Goal: Transaction & Acquisition: Book appointment/travel/reservation

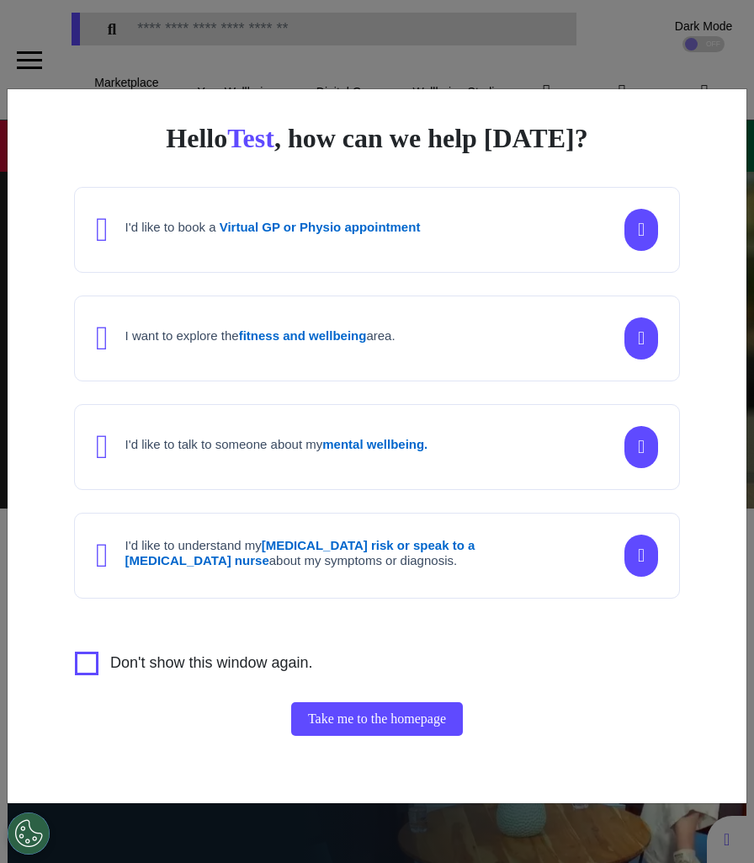
scroll to position [0, 472]
click at [399, 826] on div "Hello Test , how can we help today? I'd like to book a Virtual GP or Physio app…" at bounding box center [377, 431] width 754 height 863
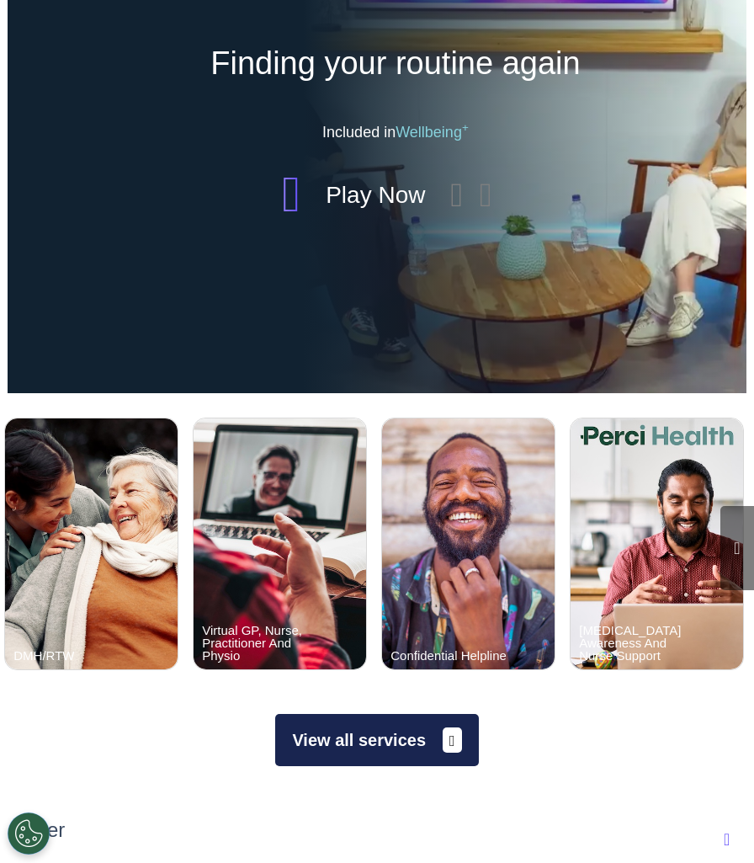
click at [397, 722] on button "View all services" at bounding box center [376, 740] width 203 height 52
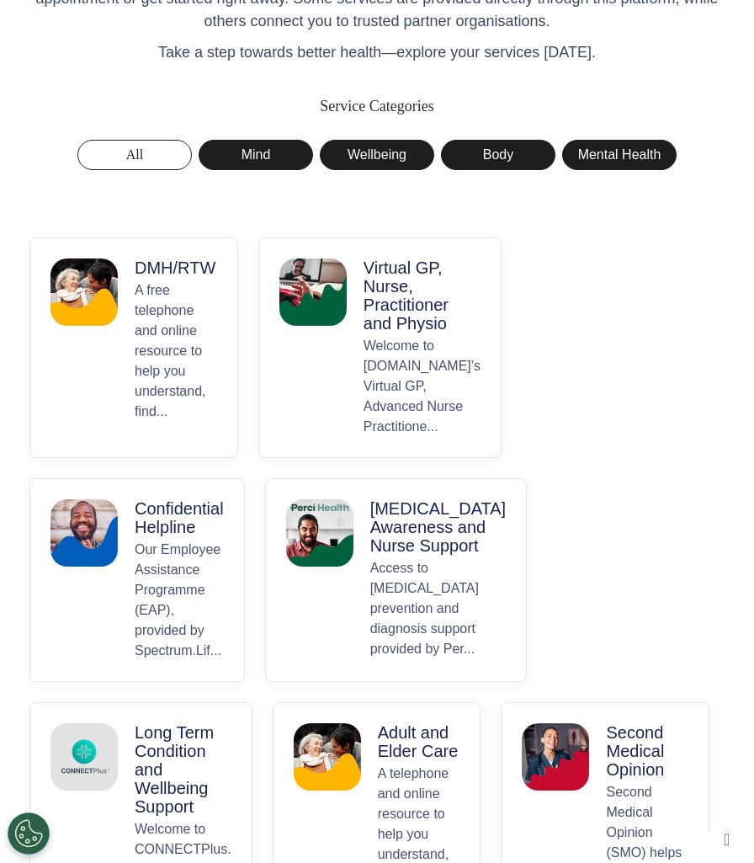
click at [185, 359] on p "A free telephone and online resource to help you understand, find..." at bounding box center [176, 358] width 83 height 157
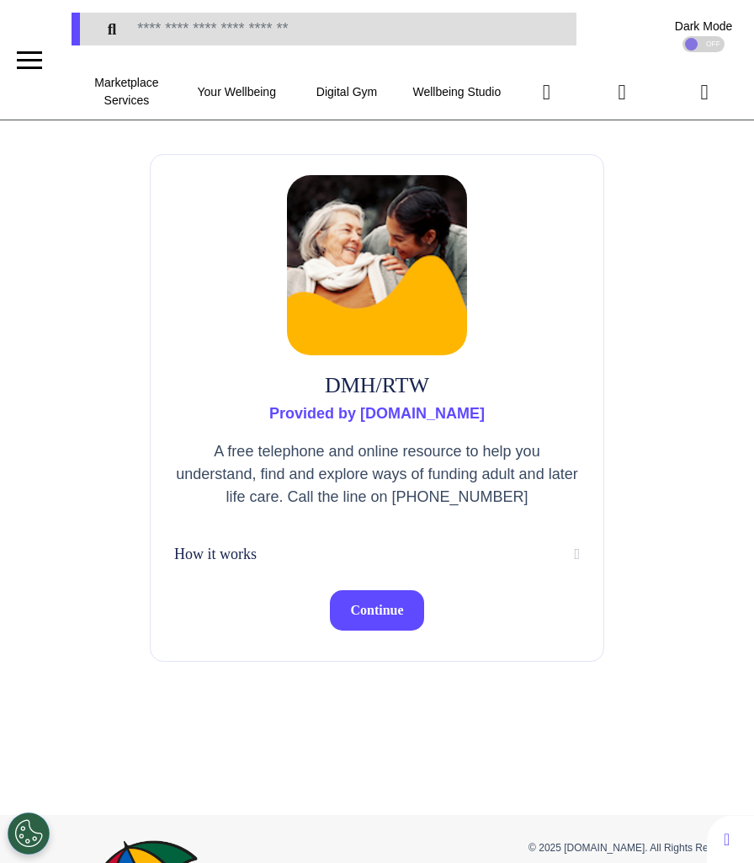
click at [379, 611] on span "Continue" at bounding box center [376, 610] width 53 height 14
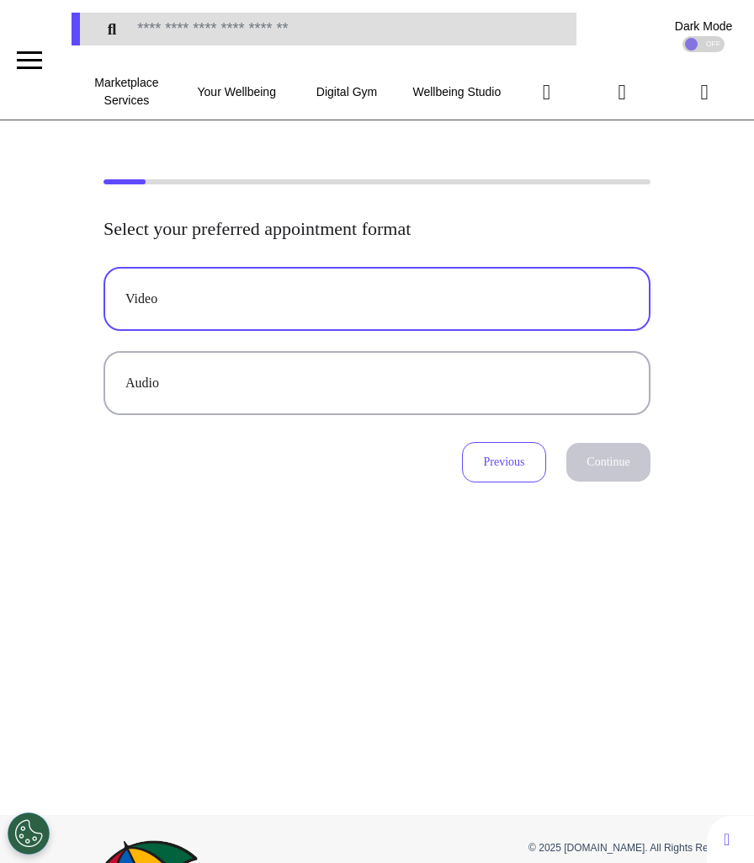
click at [461, 296] on div "Video" at bounding box center [376, 299] width 503 height 20
click at [601, 456] on button "Continue" at bounding box center [609, 462] width 84 height 39
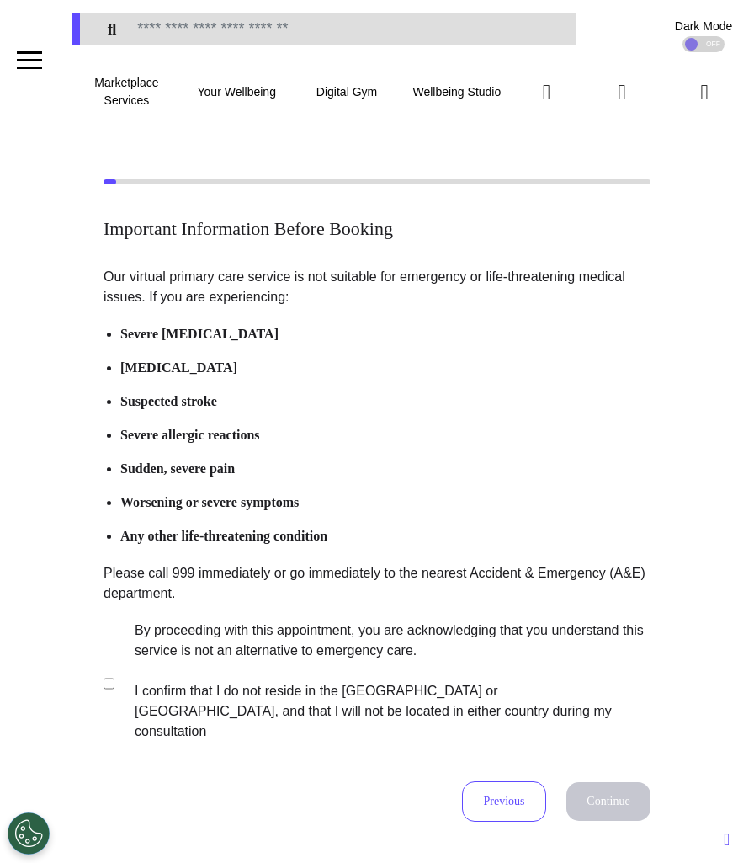
click at [210, 653] on label "By proceeding with this appointment, you are acknowledging that you understand …" at bounding box center [381, 681] width 527 height 121
click at [584, 782] on button "Continue" at bounding box center [609, 801] width 84 height 39
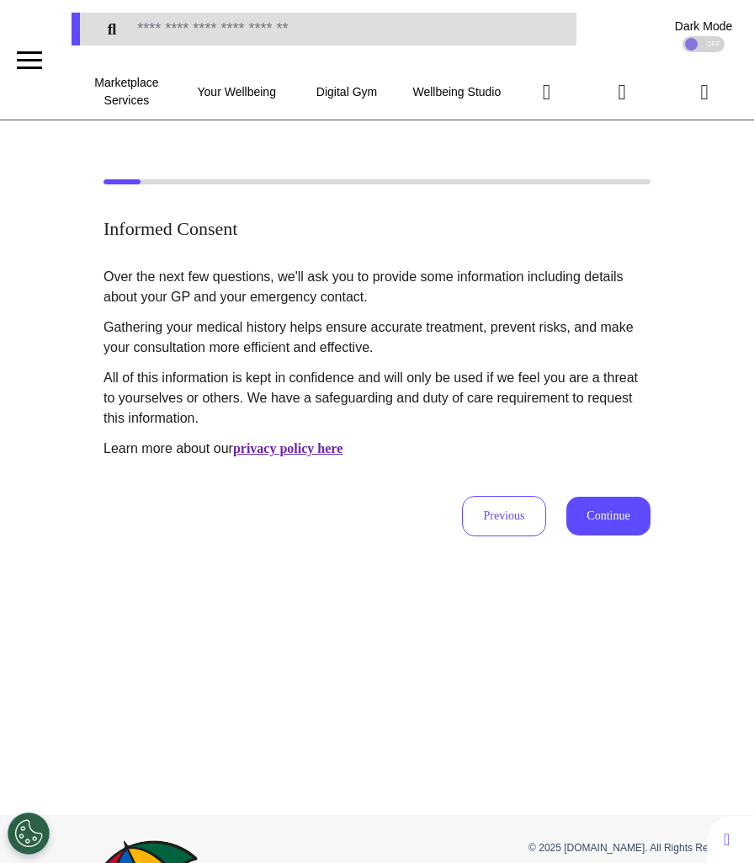
click at [599, 511] on button "Continue" at bounding box center [609, 516] width 84 height 39
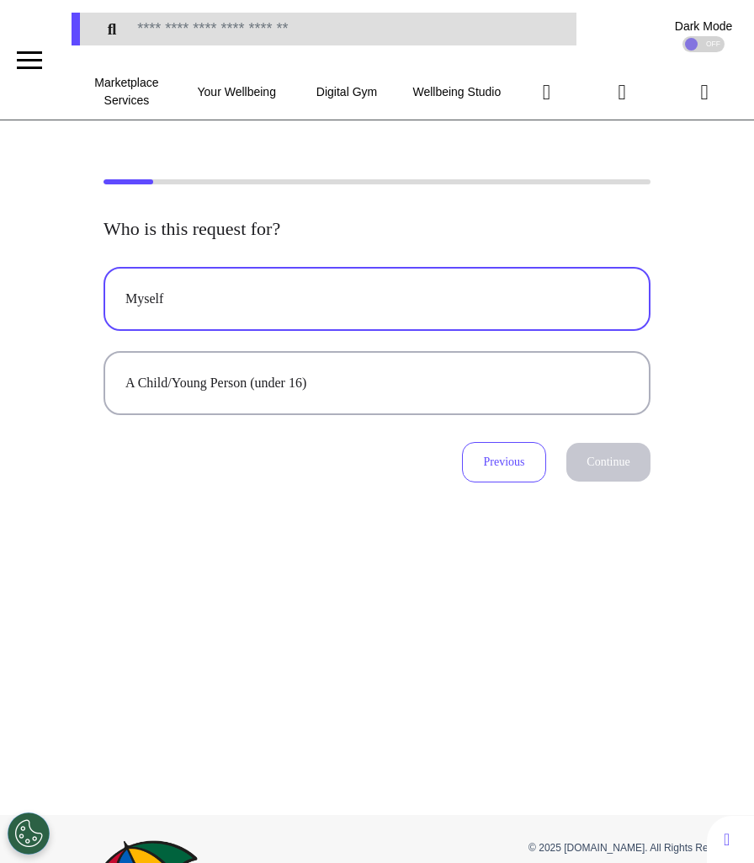
click at [504, 326] on button "Myself" at bounding box center [377, 299] width 547 height 64
click at [622, 482] on div "Who is this request for? Myself A Child/Young Person (under 16) Previous Contin…" at bounding box center [377, 467] width 754 height 695
click at [621, 472] on button "Continue" at bounding box center [609, 462] width 84 height 39
select select "******"
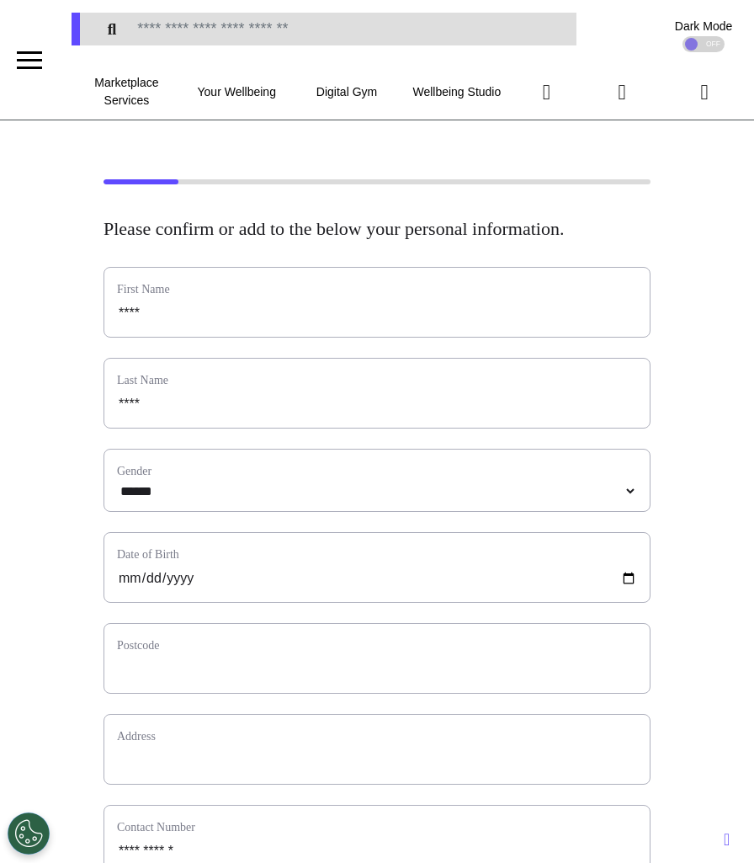
scroll to position [418, 0]
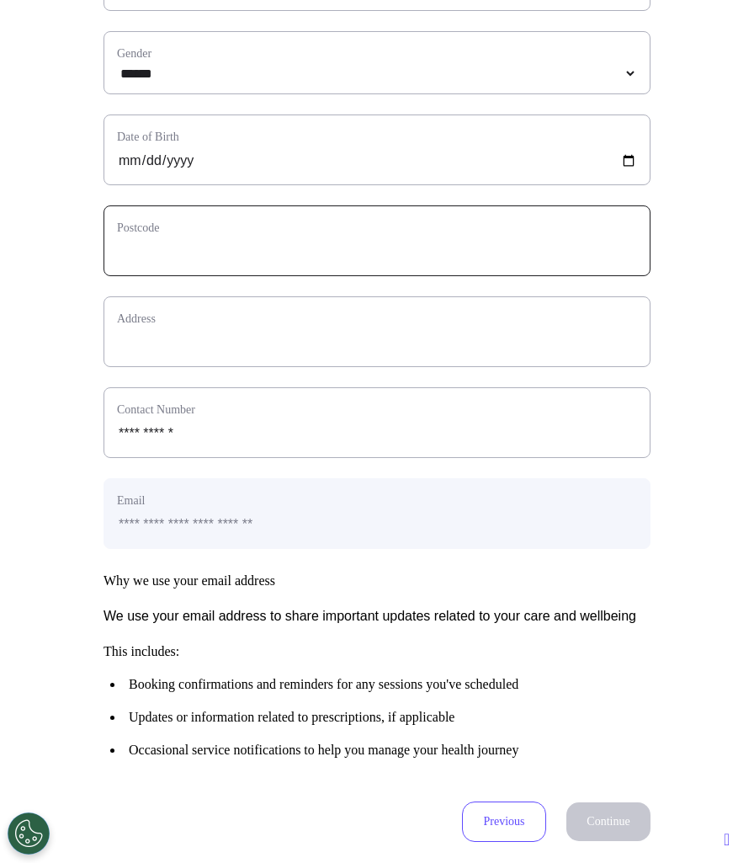
click at [221, 263] on input "text" at bounding box center [377, 252] width 520 height 22
type input "*******"
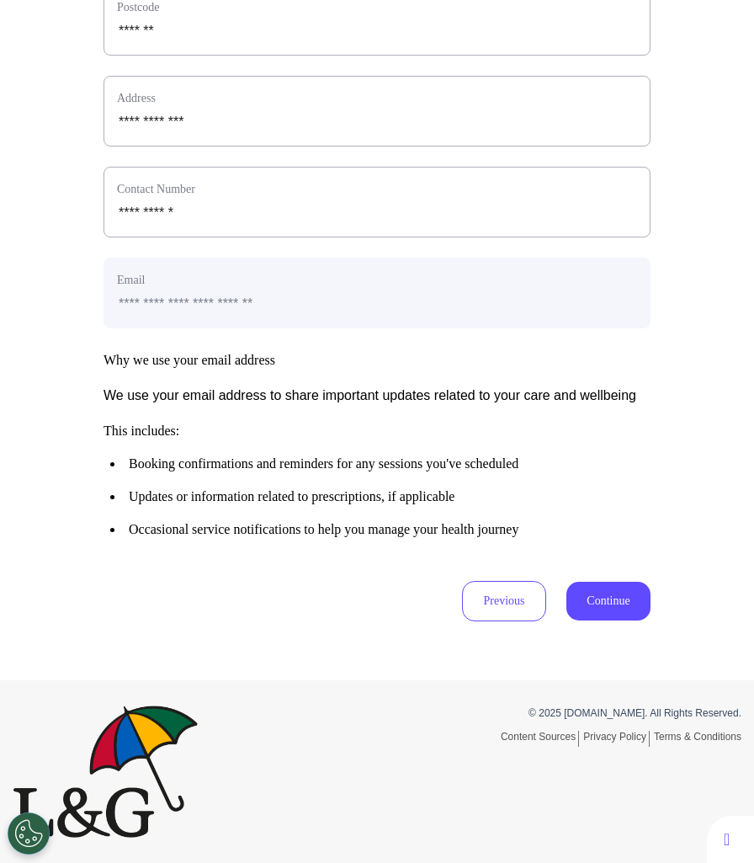
click at [573, 606] on button "Continue" at bounding box center [609, 601] width 84 height 39
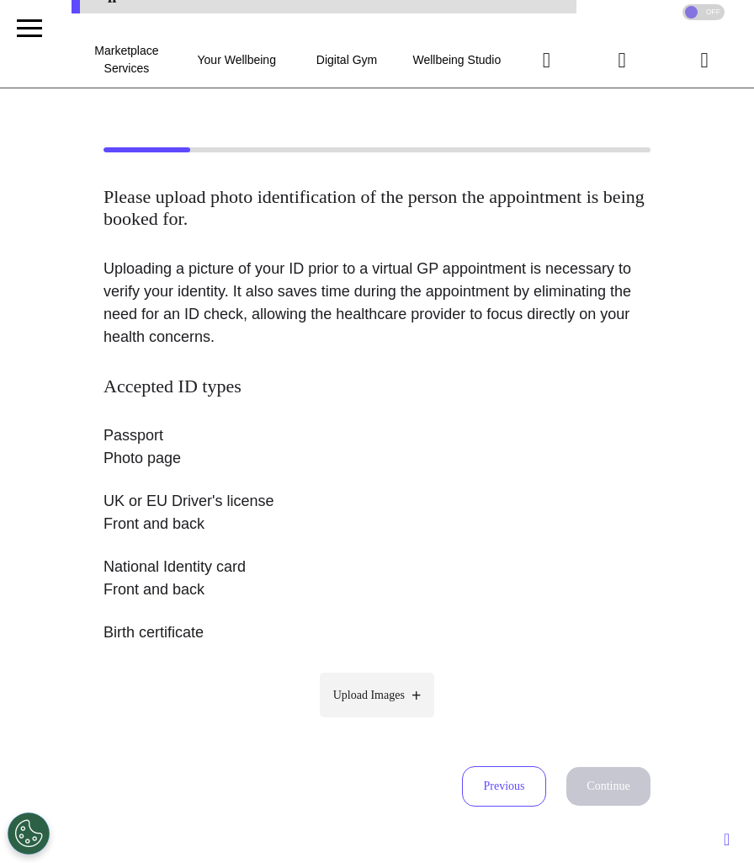
scroll to position [0, 0]
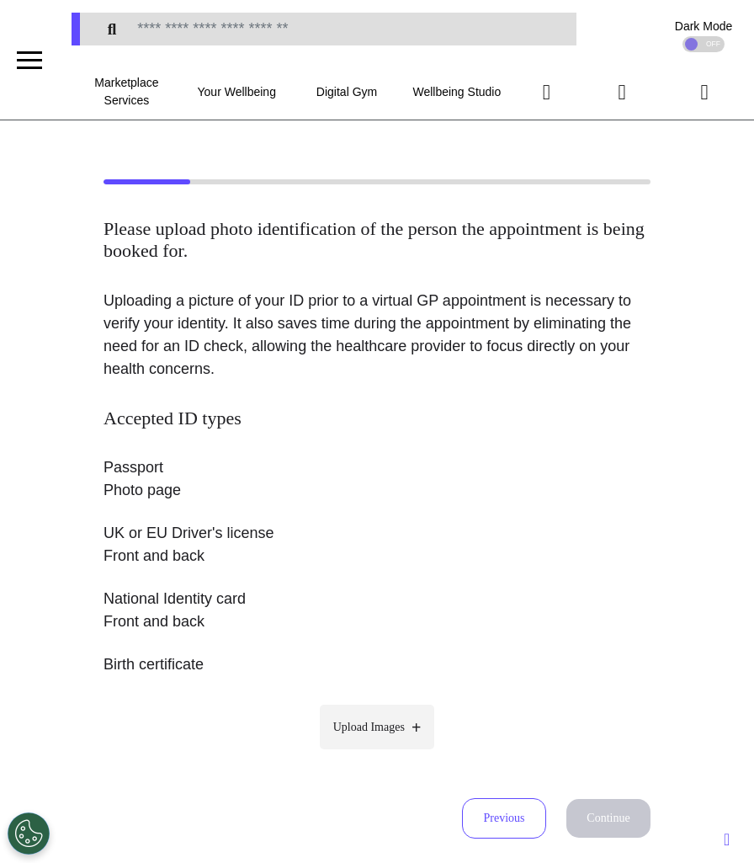
click at [384, 712] on label "Upload Images" at bounding box center [377, 727] width 115 height 45
click at [384, 754] on input "Upload Images" at bounding box center [377, 763] width 160 height 18
type input "**********"
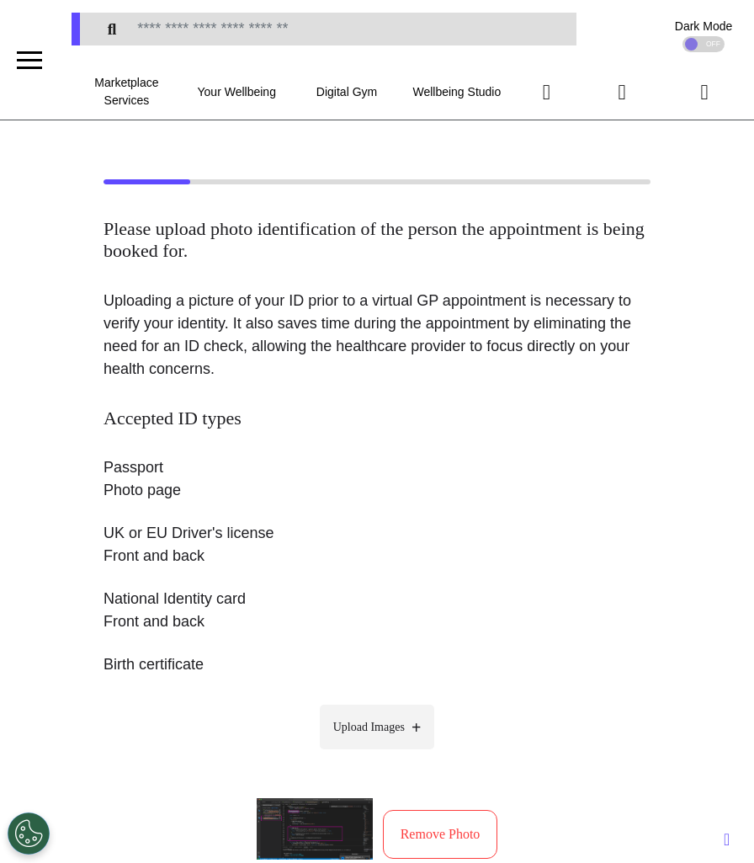
scroll to position [314, 0]
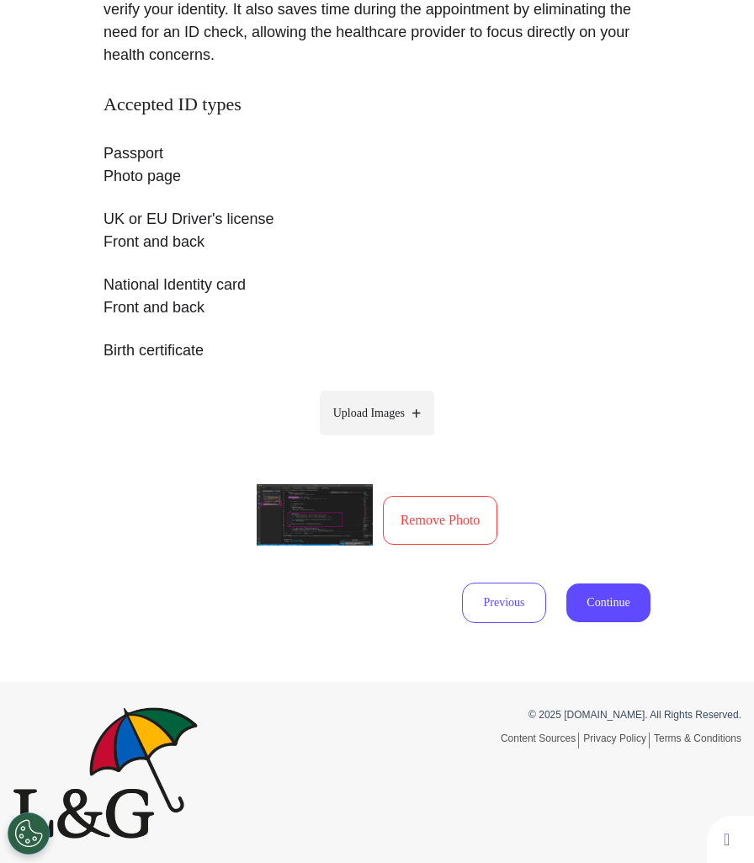
click at [616, 600] on button "Continue" at bounding box center [609, 602] width 84 height 39
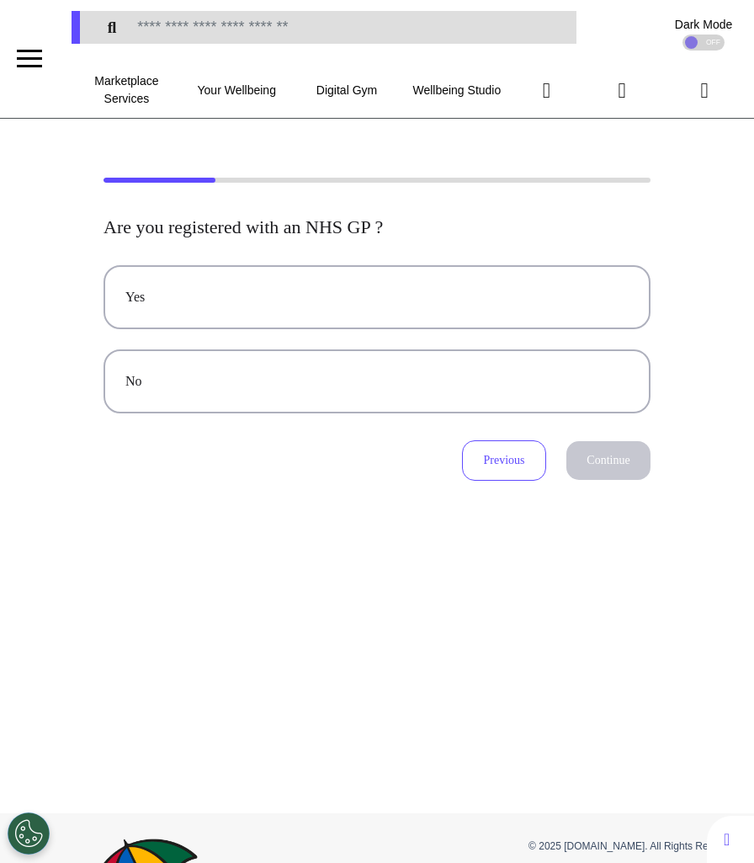
scroll to position [0, 0]
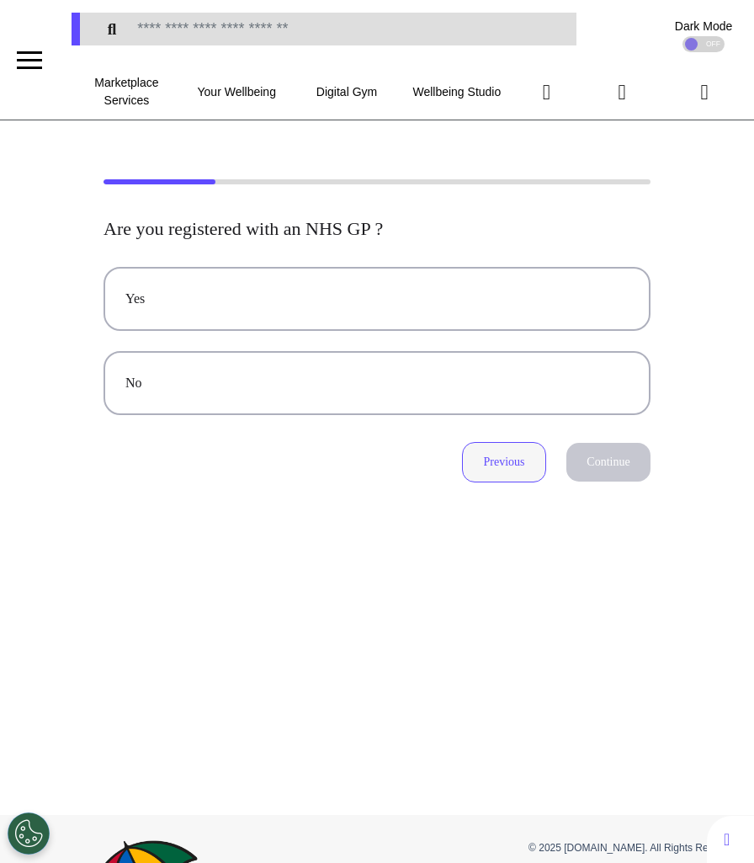
click at [498, 461] on button "Previous" at bounding box center [504, 462] width 84 height 40
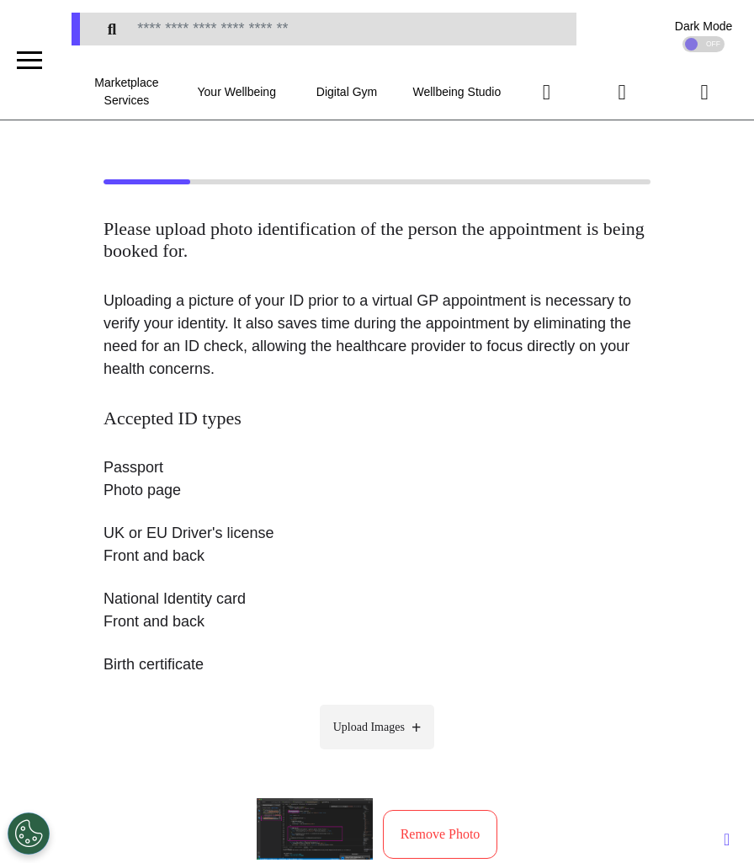
scroll to position [254, 0]
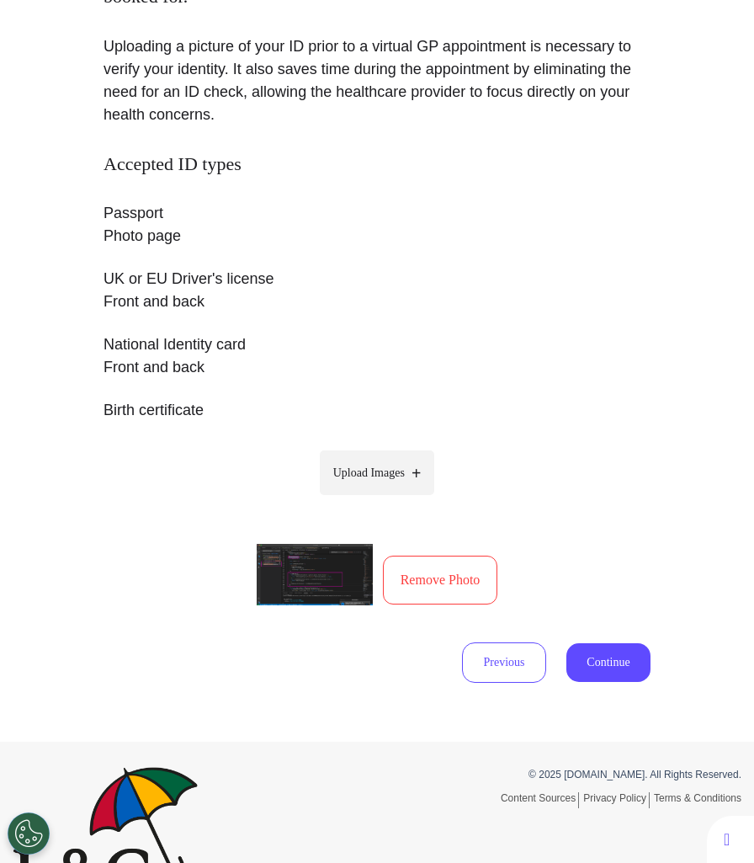
click at [615, 654] on button "Continue" at bounding box center [609, 662] width 84 height 39
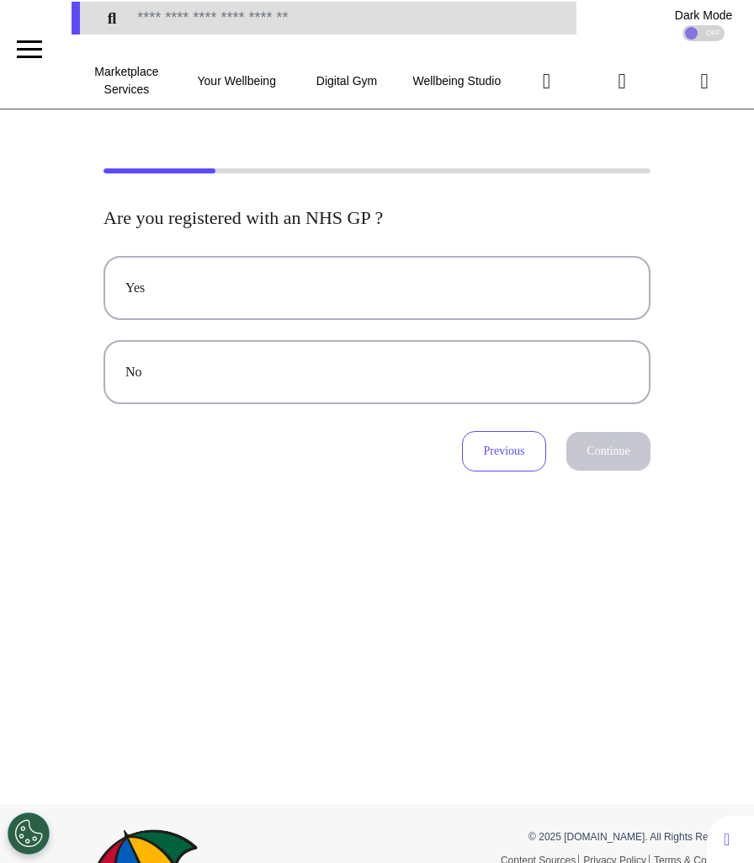
scroll to position [0, 0]
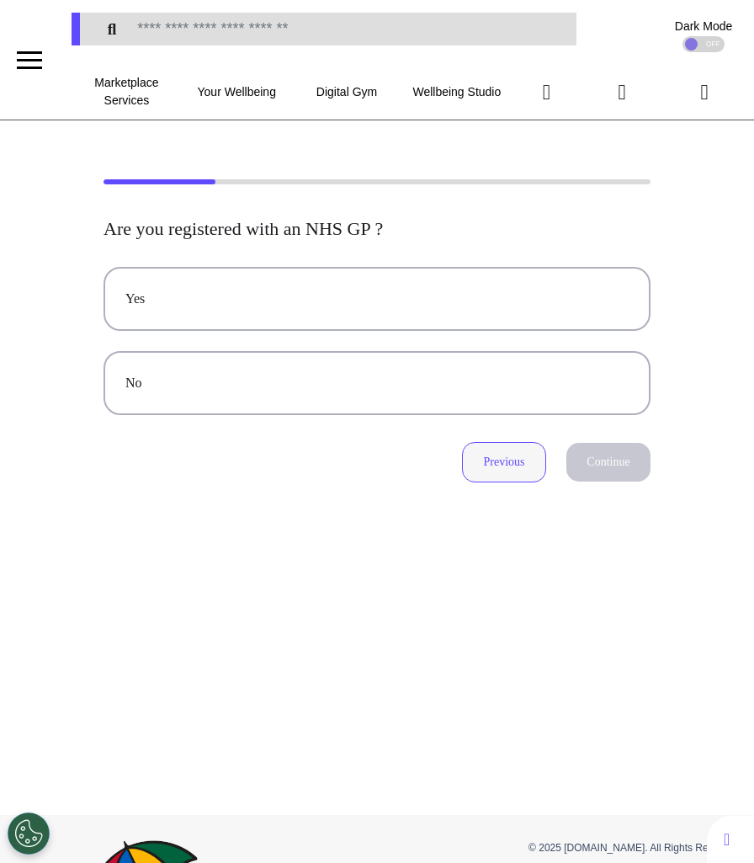
click at [508, 448] on button "Previous" at bounding box center [504, 462] width 84 height 40
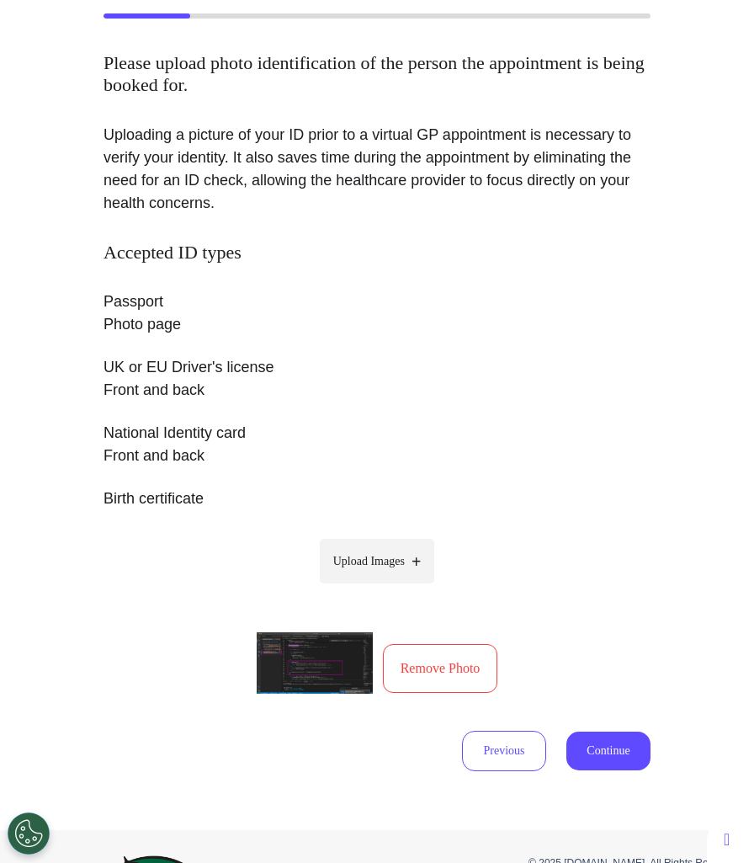
scroll to position [167, 0]
click at [363, 558] on span "Upload Images" at bounding box center [369, 560] width 72 height 18
click at [363, 587] on input "Upload Images" at bounding box center [377, 596] width 160 height 18
type input "**********"
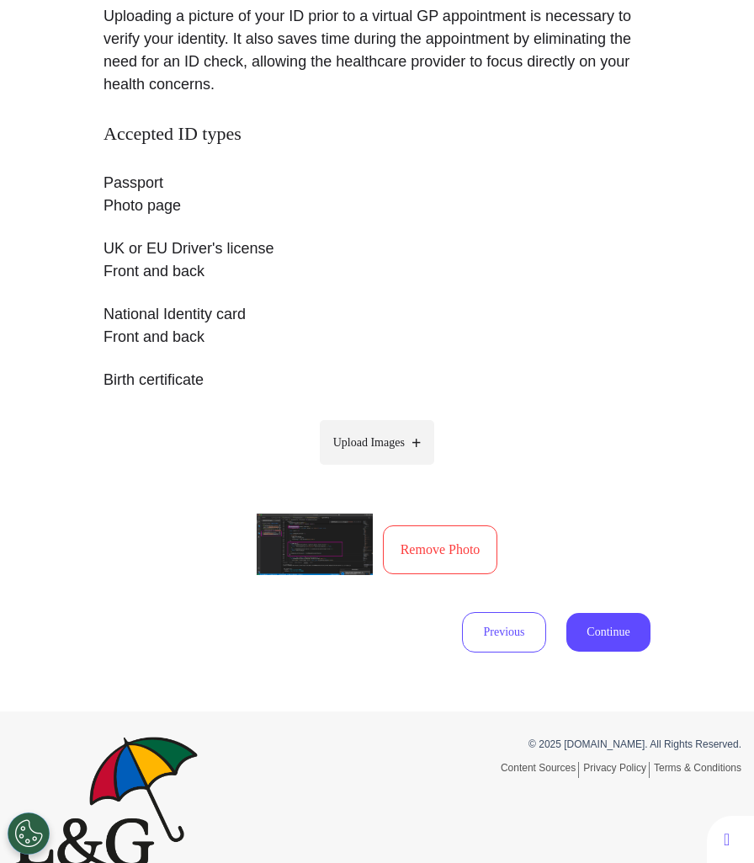
scroll to position [286, 0]
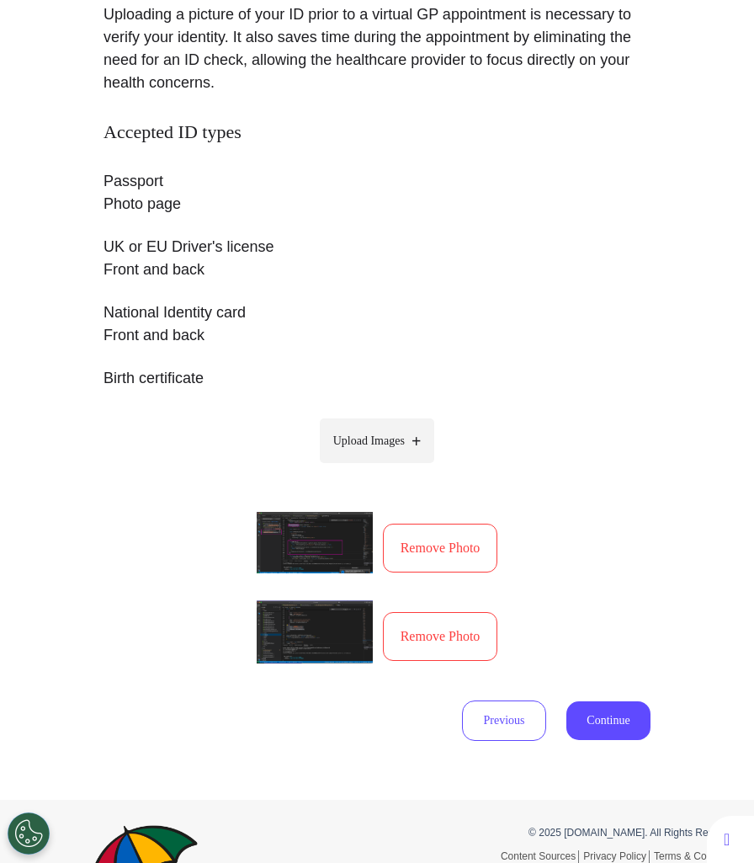
click at [375, 449] on span "Upload Images" at bounding box center [369, 441] width 72 height 18
click at [375, 467] on input "Upload Images" at bounding box center [377, 476] width 160 height 18
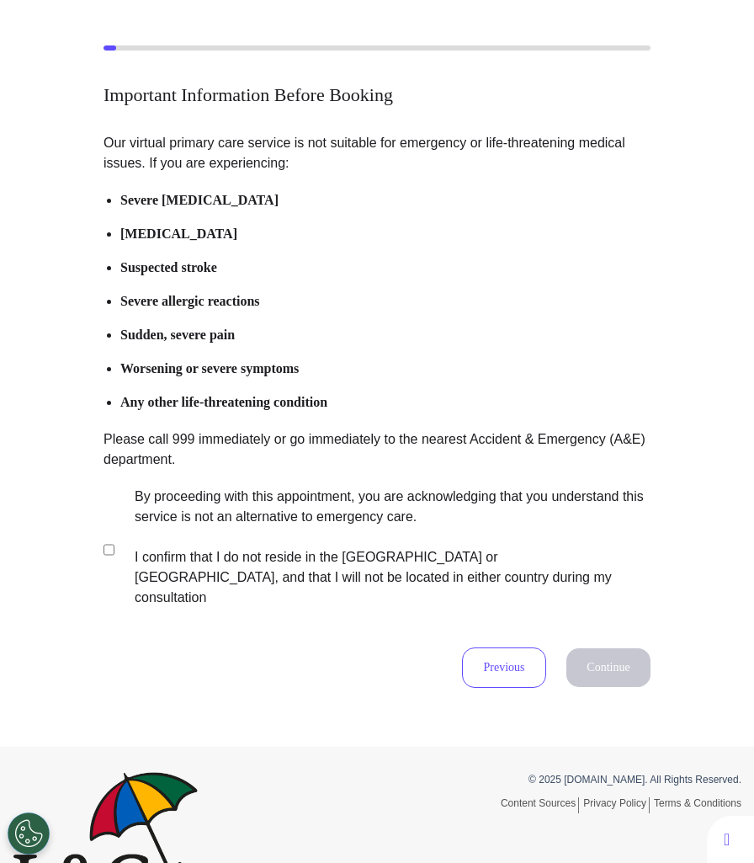
scroll to position [178, 0]
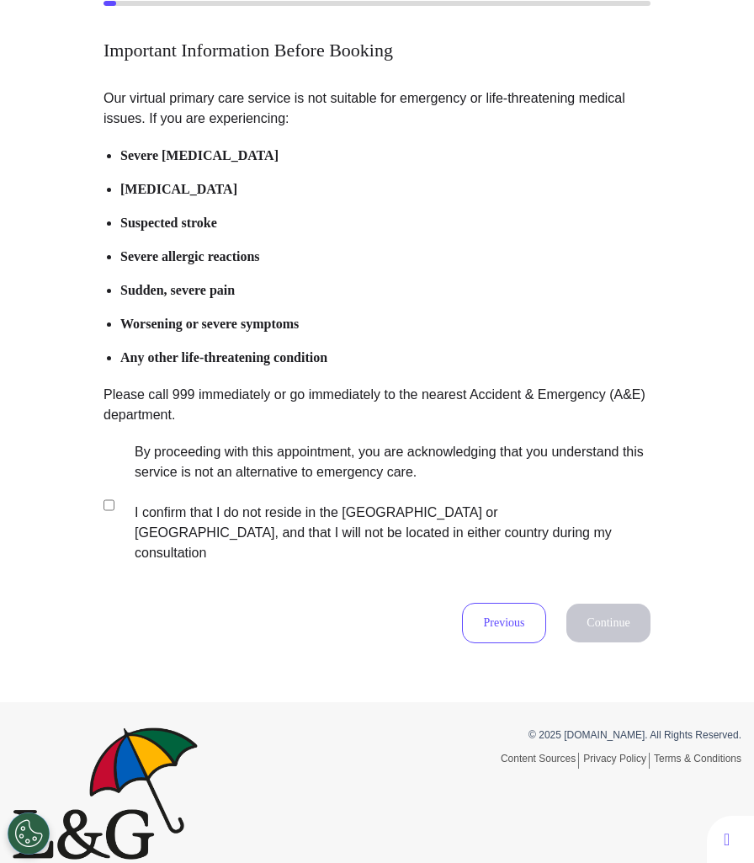
click at [585, 354] on li "Any other life-threatening condition" at bounding box center [385, 358] width 530 height 20
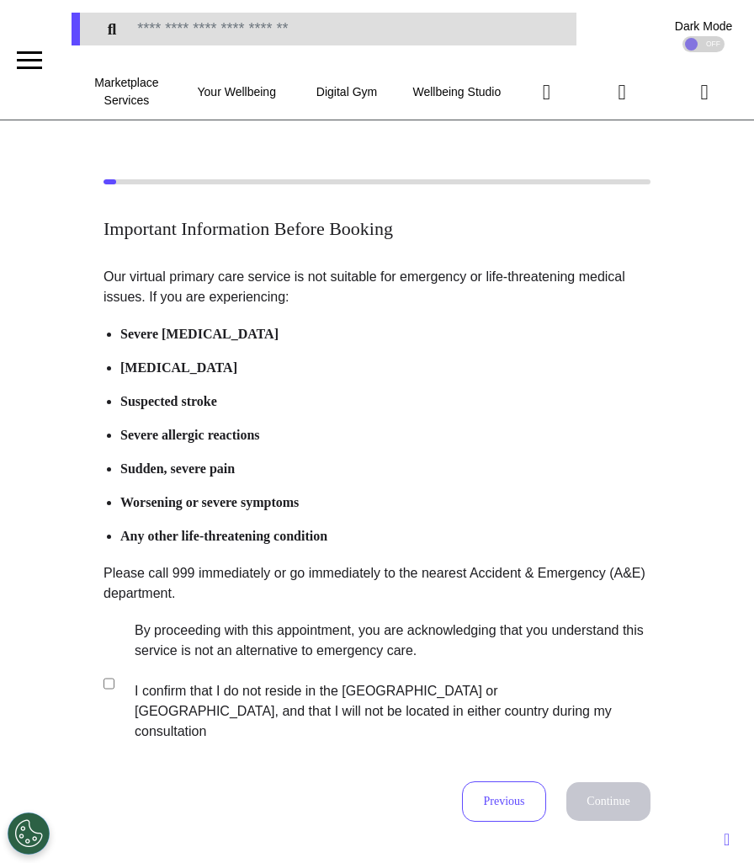
click at [226, 676] on label "By proceeding with this appointment, you are acknowledging that you understand …" at bounding box center [381, 681] width 527 height 121
click at [598, 782] on button "Continue" at bounding box center [609, 801] width 84 height 39
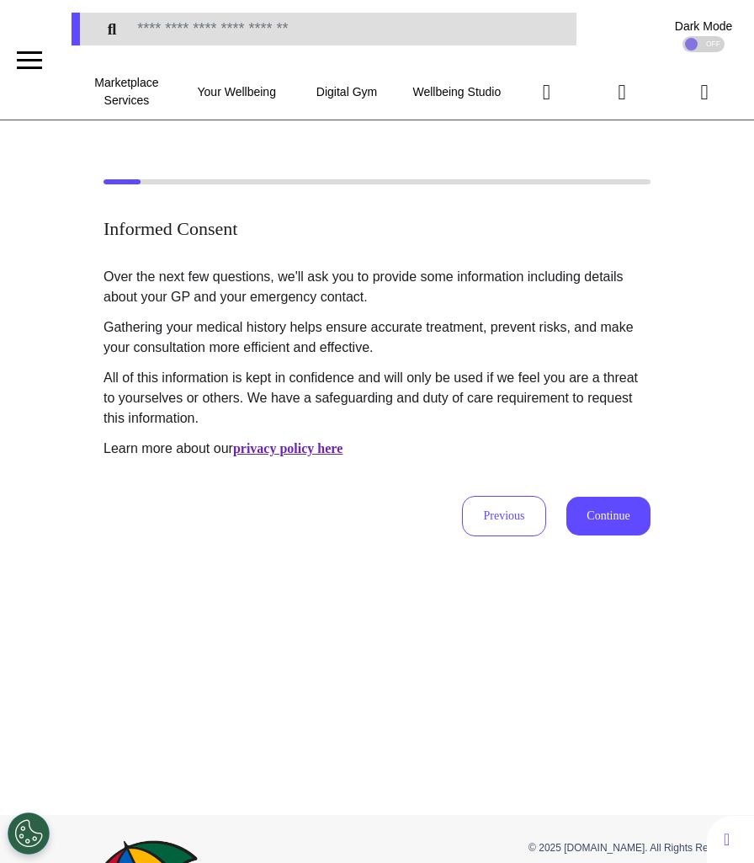
click at [647, 518] on button "Continue" at bounding box center [609, 516] width 84 height 39
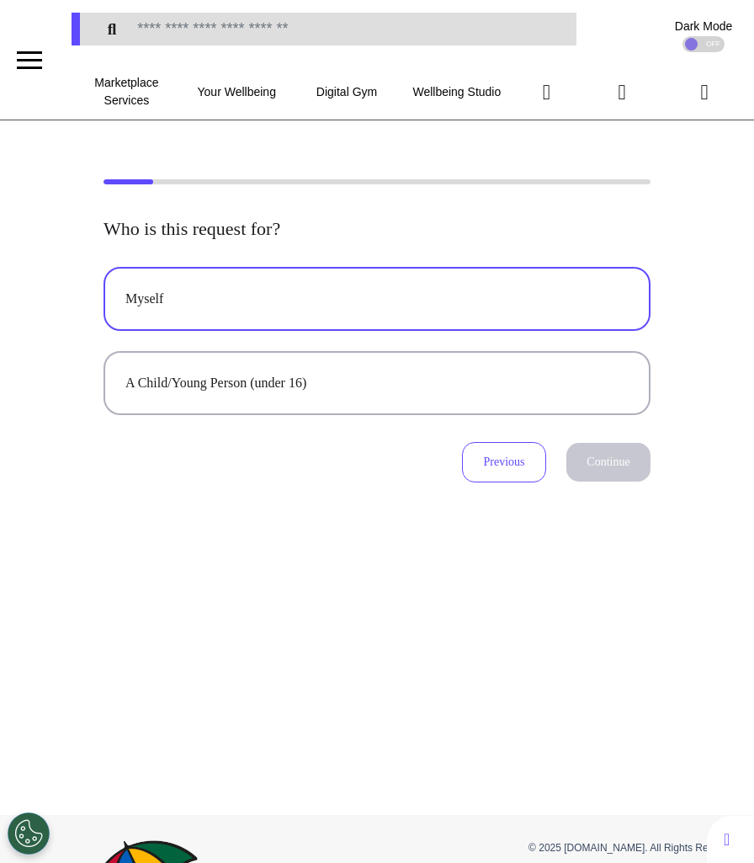
click at [483, 284] on button "Myself" at bounding box center [377, 299] width 547 height 64
click at [608, 477] on button "Continue" at bounding box center [609, 462] width 84 height 39
select select "******"
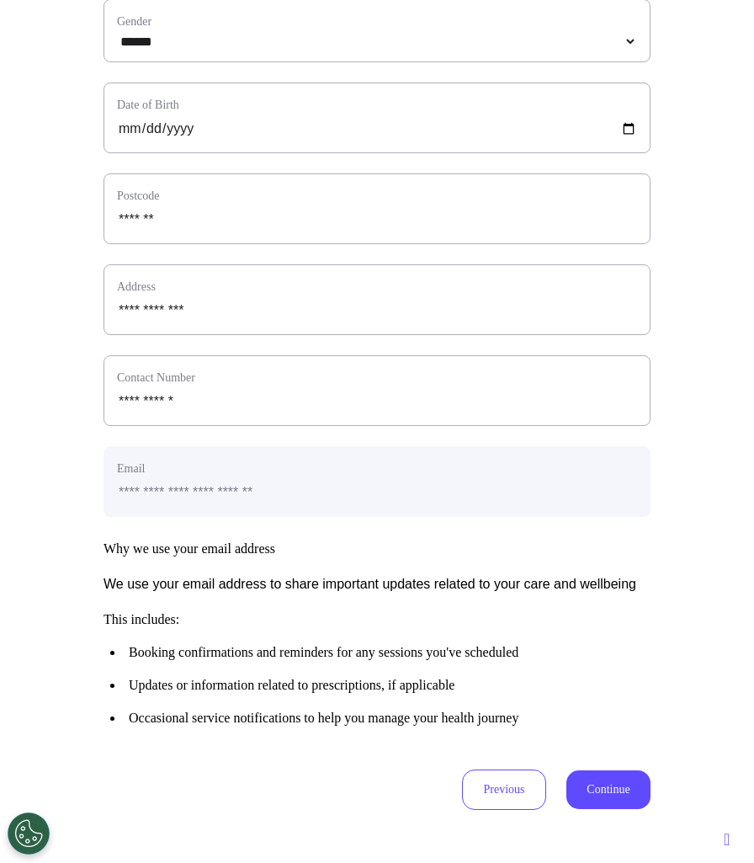
scroll to position [678, 0]
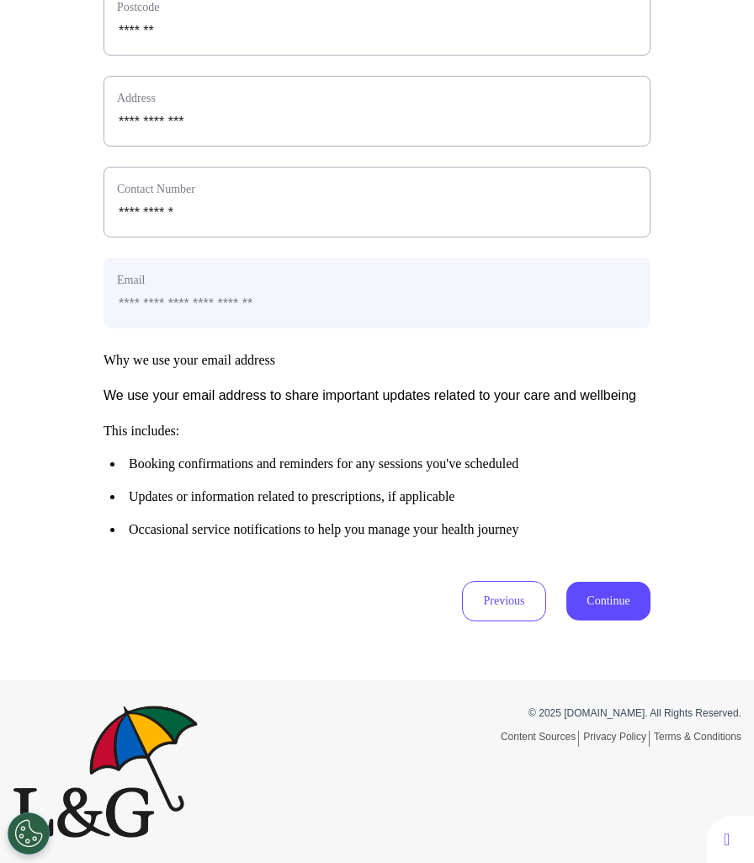
click at [598, 615] on button "Continue" at bounding box center [609, 601] width 84 height 39
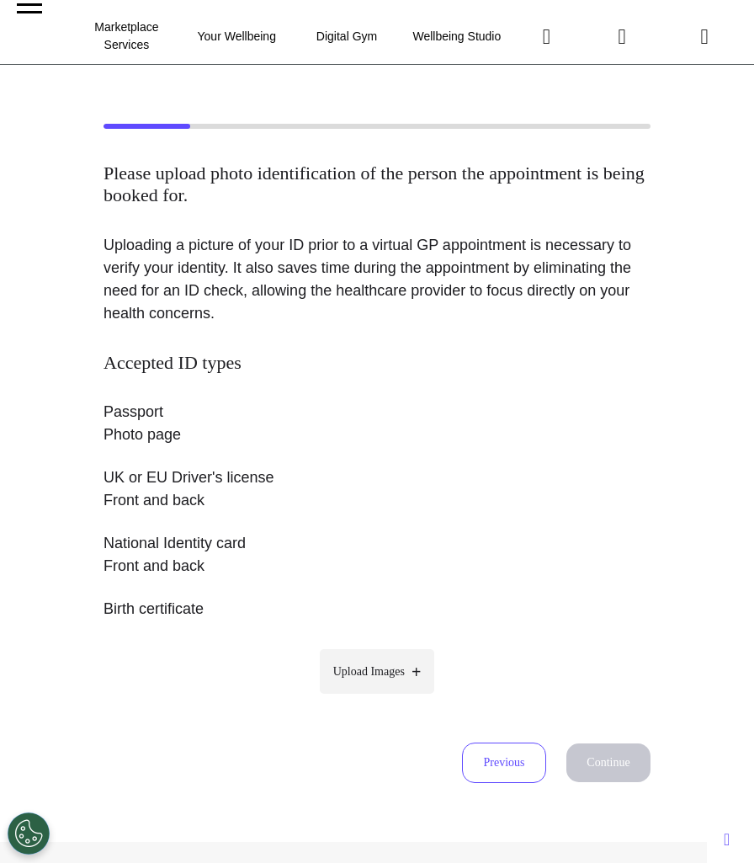
scroll to position [69, 0]
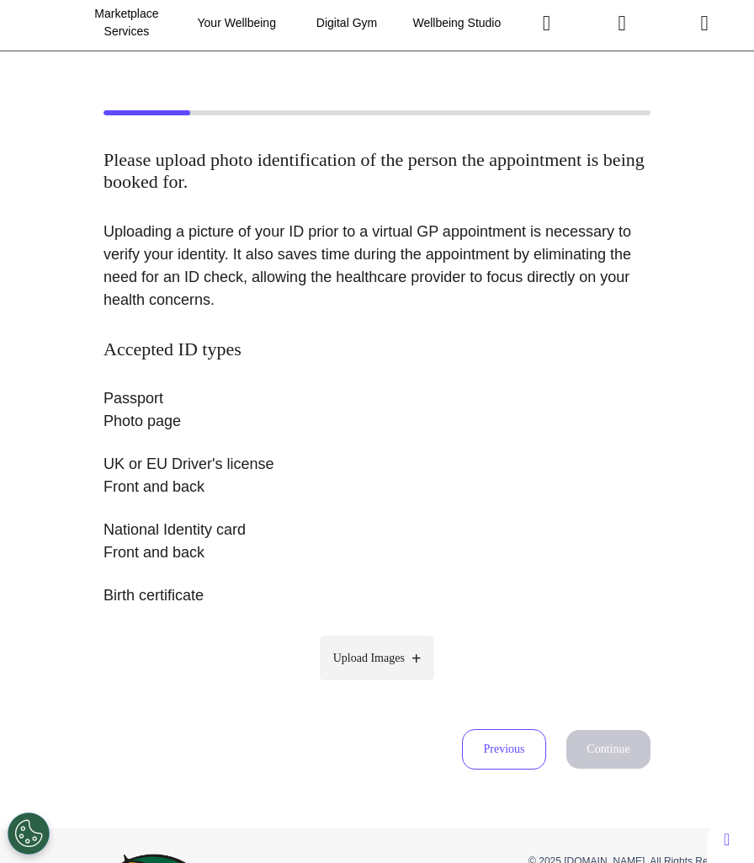
click at [334, 666] on label "Upload Images" at bounding box center [377, 658] width 115 height 45
click at [334, 685] on input "Upload Images" at bounding box center [377, 694] width 160 height 18
click at [385, 647] on label "Upload Images" at bounding box center [377, 658] width 115 height 45
click at [385, 685] on input "Upload Images" at bounding box center [377, 694] width 160 height 18
type input "**********"
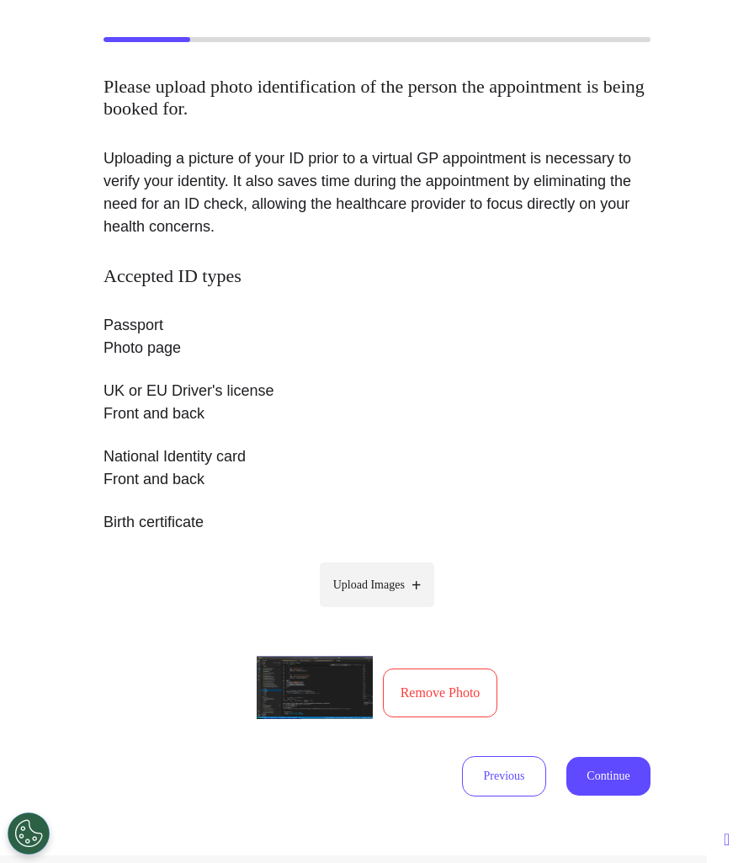
scroll to position [169, 0]
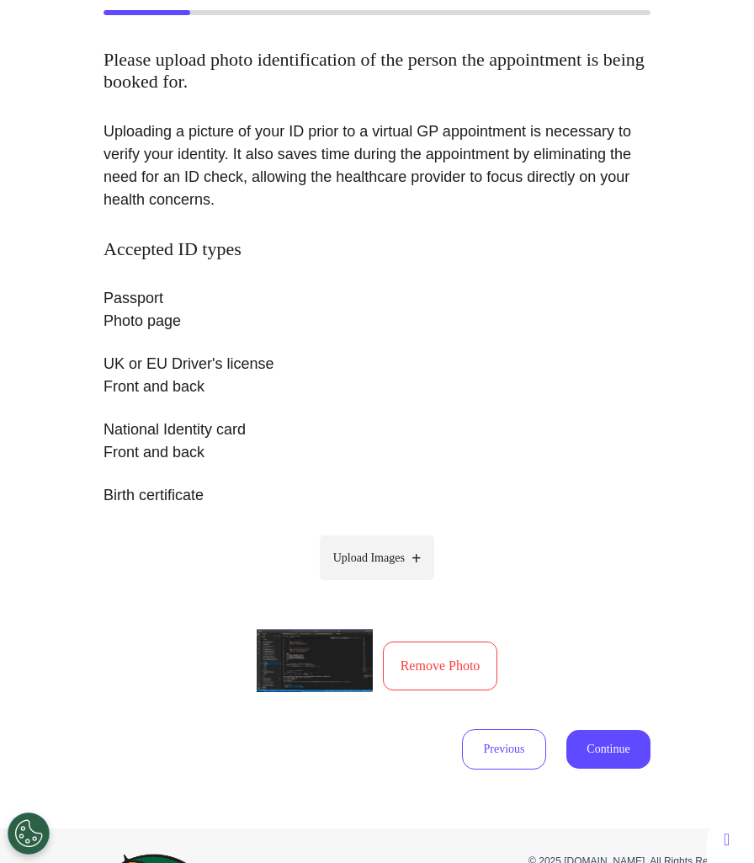
click at [408, 567] on label "Upload Images" at bounding box center [377, 557] width 115 height 45
click at [408, 584] on input "Upload Images" at bounding box center [377, 593] width 160 height 18
type input "**********"
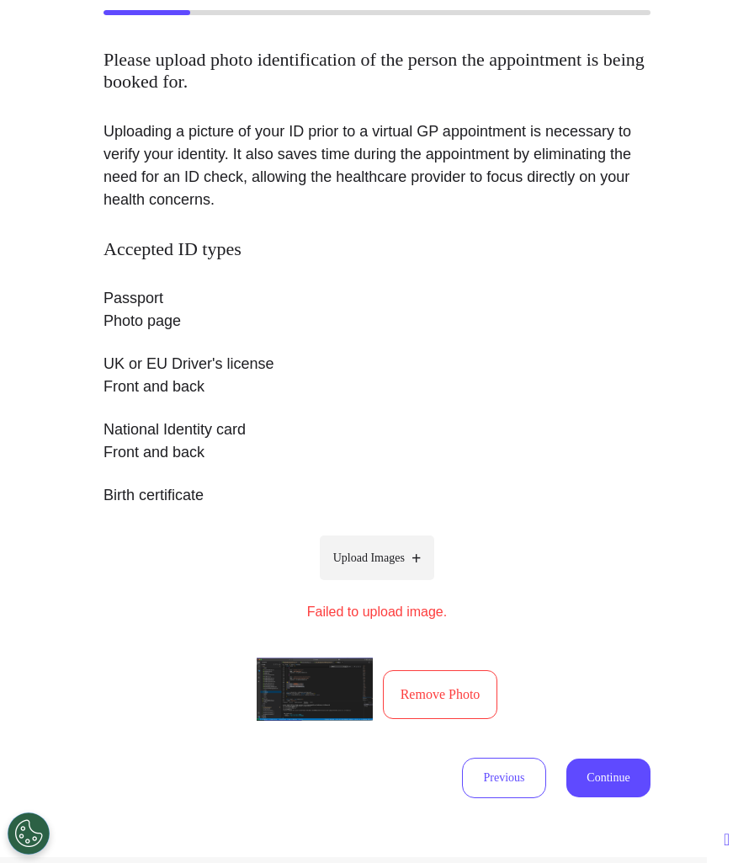
click at [402, 531] on div "Accepted ID types Passport Photo page UK or EU Driver's license Front and back …" at bounding box center [377, 484] width 547 height 493
click at [395, 557] on span "Upload Images" at bounding box center [369, 558] width 72 height 18
click at [395, 584] on input "Upload Images" at bounding box center [377, 593] width 160 height 18
type input "**********"
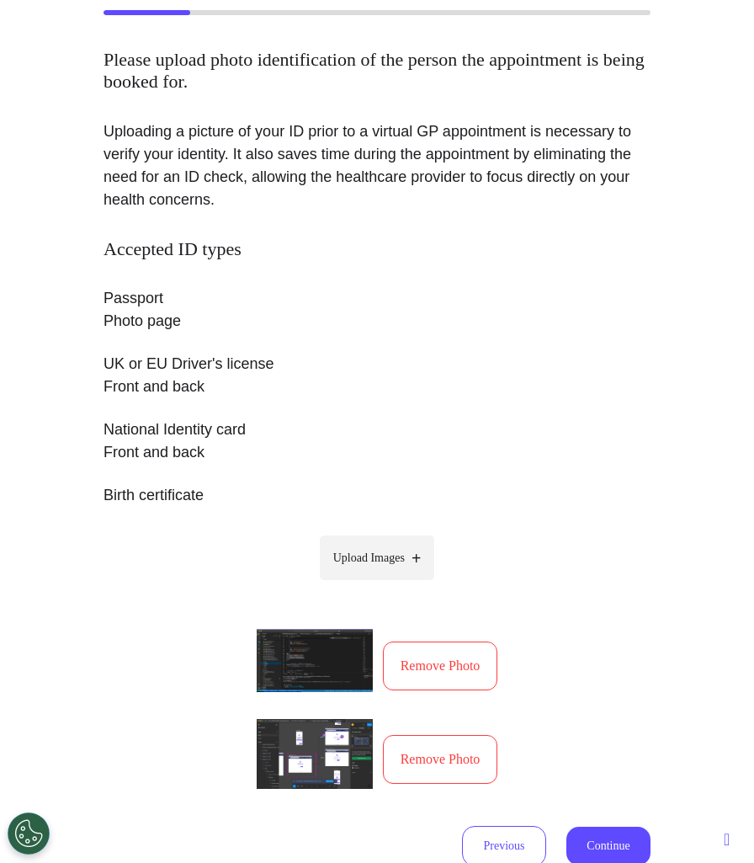
click at [400, 554] on span "Upload Images" at bounding box center [369, 558] width 72 height 18
click at [400, 584] on input "Upload Images" at bounding box center [377, 593] width 160 height 18
type input "**********"
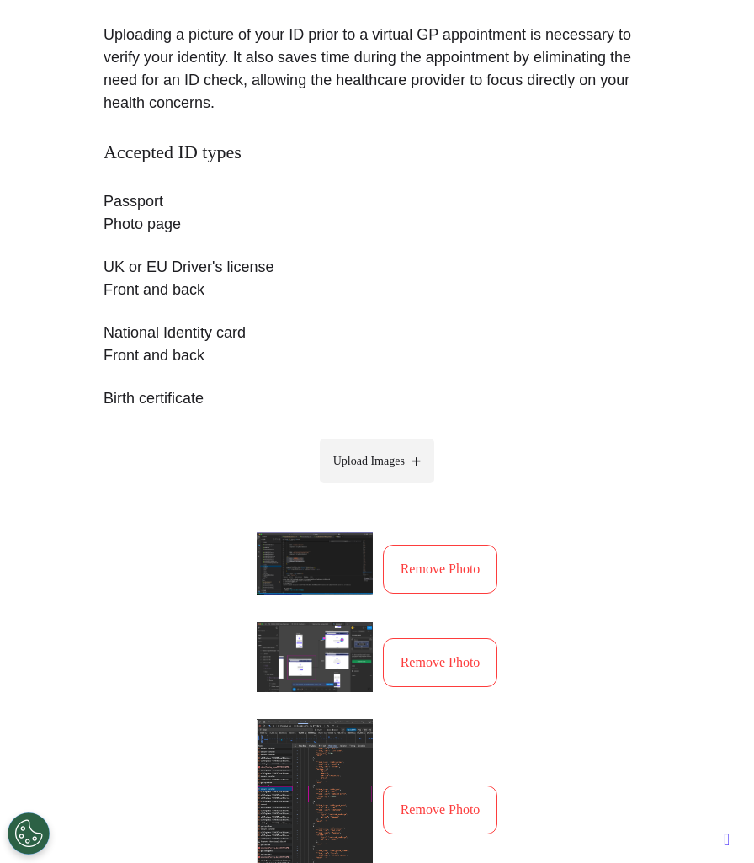
scroll to position [479, 0]
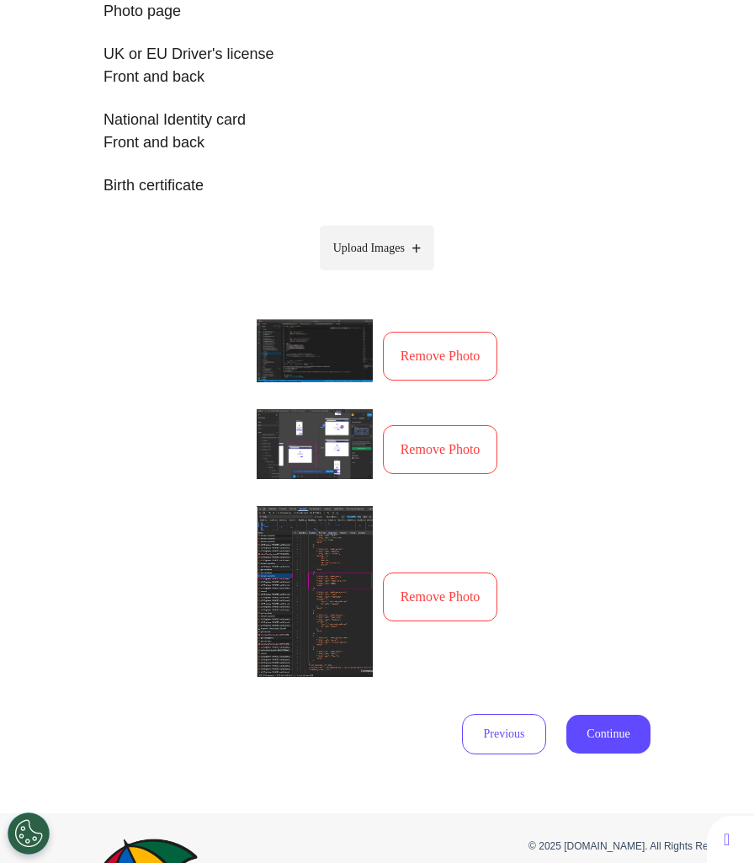
click at [378, 252] on span "Upload Images" at bounding box center [369, 248] width 72 height 18
click at [378, 274] on input "Upload Images" at bounding box center [377, 283] width 160 height 18
type input "**********"
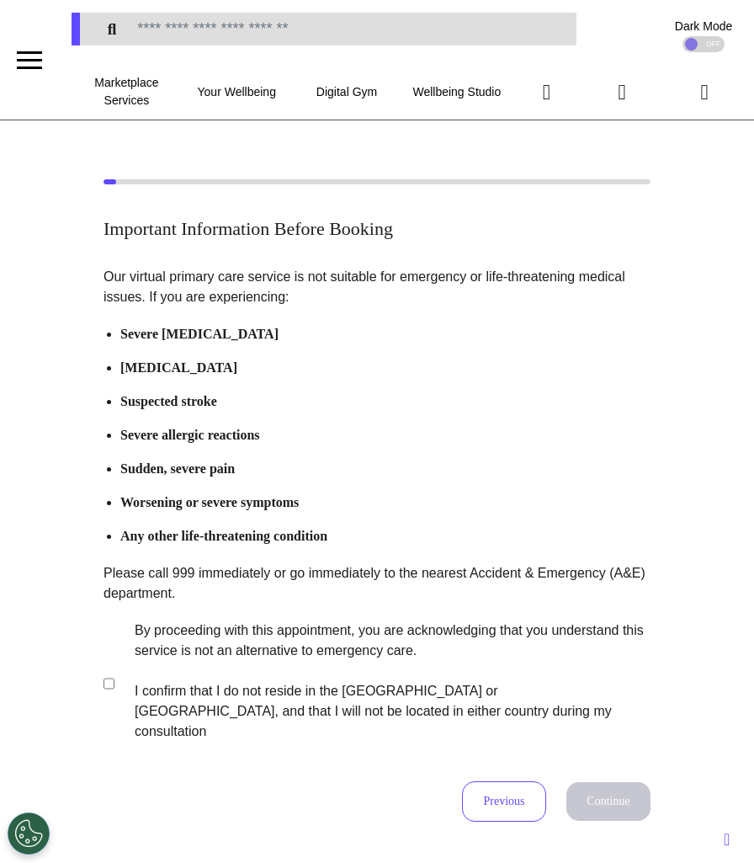
click at [213, 667] on label "By proceeding with this appointment, you are acknowledging that you understand …" at bounding box center [381, 681] width 527 height 121
click at [619, 789] on button "Continue" at bounding box center [609, 801] width 84 height 39
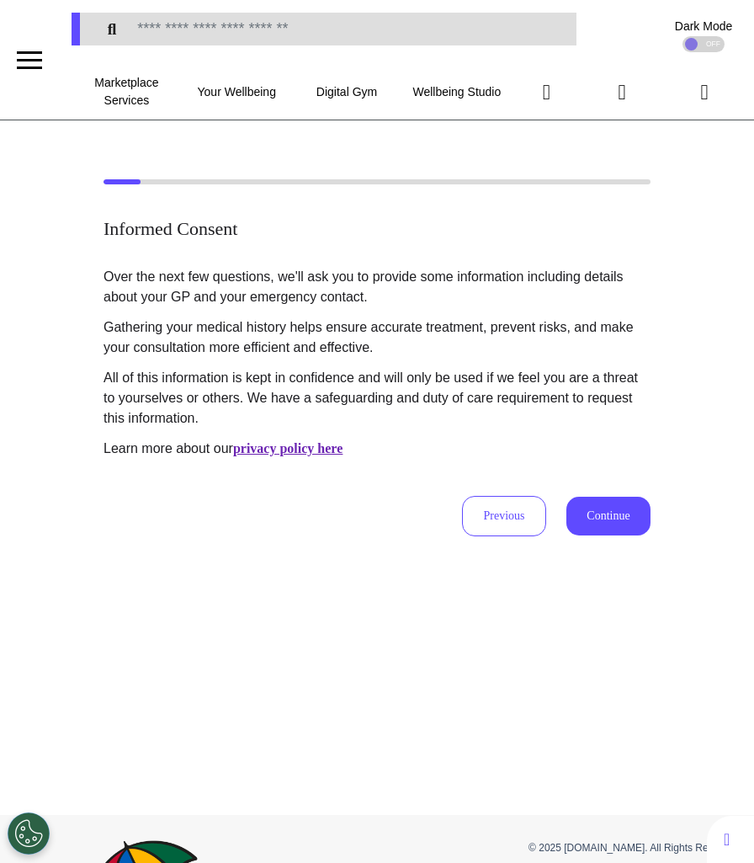
click at [623, 513] on button "Continue" at bounding box center [609, 516] width 84 height 39
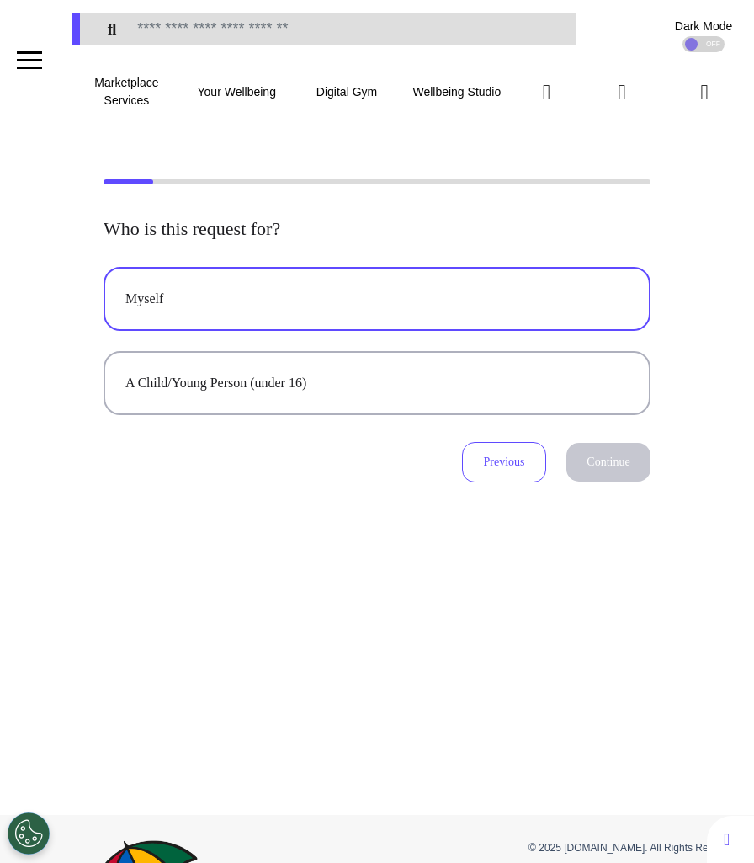
click at [357, 303] on div "Myself" at bounding box center [376, 299] width 503 height 20
click at [592, 462] on button "Continue" at bounding box center [609, 462] width 84 height 39
select select "******"
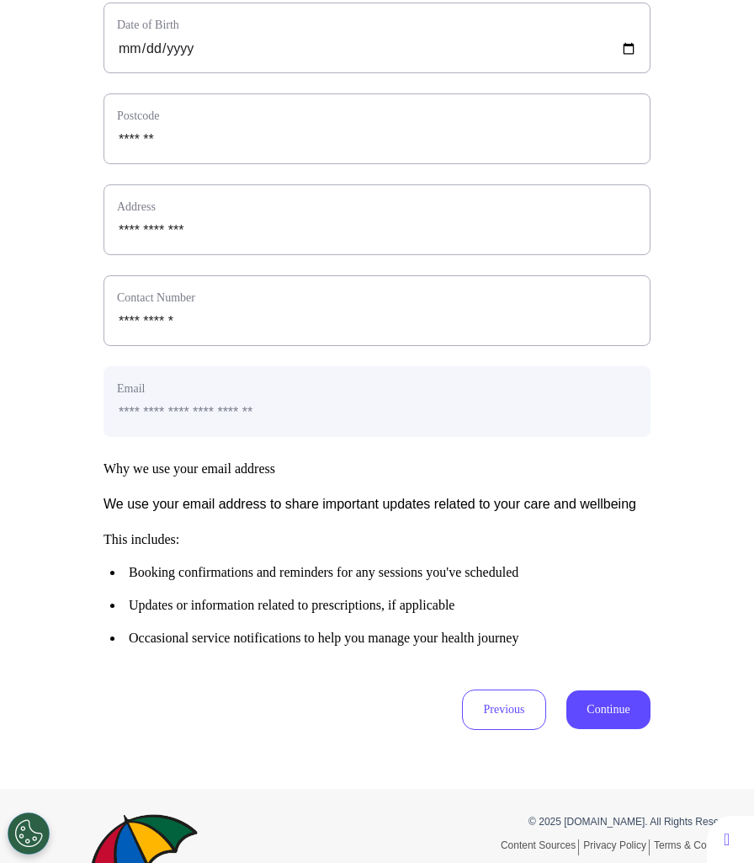
scroll to position [679, 0]
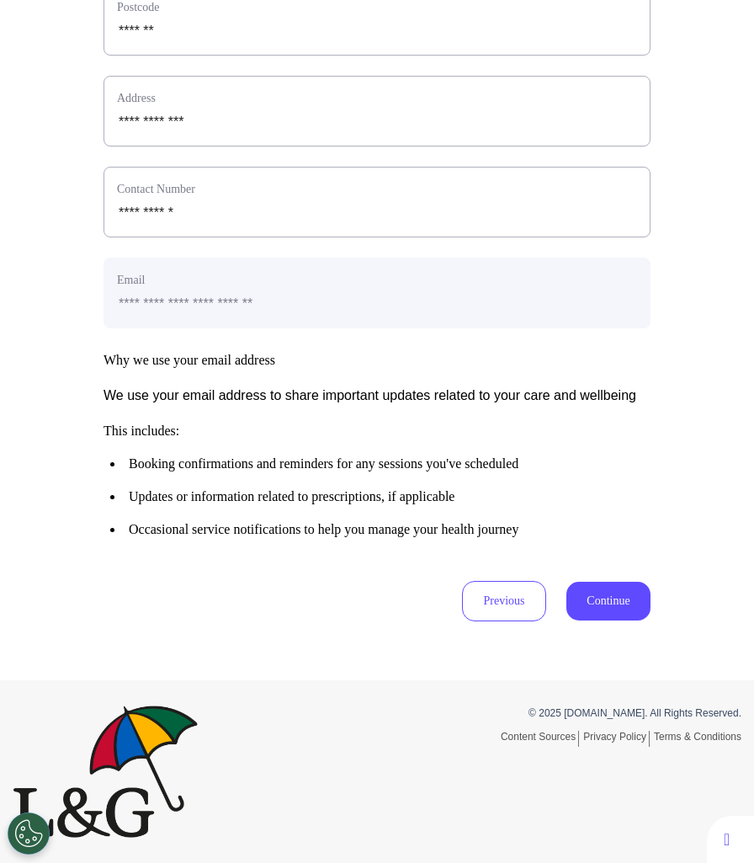
click at [617, 597] on button "Continue" at bounding box center [609, 601] width 84 height 39
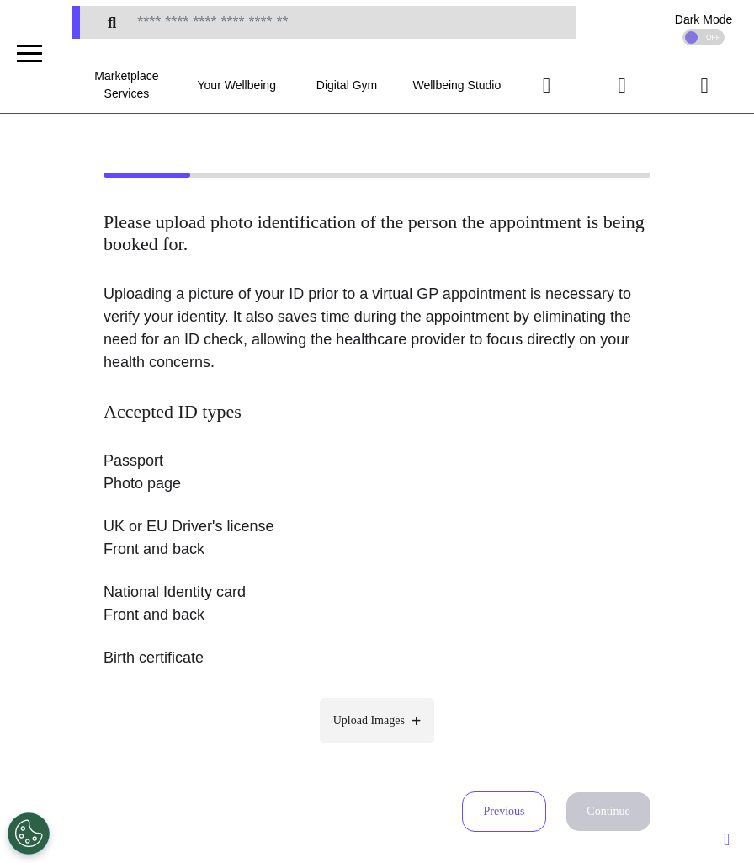
scroll to position [0, 0]
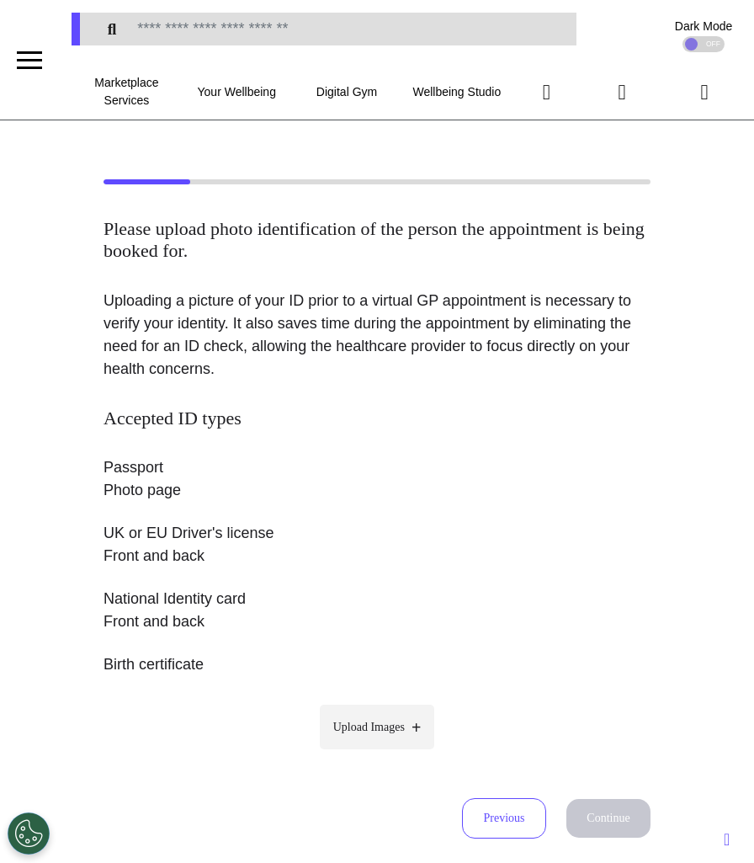
click at [351, 713] on label "Upload Images" at bounding box center [377, 727] width 115 height 45
click at [351, 754] on input "Upload Images" at bounding box center [377, 763] width 160 height 18
type input "**********"
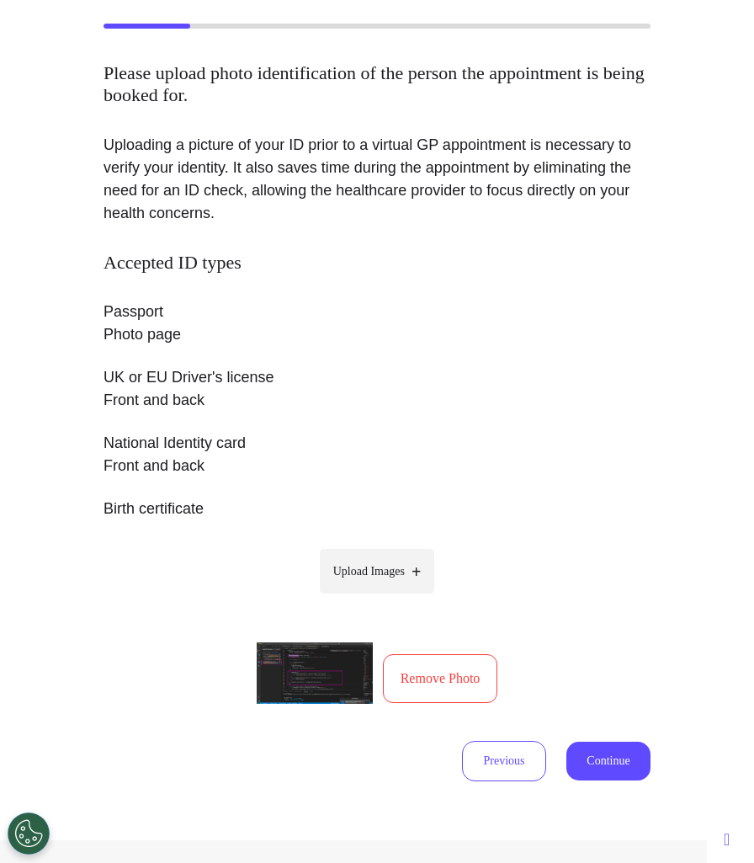
scroll to position [163, 0]
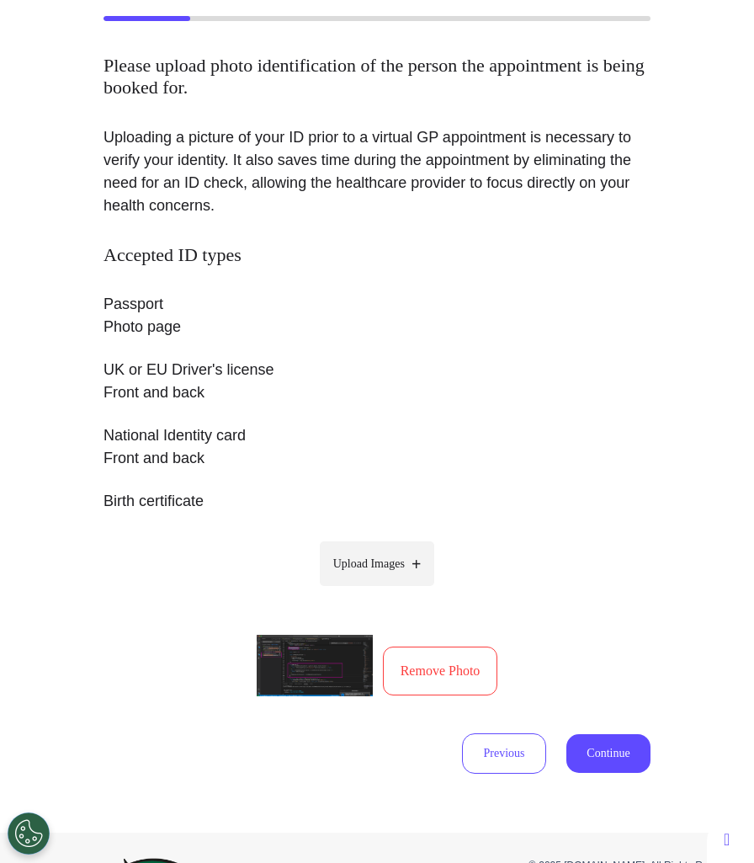
click at [387, 561] on span "Upload Images" at bounding box center [369, 564] width 72 height 18
click at [387, 590] on input "Upload Images" at bounding box center [377, 599] width 160 height 18
type input "**********"
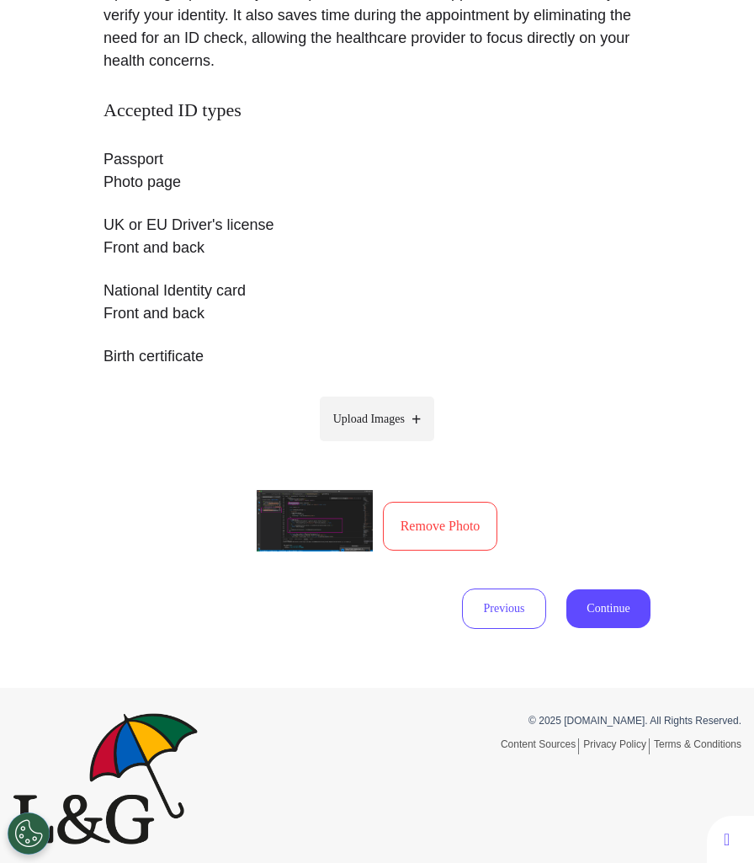
scroll to position [312, 0]
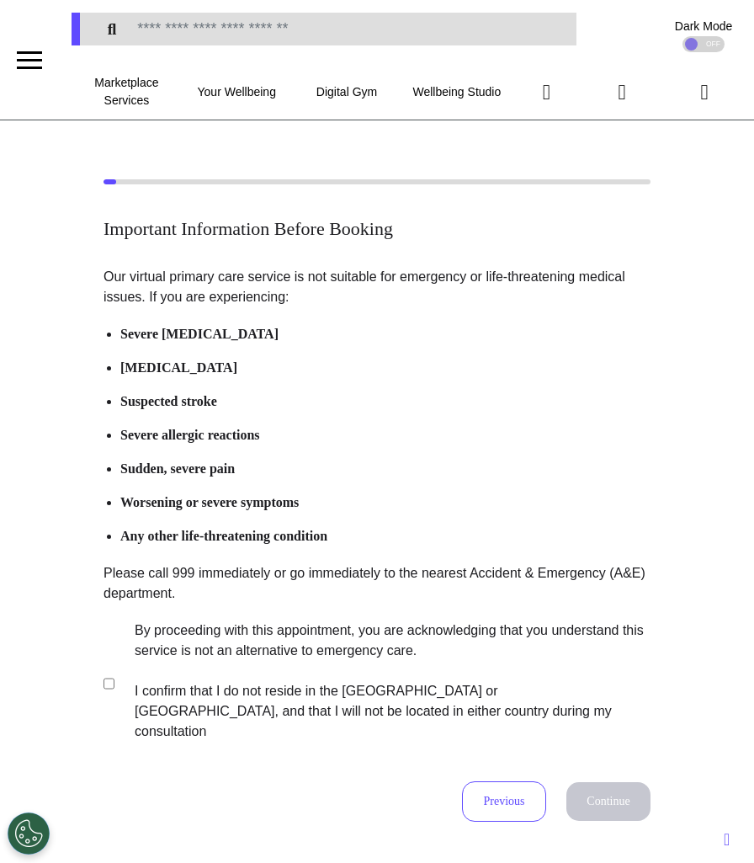
click at [317, 680] on label "By proceeding with this appointment, you are acknowledging that you understand …" at bounding box center [381, 681] width 527 height 121
click at [603, 782] on button "Continue" at bounding box center [609, 801] width 84 height 39
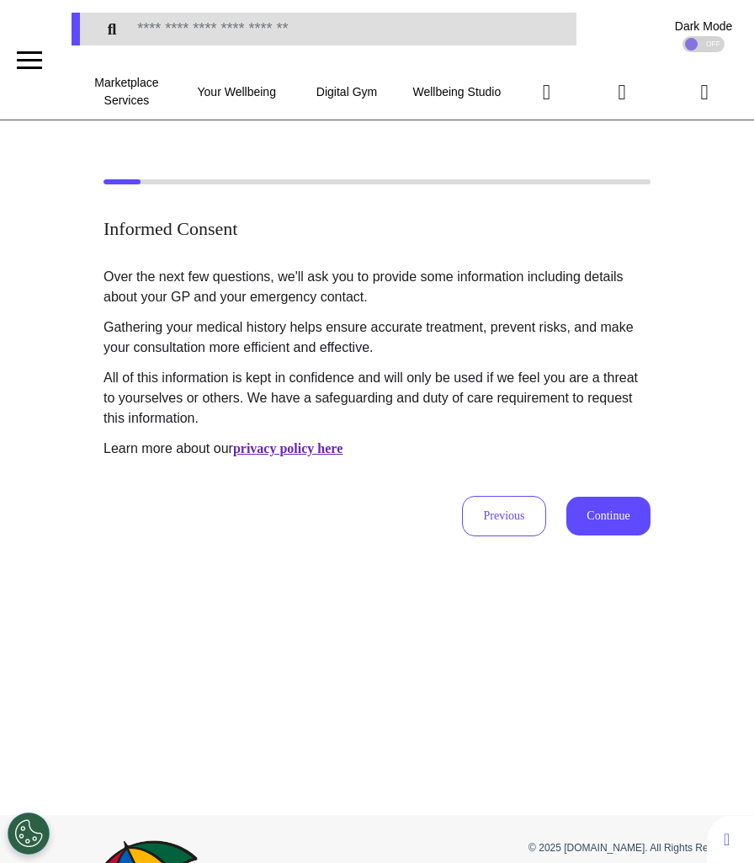
click at [618, 530] on button "Continue" at bounding box center [609, 516] width 84 height 39
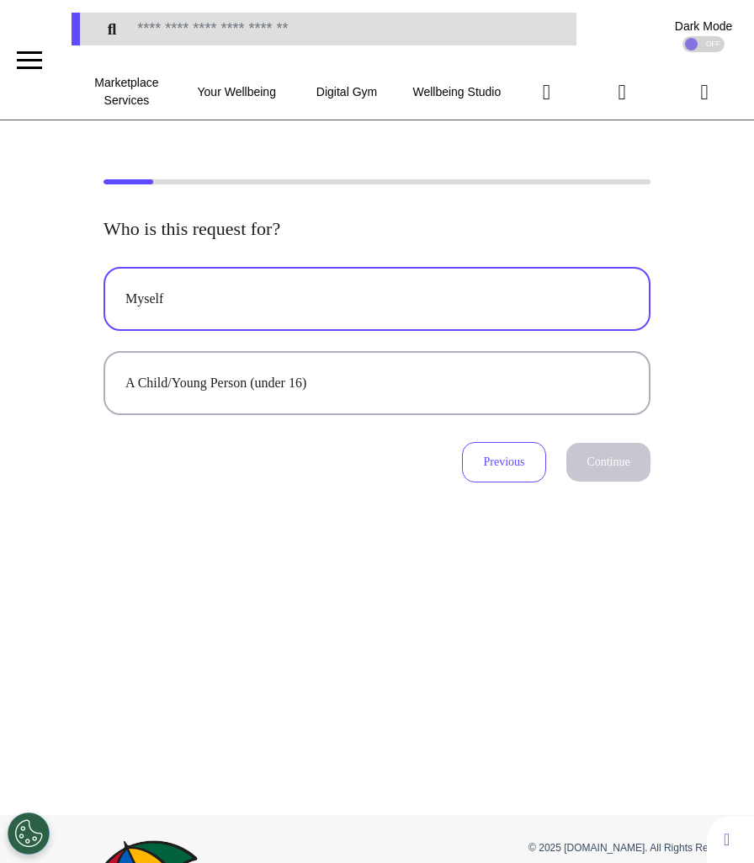
click at [387, 280] on button "Myself" at bounding box center [377, 299] width 547 height 64
click at [586, 445] on button "Continue" at bounding box center [609, 462] width 84 height 39
select select "******"
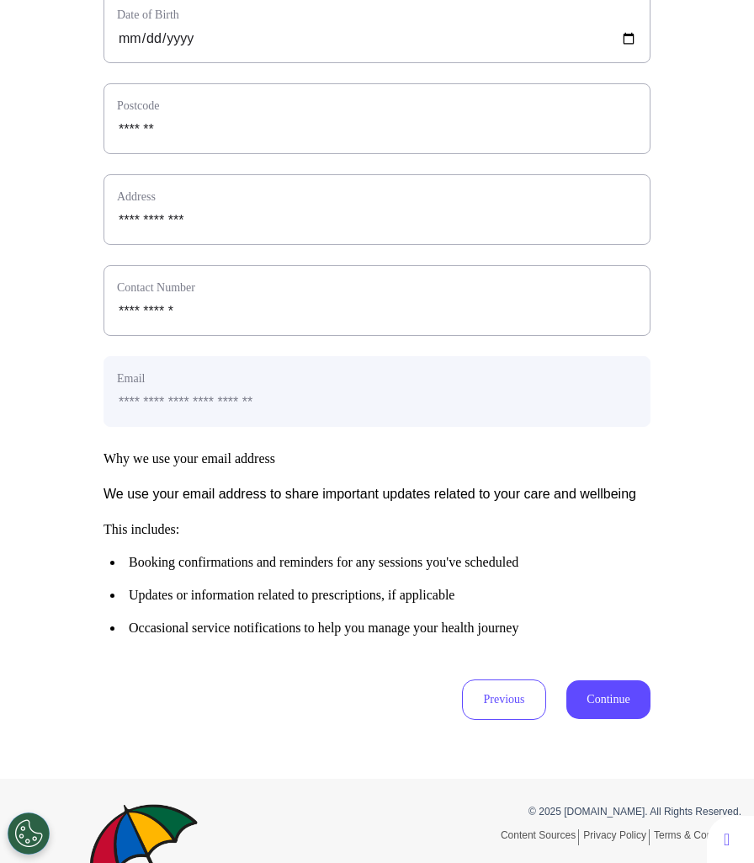
scroll to position [679, 0]
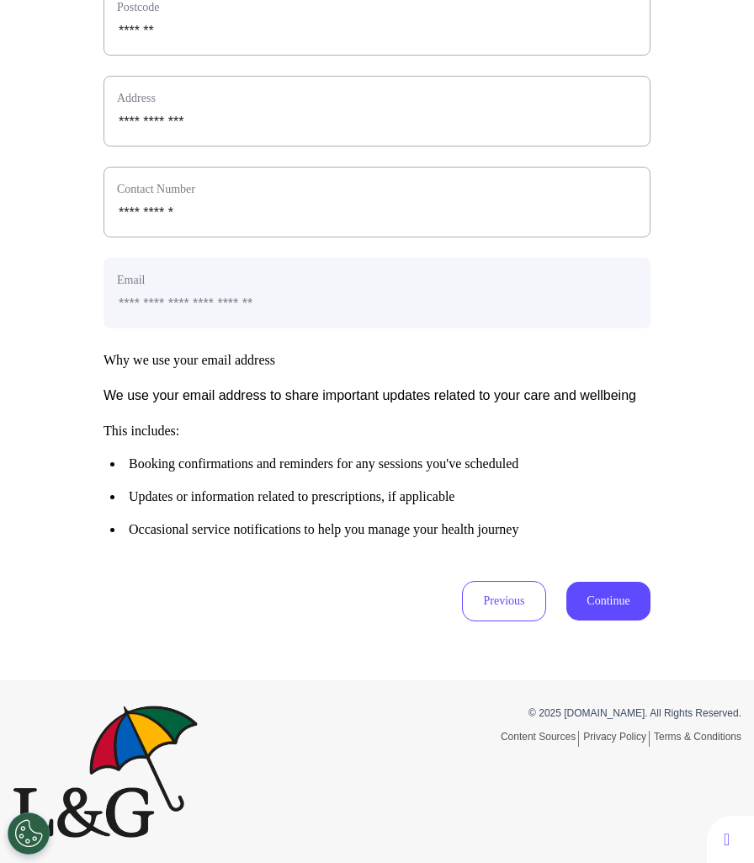
click at [599, 602] on button "Continue" at bounding box center [609, 601] width 84 height 39
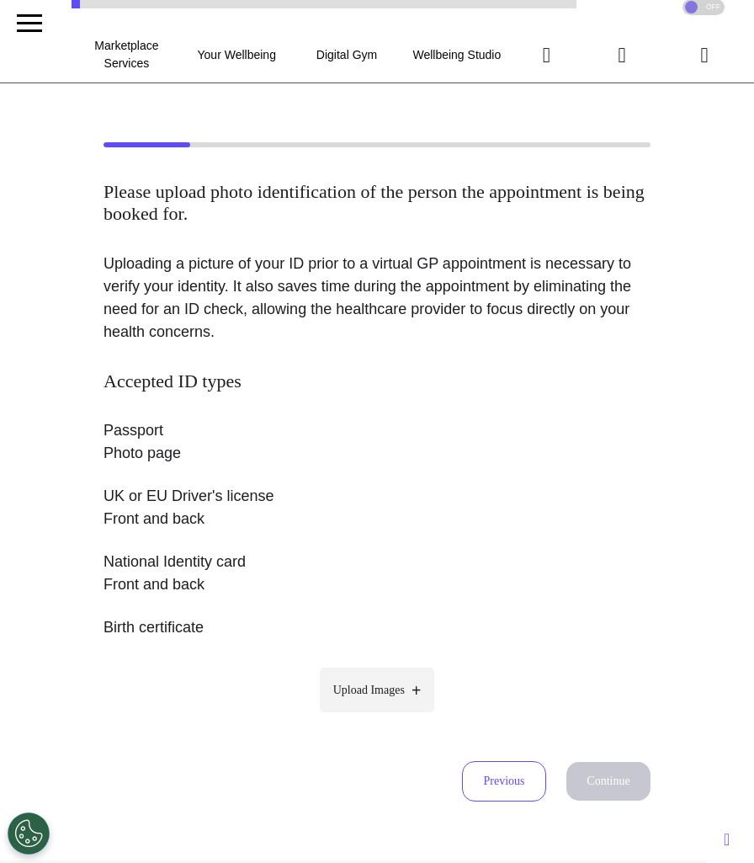
scroll to position [0, 0]
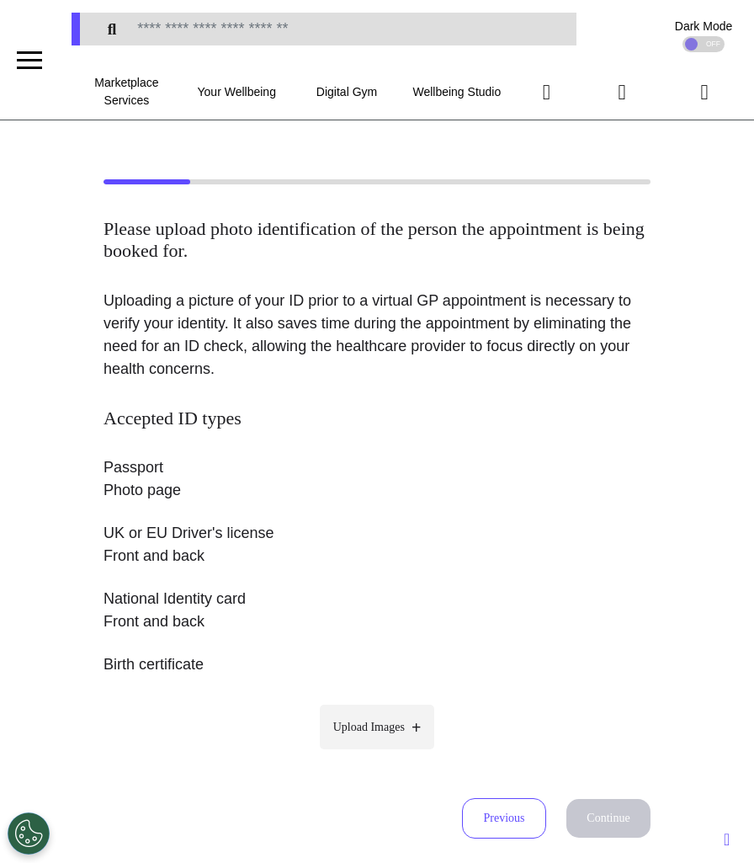
click at [410, 705] on label "Upload Images" at bounding box center [377, 727] width 115 height 45
click at [410, 754] on input "Upload Images" at bounding box center [377, 763] width 160 height 18
type input "**********"
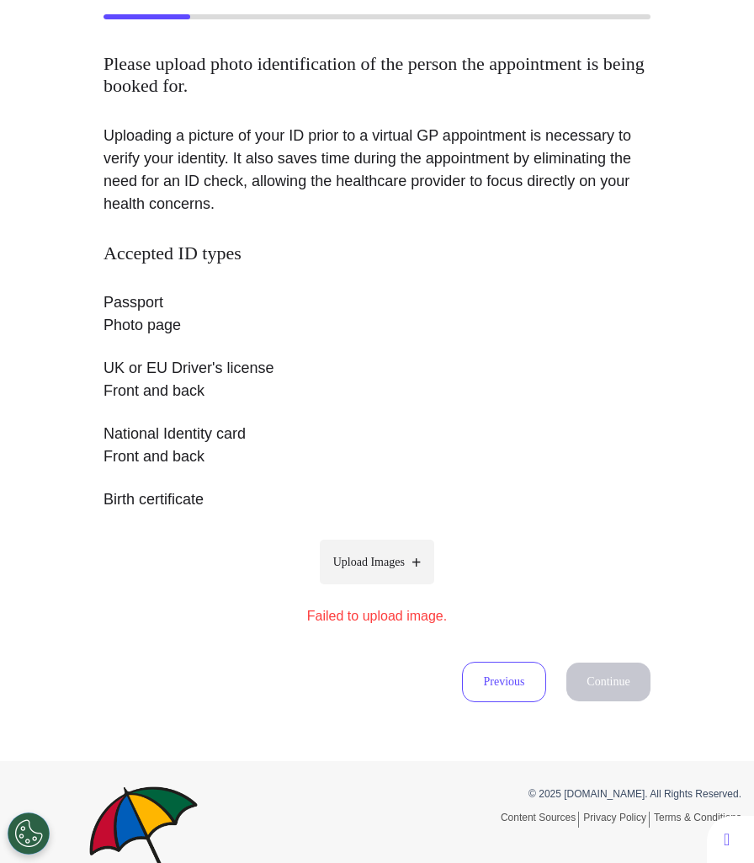
scroll to position [172, 0]
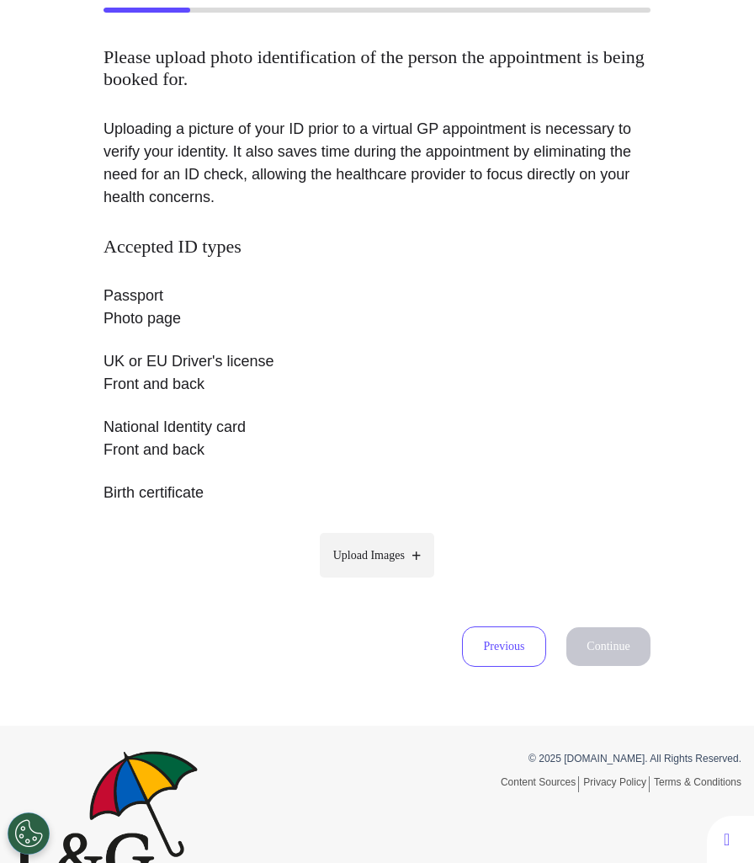
click at [363, 542] on label "Upload Images" at bounding box center [377, 555] width 115 height 45
click at [363, 582] on input "Upload Images" at bounding box center [377, 591] width 160 height 18
type input "**********"
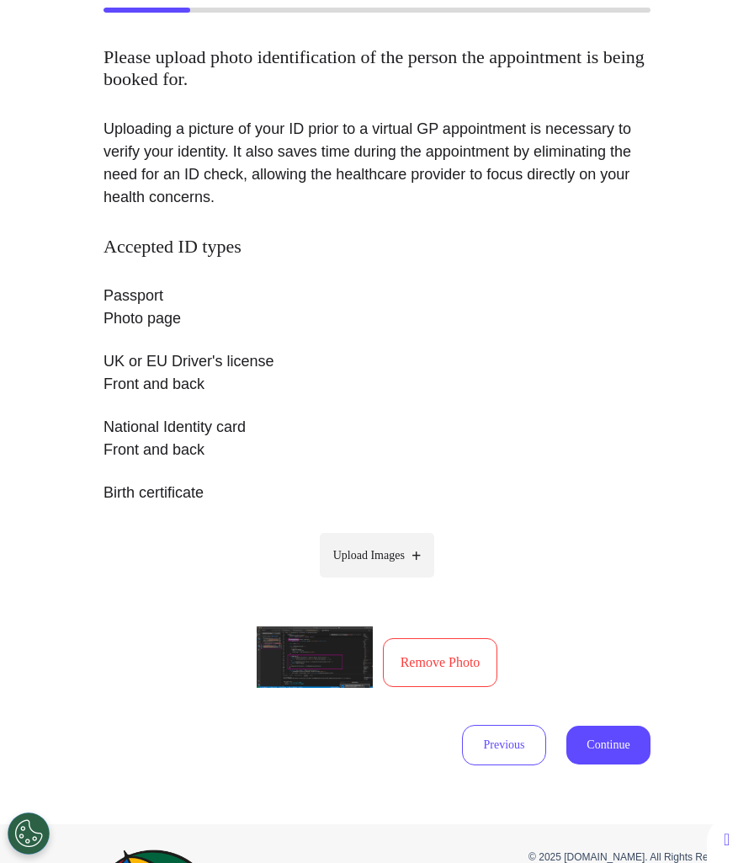
click at [396, 557] on span "Upload Images" at bounding box center [369, 555] width 72 height 18
click at [396, 582] on input "Upload Images" at bounding box center [377, 591] width 160 height 18
type input "**********"
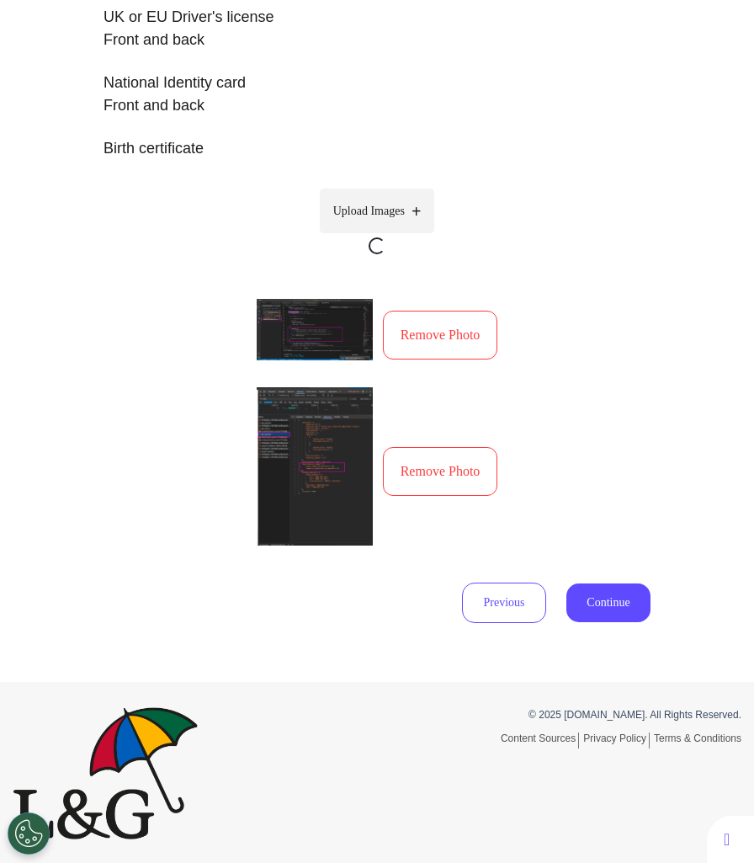
scroll to position [499, 0]
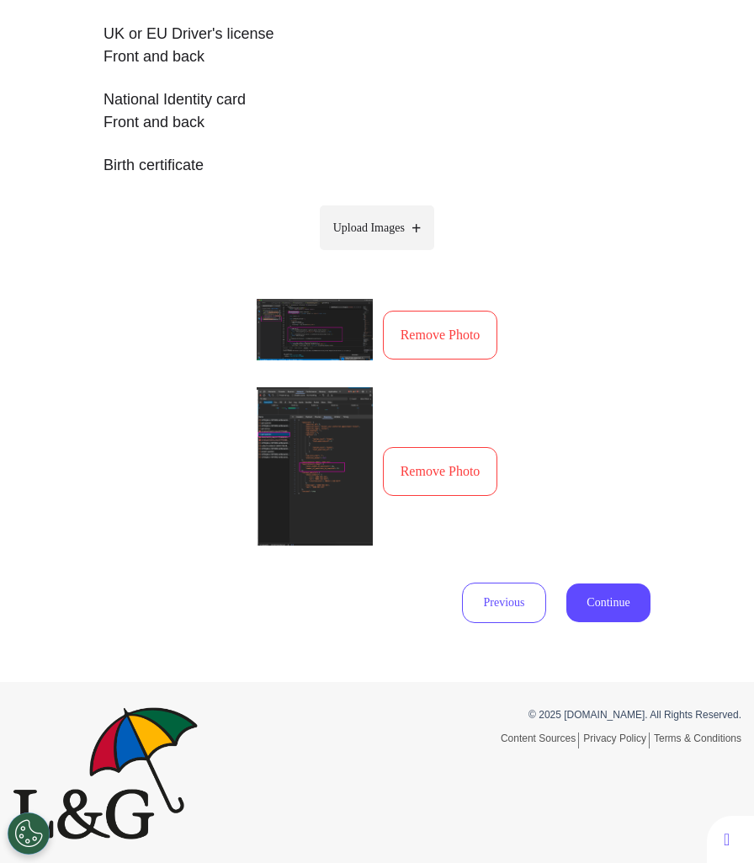
click at [413, 237] on label "Upload Images" at bounding box center [377, 227] width 115 height 45
click at [413, 254] on input "Upload Images" at bounding box center [377, 263] width 160 height 18
type input "**********"
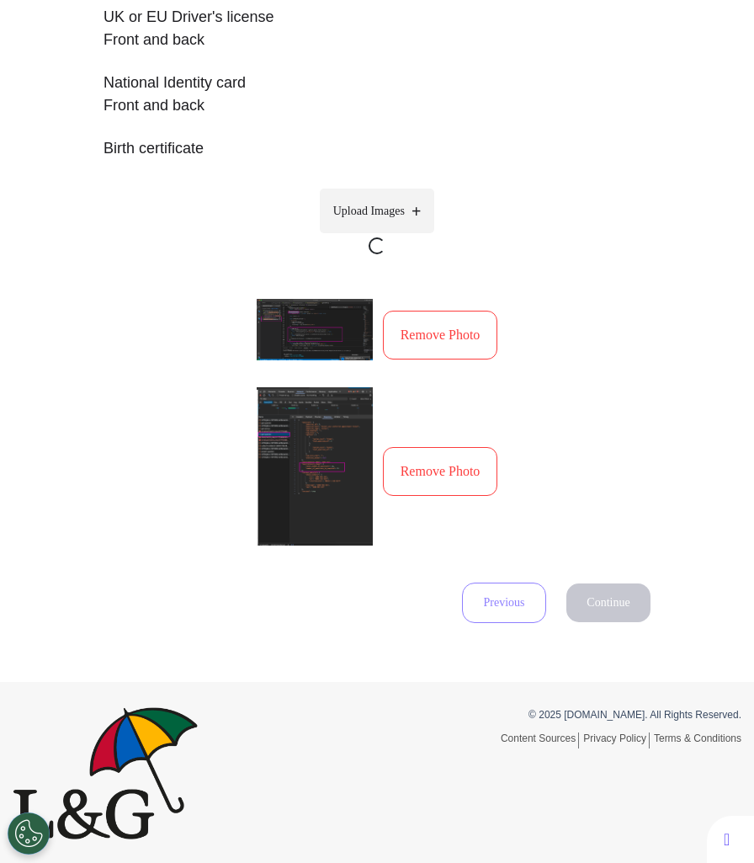
scroll to position [589, 0]
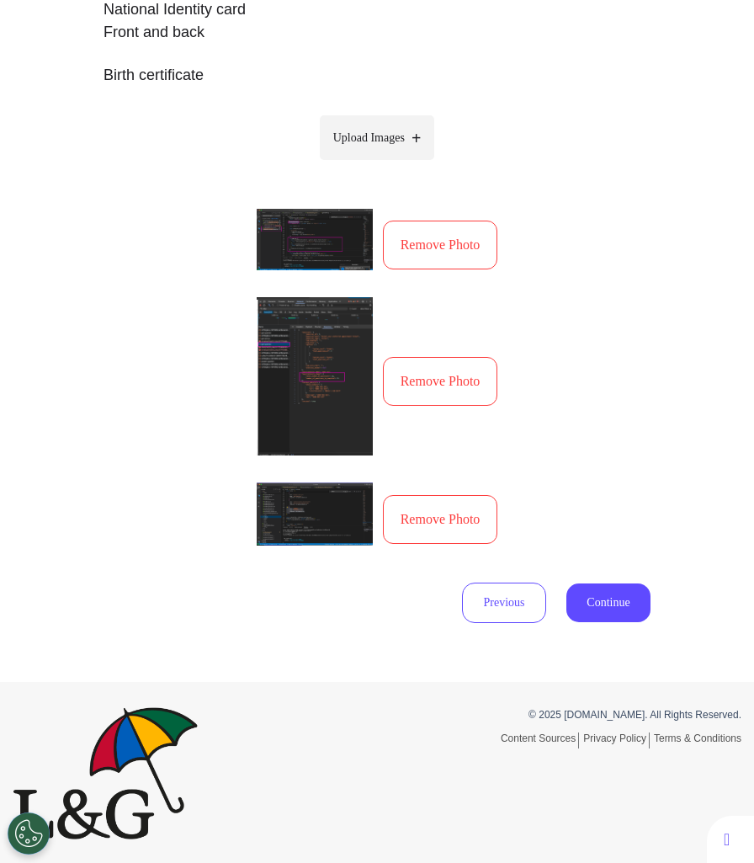
click at [404, 131] on span "Upload Images" at bounding box center [369, 138] width 72 height 18
click at [404, 164] on input "Upload Images" at bounding box center [377, 173] width 160 height 18
type input "**********"
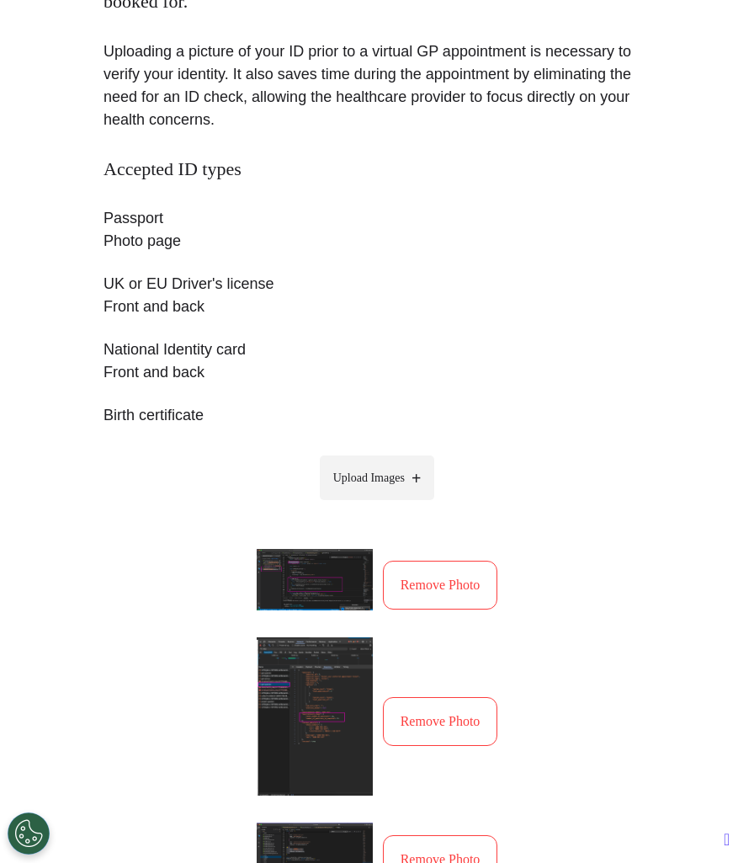
scroll to position [201, 0]
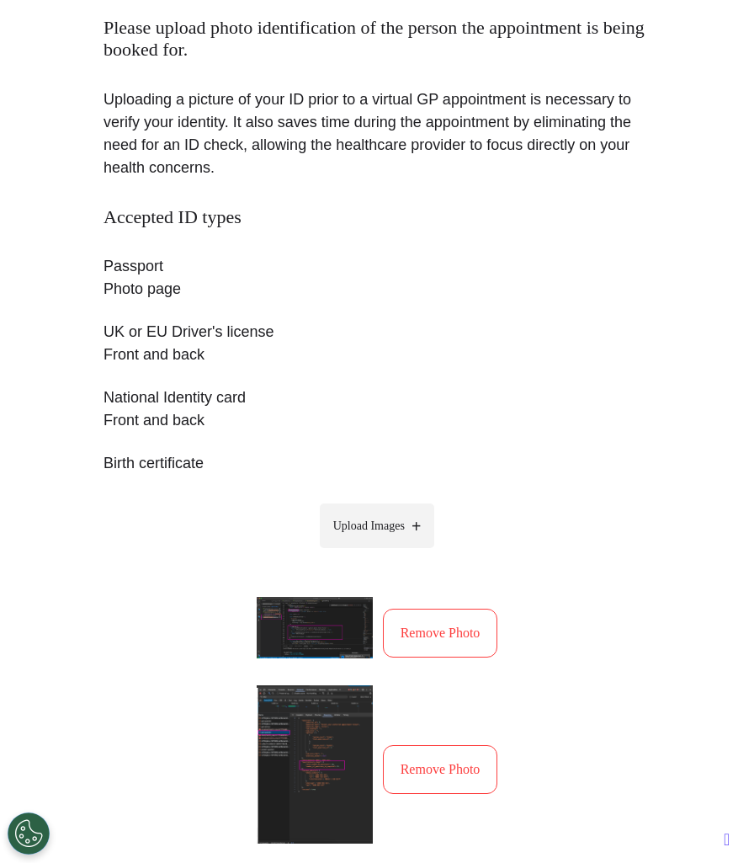
click at [424, 499] on div "Accepted ID types Passport Photo page UK or EU Driver's license Front and back …" at bounding box center [377, 624] width 547 height 836
click at [414, 520] on label "Upload Images" at bounding box center [377, 525] width 115 height 45
click at [414, 552] on input "Upload Images" at bounding box center [377, 561] width 160 height 18
type input "**********"
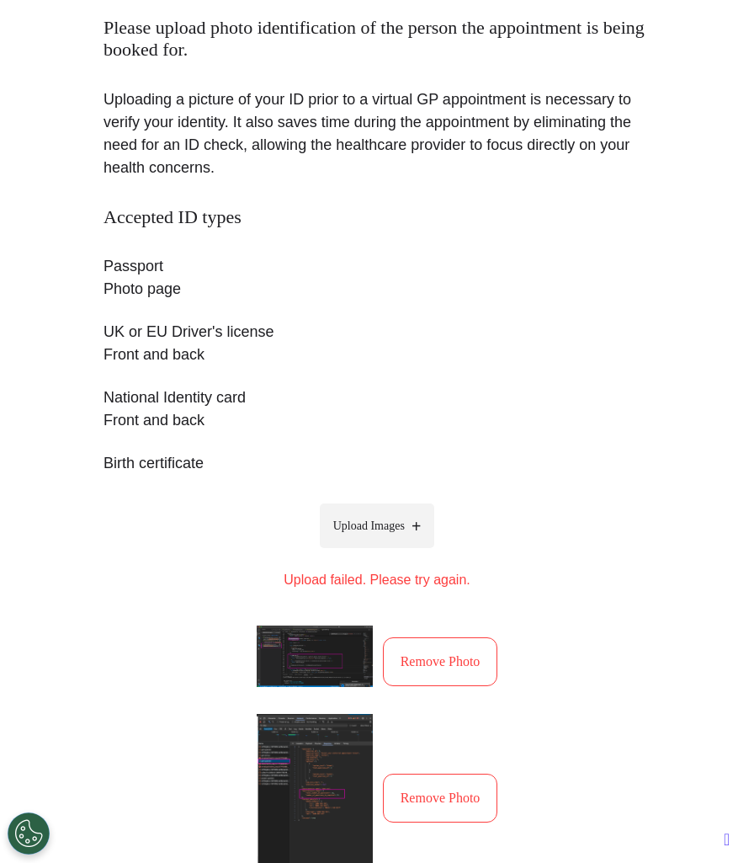
click at [382, 515] on label "Upload Images" at bounding box center [377, 525] width 115 height 45
click at [382, 552] on input "Upload Images" at bounding box center [377, 561] width 160 height 18
click at [382, 530] on span "Upload Images" at bounding box center [369, 526] width 72 height 18
click at [382, 552] on input "Upload Images" at bounding box center [377, 561] width 160 height 18
type input "**********"
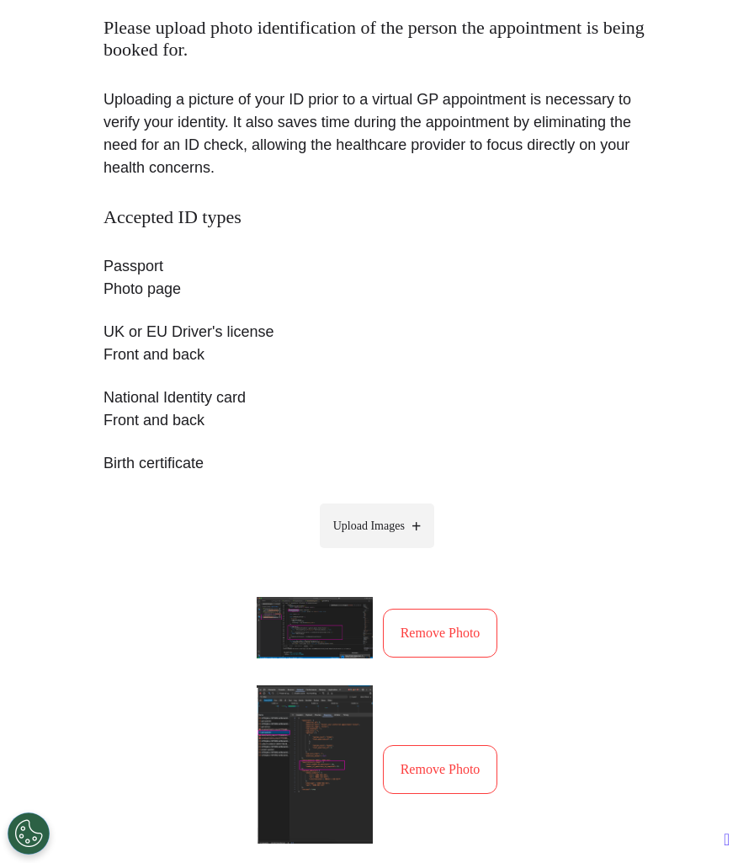
click at [390, 522] on span "Upload Images" at bounding box center [369, 526] width 72 height 18
click at [390, 552] on input "Upload Images" at bounding box center [377, 561] width 160 height 18
type input "**********"
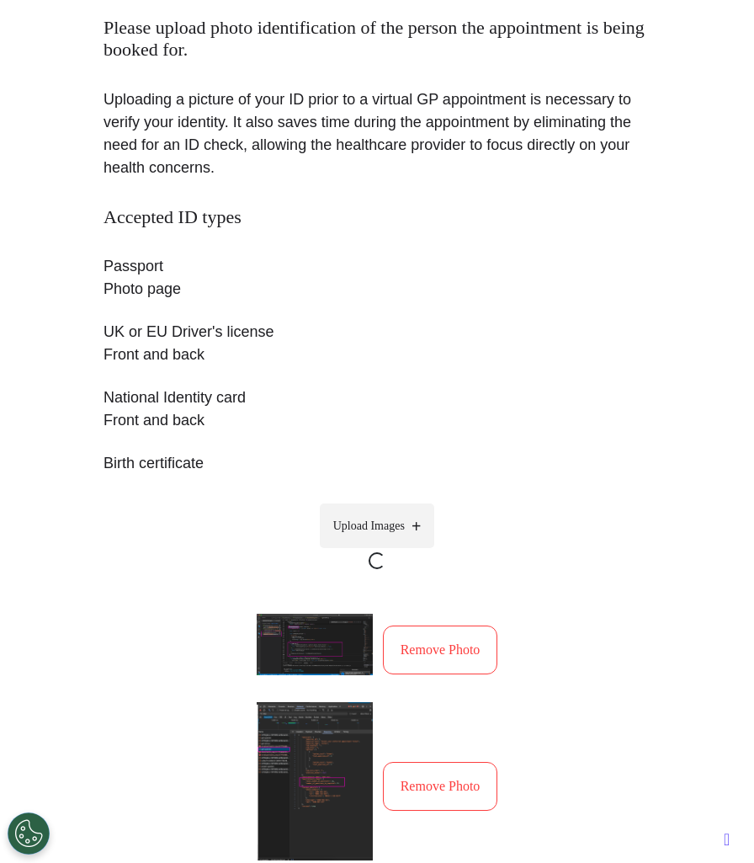
click at [409, 511] on label "Upload Images" at bounding box center [377, 525] width 115 height 45
click at [409, 569] on input "Upload Images" at bounding box center [377, 578] width 160 height 18
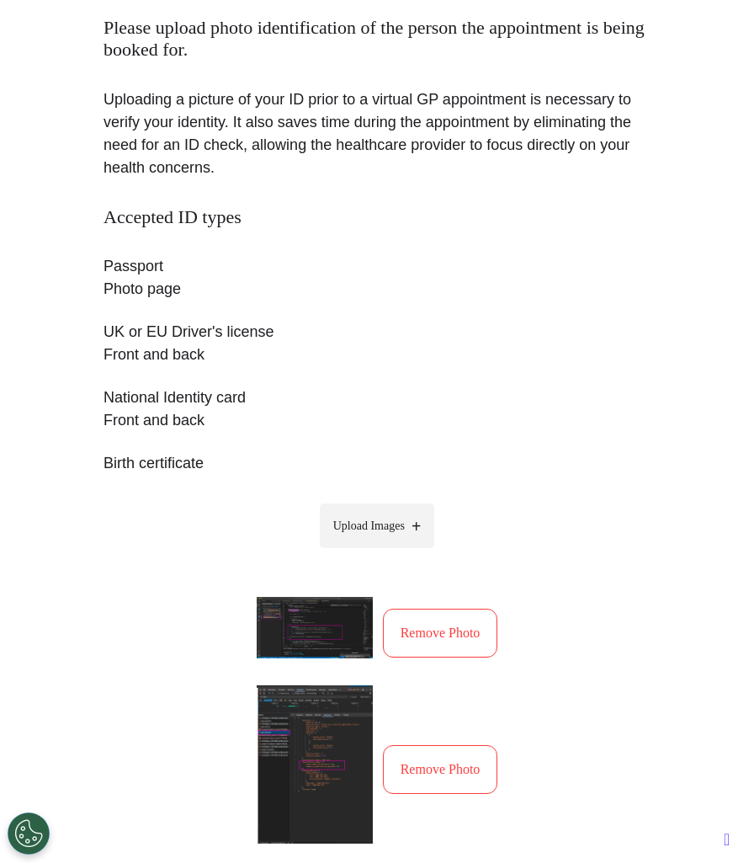
type input "**********"
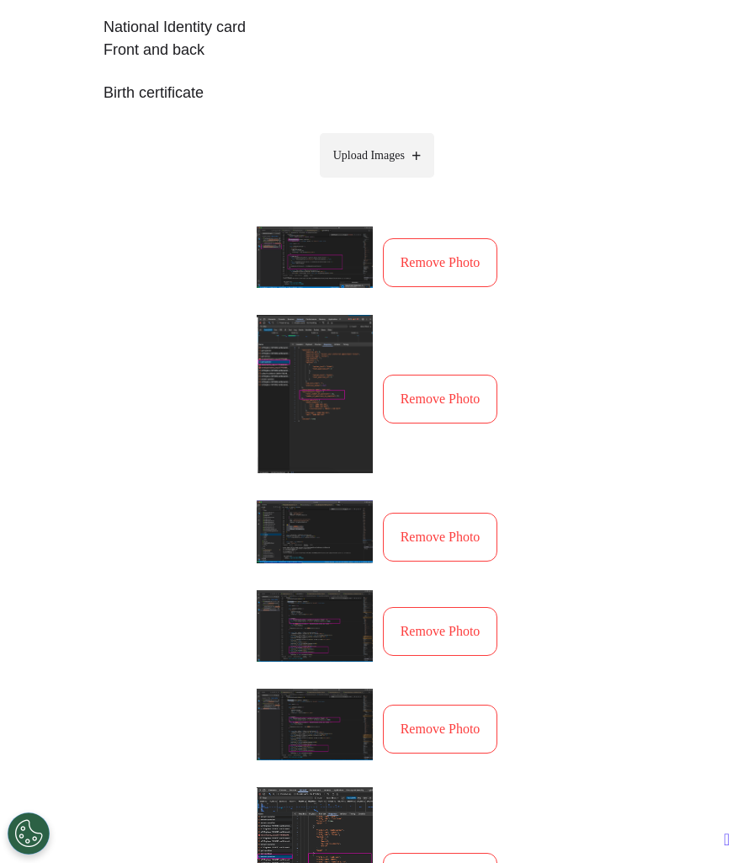
scroll to position [1027, 0]
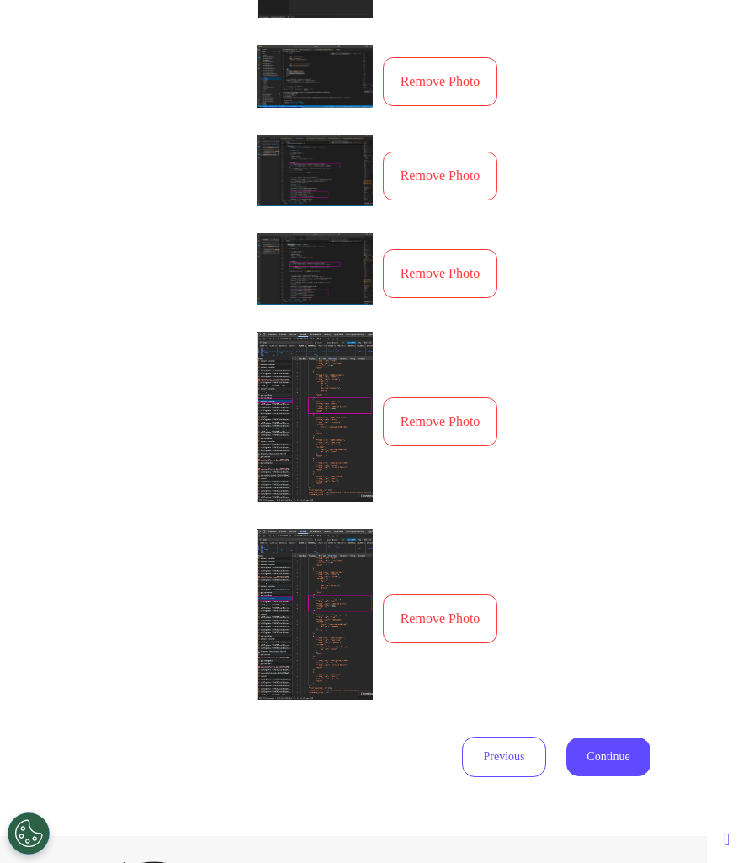
click at [467, 621] on button "Remove Photo" at bounding box center [440, 618] width 115 height 49
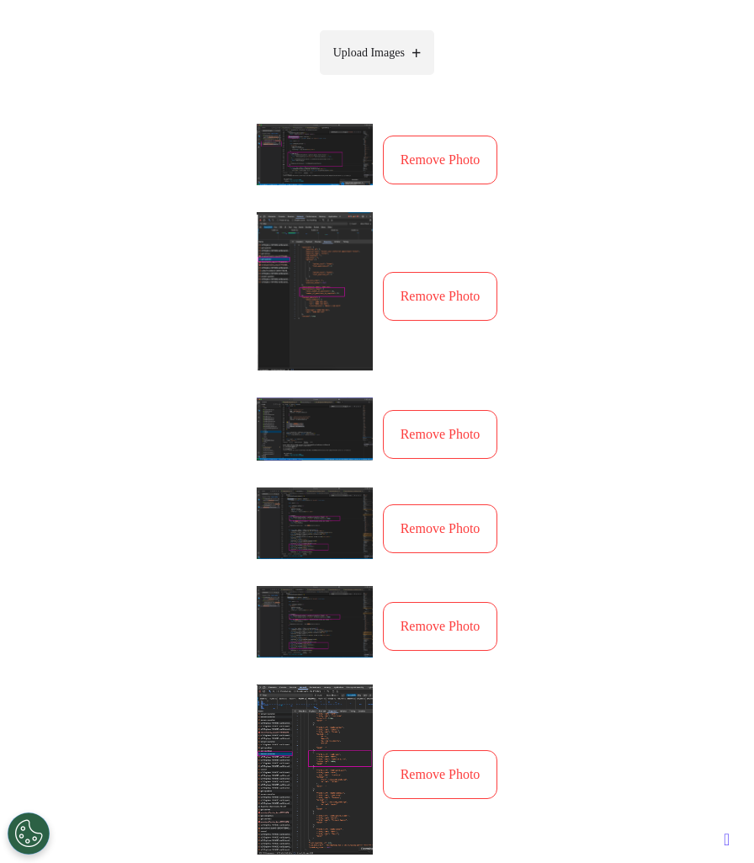
scroll to position [631, 0]
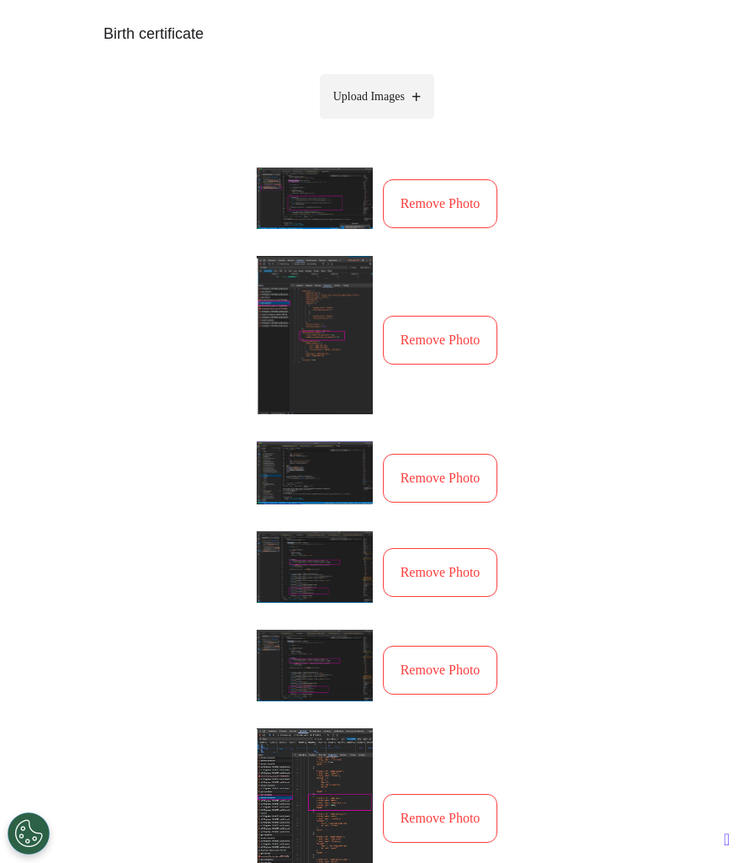
click at [432, 486] on button "Remove Photo" at bounding box center [440, 478] width 115 height 49
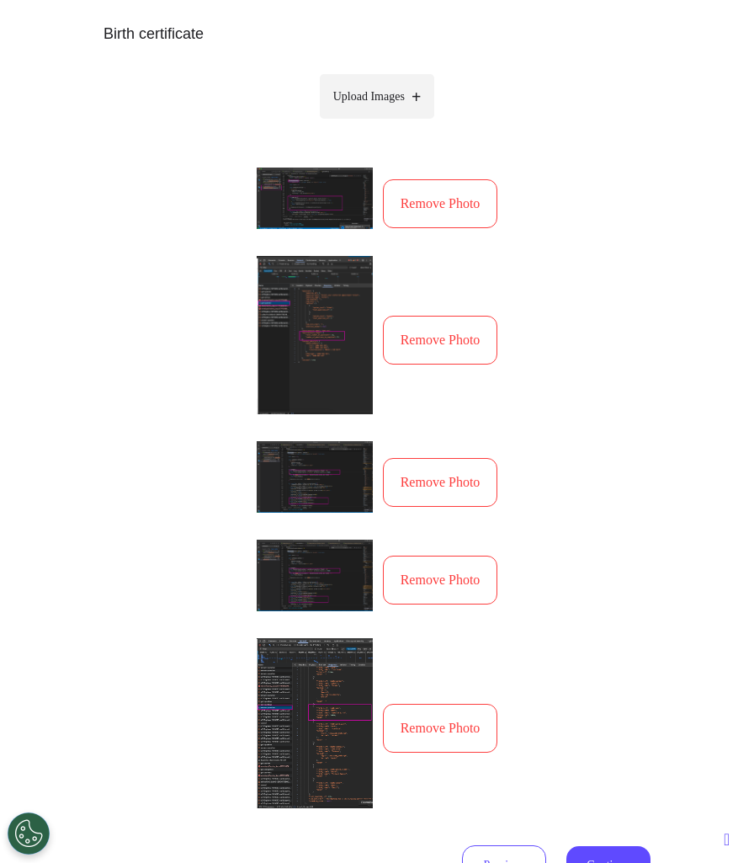
click at [418, 466] on button "Remove Photo" at bounding box center [440, 482] width 115 height 49
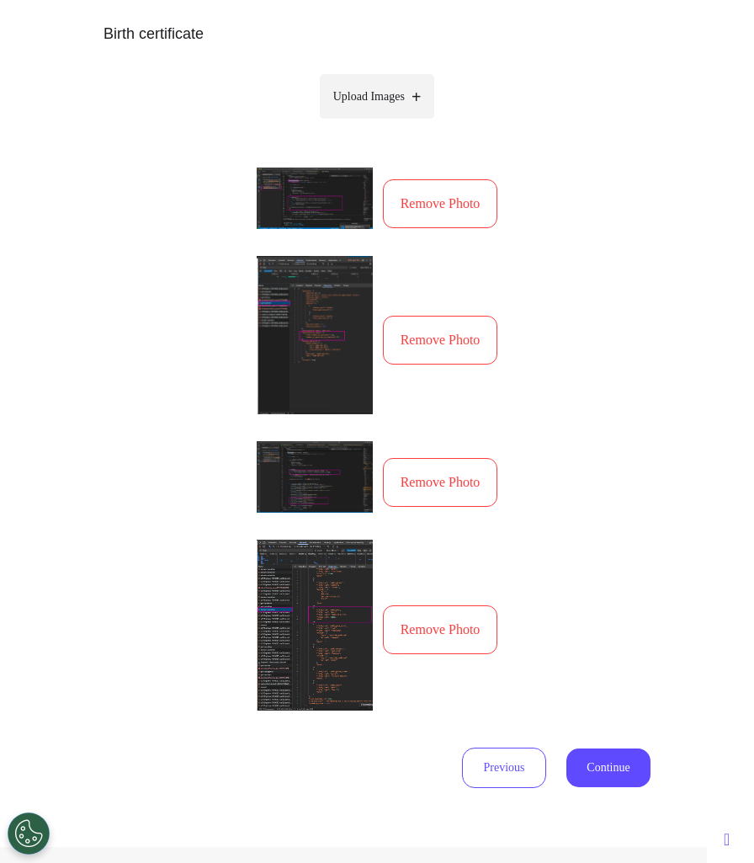
click at [418, 357] on button "Remove Photo" at bounding box center [440, 340] width 115 height 49
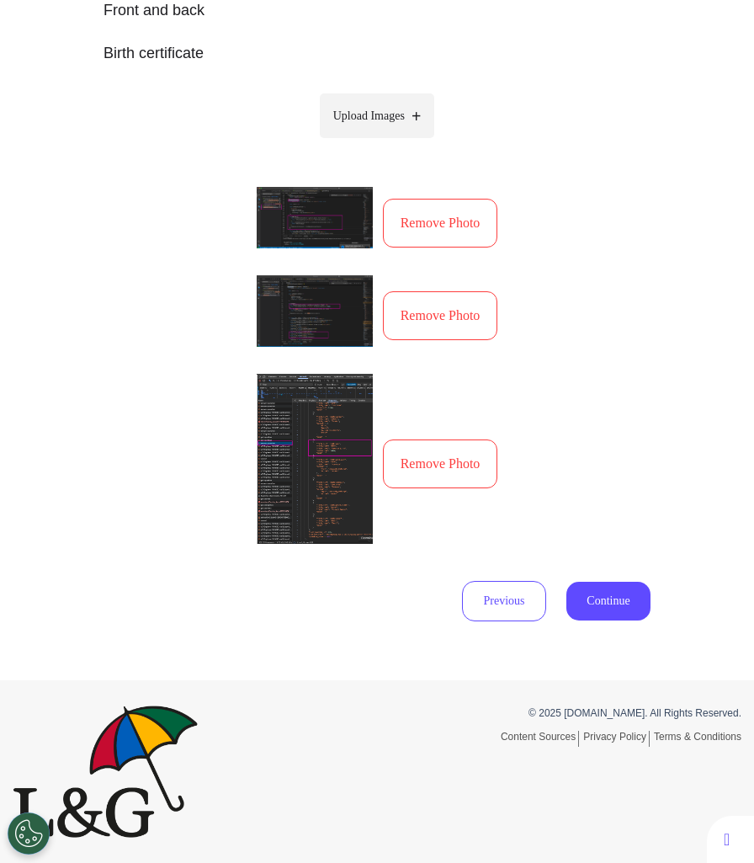
scroll to position [610, 0]
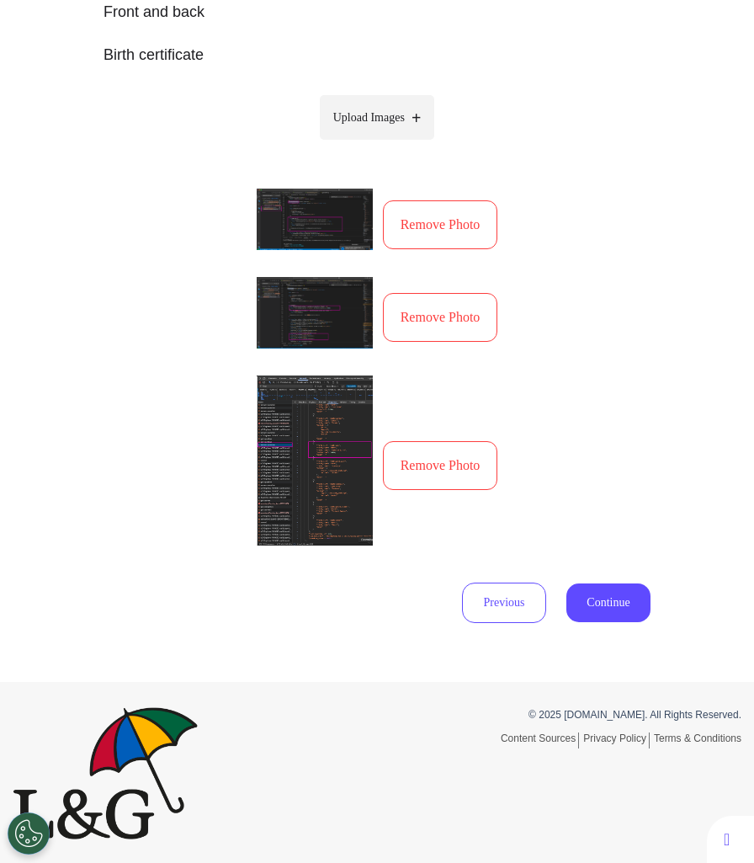
click at [421, 323] on button "Remove Photo" at bounding box center [440, 317] width 115 height 49
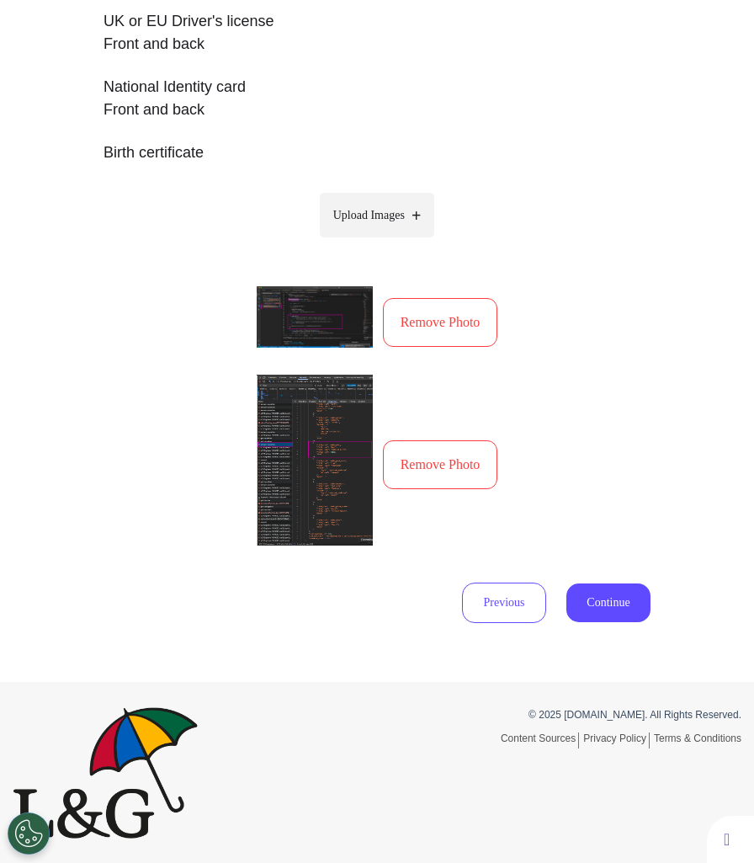
click at [413, 328] on button "Remove Photo" at bounding box center [440, 322] width 115 height 49
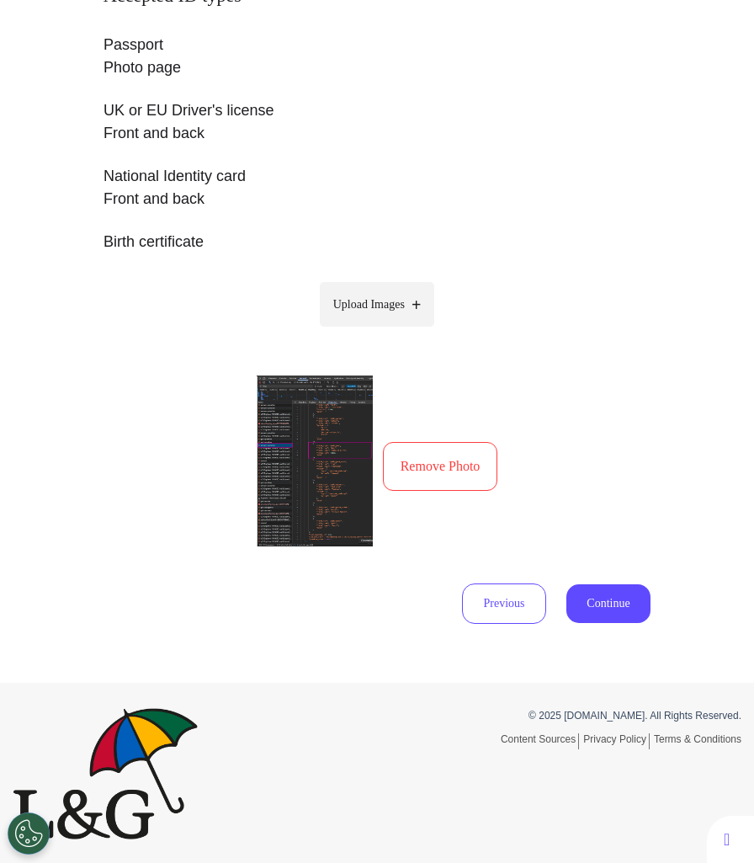
click at [408, 474] on button "Remove Photo" at bounding box center [440, 466] width 115 height 49
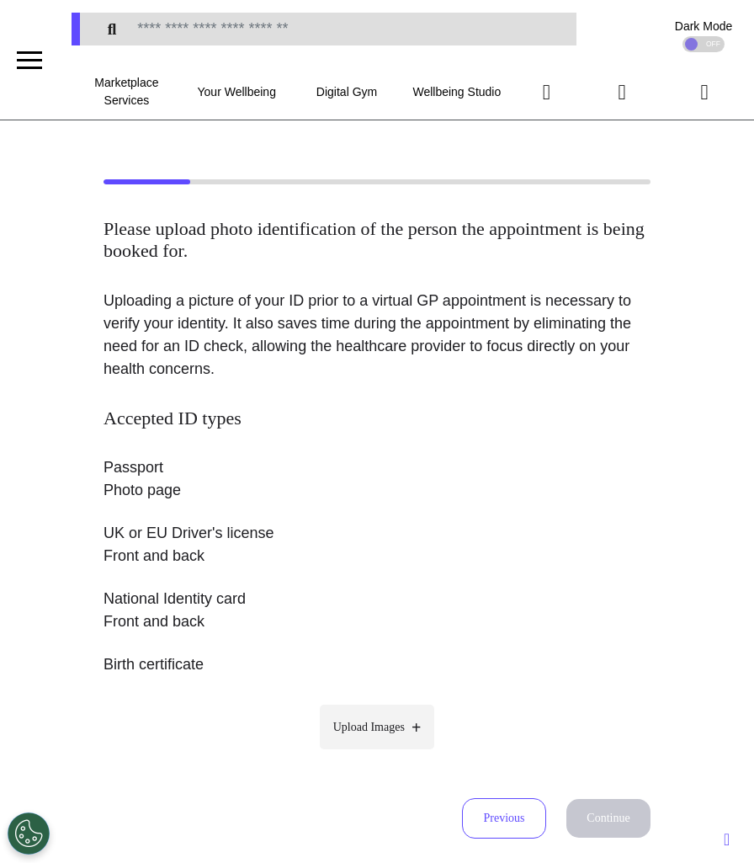
scroll to position [216, 0]
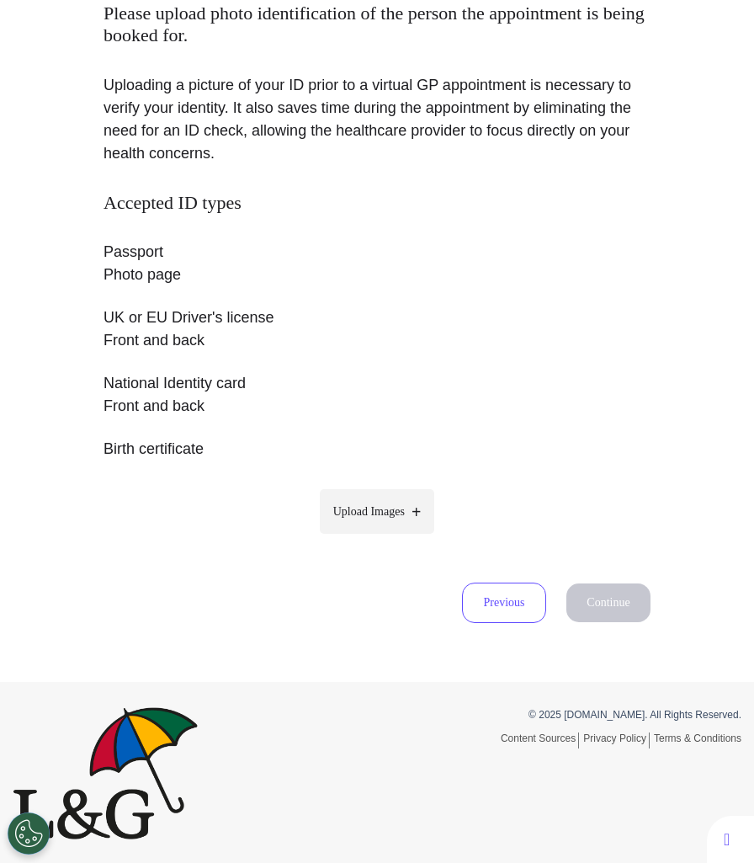
click at [411, 506] on label "Upload Images" at bounding box center [377, 511] width 115 height 45
click at [411, 538] on input "Upload Images" at bounding box center [377, 547] width 160 height 18
type input "**********"
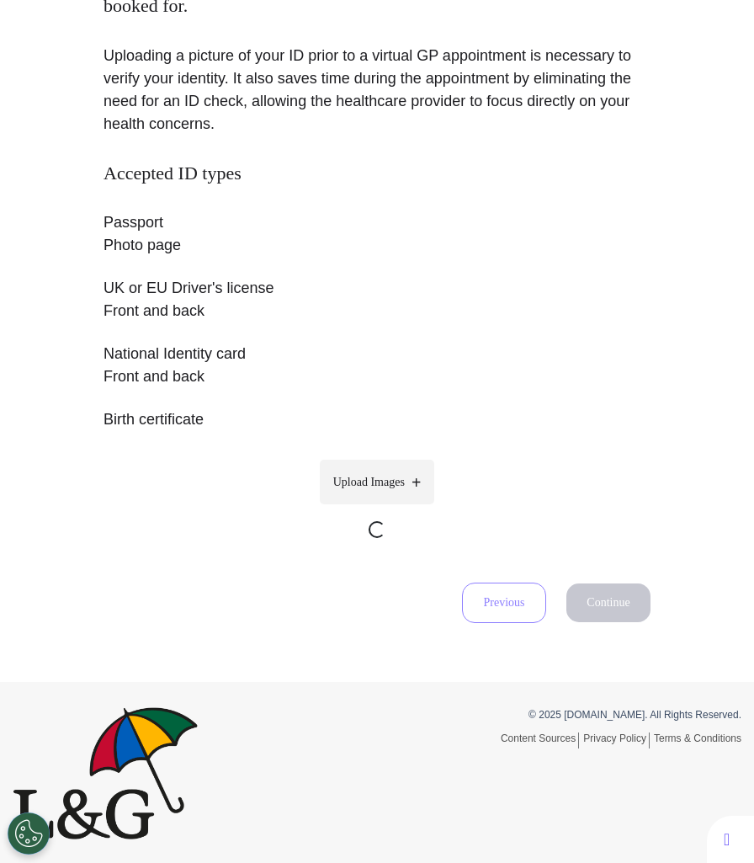
scroll to position [244, 0]
click at [381, 478] on span "Upload Images" at bounding box center [369, 483] width 72 height 18
click at [381, 509] on input "Upload Images" at bounding box center [377, 518] width 160 height 18
type input "**********"
click at [386, 482] on span "Upload Images" at bounding box center [369, 483] width 72 height 18
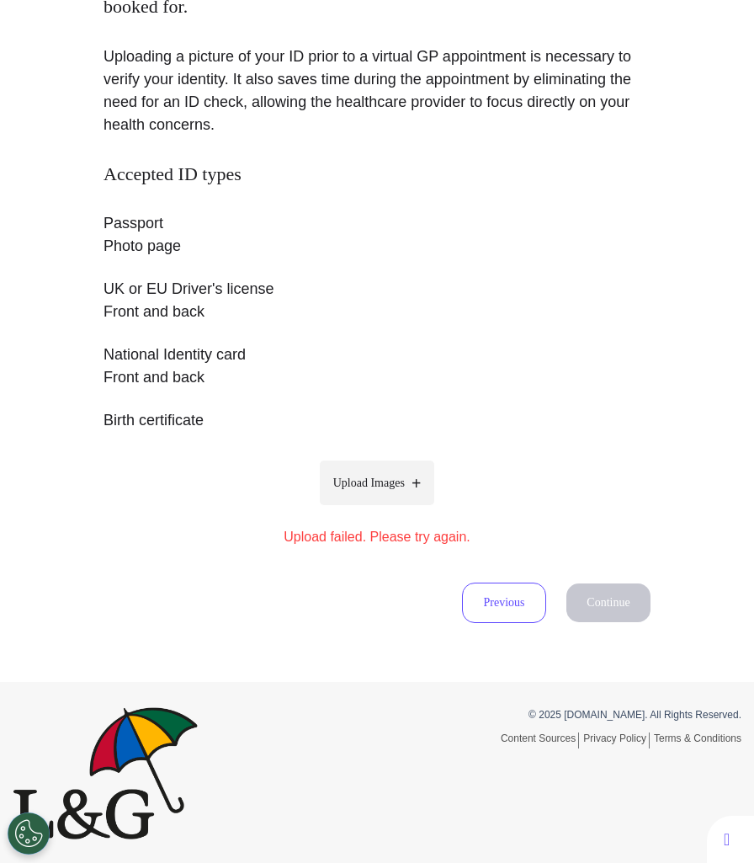
click at [386, 509] on input "Upload Images" at bounding box center [377, 518] width 160 height 18
type input "**********"
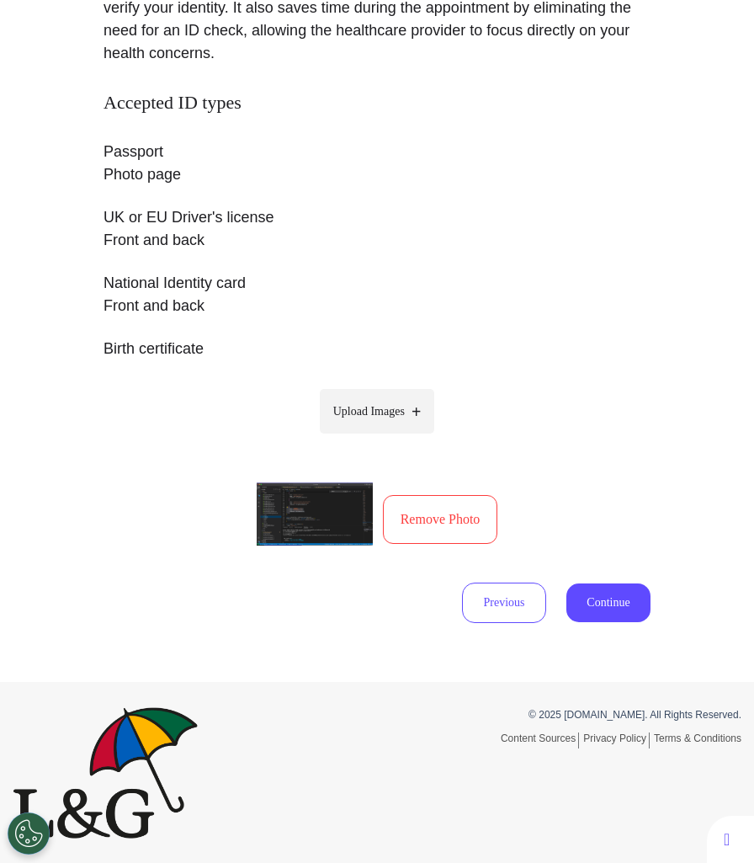
click at [421, 406] on icon at bounding box center [416, 411] width 9 height 17
click at [426, 438] on input "Upload Images" at bounding box center [377, 447] width 160 height 18
type input "**********"
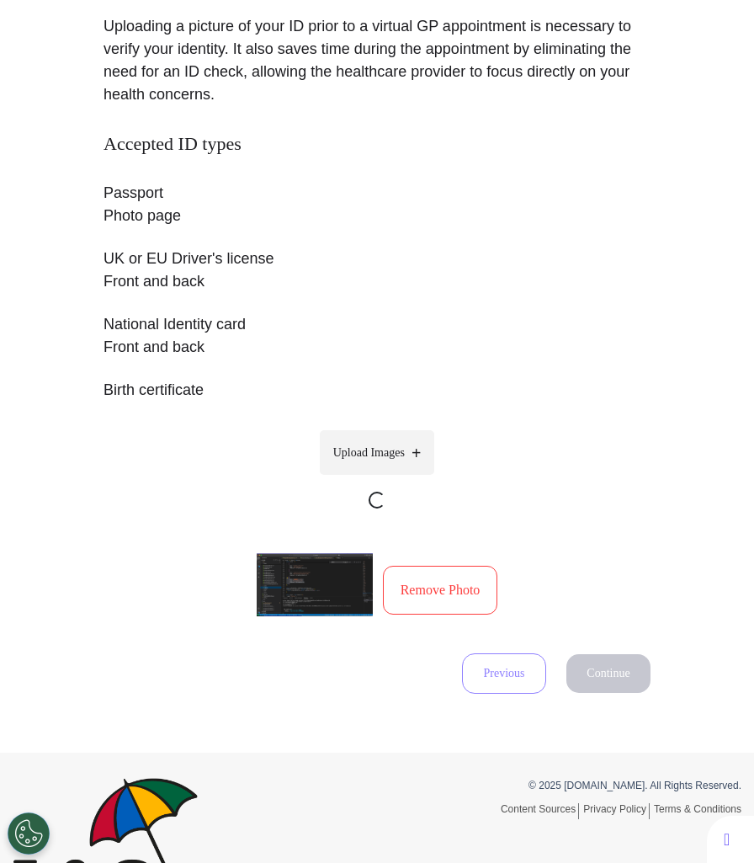
scroll to position [269, 0]
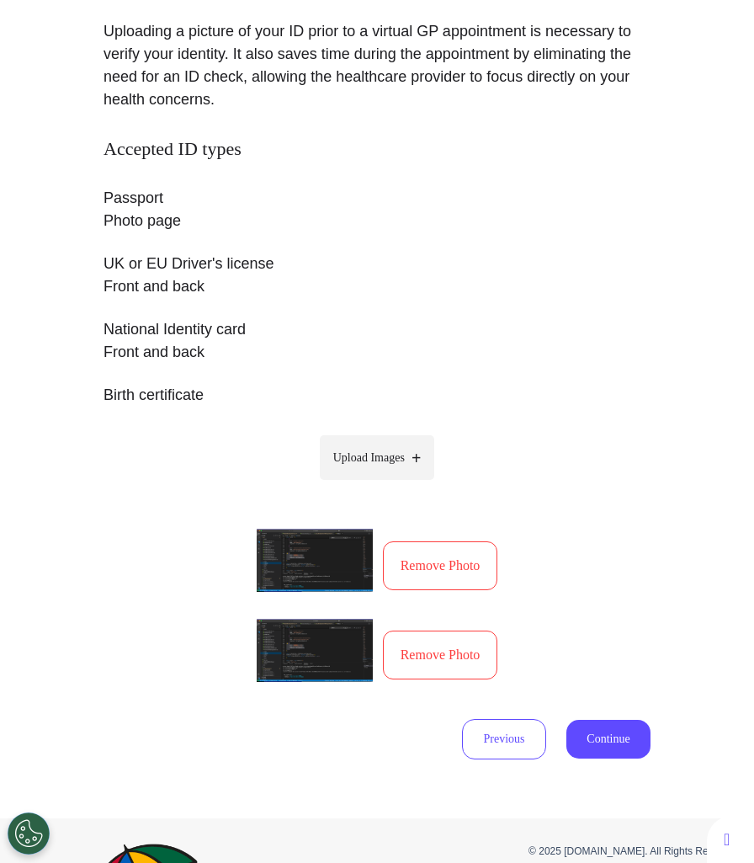
click at [381, 442] on label "Upload Images" at bounding box center [377, 457] width 115 height 45
click at [381, 484] on input "Upload Images" at bounding box center [377, 493] width 160 height 18
type input "**********"
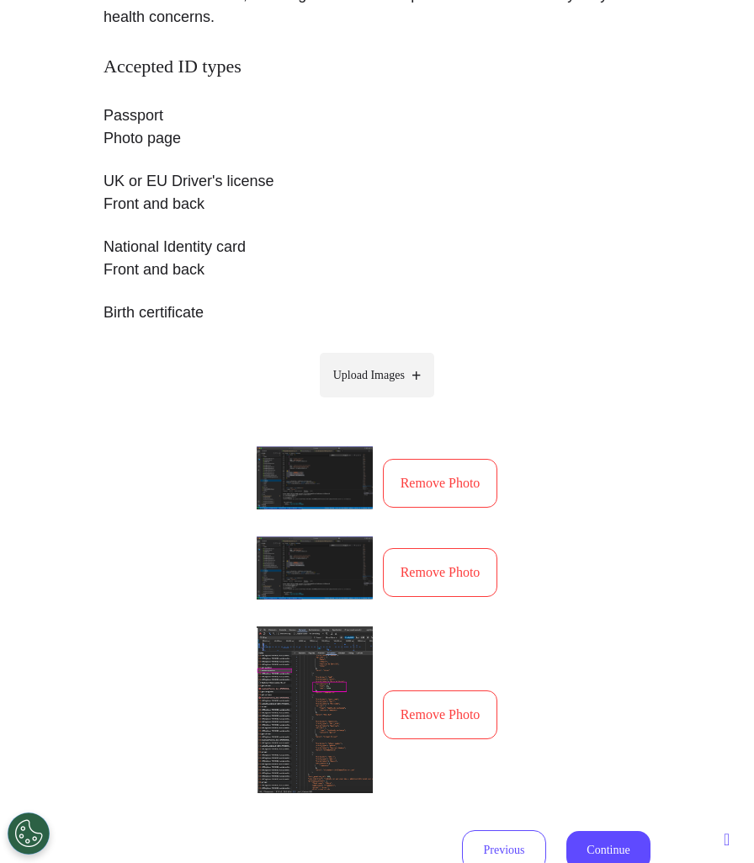
scroll to position [353, 0]
click at [381, 381] on span "Upload Images" at bounding box center [369, 374] width 72 height 18
click at [381, 401] on input "Upload Images" at bounding box center [377, 410] width 160 height 18
type input "**********"
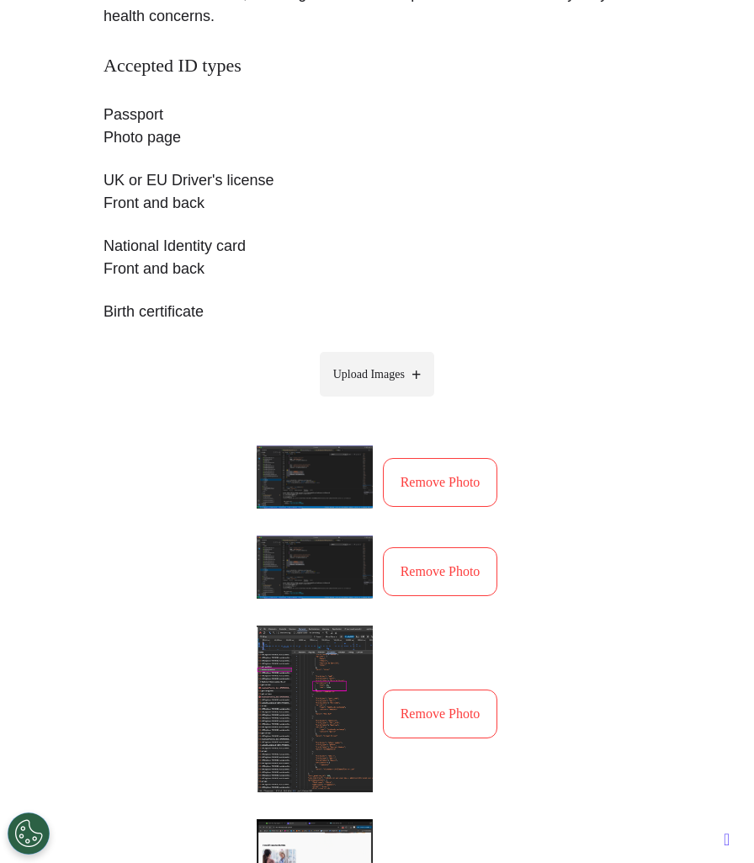
click at [379, 389] on label "Upload Images" at bounding box center [377, 374] width 115 height 45
click at [379, 401] on input "Upload Images" at bounding box center [377, 410] width 160 height 18
click at [391, 360] on label "Upload Images" at bounding box center [377, 374] width 115 height 45
click at [391, 401] on input "Upload Images" at bounding box center [377, 410] width 160 height 18
type input "**********"
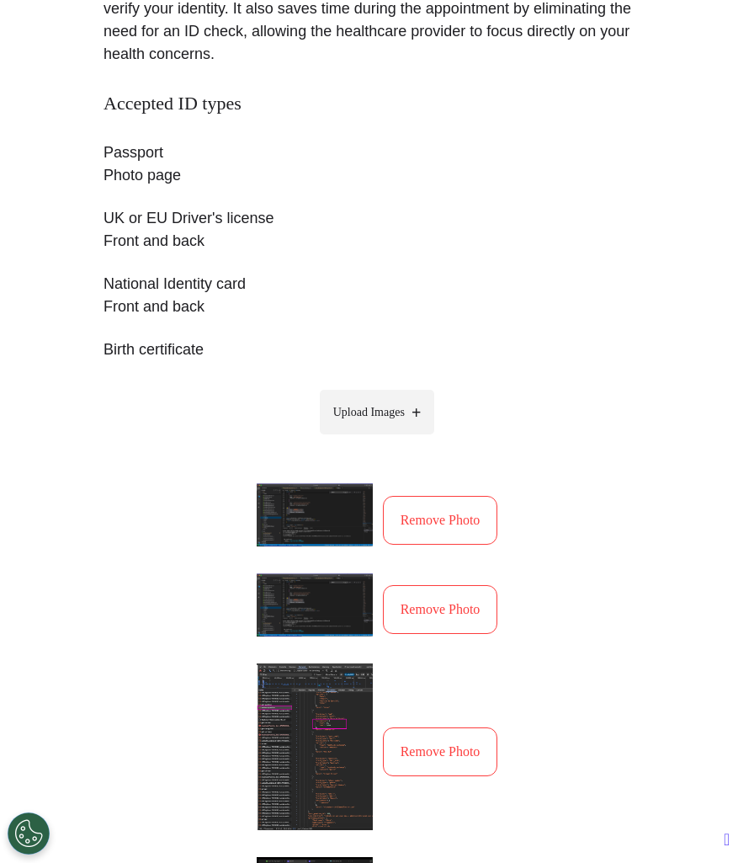
scroll to position [246, 0]
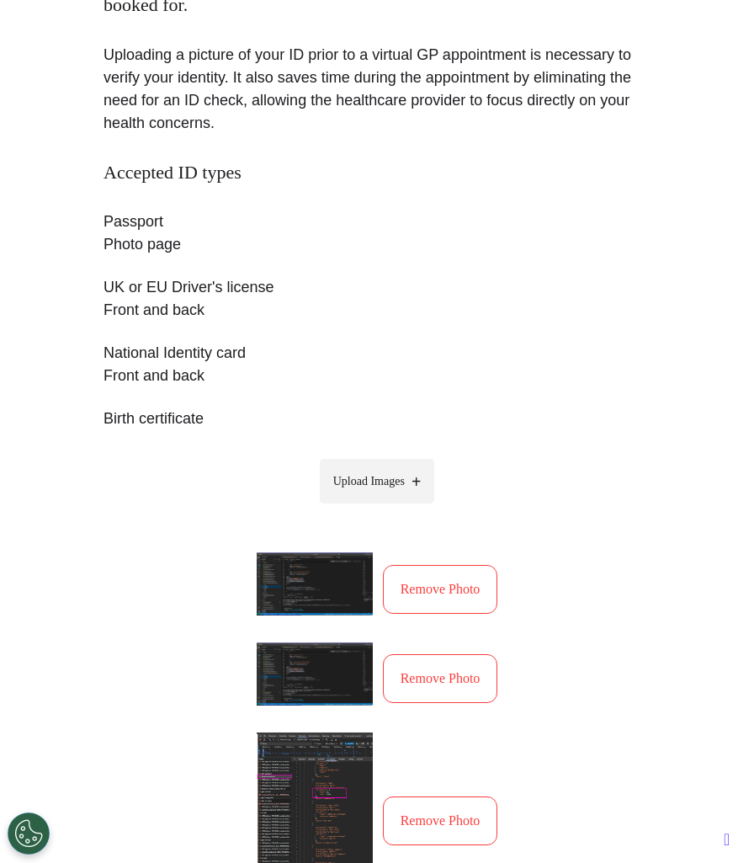
click at [400, 495] on label "Upload Images" at bounding box center [377, 481] width 115 height 45
click at [400, 508] on input "Upload Images" at bounding box center [377, 517] width 160 height 18
type input "**********"
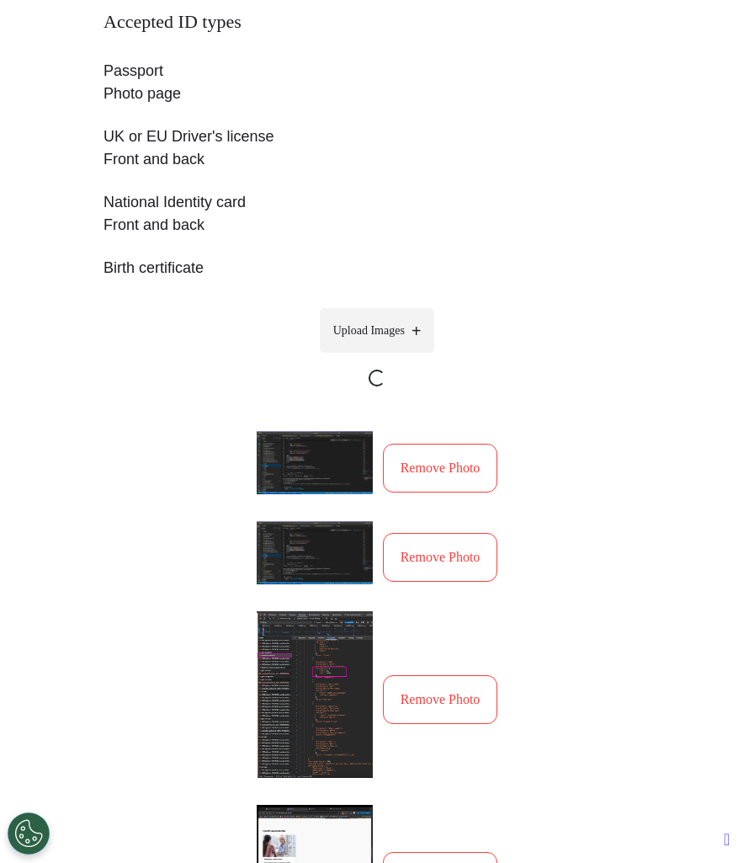
scroll to position [212, 0]
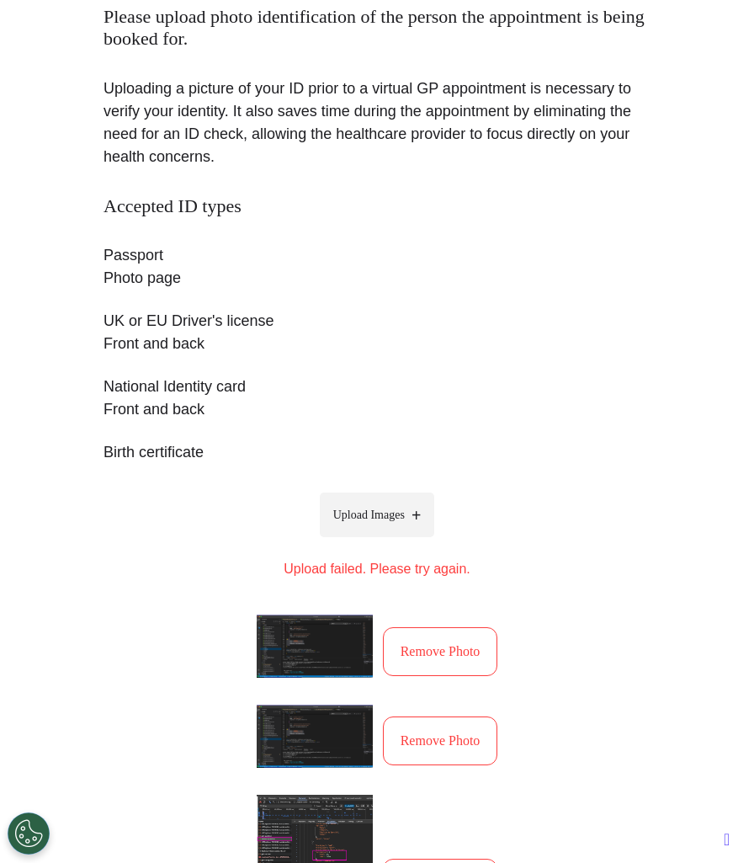
click at [413, 509] on label "Upload Images" at bounding box center [377, 515] width 115 height 45
click at [413, 541] on input "Upload Images" at bounding box center [377, 550] width 160 height 18
type input "**********"
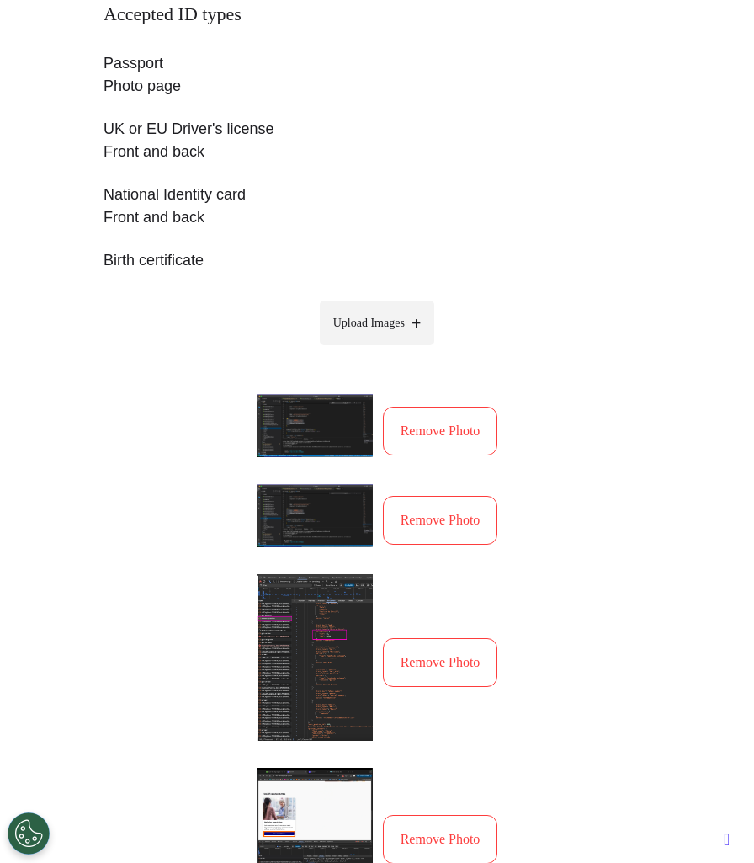
scroll to position [376, 0]
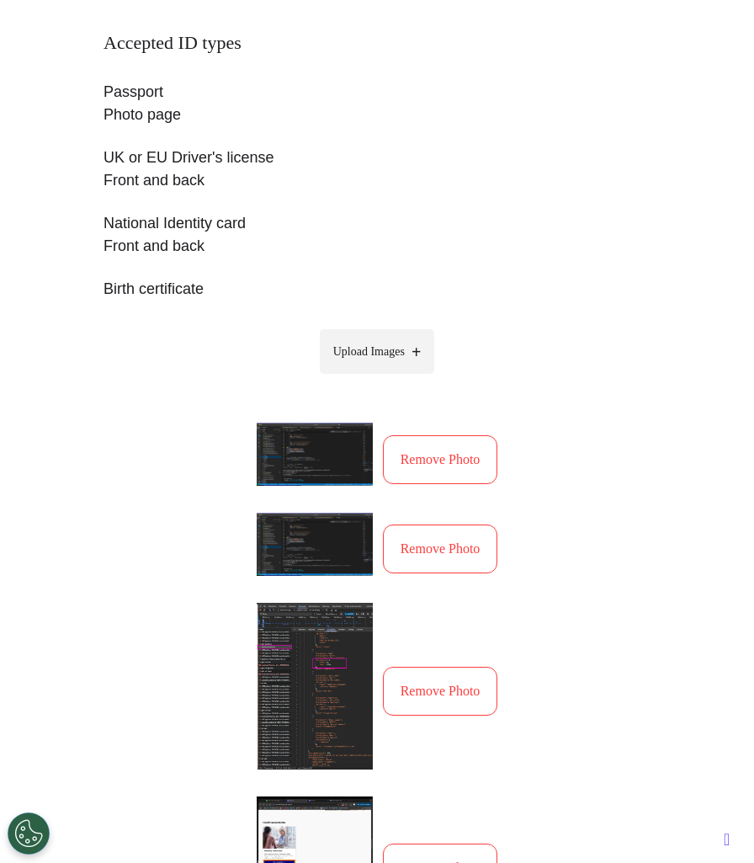
click at [385, 365] on label "Upload Images" at bounding box center [377, 351] width 115 height 45
click at [385, 378] on input "Upload Images" at bounding box center [377, 387] width 160 height 18
type input "**********"
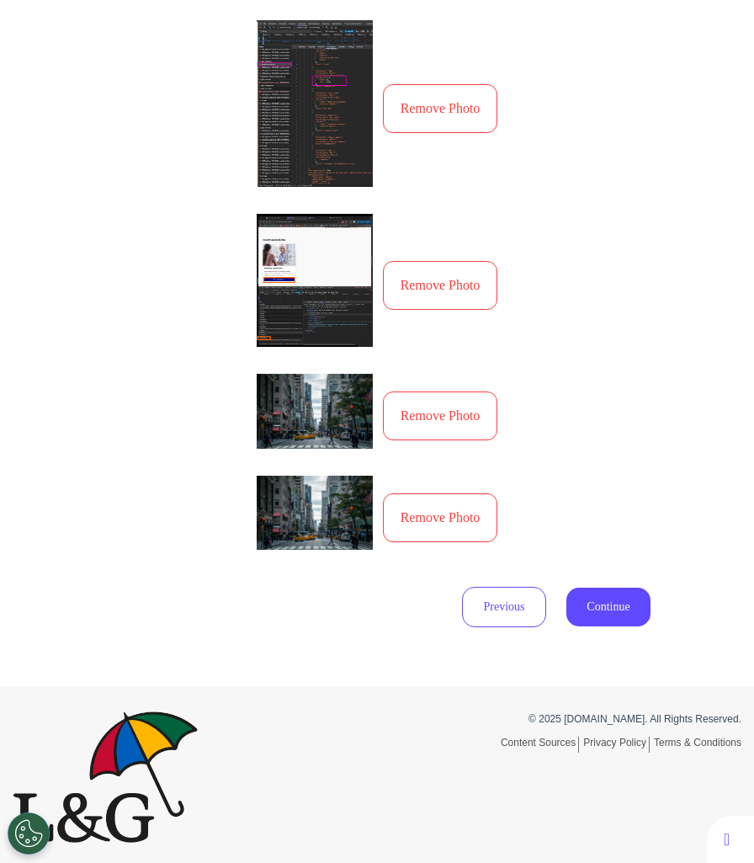
scroll to position [962, 0]
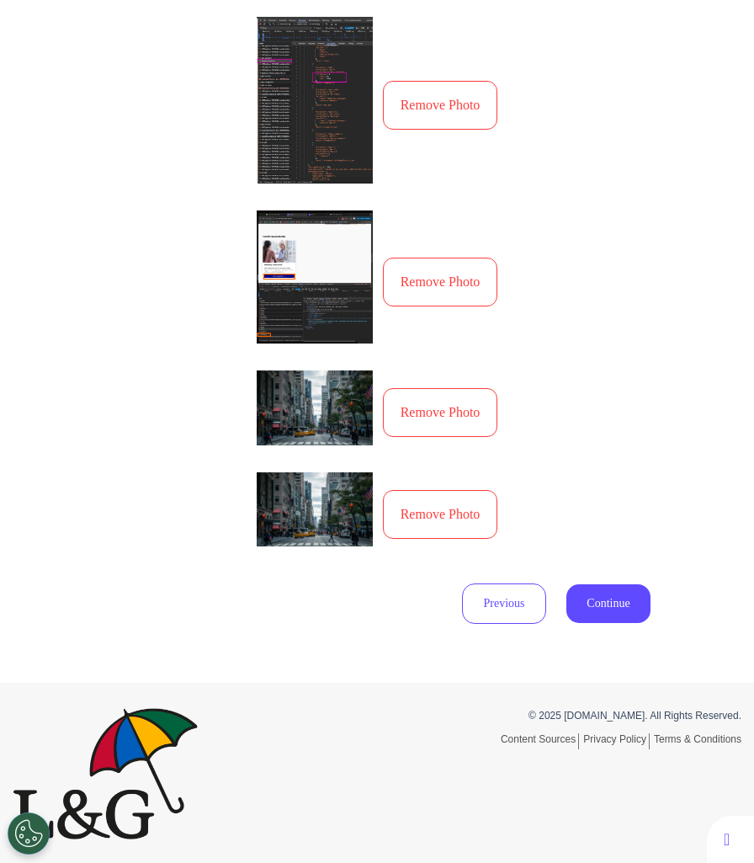
click at [592, 599] on button "Continue" at bounding box center [609, 603] width 84 height 39
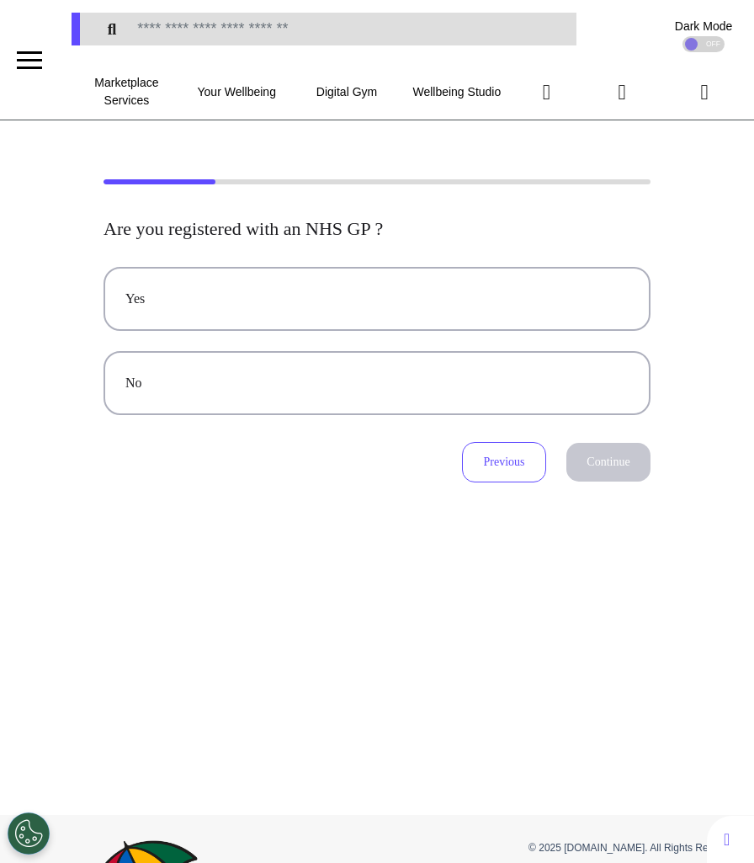
scroll to position [0, 0]
click at [529, 474] on button "Previous" at bounding box center [504, 462] width 84 height 40
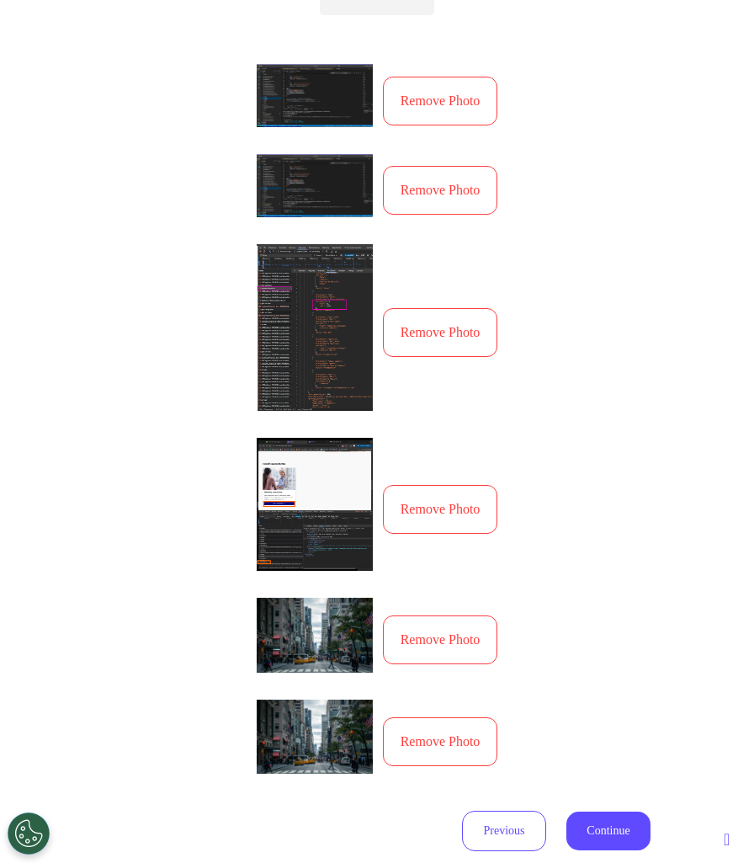
scroll to position [733, 0]
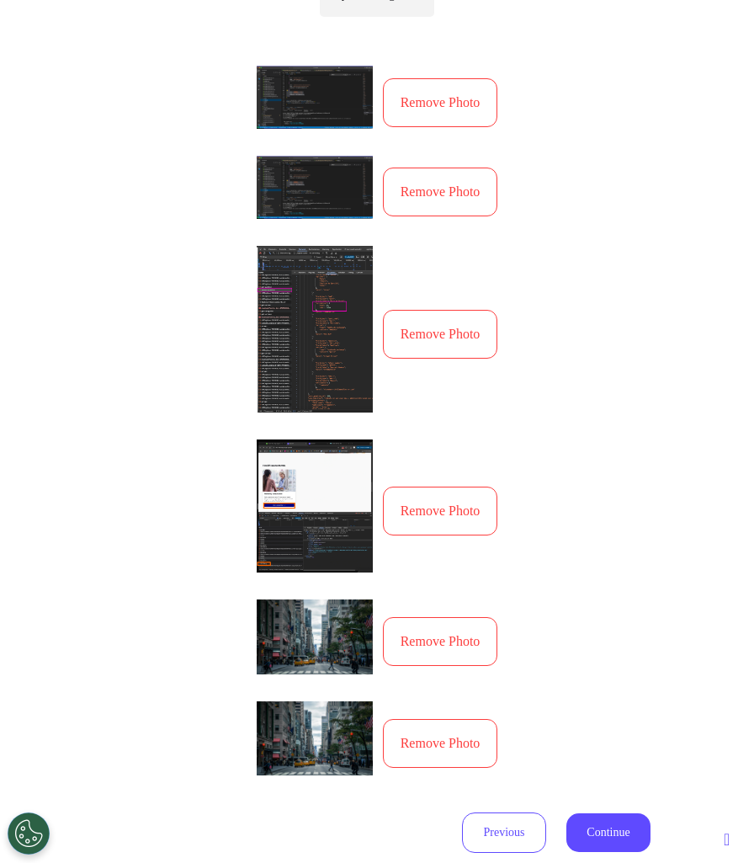
click at [448, 646] on button "Remove Photo" at bounding box center [440, 641] width 115 height 49
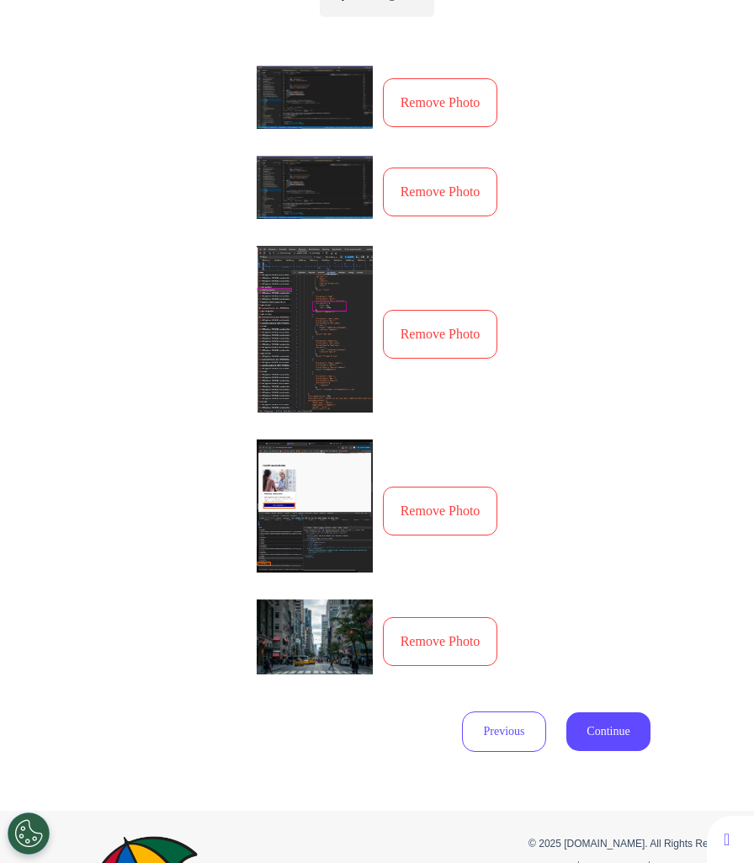
click at [609, 737] on button "Continue" at bounding box center [609, 731] width 84 height 39
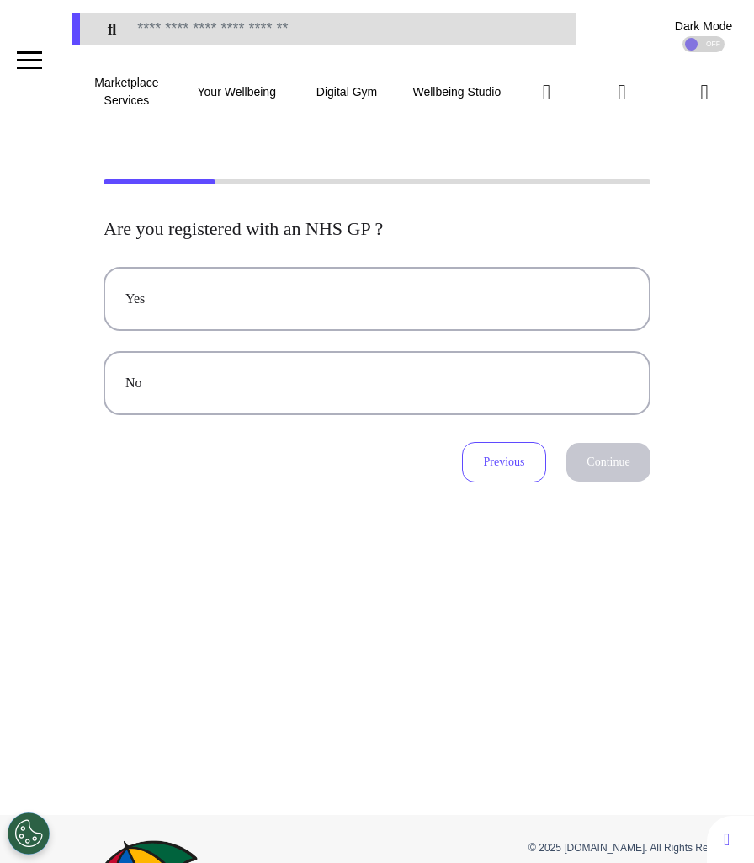
scroll to position [12, 0]
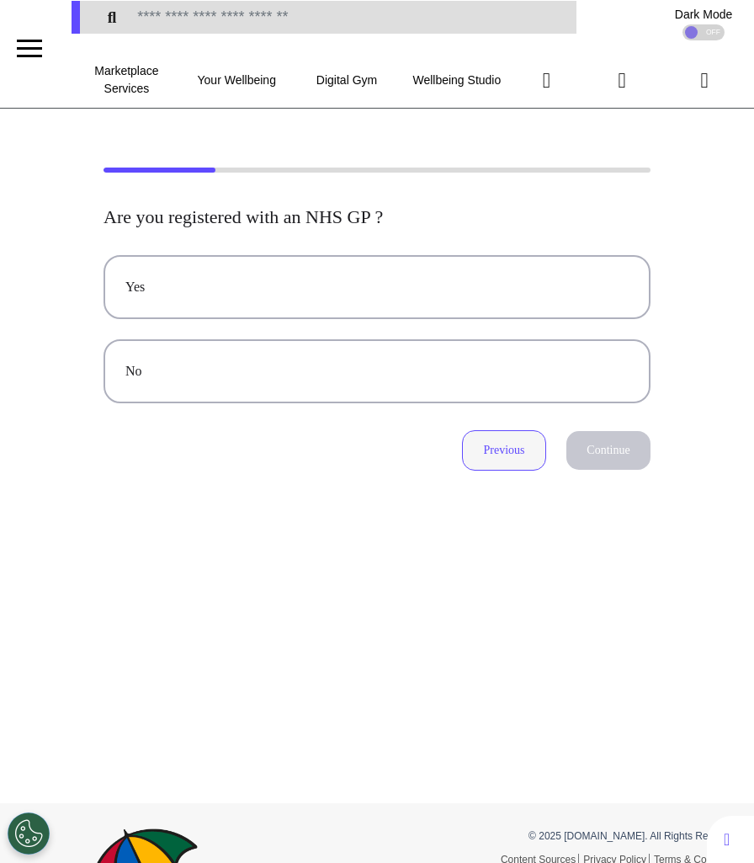
click at [506, 455] on button "Previous" at bounding box center [504, 450] width 84 height 40
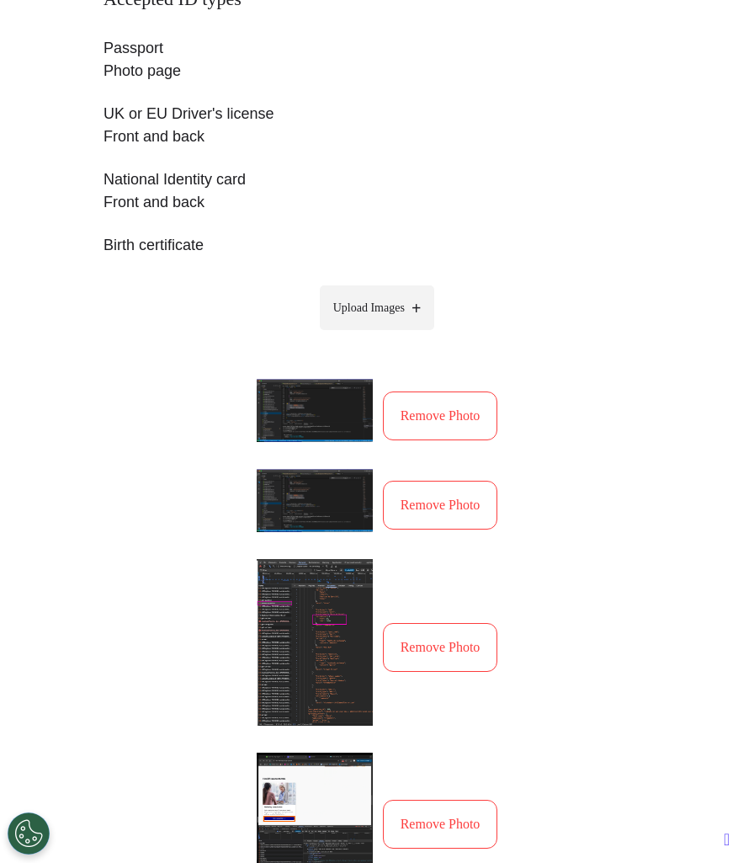
scroll to position [712, 0]
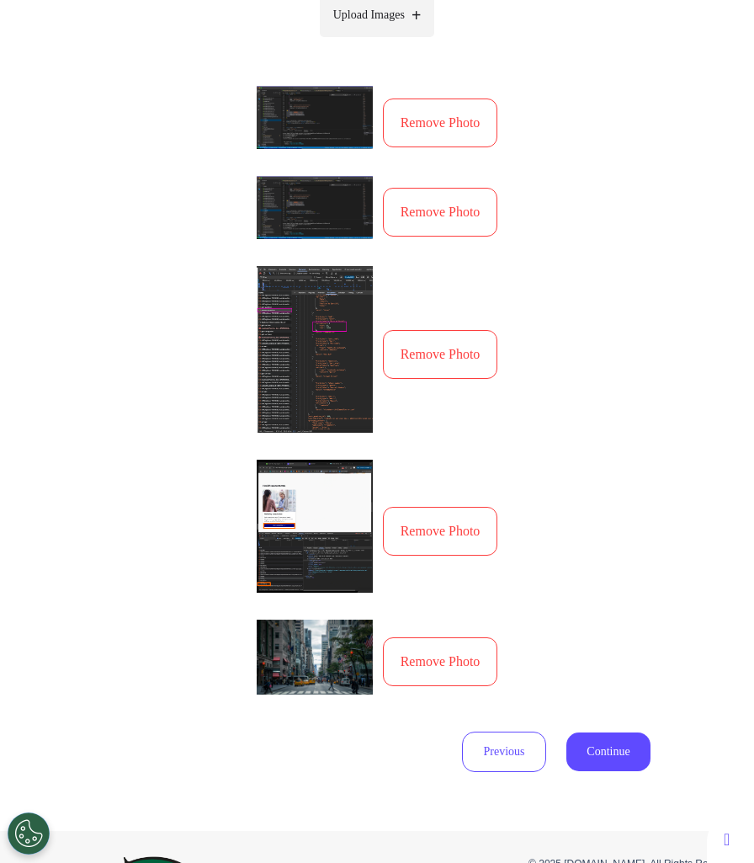
click at [458, 538] on button "Remove Photo" at bounding box center [440, 531] width 115 height 49
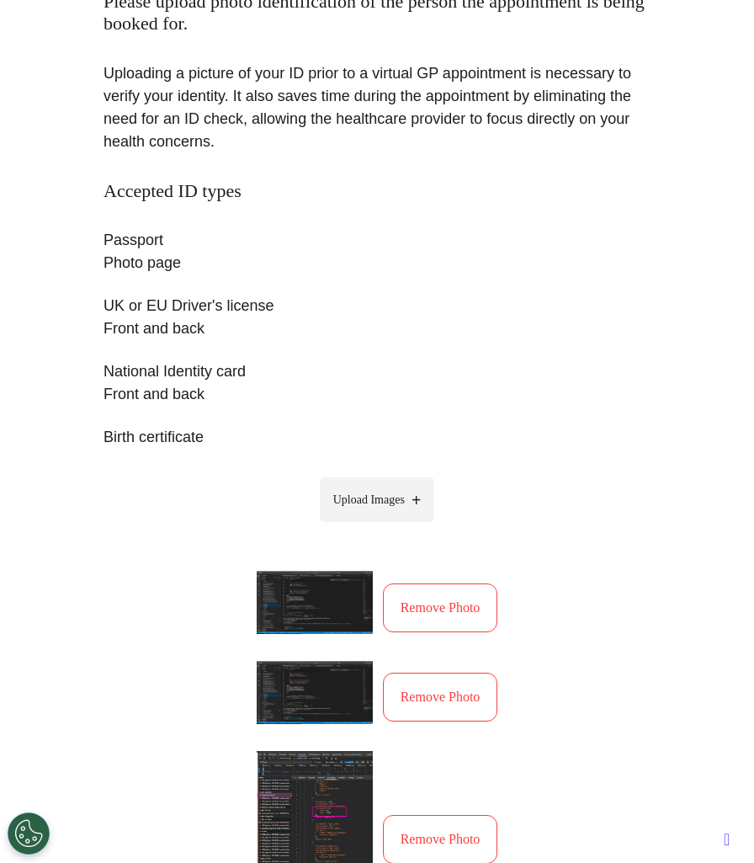
scroll to position [368, 0]
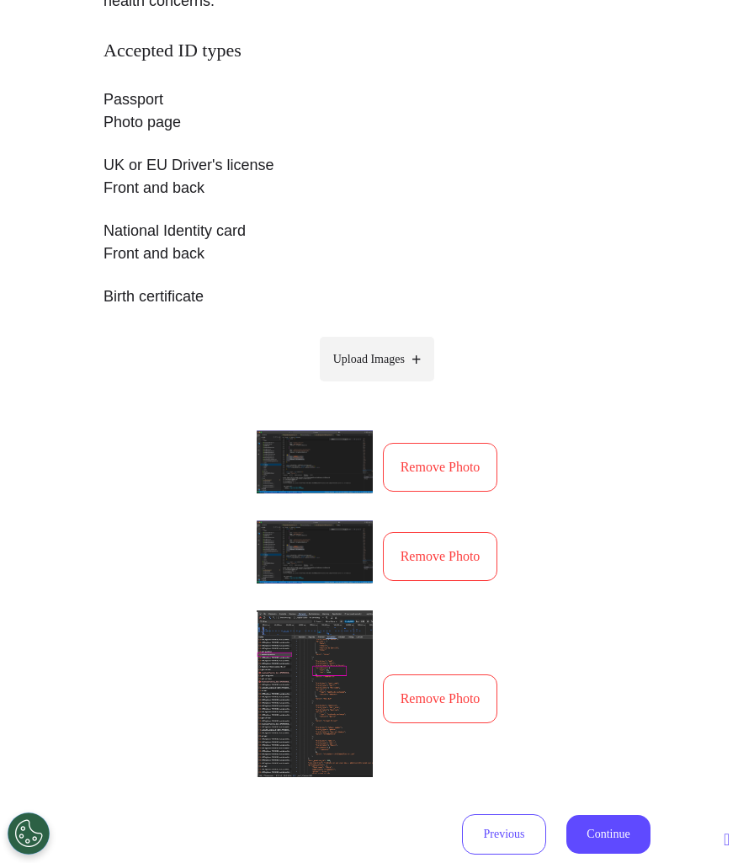
click at [574, 461] on div "Accepted ID types Passport Photo page UK or EU Driver's license Front and back …" at bounding box center [377, 414] width 547 height 748
click at [431, 466] on button "Remove Photo" at bounding box center [440, 467] width 115 height 49
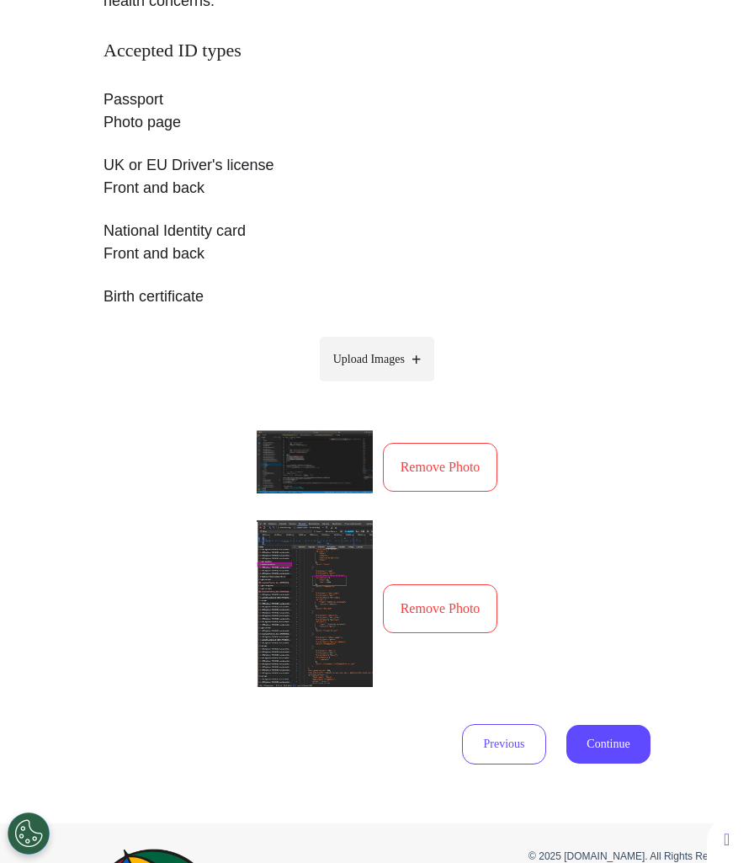
click at [452, 487] on button "Remove Photo" at bounding box center [440, 467] width 115 height 49
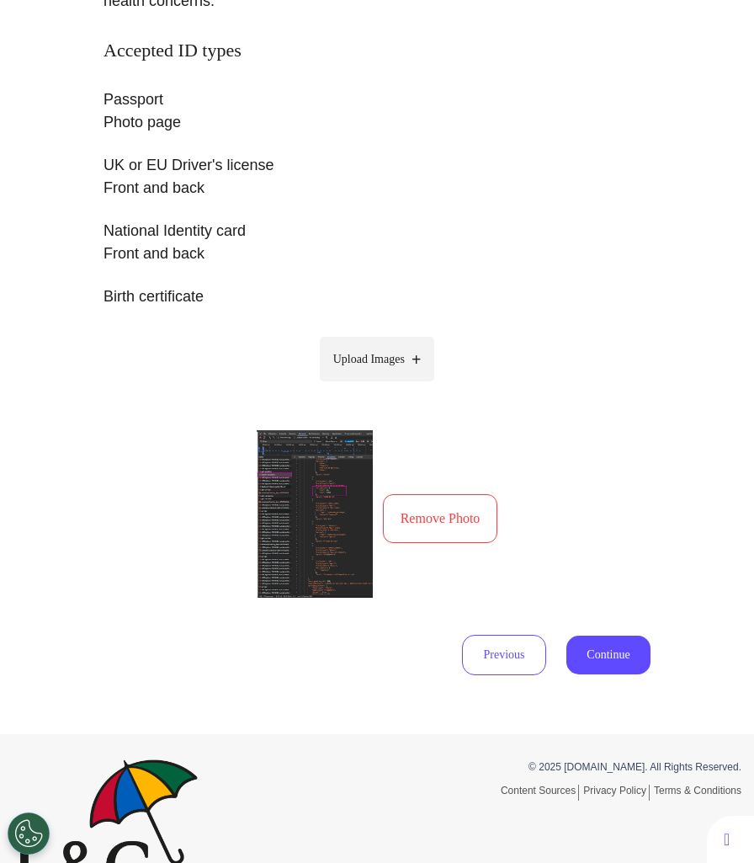
click at [452, 487] on div "Remove Photo" at bounding box center [378, 519] width 242 height 178
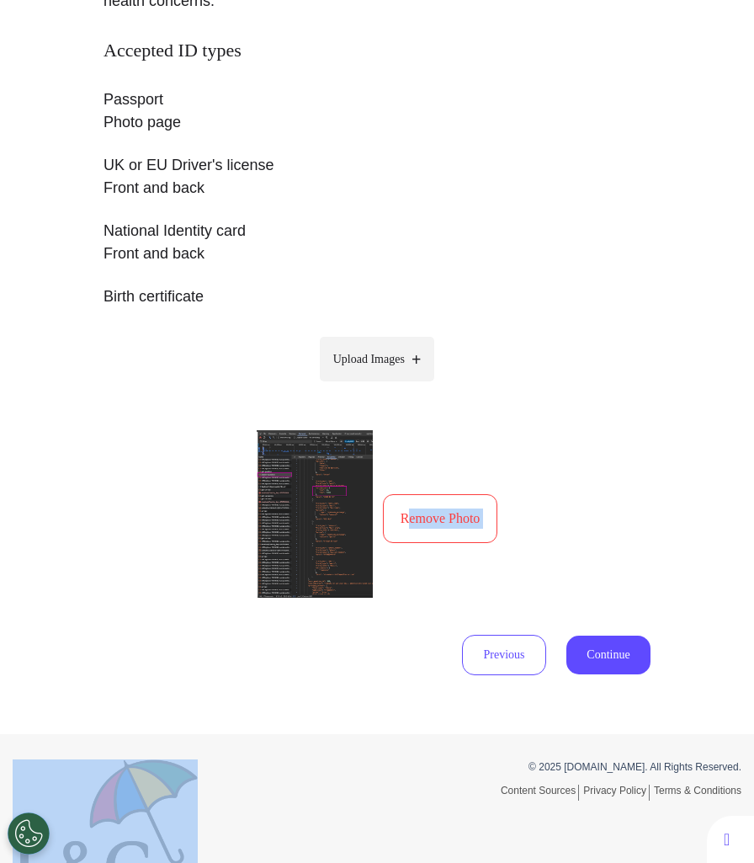
click at [452, 487] on div "Remove Photo" at bounding box center [378, 519] width 242 height 178
click at [445, 515] on button "Remove Photo" at bounding box center [440, 518] width 115 height 49
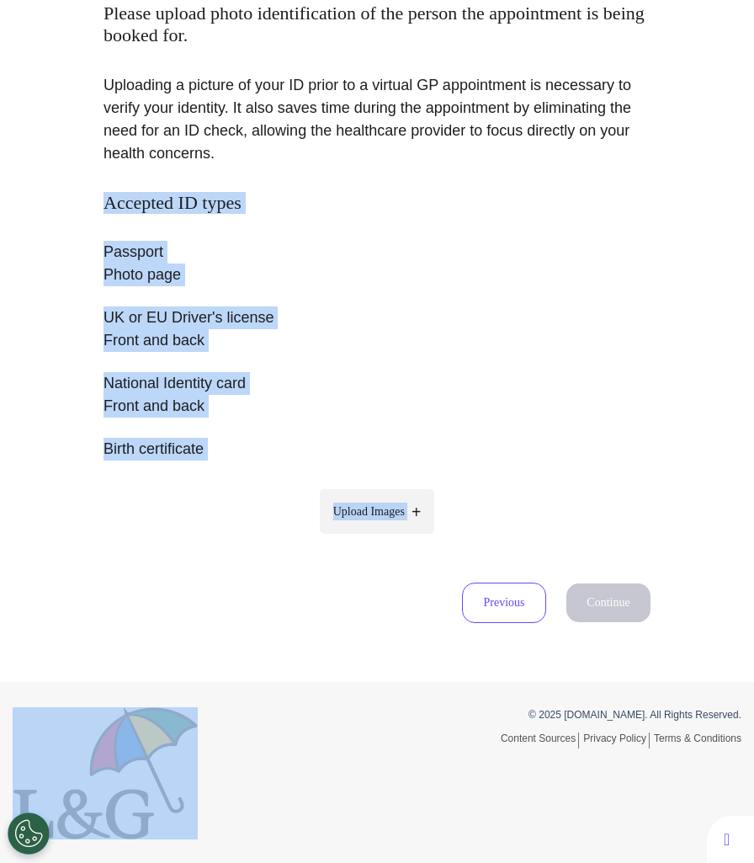
click at [445, 515] on div "Accepted ID types Passport Photo page UK or EU Driver's license Front and back …" at bounding box center [377, 374] width 547 height 364
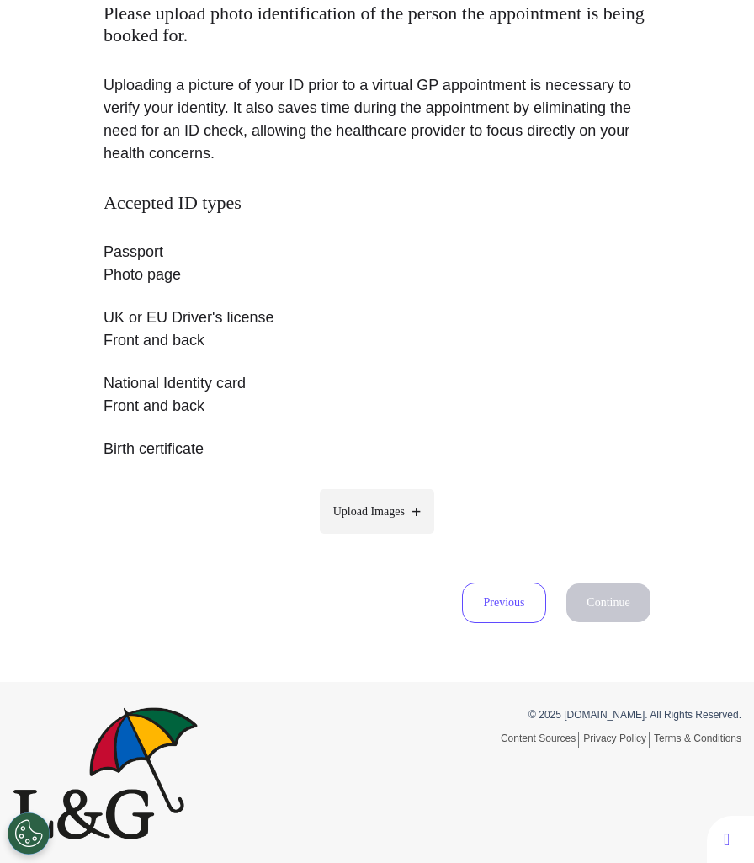
click at [568, 445] on p "Birth certificate" at bounding box center [377, 449] width 547 height 23
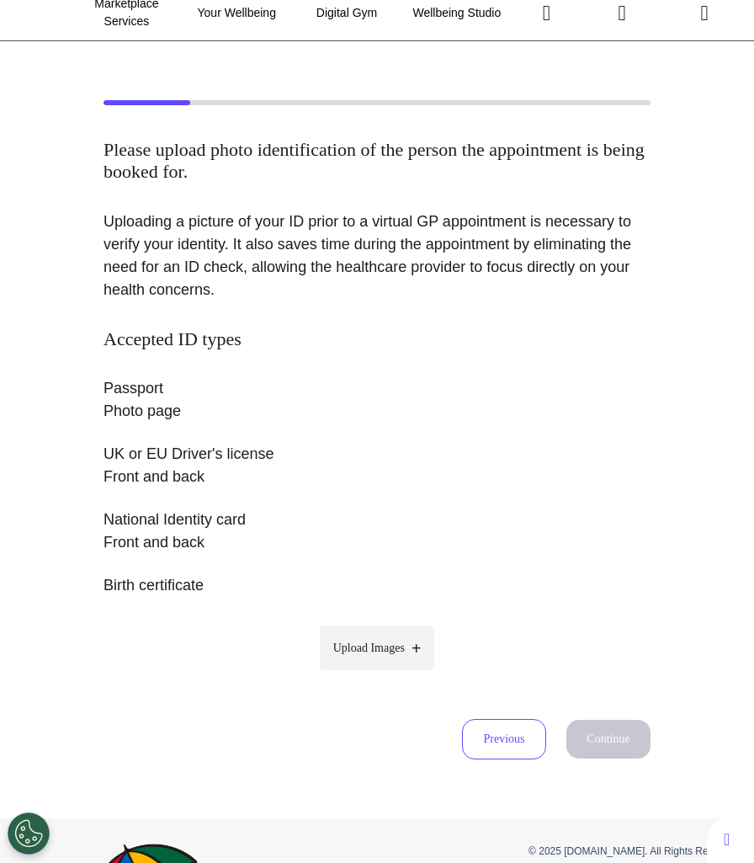
scroll to position [0, 0]
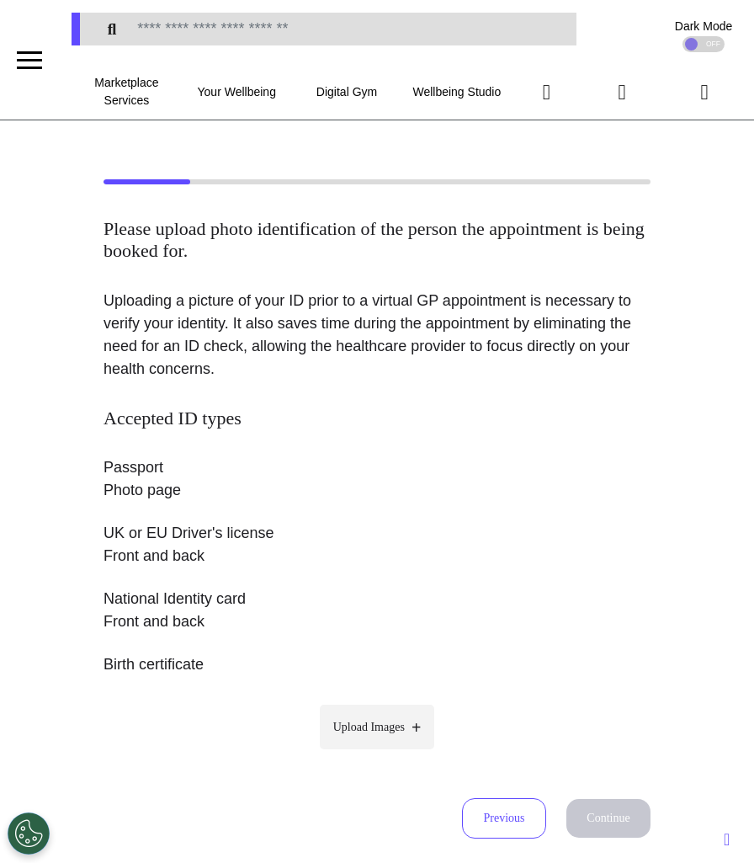
click at [385, 738] on label "Upload Images" at bounding box center [377, 727] width 115 height 45
click at [385, 754] on input "Upload Images" at bounding box center [377, 763] width 160 height 18
type input "**********"
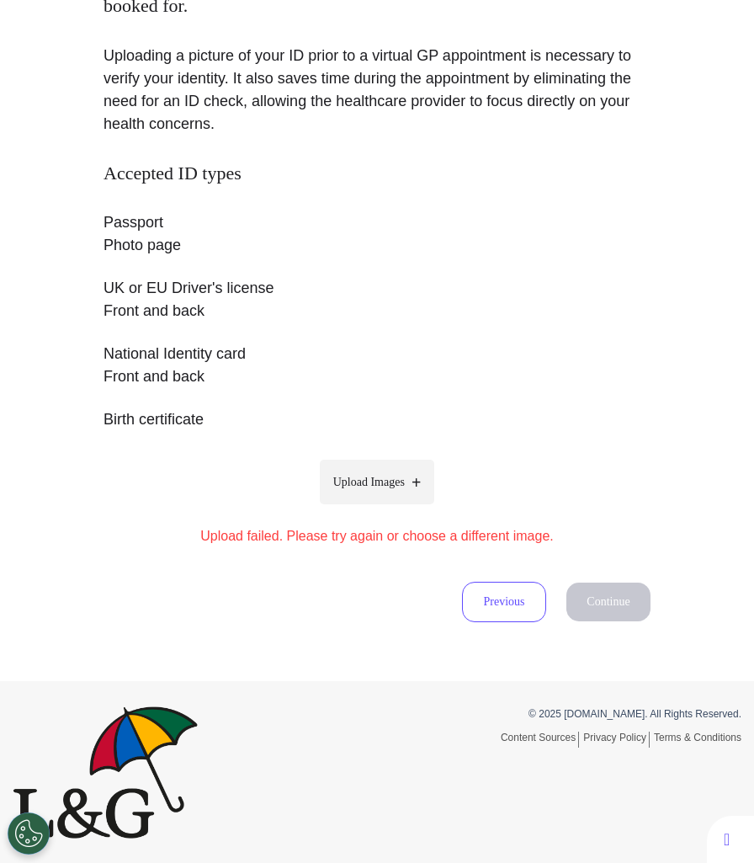
scroll to position [244, 0]
click at [400, 472] on label "Upload Images" at bounding box center [377, 483] width 115 height 45
click at [400, 509] on input "Upload Images" at bounding box center [377, 518] width 160 height 18
type input "**********"
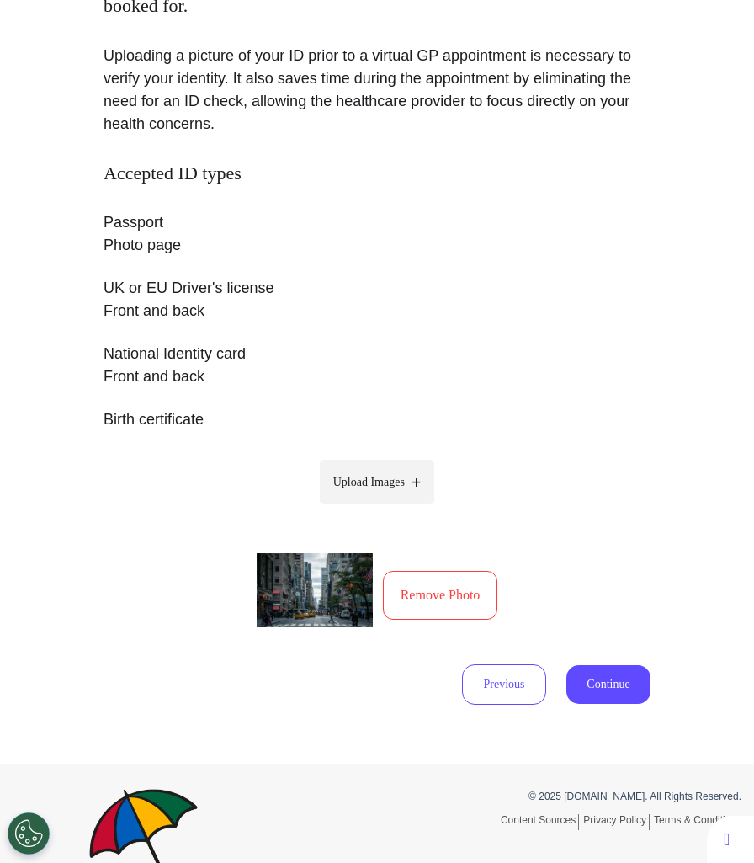
scroll to position [245, 0]
click at [603, 695] on button "Continue" at bounding box center [609, 684] width 84 height 39
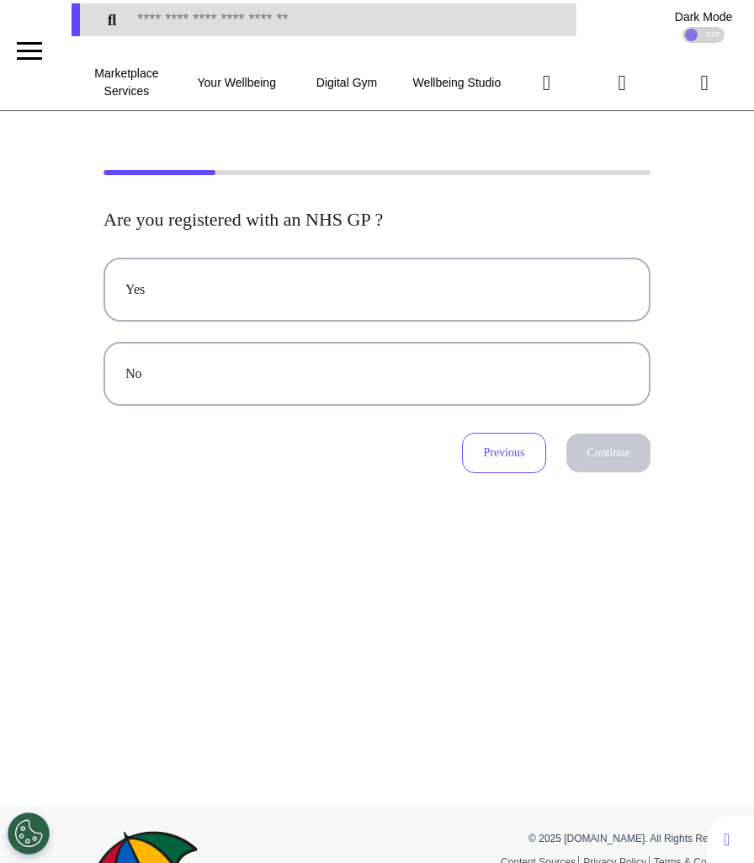
scroll to position [0, 0]
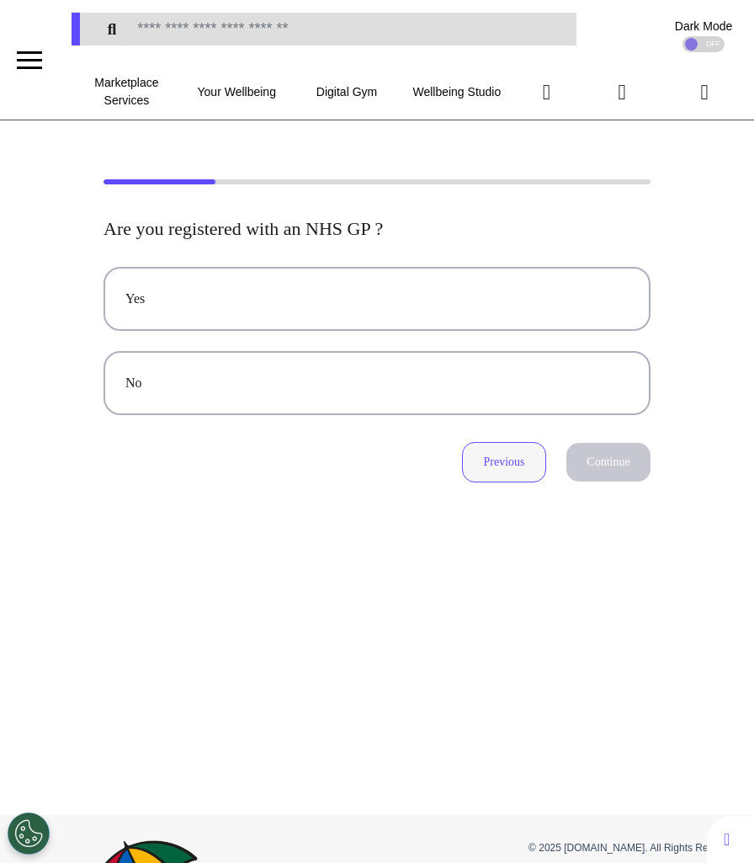
click at [509, 454] on button "Previous" at bounding box center [504, 462] width 84 height 40
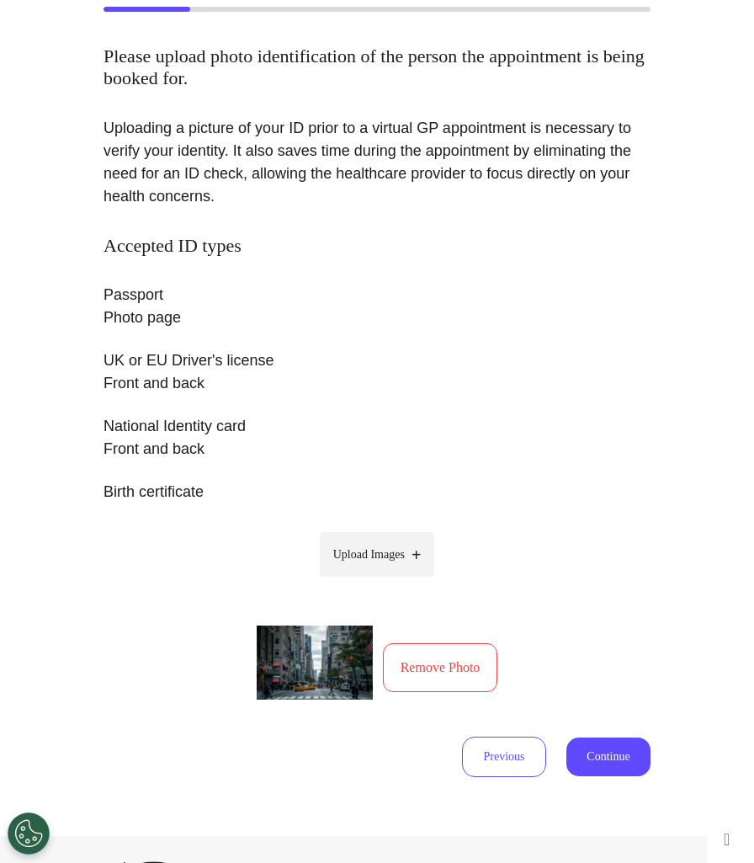
scroll to position [184, 0]
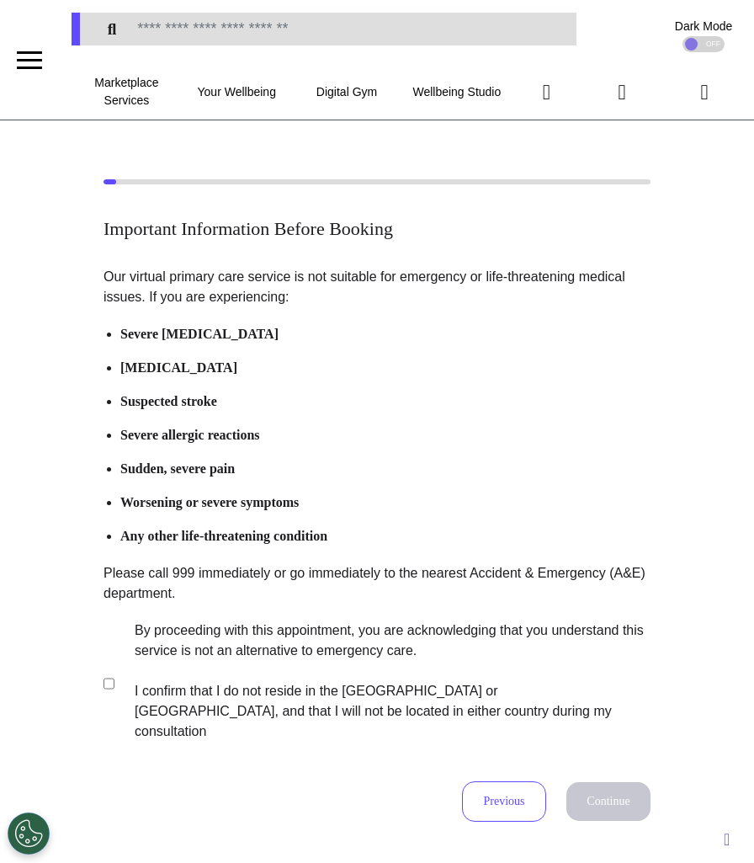
click at [356, 694] on label "By proceeding with this appointment, you are acknowledging that you understand …" at bounding box center [381, 681] width 527 height 121
click at [620, 786] on button "Continue" at bounding box center [609, 801] width 84 height 39
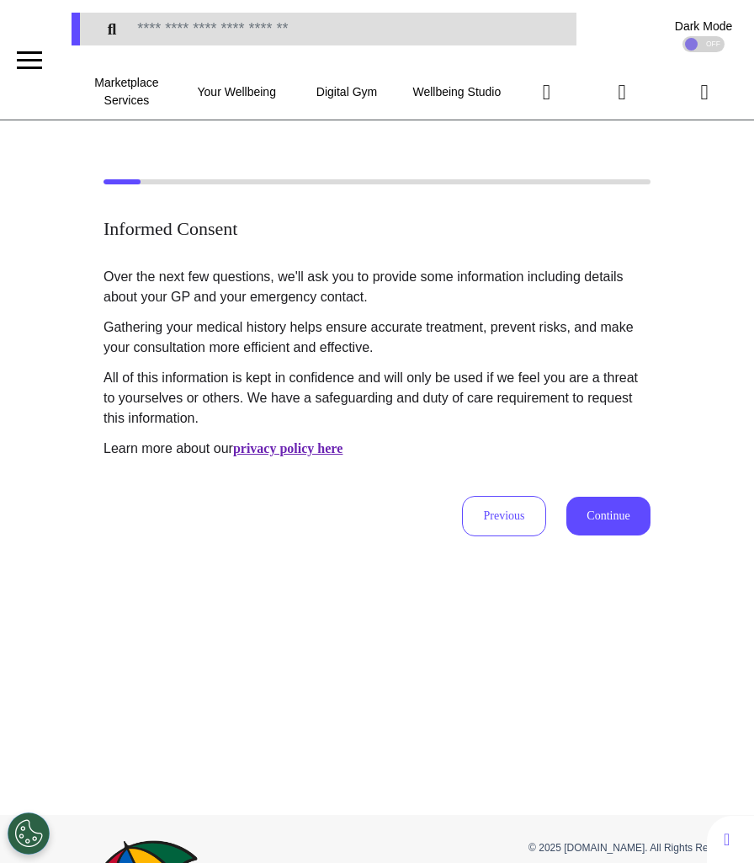
click at [605, 504] on button "Continue" at bounding box center [609, 516] width 84 height 39
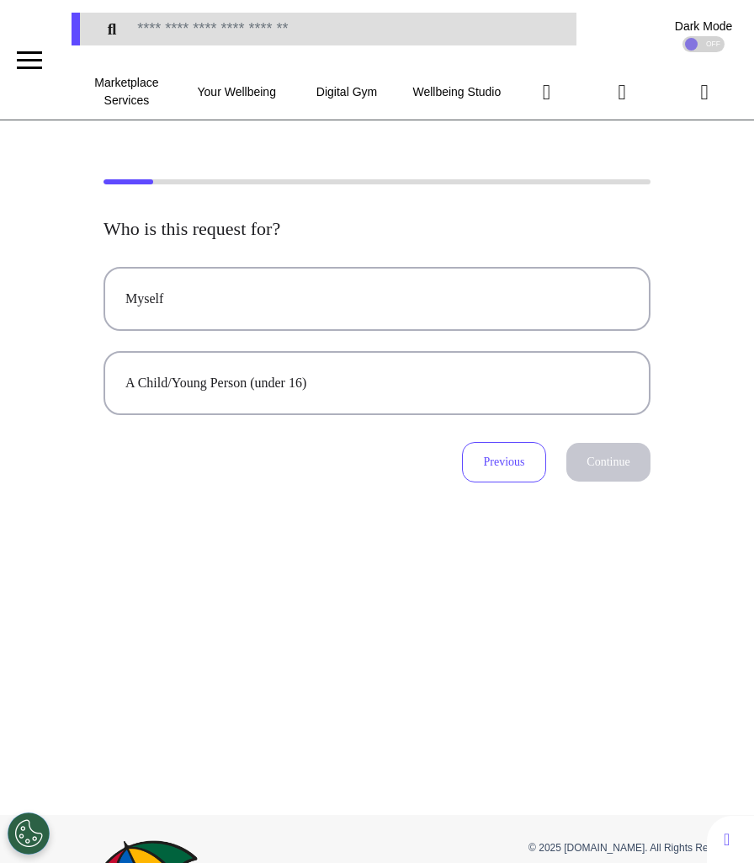
click at [379, 253] on div "Who is this request for? Myself A Child/Young Person (under 16) Previous Contin…" at bounding box center [377, 350] width 547 height 264
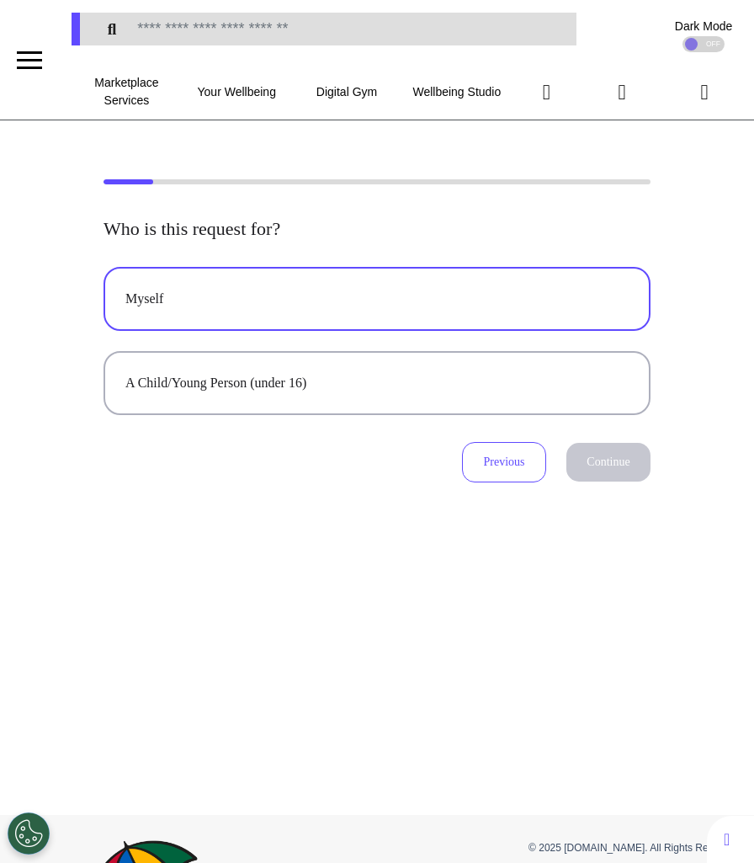
click at [381, 301] on div "Myself" at bounding box center [376, 299] width 503 height 20
click at [603, 478] on button "Continue" at bounding box center [609, 462] width 84 height 39
select select "******"
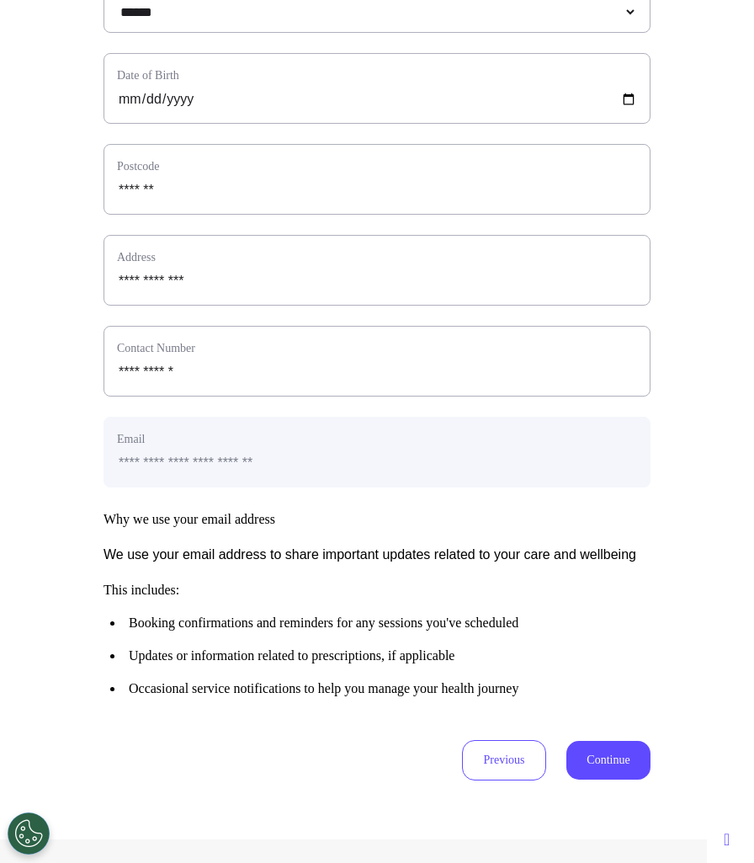
scroll to position [515, 0]
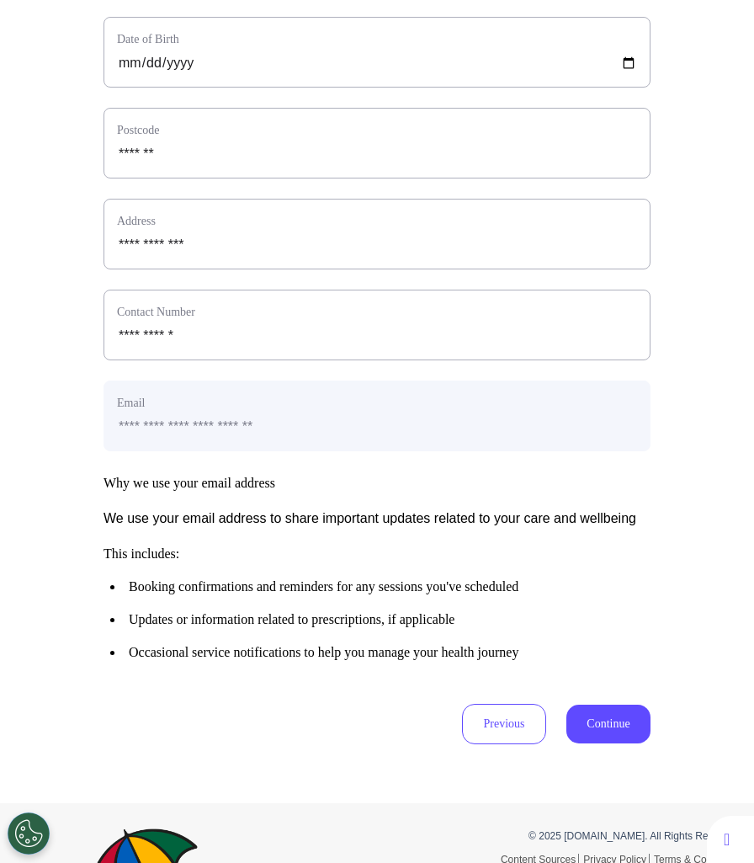
click at [626, 743] on button "Continue" at bounding box center [609, 724] width 84 height 39
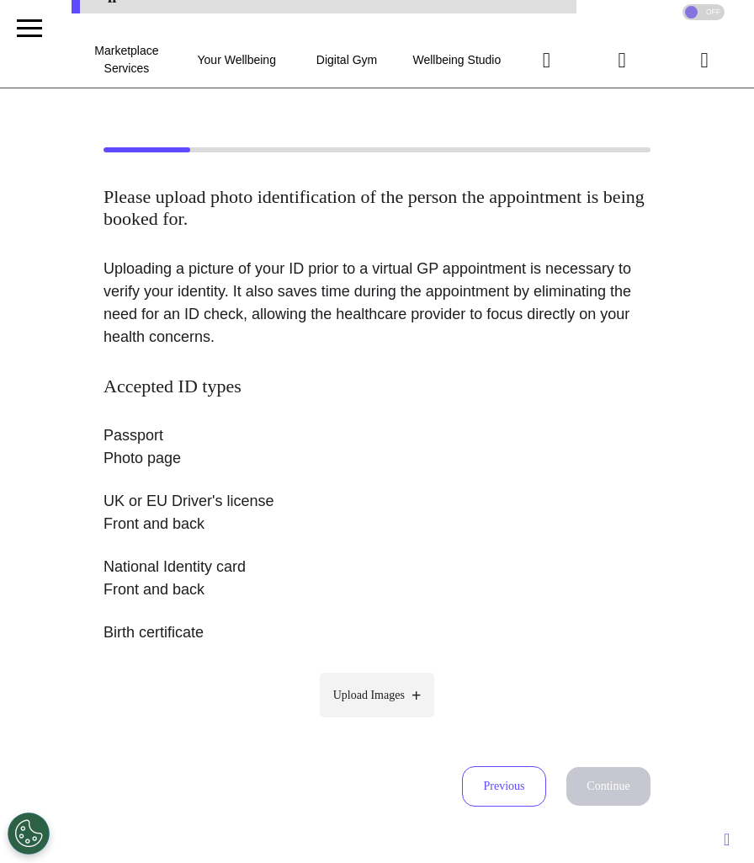
scroll to position [0, 0]
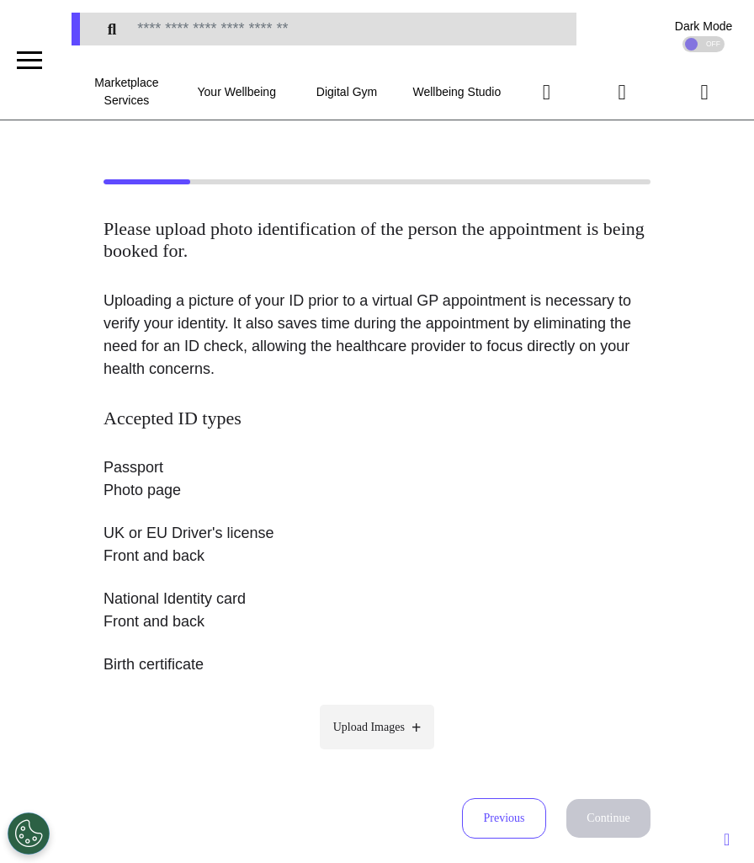
click at [355, 736] on label "Upload Images" at bounding box center [377, 727] width 115 height 45
click at [355, 754] on input "Upload Images" at bounding box center [377, 763] width 160 height 18
type input "**********"
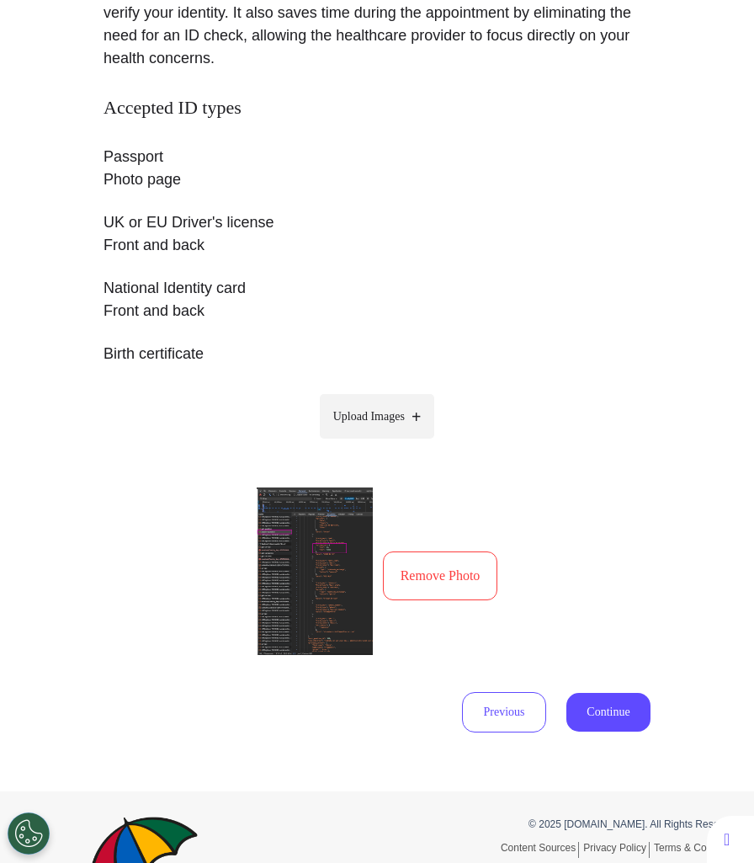
scroll to position [312, 0]
click at [595, 713] on button "Continue" at bounding box center [609, 711] width 84 height 39
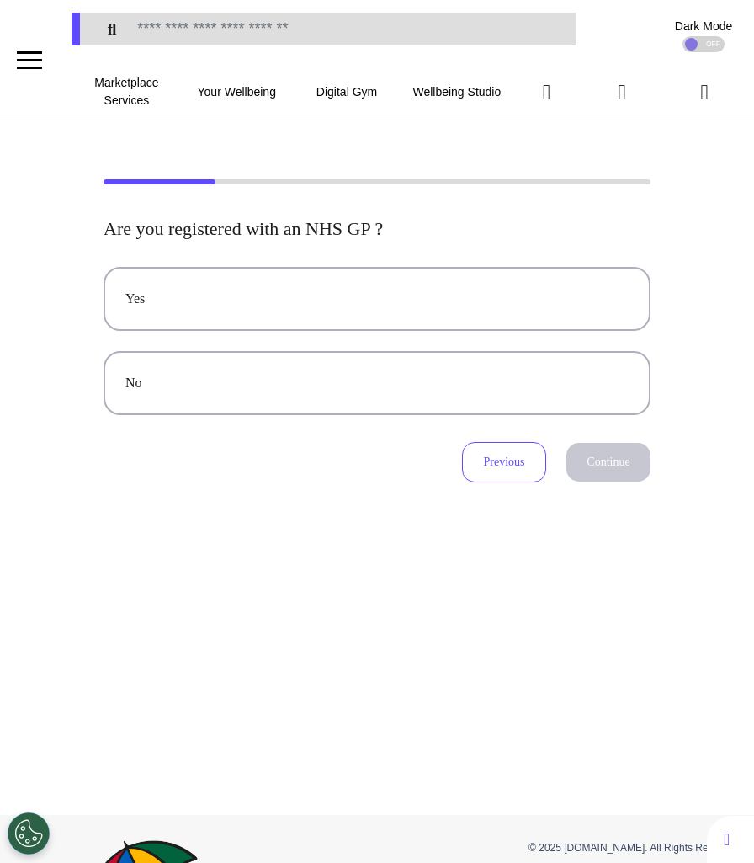
scroll to position [0, 0]
click at [493, 456] on button "Previous" at bounding box center [504, 462] width 84 height 40
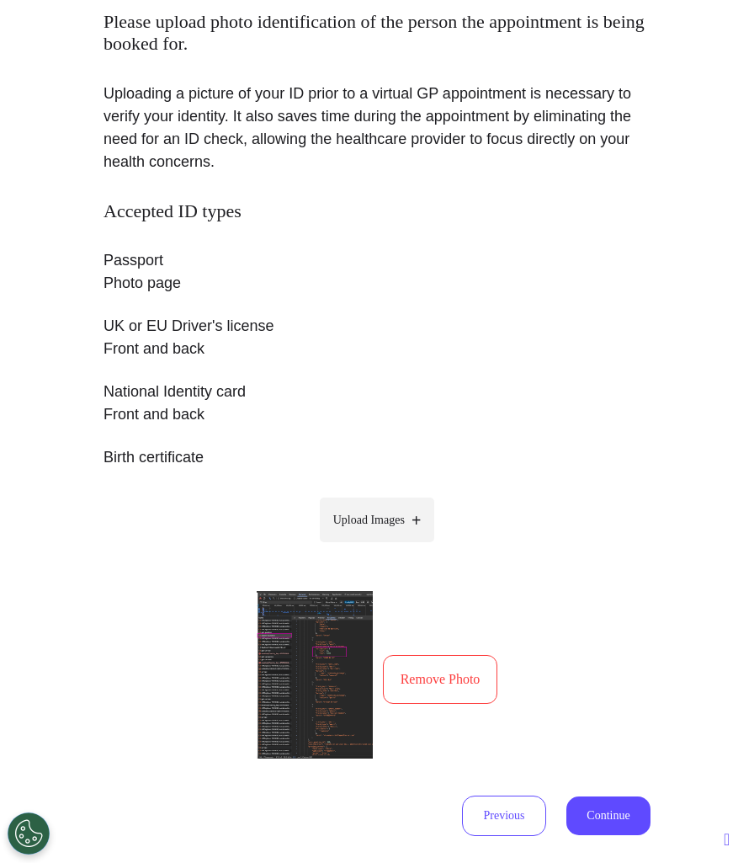
scroll to position [216, 0]
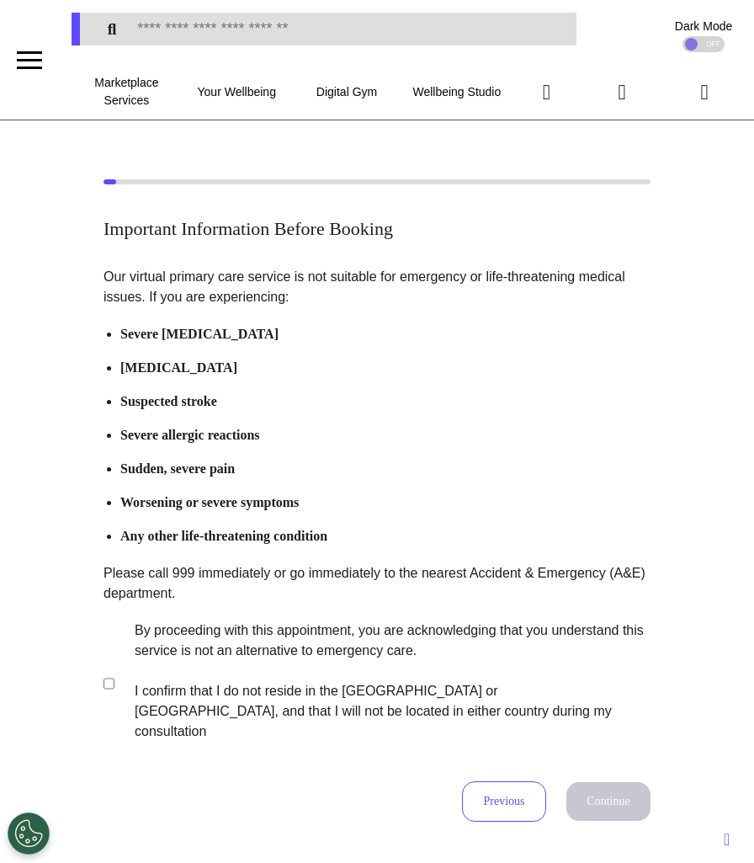
click at [330, 649] on label "By proceeding with this appointment, you are acknowledging that you understand …" at bounding box center [381, 681] width 527 height 121
click at [567, 786] on button "Continue" at bounding box center [609, 801] width 84 height 39
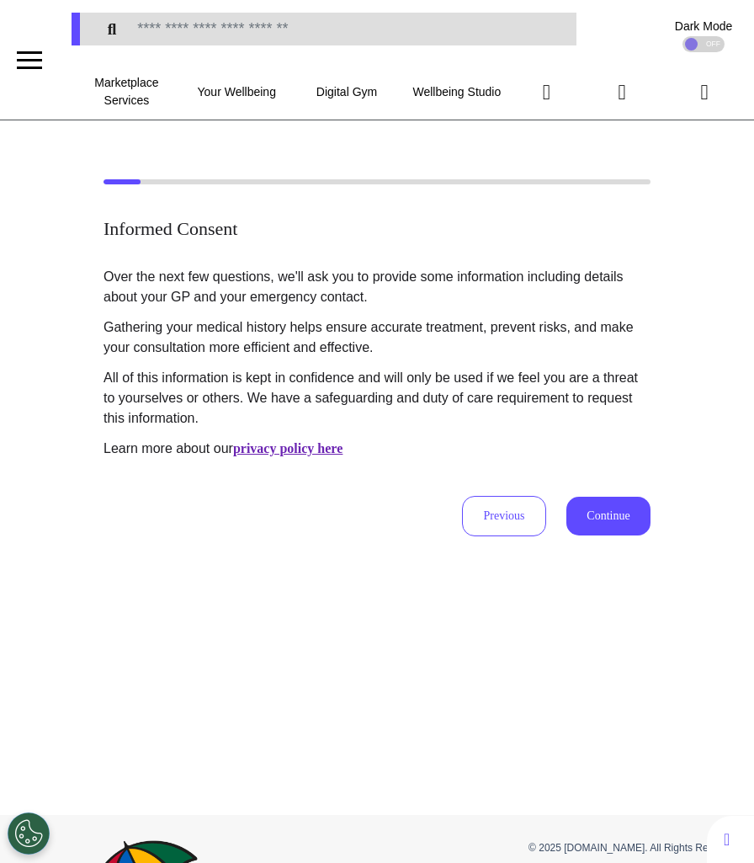
click at [624, 519] on button "Continue" at bounding box center [609, 516] width 84 height 39
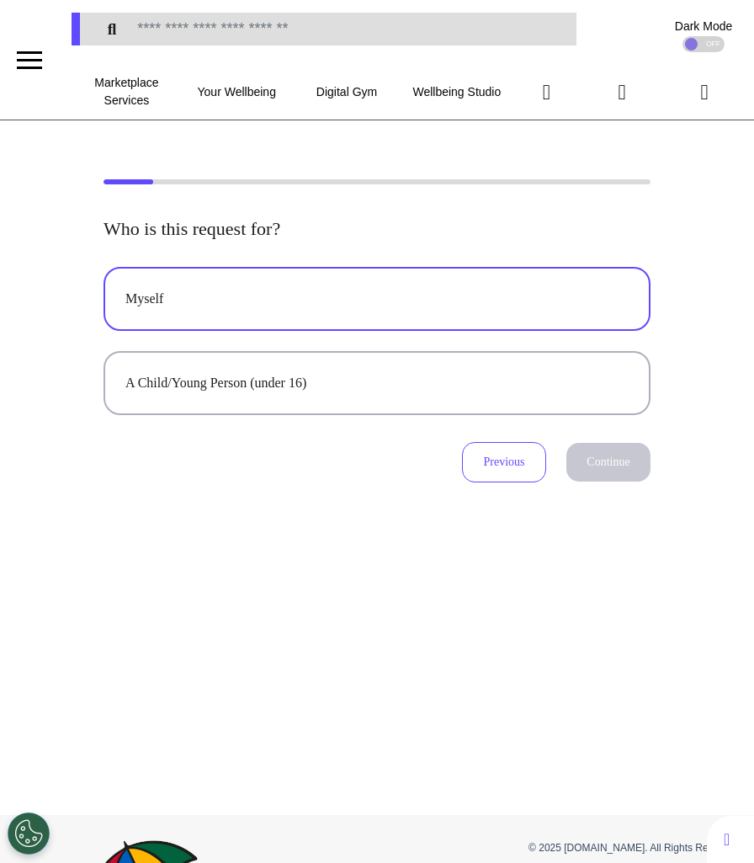
click at [508, 280] on button "Myself" at bounding box center [377, 299] width 547 height 64
click at [624, 459] on button "Continue" at bounding box center [609, 462] width 84 height 39
select select "******"
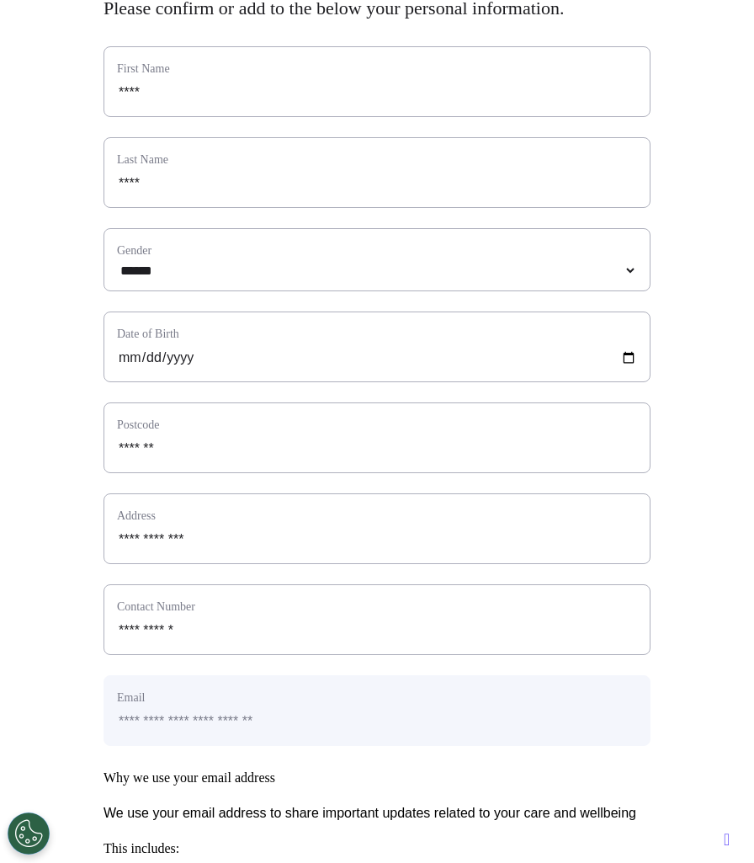
scroll to position [679, 0]
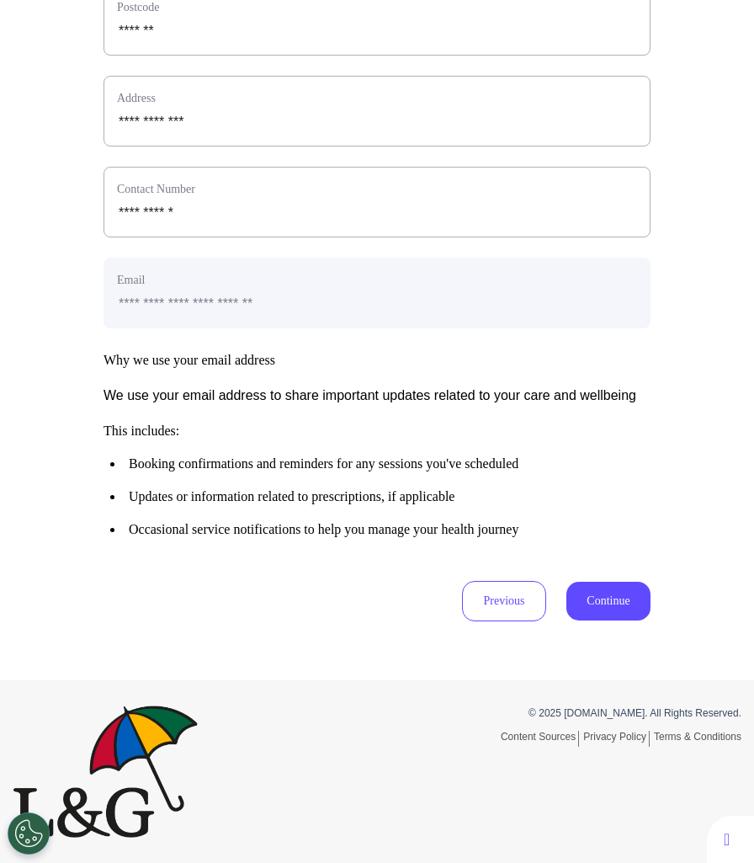
click at [601, 601] on button "Continue" at bounding box center [609, 601] width 84 height 39
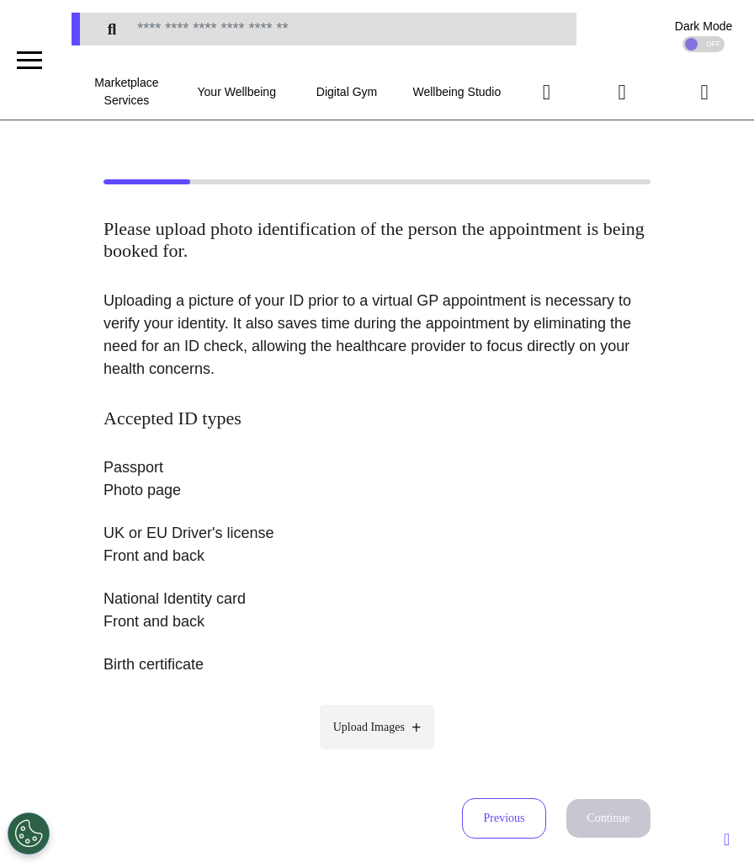
scroll to position [0, 0]
click at [409, 738] on label "Upload Images" at bounding box center [377, 727] width 115 height 45
click at [409, 754] on input "Upload Images" at bounding box center [377, 763] width 160 height 18
type input "**********"
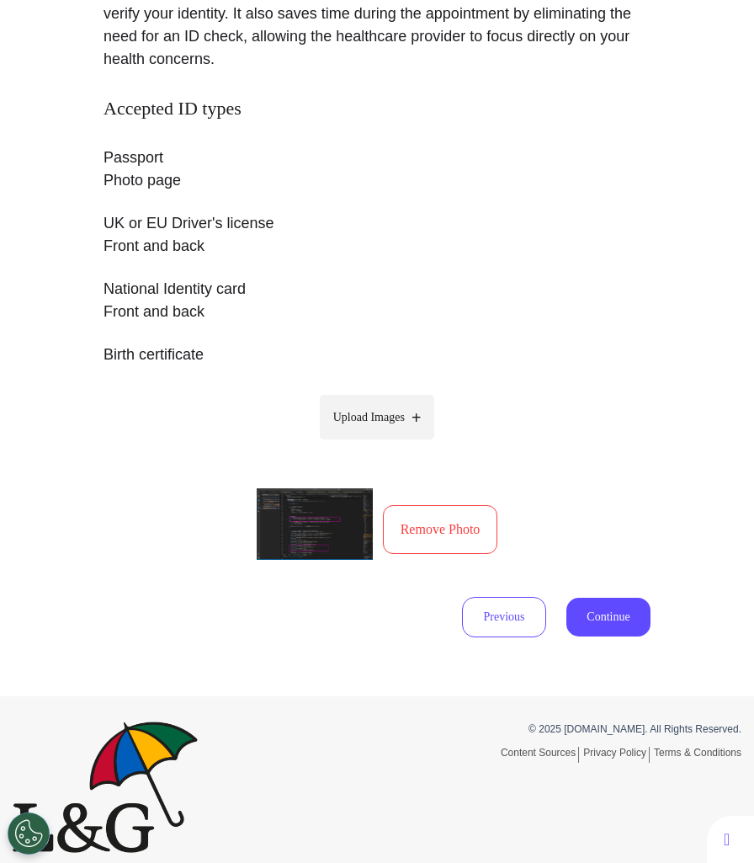
scroll to position [323, 0]
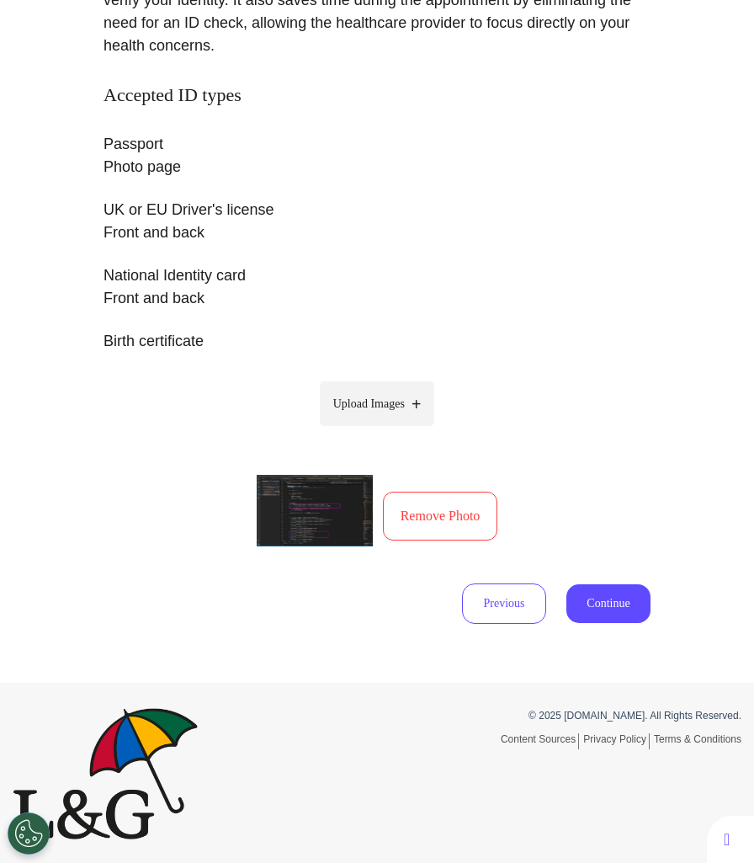
click at [599, 582] on div "Accepted ID types Passport Photo page UK or EU Driver's license Front and back …" at bounding box center [377, 354] width 547 height 540
click at [599, 607] on button "Continue" at bounding box center [609, 603] width 84 height 39
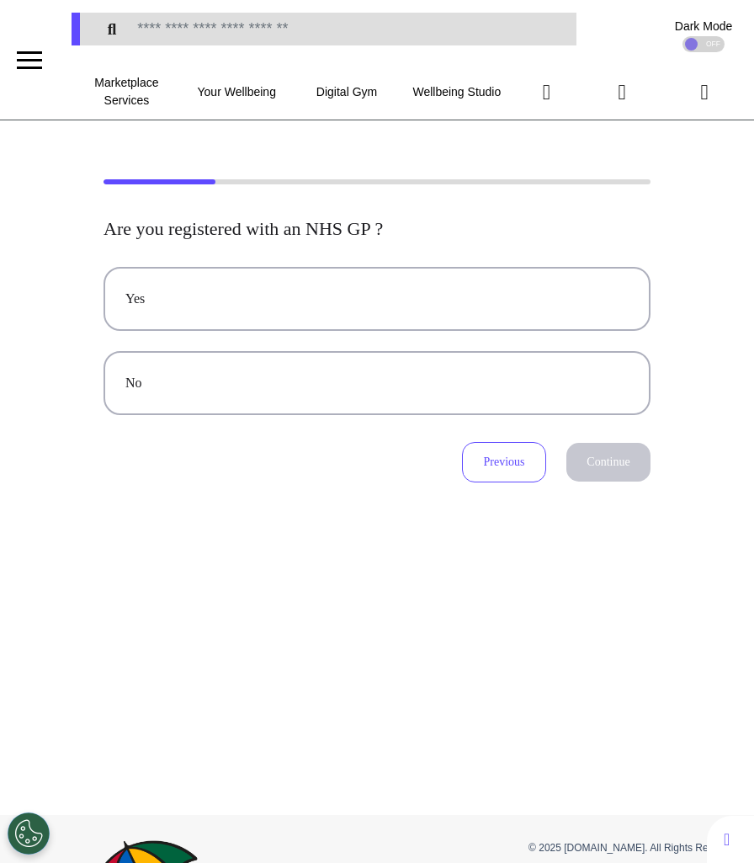
scroll to position [0, 0]
click at [501, 462] on button "Previous" at bounding box center [504, 462] width 84 height 40
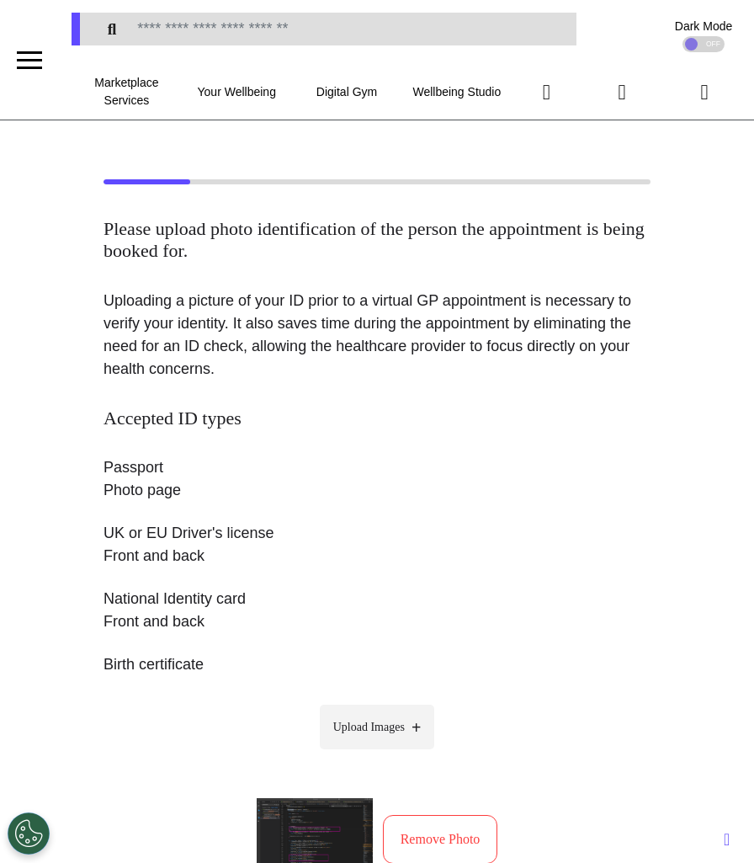
scroll to position [200, 0]
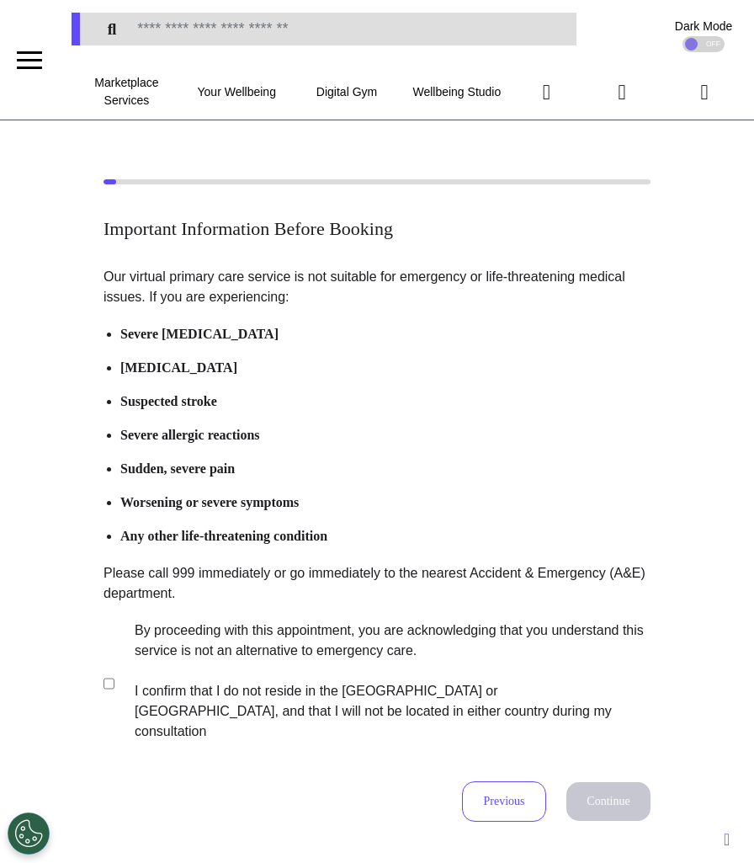
click at [381, 674] on label "By proceeding with this appointment, you are acknowledging that you understand …" at bounding box center [381, 681] width 527 height 121
click at [599, 782] on button "Continue" at bounding box center [609, 801] width 84 height 39
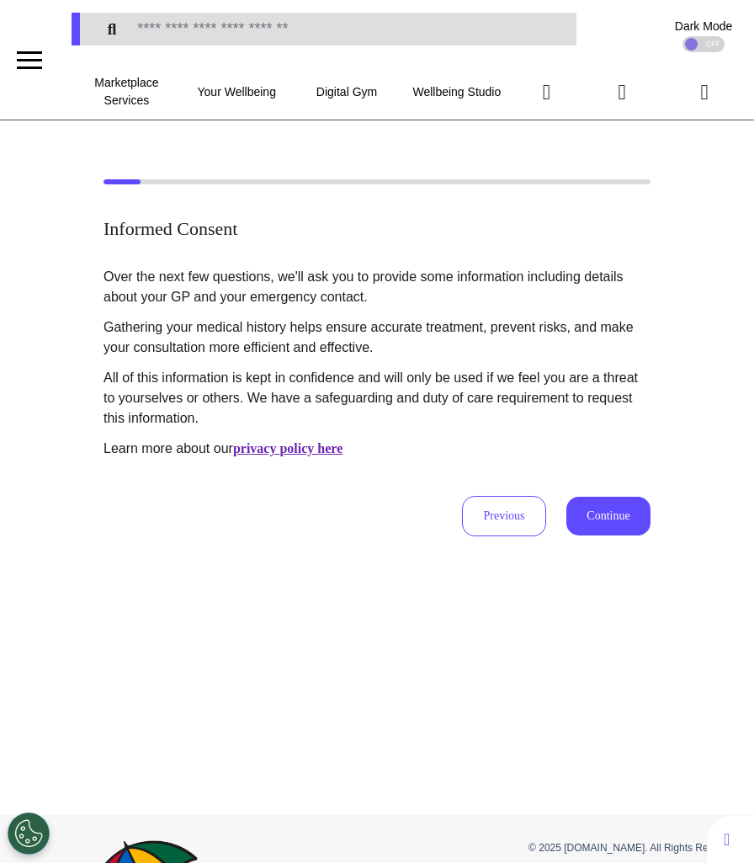
click at [591, 521] on button "Continue" at bounding box center [609, 516] width 84 height 39
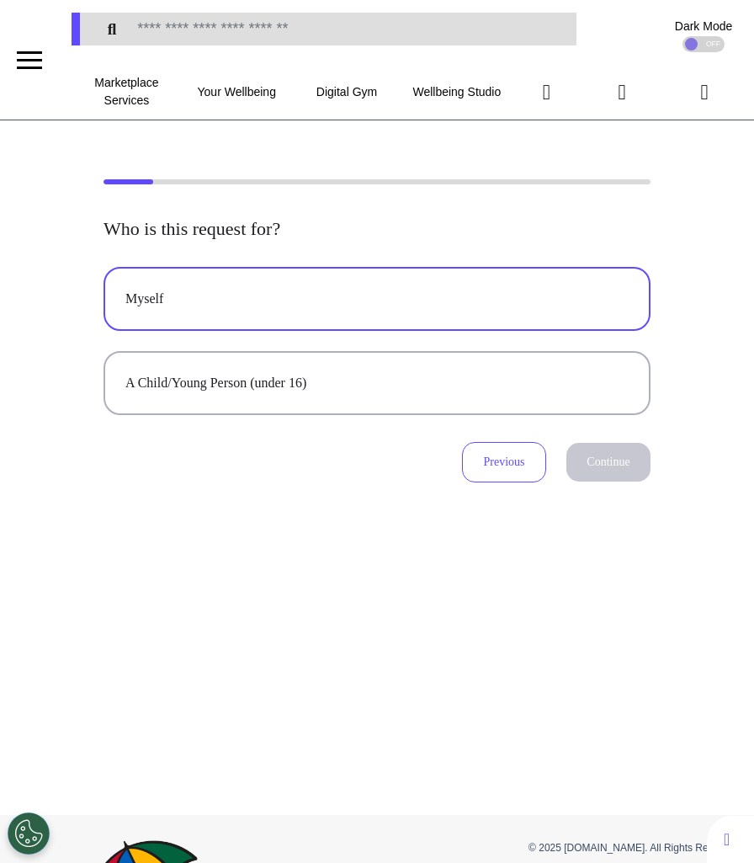
click at [489, 280] on button "Myself" at bounding box center [377, 299] width 547 height 64
click at [606, 443] on button "Continue" at bounding box center [609, 462] width 84 height 39
select select "******"
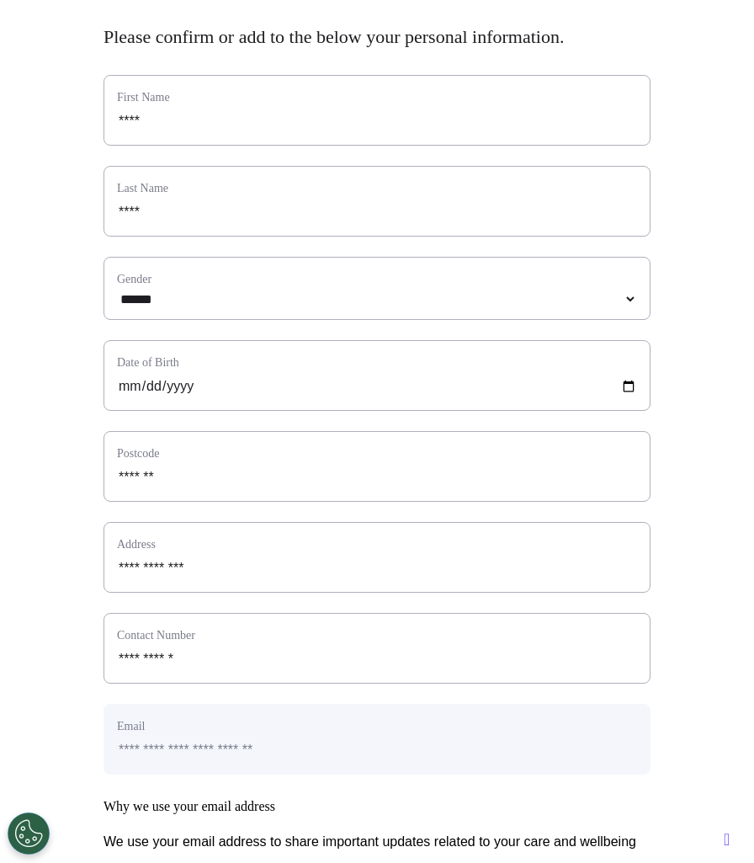
scroll to position [679, 0]
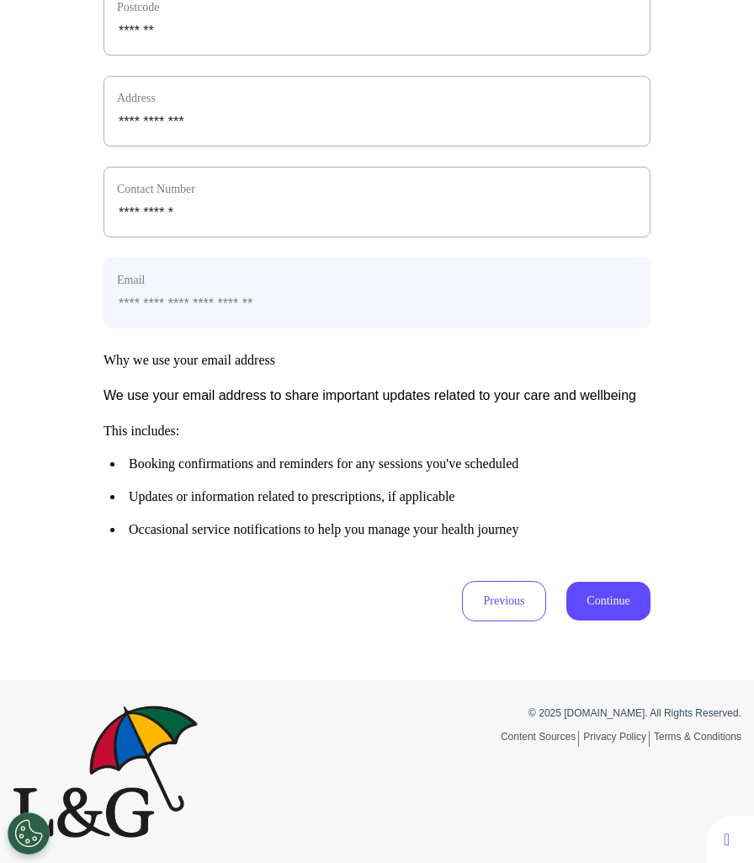
click at [667, 599] on div "**********" at bounding box center [377, 81] width 754 height 1080
click at [637, 599] on button "Continue" at bounding box center [609, 601] width 84 height 39
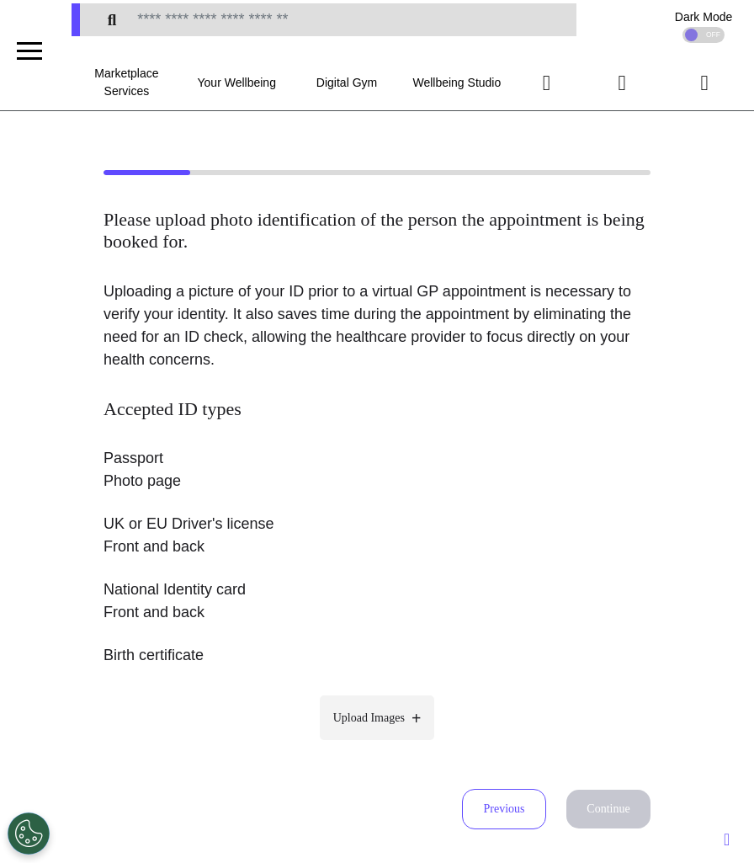
scroll to position [0, 0]
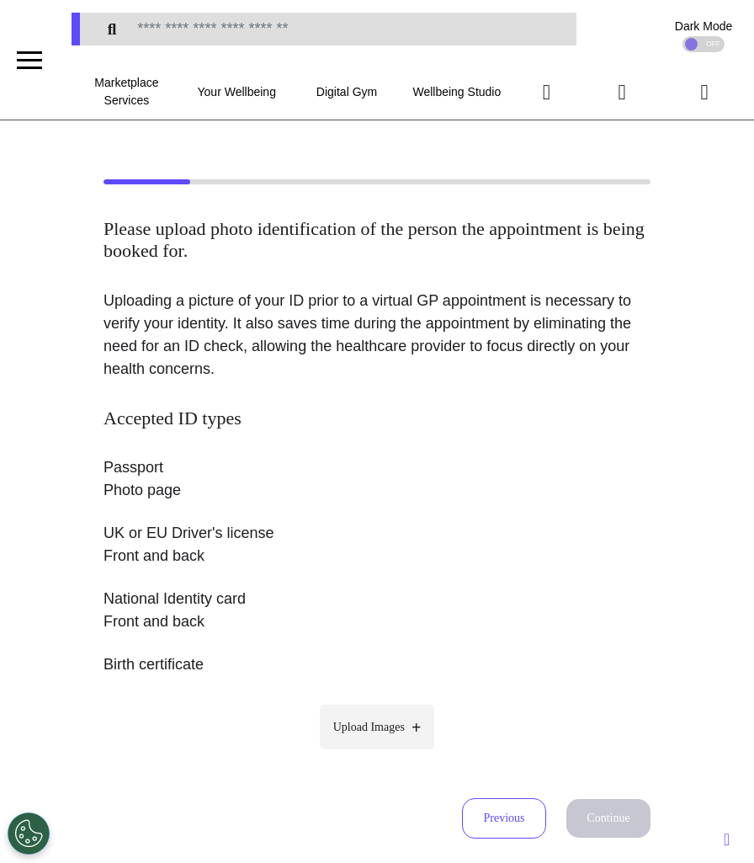
click at [354, 733] on span "Upload Images" at bounding box center [369, 727] width 72 height 18
click at [354, 754] on input "Upload Images" at bounding box center [377, 763] width 160 height 18
type input "**********"
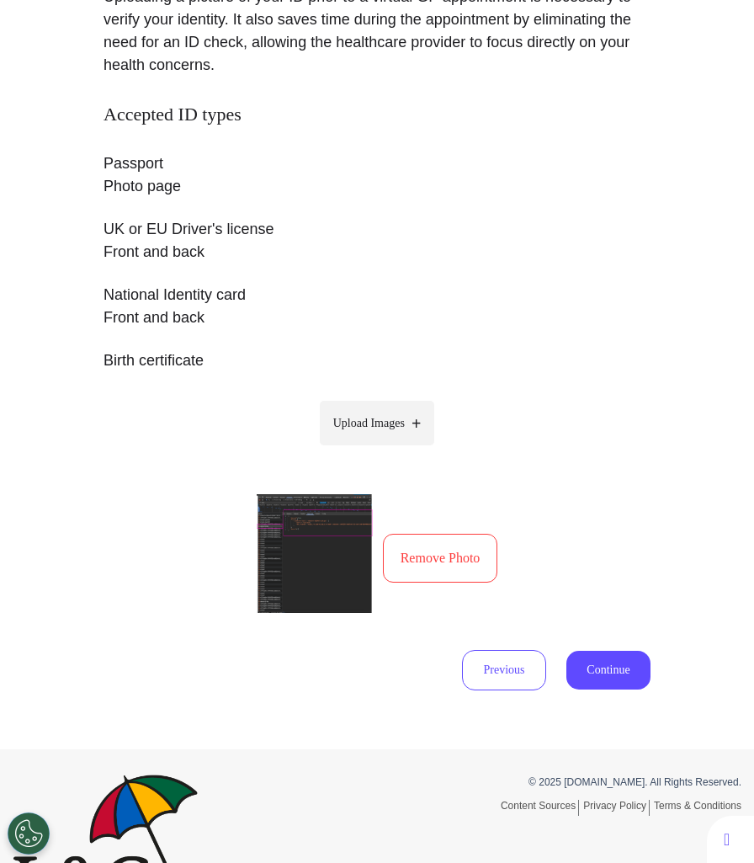
scroll to position [128, 0]
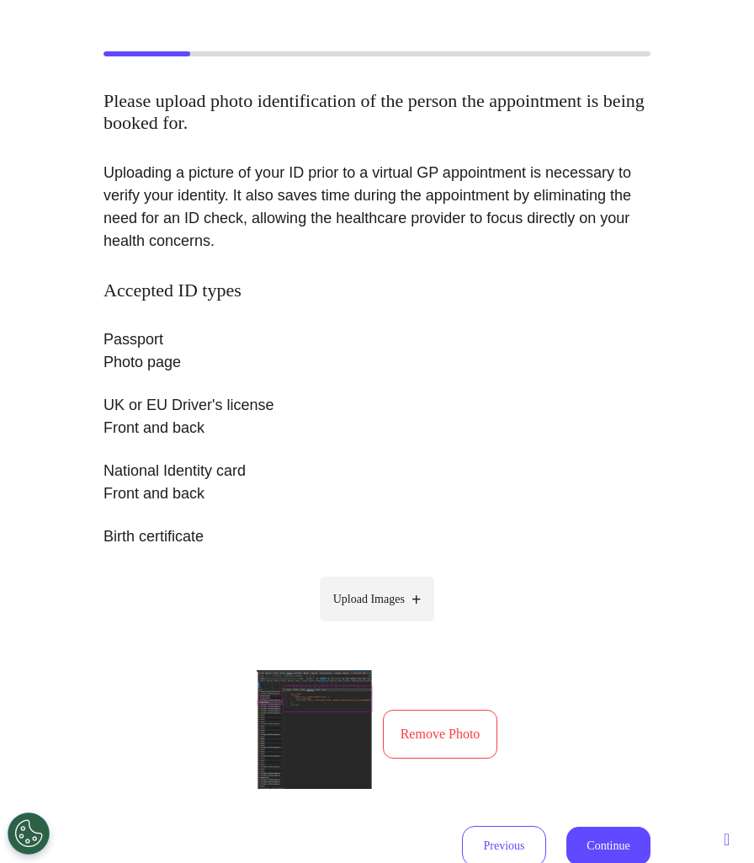
click at [381, 604] on span "Upload Images" at bounding box center [369, 599] width 72 height 18
click at [381, 626] on input "Upload Images" at bounding box center [377, 635] width 160 height 18
type input "**********"
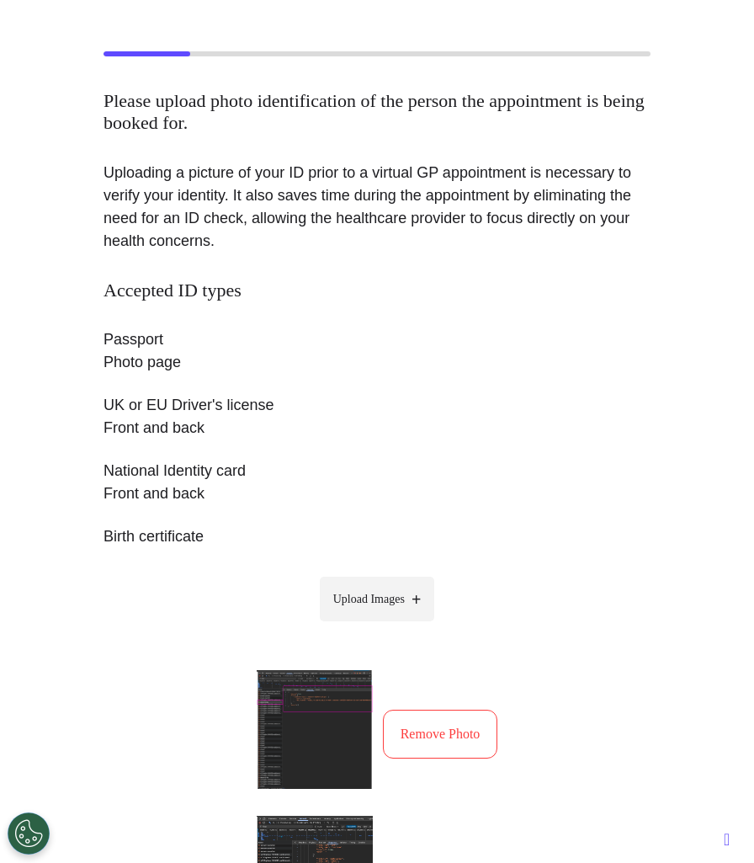
click at [375, 603] on span "Upload Images" at bounding box center [369, 599] width 72 height 18
click at [375, 626] on input "Upload Images" at bounding box center [377, 635] width 160 height 18
type input "**********"
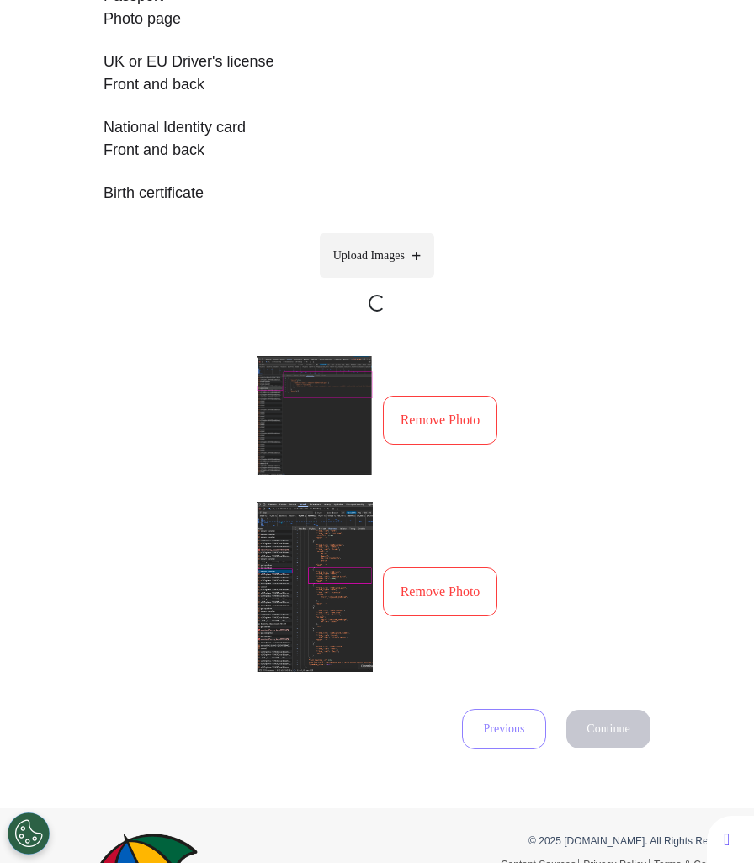
scroll to position [514, 0]
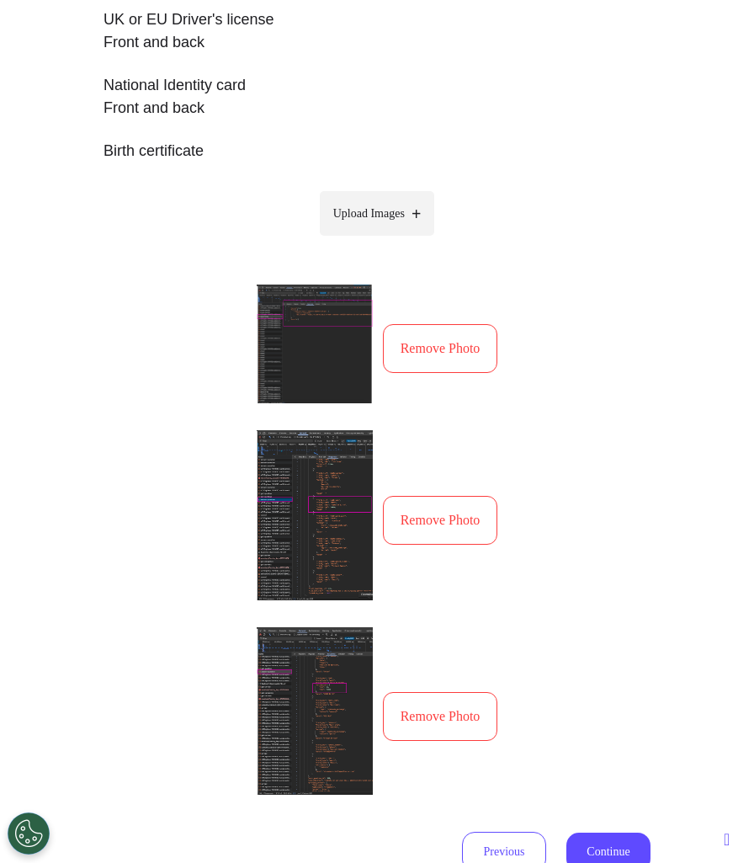
click at [393, 228] on label "Upload Images" at bounding box center [377, 213] width 115 height 45
click at [393, 240] on input "Upload Images" at bounding box center [377, 249] width 160 height 18
type input "**********"
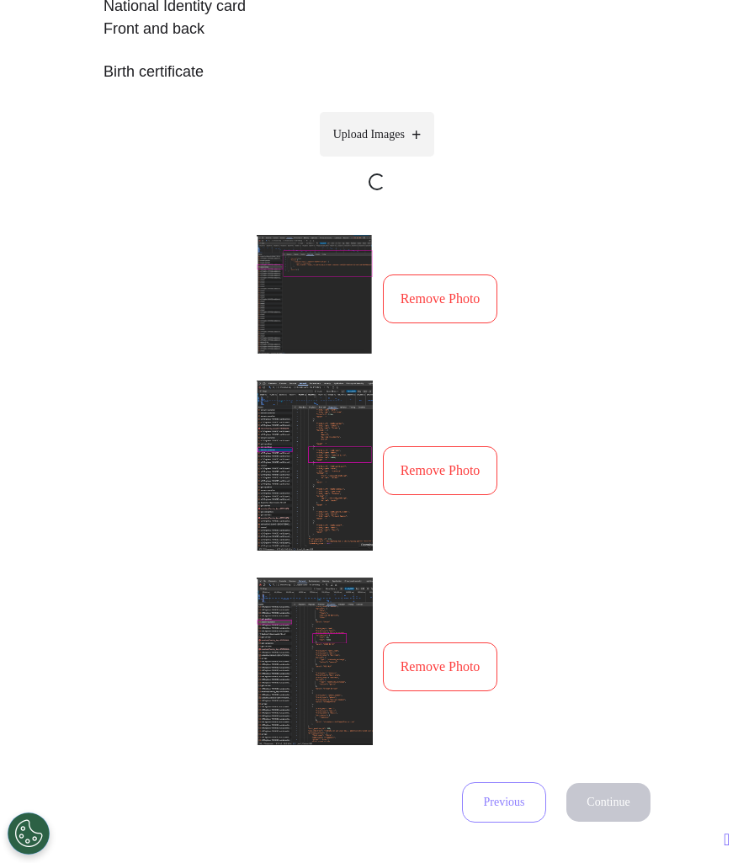
scroll to position [621, 0]
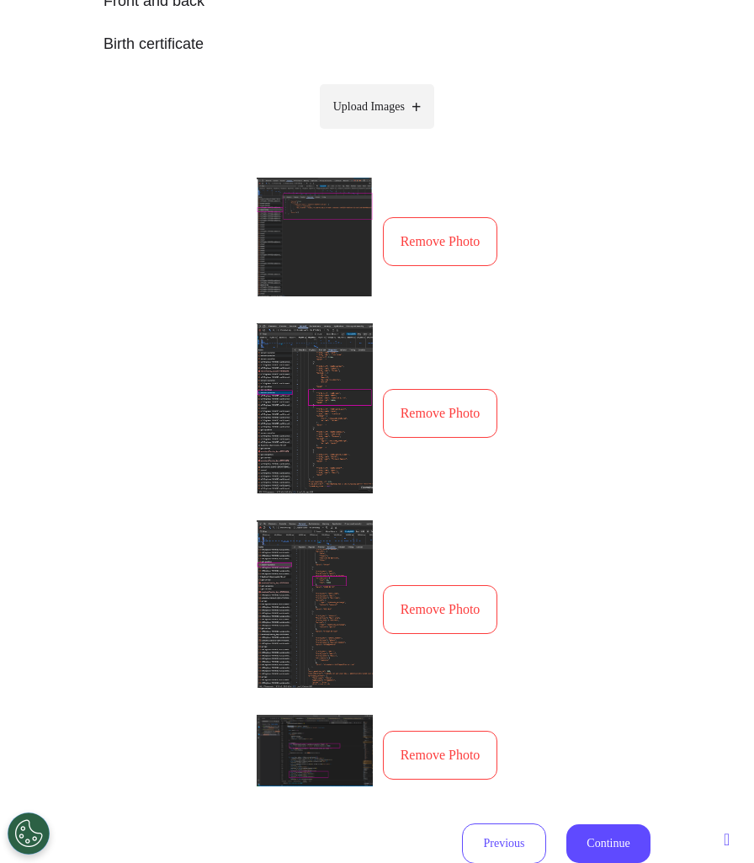
click at [392, 114] on span "Upload Images" at bounding box center [369, 107] width 72 height 18
click at [392, 133] on input "Upload Images" at bounding box center [377, 142] width 160 height 18
type input "**********"
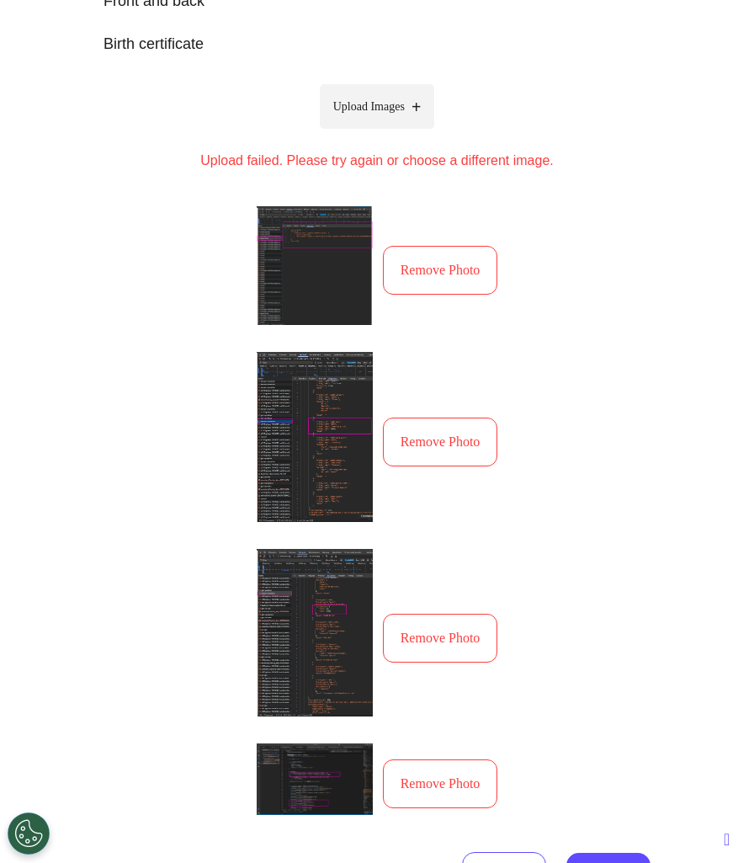
click at [377, 110] on span "Upload Images" at bounding box center [369, 107] width 72 height 18
click at [377, 133] on input "Upload Images" at bounding box center [377, 142] width 160 height 18
type input "**********"
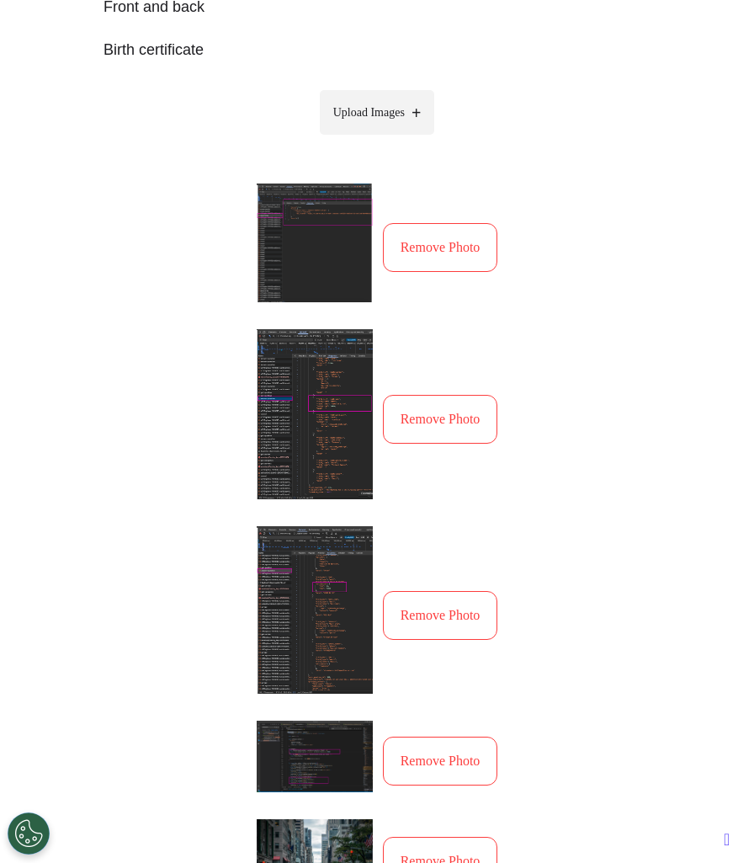
scroll to position [598, 0]
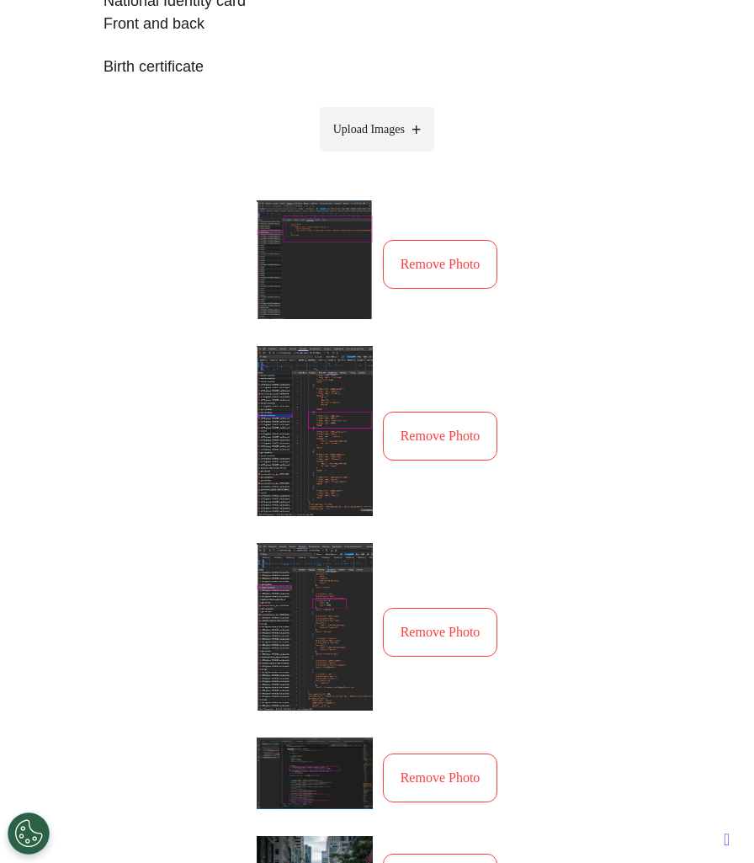
click at [396, 140] on label "Upload Images" at bounding box center [377, 129] width 115 height 45
click at [396, 156] on input "Upload Images" at bounding box center [377, 165] width 160 height 18
type input "**********"
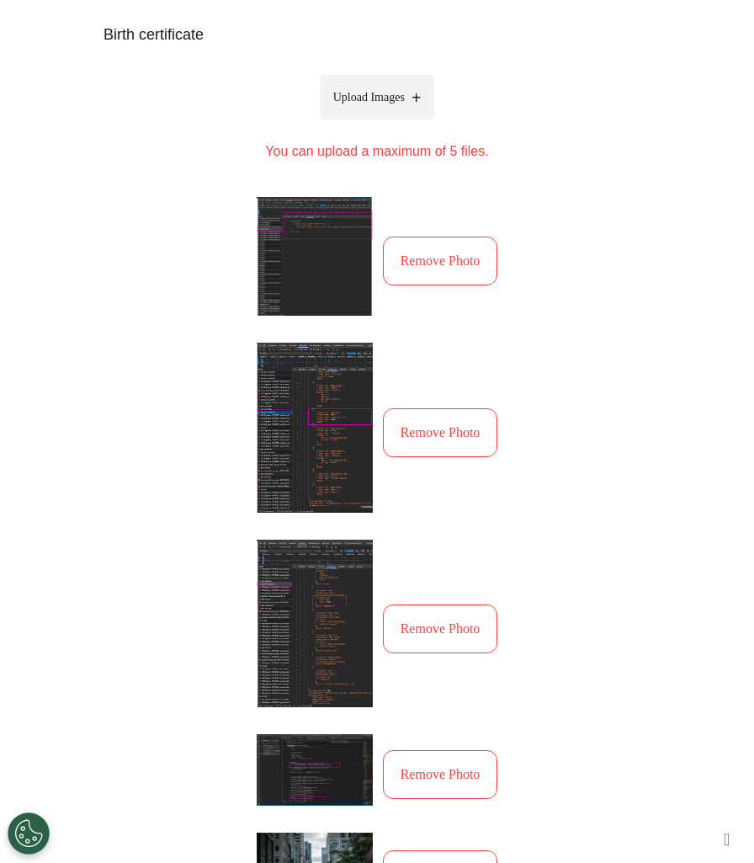
scroll to position [608, 0]
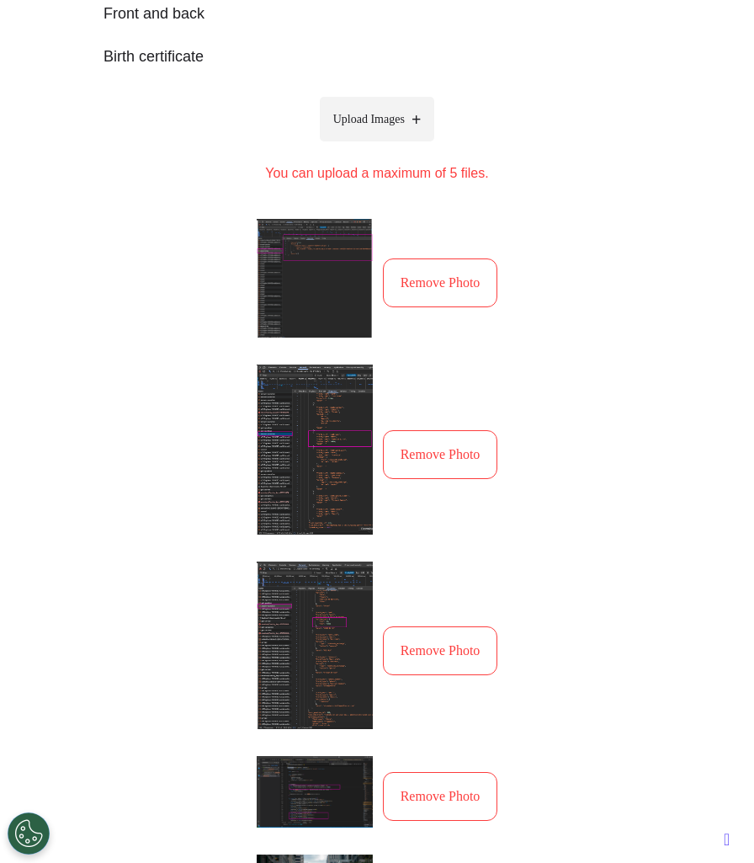
click at [448, 289] on button "Remove Photo" at bounding box center [440, 282] width 115 height 49
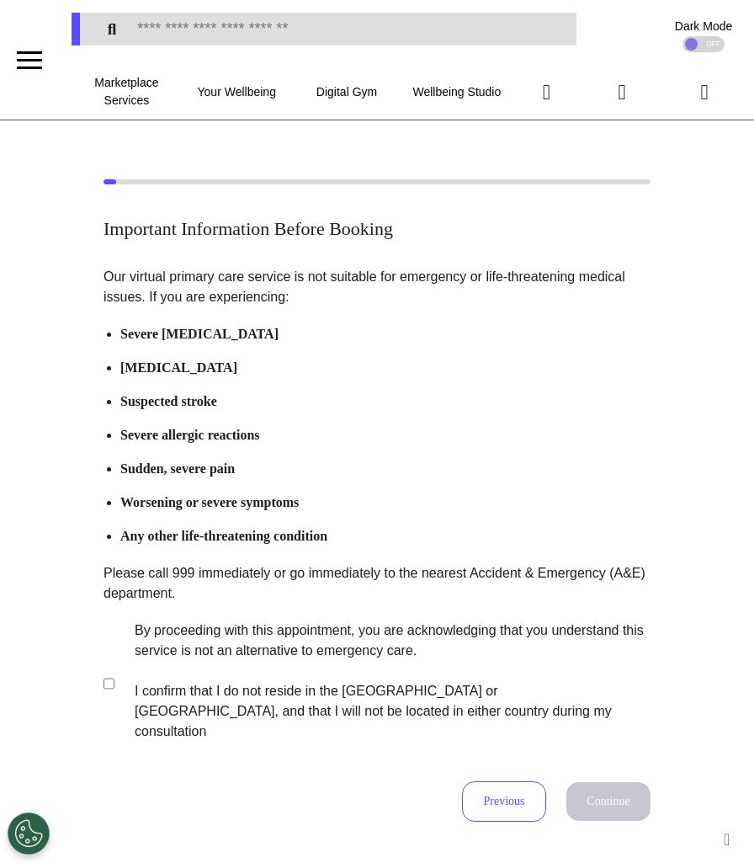
click at [401, 623] on label "By proceeding with this appointment, you are acknowledging that you understand …" at bounding box center [381, 681] width 527 height 121
click at [610, 782] on button "Continue" at bounding box center [609, 801] width 84 height 39
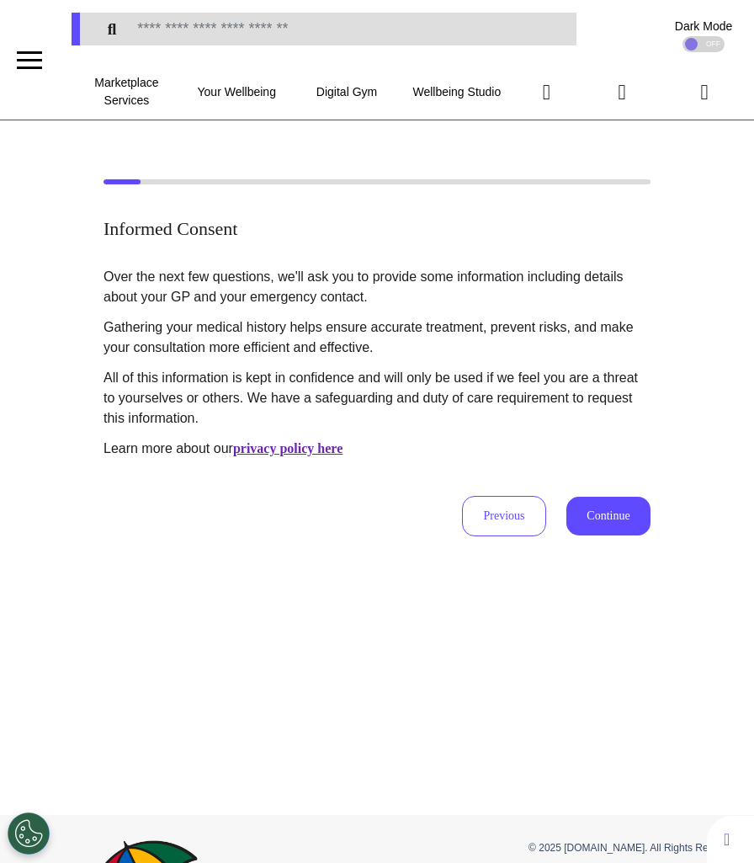
click at [609, 514] on button "Continue" at bounding box center [609, 516] width 84 height 39
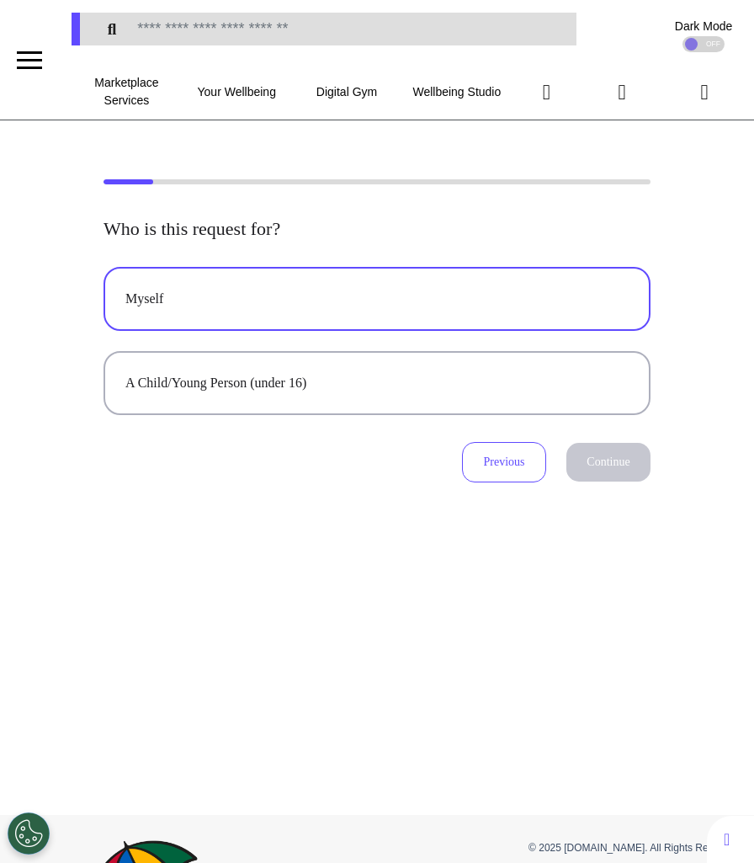
click at [440, 289] on div "Myself" at bounding box center [376, 299] width 503 height 20
click at [618, 461] on button "Continue" at bounding box center [609, 462] width 84 height 39
select select "******"
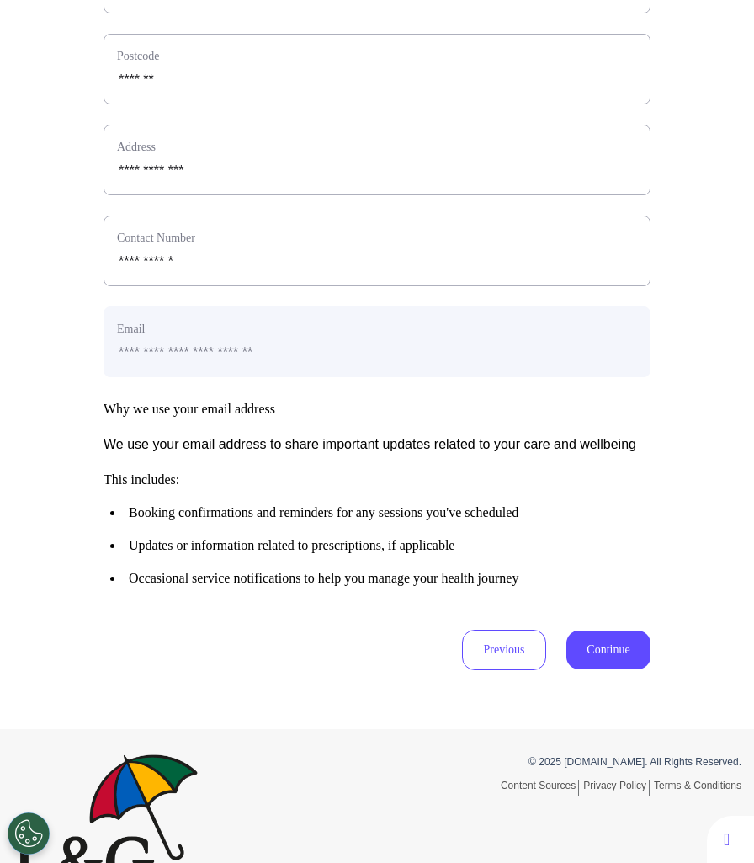
scroll to position [679, 0]
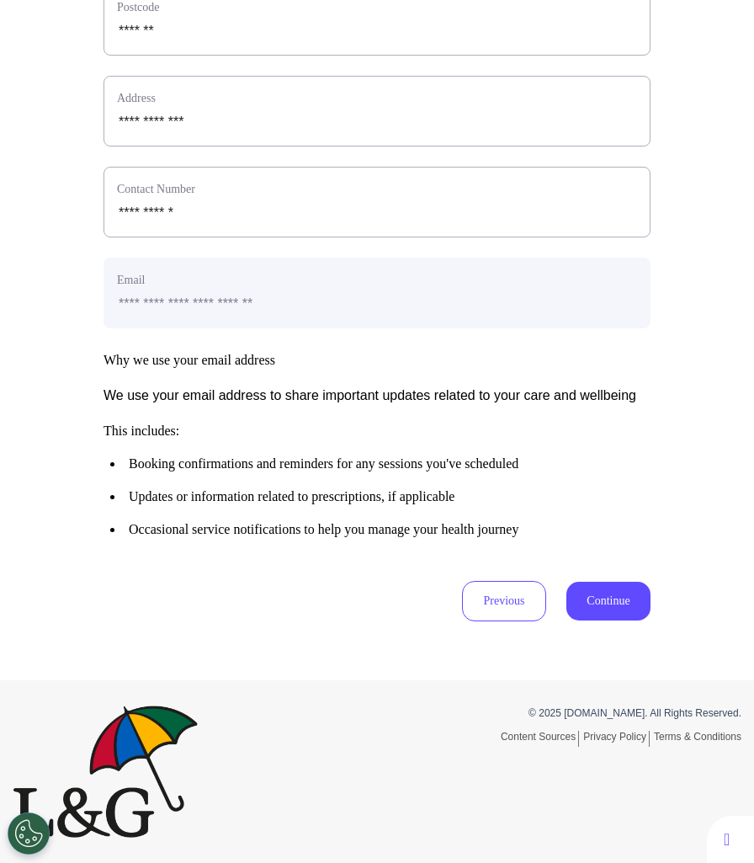
click at [626, 578] on div "**********" at bounding box center [377, 125] width 547 height 993
click at [620, 605] on button "Continue" at bounding box center [609, 601] width 84 height 39
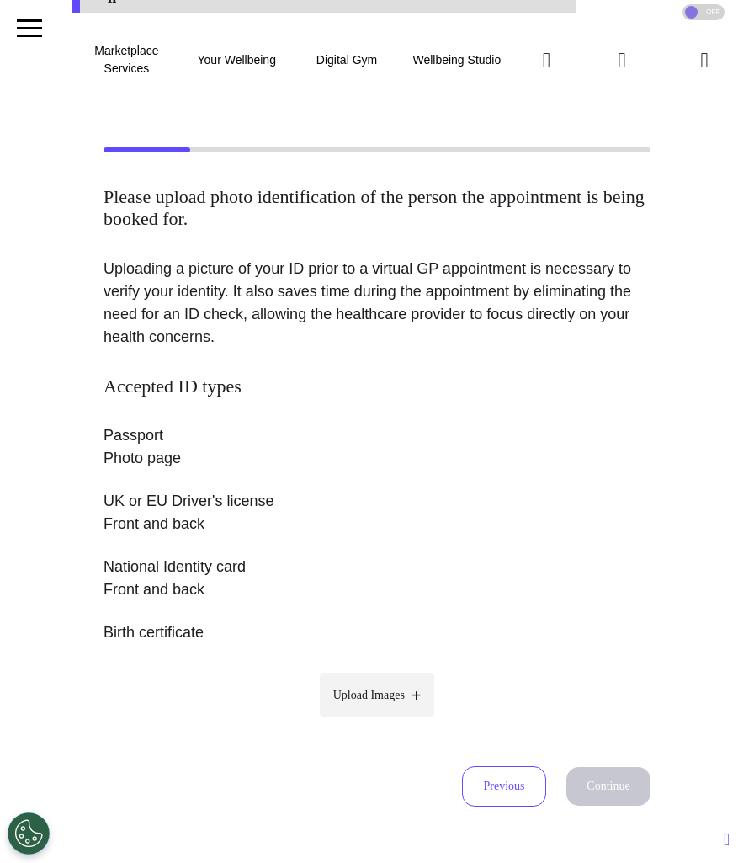
scroll to position [0, 0]
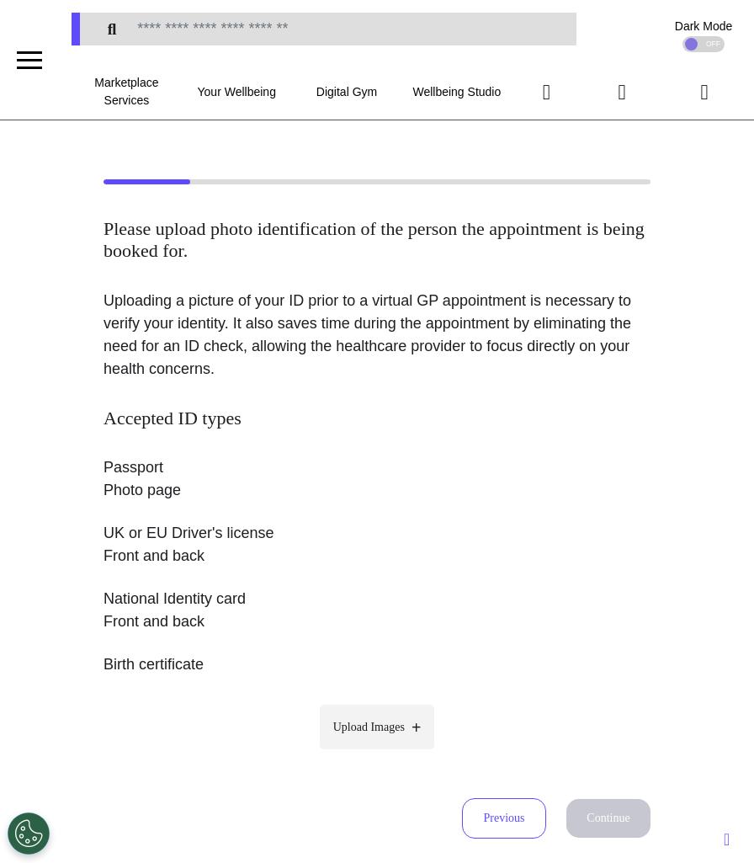
click at [365, 728] on span "Upload Images" at bounding box center [369, 727] width 72 height 18
click at [365, 754] on input "Upload Images" at bounding box center [377, 763] width 160 height 18
type input "**********"
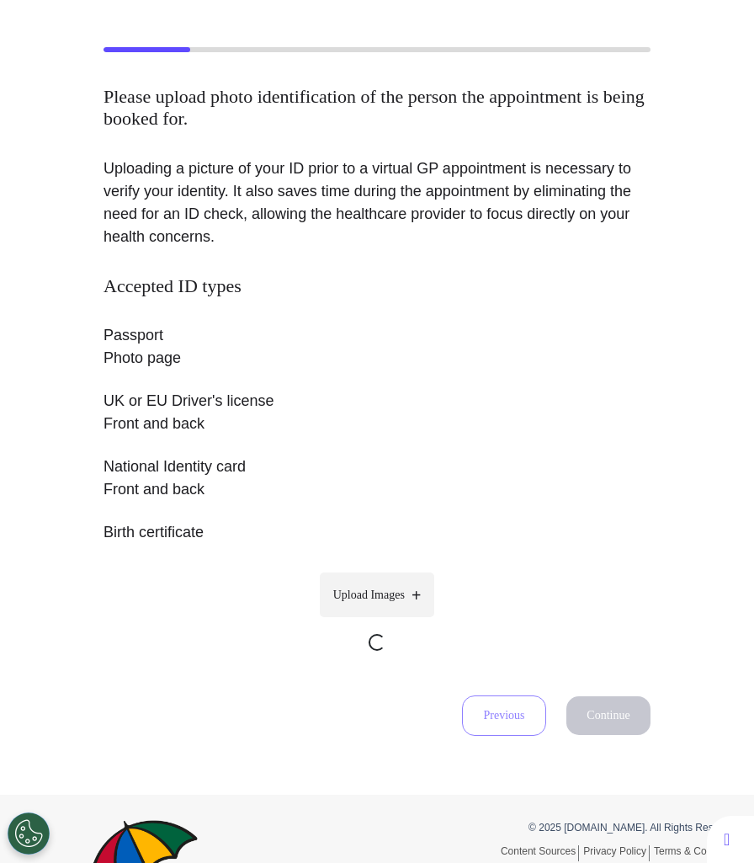
scroll to position [135, 0]
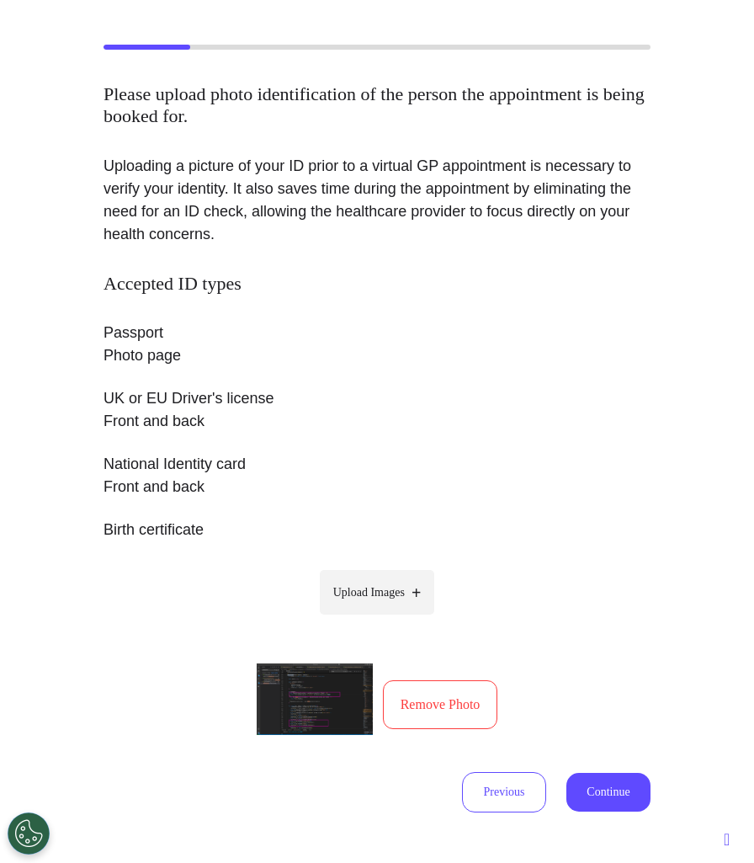
click at [408, 609] on label "Upload Images" at bounding box center [377, 592] width 115 height 45
click at [408, 619] on input "Upload Images" at bounding box center [377, 628] width 160 height 18
type input "**********"
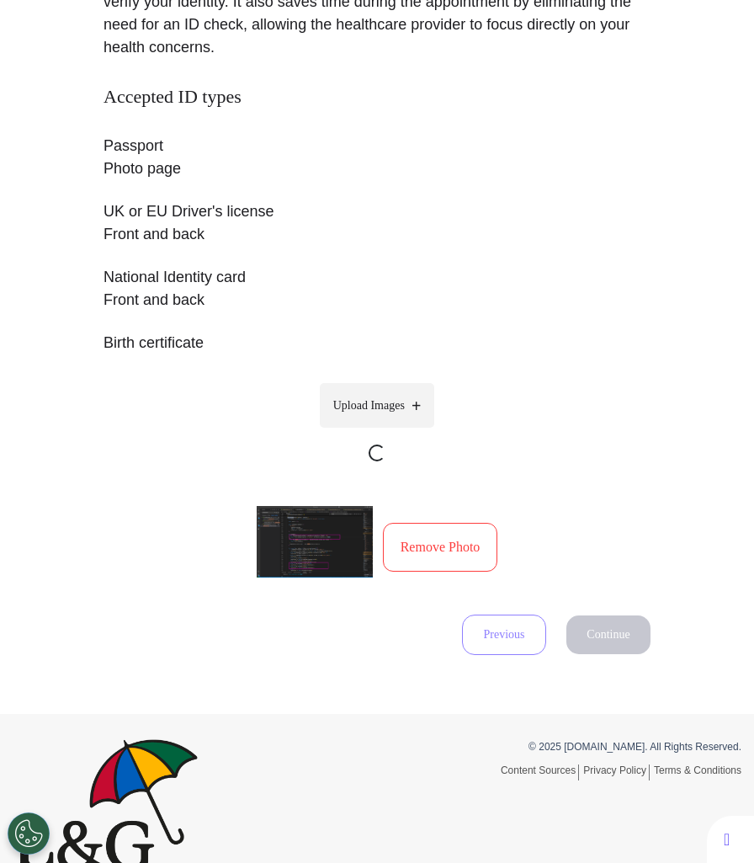
scroll to position [323, 0]
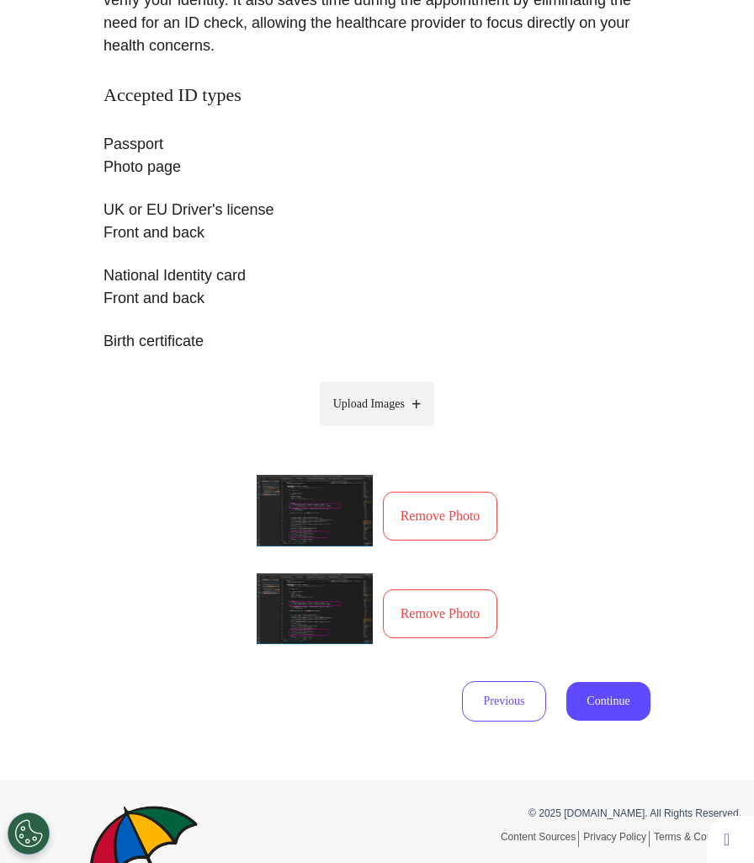
click at [401, 395] on span "Upload Images" at bounding box center [369, 404] width 72 height 18
click at [401, 430] on input "Upload Images" at bounding box center [377, 439] width 160 height 18
type input "**********"
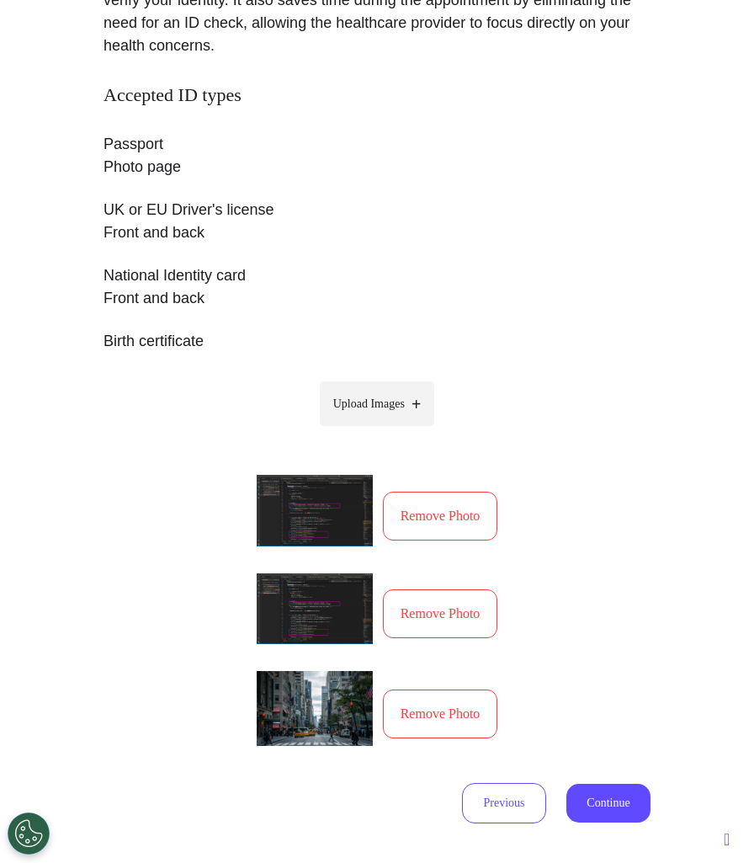
click at [386, 401] on span "Upload Images" at bounding box center [369, 404] width 72 height 18
click at [386, 430] on input "Upload Images" at bounding box center [377, 439] width 160 height 18
type input "**********"
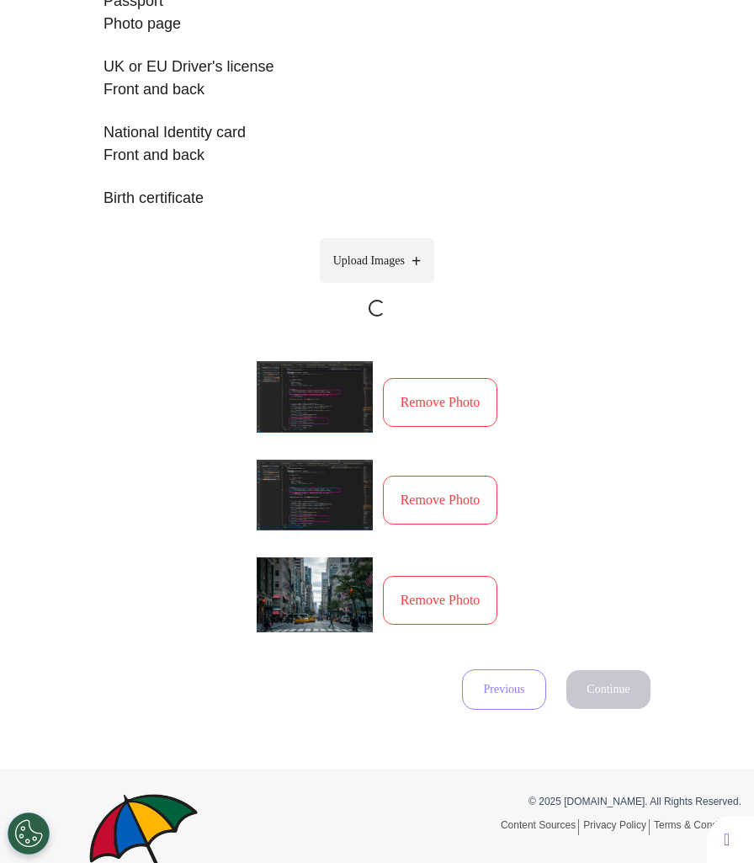
scroll to position [493, 0]
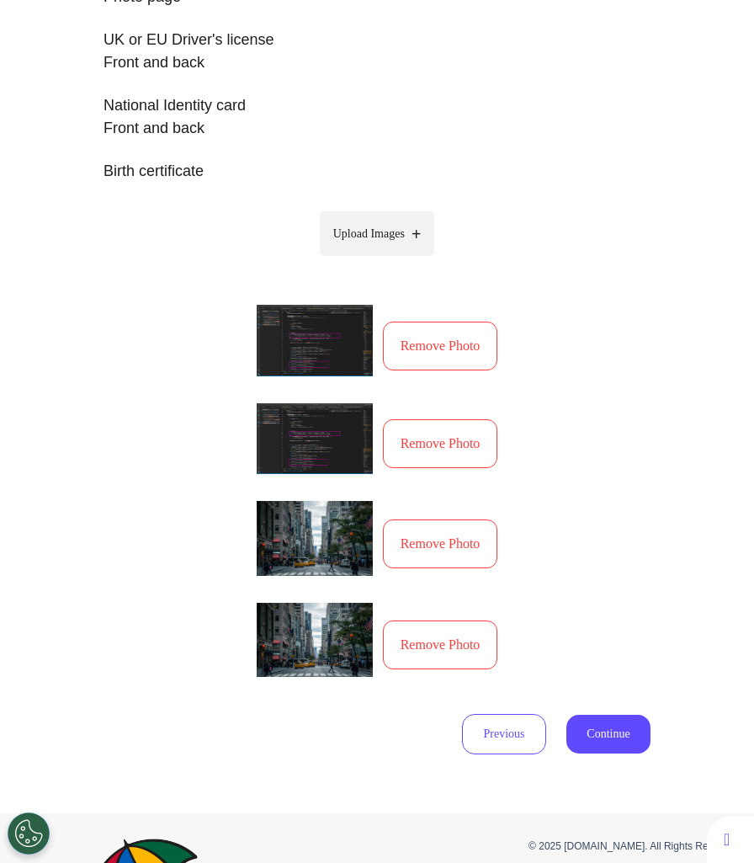
click at [380, 239] on span "Upload Images" at bounding box center [369, 234] width 72 height 18
click at [380, 260] on input "Upload Images" at bounding box center [377, 269] width 160 height 18
type input "**********"
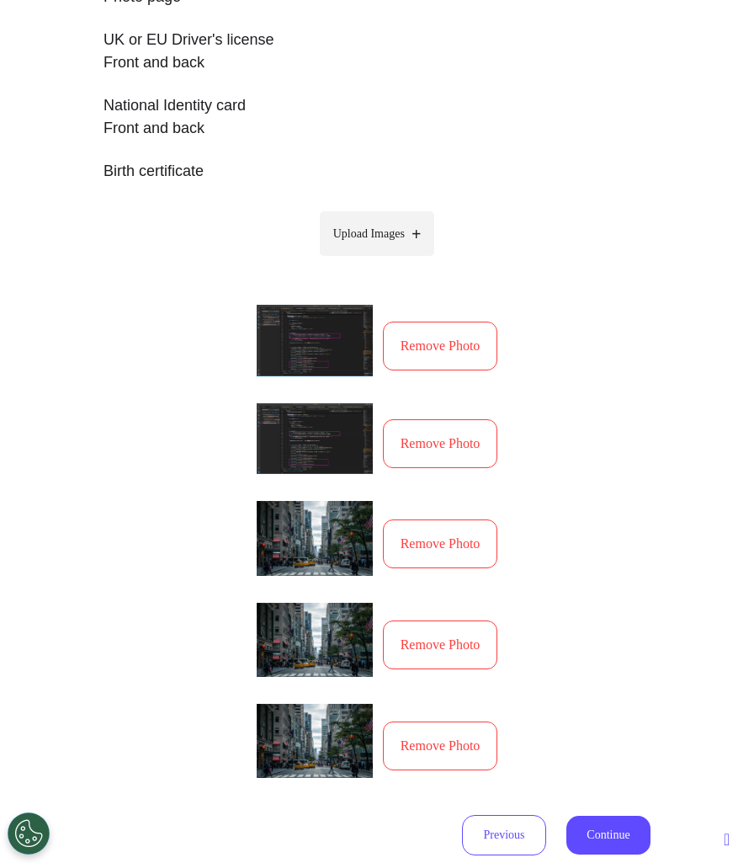
click at [380, 230] on span "Upload Images" at bounding box center [369, 234] width 72 height 18
click at [380, 260] on input "Upload Images" at bounding box center [377, 269] width 160 height 18
type input "**********"
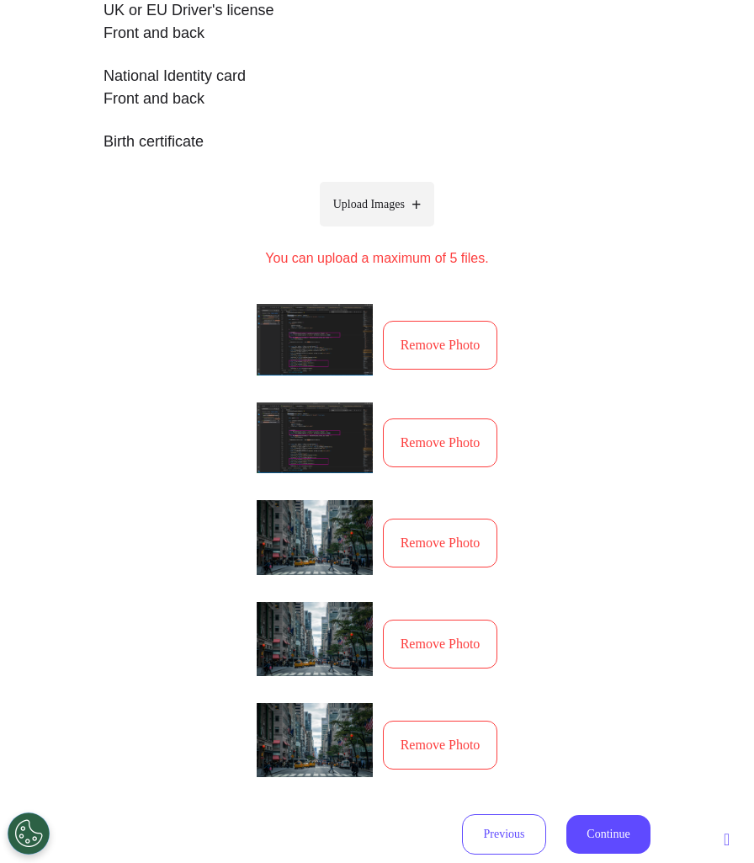
scroll to position [525, 0]
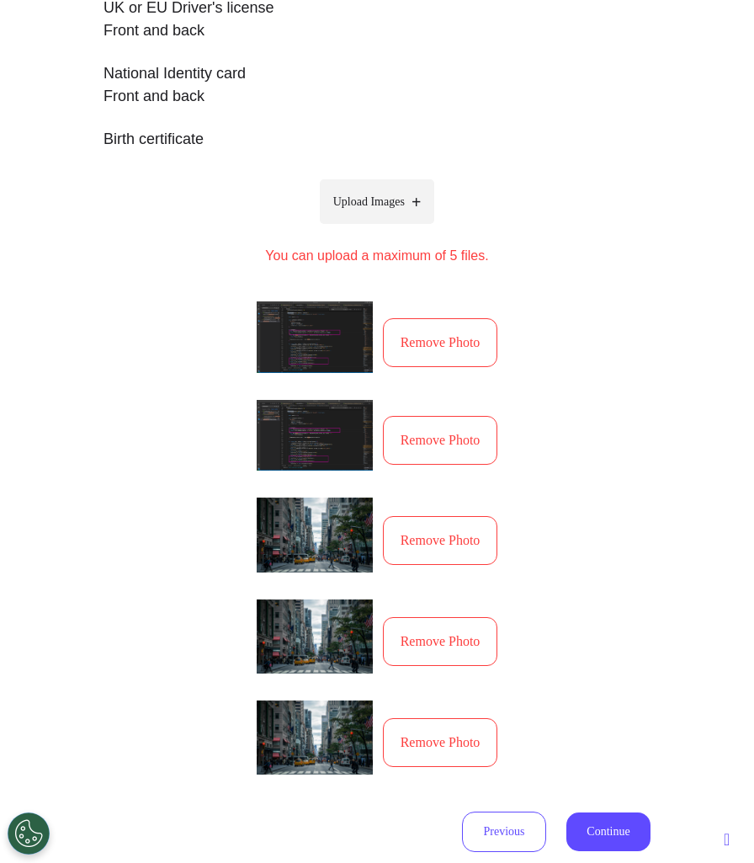
click at [411, 205] on label "Upload Images" at bounding box center [377, 201] width 115 height 45
click at [411, 228] on input "Upload Images" at bounding box center [377, 237] width 160 height 18
type input "**********"
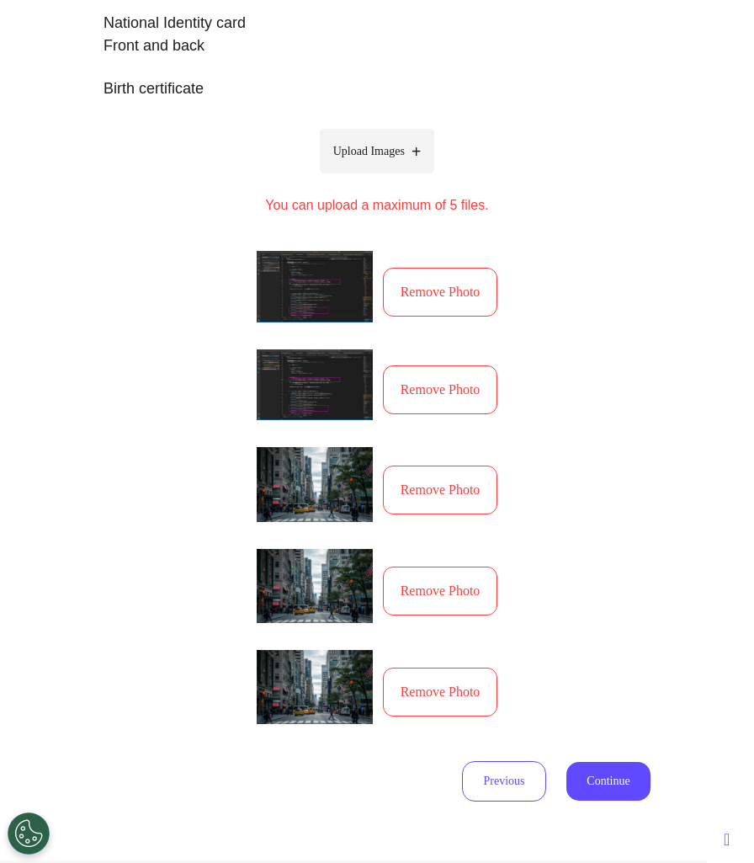
scroll to position [596, 0]
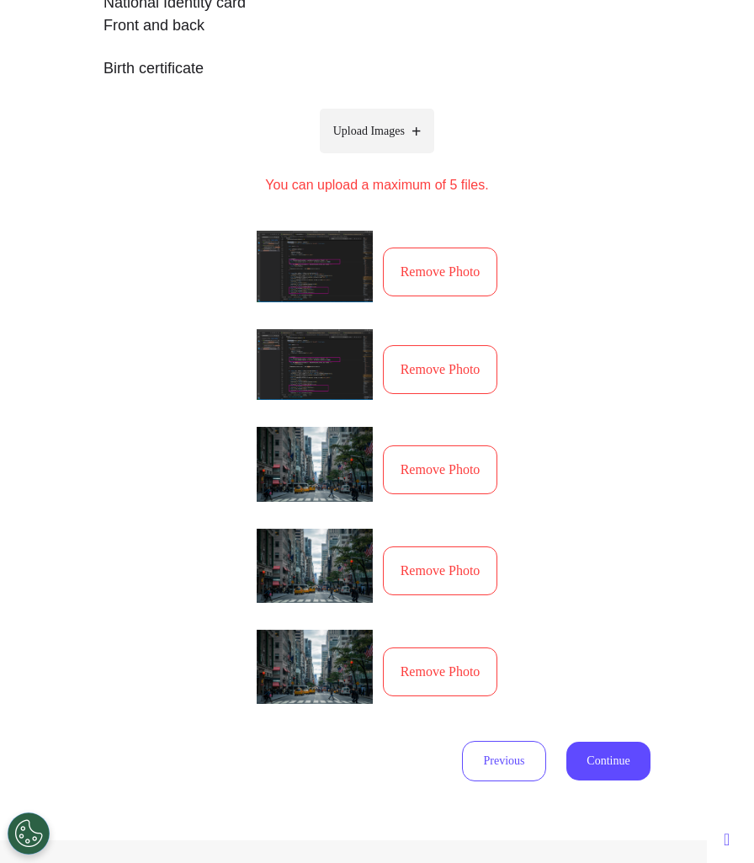
click at [441, 474] on button "Remove Photo" at bounding box center [440, 469] width 115 height 49
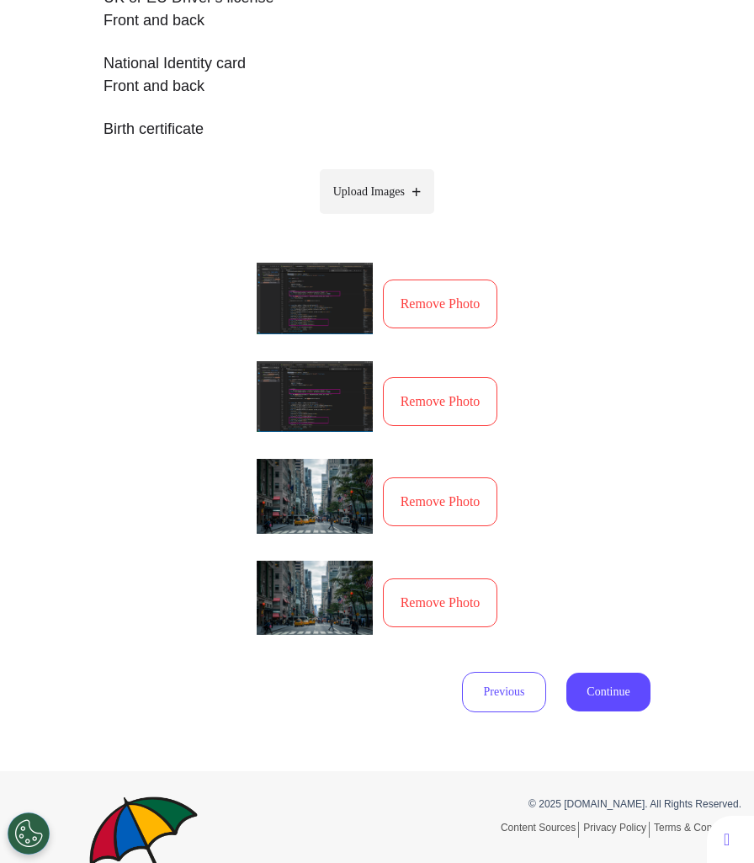
scroll to position [530, 0]
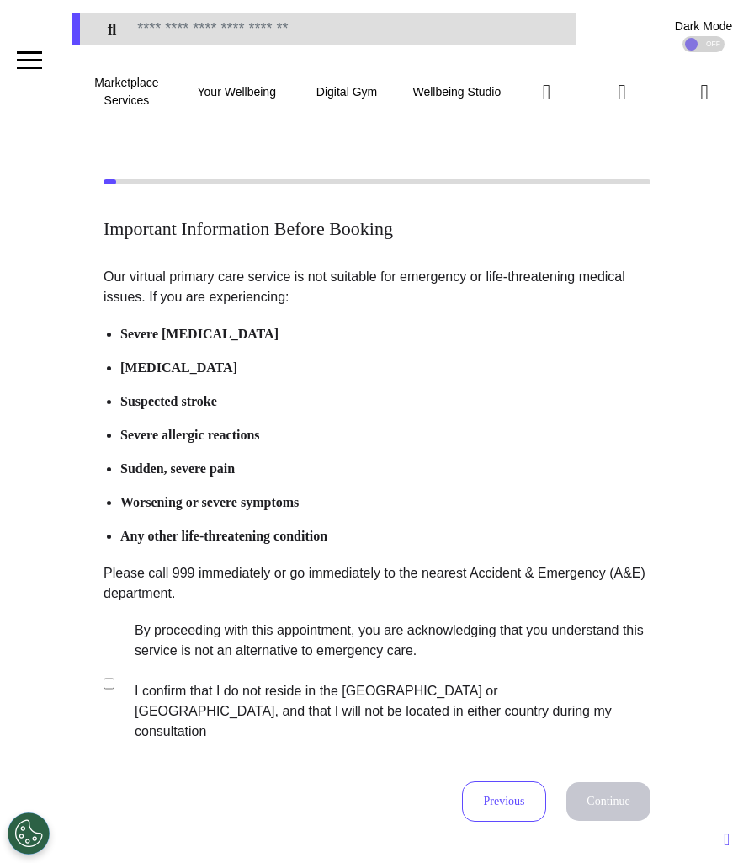
click at [331, 676] on label "By proceeding with this appointment, you are acknowledging that you understand …" at bounding box center [381, 681] width 527 height 121
click at [627, 782] on button "Continue" at bounding box center [609, 801] width 84 height 39
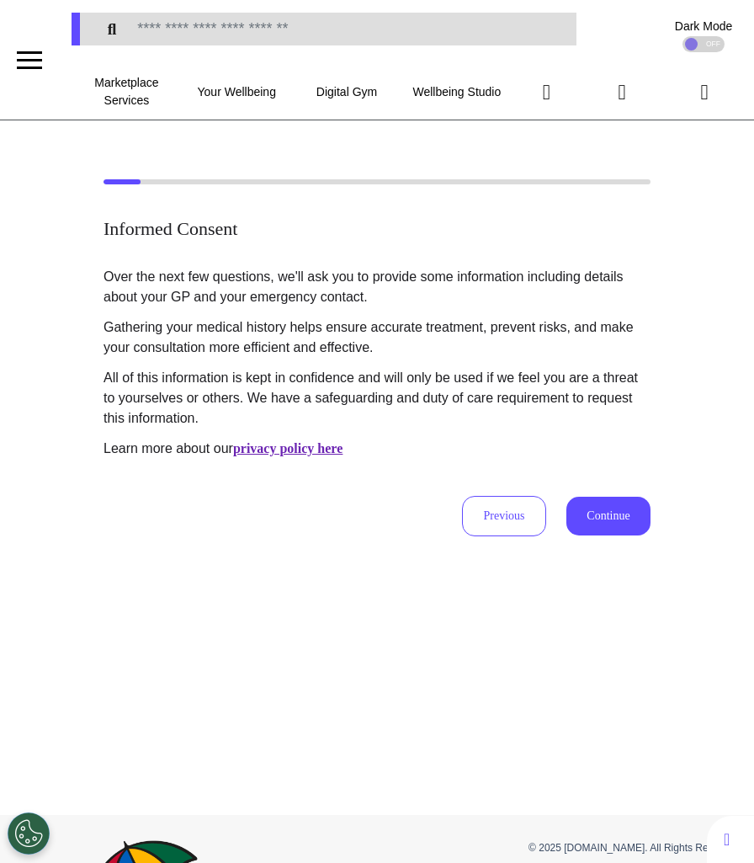
click at [603, 515] on button "Continue" at bounding box center [609, 516] width 84 height 39
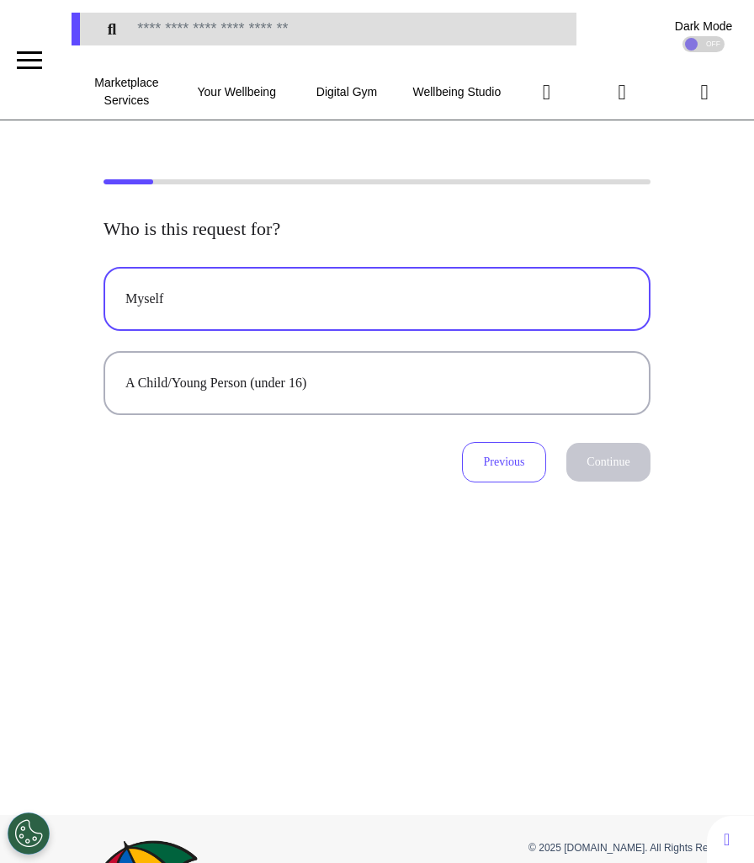
click at [365, 297] on div "Myself" at bounding box center [376, 299] width 503 height 20
click at [604, 472] on button "Continue" at bounding box center [609, 462] width 84 height 39
select select "******"
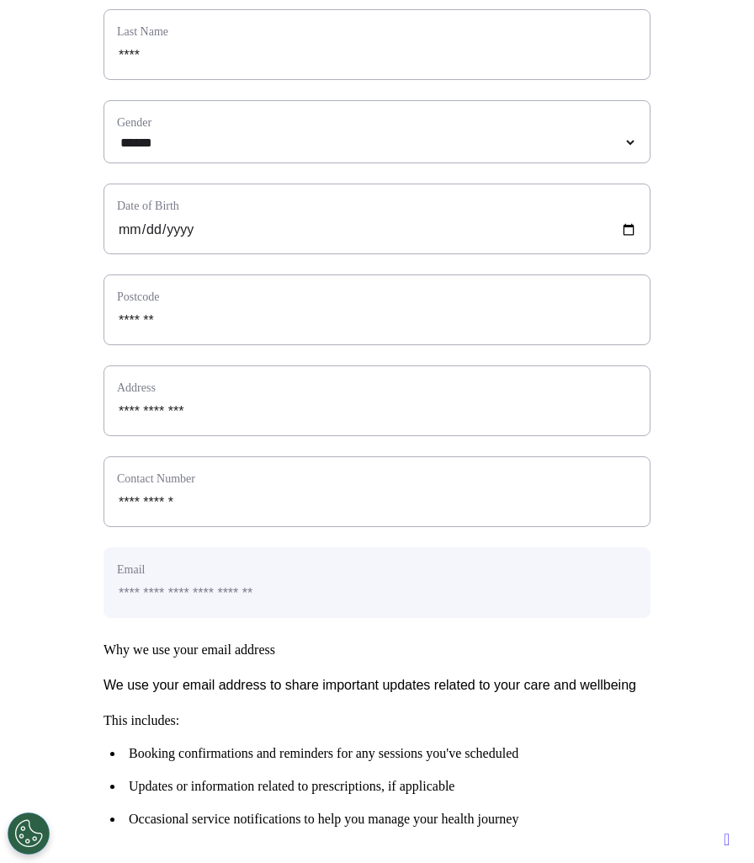
scroll to position [488, 0]
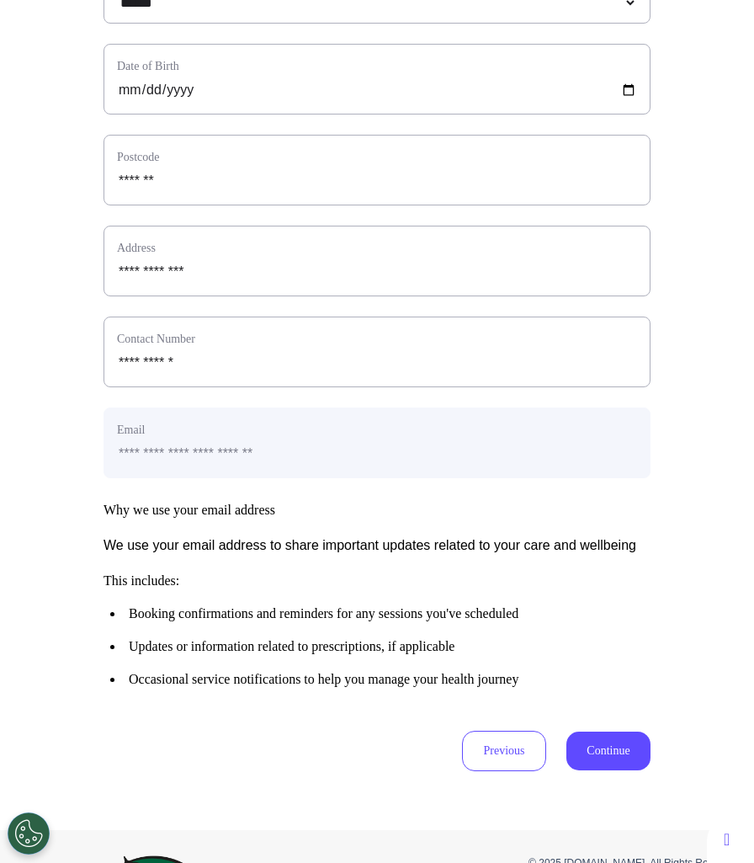
click at [588, 770] on button "Continue" at bounding box center [609, 751] width 84 height 39
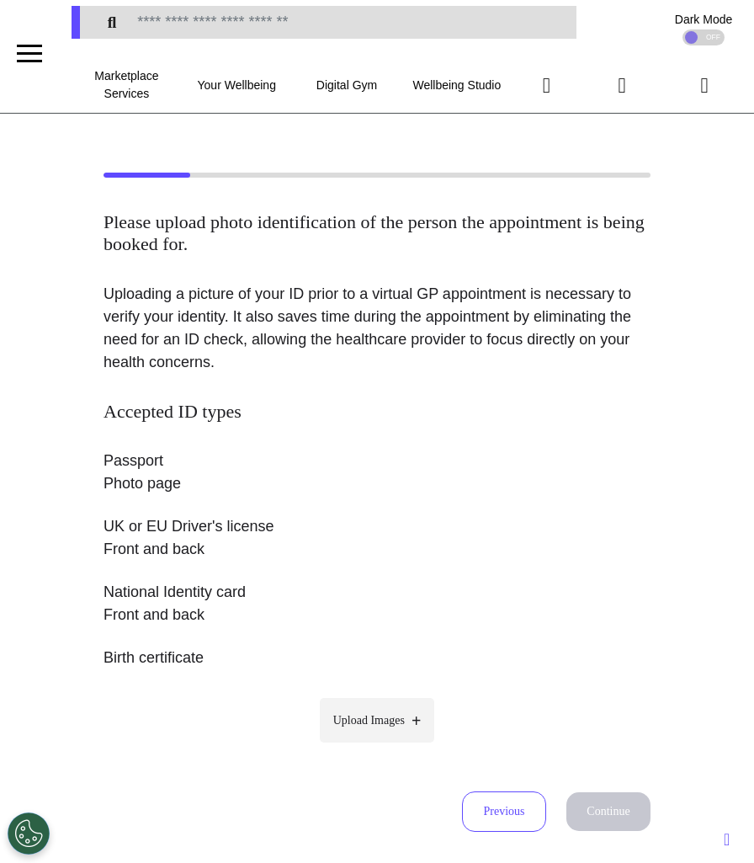
scroll to position [0, 0]
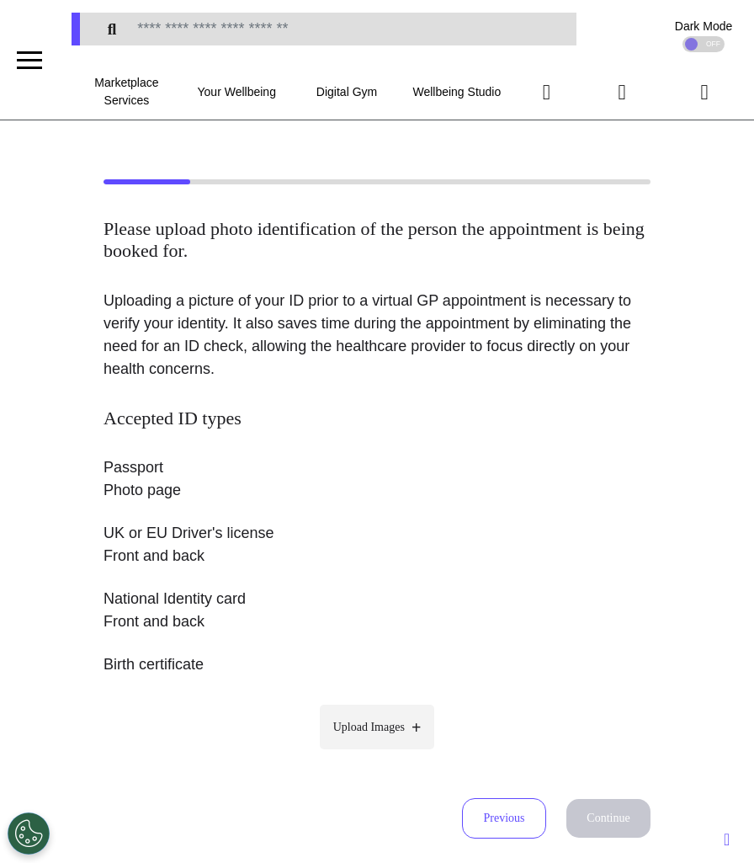
click at [381, 720] on span "Upload Images" at bounding box center [369, 727] width 72 height 18
click at [381, 754] on input "Upload Images" at bounding box center [377, 763] width 160 height 18
type input "**********"
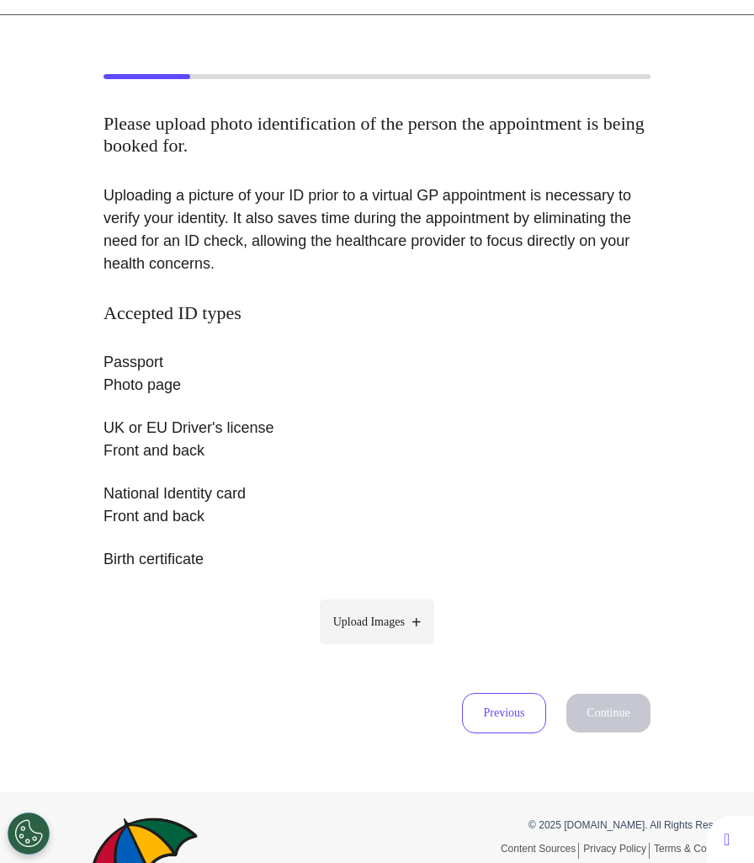
scroll to position [153, 0]
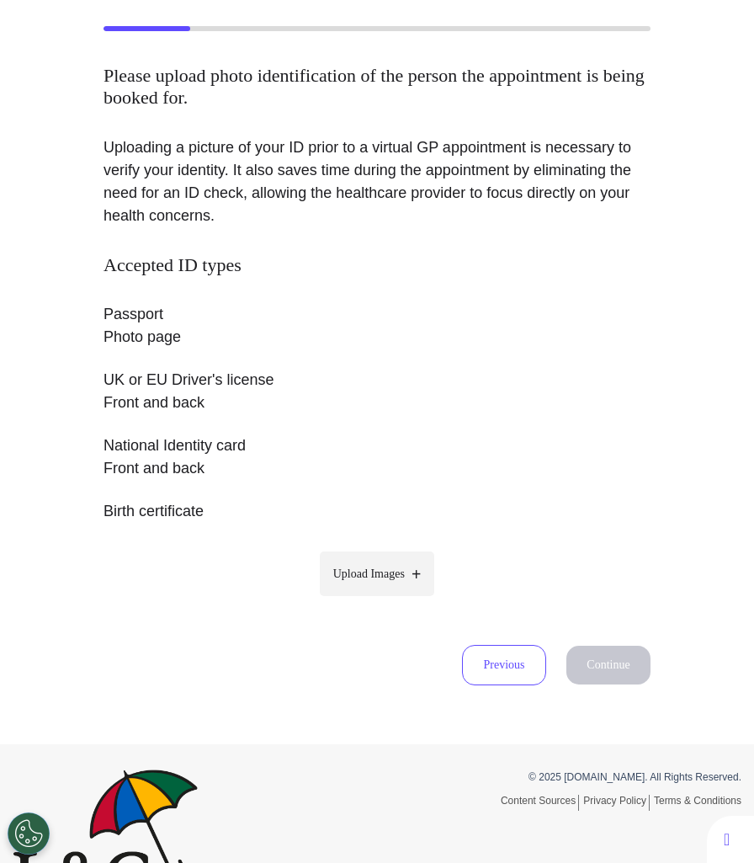
click at [402, 571] on span "Upload Images" at bounding box center [369, 574] width 72 height 18
click at [402, 600] on input "Upload Images" at bounding box center [377, 609] width 160 height 18
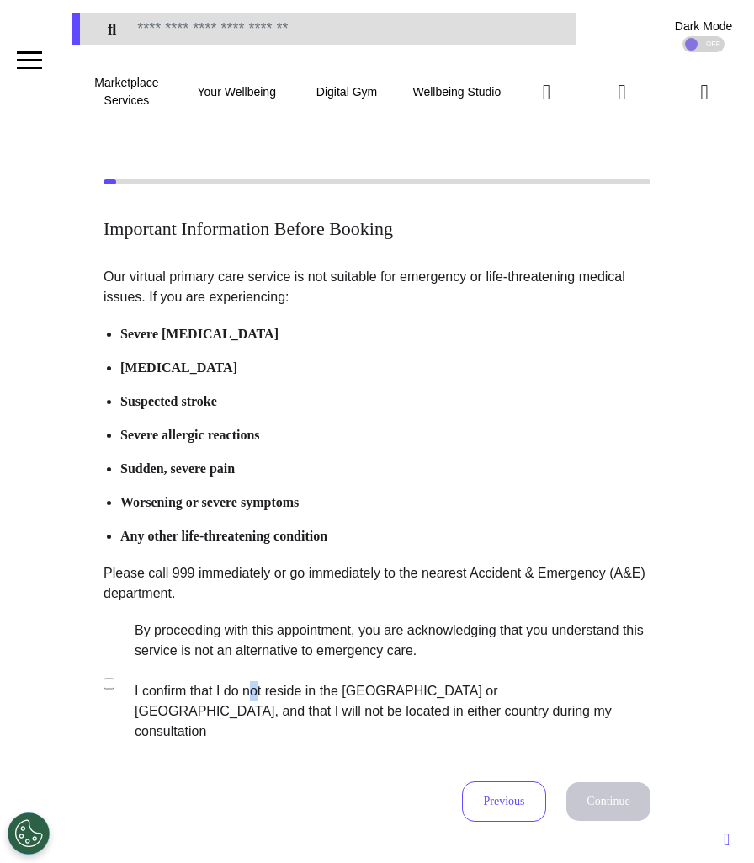
click at [260, 685] on label "By proceeding with this appointment, you are acknowledging that you understand …" at bounding box center [381, 681] width 527 height 121
click at [503, 647] on label "By proceeding with this appointment, you are acknowledging that you understand …" at bounding box center [381, 681] width 527 height 121
click at [611, 782] on button "Continue" at bounding box center [609, 801] width 84 height 39
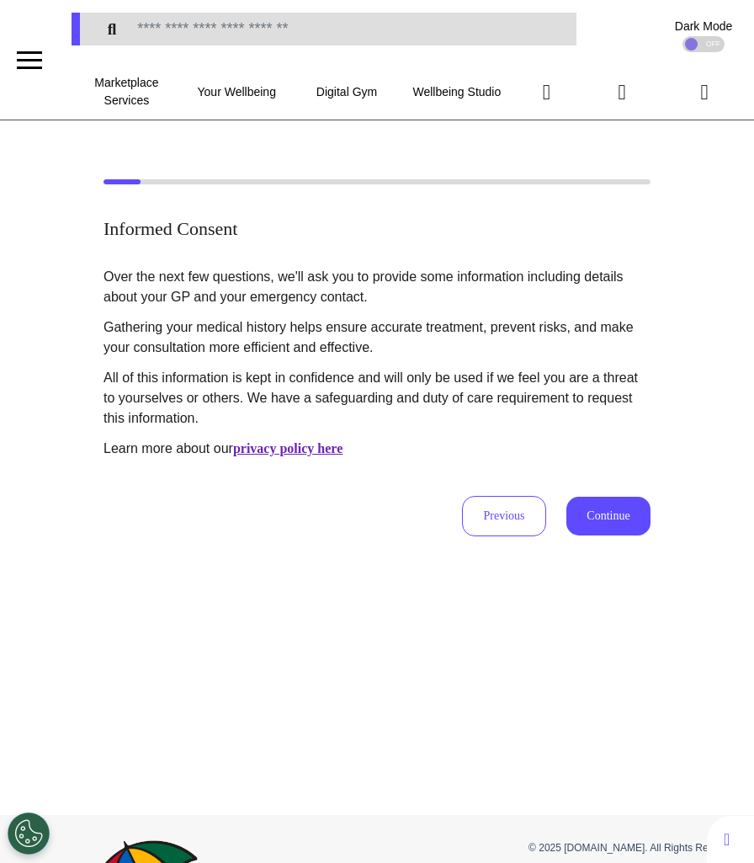
click at [621, 487] on div "Over the next few questions, we'll ask you to provide some information includin…" at bounding box center [377, 401] width 547 height 269
click at [618, 504] on button "Continue" at bounding box center [609, 516] width 84 height 39
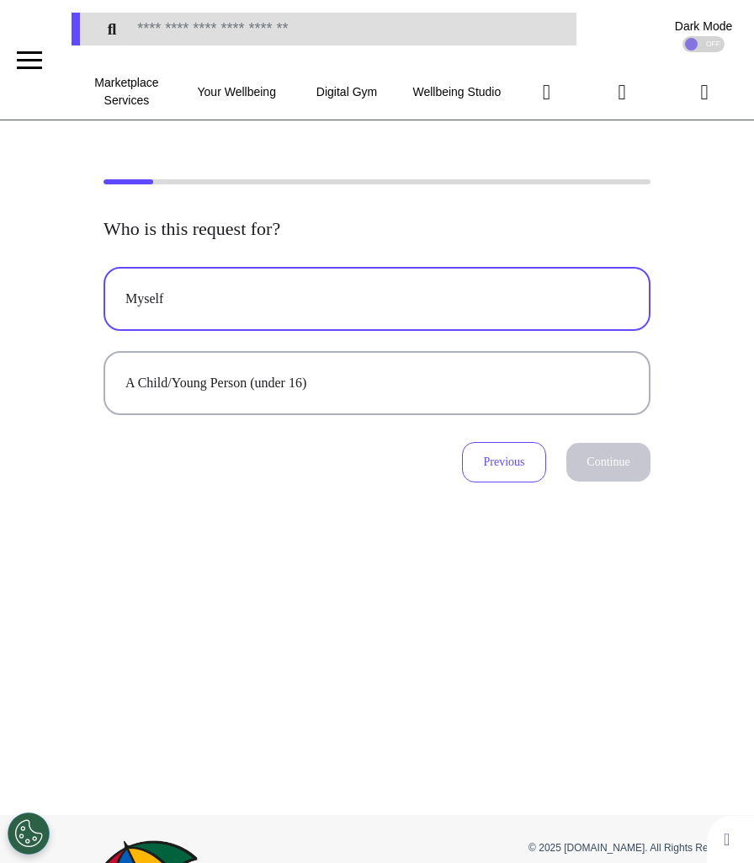
click at [566, 328] on button "Myself" at bounding box center [377, 299] width 547 height 64
click at [596, 461] on button "Continue" at bounding box center [609, 462] width 84 height 39
select select "******"
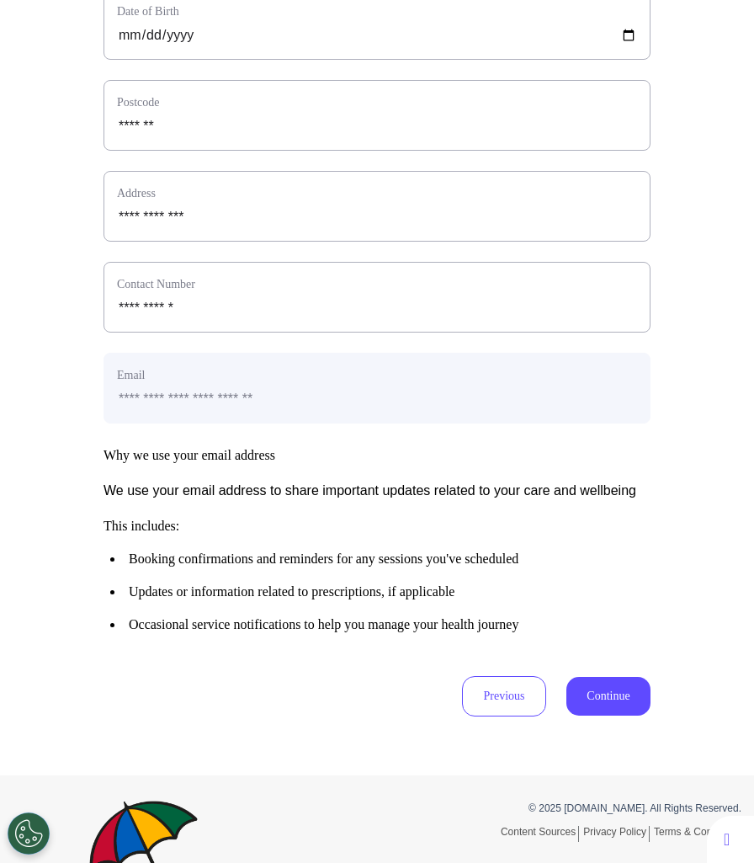
scroll to position [679, 0]
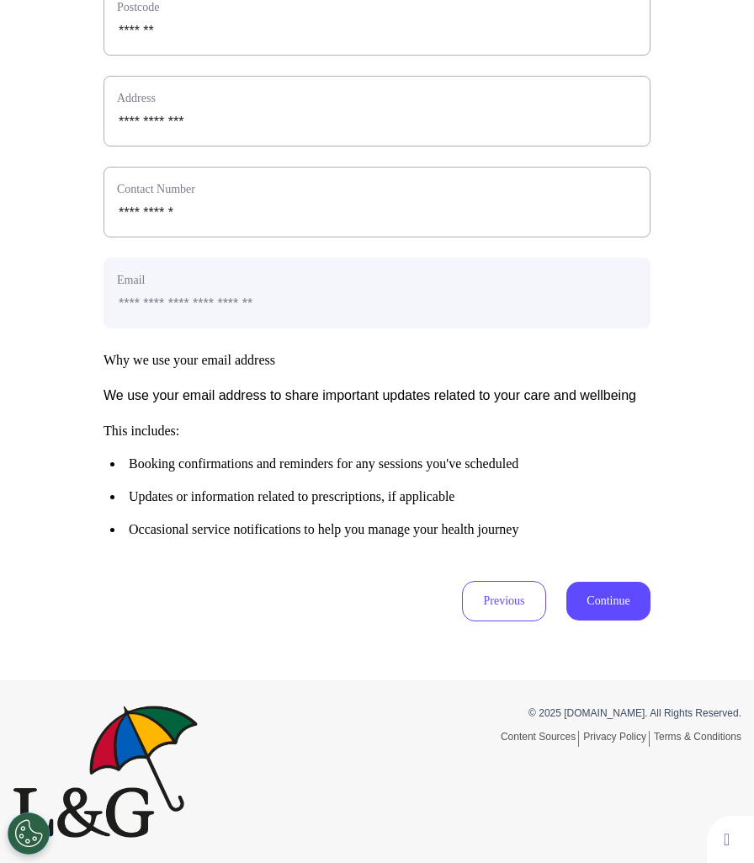
click at [594, 624] on div "**********" at bounding box center [377, 81] width 754 height 1198
click at [618, 583] on button "Continue" at bounding box center [609, 601] width 84 height 39
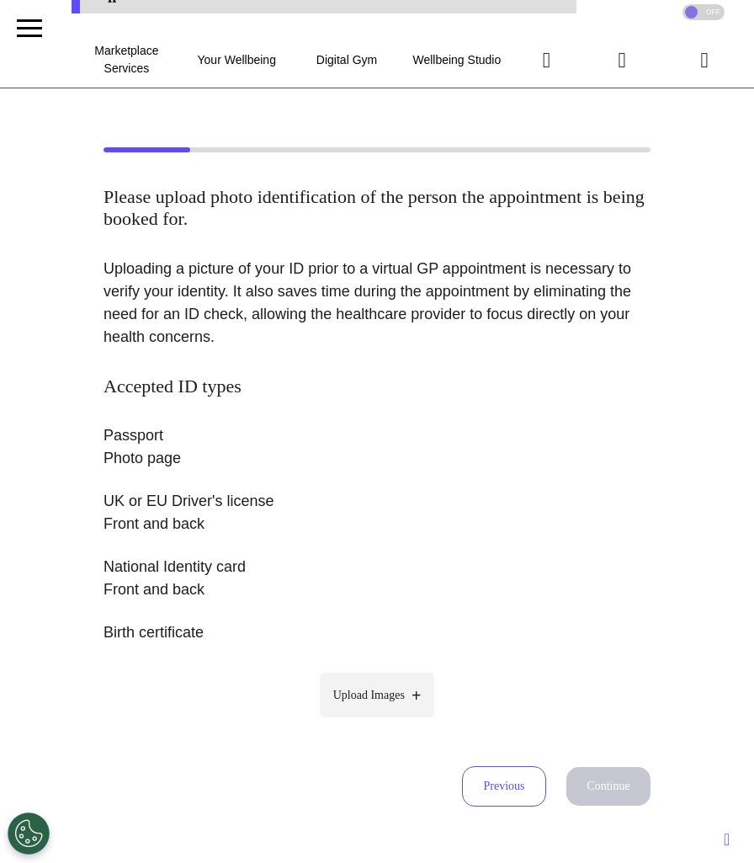
scroll to position [0, 0]
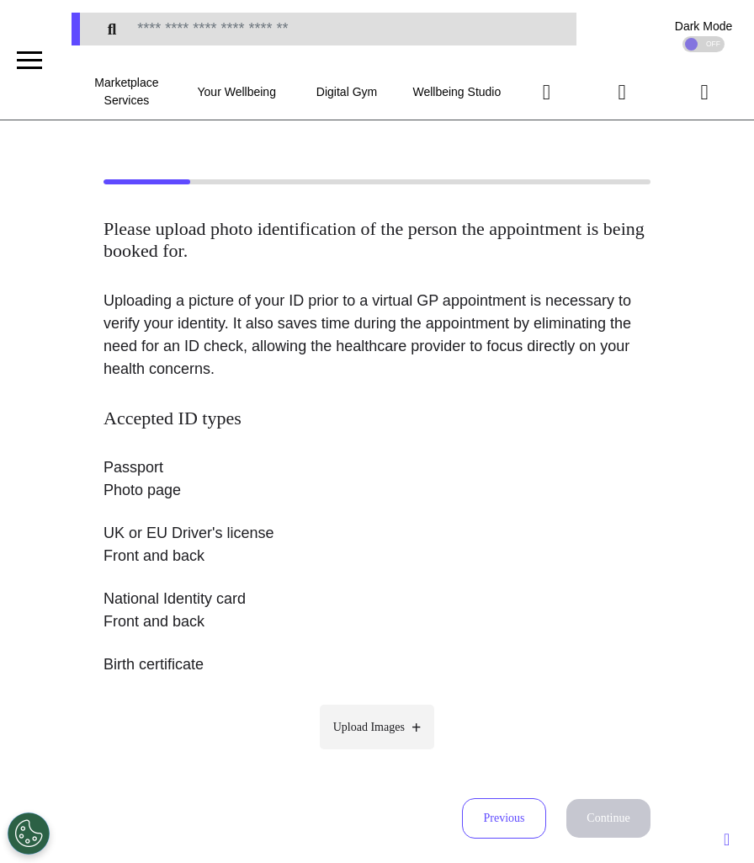
click at [405, 722] on span "Upload Images" at bounding box center [369, 727] width 72 height 18
click at [405, 754] on input "Upload Images" at bounding box center [377, 763] width 160 height 18
type input "**********"
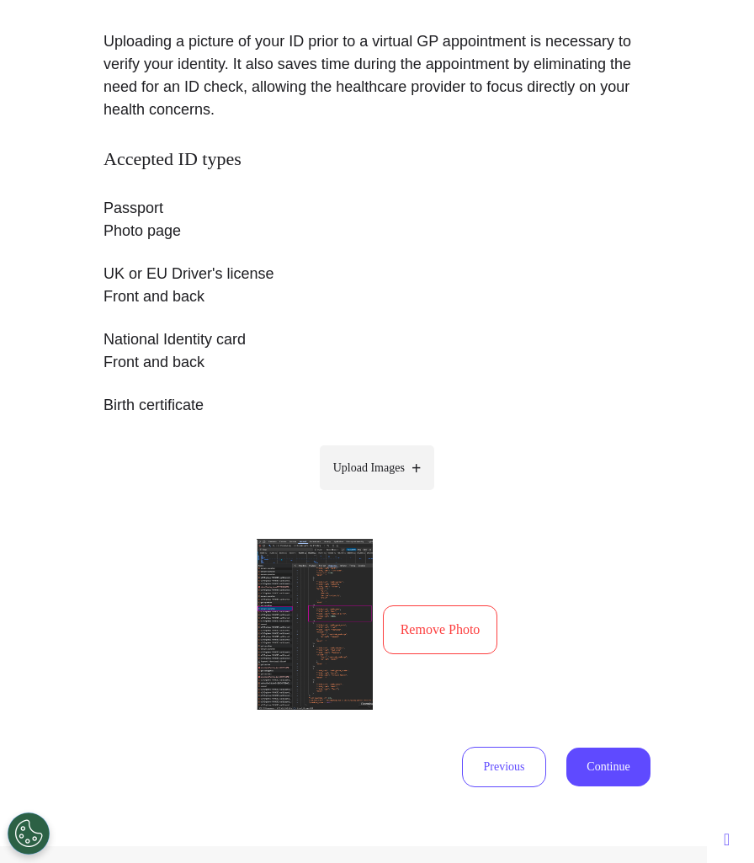
click at [328, 487] on label "Upload Images" at bounding box center [377, 467] width 115 height 45
click at [328, 494] on input "Upload Images" at bounding box center [377, 503] width 160 height 18
type input "**********"
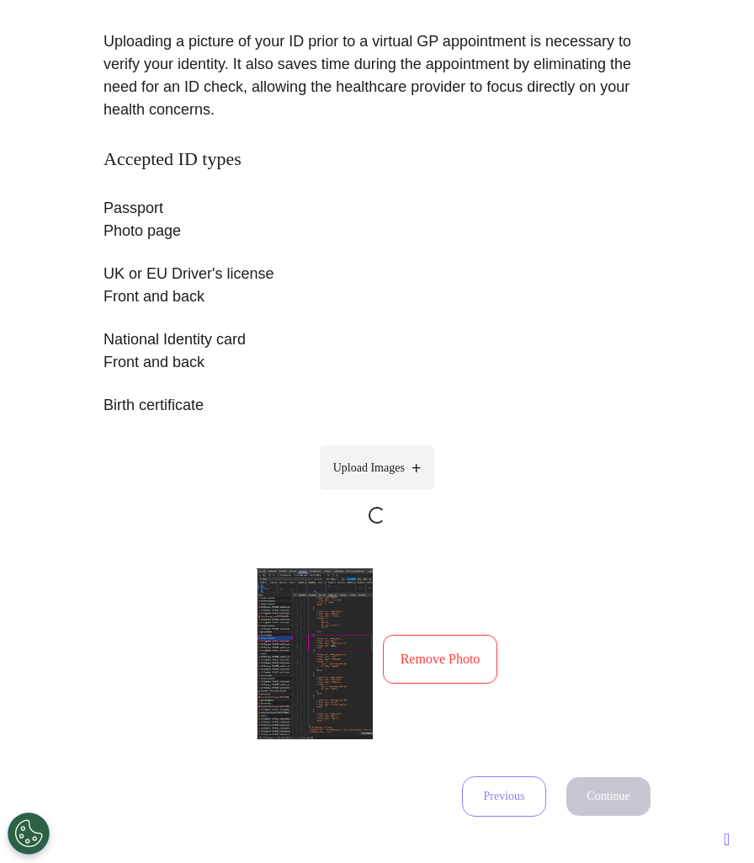
scroll to position [453, 0]
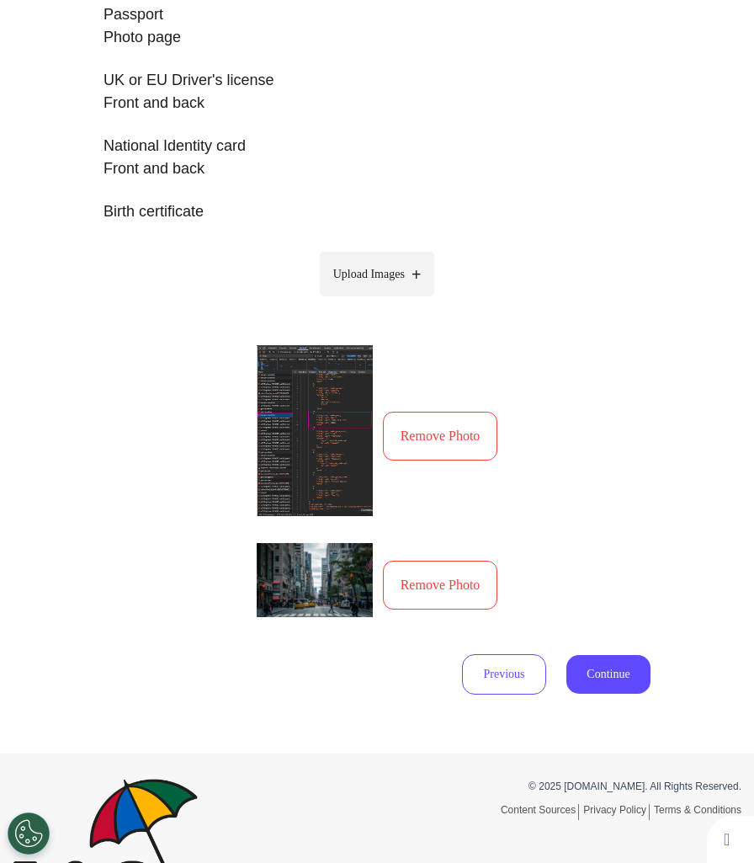
click at [383, 244] on div "Accepted ID types Passport Photo page UK or EU Driver's license Front and back …" at bounding box center [377, 291] width 547 height 673
click at [383, 263] on label "Upload Images" at bounding box center [377, 274] width 115 height 45
click at [383, 301] on input "Upload Images" at bounding box center [377, 310] width 160 height 18
type input "**********"
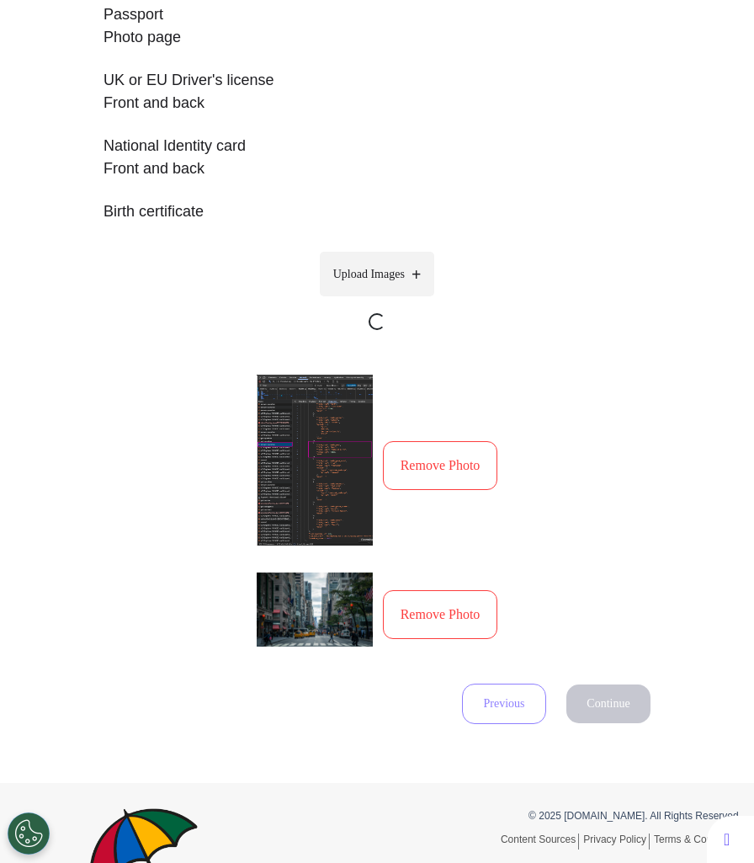
click at [397, 284] on label "Upload Images" at bounding box center [377, 274] width 115 height 45
click at [397, 330] on input "Upload Images" at bounding box center [377, 339] width 160 height 18
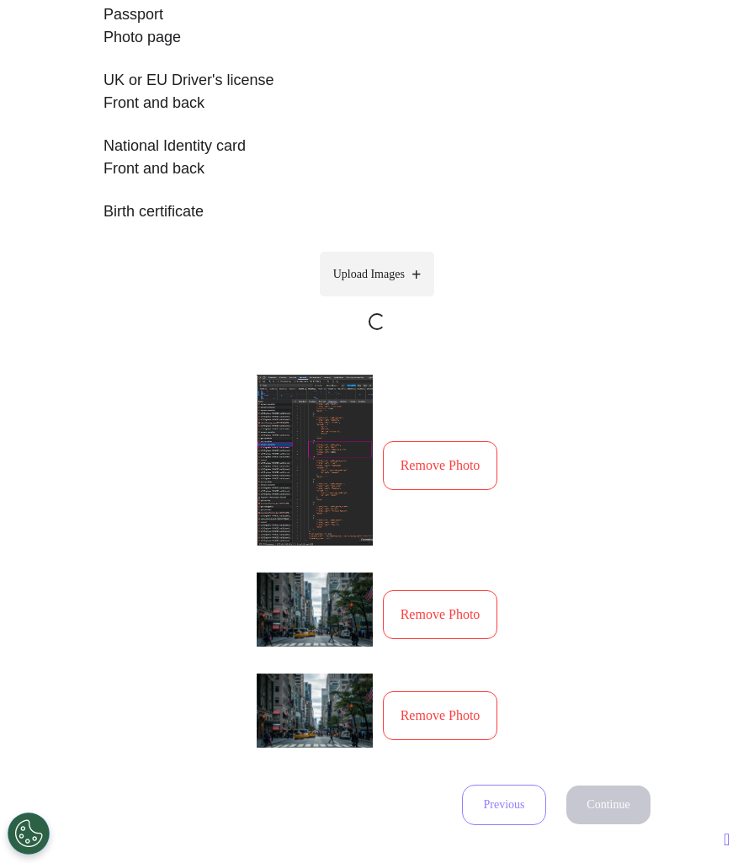
click at [405, 262] on label "Upload Images" at bounding box center [377, 274] width 115 height 45
click at [405, 330] on input "Upload Images" at bounding box center [377, 339] width 160 height 18
type input "**********"
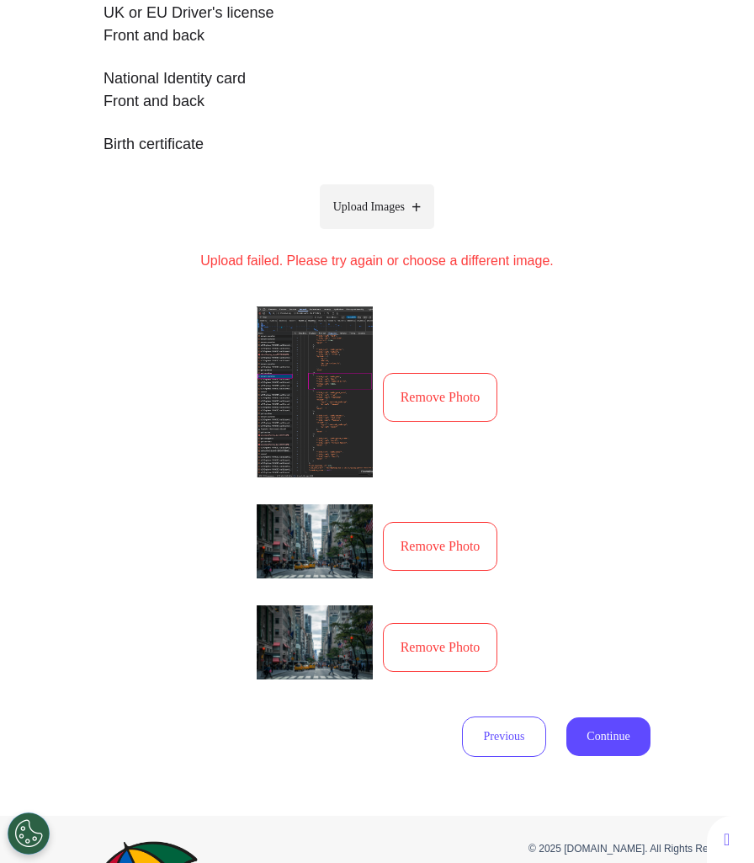
scroll to position [521, 0]
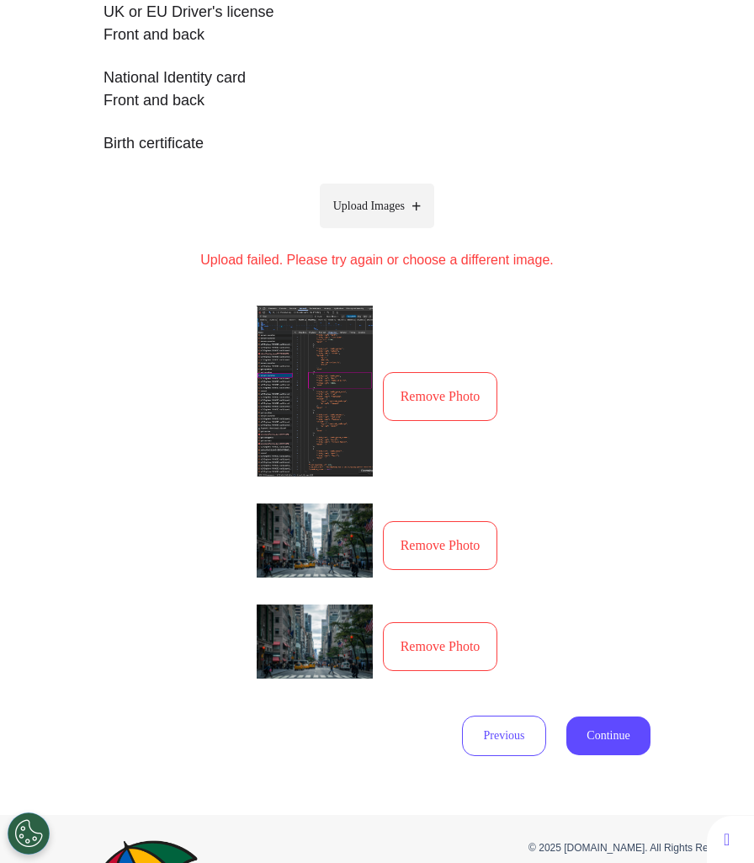
click at [410, 212] on label "Upload Images" at bounding box center [377, 206] width 115 height 45
click at [410, 232] on input "Upload Images" at bounding box center [377, 241] width 160 height 18
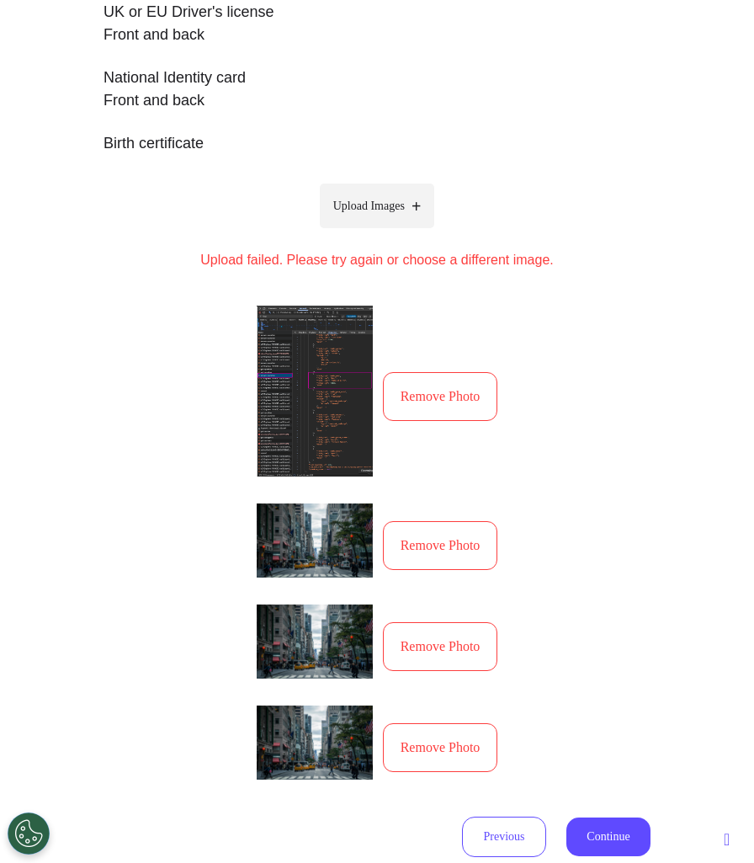
type input "**********"
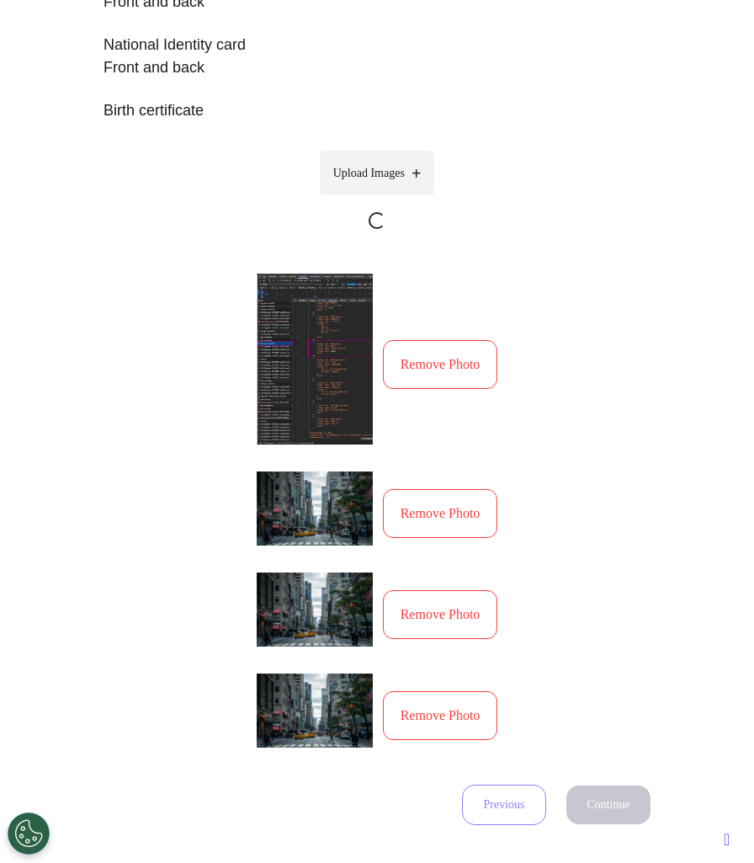
scroll to position [559, 0]
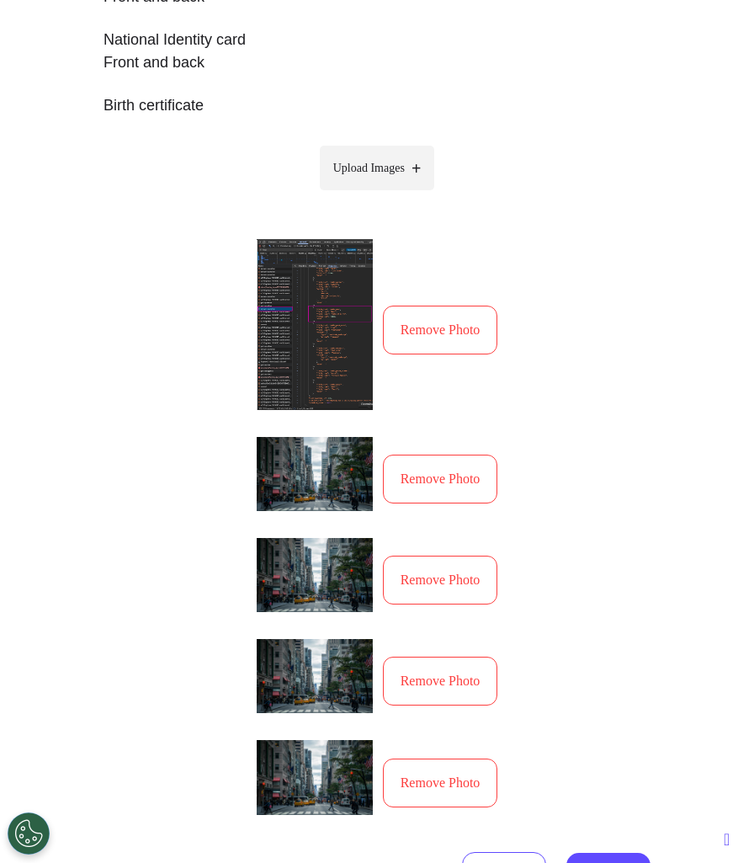
click at [390, 160] on span "Upload Images" at bounding box center [369, 168] width 72 height 18
click at [390, 194] on input "Upload Images" at bounding box center [377, 203] width 160 height 18
type input "**********"
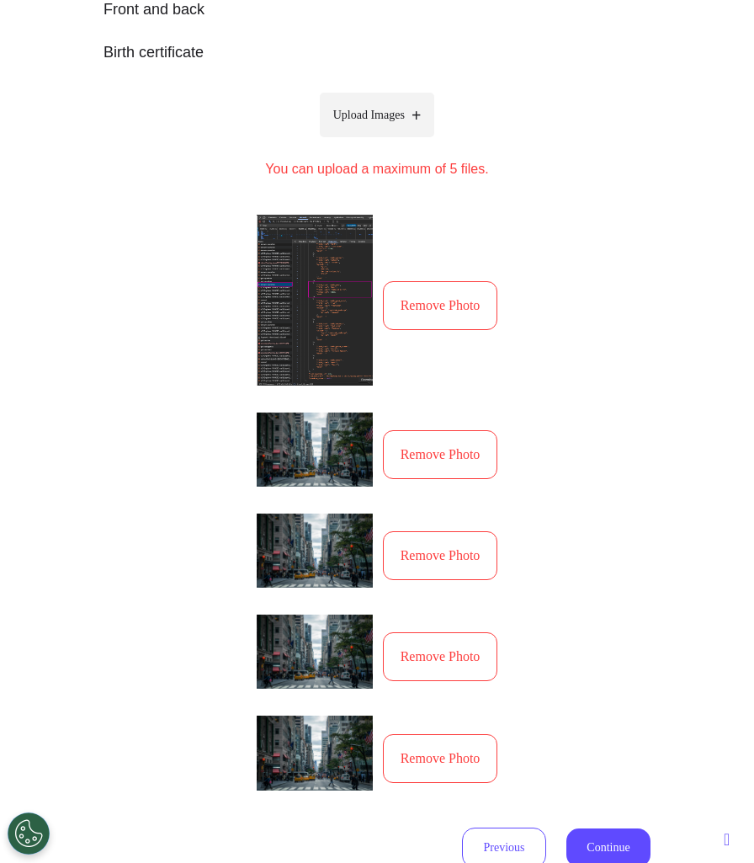
scroll to position [683, 0]
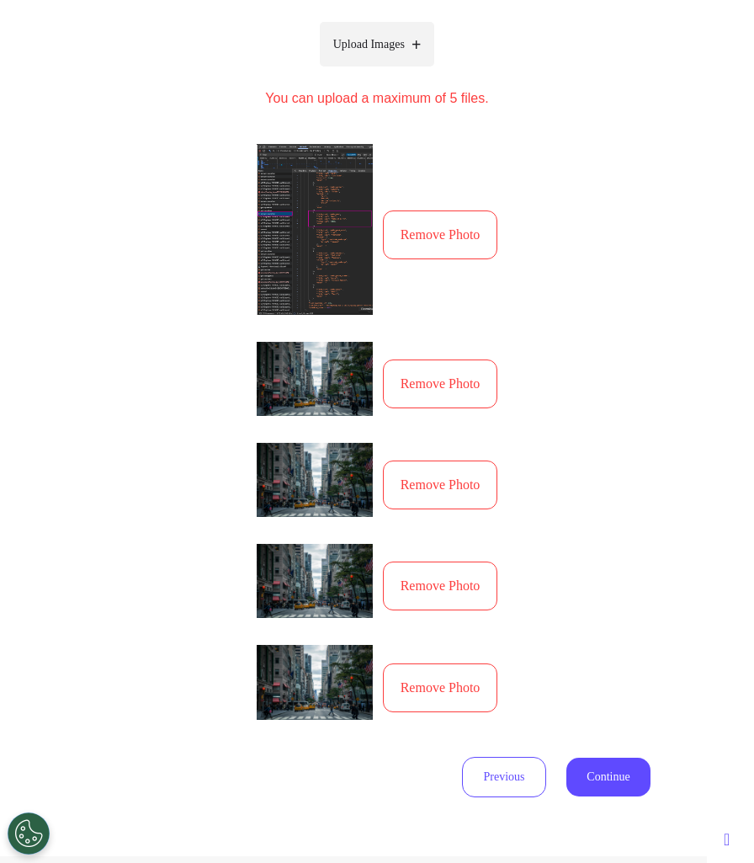
click at [465, 248] on button "Remove Photo" at bounding box center [440, 234] width 115 height 49
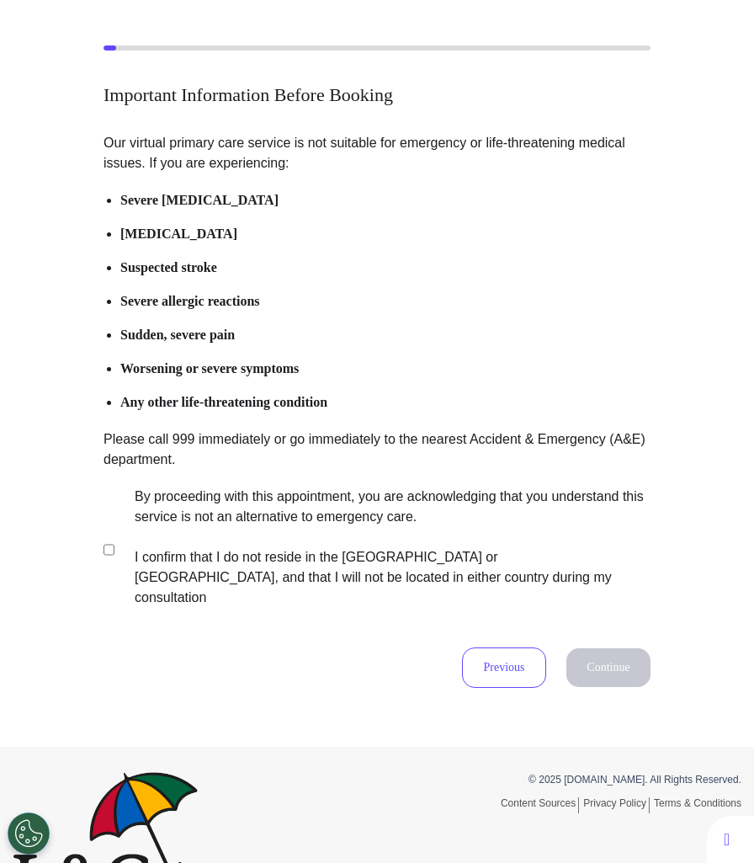
scroll to position [178, 0]
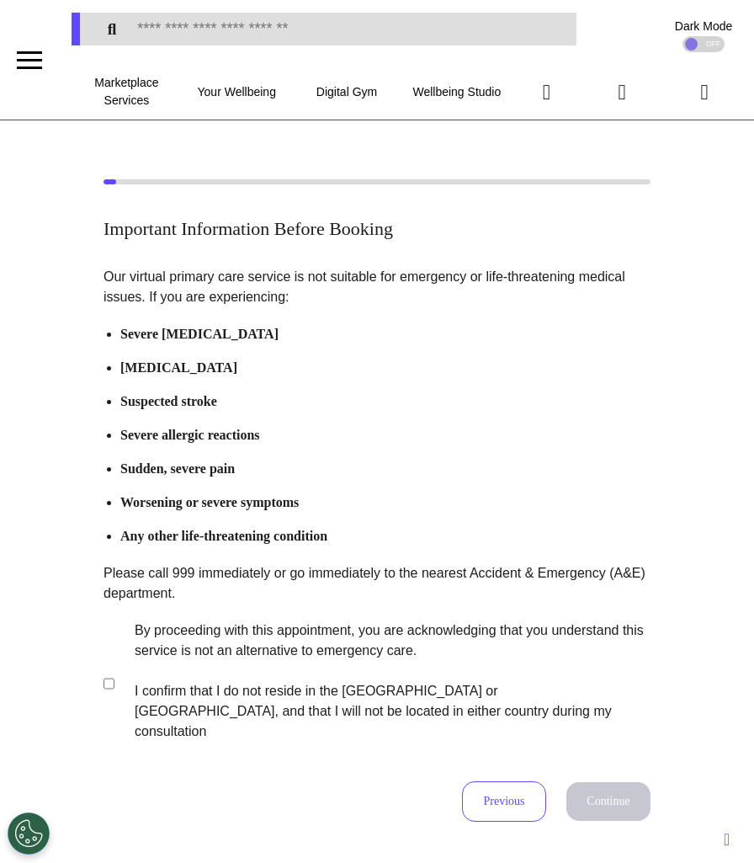
click at [291, 715] on label "By proceeding with this appointment, you are acknowledging that you understand …" at bounding box center [381, 681] width 527 height 121
click at [590, 782] on button "Continue" at bounding box center [609, 801] width 84 height 39
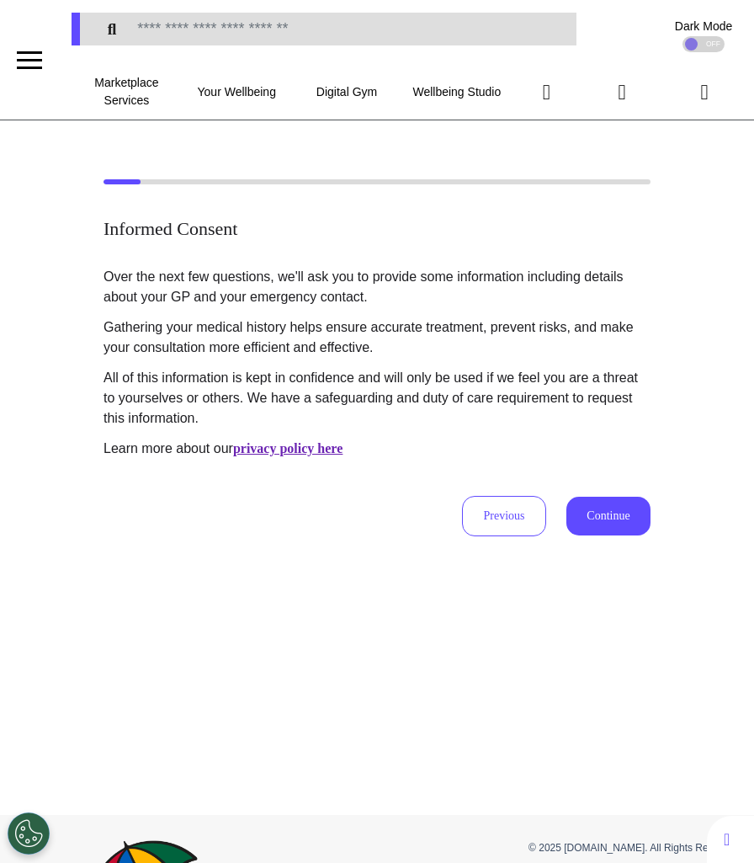
click at [613, 507] on button "Continue" at bounding box center [609, 516] width 84 height 39
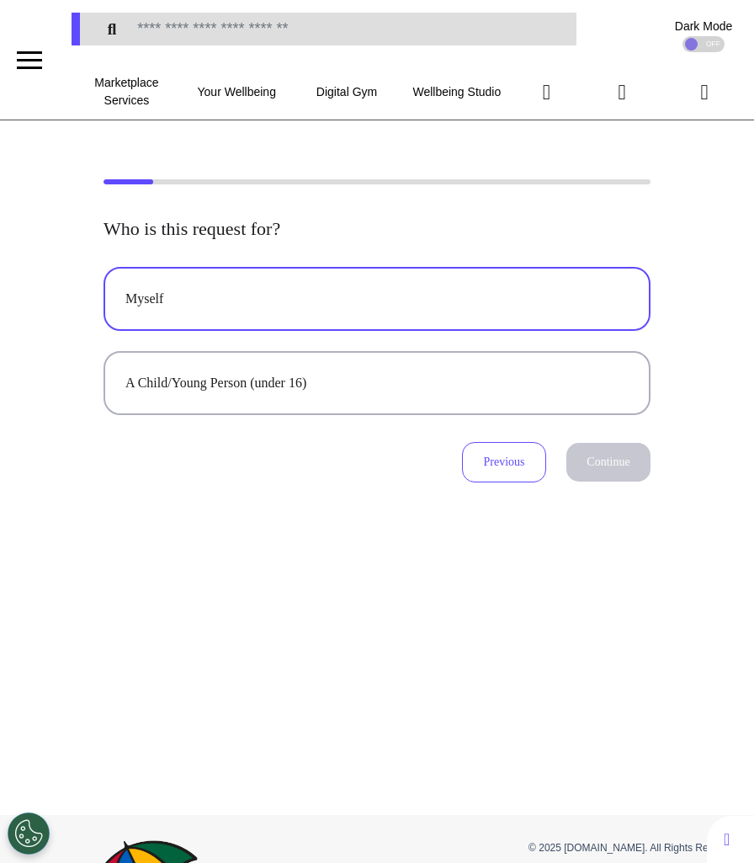
click at [422, 276] on button "Myself" at bounding box center [377, 299] width 547 height 64
click at [627, 450] on button "Continue" at bounding box center [609, 462] width 84 height 39
select select "******"
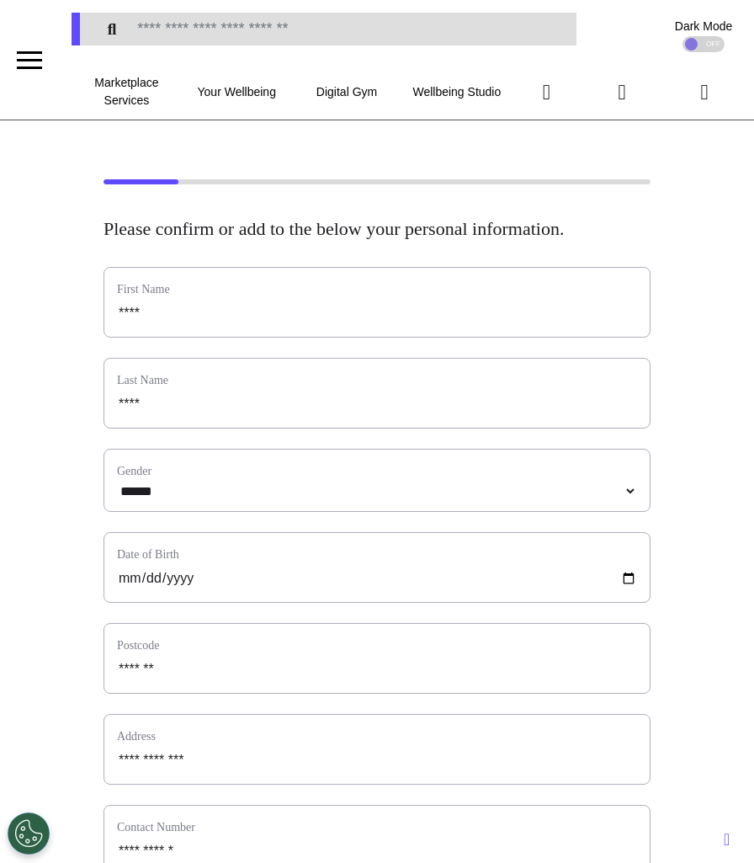
scroll to position [679, 0]
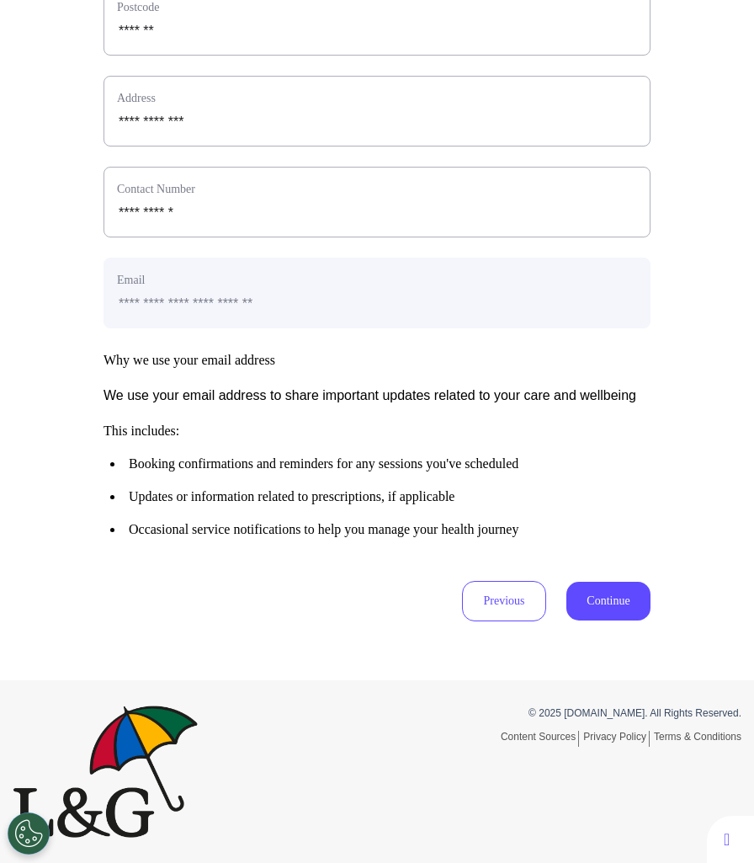
click at [614, 591] on button "Continue" at bounding box center [609, 601] width 84 height 39
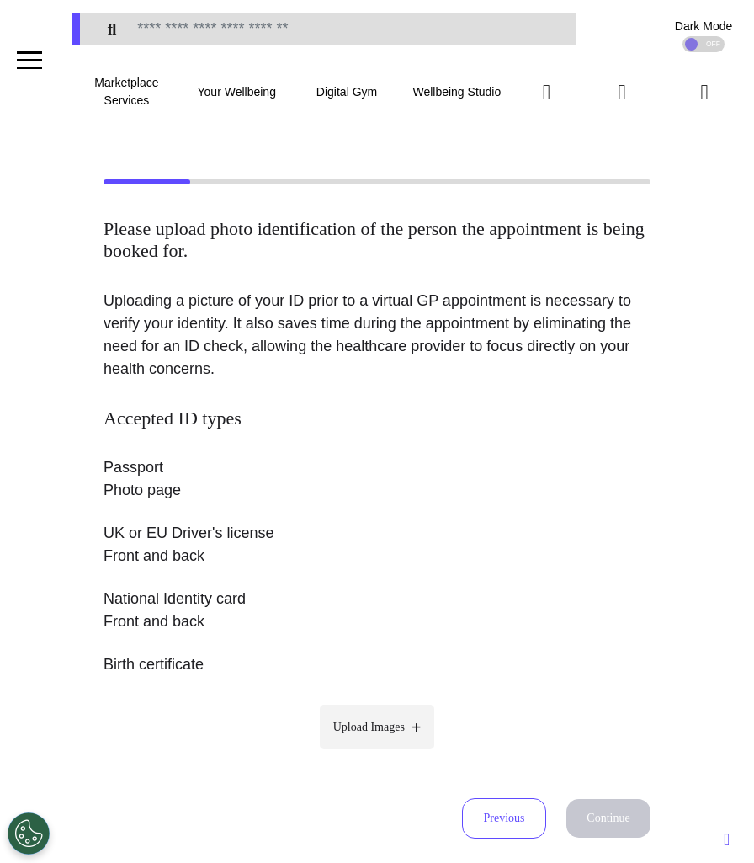
scroll to position [4, 0]
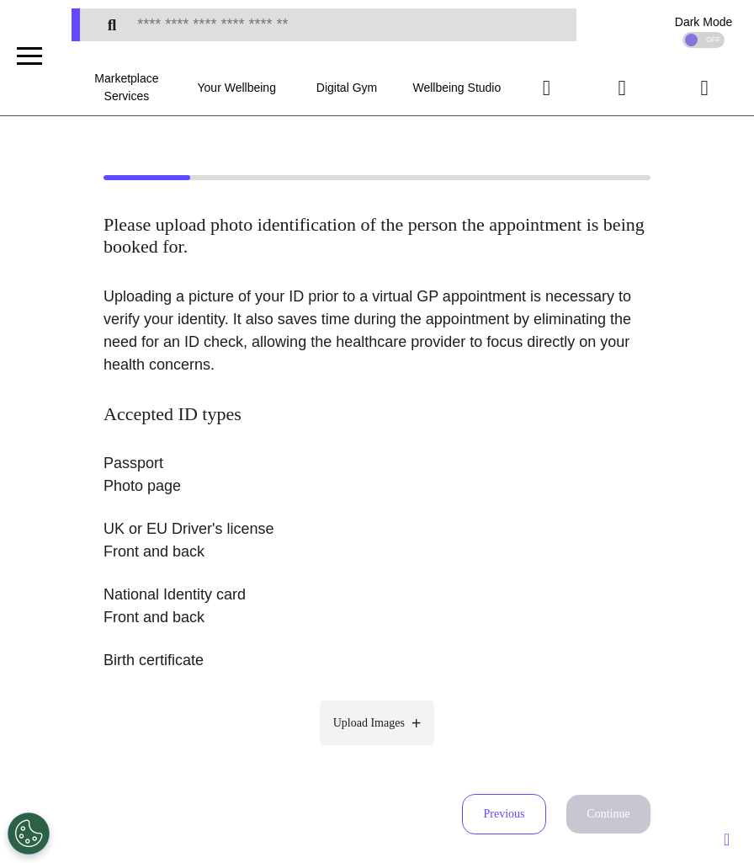
click at [358, 735] on label "Upload Images" at bounding box center [377, 723] width 115 height 45
click at [358, 749] on input "Upload Images" at bounding box center [377, 758] width 160 height 18
type input "**********"
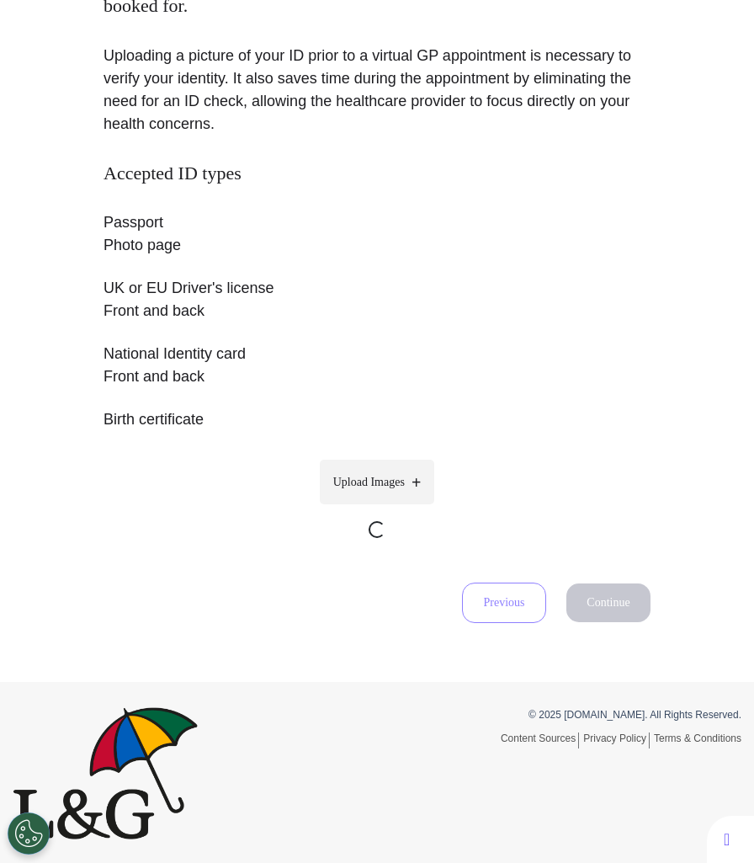
scroll to position [245, 0]
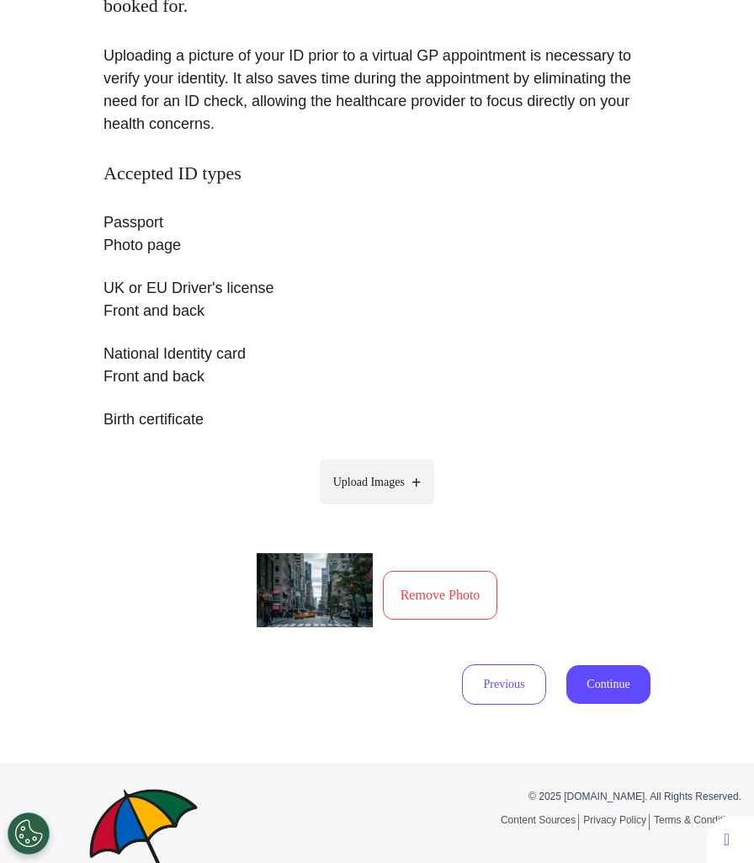
click at [397, 486] on span "Upload Images" at bounding box center [369, 482] width 72 height 18
click at [397, 509] on input "Upload Images" at bounding box center [377, 518] width 160 height 18
type input "**********"
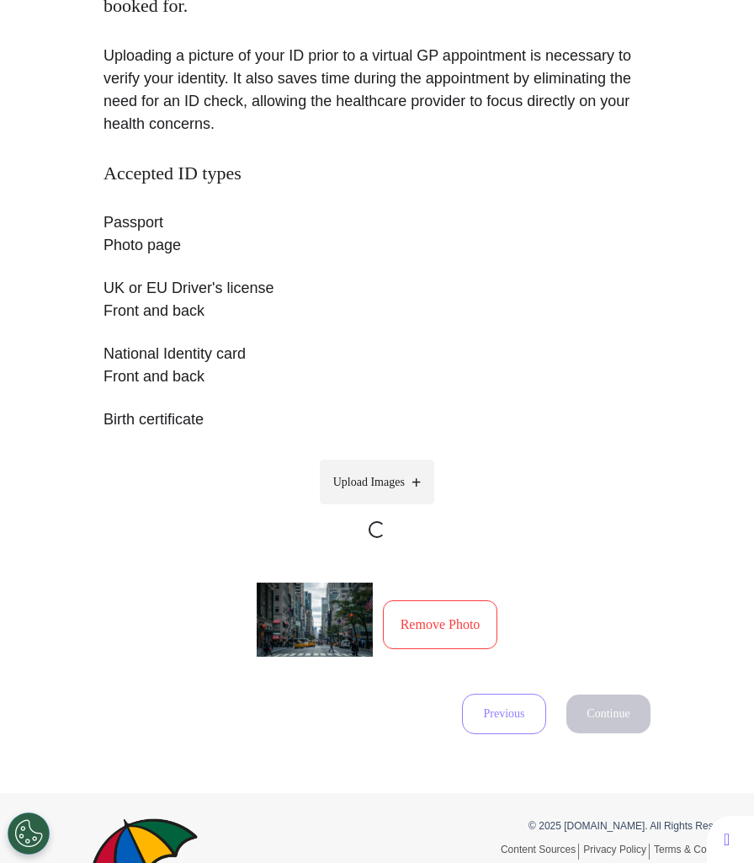
click at [412, 502] on label "Upload Images" at bounding box center [377, 482] width 115 height 45
click at [412, 538] on input "Upload Images" at bounding box center [377, 547] width 160 height 18
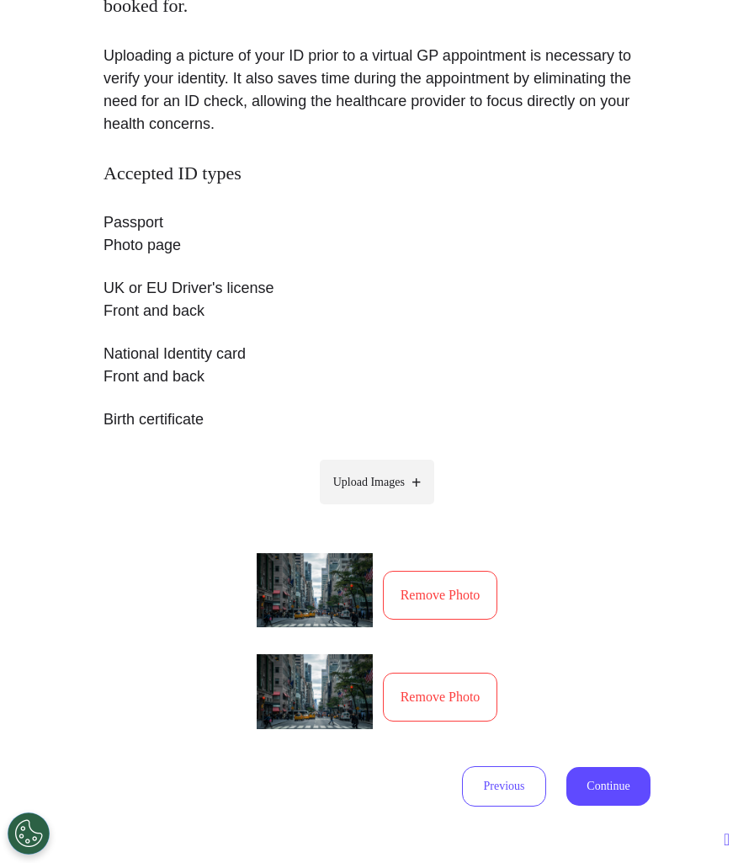
type input "**********"
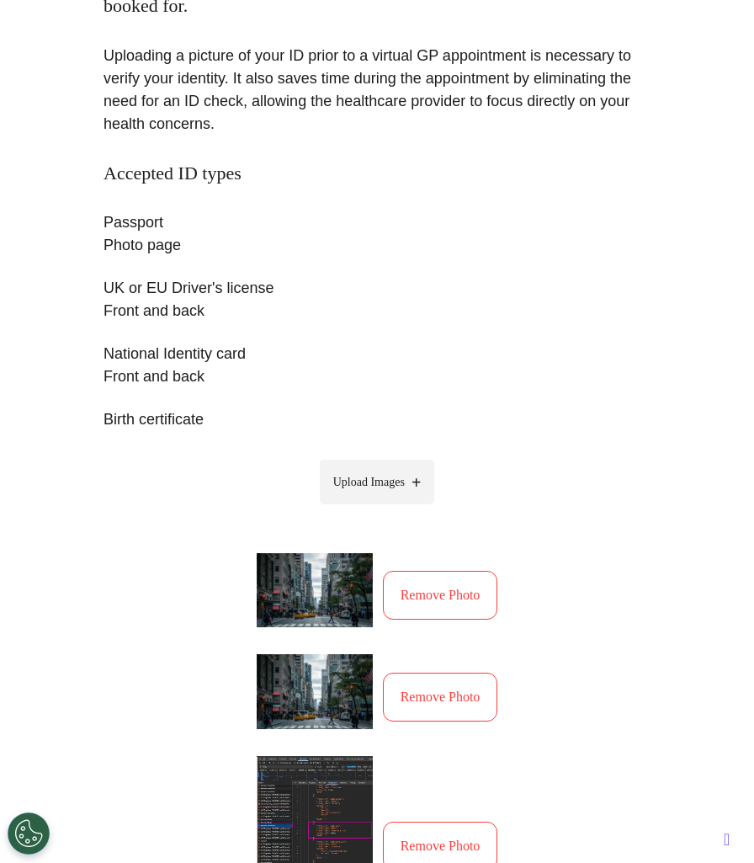
click at [396, 500] on label "Upload Images" at bounding box center [377, 482] width 115 height 45
click at [396, 509] on input "Upload Images" at bounding box center [377, 518] width 160 height 18
type input "**********"
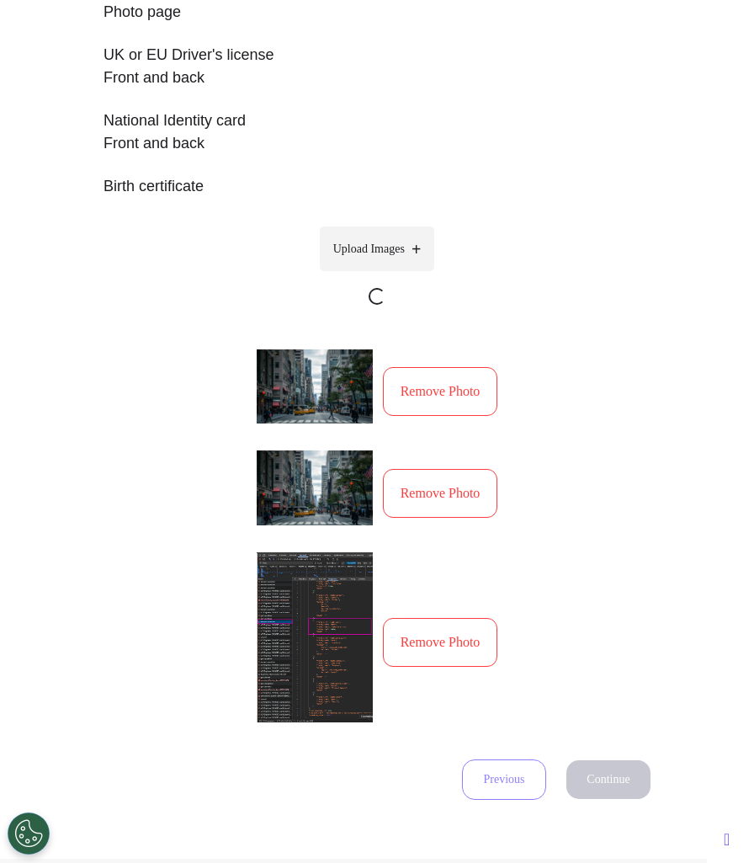
scroll to position [574, 0]
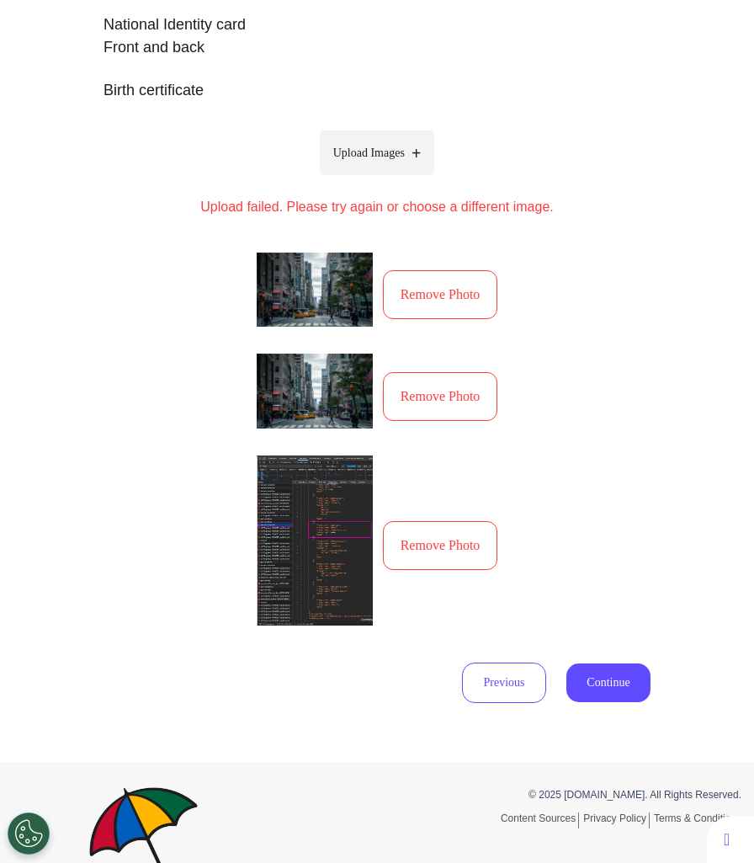
click at [418, 150] on icon at bounding box center [416, 153] width 9 height 17
click at [418, 179] on input "Upload Images" at bounding box center [377, 188] width 160 height 18
type input "**********"
click at [380, 157] on span "Upload Images" at bounding box center [369, 153] width 72 height 18
click at [380, 179] on input "Upload Images" at bounding box center [377, 188] width 160 height 18
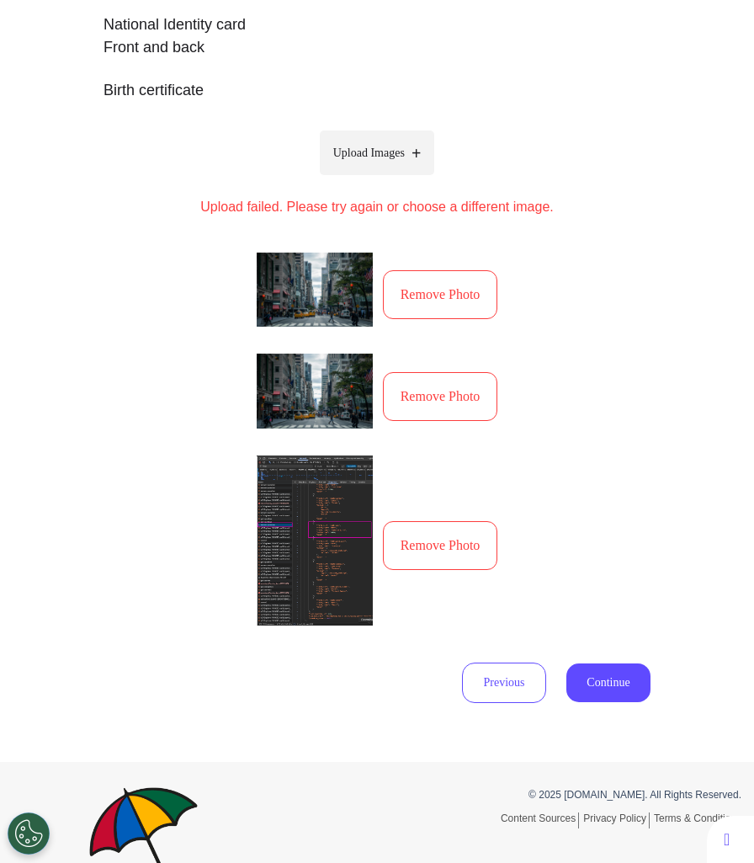
type input "**********"
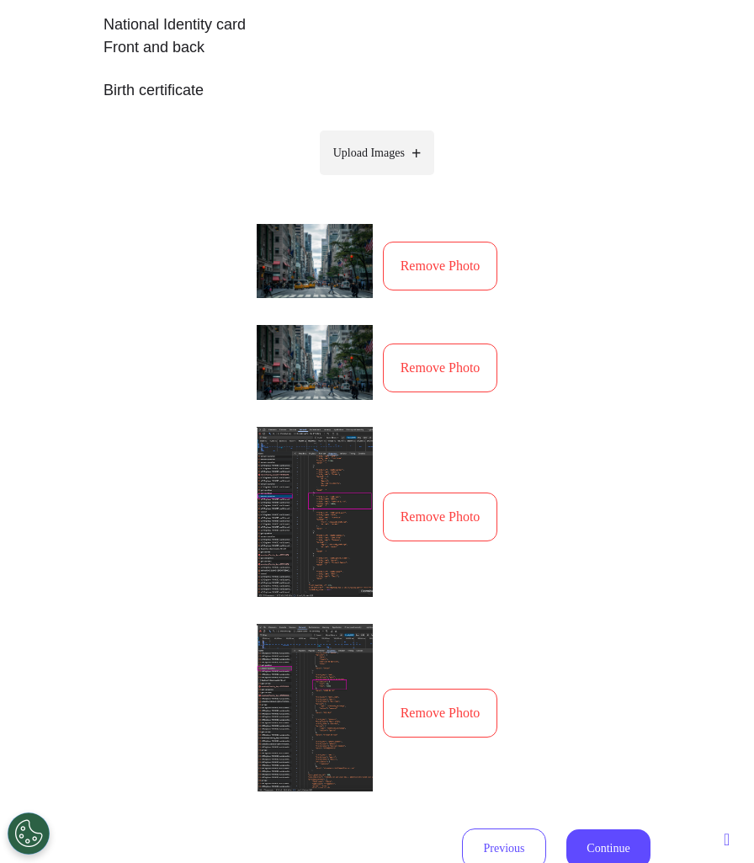
click at [390, 147] on span "Upload Images" at bounding box center [369, 153] width 72 height 18
click at [390, 179] on input "Upload Images" at bounding box center [377, 188] width 160 height 18
type input "**********"
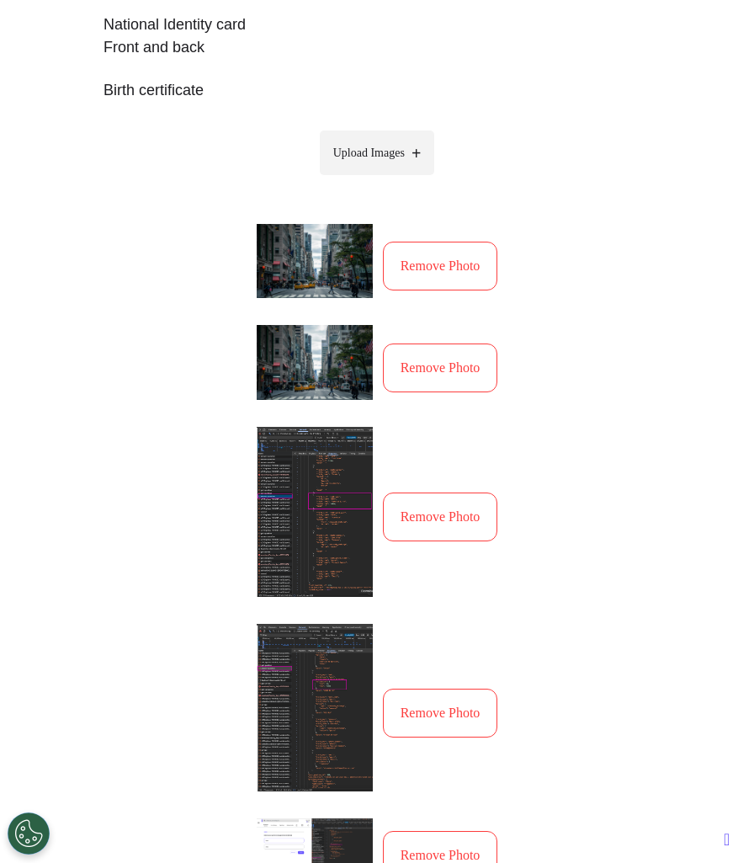
click at [385, 158] on span "Upload Images" at bounding box center [369, 153] width 72 height 18
click at [385, 179] on input "Upload Images" at bounding box center [377, 188] width 160 height 18
type input "**********"
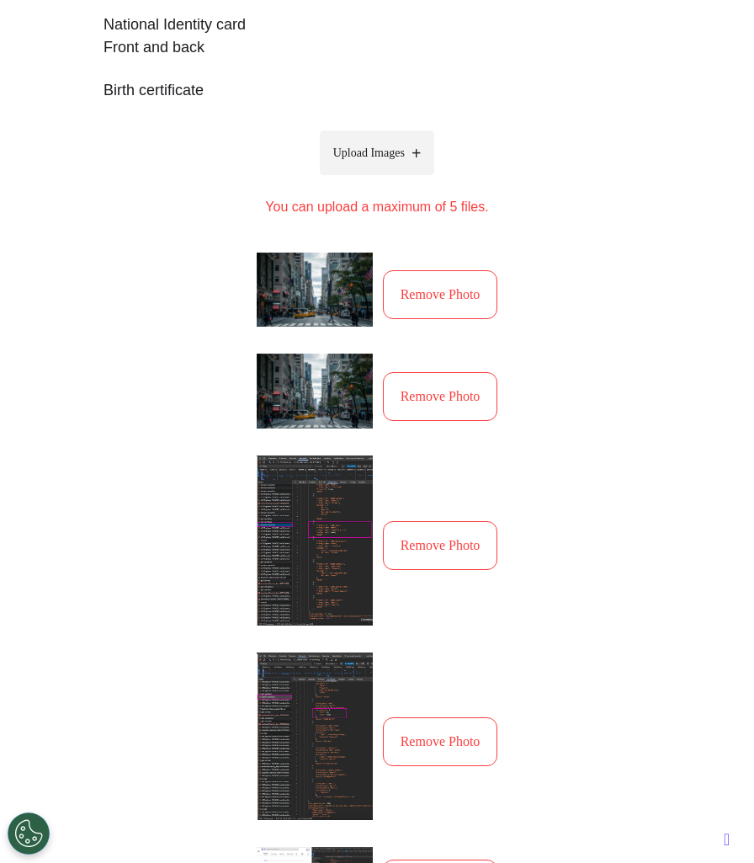
scroll to position [788, 0]
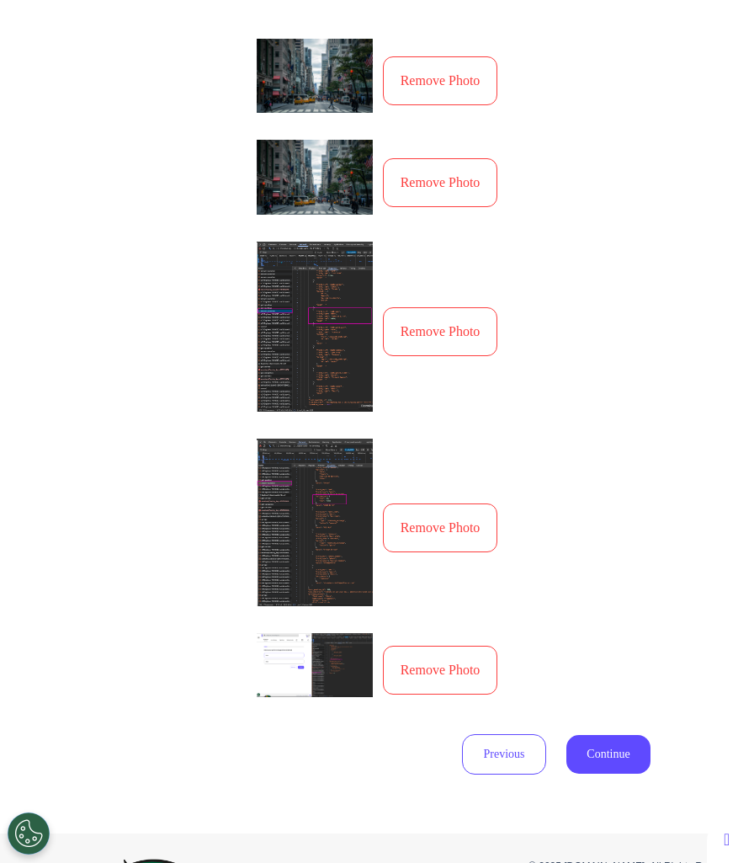
click at [461, 517] on button "Remove Photo" at bounding box center [440, 527] width 115 height 49
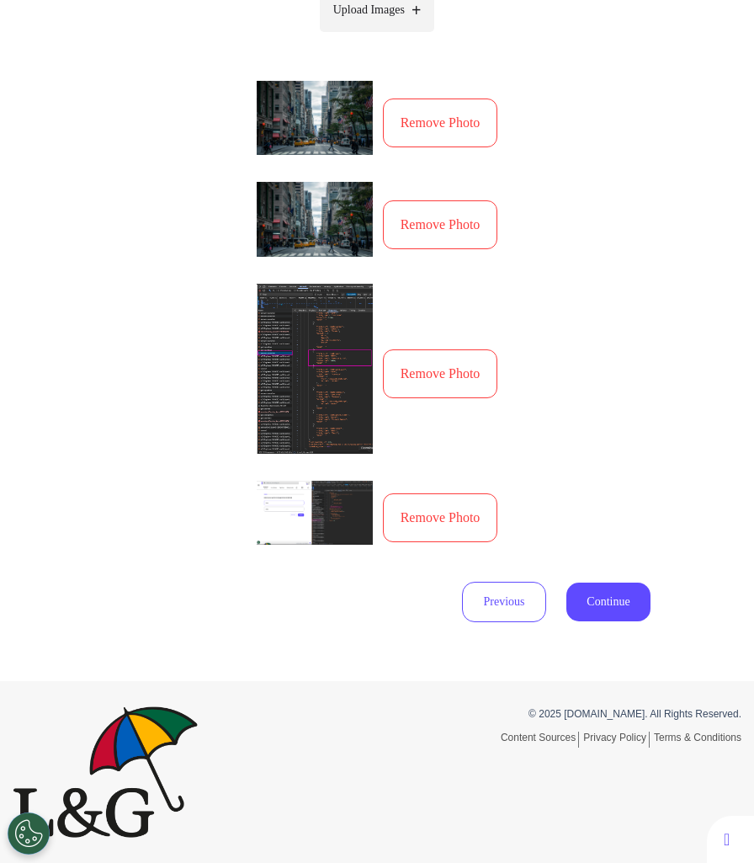
scroll to position [717, 0]
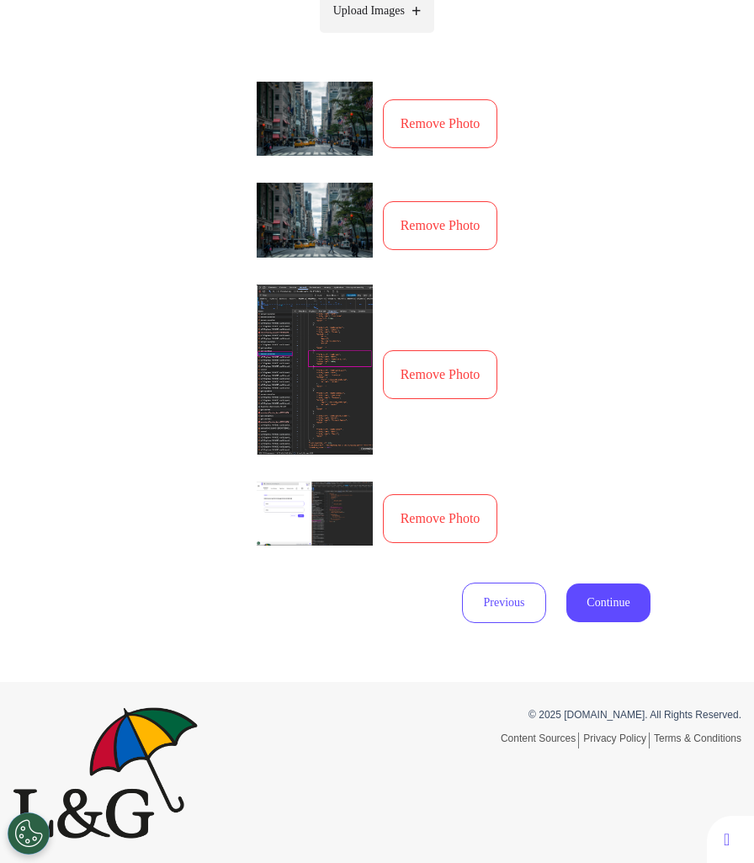
click at [610, 608] on button "Continue" at bounding box center [609, 602] width 84 height 39
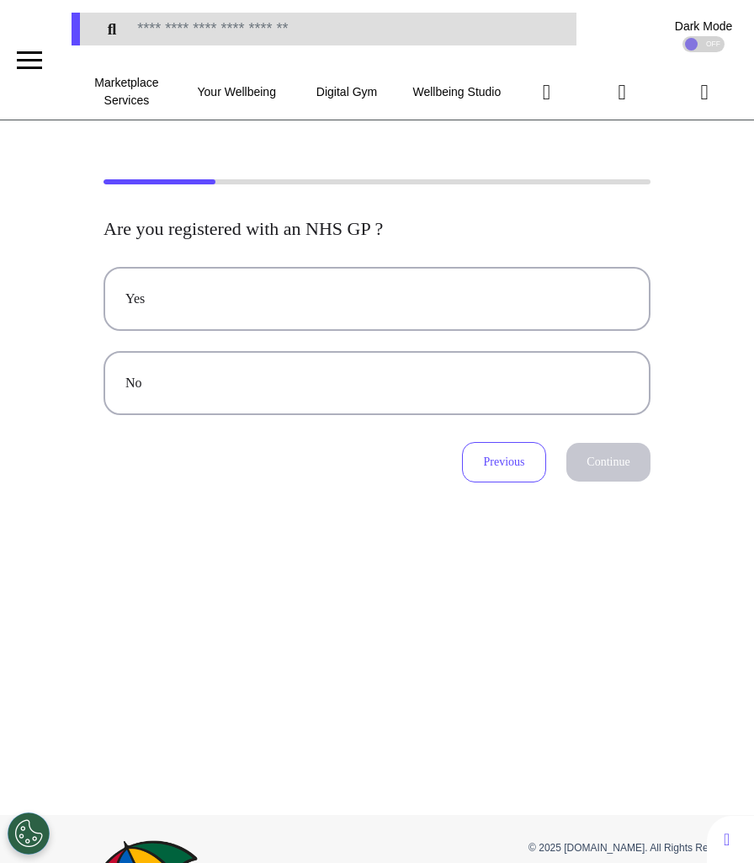
scroll to position [0, 0]
click at [484, 464] on button "Previous" at bounding box center [504, 462] width 84 height 40
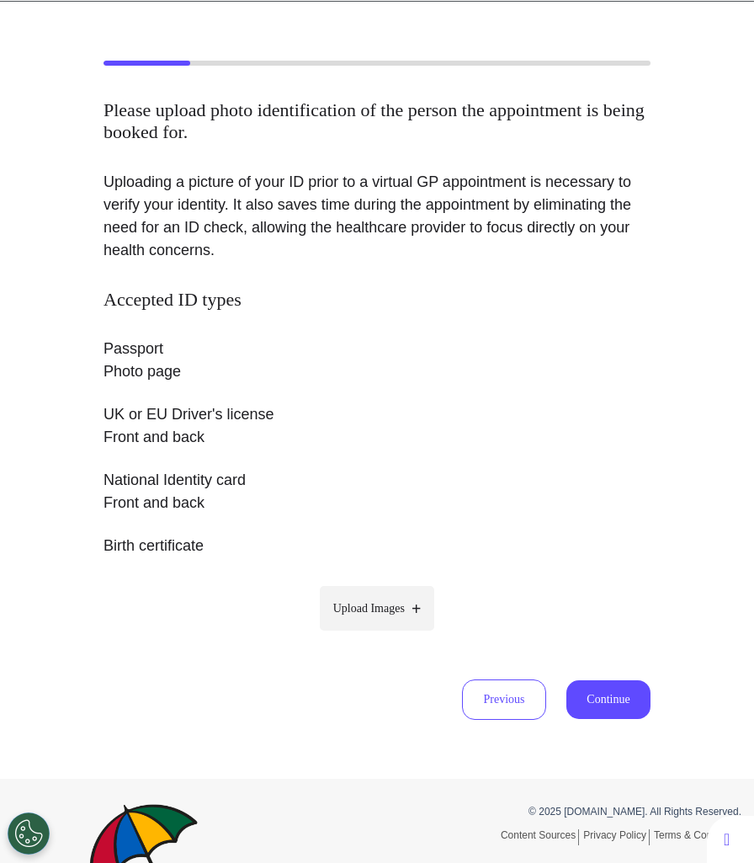
scroll to position [120, 0]
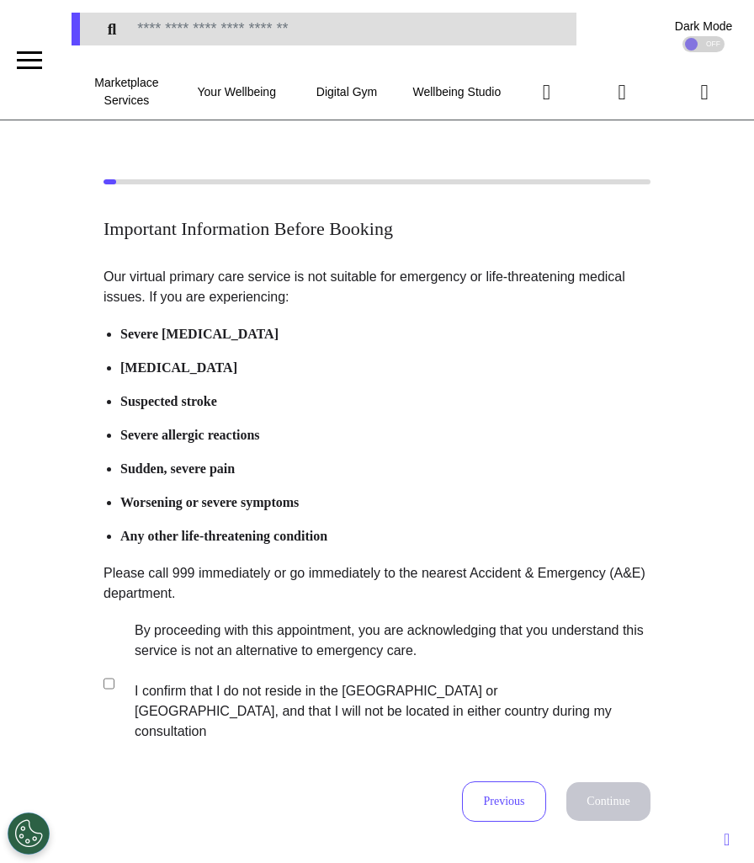
click at [261, 669] on label "By proceeding with this appointment, you are acknowledging that you understand …" at bounding box center [381, 681] width 527 height 121
click at [604, 785] on button "Continue" at bounding box center [609, 801] width 84 height 39
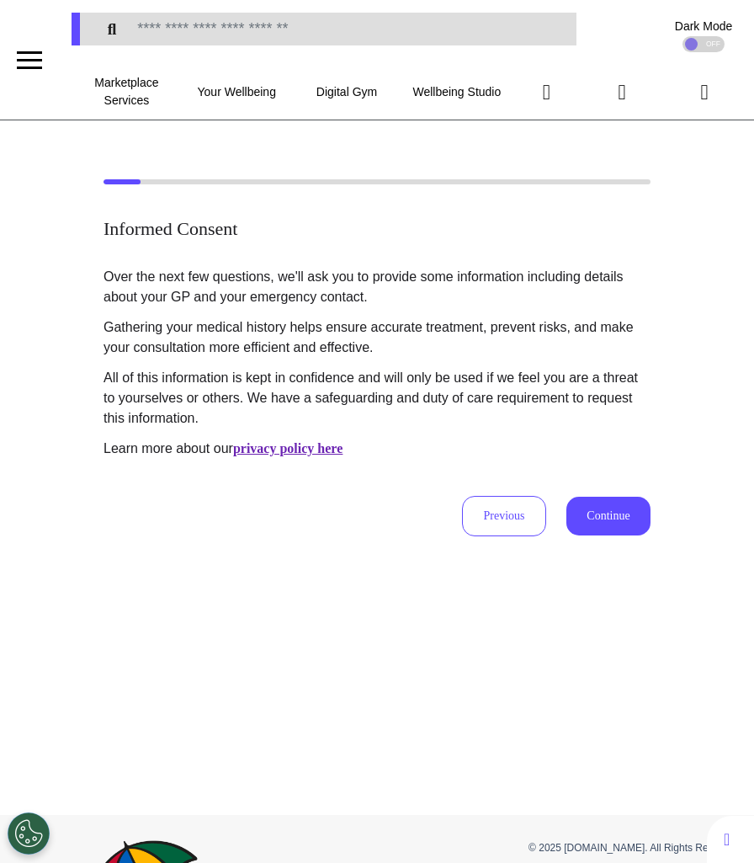
click at [623, 501] on button "Continue" at bounding box center [609, 516] width 84 height 39
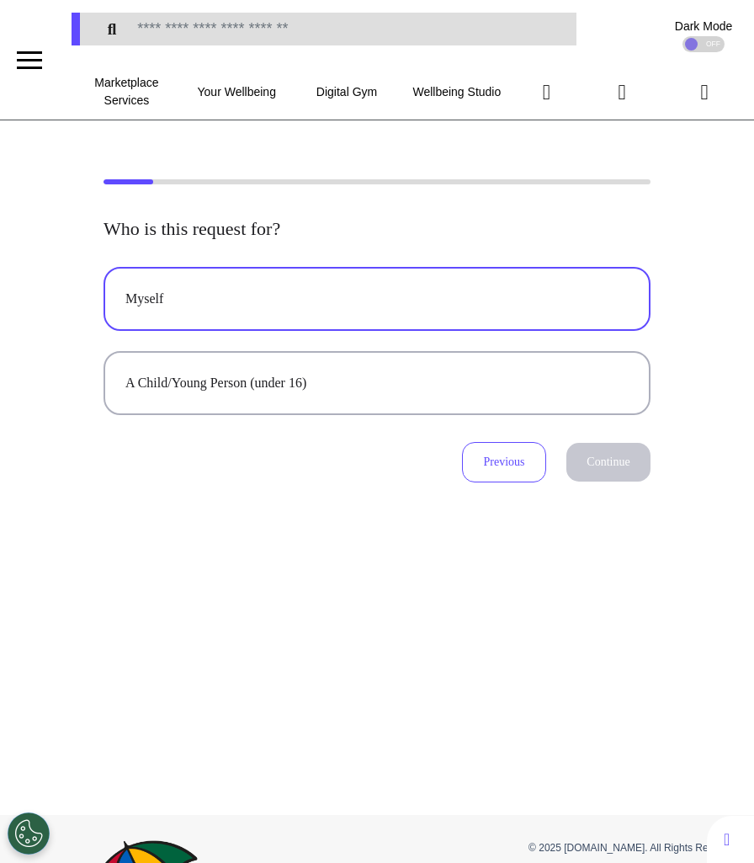
click at [358, 328] on button "Myself" at bounding box center [377, 299] width 547 height 64
click at [591, 462] on button "Continue" at bounding box center [609, 462] width 84 height 39
select select "******"
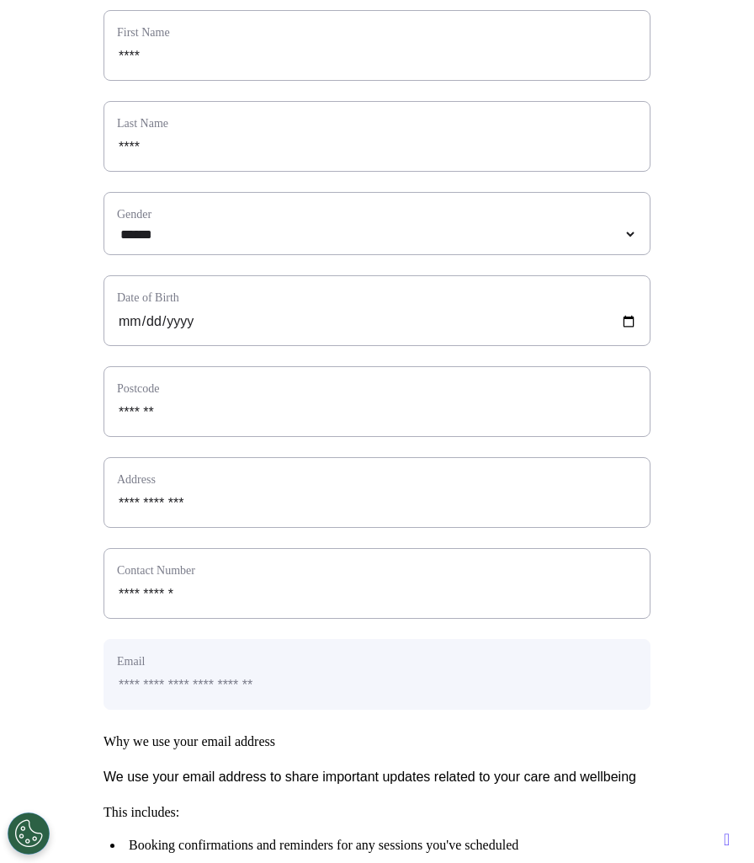
scroll to position [679, 0]
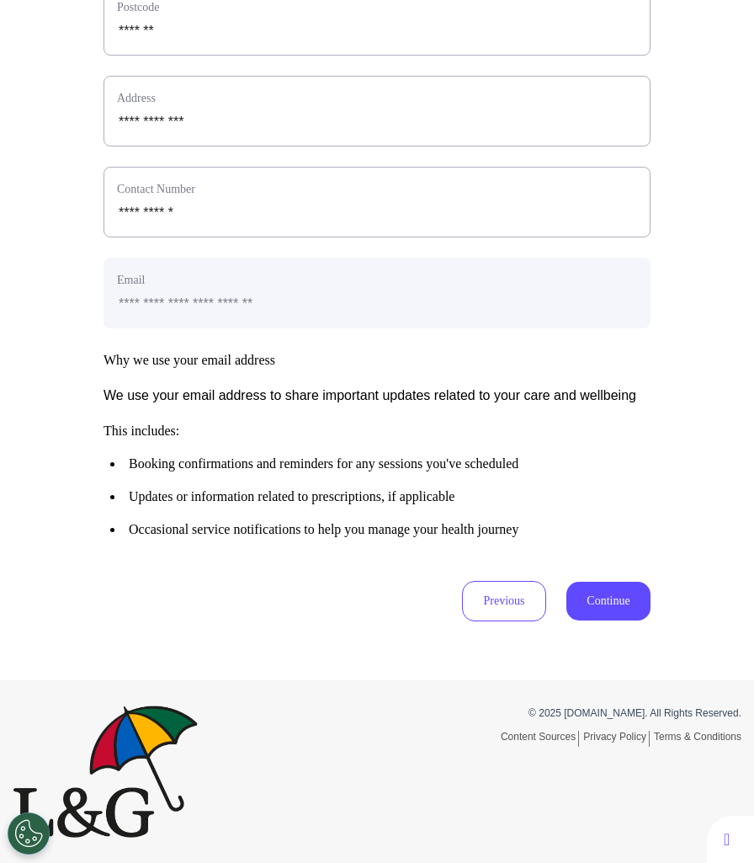
click at [599, 587] on button "Continue" at bounding box center [609, 601] width 84 height 39
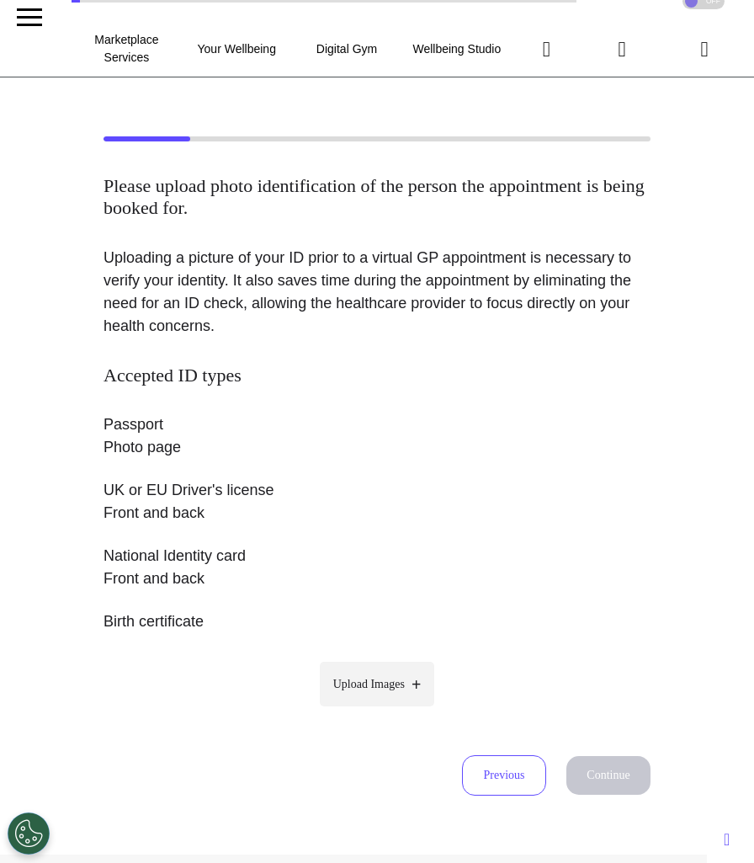
scroll to position [0, 0]
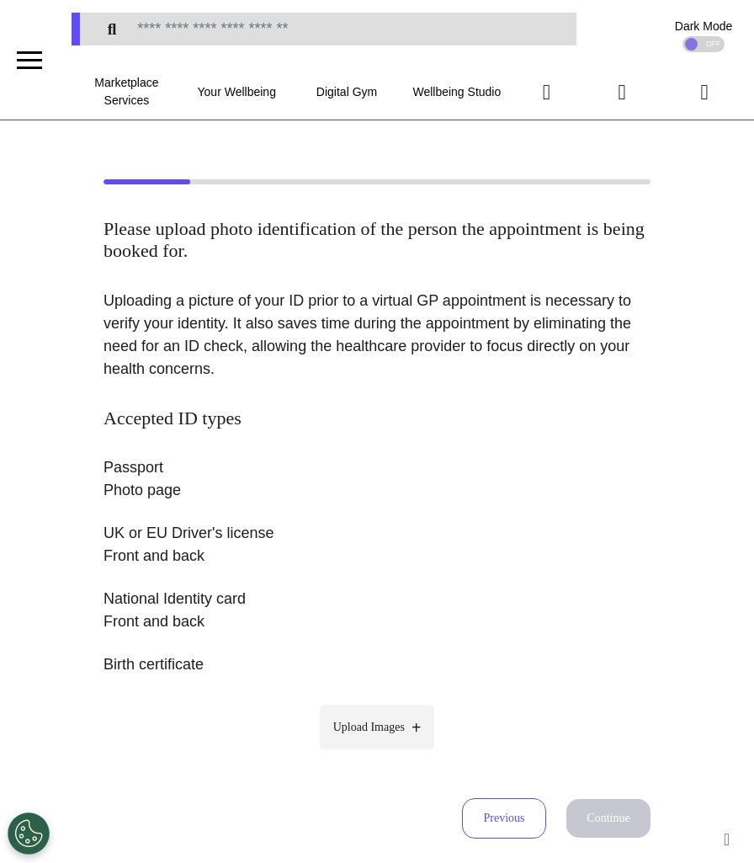
click at [370, 735] on span "Upload Images" at bounding box center [369, 727] width 72 height 18
click at [370, 754] on input "Upload Images" at bounding box center [377, 763] width 160 height 18
type input "**********"
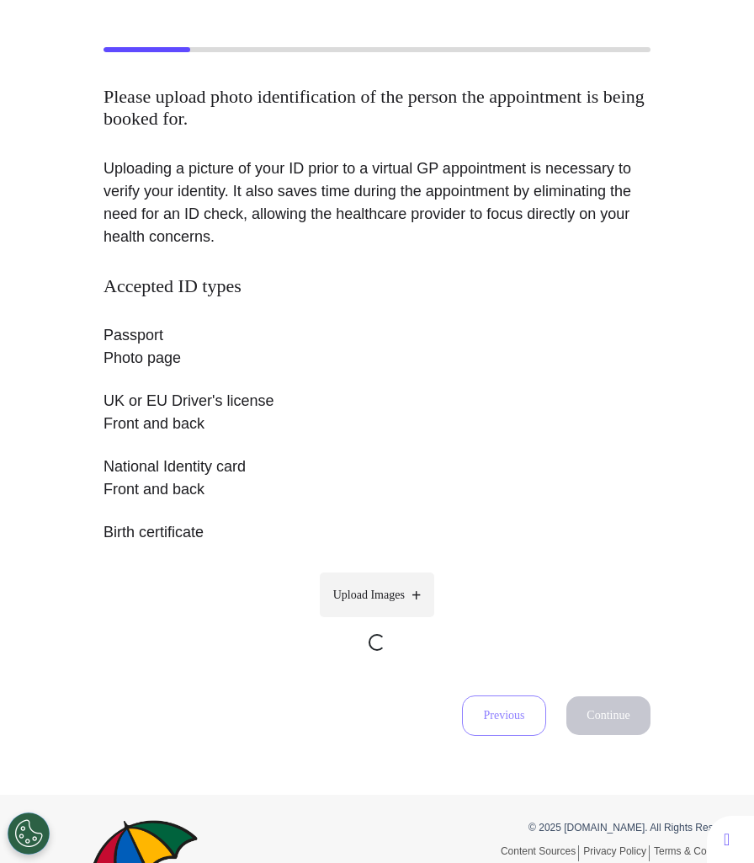
scroll to position [131, 0]
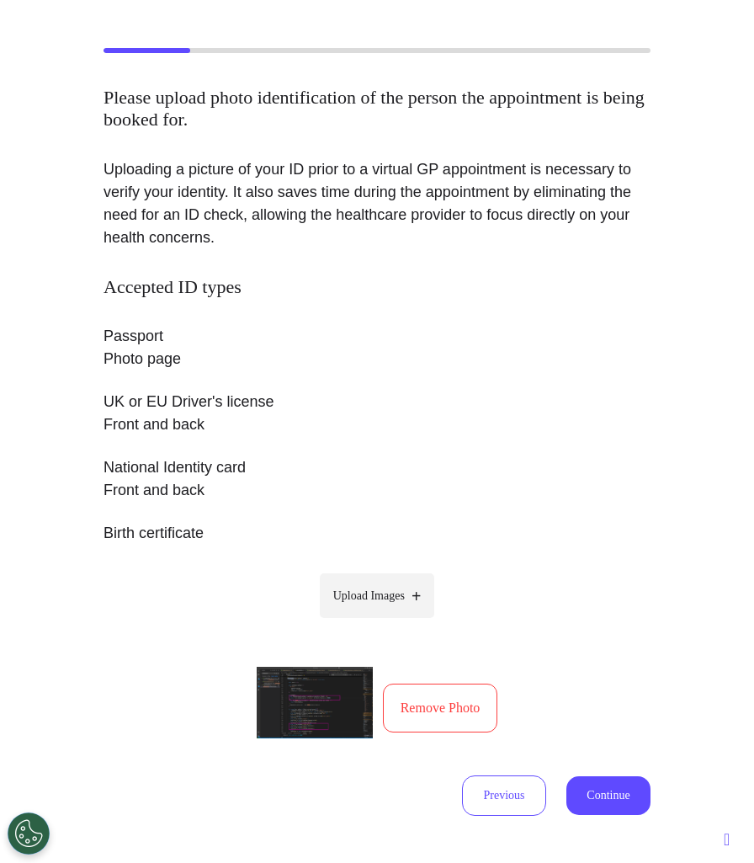
click at [618, 783] on button "Continue" at bounding box center [609, 795] width 84 height 39
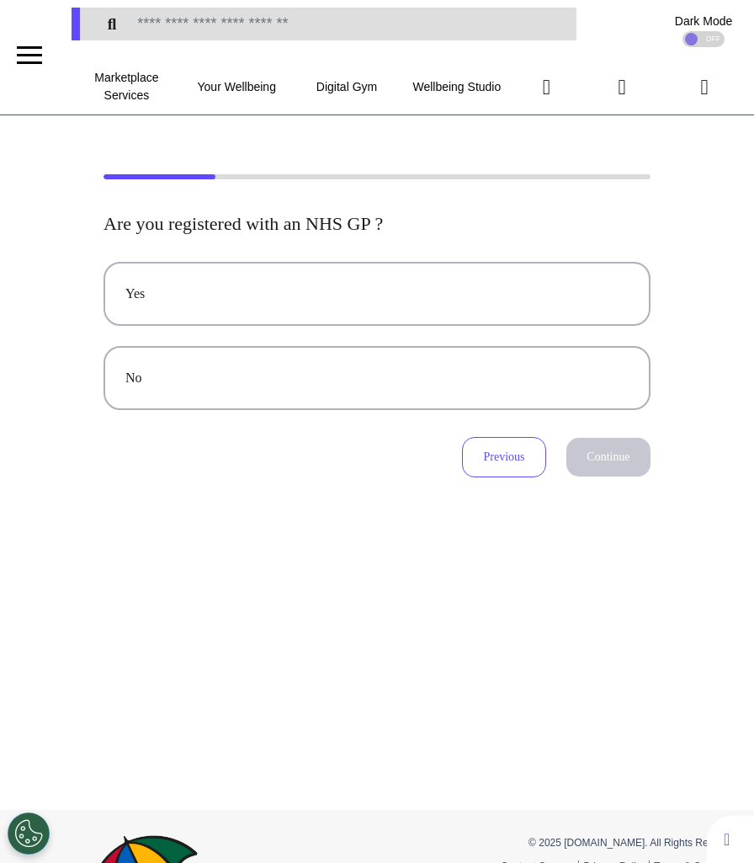
scroll to position [0, 0]
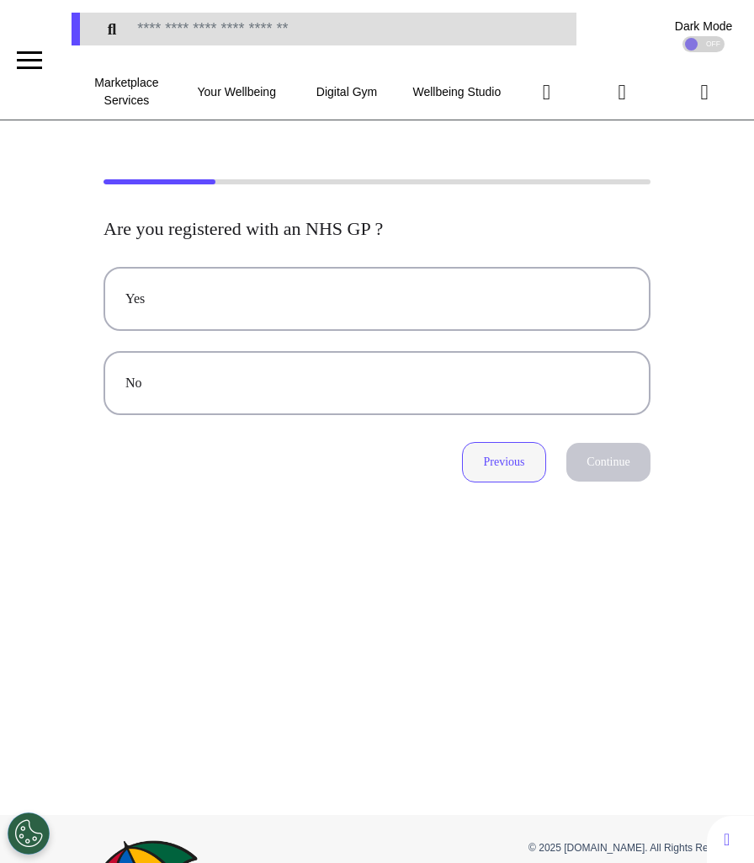
click at [493, 457] on button "Previous" at bounding box center [504, 462] width 84 height 40
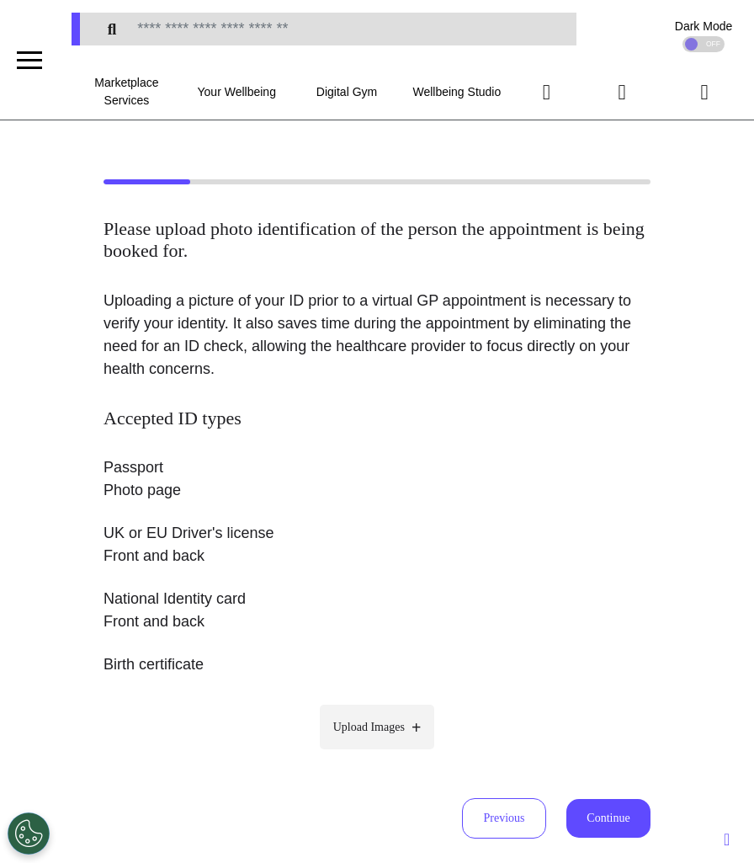
scroll to position [51, 0]
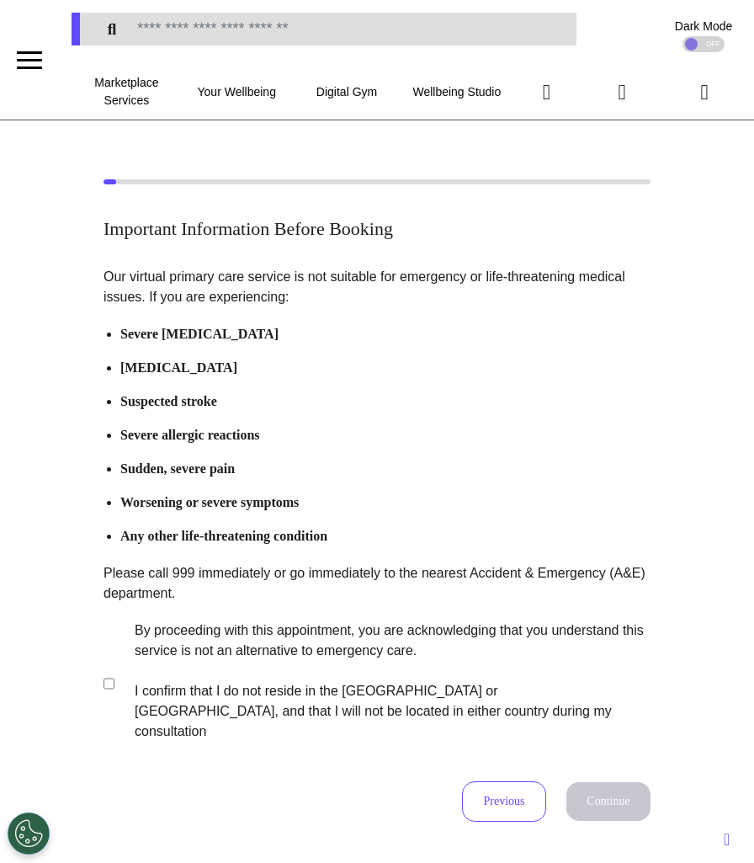
click at [304, 711] on label "By proceeding with this appointment, you are acknowledging that you understand …" at bounding box center [381, 681] width 527 height 121
click at [615, 782] on button "Continue" at bounding box center [609, 801] width 84 height 39
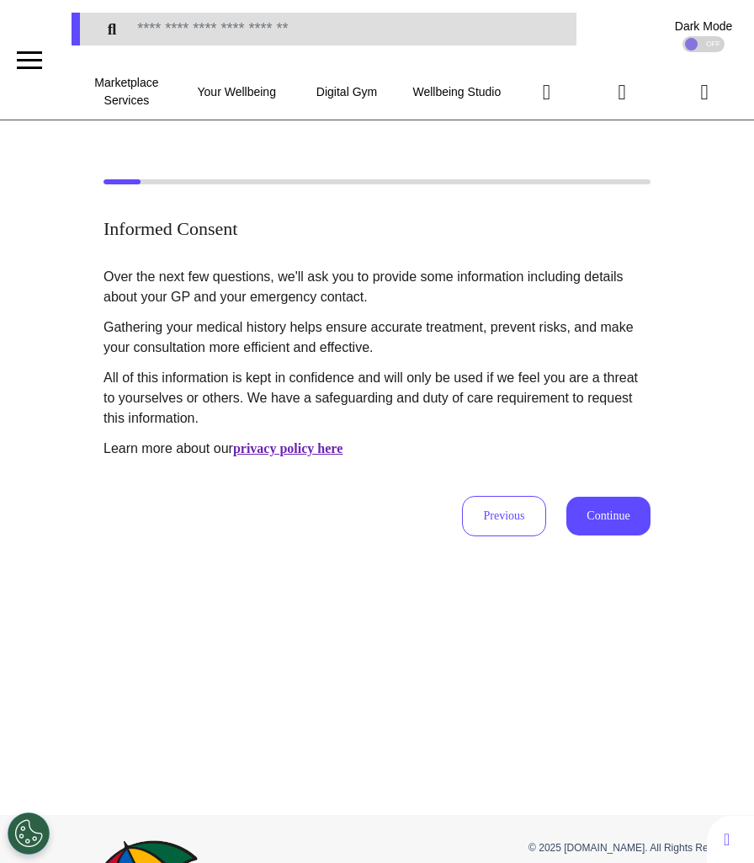
click at [603, 525] on button "Continue" at bounding box center [609, 516] width 84 height 39
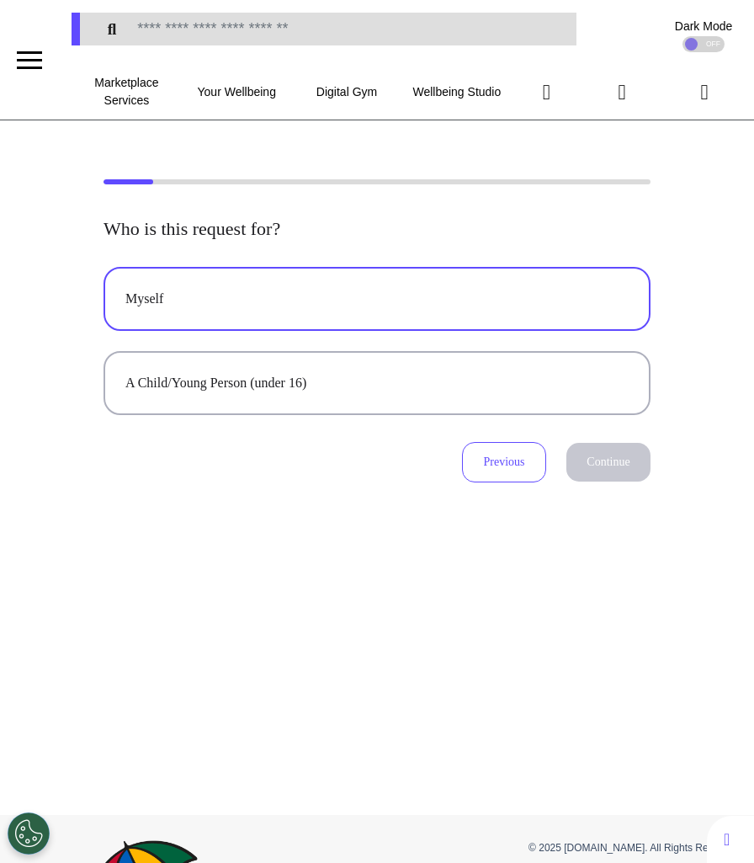
click at [487, 307] on div "Myself" at bounding box center [376, 299] width 503 height 20
click at [614, 466] on button "Continue" at bounding box center [609, 462] width 84 height 39
select select "******"
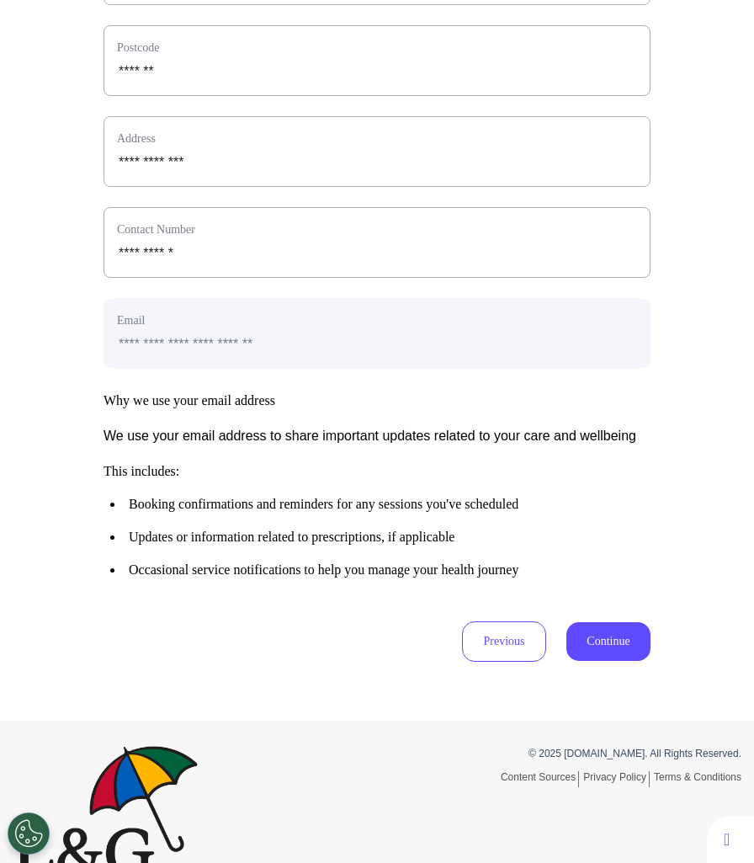
scroll to position [679, 0]
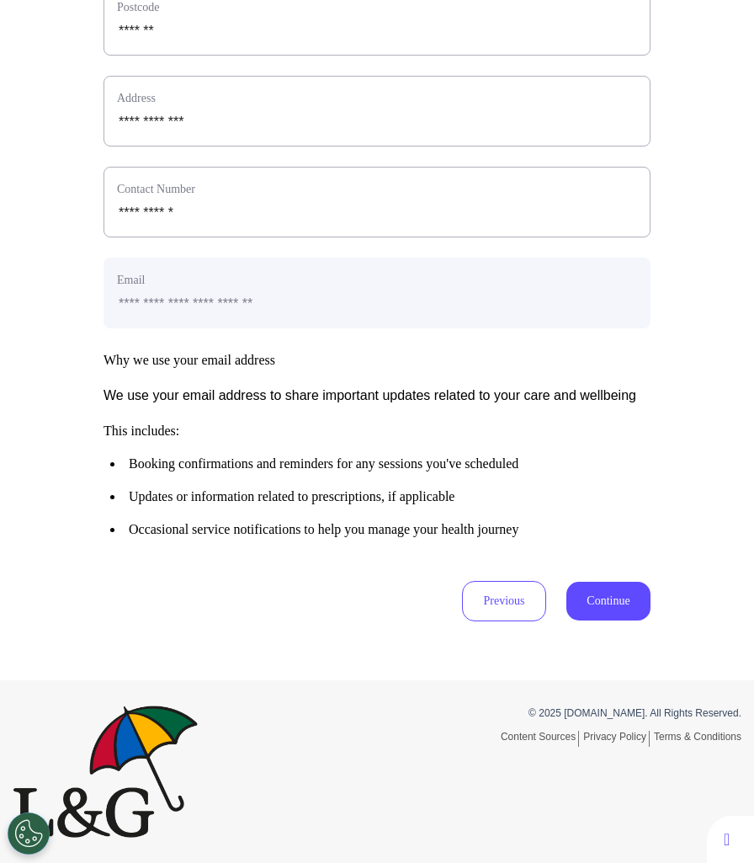
click at [633, 612] on button "Continue" at bounding box center [609, 601] width 84 height 39
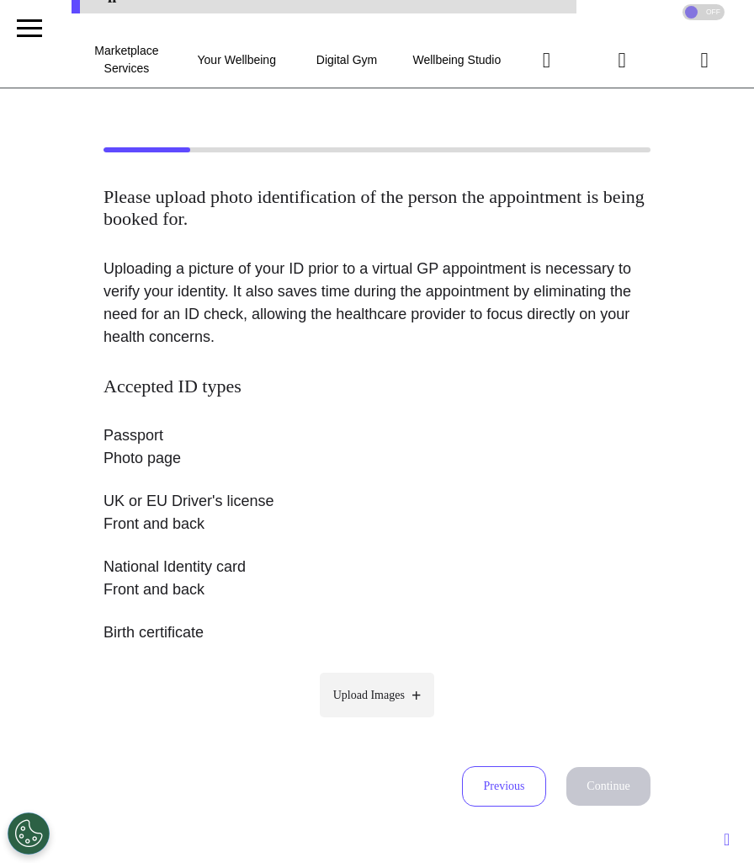
scroll to position [0, 0]
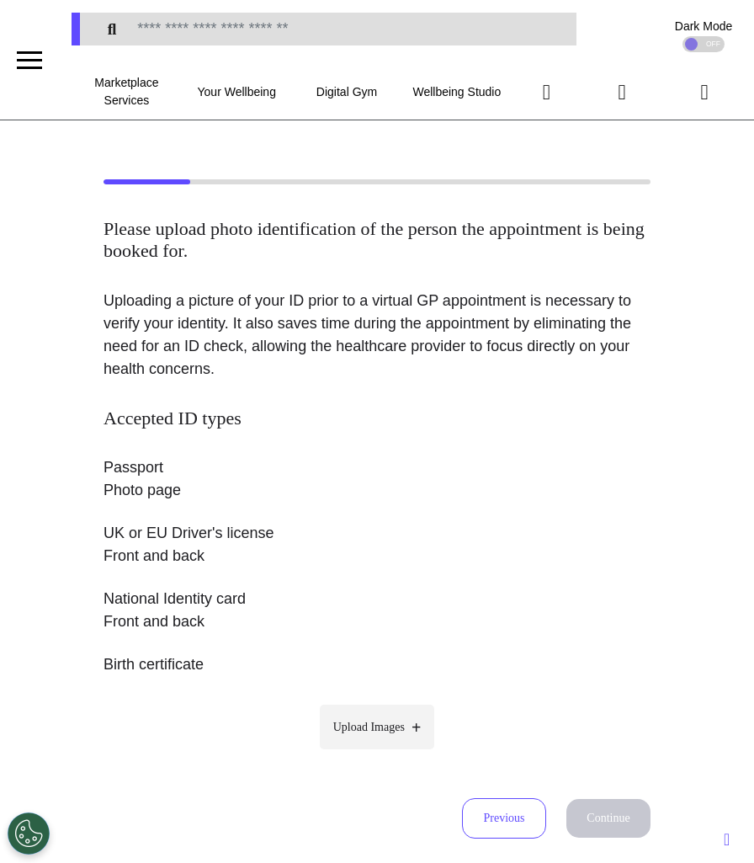
click at [398, 728] on span "Upload Images" at bounding box center [369, 727] width 72 height 18
click at [398, 754] on input "Upload Images" at bounding box center [377, 763] width 160 height 18
type input "**********"
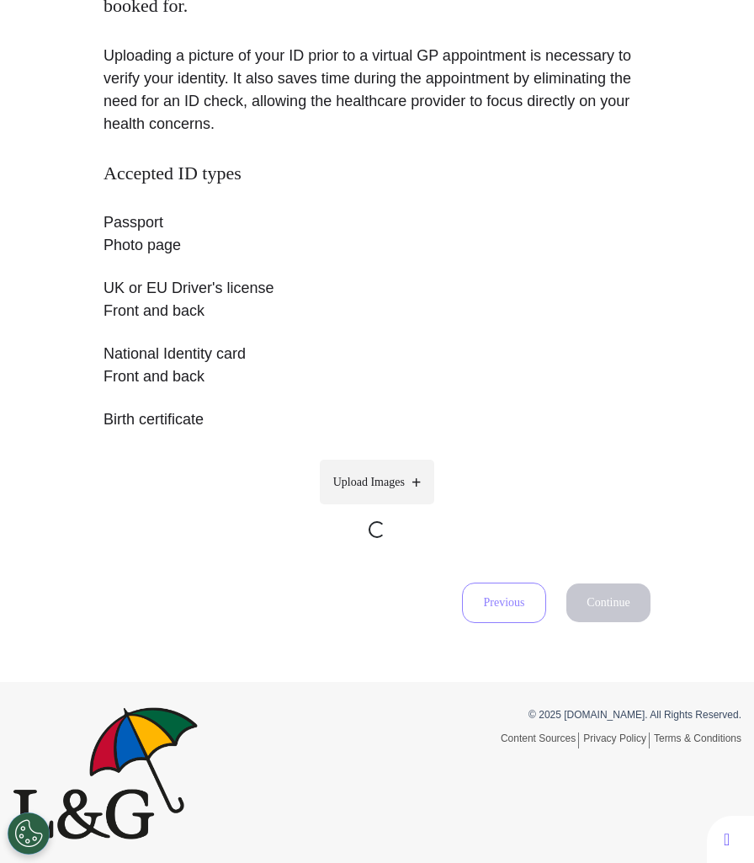
scroll to position [245, 0]
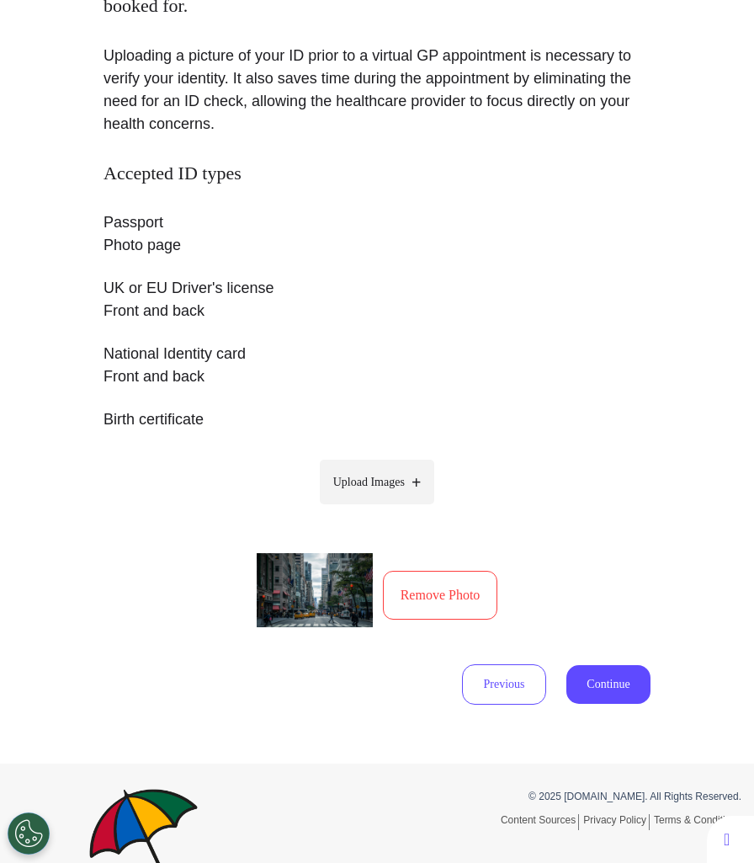
click at [609, 683] on button "Continue" at bounding box center [609, 684] width 84 height 39
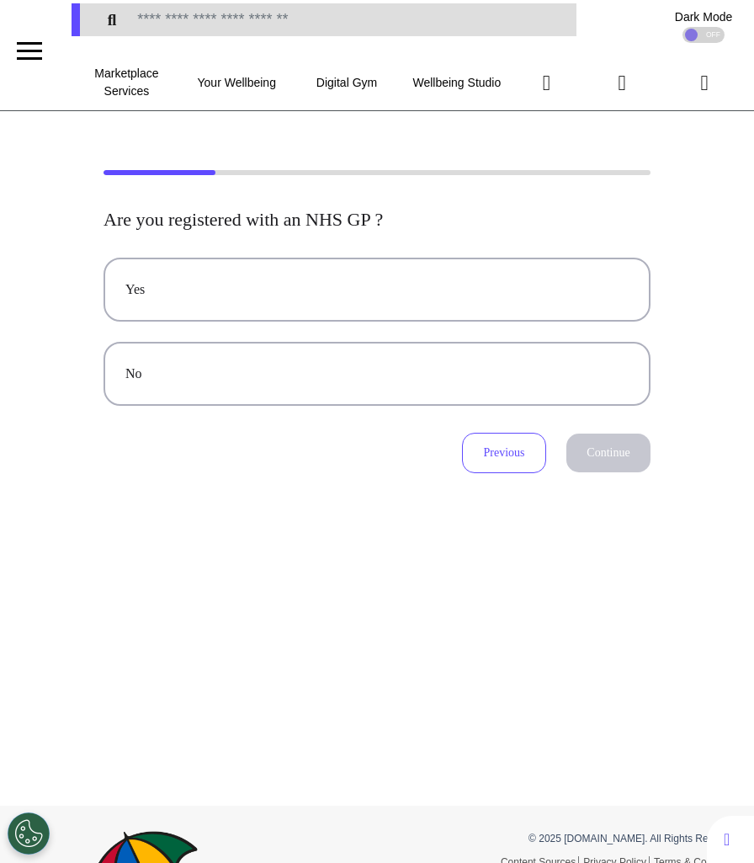
scroll to position [0, 0]
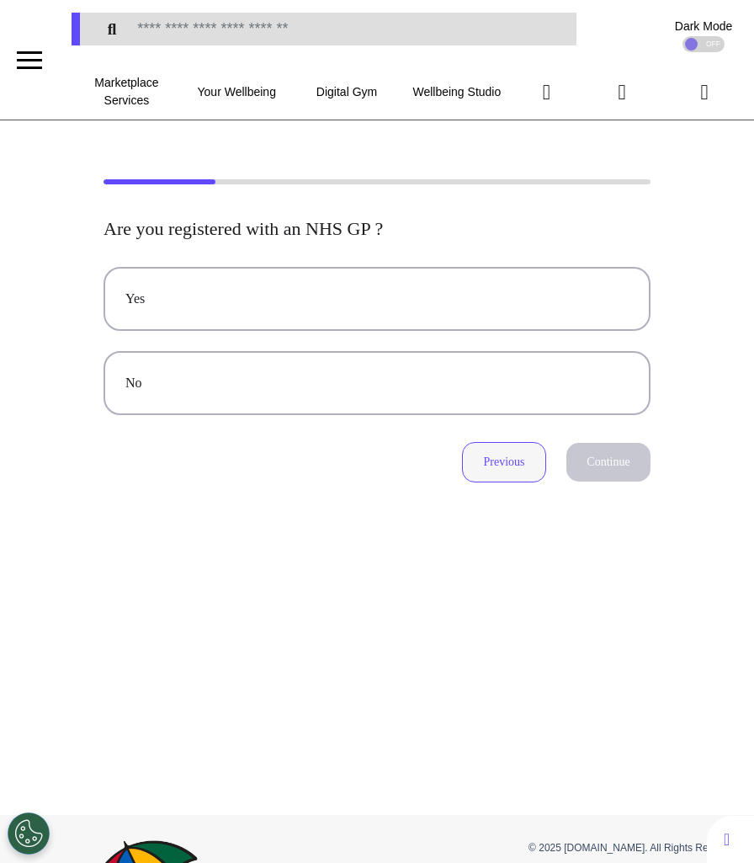
click at [517, 461] on button "Previous" at bounding box center [504, 462] width 84 height 40
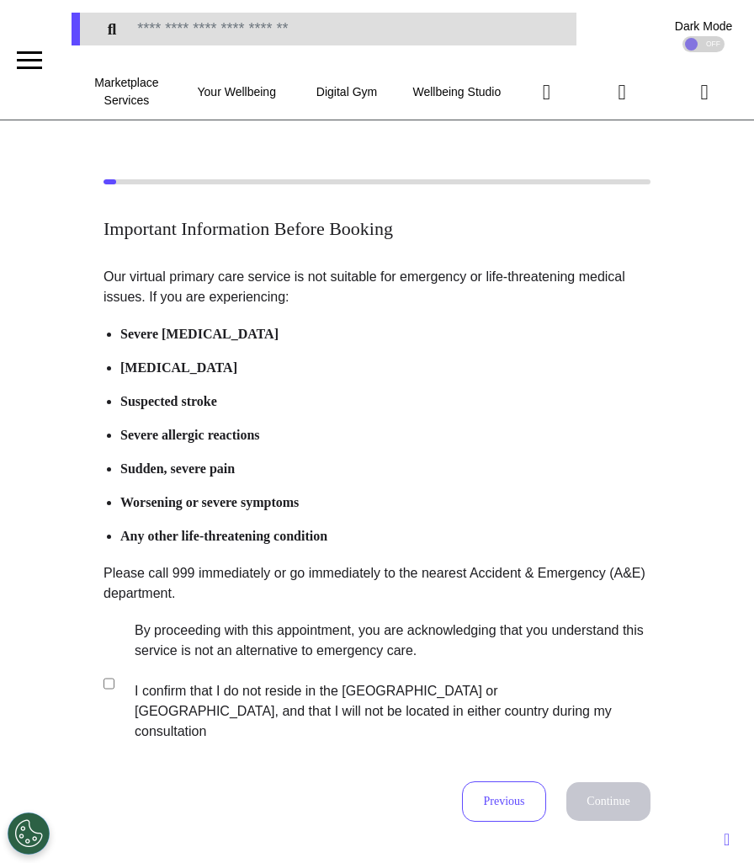
click at [223, 661] on label "By proceeding with this appointment, you are acknowledging that you understand …" at bounding box center [381, 681] width 527 height 121
click at [621, 782] on button "Continue" at bounding box center [609, 801] width 84 height 39
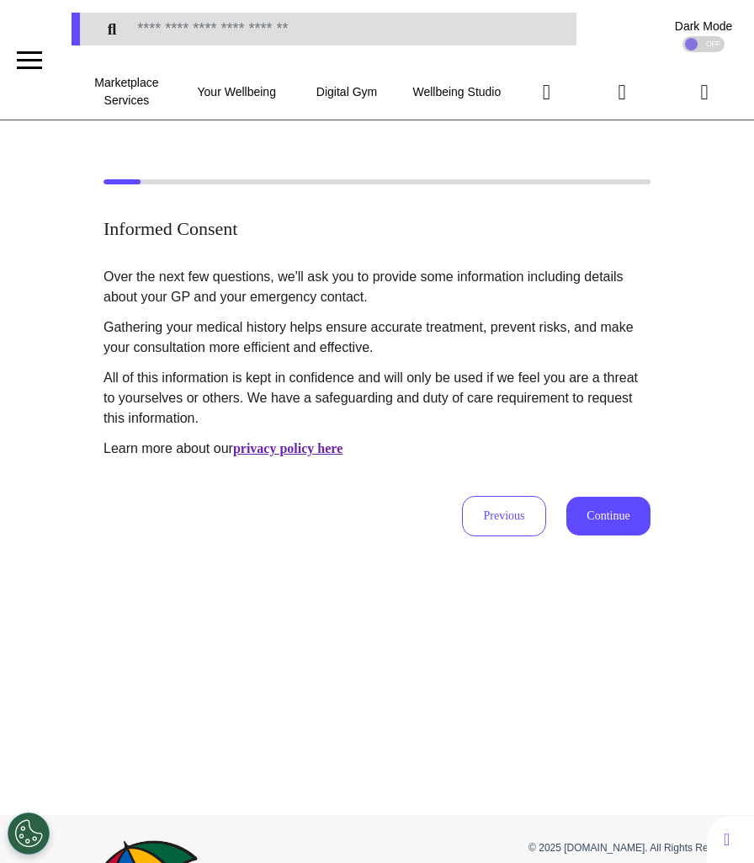
click at [602, 521] on button "Continue" at bounding box center [609, 516] width 84 height 39
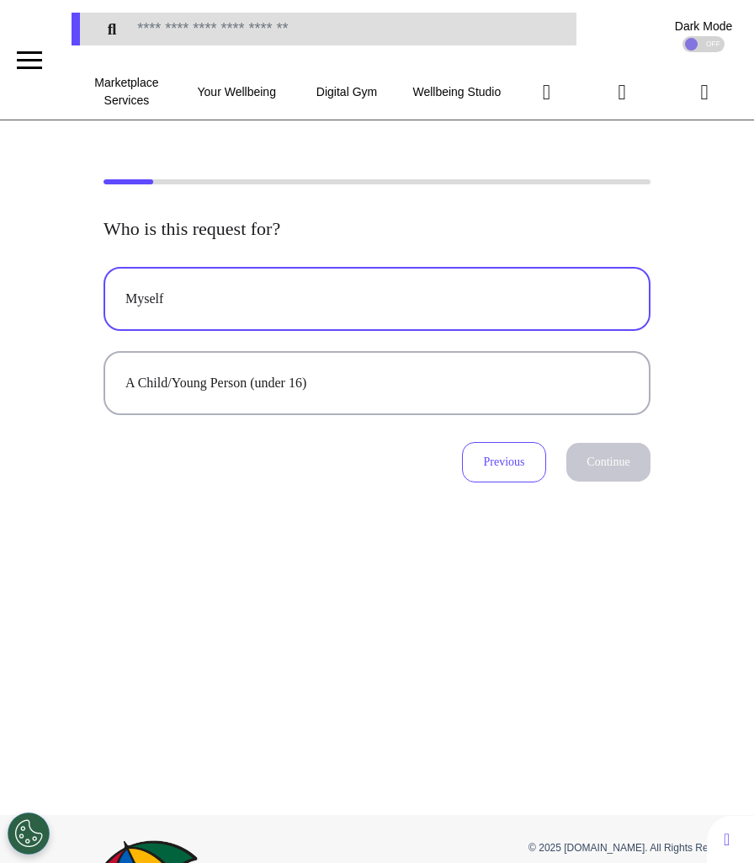
click at [342, 299] on div "Myself" at bounding box center [376, 299] width 503 height 20
click at [588, 443] on button "Continue" at bounding box center [609, 462] width 84 height 39
select select "******"
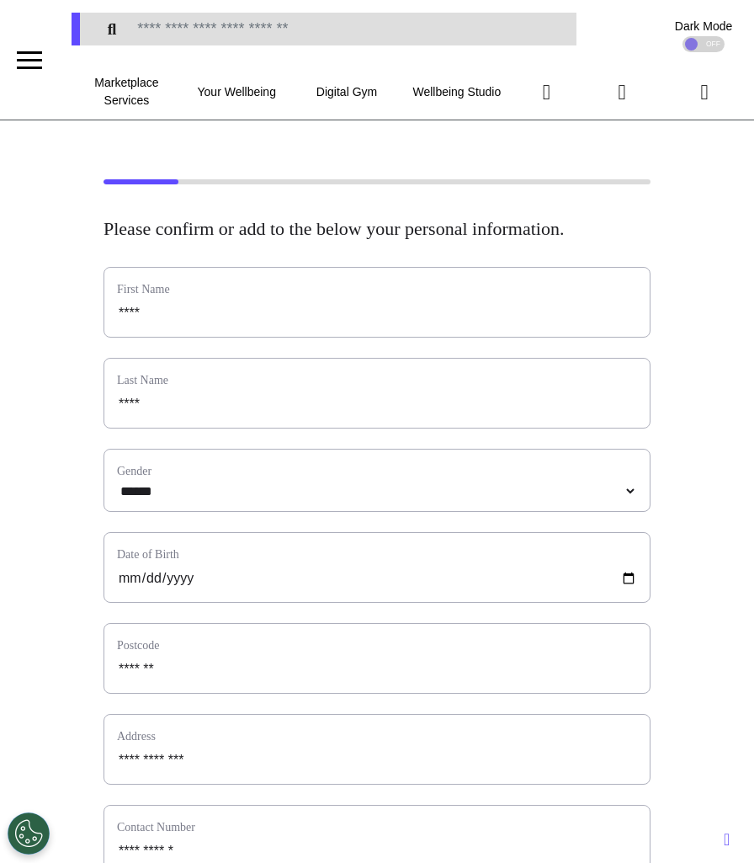
scroll to position [679, 0]
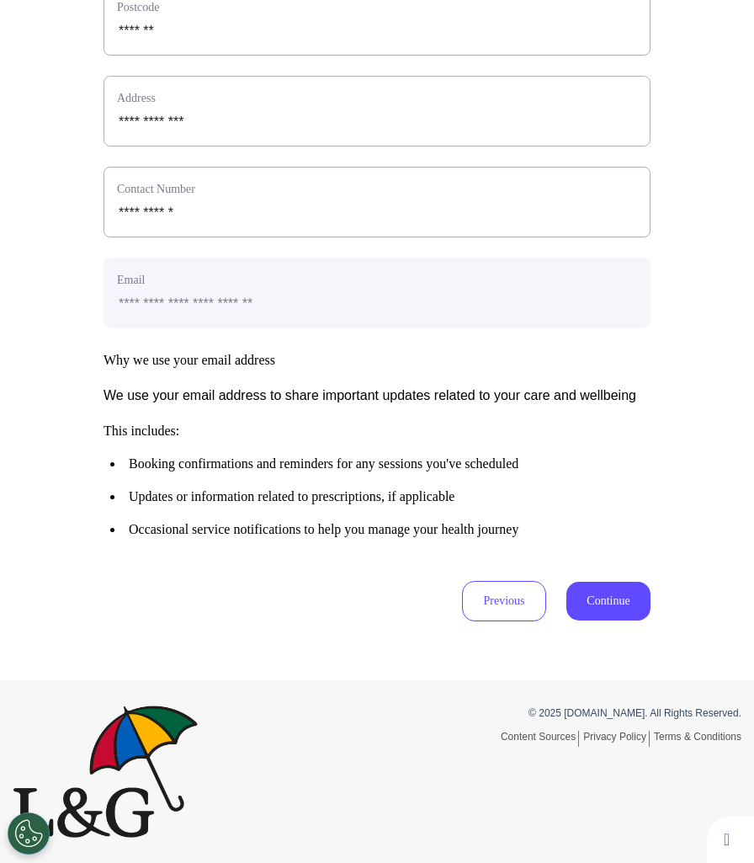
click at [646, 594] on button "Continue" at bounding box center [609, 601] width 84 height 39
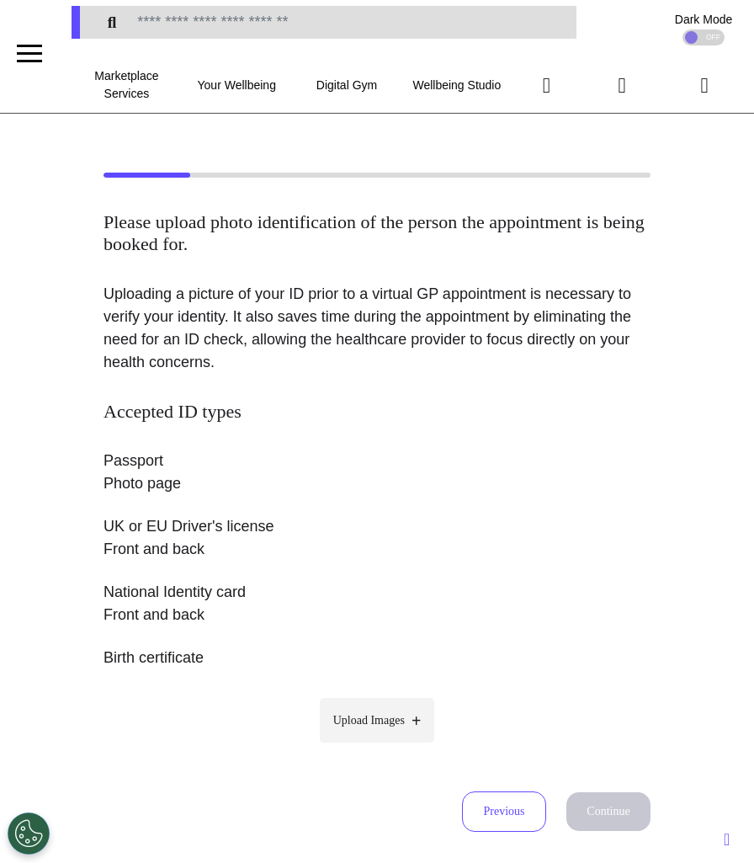
scroll to position [0, 0]
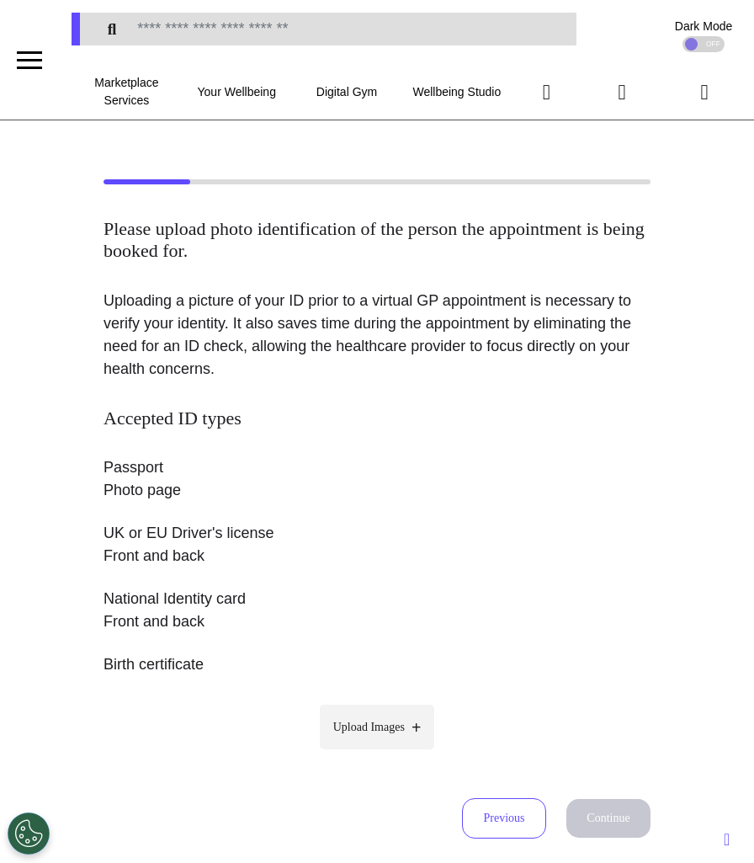
click at [356, 735] on span "Upload Images" at bounding box center [369, 727] width 72 height 18
click at [356, 754] on input "Upload Images" at bounding box center [377, 763] width 160 height 18
type input "**********"
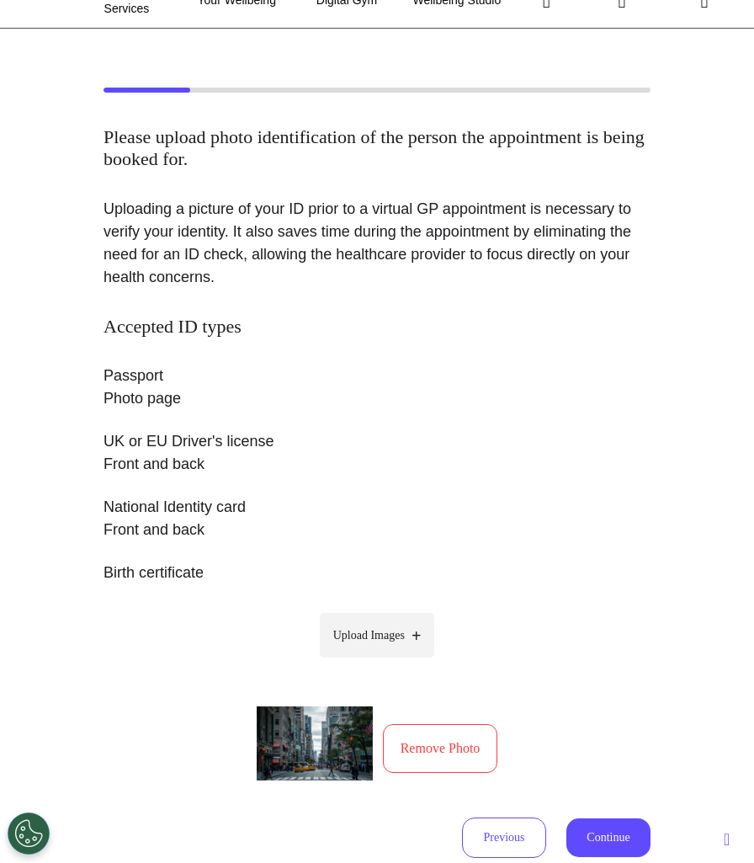
scroll to position [139, 0]
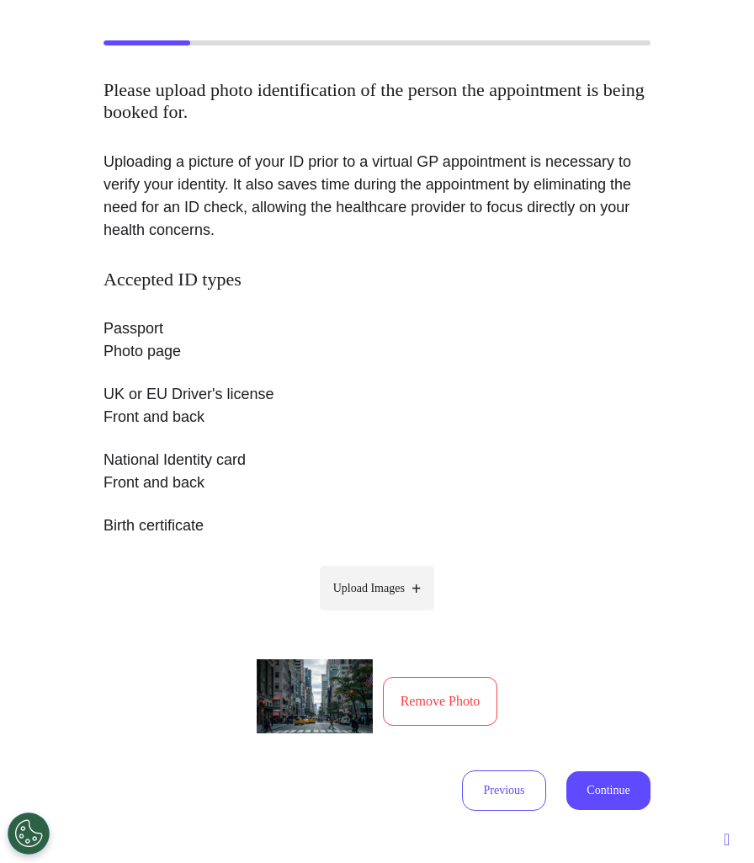
click at [589, 801] on button "Continue" at bounding box center [609, 790] width 84 height 39
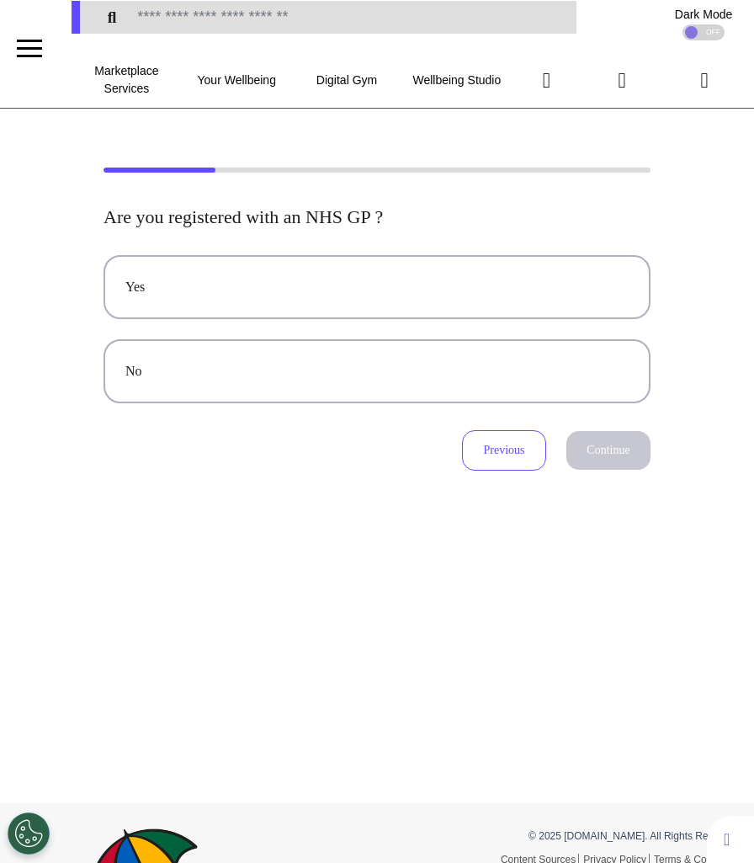
scroll to position [0, 0]
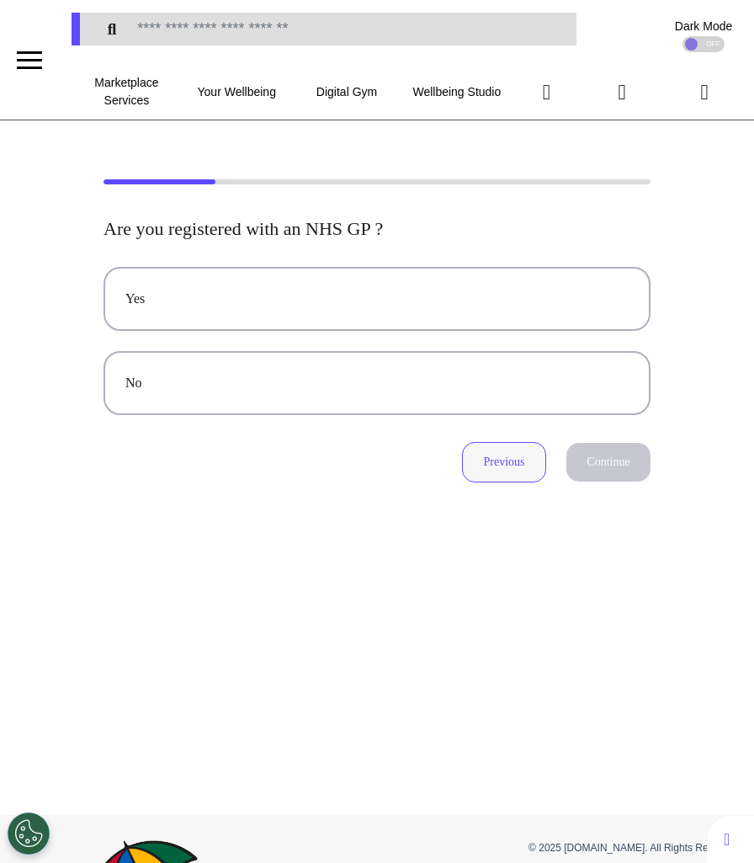
click at [510, 468] on button "Previous" at bounding box center [504, 462] width 84 height 40
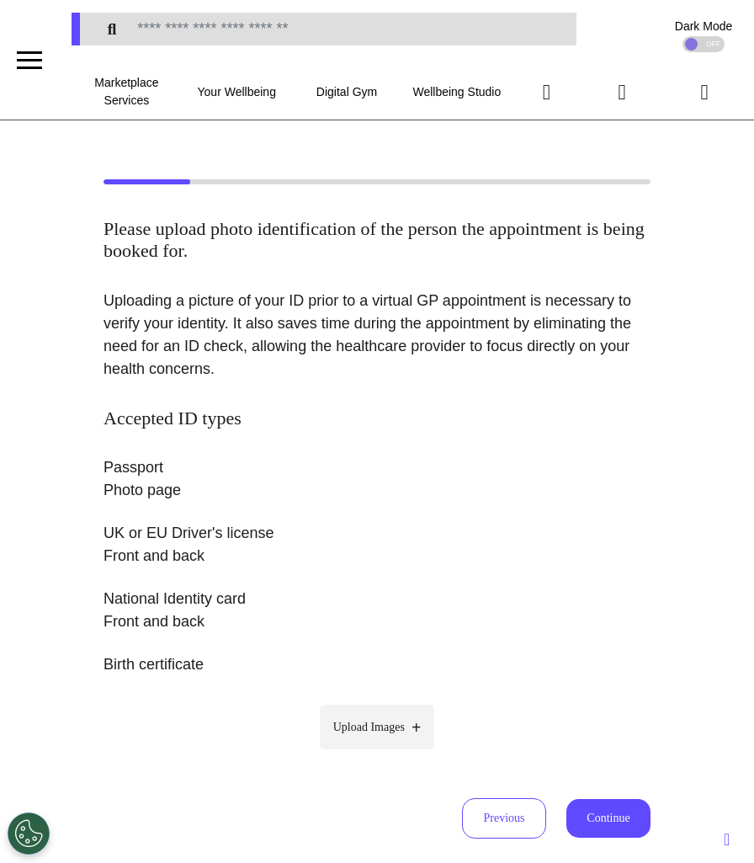
click at [566, 610] on p "National Identity card Front and back" at bounding box center [377, 610] width 547 height 45
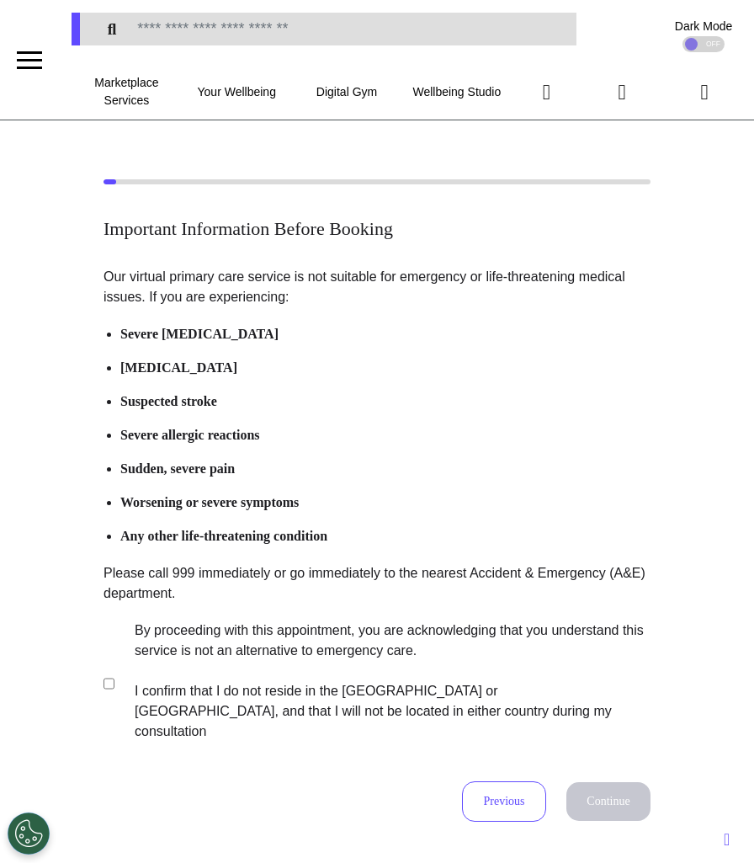
click at [163, 695] on label "By proceeding with this appointment, you are acknowledging that you understand …" at bounding box center [381, 681] width 527 height 121
click at [621, 788] on button "Continue" at bounding box center [609, 801] width 84 height 39
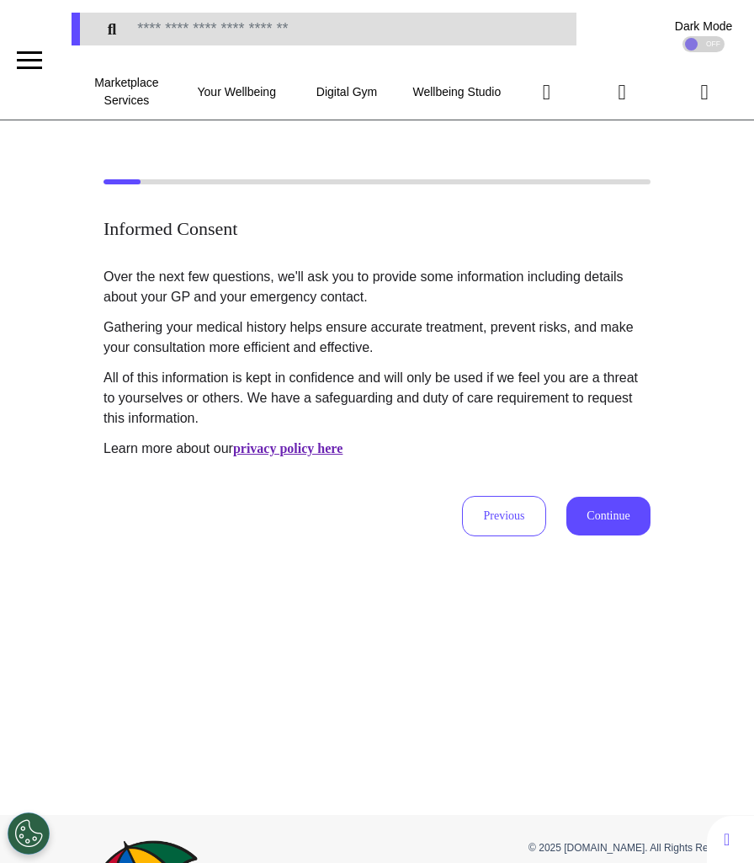
click at [599, 523] on button "Continue" at bounding box center [609, 516] width 84 height 39
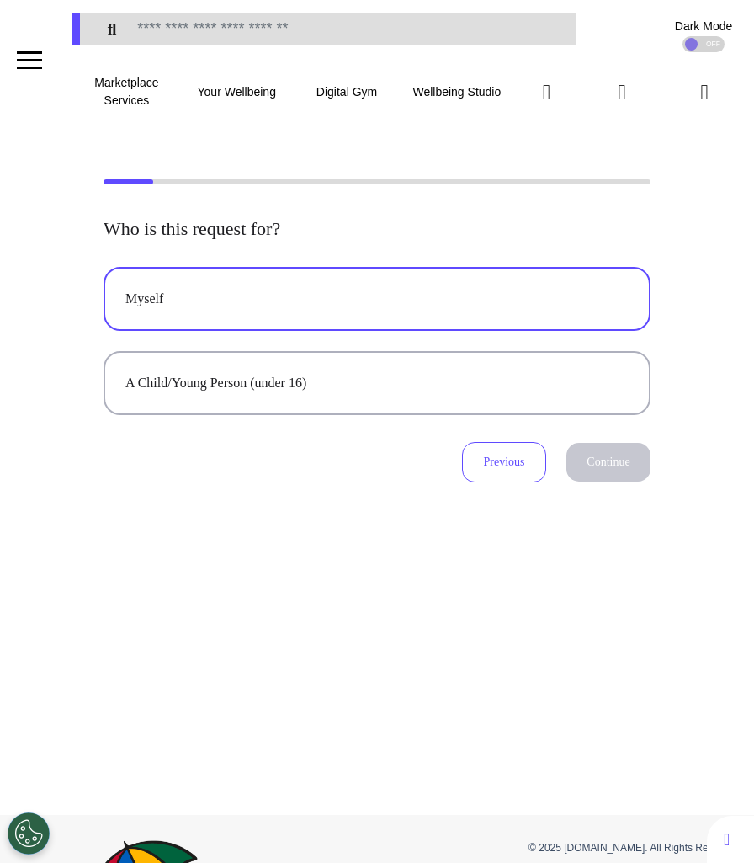
click at [441, 321] on button "Myself" at bounding box center [377, 299] width 547 height 64
click at [617, 469] on button "Continue" at bounding box center [609, 462] width 84 height 39
select select "******"
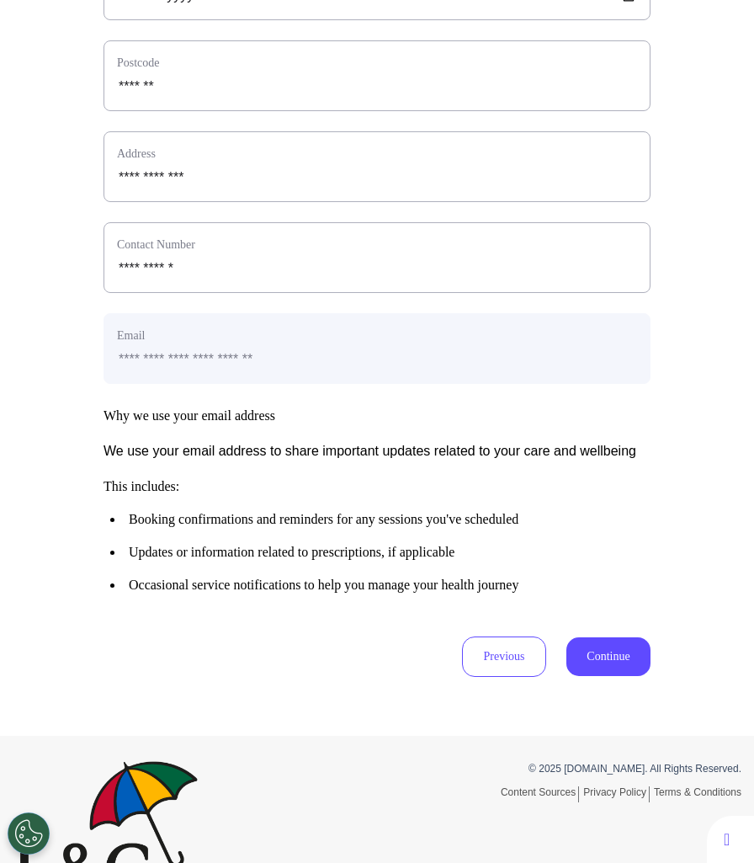
scroll to position [679, 0]
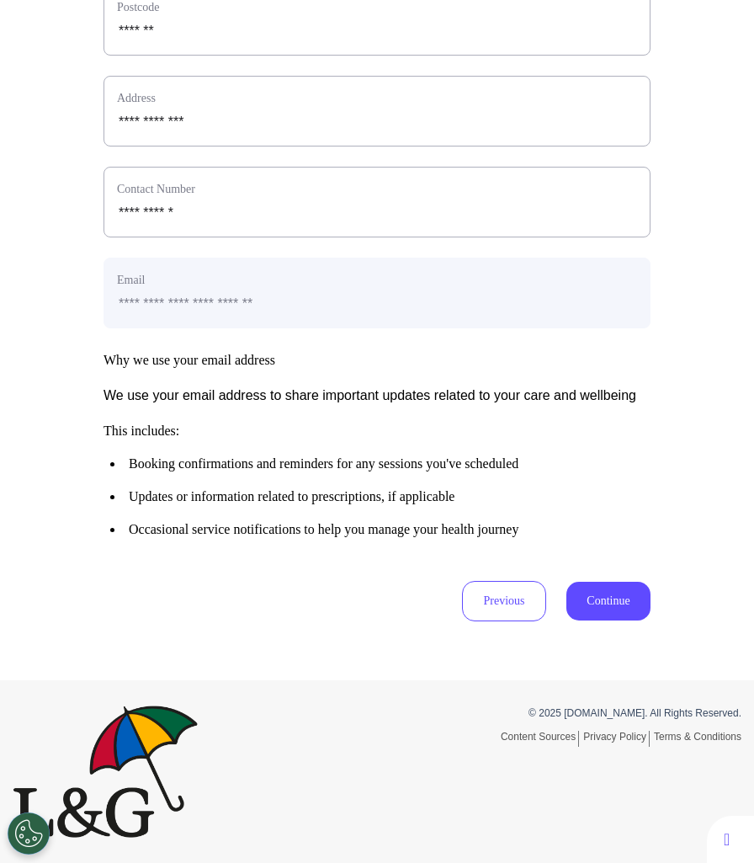
click at [632, 603] on button "Continue" at bounding box center [609, 601] width 84 height 39
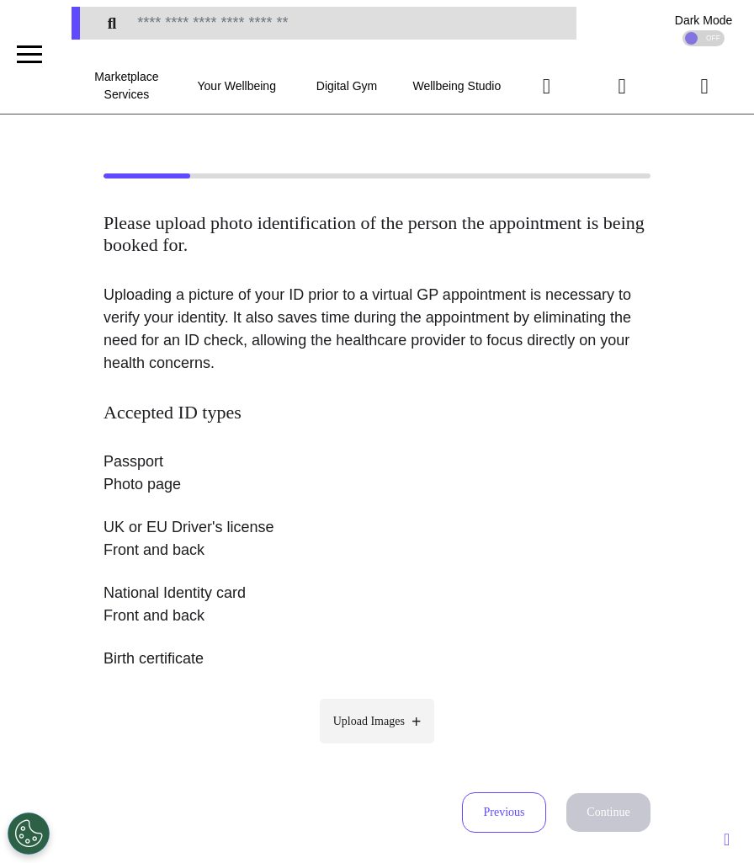
scroll to position [0, 0]
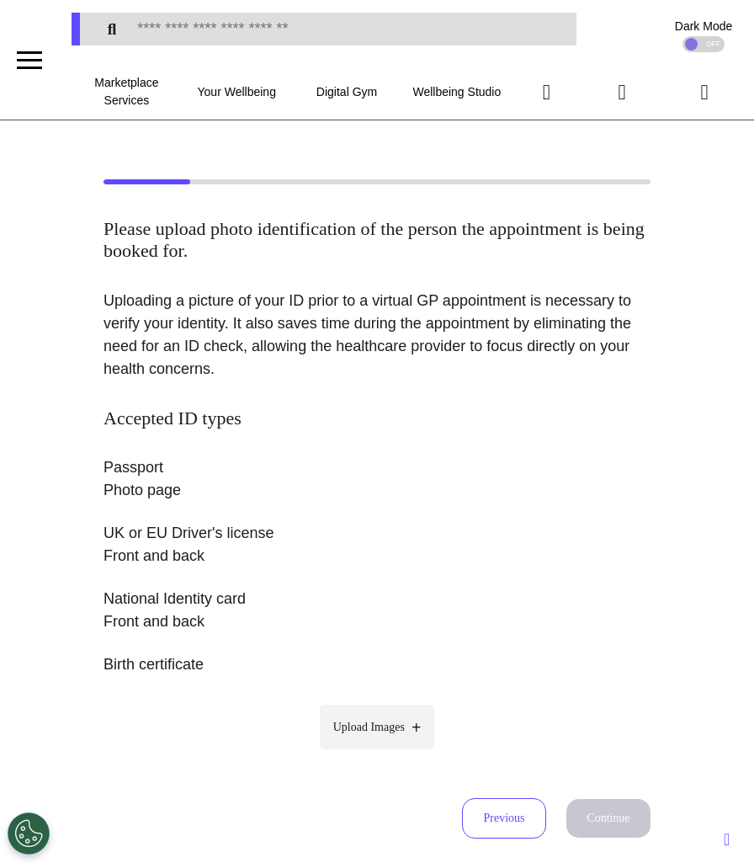
click at [339, 711] on label "Upload Images" at bounding box center [377, 727] width 115 height 45
click at [339, 754] on input "Upload Images" at bounding box center [377, 763] width 160 height 18
type input "**********"
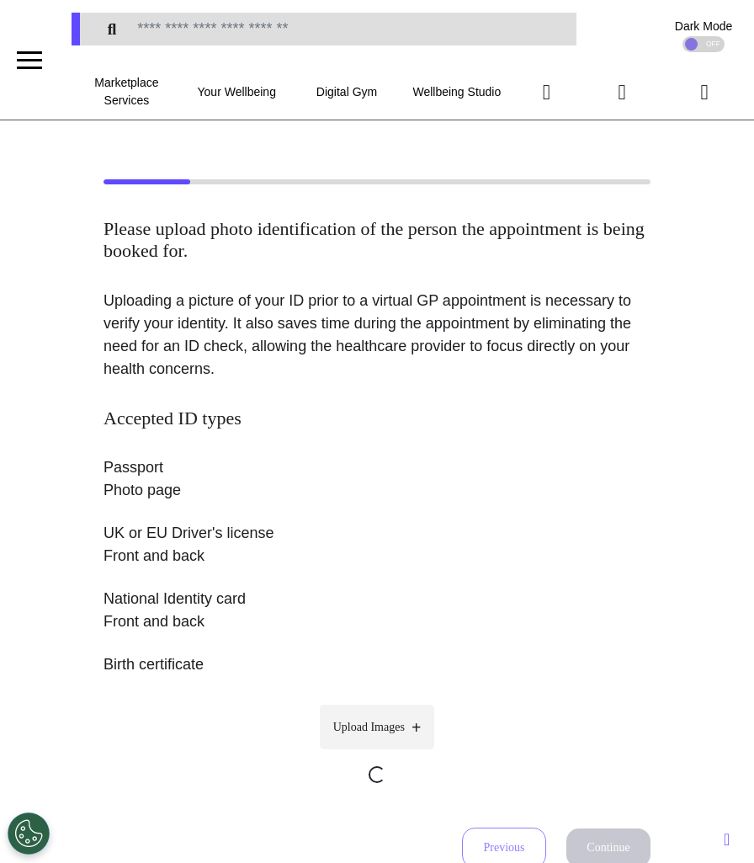
scroll to position [95, 0]
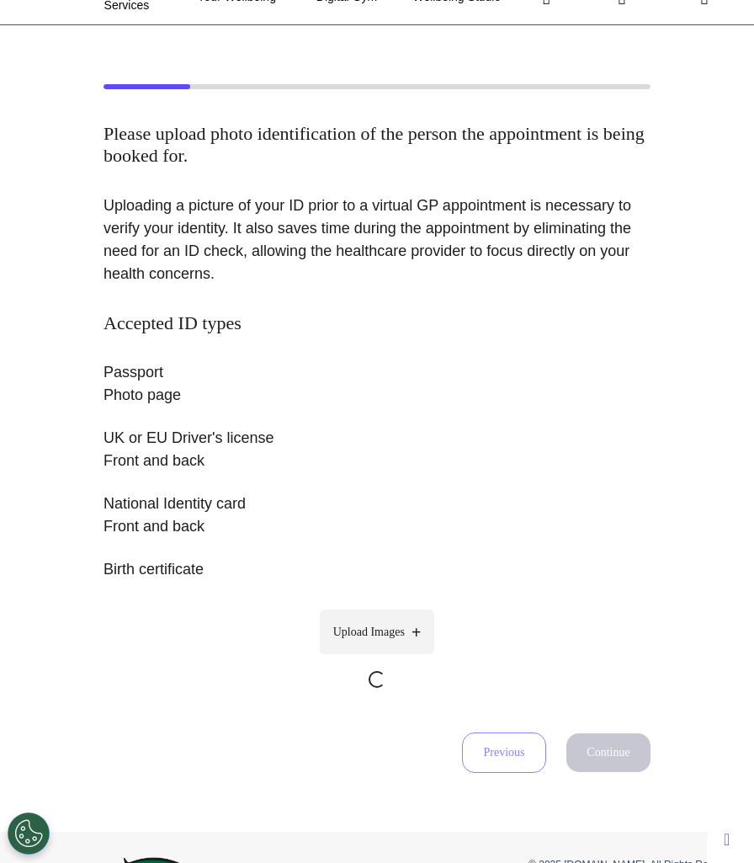
click at [368, 636] on span "Upload Images" at bounding box center [369, 632] width 72 height 18
click at [368, 688] on input "Upload Images" at bounding box center [377, 697] width 160 height 18
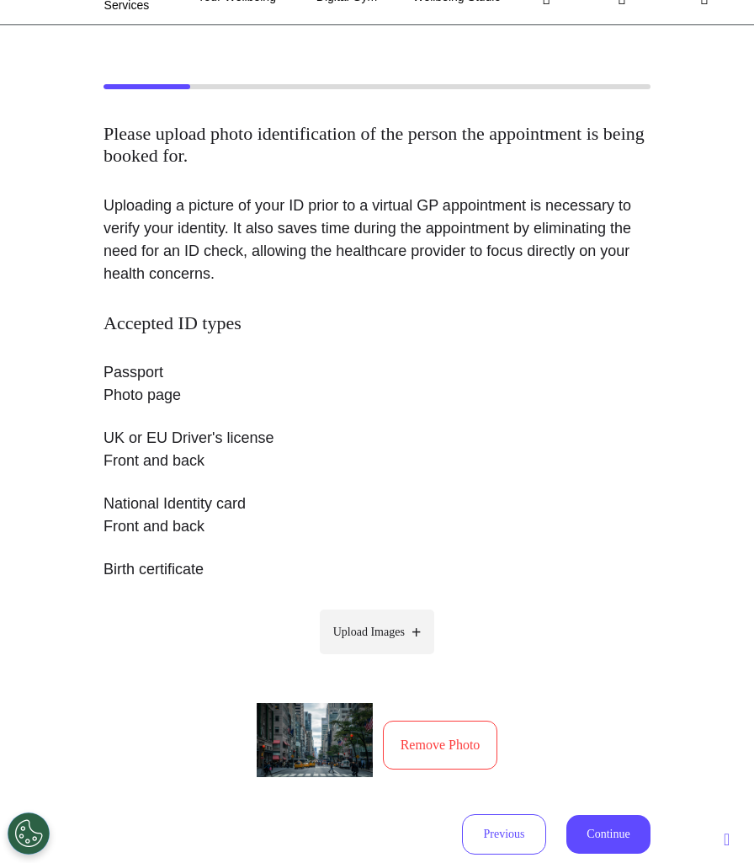
type input "**********"
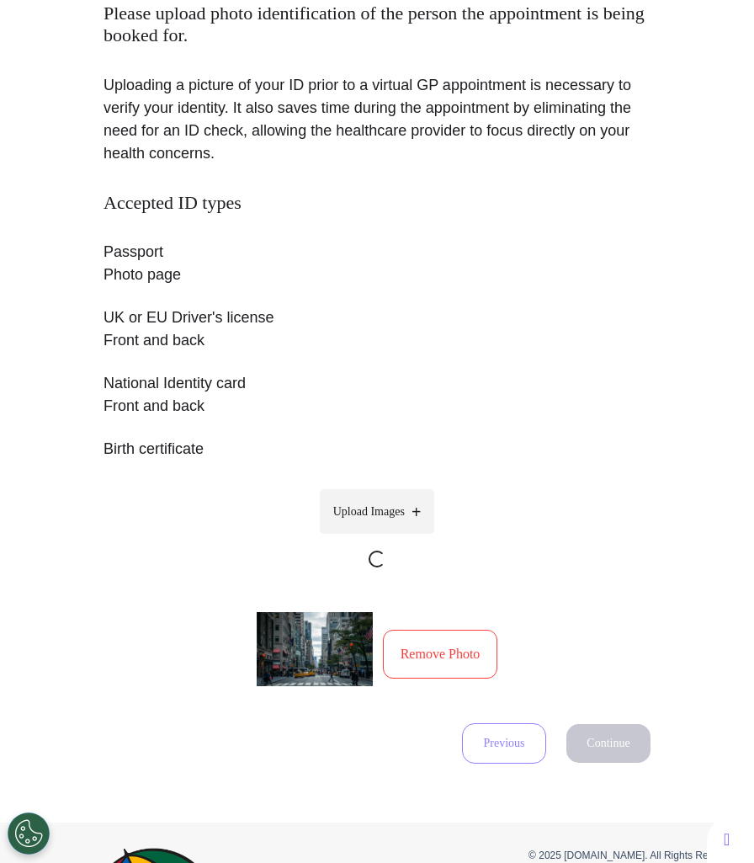
scroll to position [248, 0]
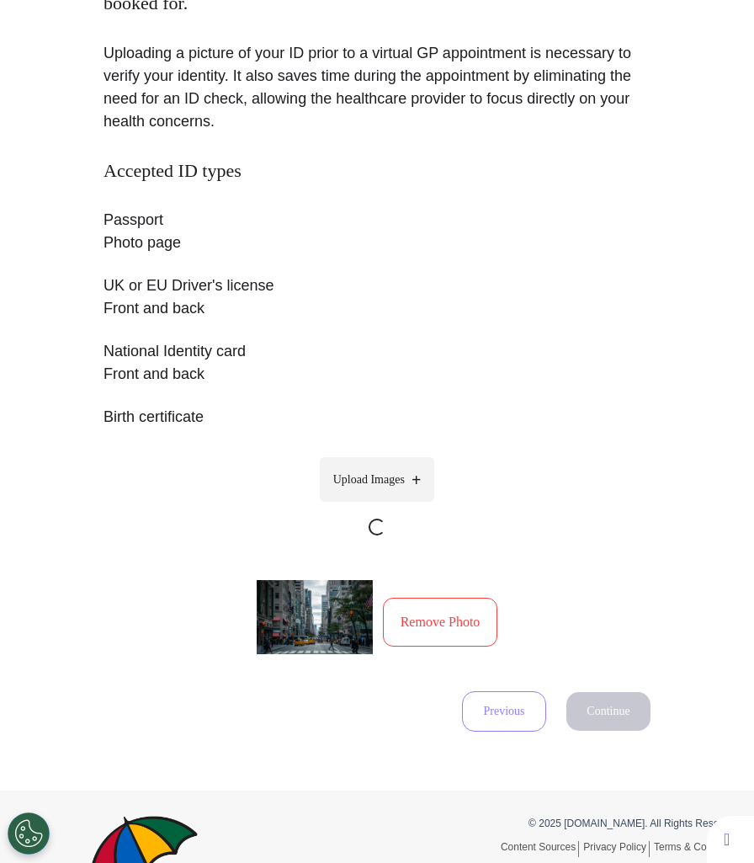
click at [352, 475] on span "Upload Images" at bounding box center [369, 480] width 72 height 18
click at [352, 535] on input "Upload Images" at bounding box center [377, 544] width 160 height 18
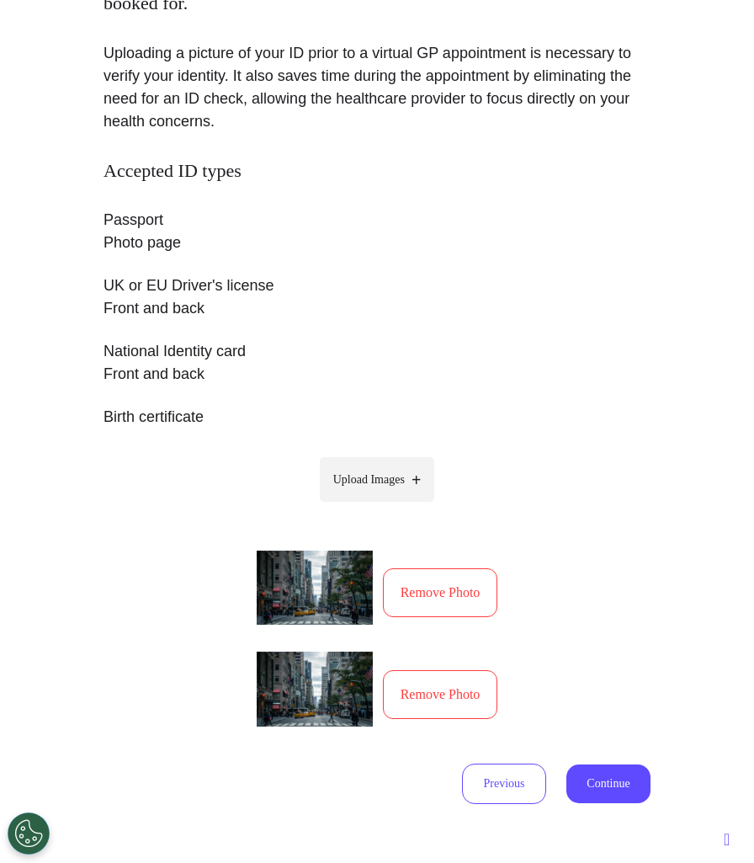
type input "**********"
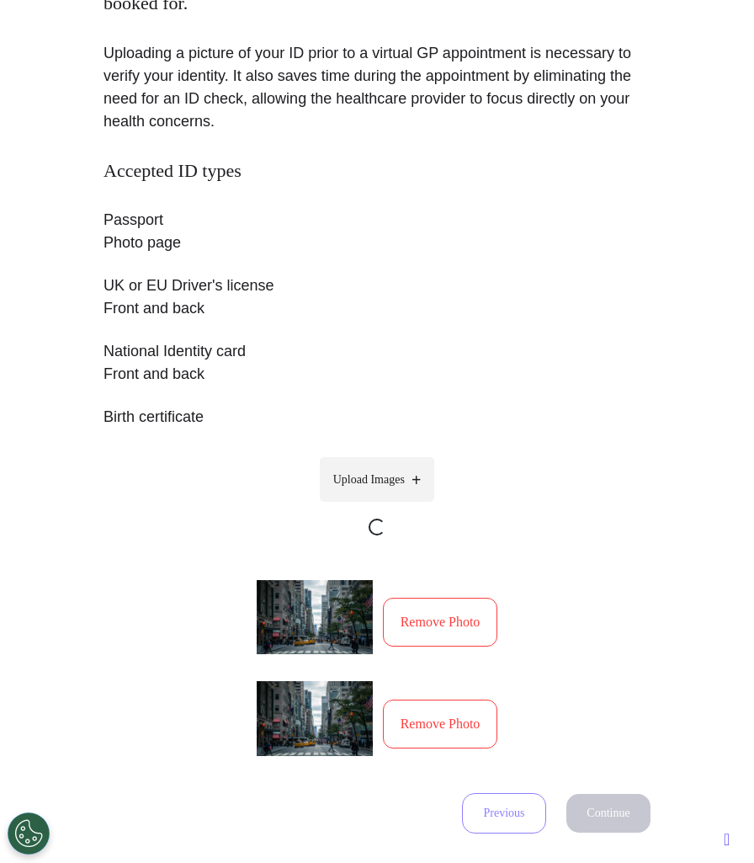
click at [386, 475] on span "Upload Images" at bounding box center [369, 480] width 72 height 18
click at [386, 535] on input "Upload Images" at bounding box center [377, 544] width 160 height 18
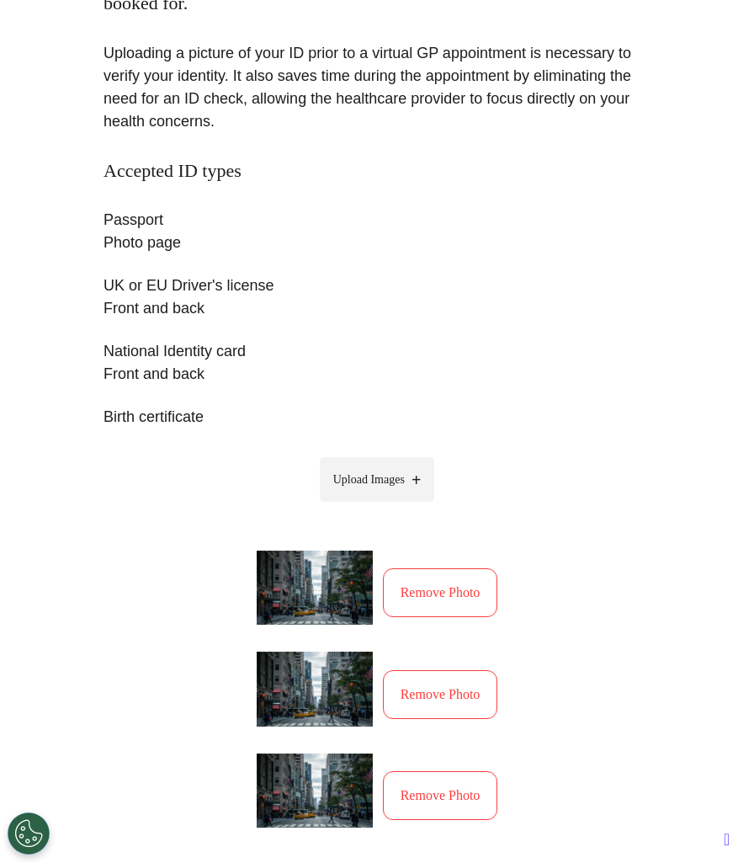
click at [370, 482] on span "Upload Images" at bounding box center [369, 480] width 72 height 18
click at [370, 506] on input "Upload Images" at bounding box center [377, 515] width 160 height 18
type input "**********"
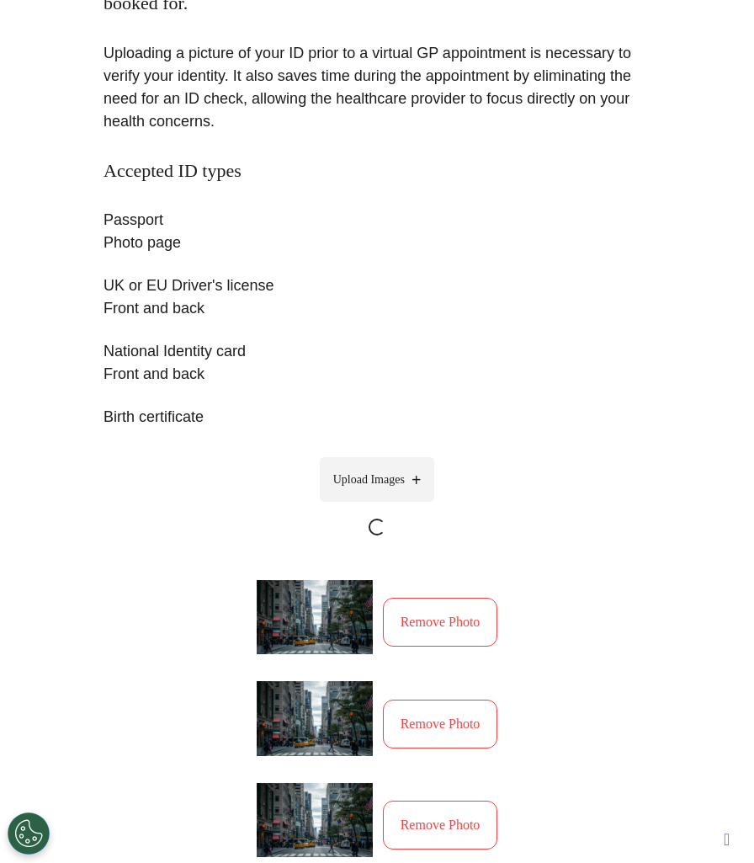
click at [405, 485] on span "Upload Images" at bounding box center [369, 480] width 72 height 18
click at [406, 535] on input "Upload Images" at bounding box center [377, 544] width 160 height 18
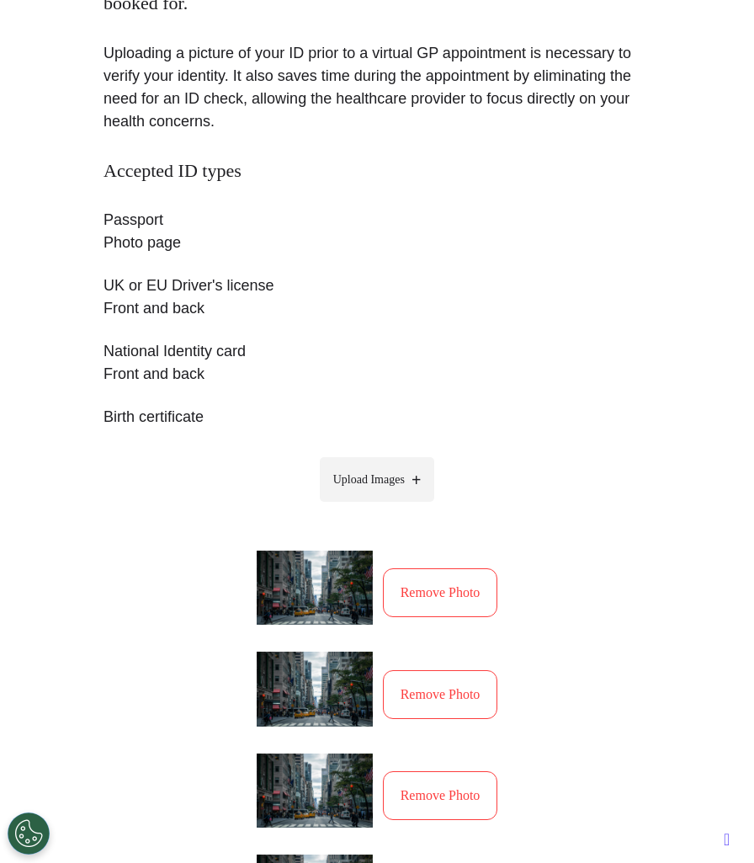
type input "**********"
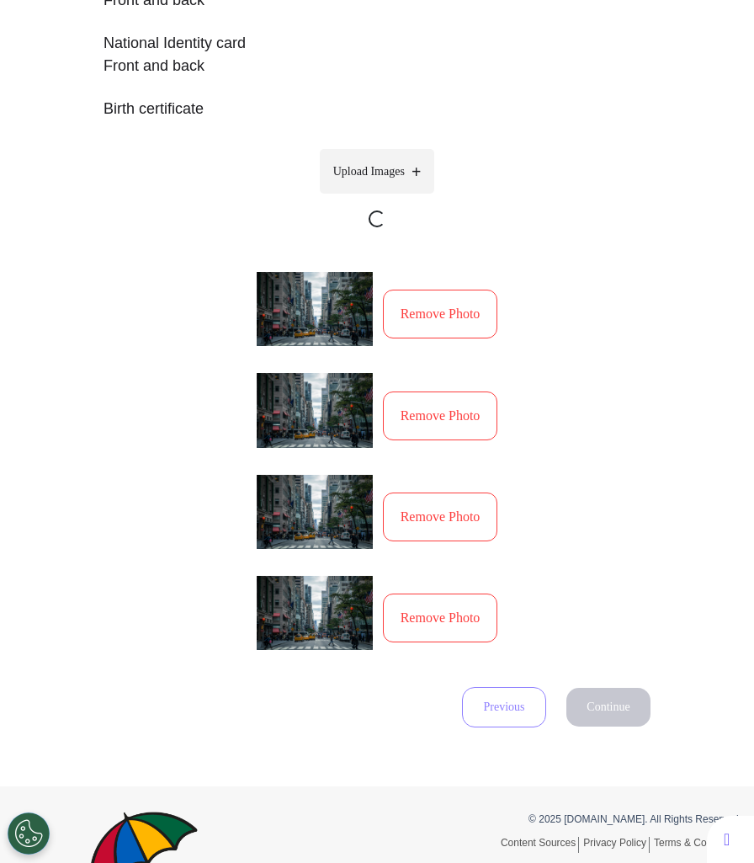
scroll to position [560, 0]
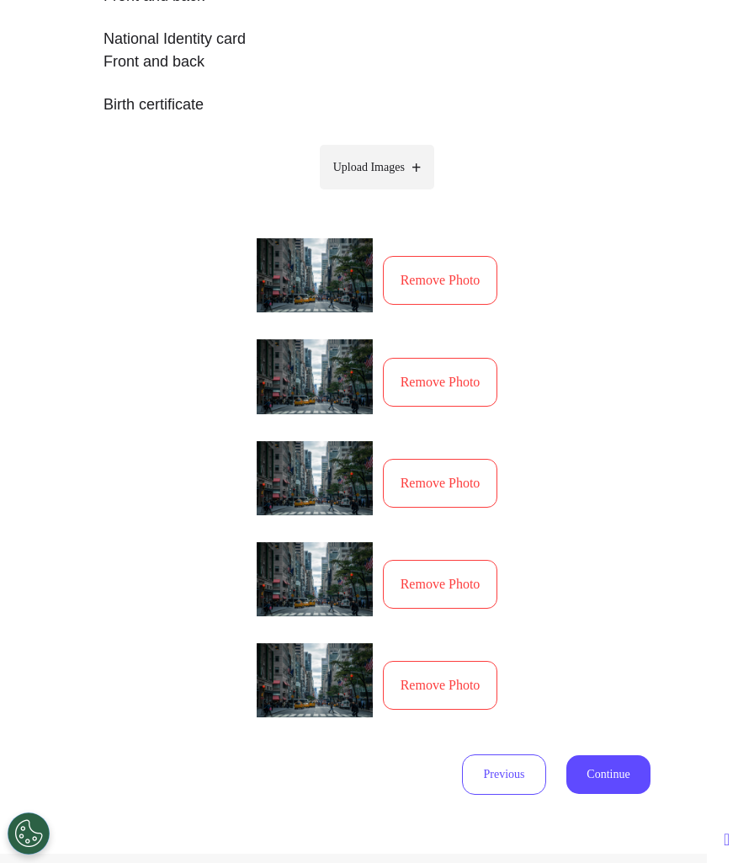
click at [410, 173] on label "Upload Images" at bounding box center [377, 167] width 115 height 45
click at [410, 194] on input "Upload Images" at bounding box center [377, 203] width 160 height 18
type input "**********"
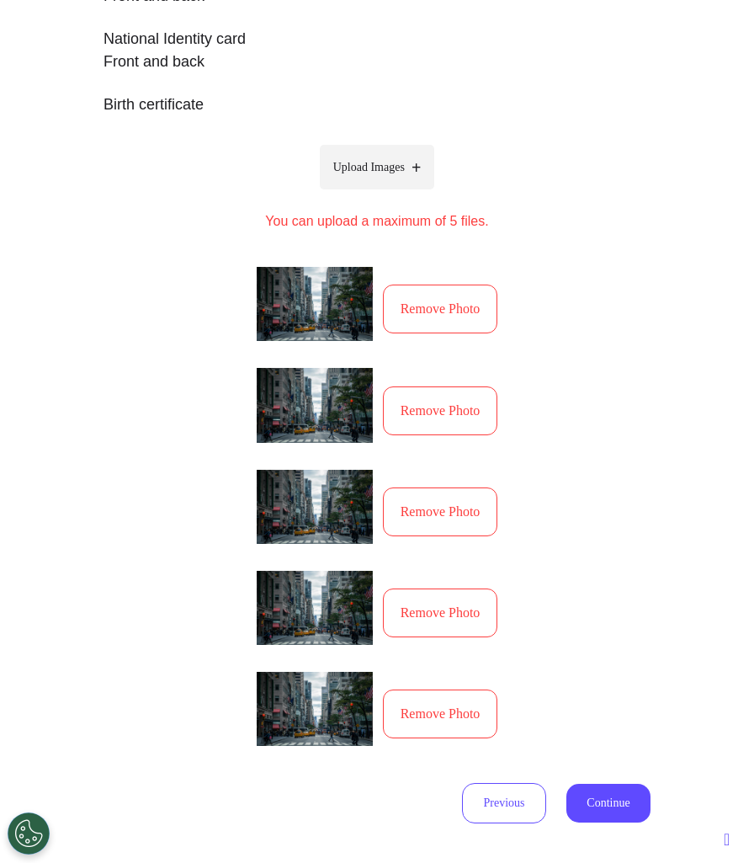
click at [472, 636] on button "Remove Photo" at bounding box center [440, 613] width 115 height 49
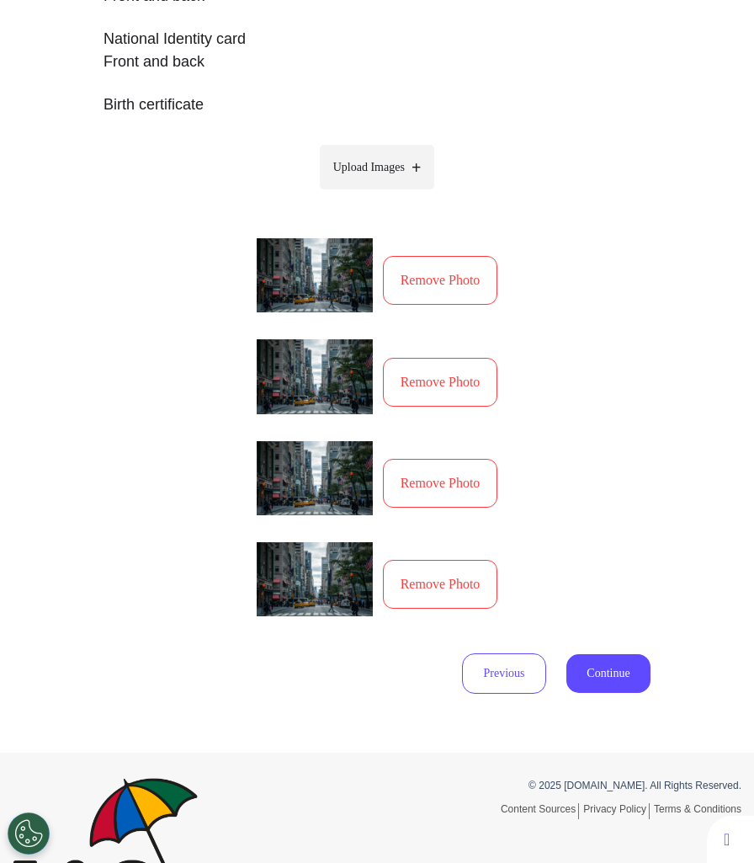
click at [464, 589] on button "Remove Photo" at bounding box center [440, 584] width 115 height 49
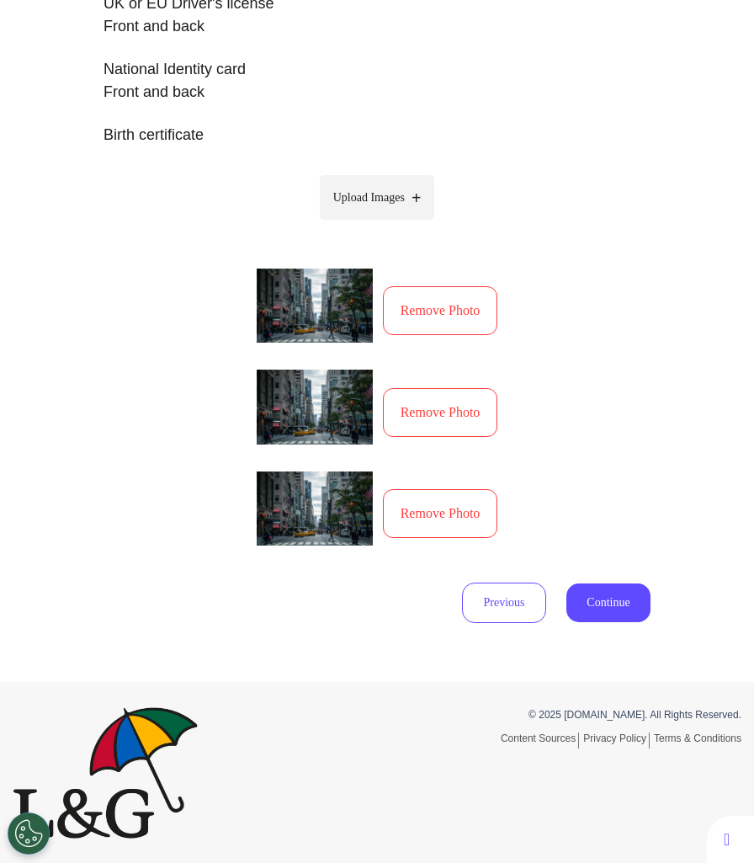
click at [634, 589] on button "Continue" at bounding box center [609, 602] width 84 height 39
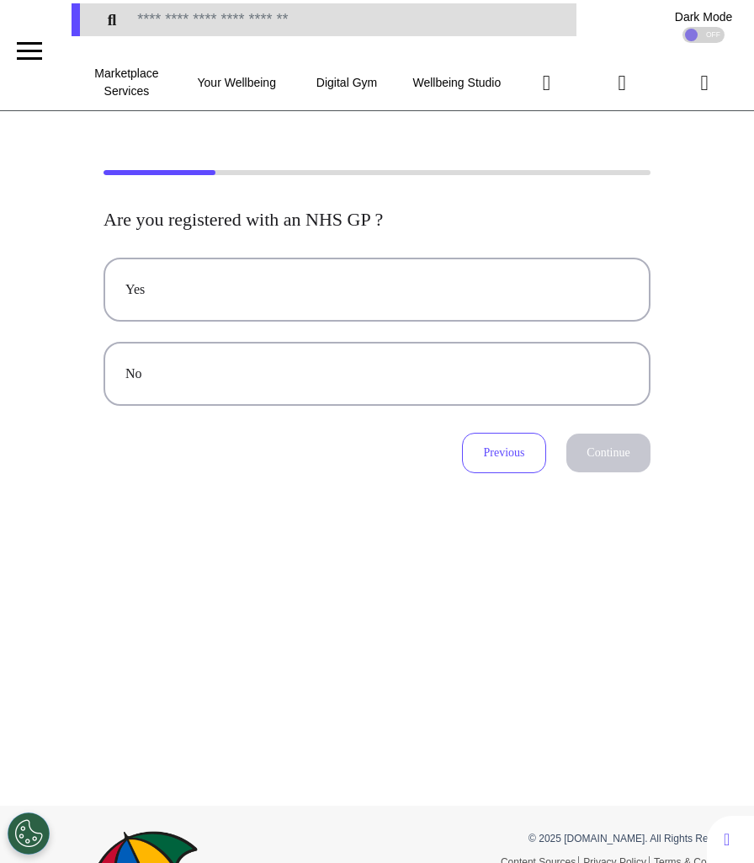
scroll to position [0, 0]
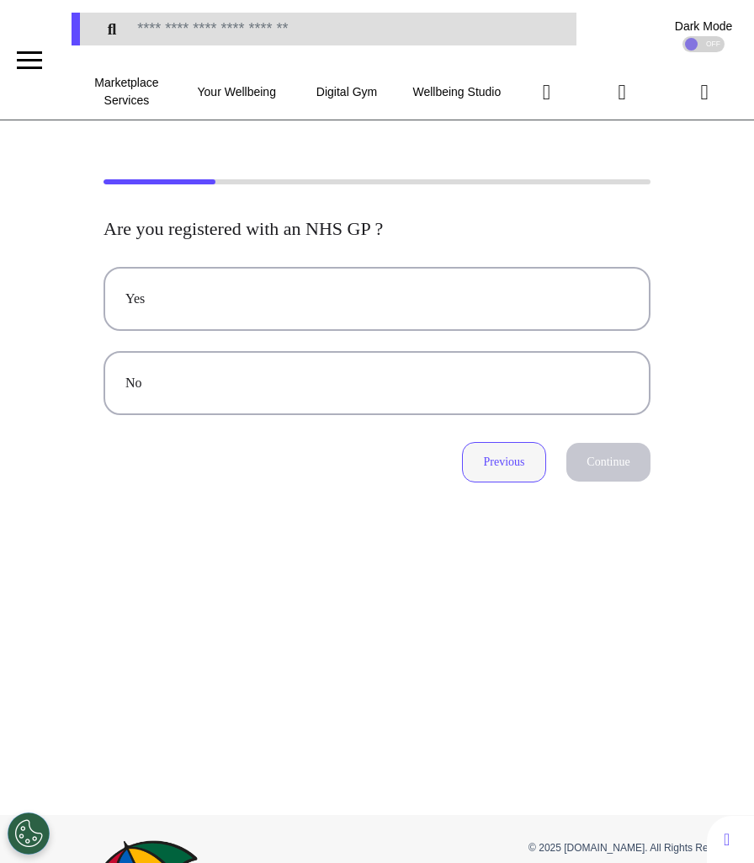
click at [508, 477] on button "Previous" at bounding box center [504, 462] width 84 height 40
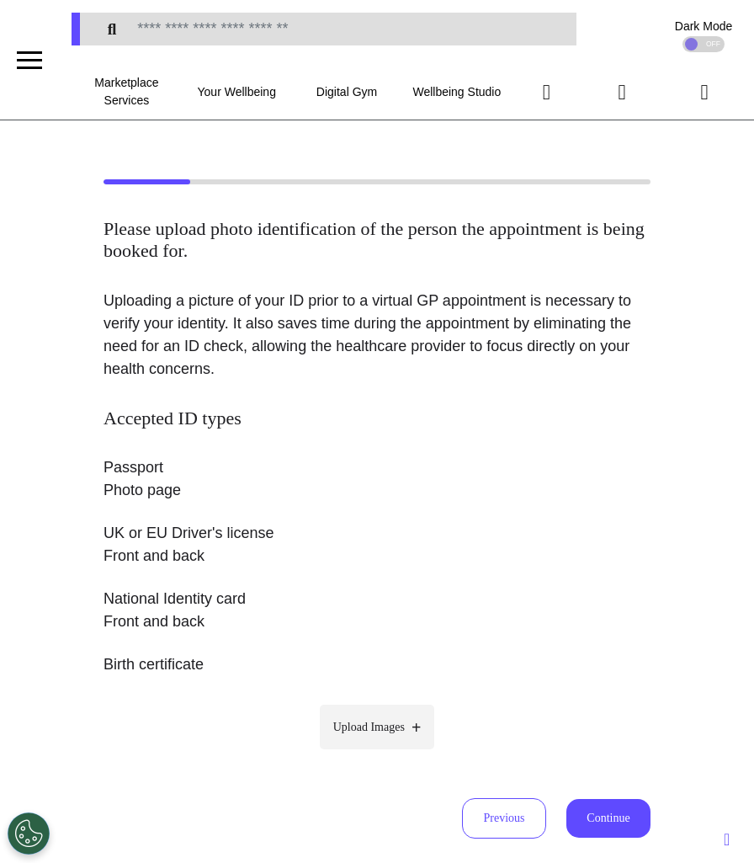
scroll to position [216, 0]
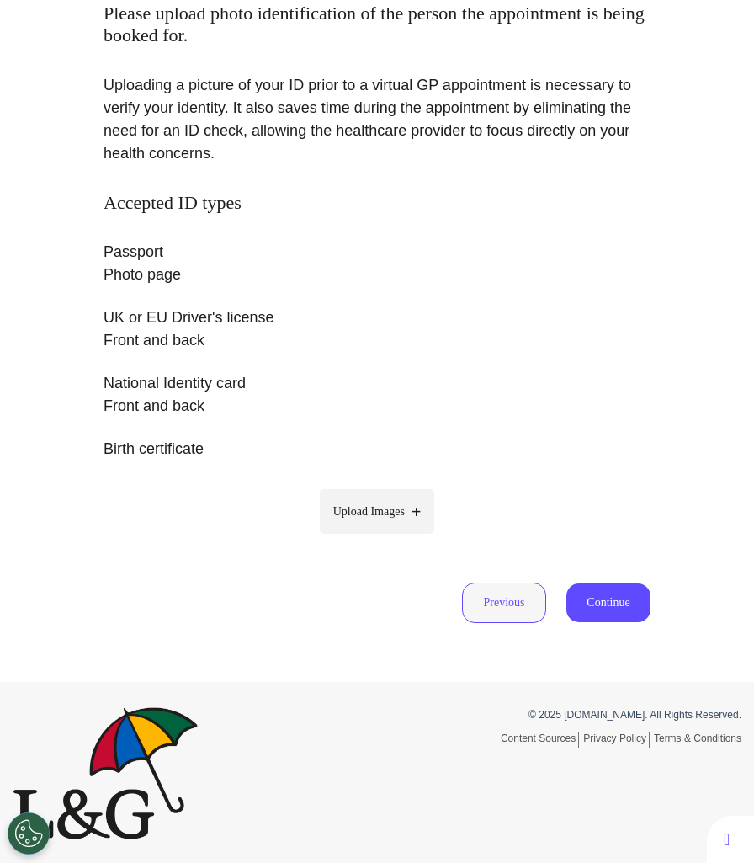
click at [482, 587] on button "Previous" at bounding box center [504, 603] width 84 height 40
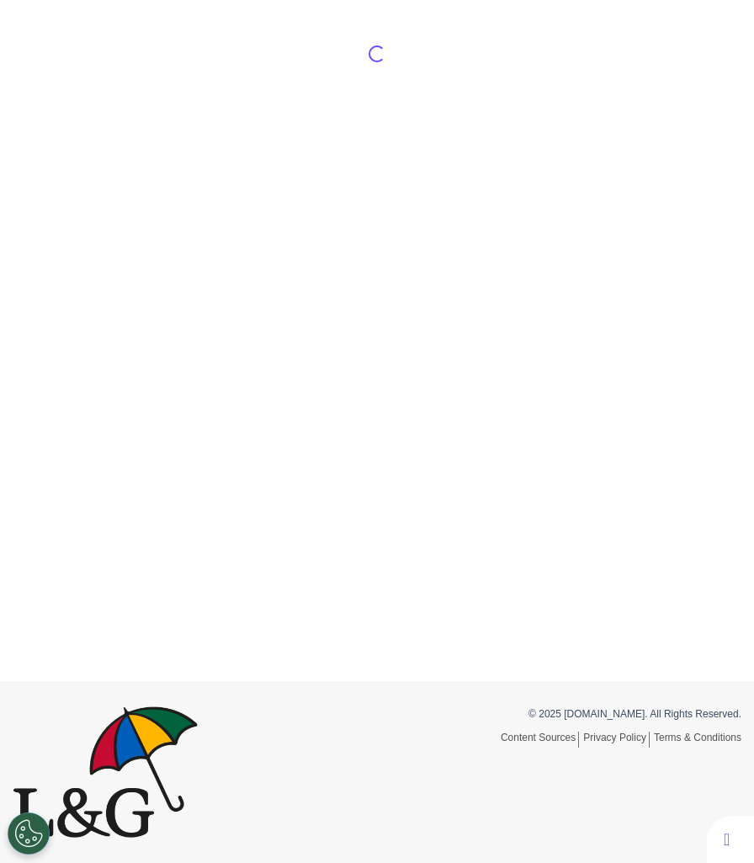
select select "******"
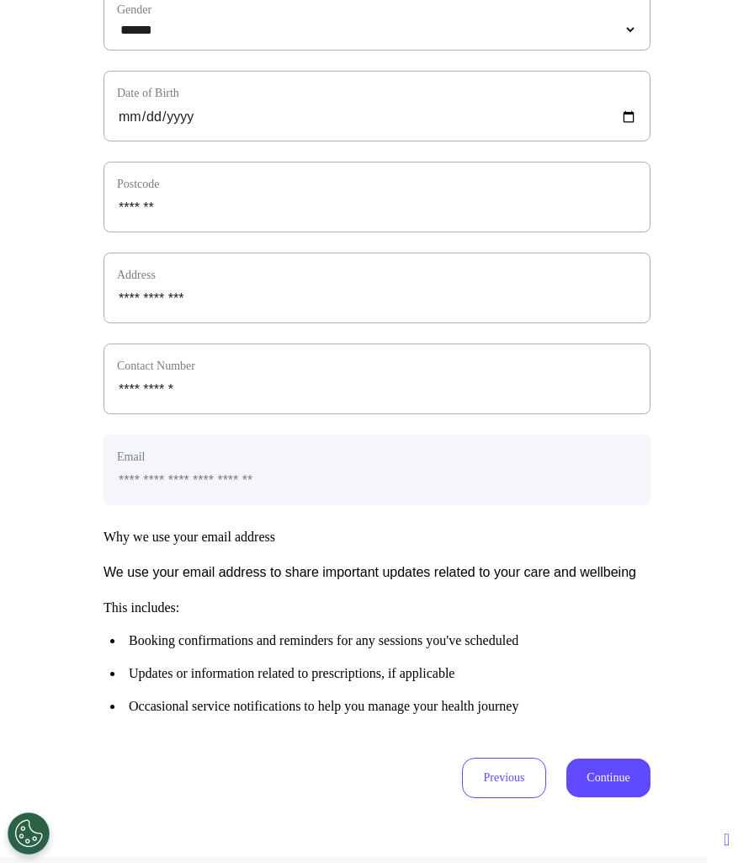
scroll to position [679, 0]
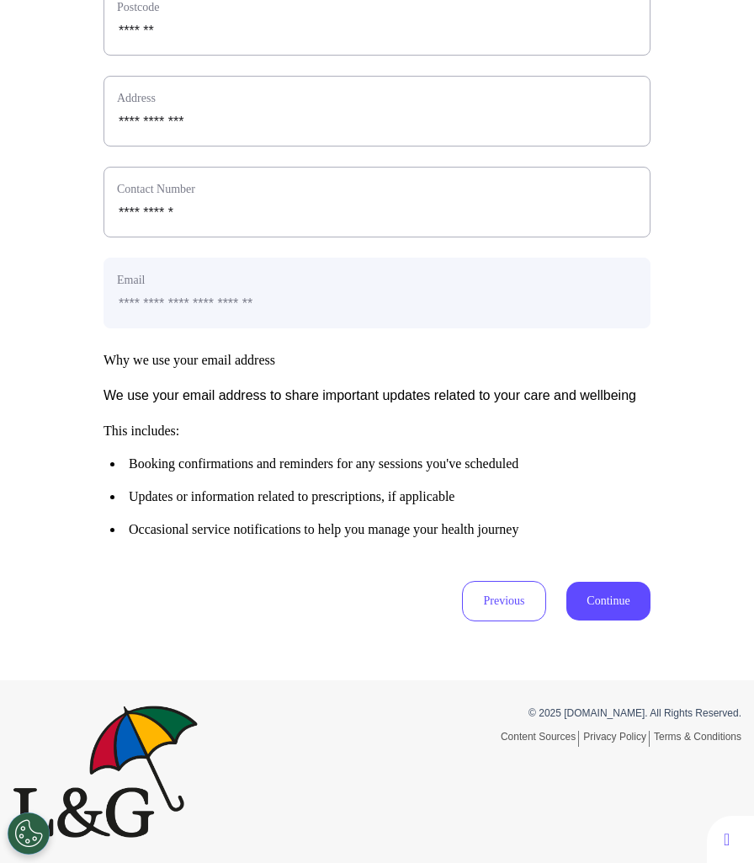
click at [589, 602] on button "Continue" at bounding box center [609, 601] width 84 height 39
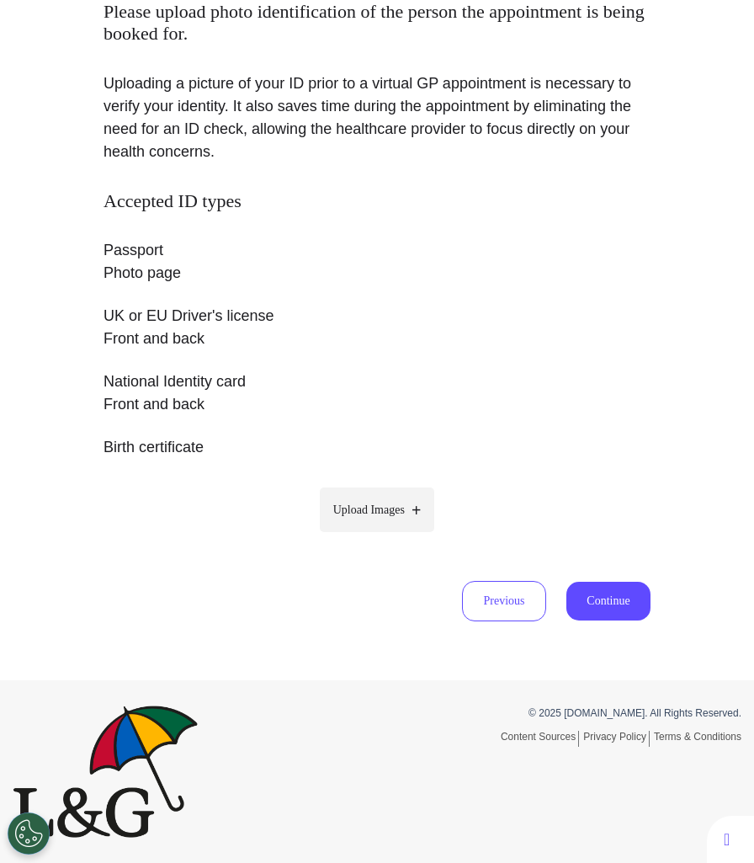
scroll to position [216, 0]
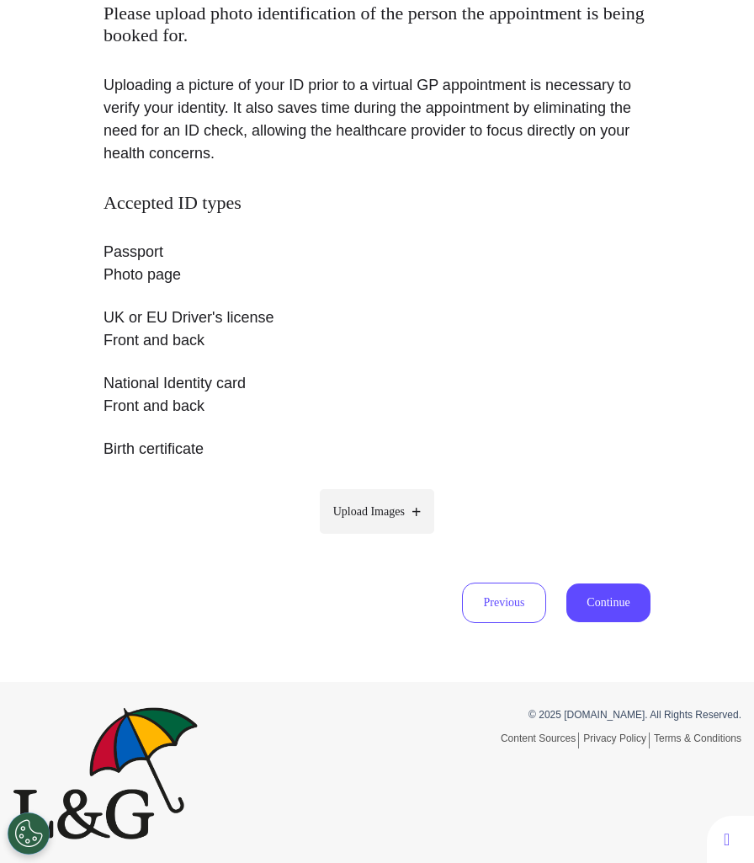
click at [602, 597] on button "Continue" at bounding box center [609, 602] width 84 height 39
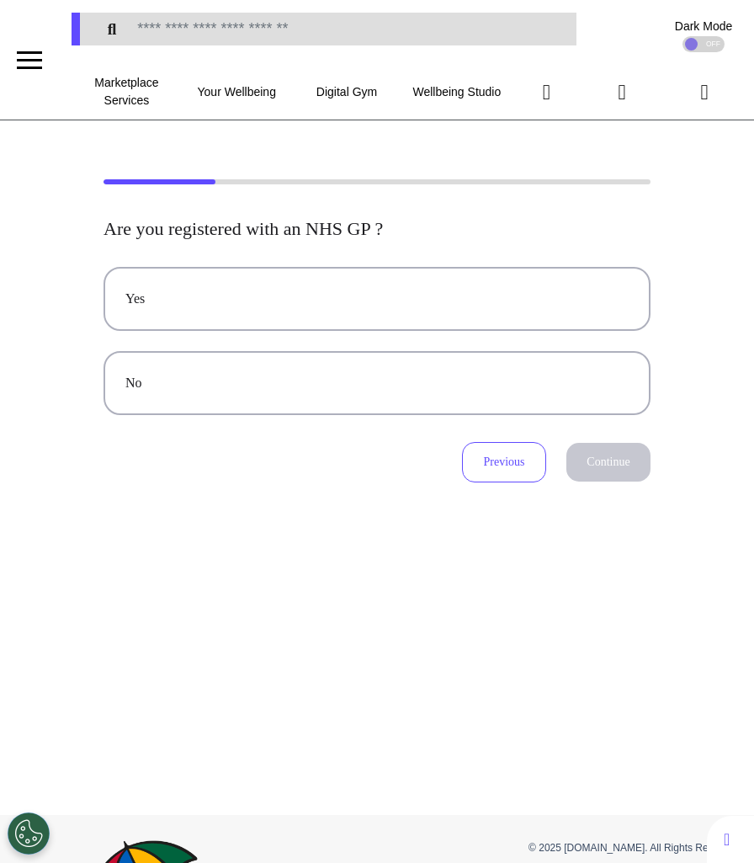
scroll to position [0, 0]
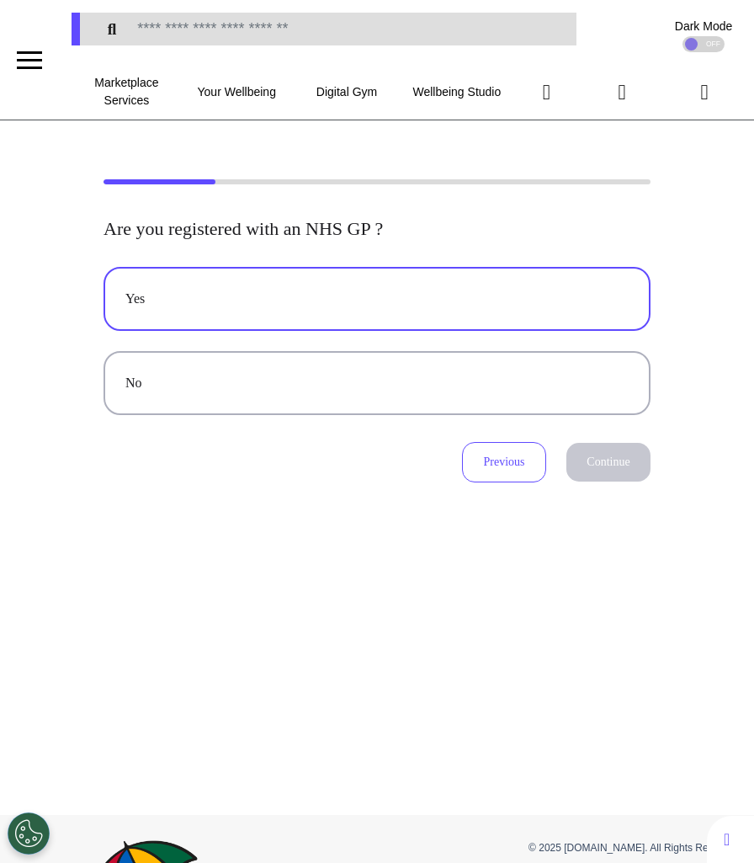
click at [587, 312] on button "Yes" at bounding box center [377, 299] width 547 height 64
click at [592, 452] on button "Continue" at bounding box center [609, 462] width 84 height 39
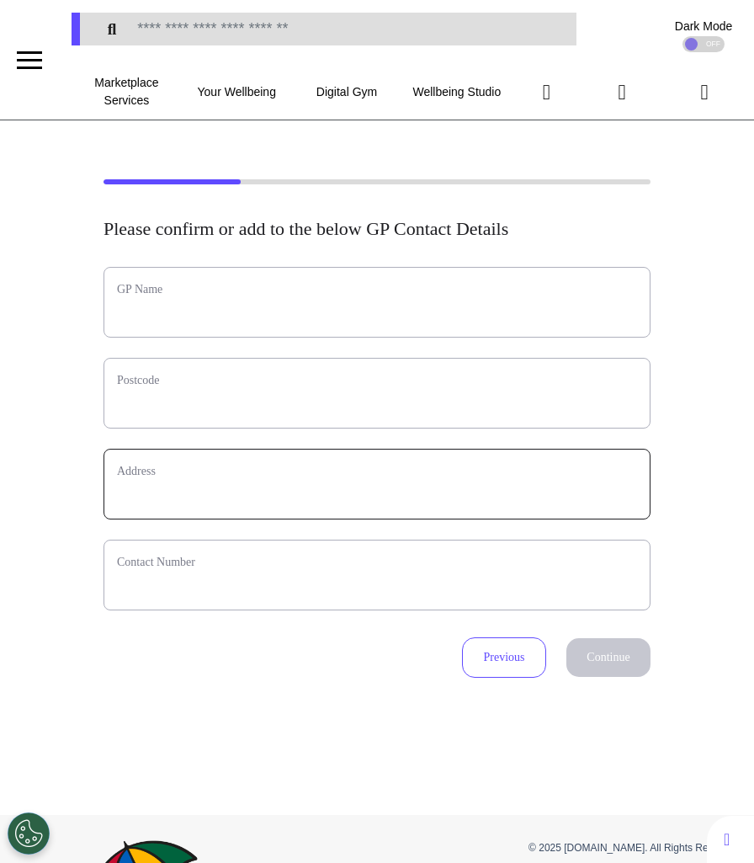
click at [549, 499] on input "text_area" at bounding box center [377, 495] width 520 height 22
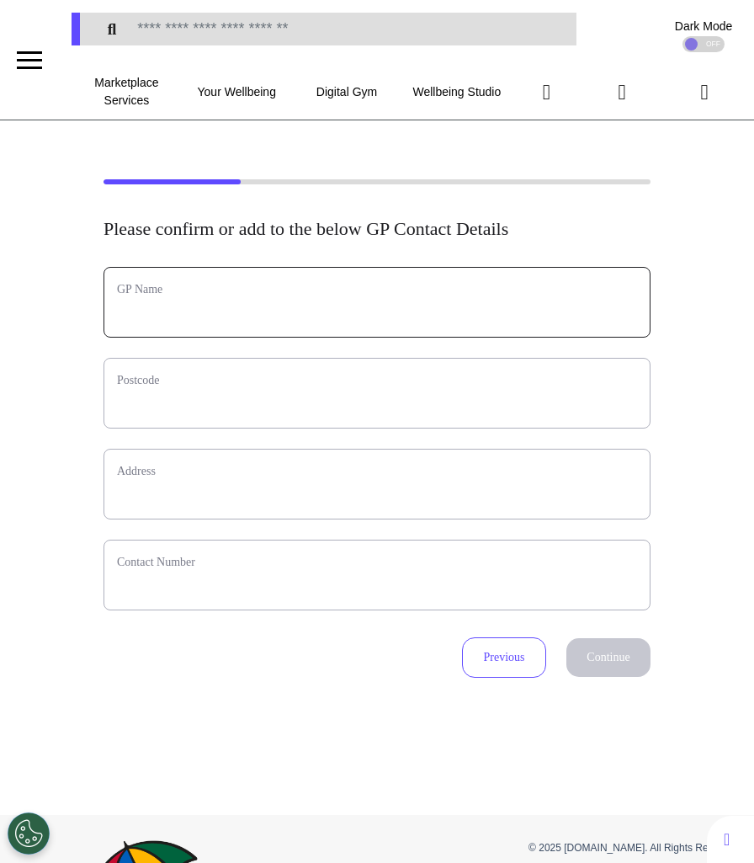
click at [285, 322] on input "text" at bounding box center [377, 313] width 520 height 22
type input "****"
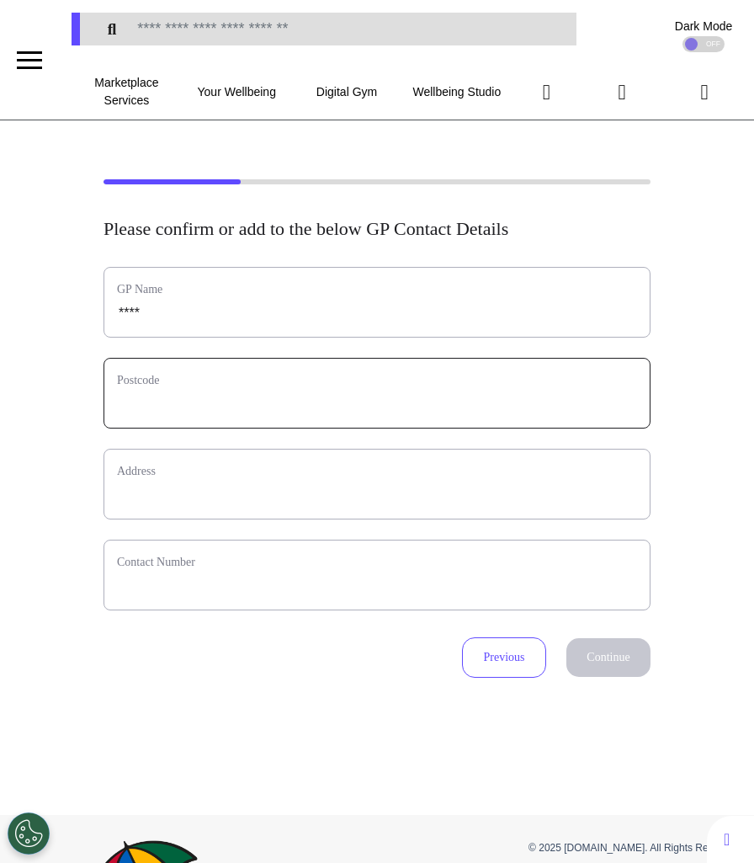
click at [244, 396] on input "text" at bounding box center [377, 404] width 520 height 22
type input "**"
select select
type input "***"
select select
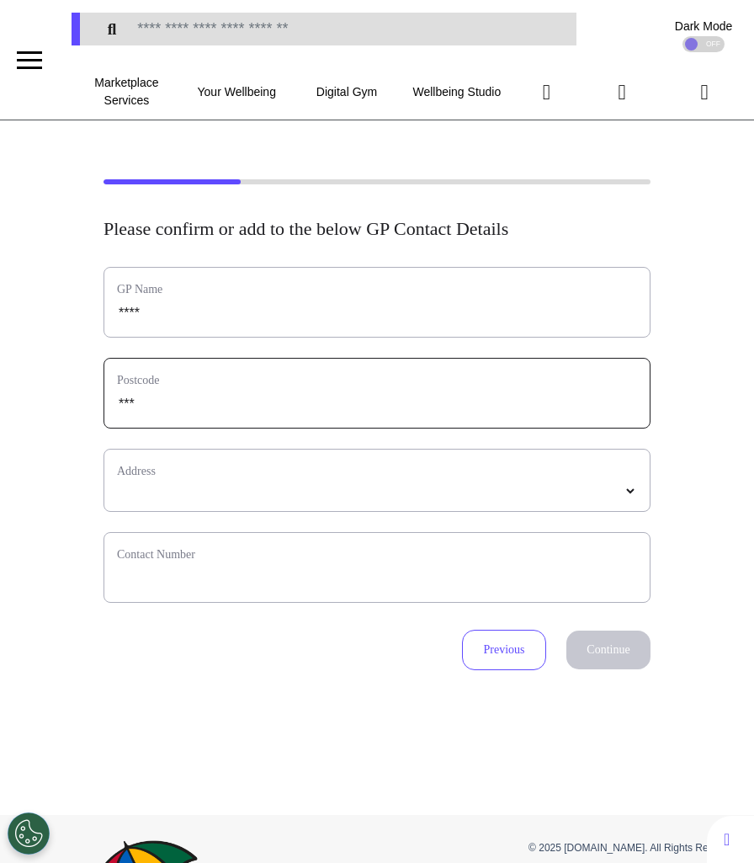
drag, startPoint x: 207, startPoint y: 412, endPoint x: 48, endPoint y: 412, distance: 159.1
click at [48, 412] on div "Please confirm or add to the below GP Contact Details GP Name **** Postcode ***…" at bounding box center [377, 424] width 754 height 491
click at [150, 406] on input "text" at bounding box center [377, 404] width 520 height 22
type input "*******"
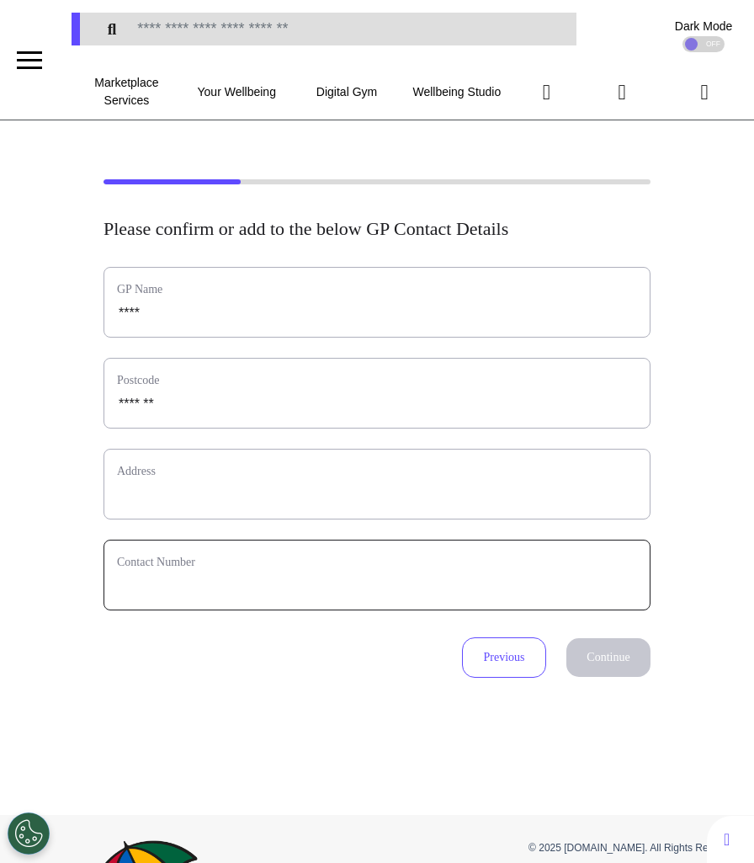
type input "**********"
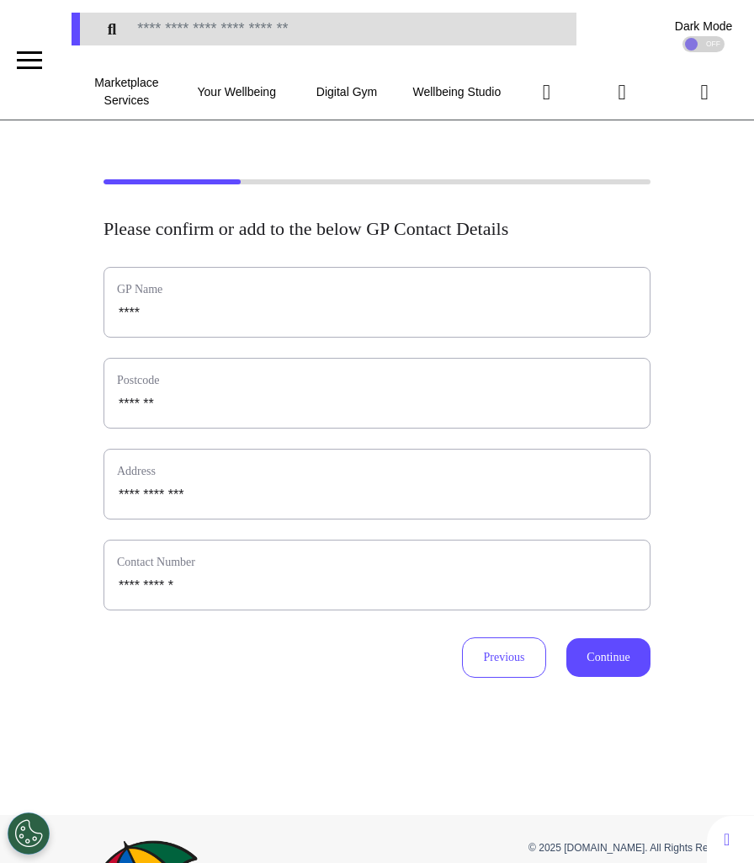
click at [590, 654] on button "Continue" at bounding box center [609, 657] width 84 height 39
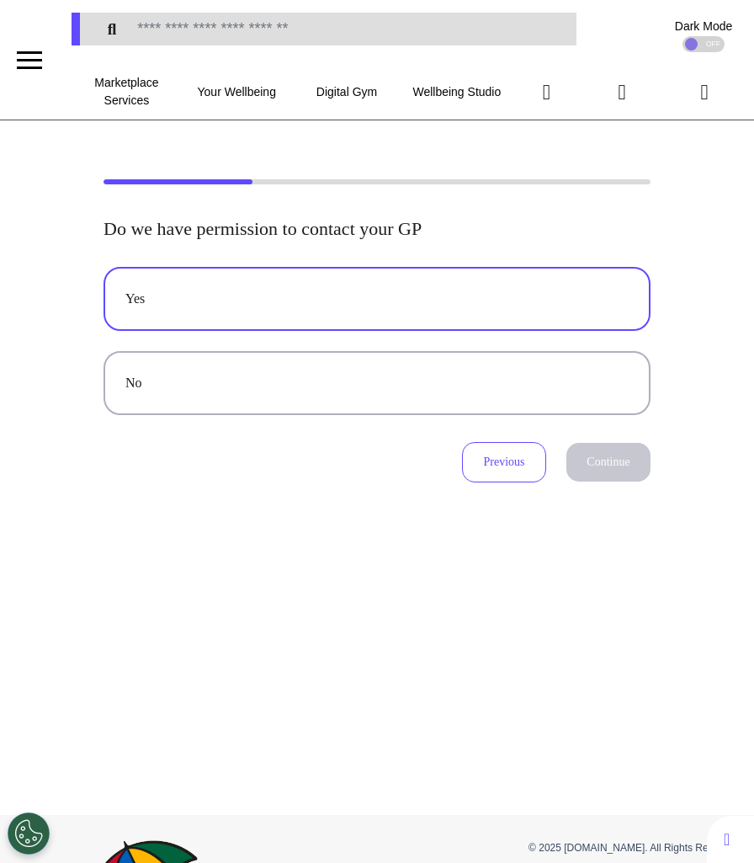
click at [389, 301] on div "Yes" at bounding box center [376, 299] width 503 height 20
click at [632, 481] on button "Continue" at bounding box center [609, 462] width 84 height 39
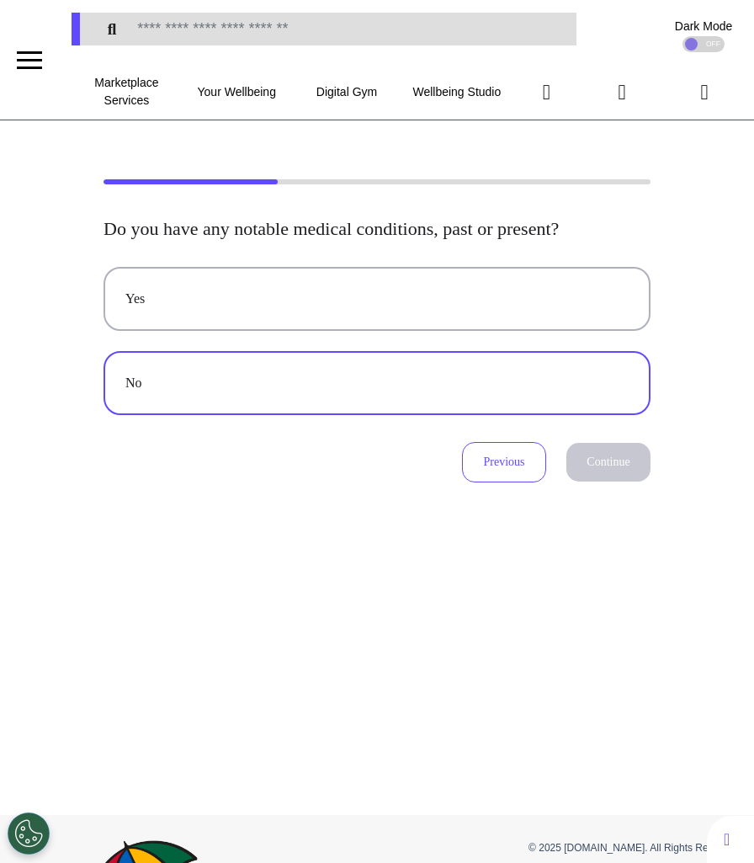
click at [558, 415] on button "No" at bounding box center [377, 383] width 547 height 64
click at [612, 482] on button "Continue" at bounding box center [609, 462] width 84 height 39
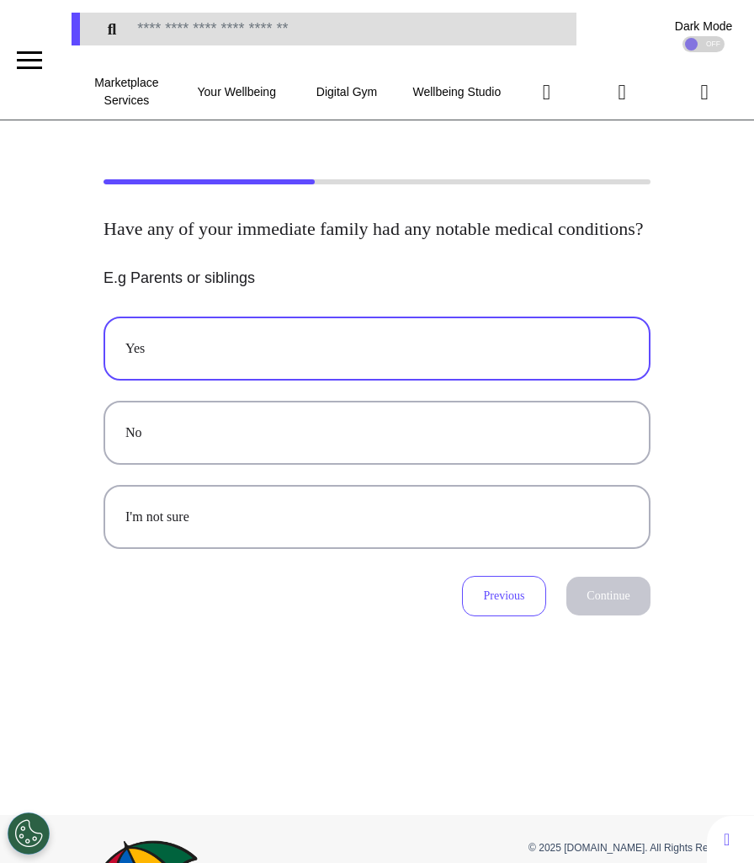
click at [477, 359] on div "Yes" at bounding box center [376, 348] width 503 height 20
click at [627, 604] on button "Continue" at bounding box center [609, 596] width 84 height 39
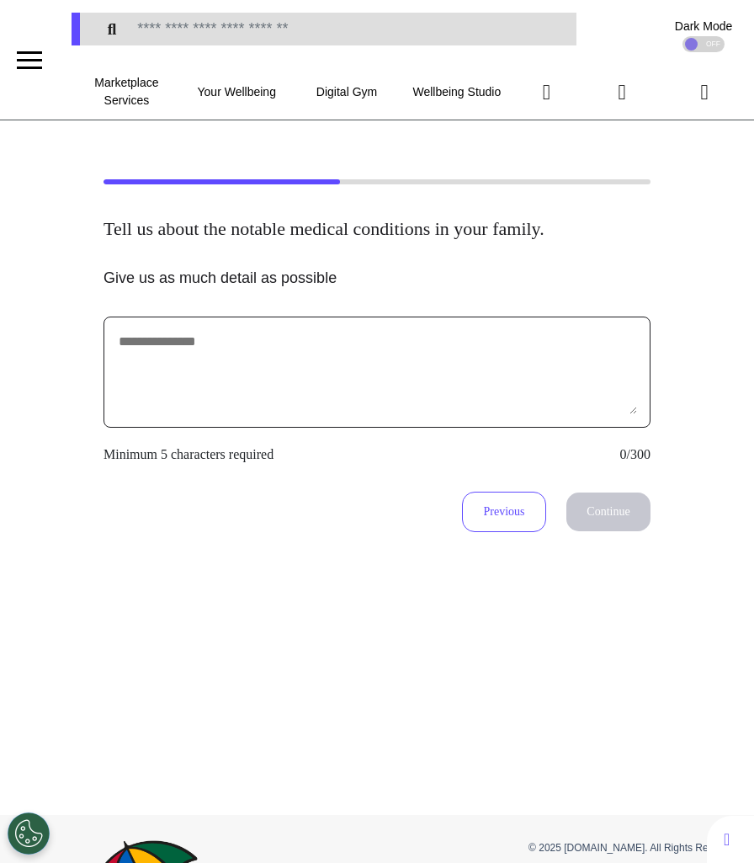
click at [476, 394] on textarea at bounding box center [377, 372] width 520 height 84
type textarea "******"
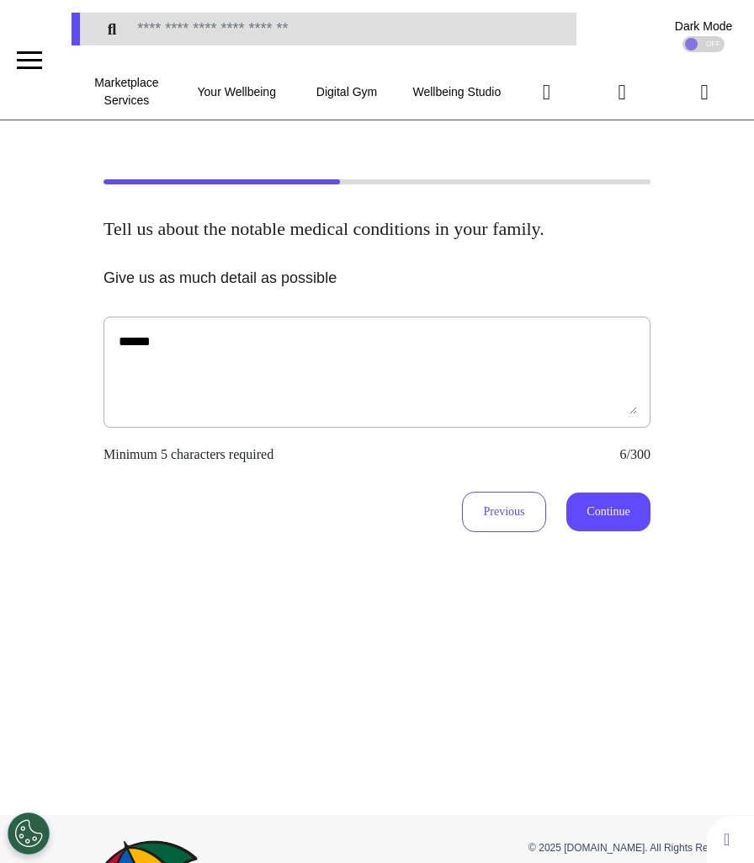
click at [628, 507] on button "Continue" at bounding box center [609, 512] width 84 height 39
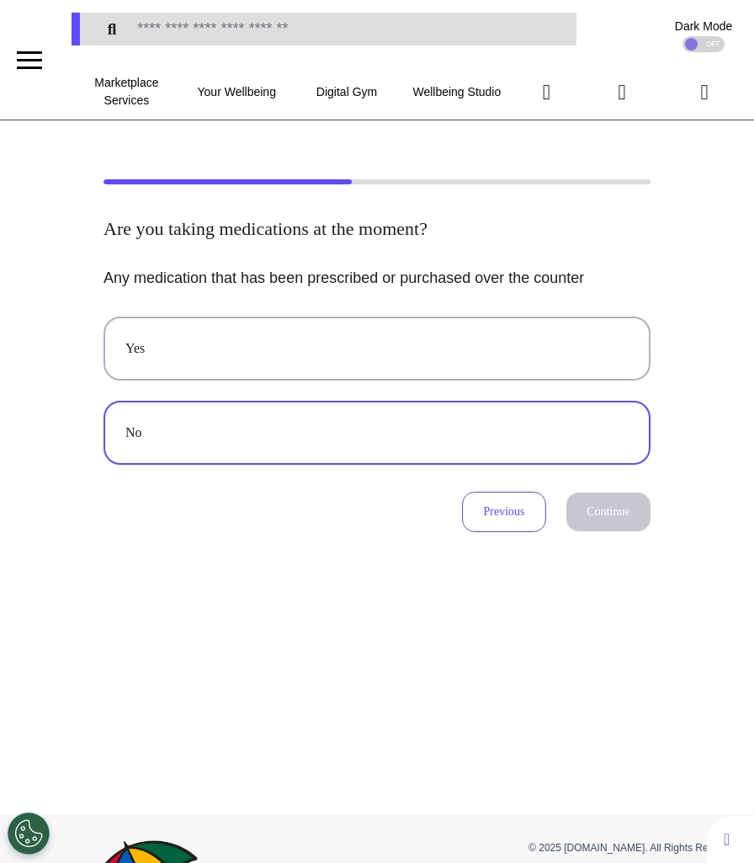
click at [412, 443] on button "No" at bounding box center [377, 433] width 547 height 64
click at [653, 533] on div "Are you taking medications at the moment? Any medication that has been prescrib…" at bounding box center [377, 467] width 754 height 695
click at [633, 512] on button "Continue" at bounding box center [609, 512] width 84 height 39
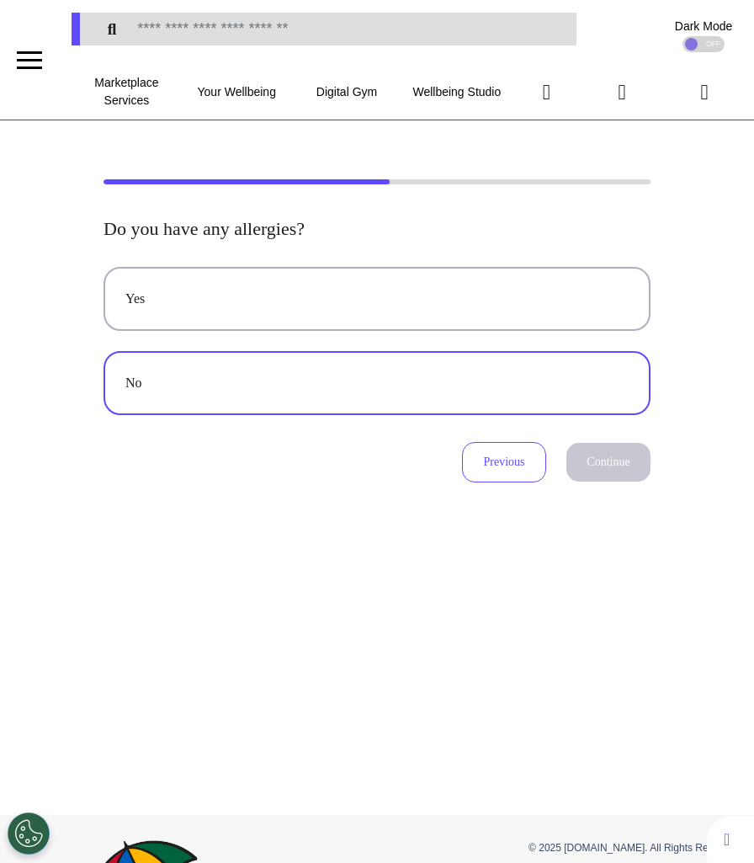
click at [397, 397] on button "No" at bounding box center [377, 383] width 547 height 64
click at [610, 453] on button "Continue" at bounding box center [609, 462] width 84 height 39
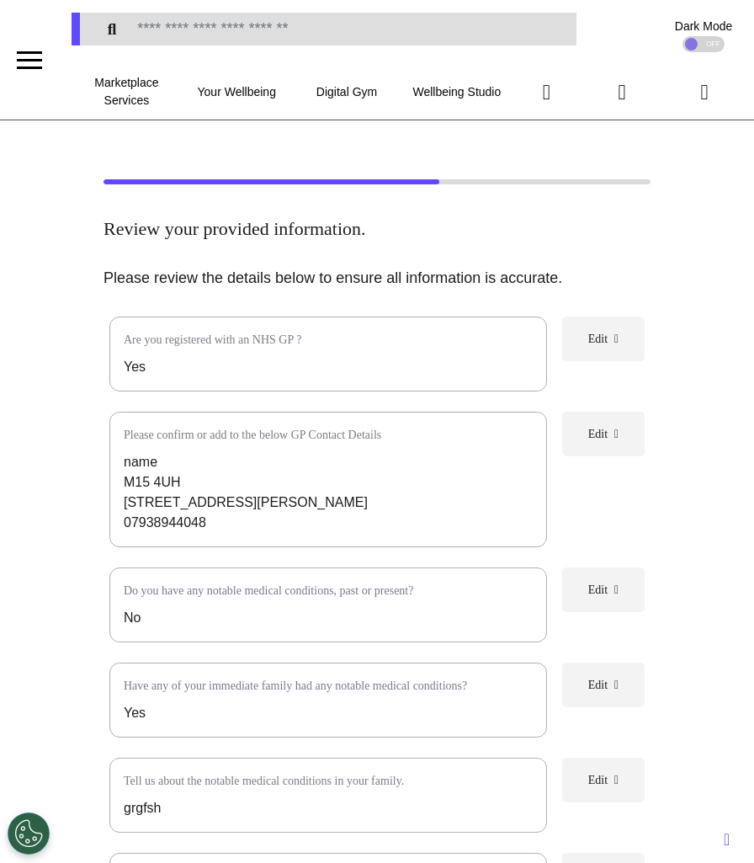
scroll to position [482, 0]
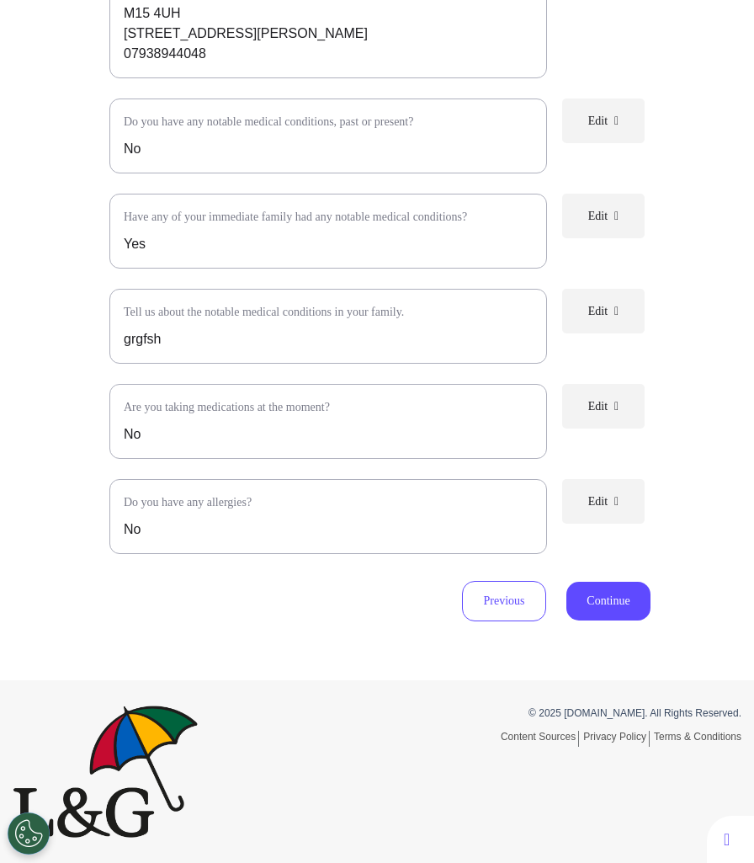
click at [614, 597] on button "Continue" at bounding box center [609, 601] width 84 height 39
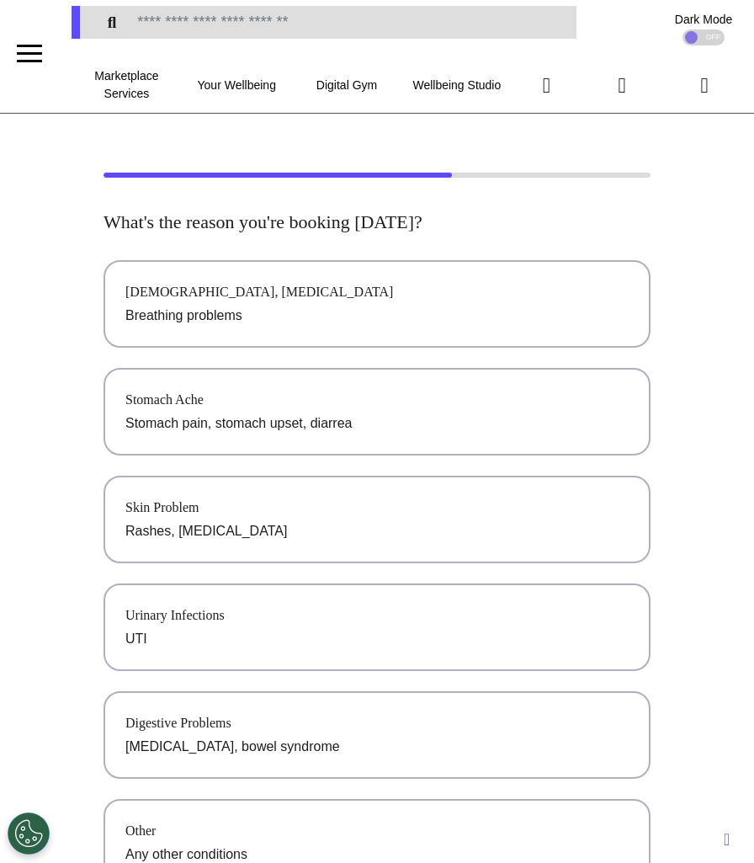
scroll to position [0, 0]
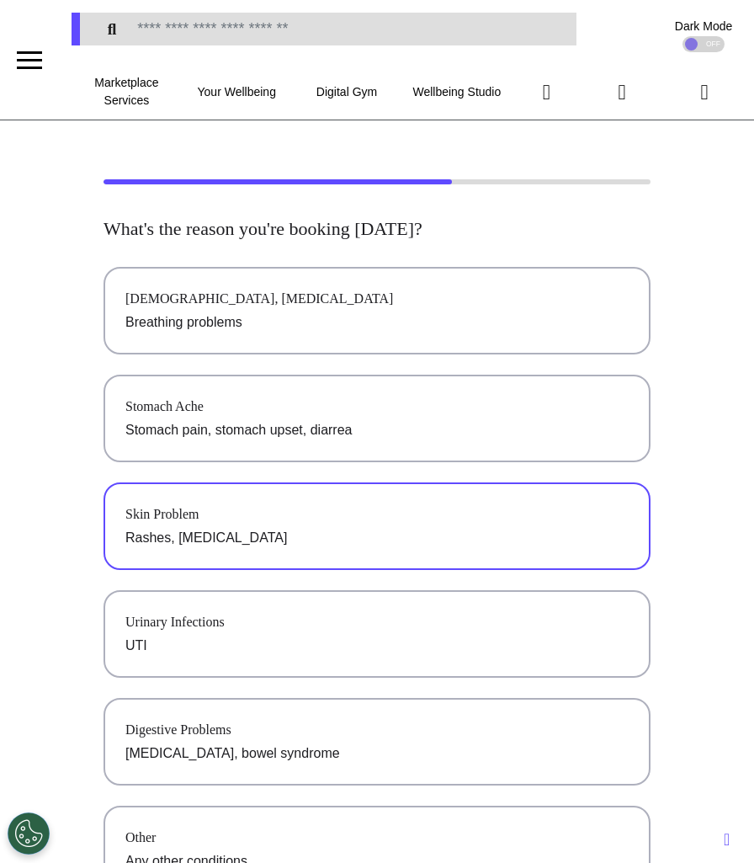
click at [492, 552] on button "Skin Problem Rashes, allergies" at bounding box center [377, 526] width 547 height 88
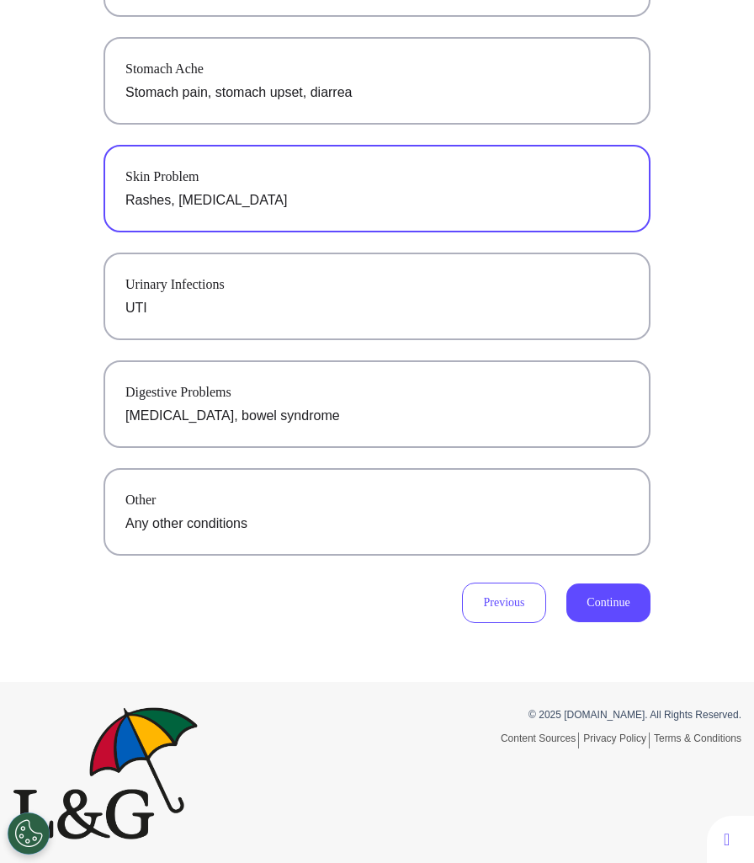
click at [583, 606] on button "Continue" at bounding box center [609, 602] width 84 height 39
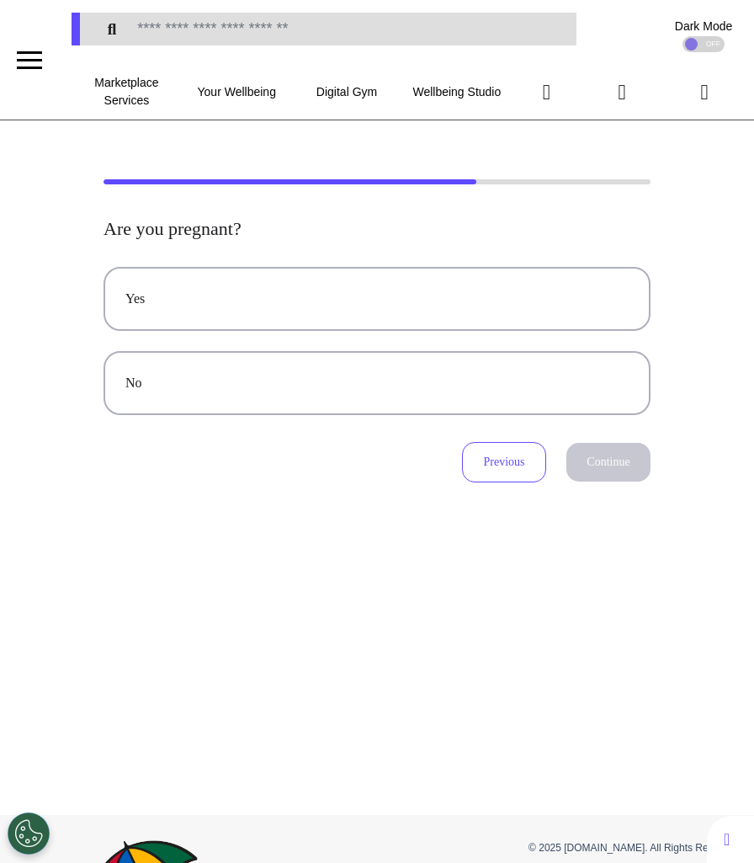
scroll to position [0, 0]
click at [478, 463] on button "Previous" at bounding box center [504, 462] width 84 height 40
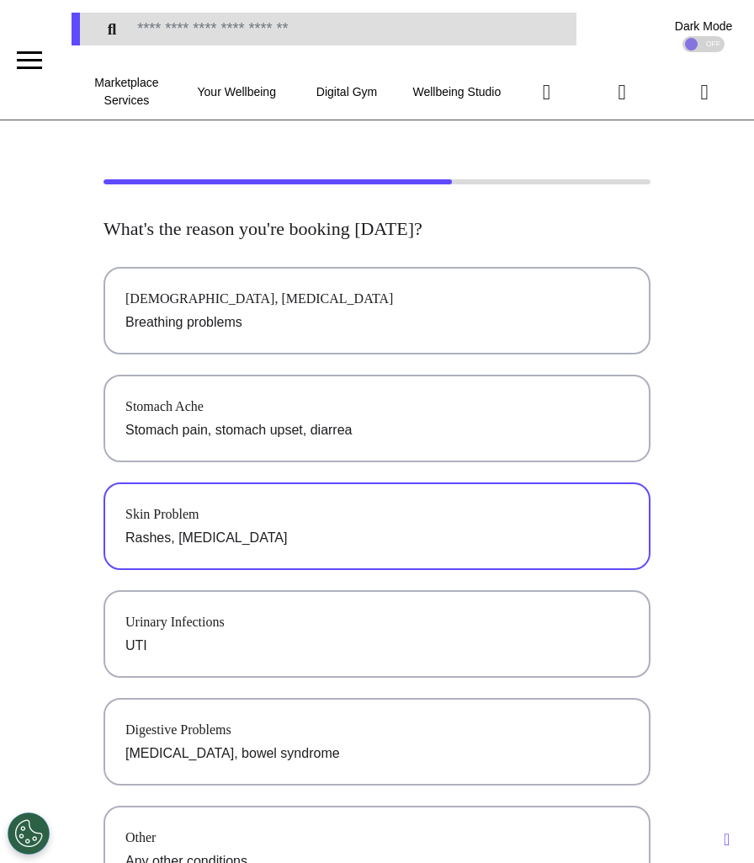
click at [557, 513] on div "Skin Problem" at bounding box center [376, 514] width 503 height 20
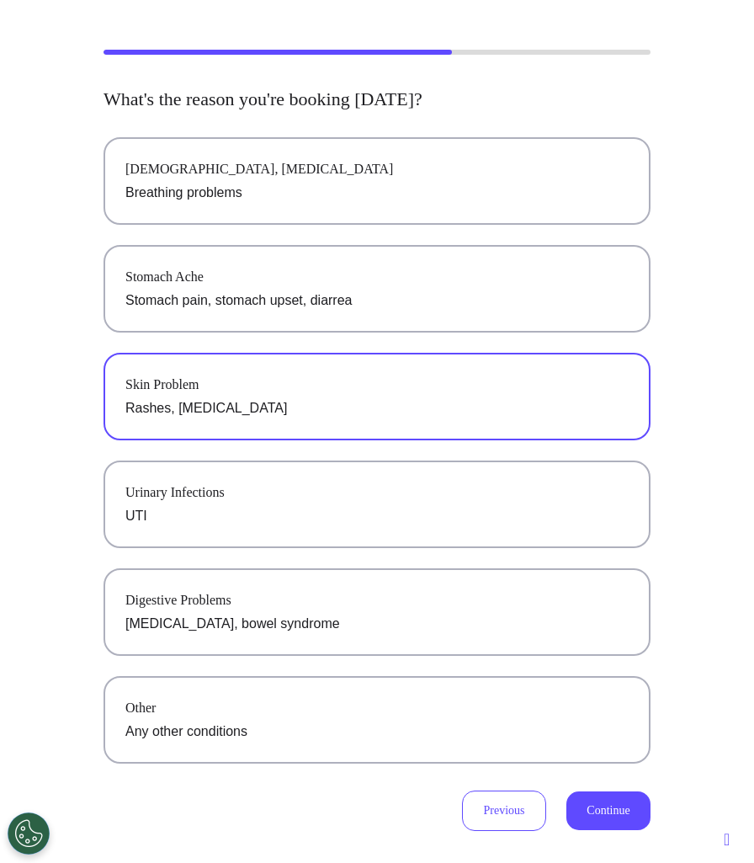
scroll to position [338, 0]
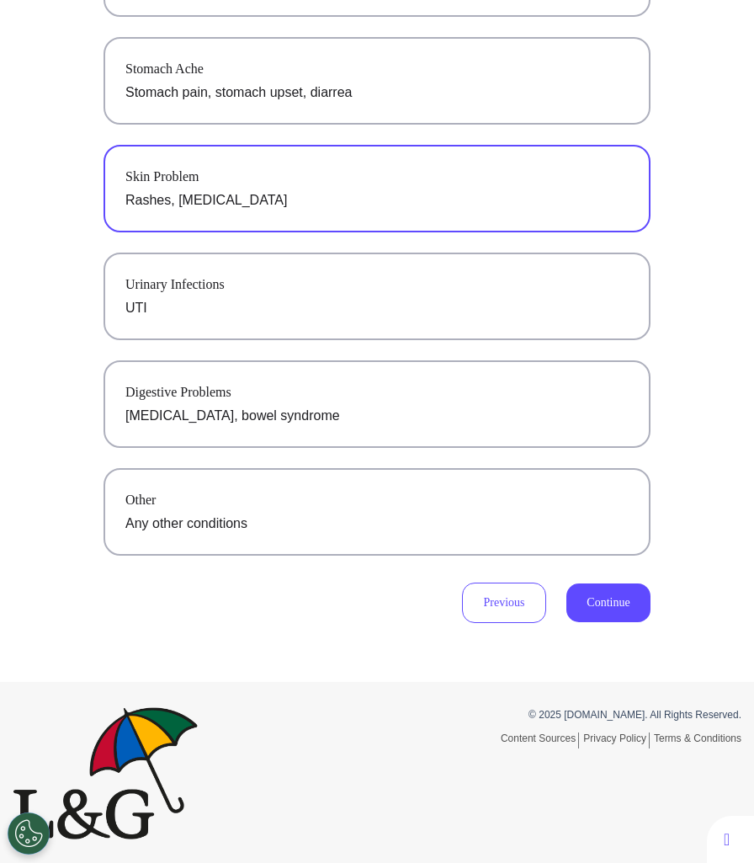
click at [599, 595] on button "Continue" at bounding box center [609, 602] width 84 height 39
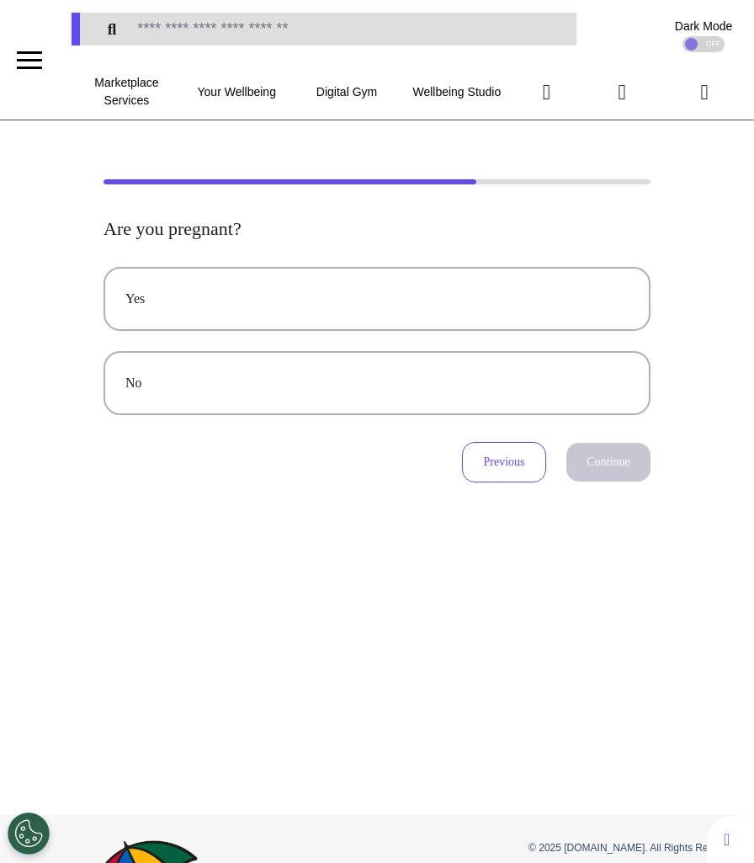
scroll to position [0, 0]
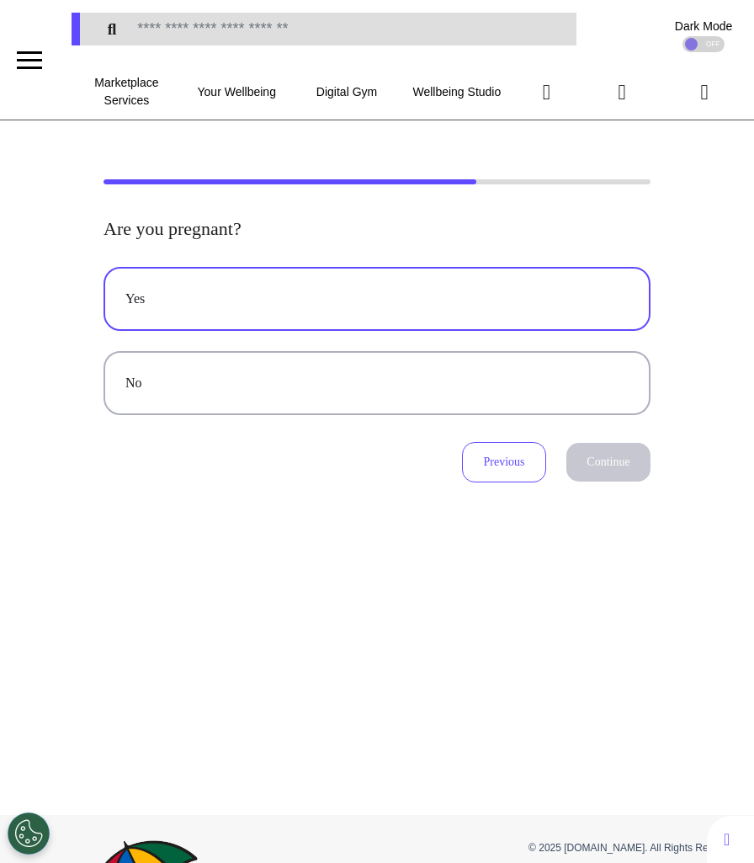
click at [423, 293] on div "Yes" at bounding box center [376, 299] width 503 height 20
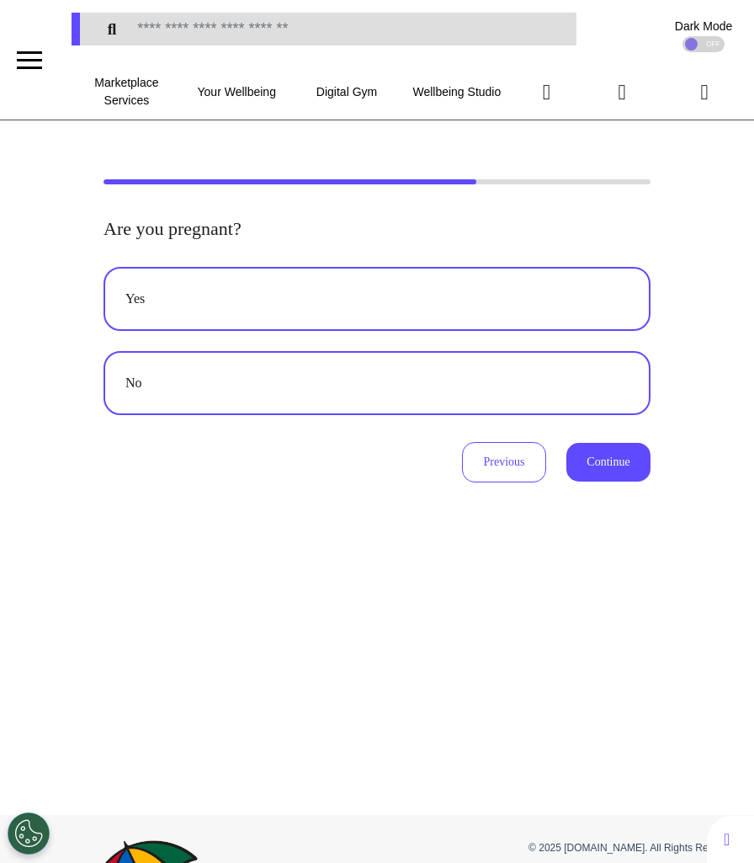
click at [590, 369] on button "No" at bounding box center [377, 383] width 547 height 64
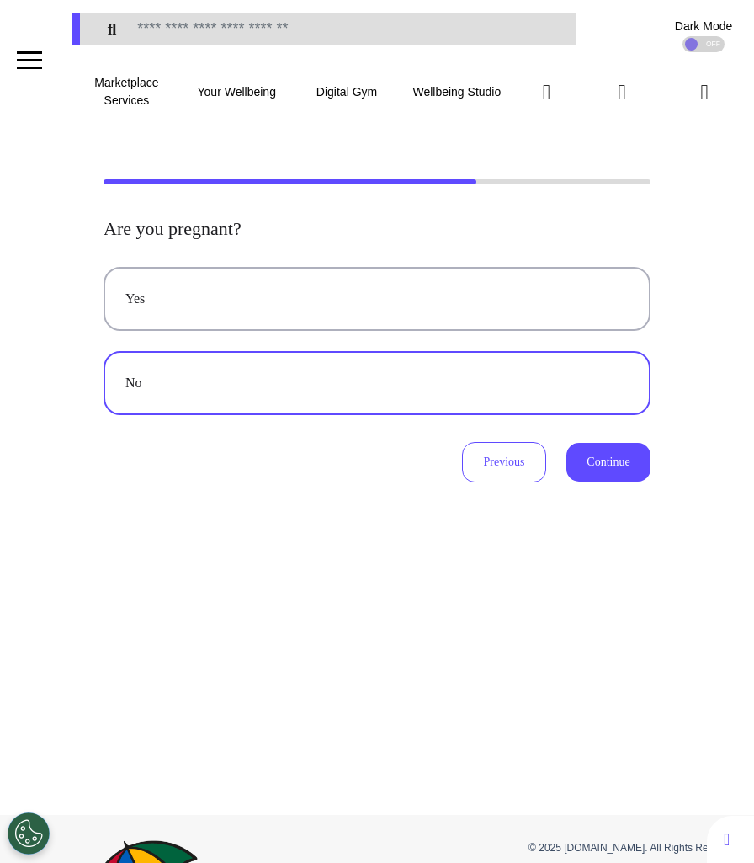
click at [593, 435] on div "Yes No Previous Continue" at bounding box center [377, 375] width 547 height 216
click at [595, 469] on button "Continue" at bounding box center [609, 462] width 84 height 39
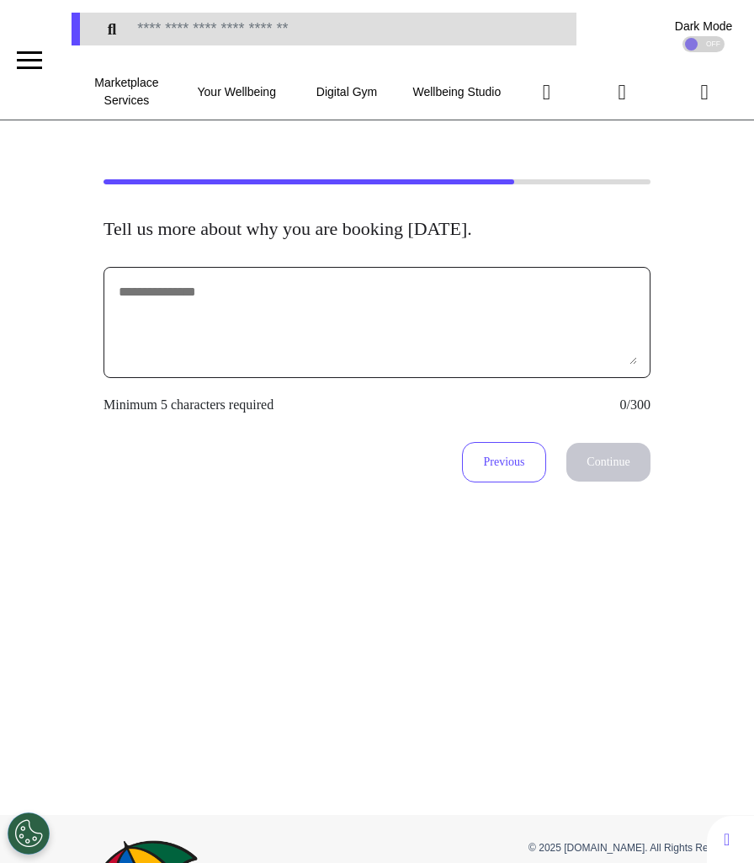
click at [429, 308] on textarea at bounding box center [377, 322] width 520 height 84
click at [468, 442] on div "Previous Continue" at bounding box center [377, 462] width 547 height 40
click at [522, 519] on div "Tell us more about why you are booking today. Minimum 5 characters required 0/3…" at bounding box center [377, 467] width 754 height 695
click at [519, 476] on button "Previous" at bounding box center [504, 462] width 84 height 40
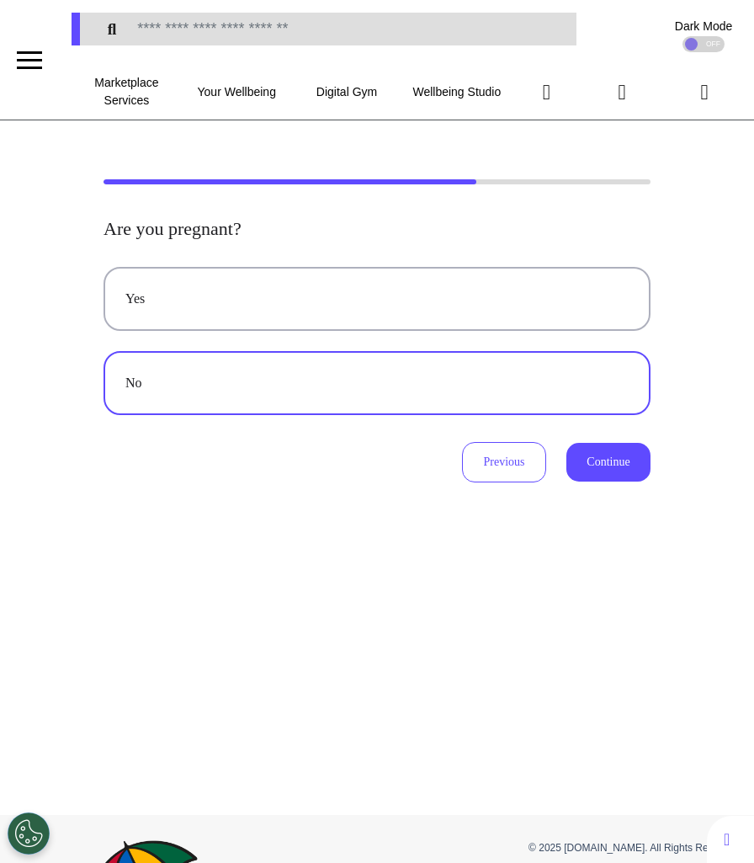
click at [371, 306] on div "Yes" at bounding box center [376, 299] width 503 height 20
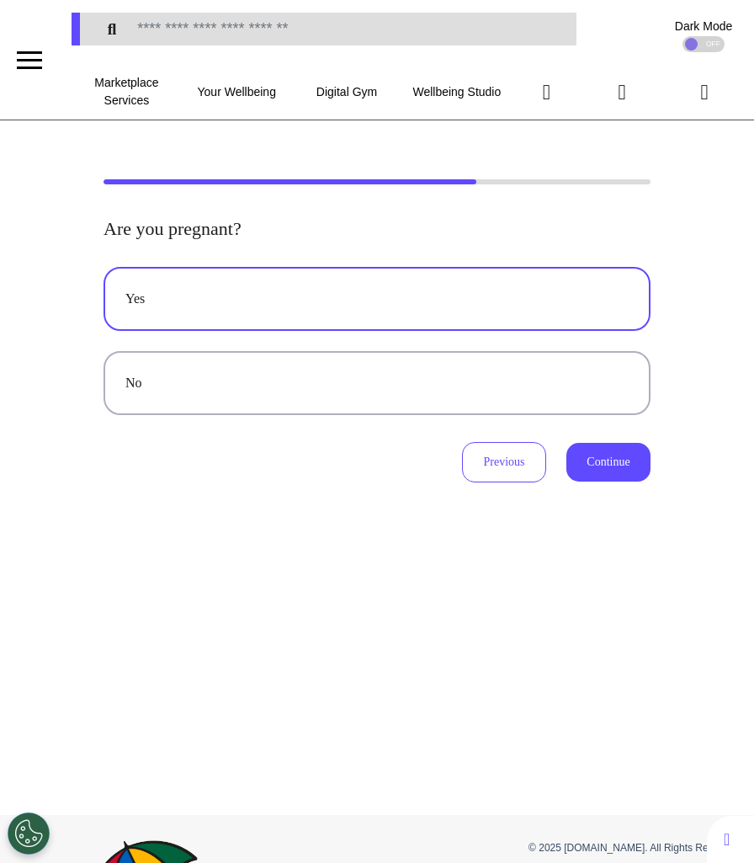
click at [585, 445] on button "Continue" at bounding box center [609, 462] width 84 height 39
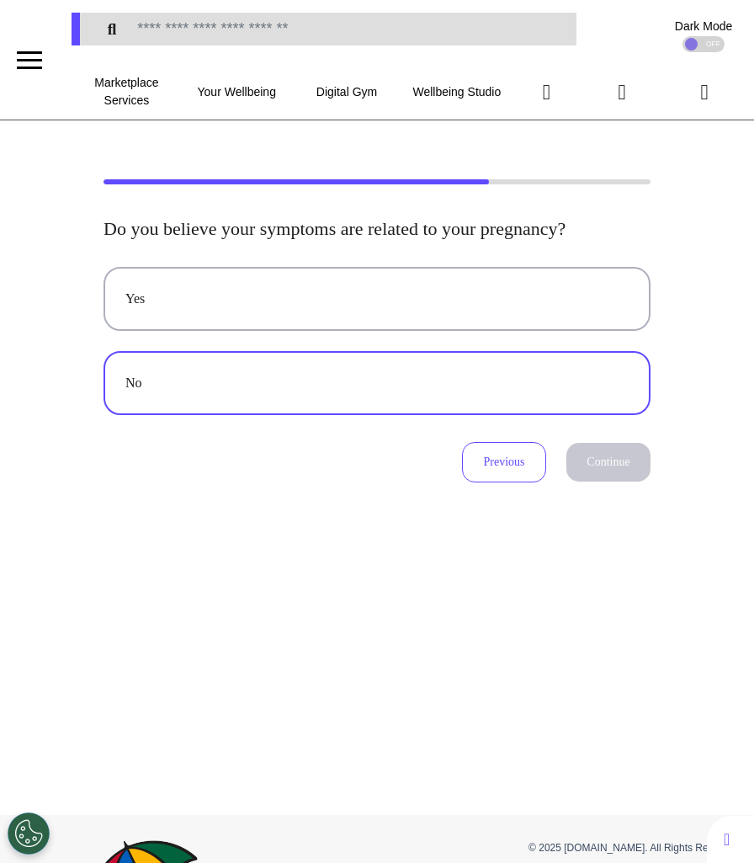
click at [520, 373] on button "No" at bounding box center [377, 383] width 547 height 64
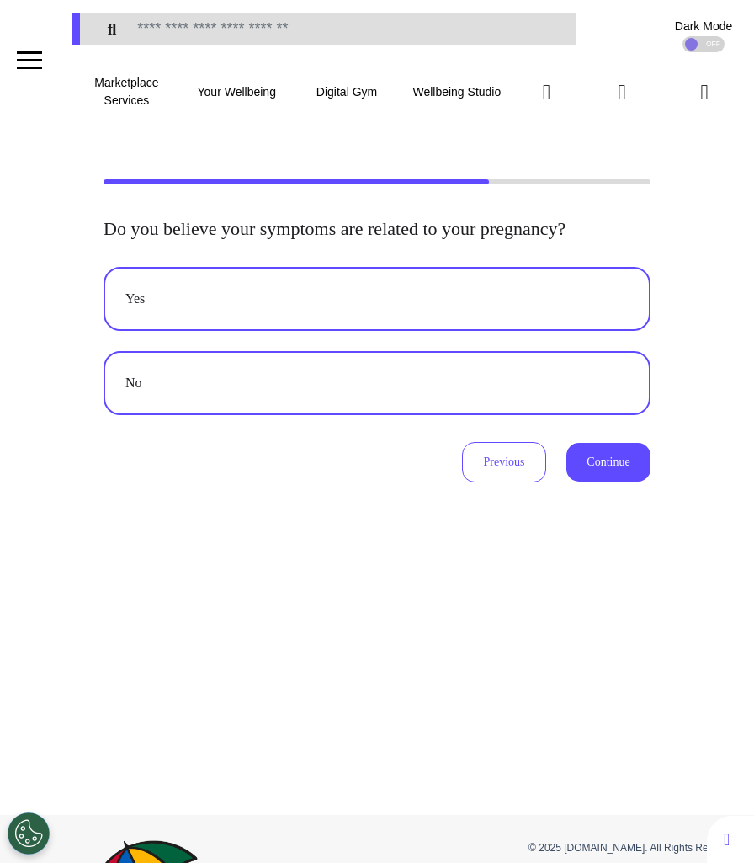
click at [514, 309] on div "Yes" at bounding box center [376, 299] width 503 height 20
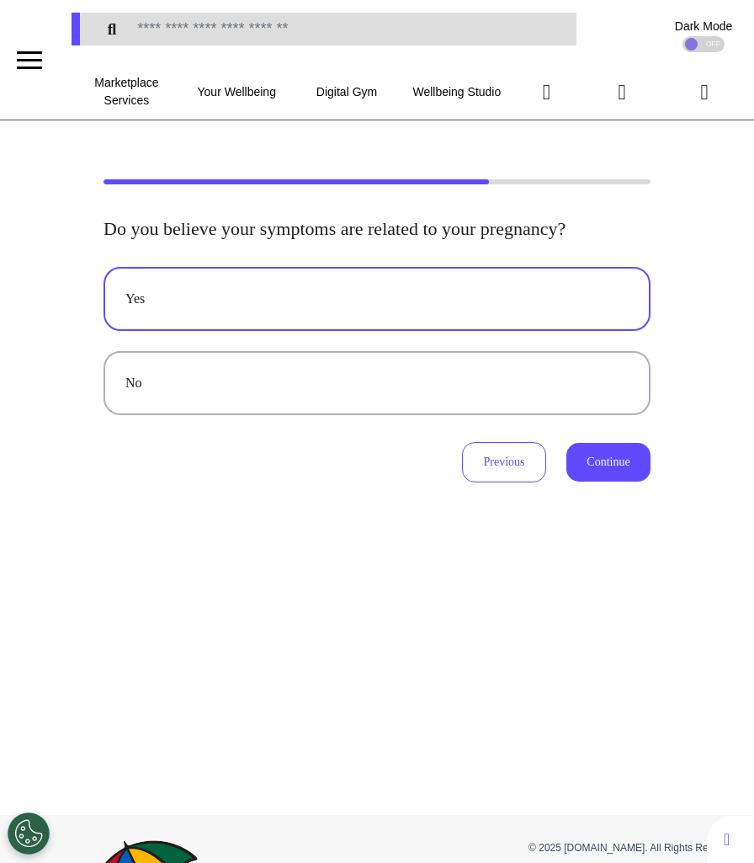
click at [634, 477] on button "Continue" at bounding box center [609, 462] width 84 height 39
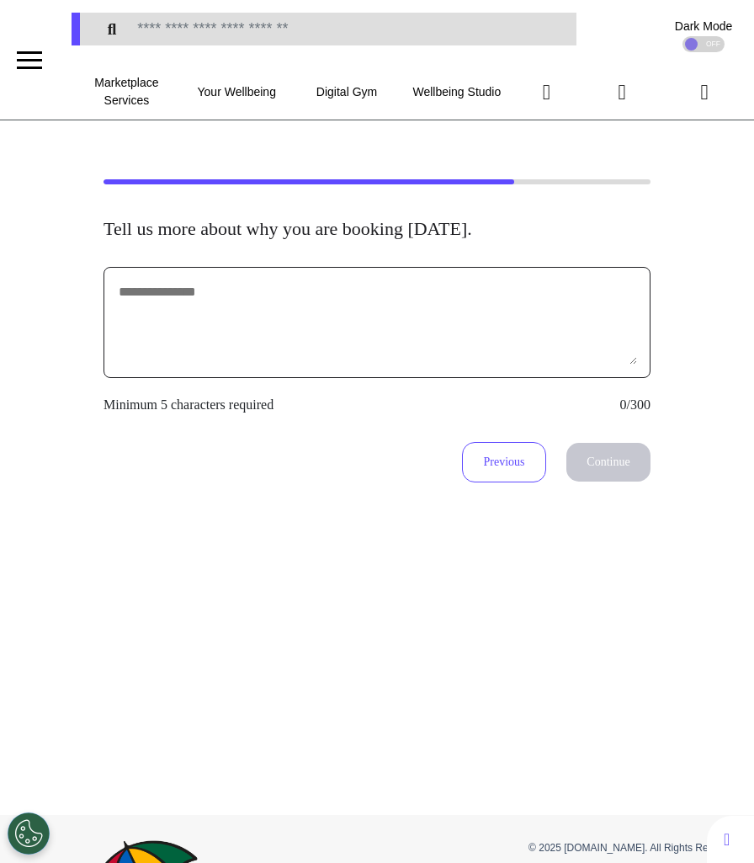
click at [487, 327] on textarea at bounding box center [377, 322] width 520 height 84
type textarea "*********"
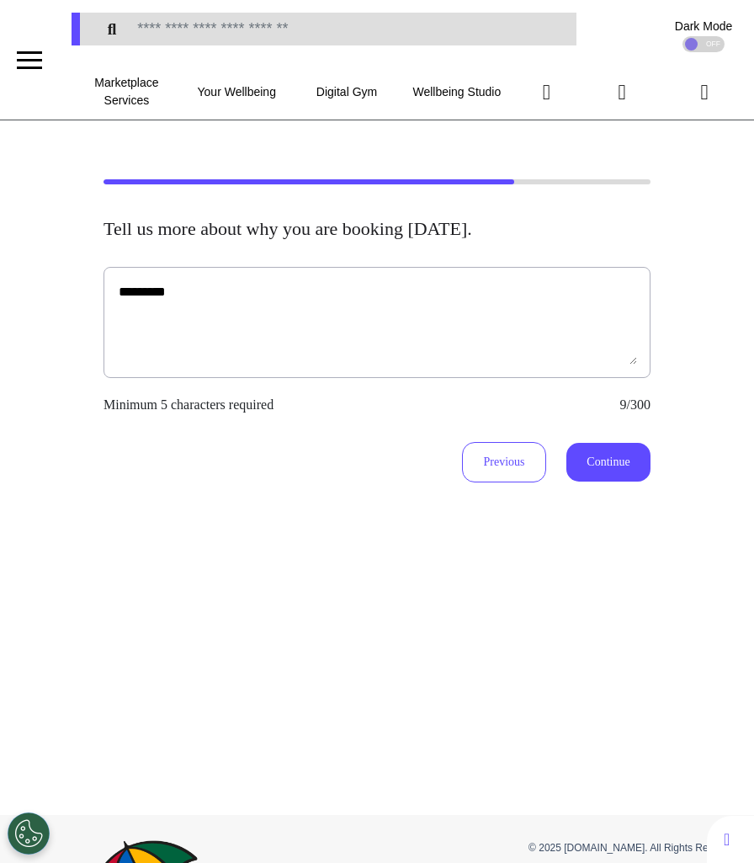
click at [614, 459] on button "Continue" at bounding box center [609, 462] width 84 height 39
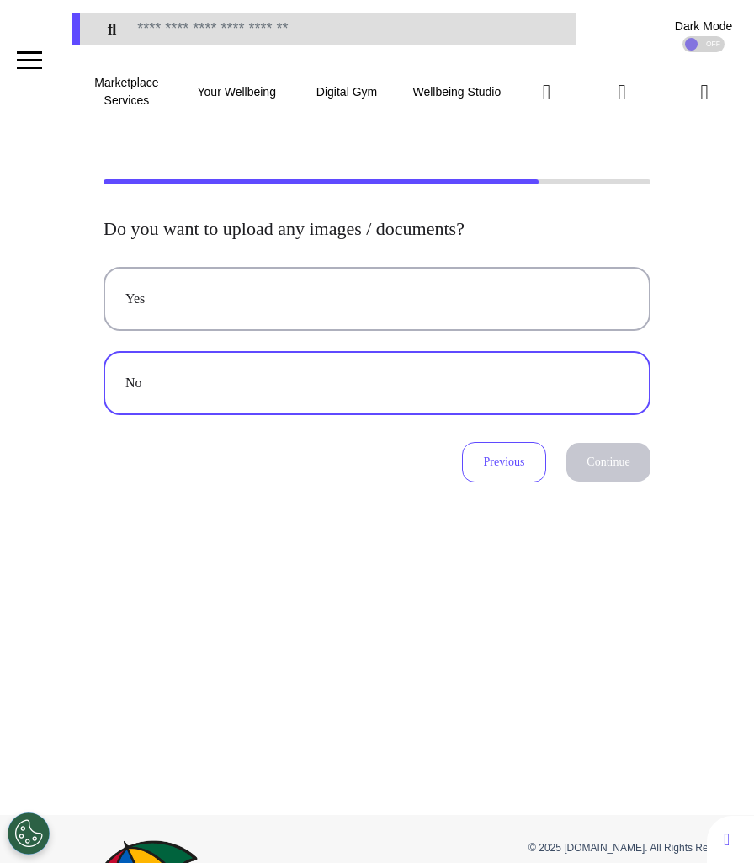
click at [520, 366] on button "No" at bounding box center [377, 383] width 547 height 64
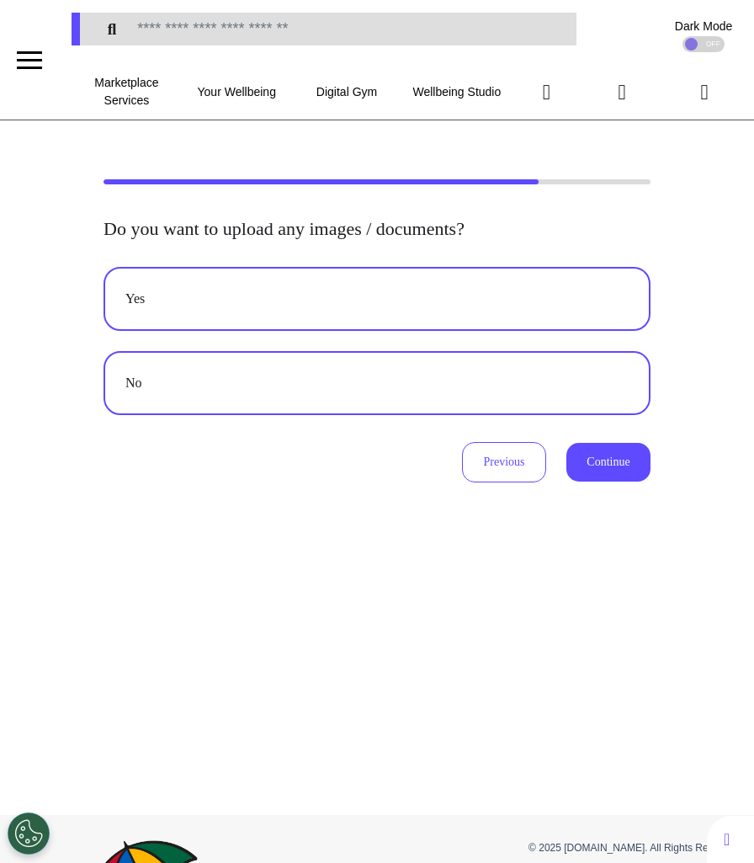
click at [537, 302] on div "Yes" at bounding box center [376, 299] width 503 height 20
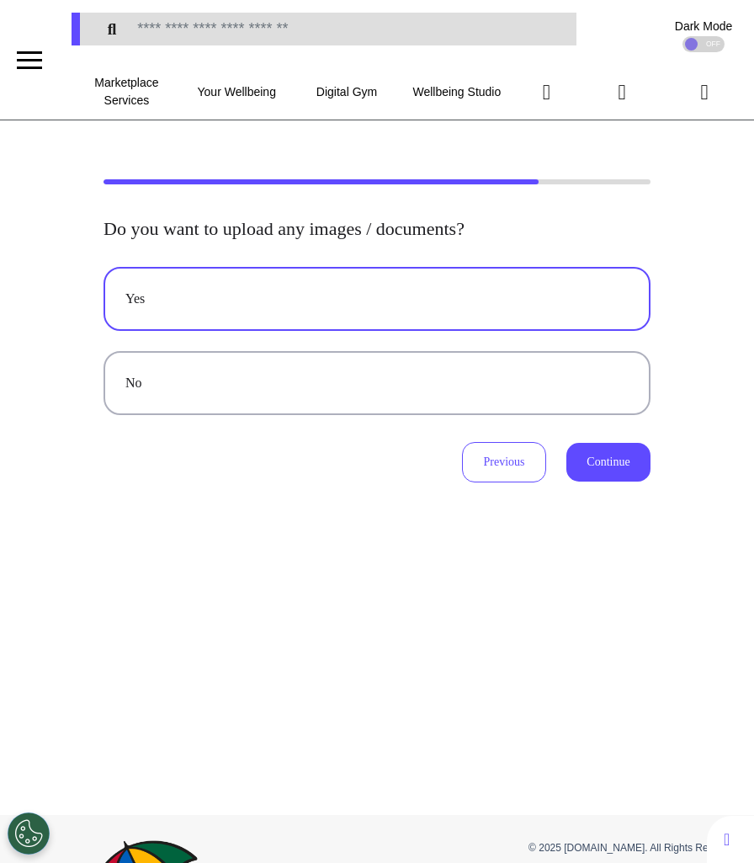
click at [627, 447] on button "Continue" at bounding box center [609, 462] width 84 height 39
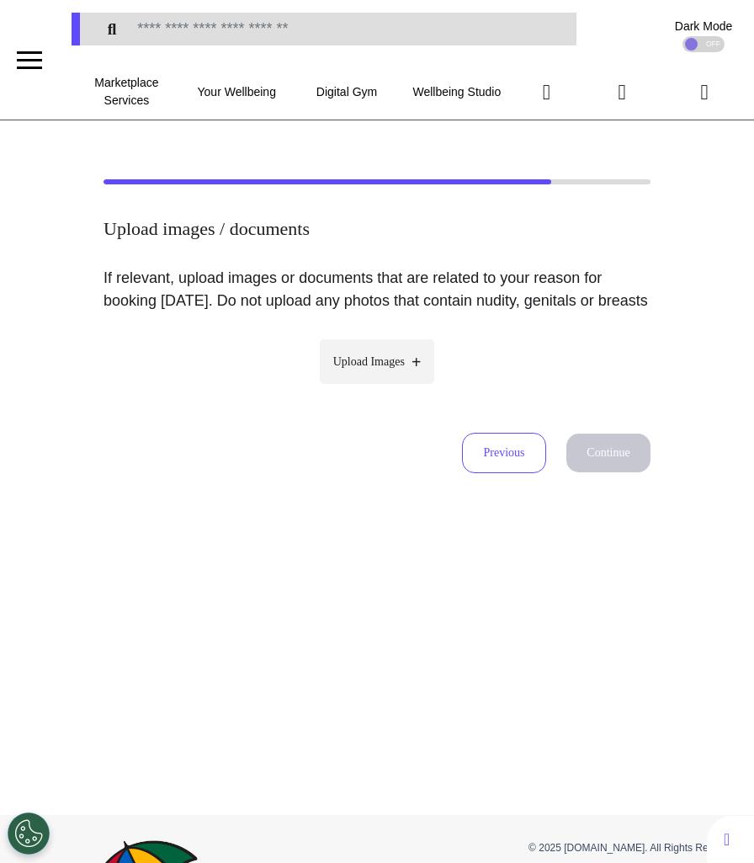
click at [405, 370] on span "Upload Images" at bounding box center [369, 362] width 72 height 18
click at [407, 388] on input "Upload Images" at bounding box center [377, 397] width 160 height 18
type input "**********"
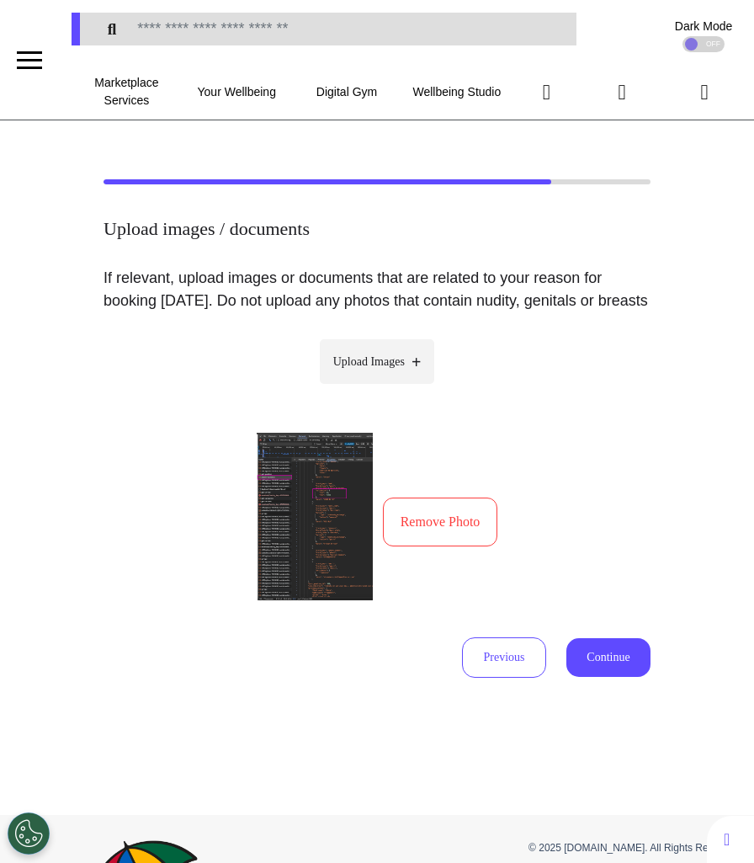
click at [607, 674] on button "Continue" at bounding box center [609, 657] width 84 height 39
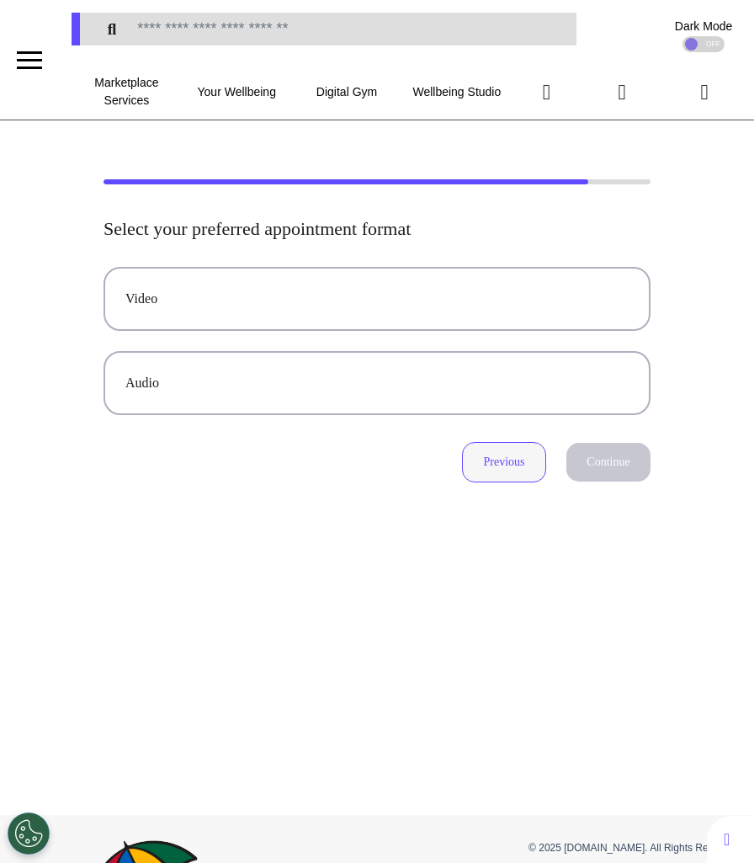
click at [502, 468] on button "Previous" at bounding box center [504, 462] width 84 height 40
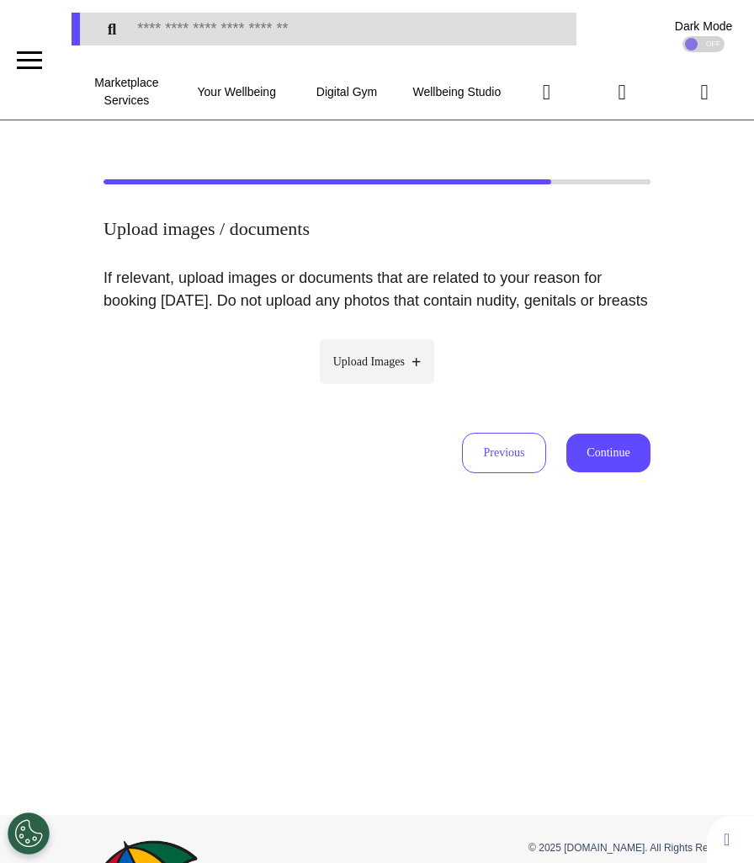
click at [616, 472] on button "Continue" at bounding box center [609, 453] width 84 height 39
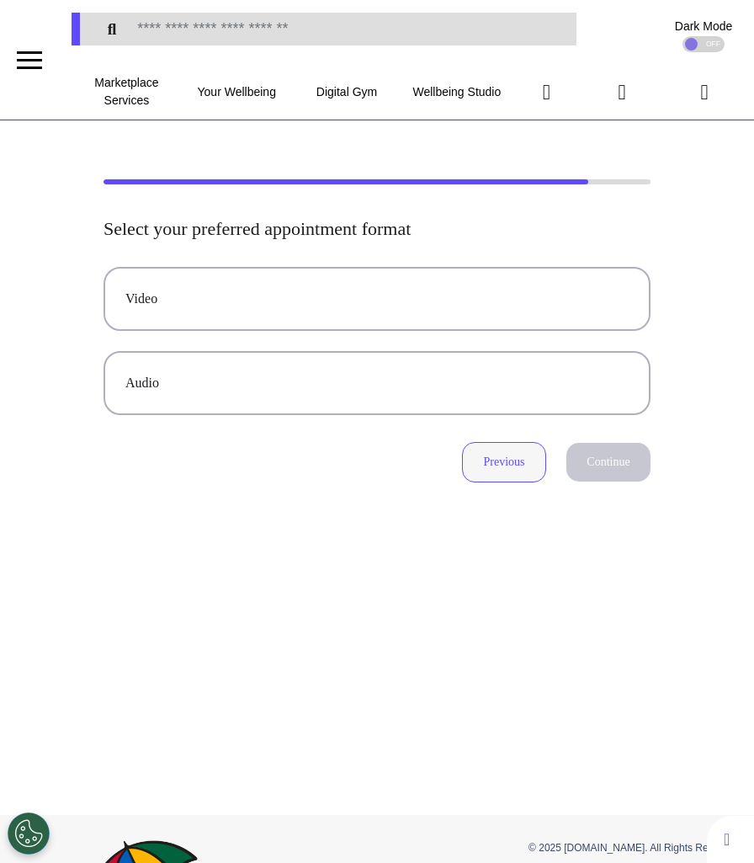
click at [503, 462] on button "Previous" at bounding box center [504, 462] width 84 height 40
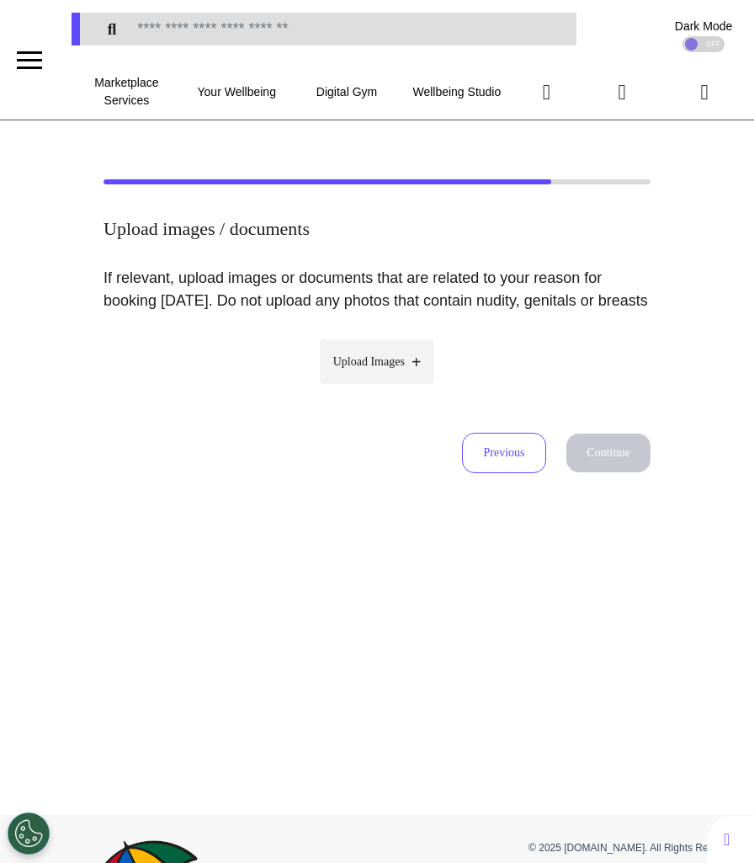
click at [382, 384] on label "Upload Images" at bounding box center [377, 361] width 115 height 45
click at [382, 398] on input "Upload Images" at bounding box center [377, 397] width 160 height 18
type input "**********"
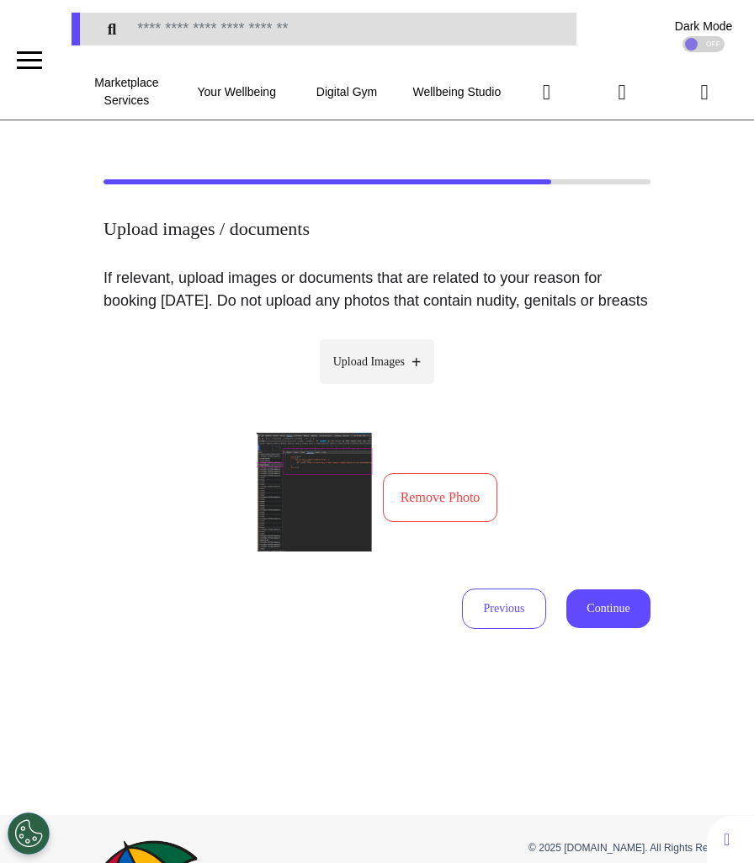
click at [426, 384] on label "Upload Images" at bounding box center [377, 361] width 115 height 45
click at [426, 399] on input "Upload Images" at bounding box center [377, 397] width 160 height 18
type input "**********"
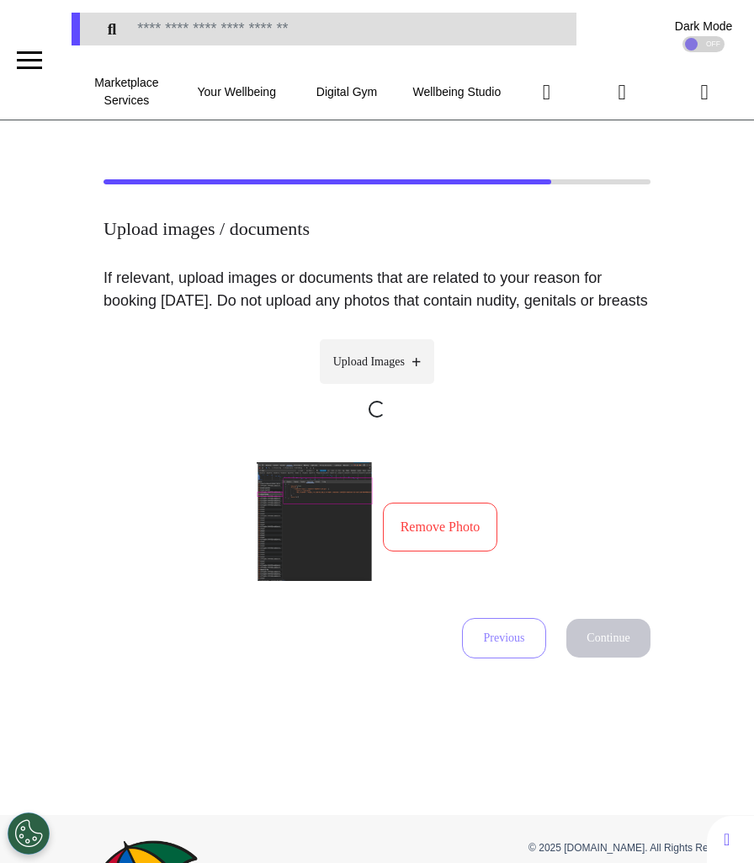
click at [398, 370] on span "Upload Images" at bounding box center [369, 362] width 72 height 18
click at [398, 418] on input "Upload Images" at bounding box center [377, 427] width 160 height 18
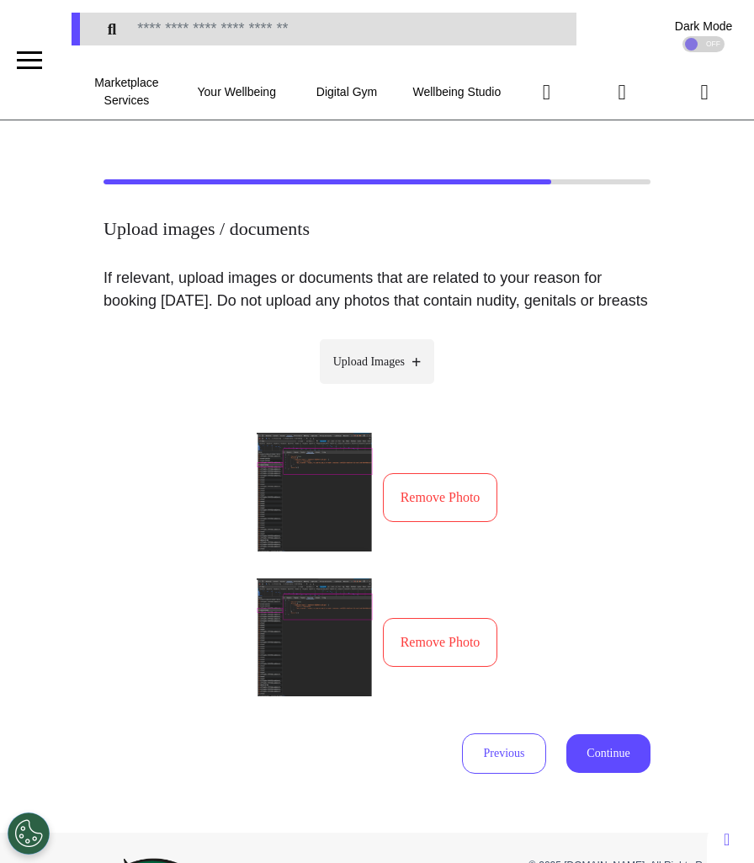
type input "**********"
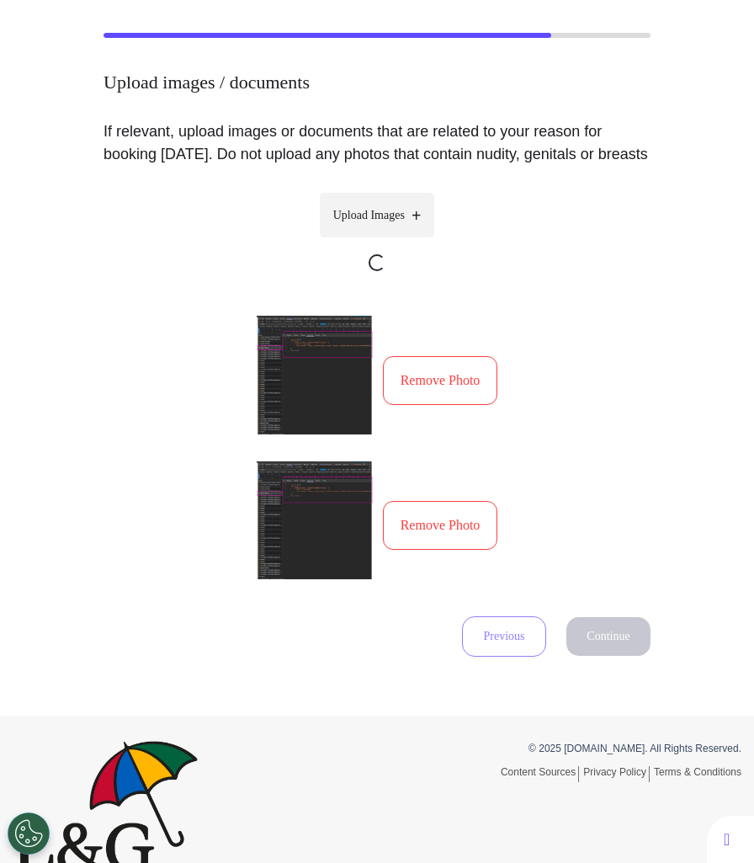
scroll to position [182, 0]
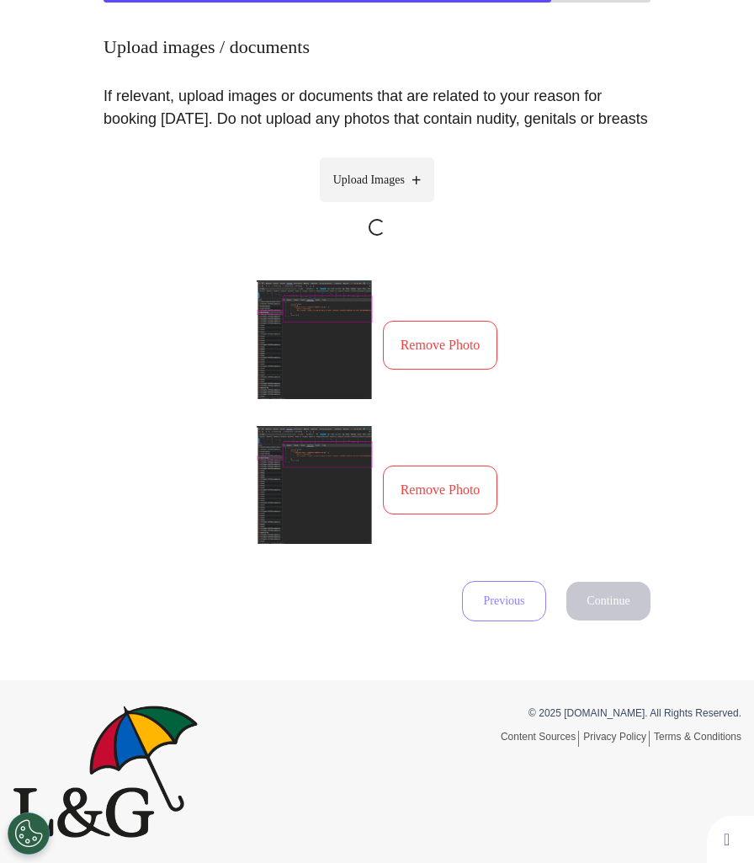
click at [421, 189] on icon at bounding box center [416, 180] width 9 height 17
click at [421, 236] on input "Upload Images" at bounding box center [377, 245] width 160 height 18
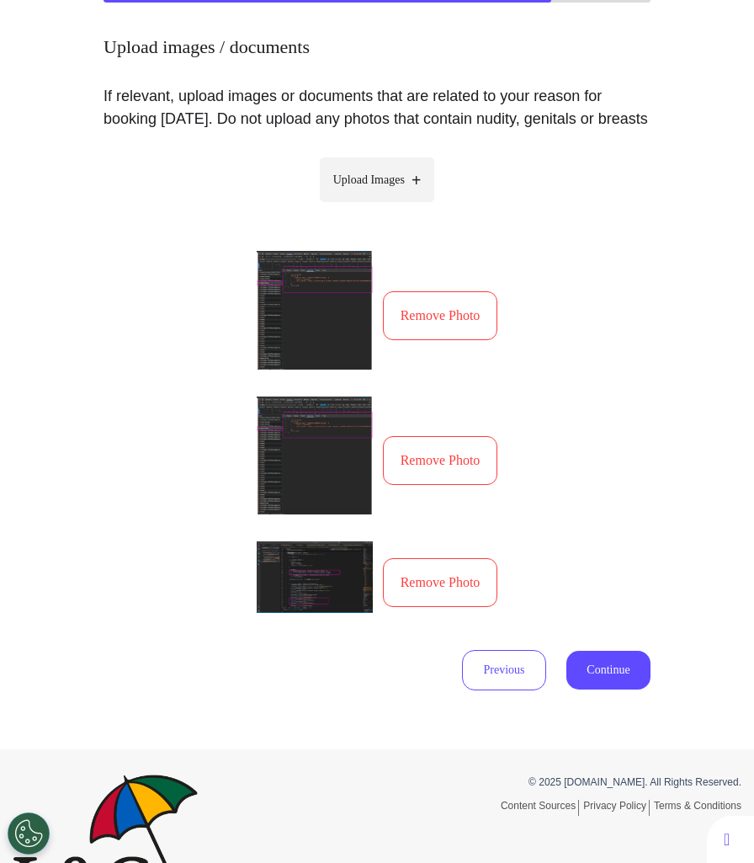
type input "**********"
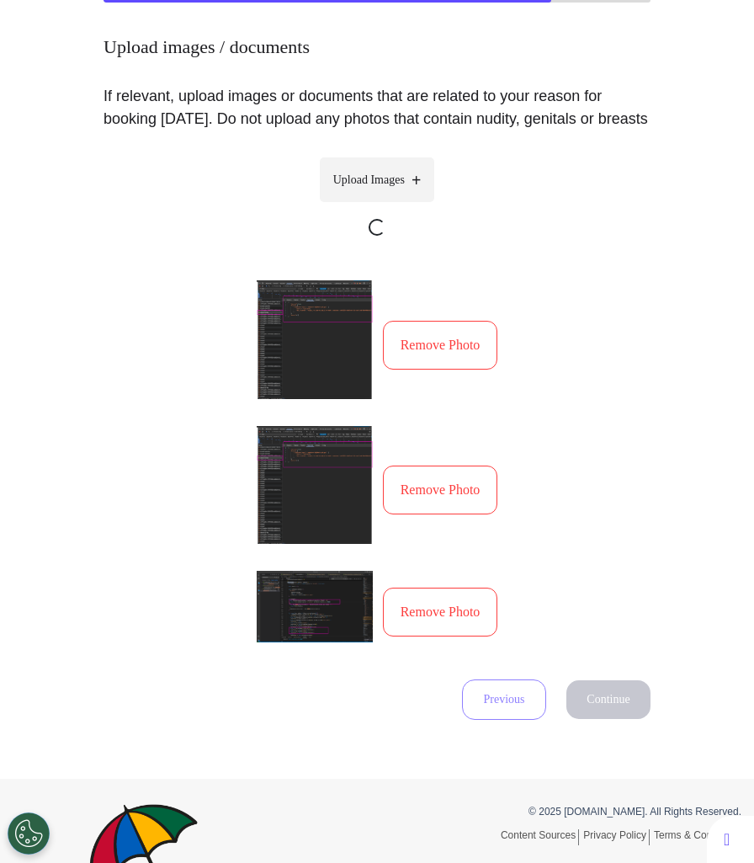
click at [414, 194] on label "Upload Images" at bounding box center [377, 179] width 115 height 45
click at [414, 236] on input "Upload Images" at bounding box center [377, 245] width 160 height 18
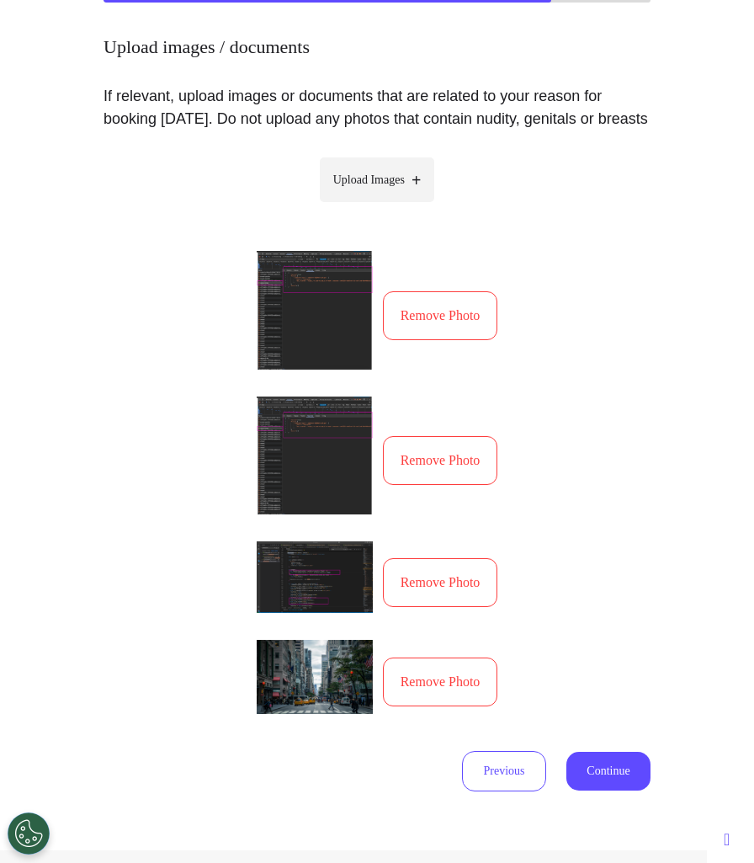
click at [402, 202] on label "Upload Images" at bounding box center [377, 179] width 115 height 45
click at [402, 214] on input "Upload Images" at bounding box center [377, 215] width 160 height 18
type input "**********"
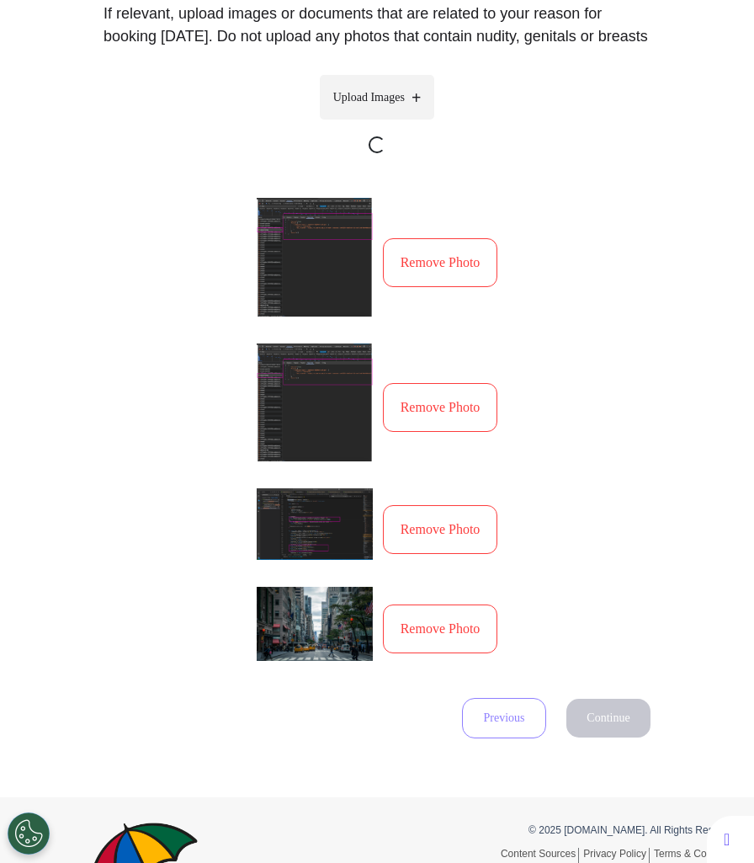
scroll to position [267, 0]
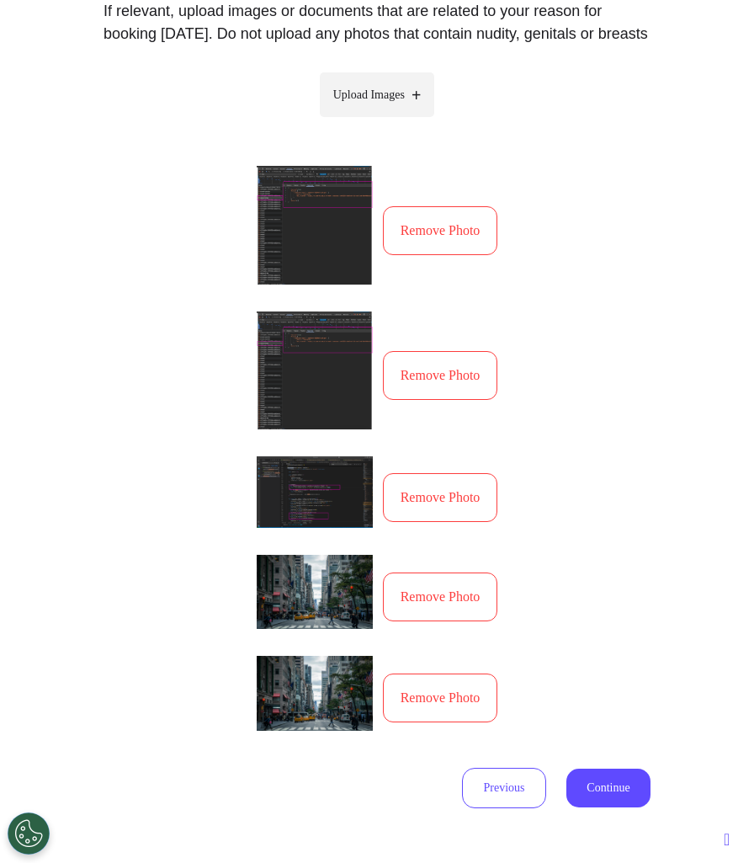
click at [372, 104] on span "Upload Images" at bounding box center [369, 95] width 72 height 18
click at [372, 121] on input "Upload Images" at bounding box center [377, 130] width 160 height 18
type input "**********"
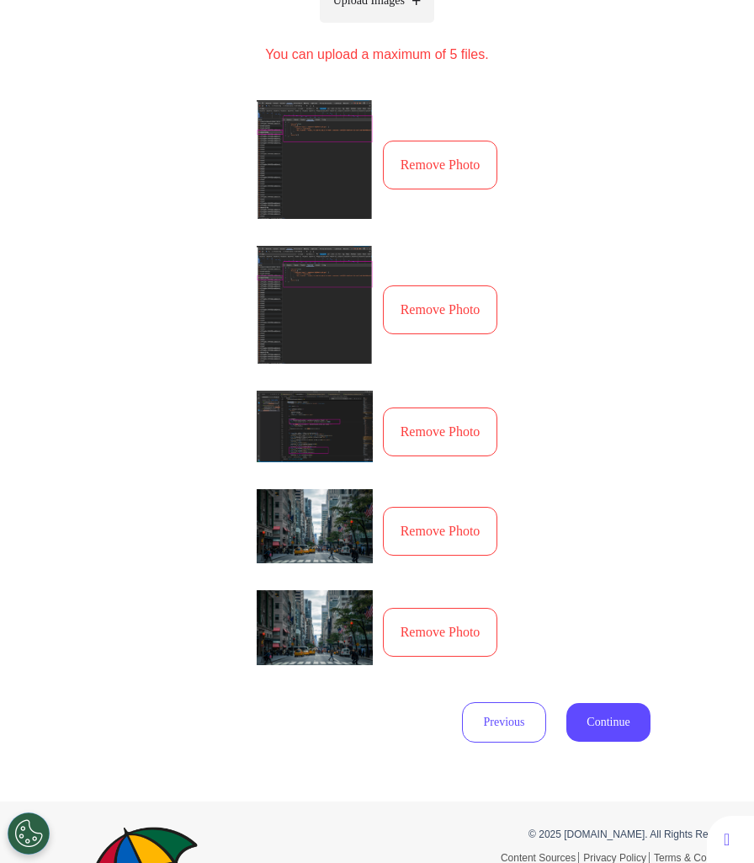
scroll to position [362, 0]
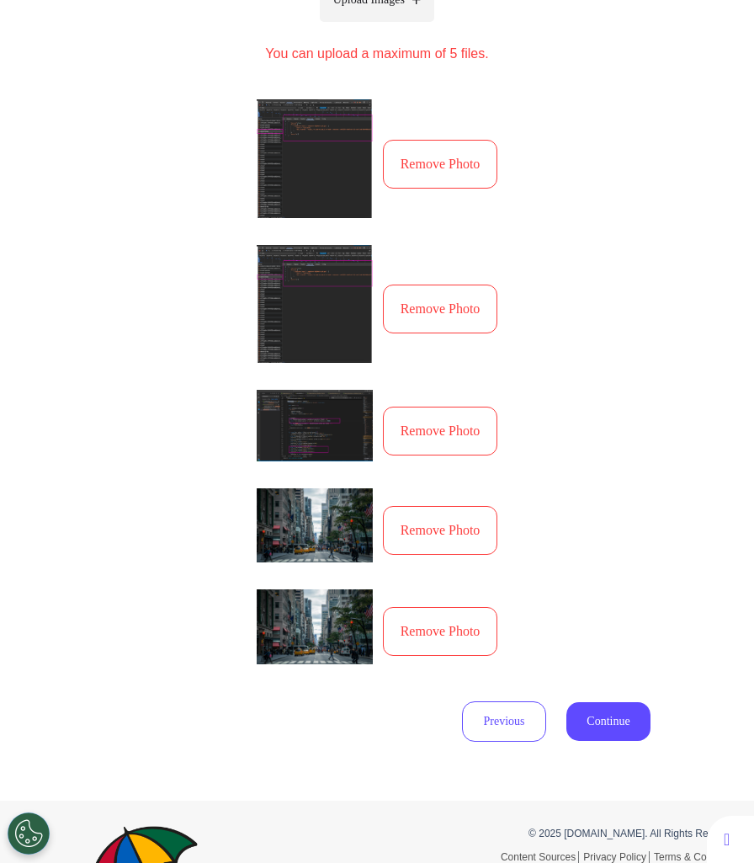
click at [596, 741] on button "Continue" at bounding box center [609, 721] width 84 height 39
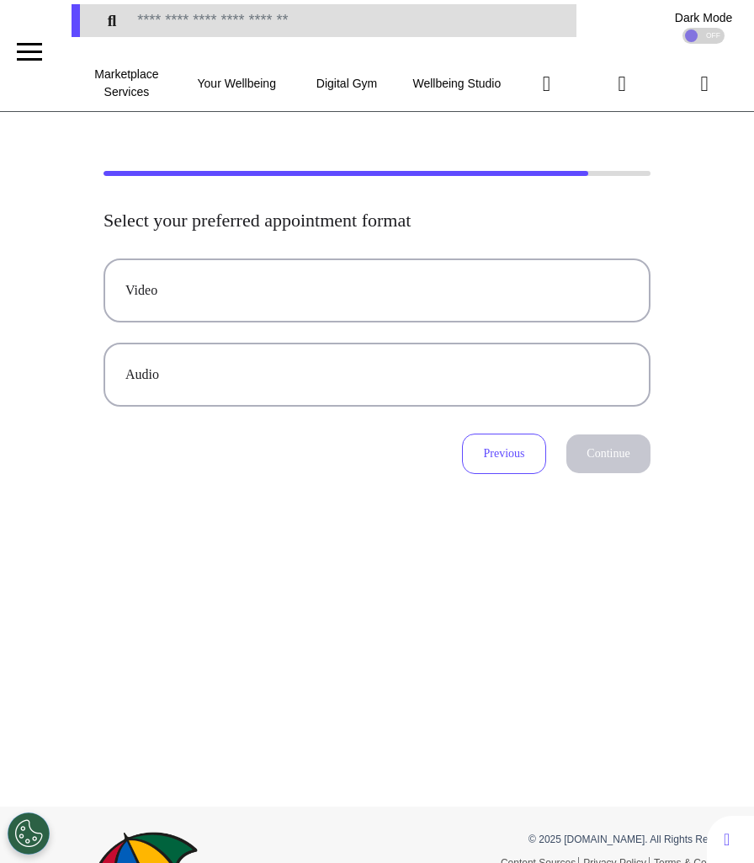
scroll to position [0, 0]
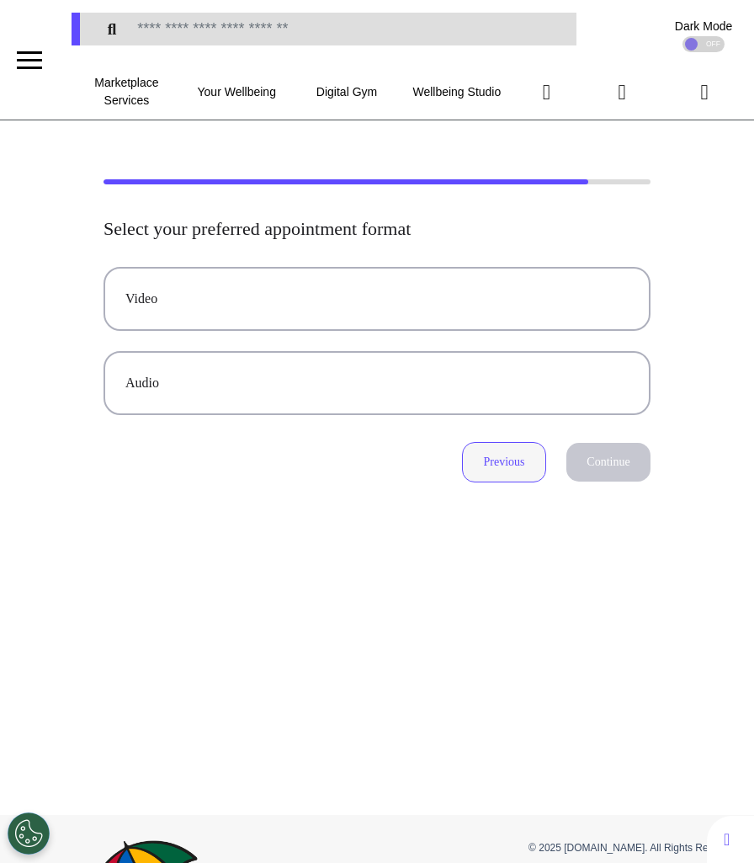
click at [517, 447] on button "Previous" at bounding box center [504, 462] width 84 height 40
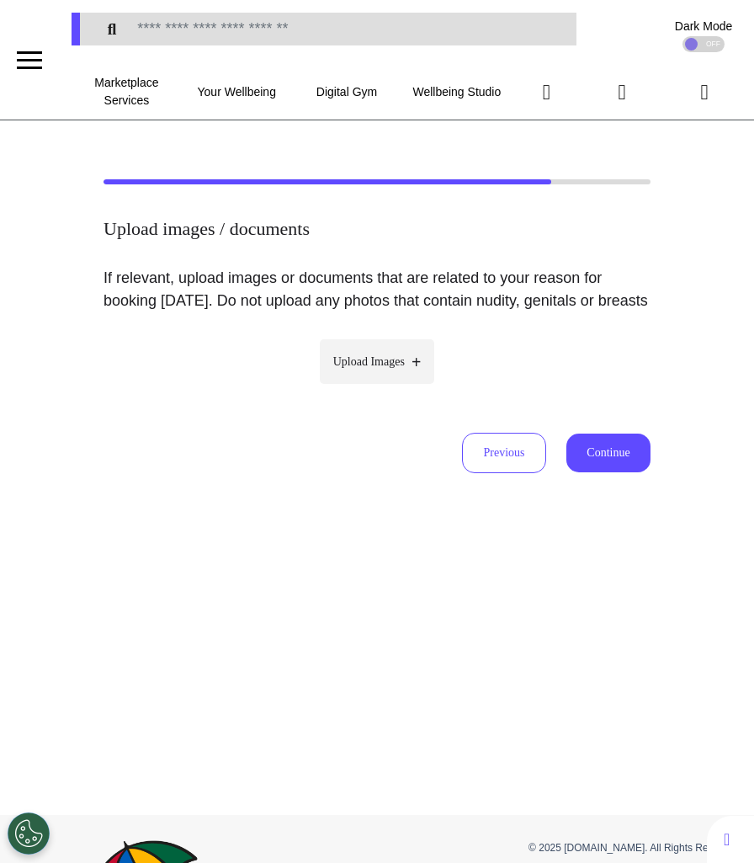
click at [599, 472] on button "Continue" at bounding box center [609, 453] width 84 height 39
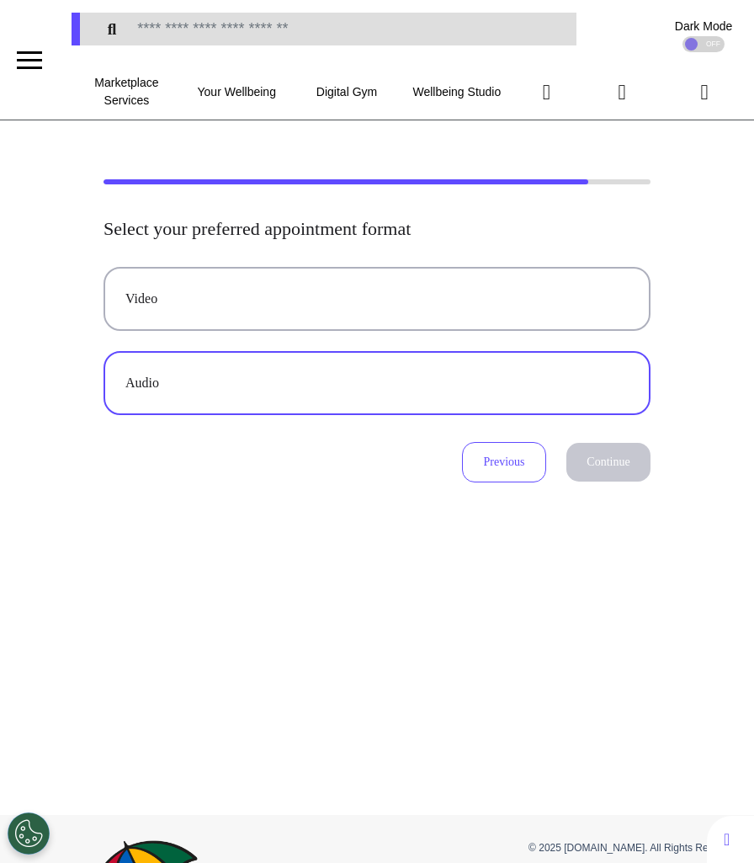
click at [476, 376] on div "Audio" at bounding box center [376, 383] width 503 height 20
click at [633, 465] on button "Continue" at bounding box center [609, 462] width 84 height 39
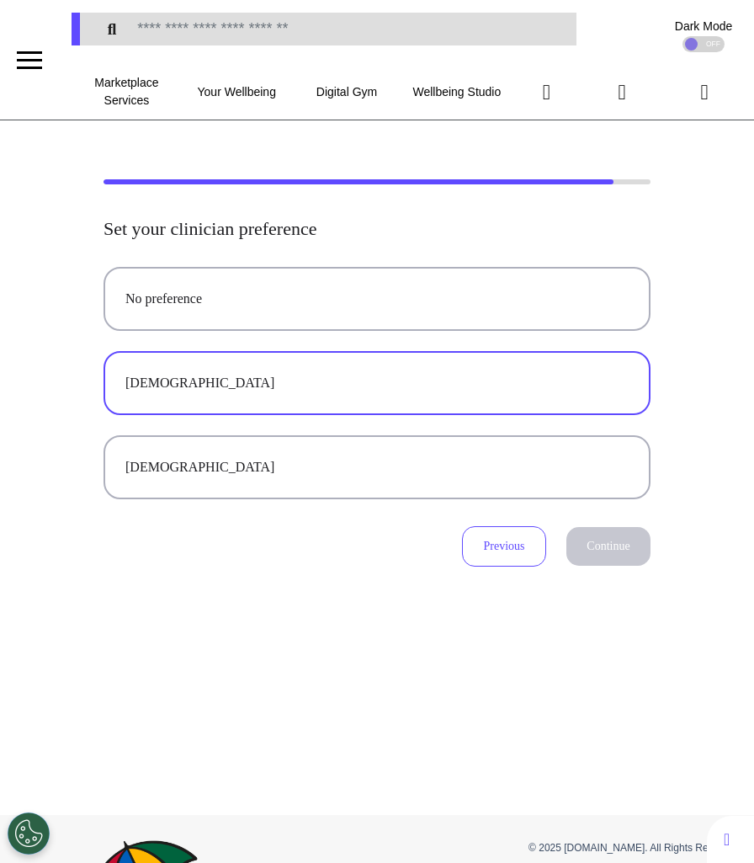
click at [529, 386] on div "Female" at bounding box center [376, 383] width 503 height 20
click at [626, 546] on button "Continue" at bounding box center [609, 546] width 84 height 39
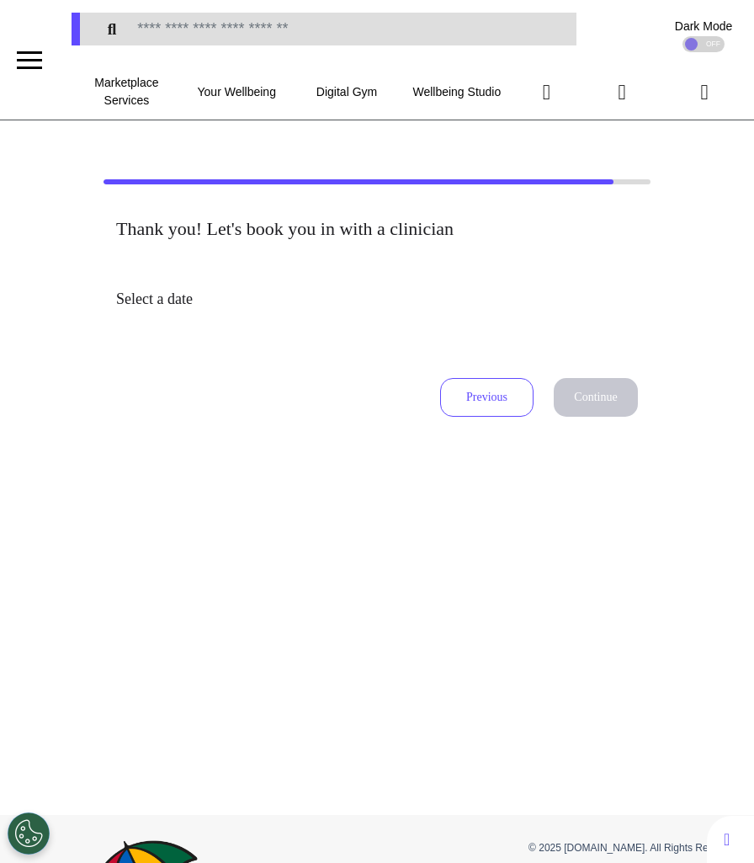
click at [454, 291] on h4 "Select a date" at bounding box center [377, 299] width 522 height 19
click at [498, 410] on button "Previous" at bounding box center [486, 397] width 93 height 39
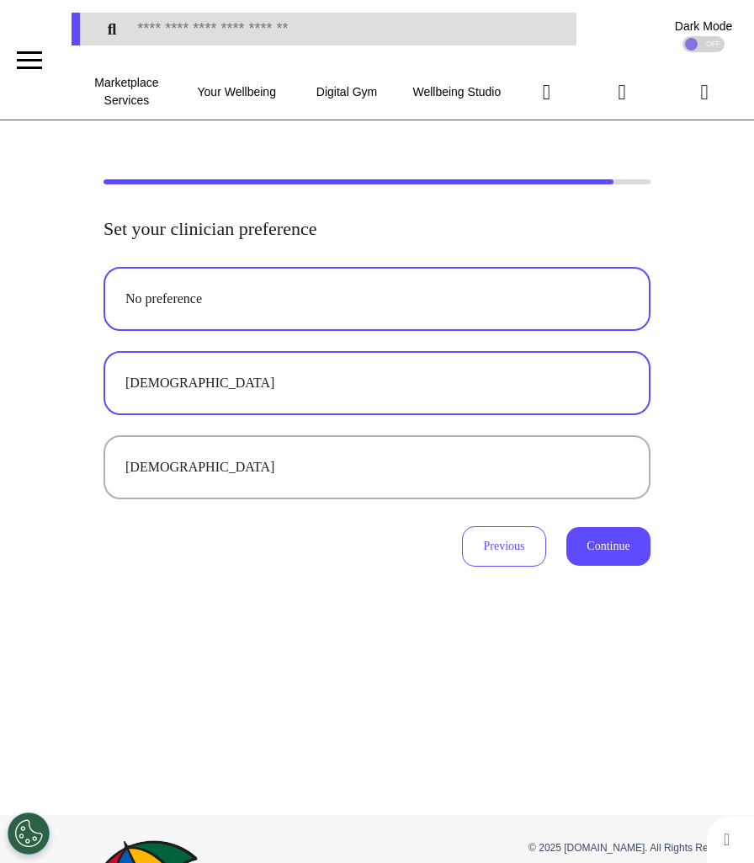
click at [467, 322] on button "No preference" at bounding box center [377, 299] width 547 height 64
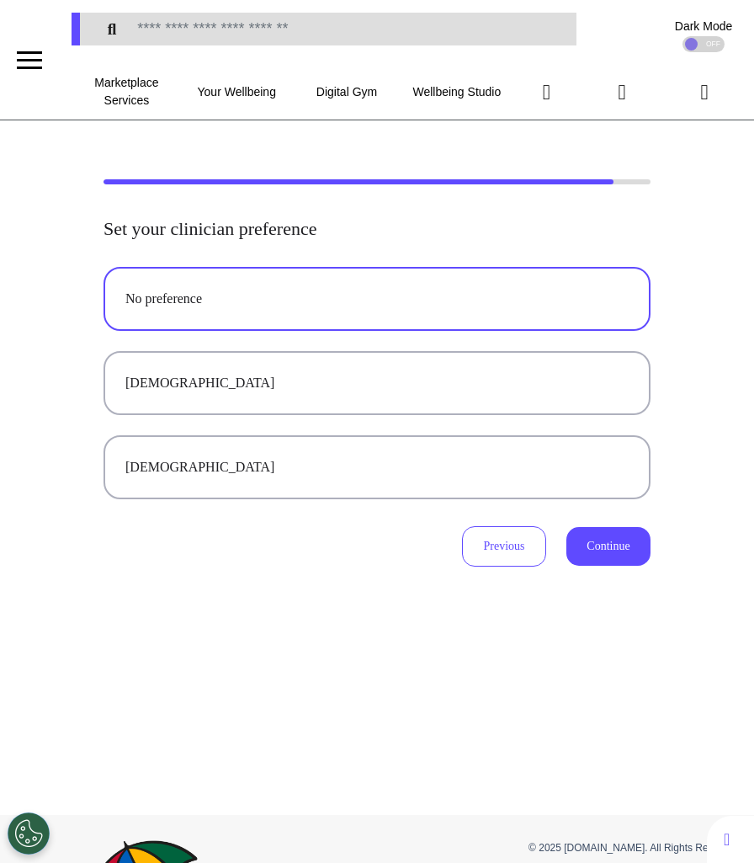
click at [622, 540] on button "Continue" at bounding box center [609, 546] width 84 height 39
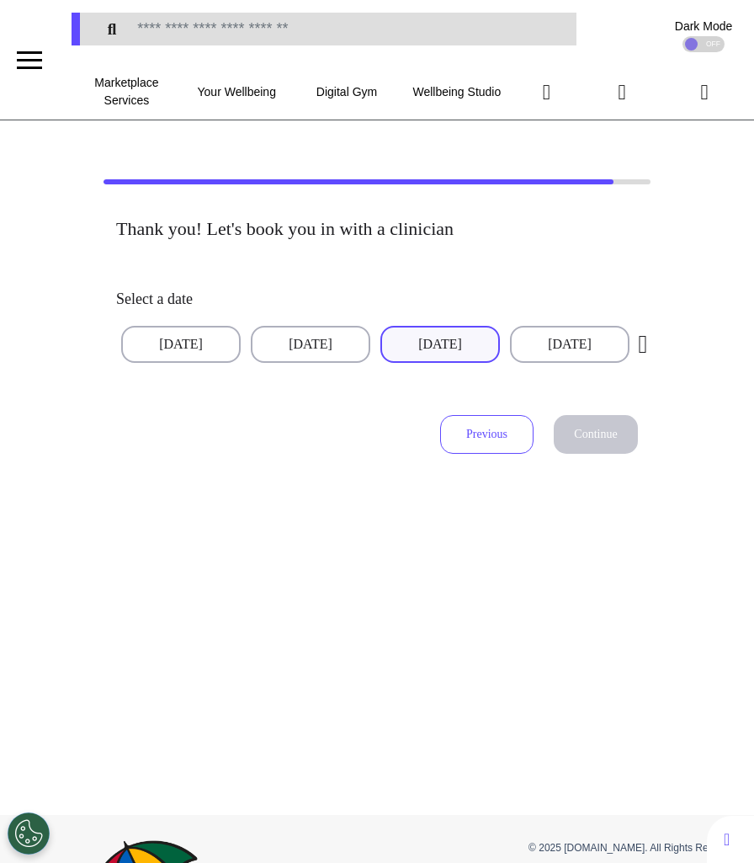
click at [466, 349] on button "11 Oct 2025" at bounding box center [441, 344] width 120 height 37
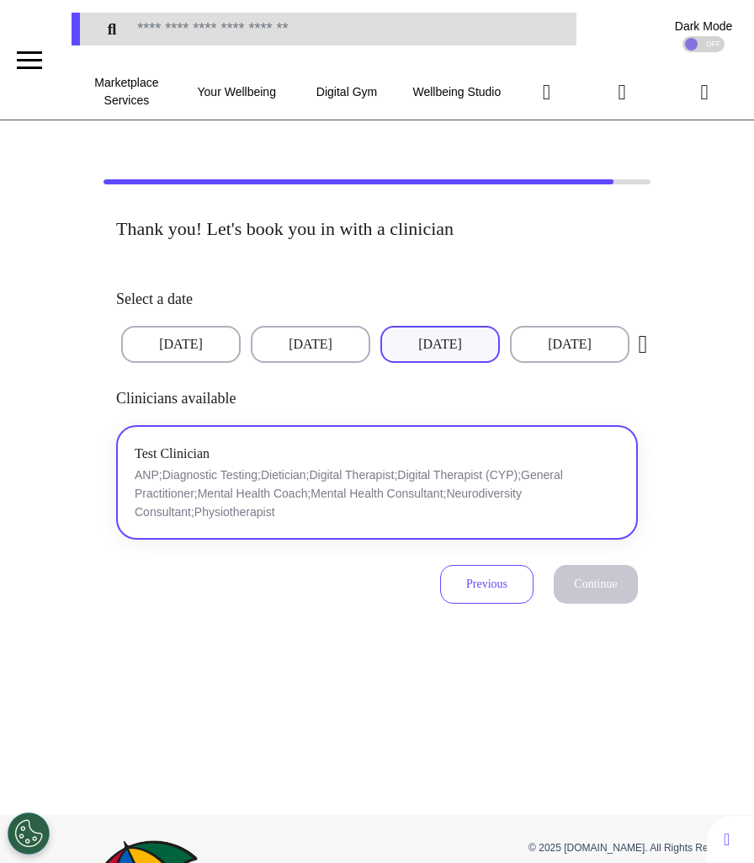
click at [349, 455] on div "Test Clinician ANP;Diagnostic Testing;Dietician;Digital Therapist;Digital Thera…" at bounding box center [377, 483] width 485 height 78
click at [605, 592] on button "Continue" at bounding box center [596, 584] width 84 height 39
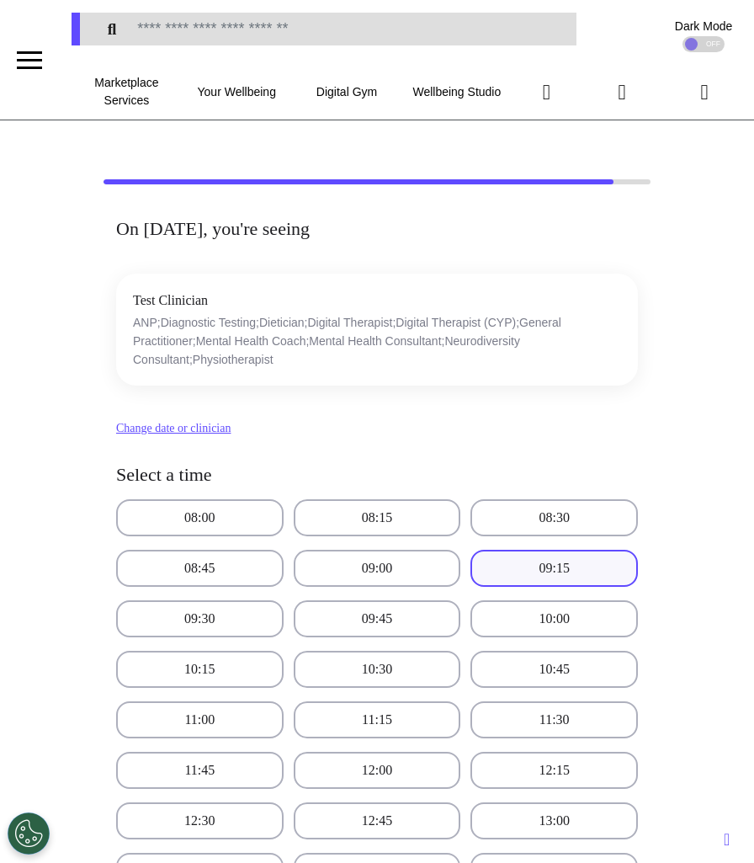
click at [514, 577] on button "09:15" at bounding box center [555, 568] width 168 height 37
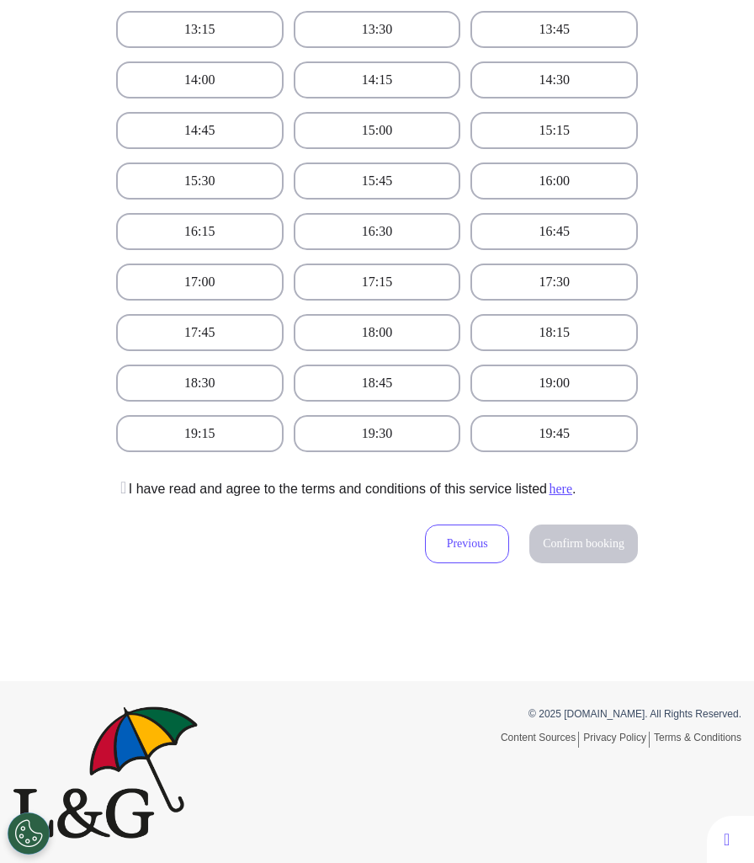
click at [126, 485] on icon at bounding box center [121, 487] width 10 height 17
click at [558, 541] on span "Confirm booking" at bounding box center [584, 543] width 82 height 13
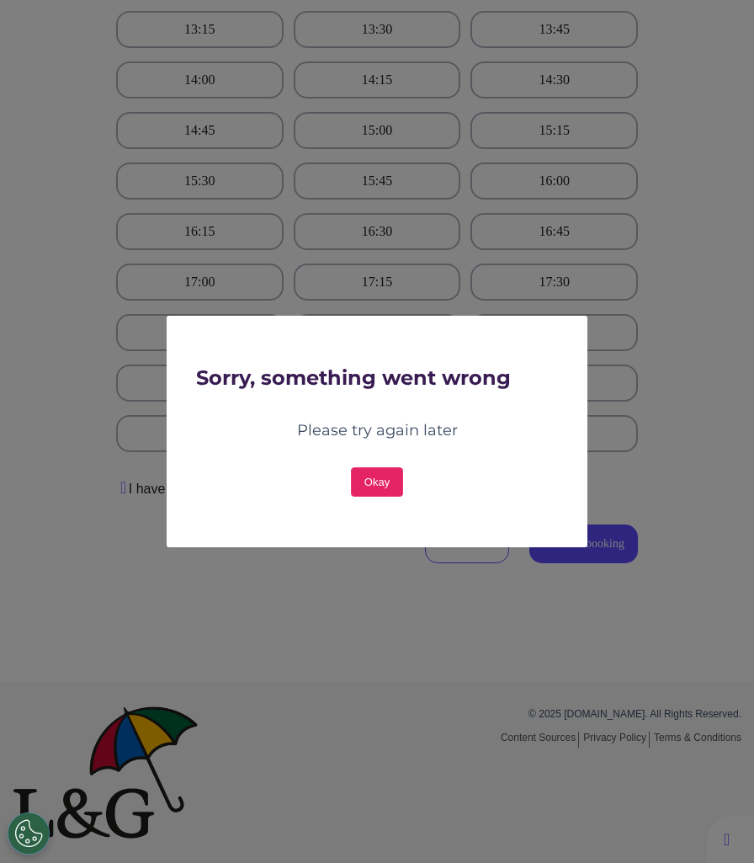
click at [383, 486] on button "Okay" at bounding box center [377, 481] width 52 height 29
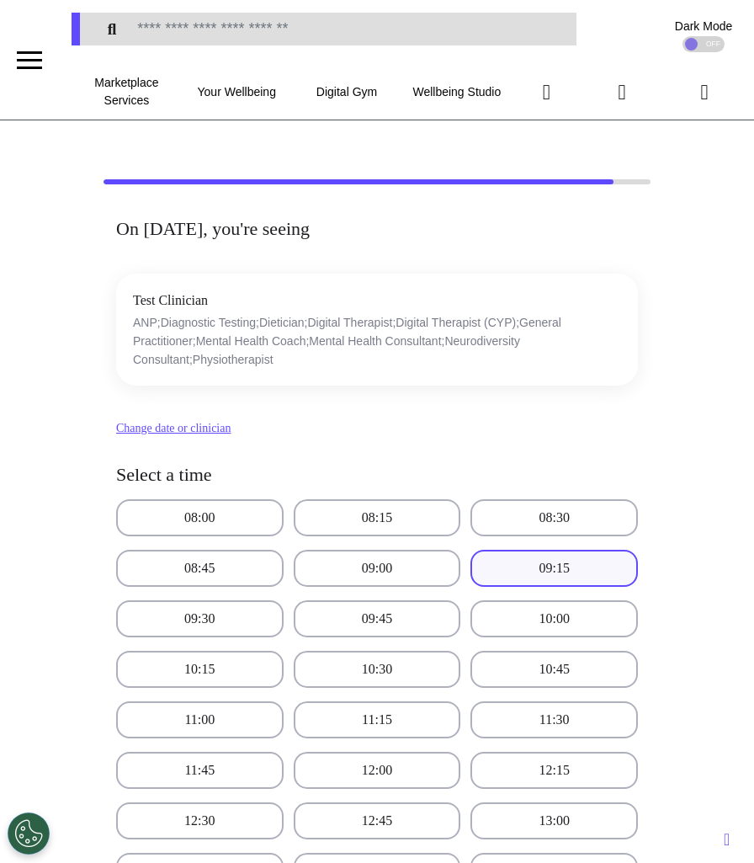
scroll to position [8, 0]
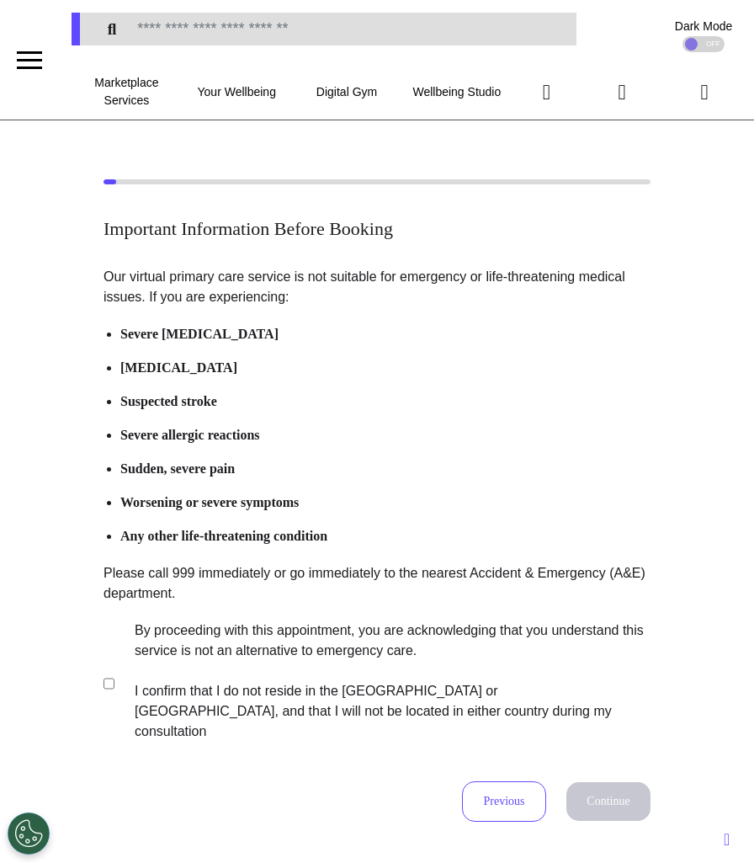
click at [228, 628] on label "By proceeding with this appointment, you are acknowledging that you understand …" at bounding box center [381, 681] width 527 height 121
click at [625, 782] on button "Continue" at bounding box center [609, 801] width 84 height 39
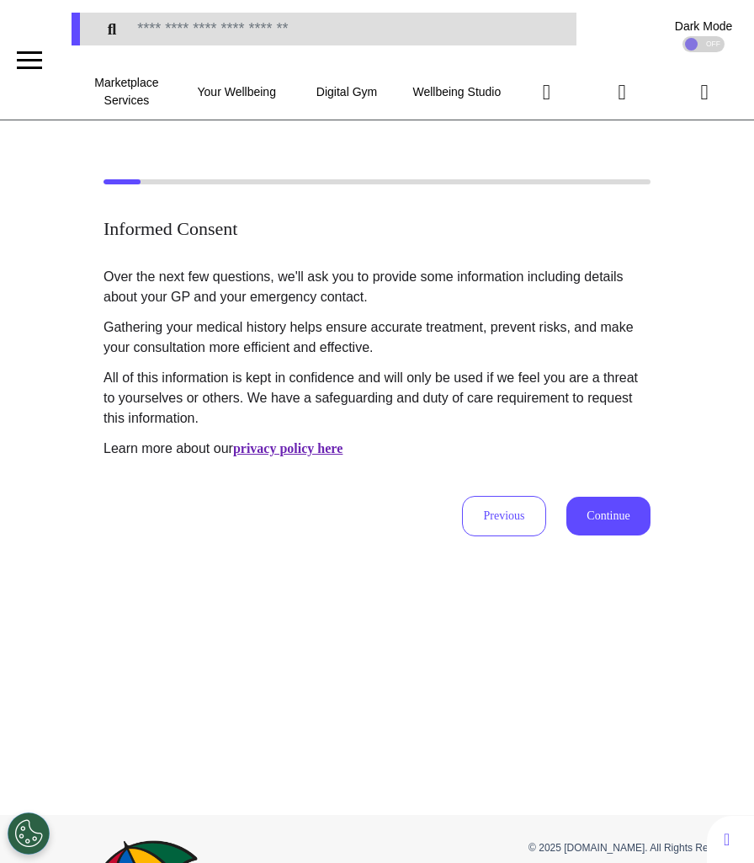
click at [631, 517] on button "Continue" at bounding box center [609, 516] width 84 height 39
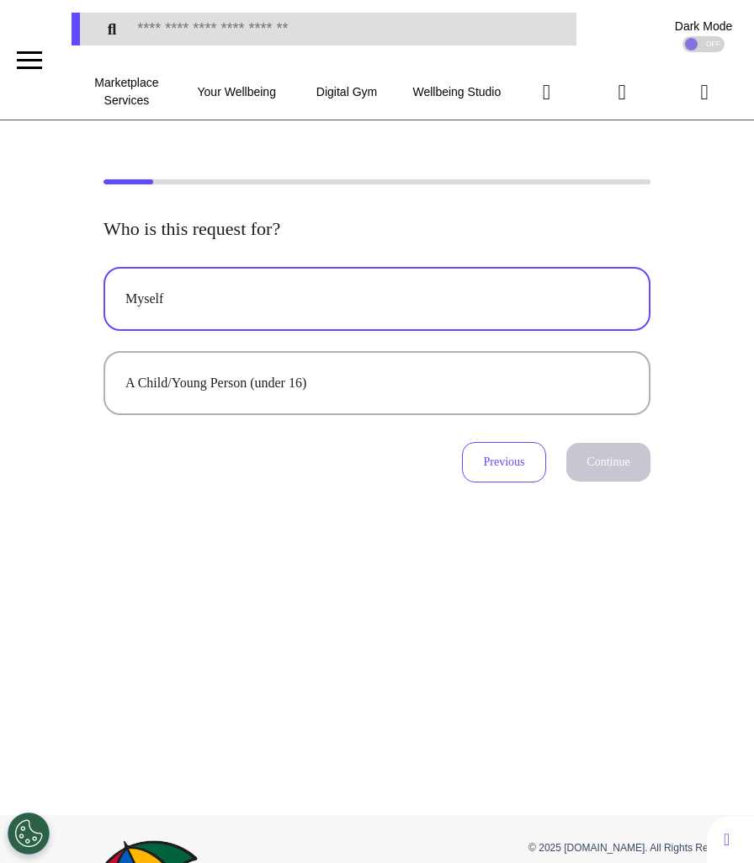
click at [353, 290] on div "Myself" at bounding box center [376, 299] width 503 height 20
click at [603, 452] on button "Continue" at bounding box center [609, 462] width 84 height 39
select select "******"
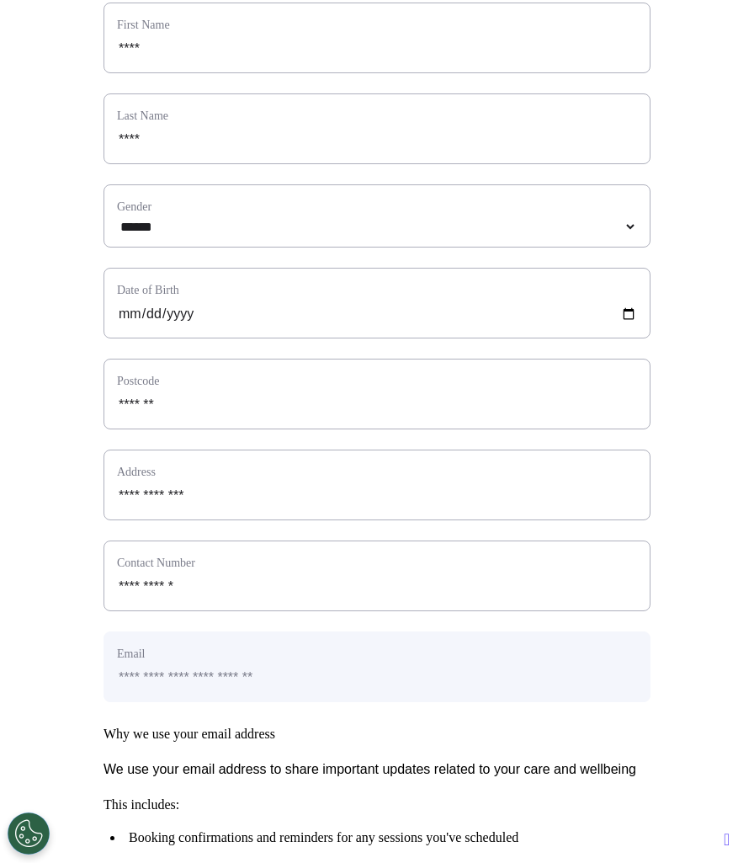
scroll to position [679, 0]
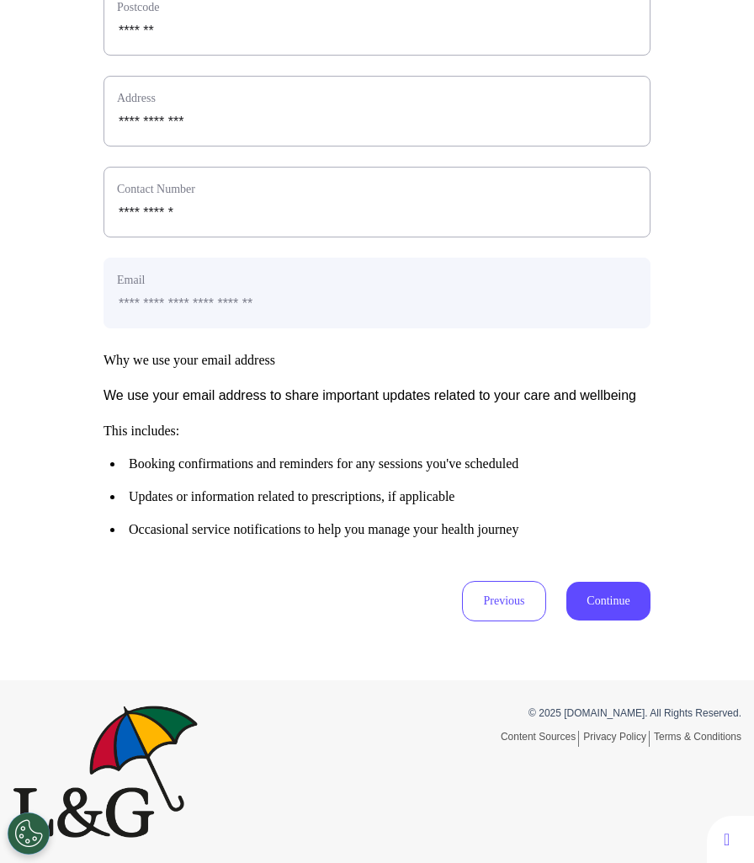
click at [630, 586] on button "Continue" at bounding box center [609, 601] width 84 height 39
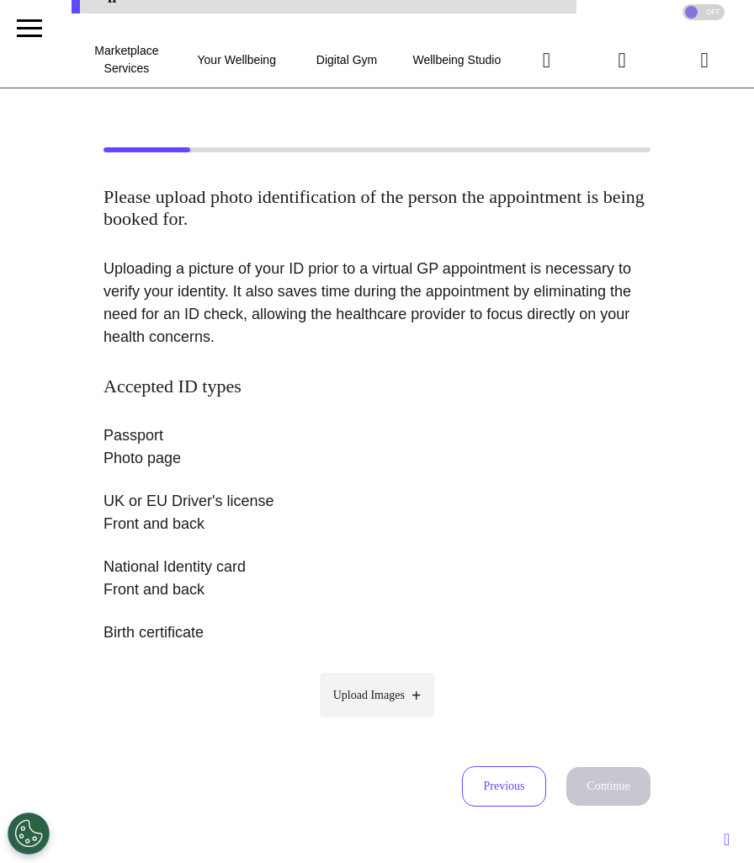
scroll to position [0, 0]
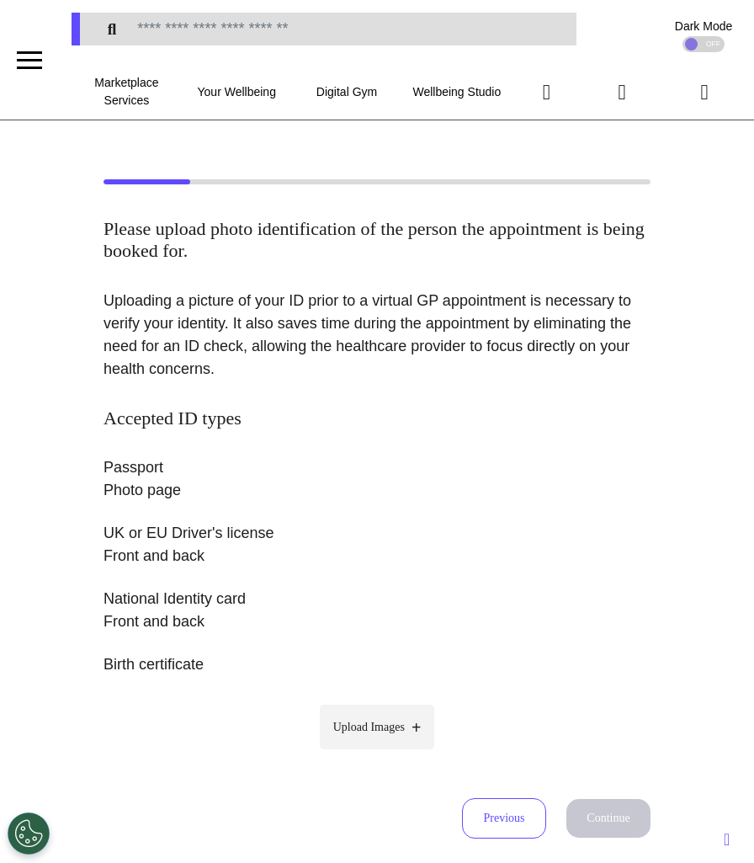
click at [354, 735] on label "Upload Images" at bounding box center [377, 727] width 115 height 45
click at [354, 754] on input "Upload Images" at bounding box center [377, 763] width 160 height 18
type input "**********"
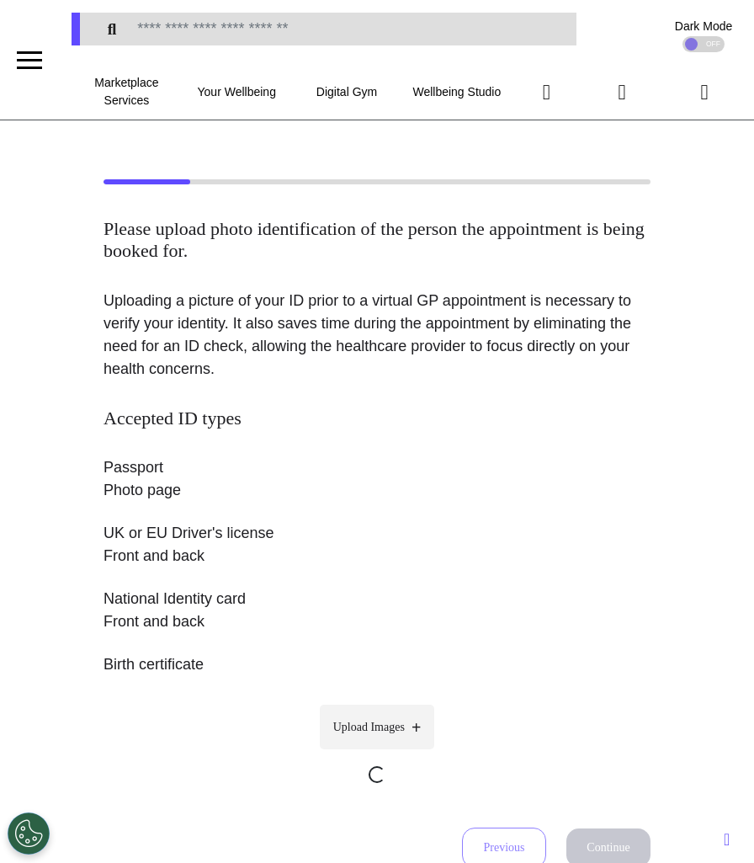
scroll to position [202, 0]
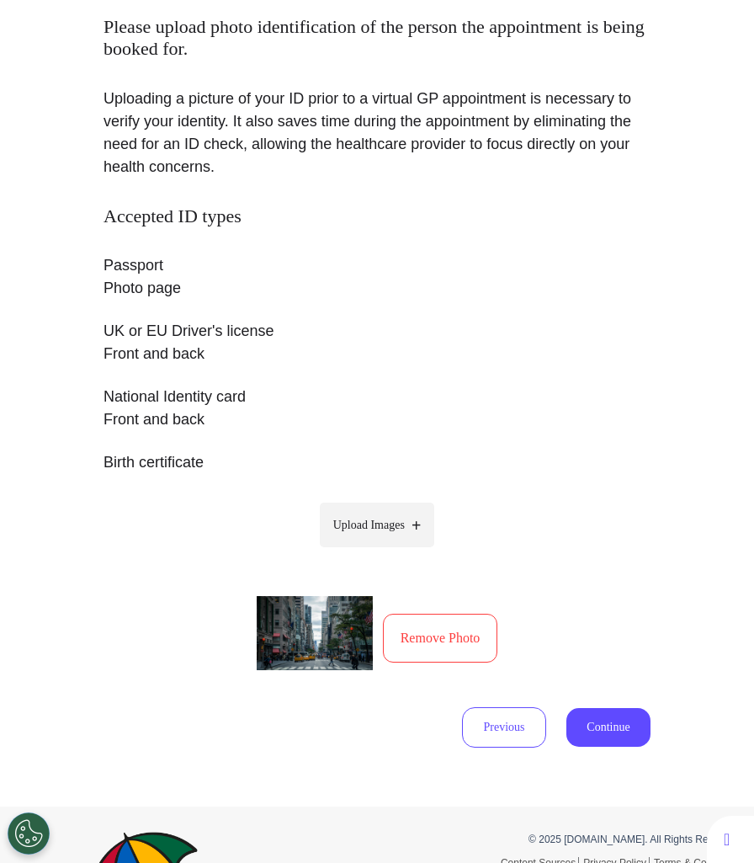
click at [621, 730] on button "Continue" at bounding box center [609, 727] width 84 height 39
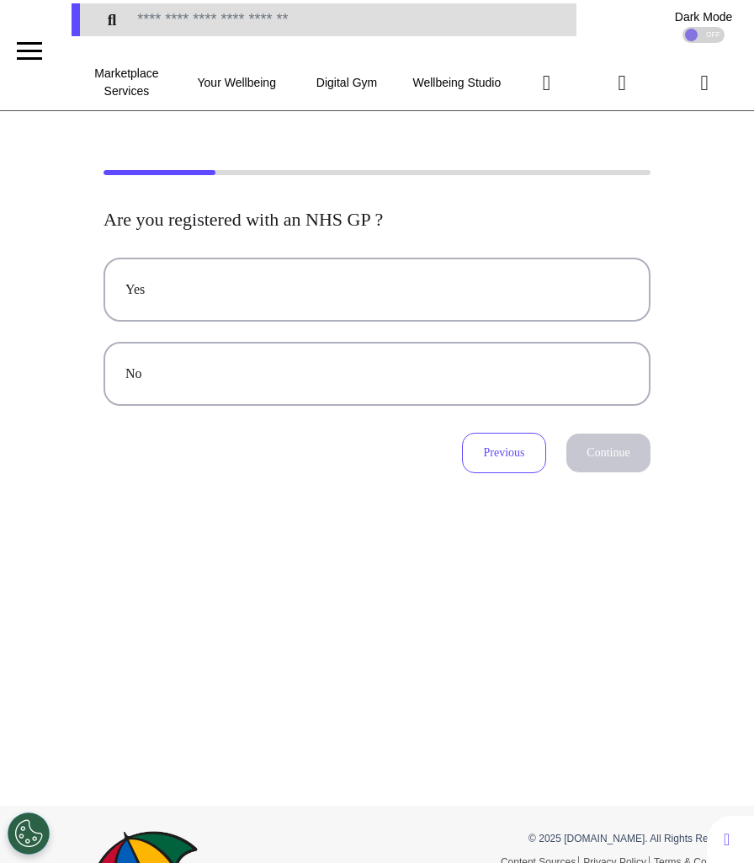
scroll to position [0, 0]
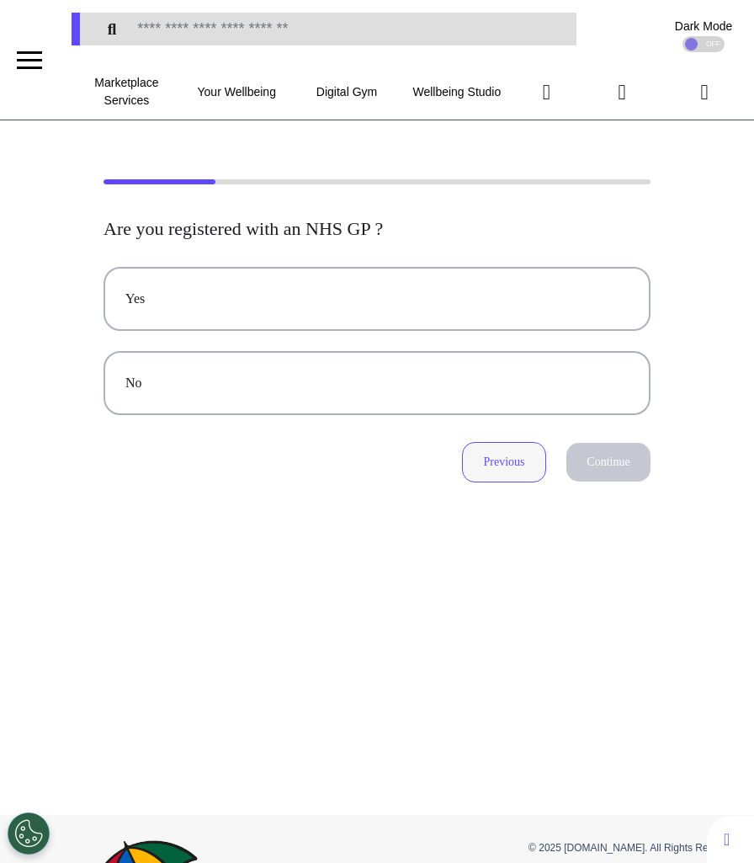
click at [480, 461] on button "Previous" at bounding box center [504, 462] width 84 height 40
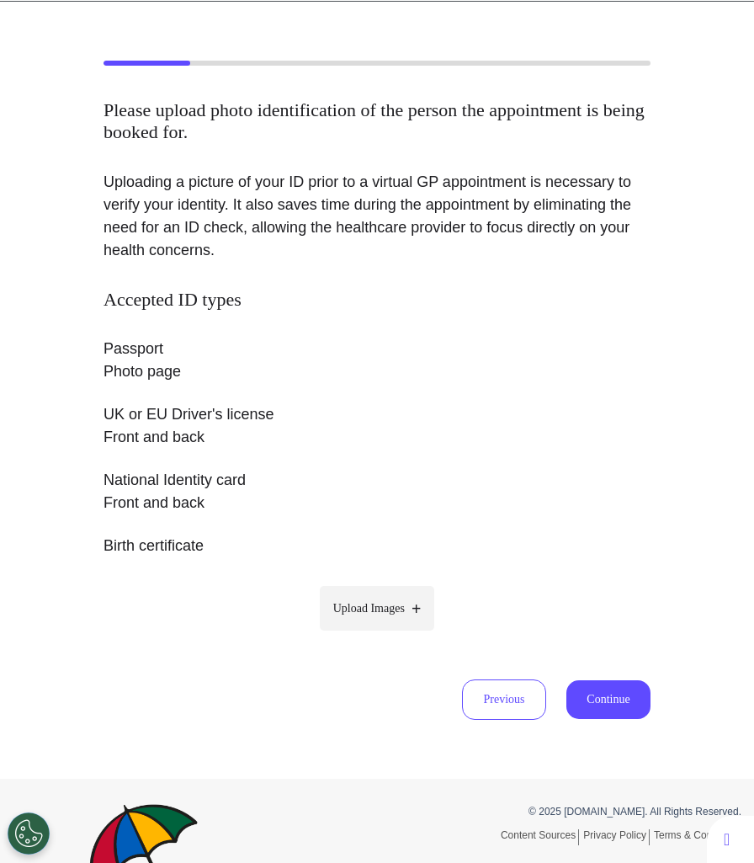
scroll to position [207, 0]
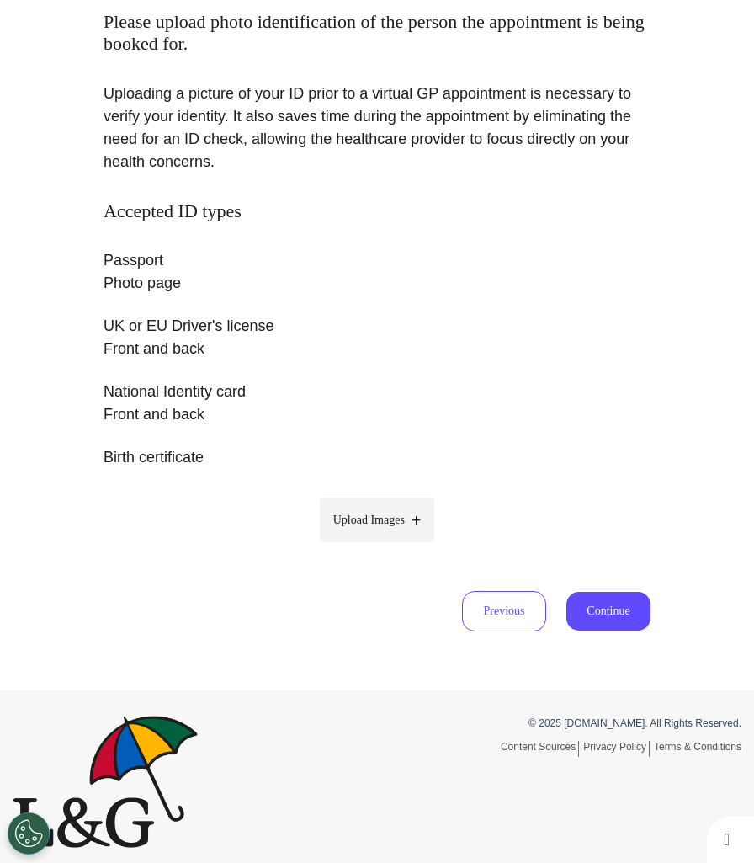
click at [584, 603] on button "Continue" at bounding box center [609, 611] width 84 height 39
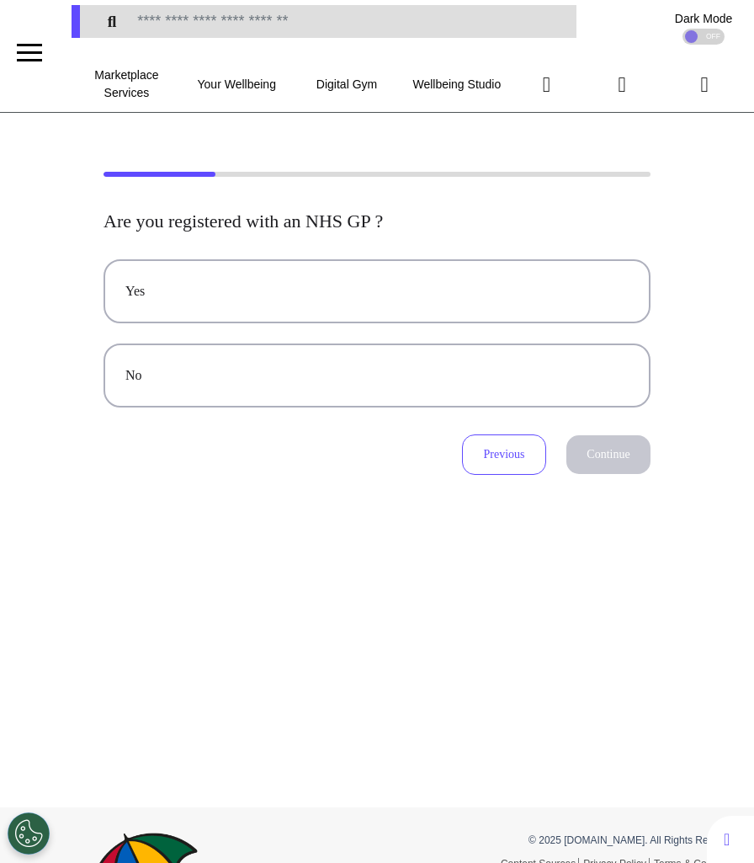
scroll to position [0, 0]
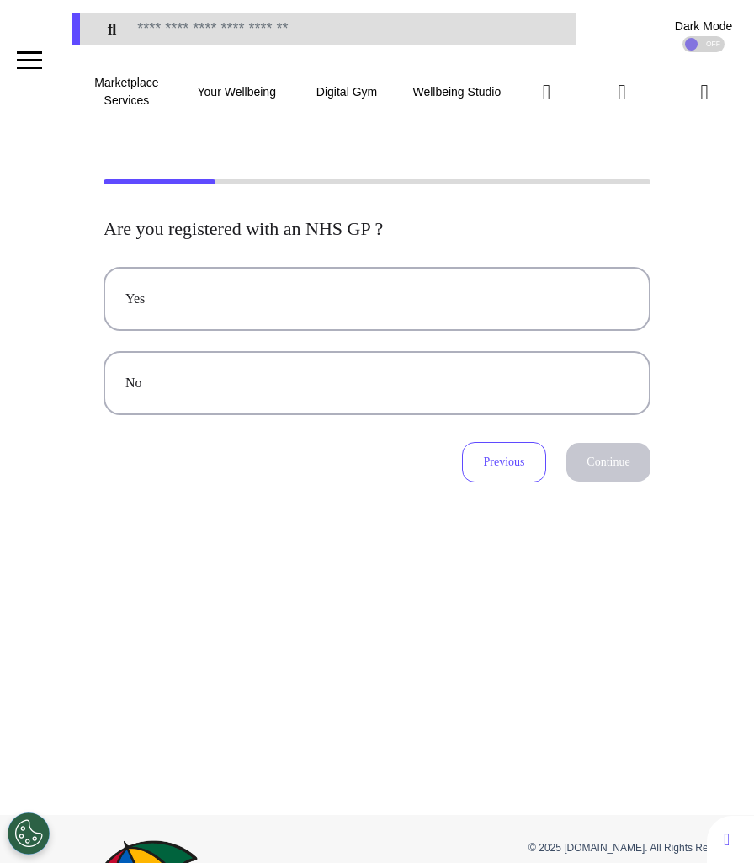
click at [472, 487] on div "Are you registered with an NHS GP ? Yes No Previous Continue" at bounding box center [377, 467] width 754 height 695
click at [497, 466] on button "Previous" at bounding box center [504, 462] width 84 height 40
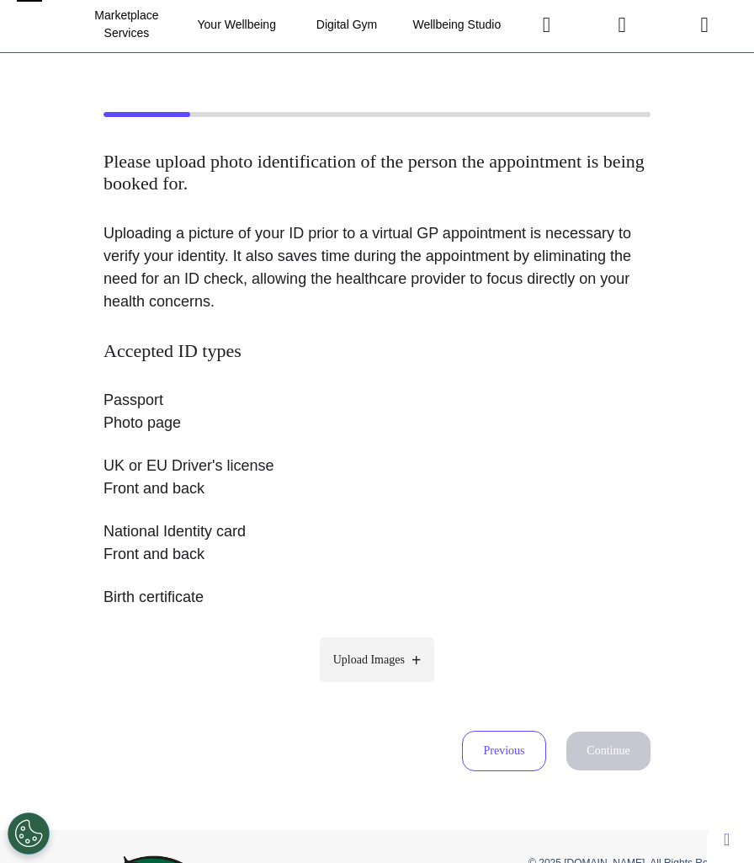
scroll to position [69, 0]
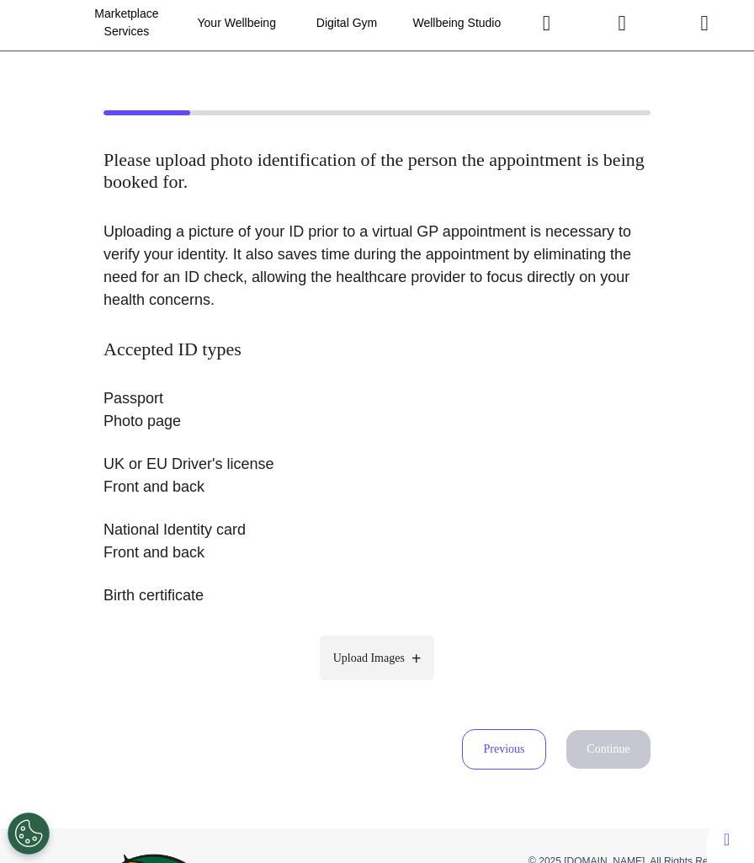
click at [386, 671] on label "Upload Images" at bounding box center [377, 658] width 115 height 45
click at [386, 685] on input "Upload Images" at bounding box center [377, 694] width 160 height 18
type input "**********"
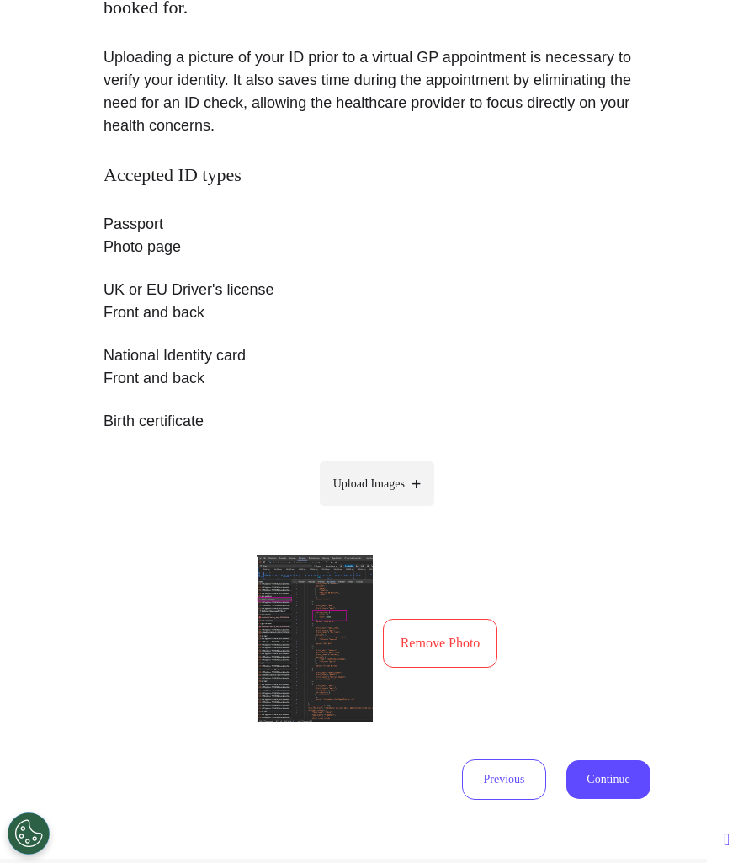
click at [609, 788] on button "Continue" at bounding box center [609, 779] width 84 height 39
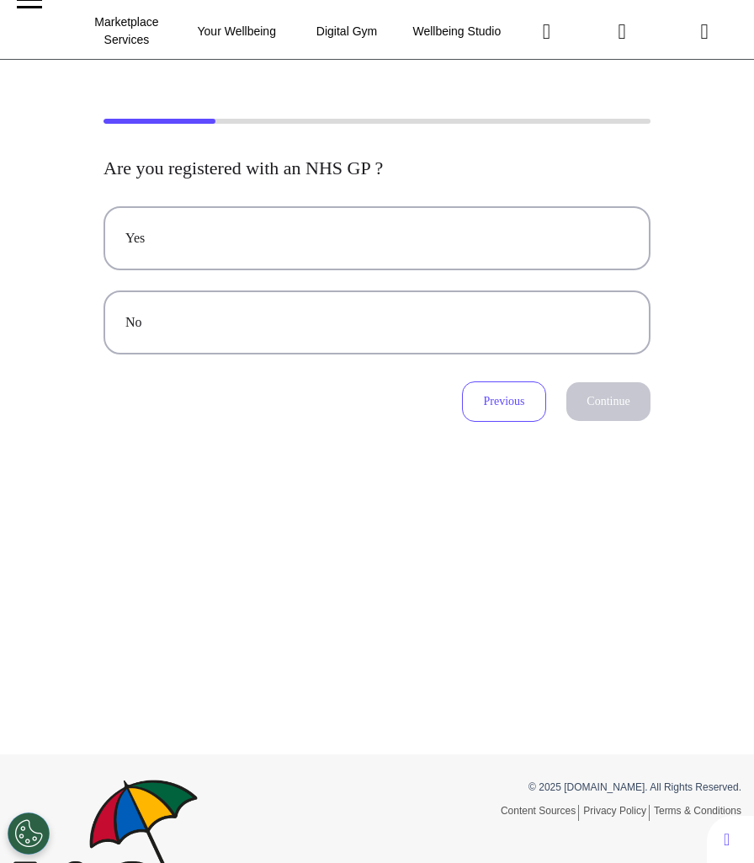
scroll to position [0, 0]
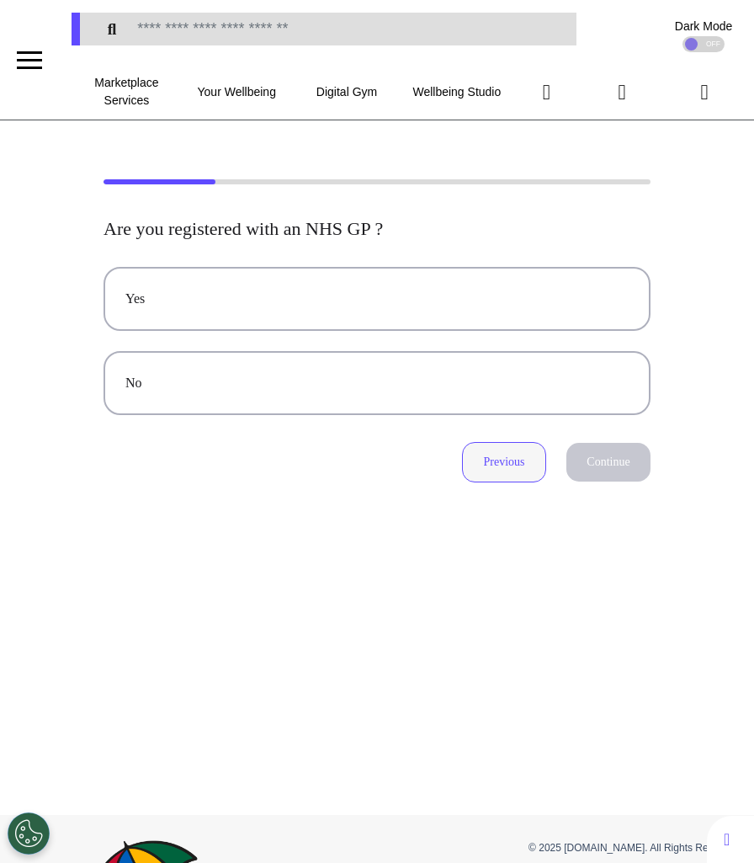
click at [519, 466] on button "Previous" at bounding box center [504, 462] width 84 height 40
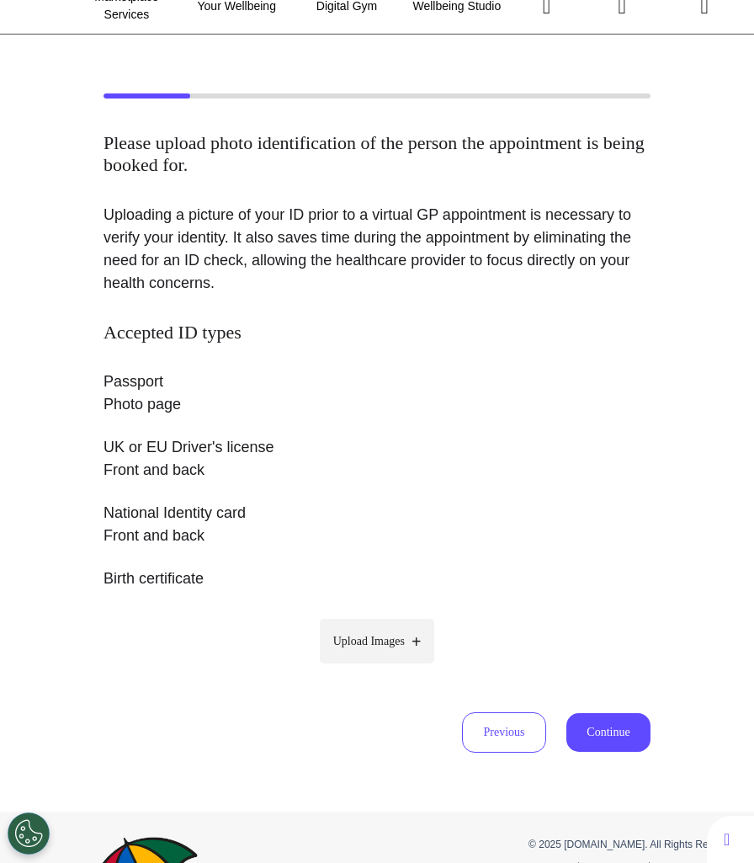
scroll to position [88, 0]
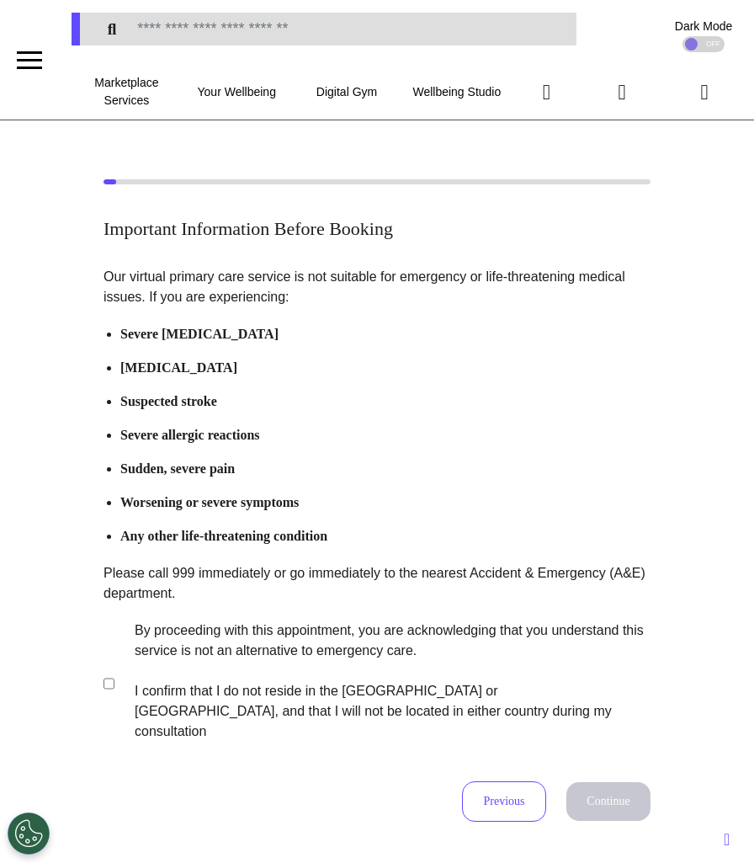
click at [256, 674] on label "By proceeding with this appointment, you are acknowledging that you understand …" at bounding box center [381, 681] width 527 height 121
click at [603, 793] on button "Continue" at bounding box center [609, 801] width 84 height 39
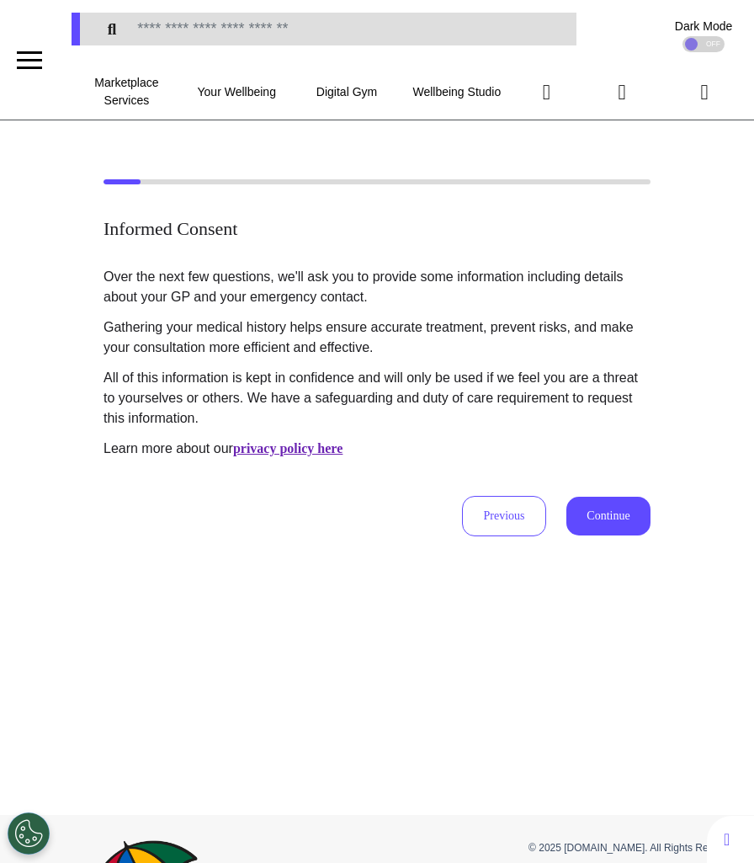
click at [633, 510] on button "Continue" at bounding box center [609, 516] width 84 height 39
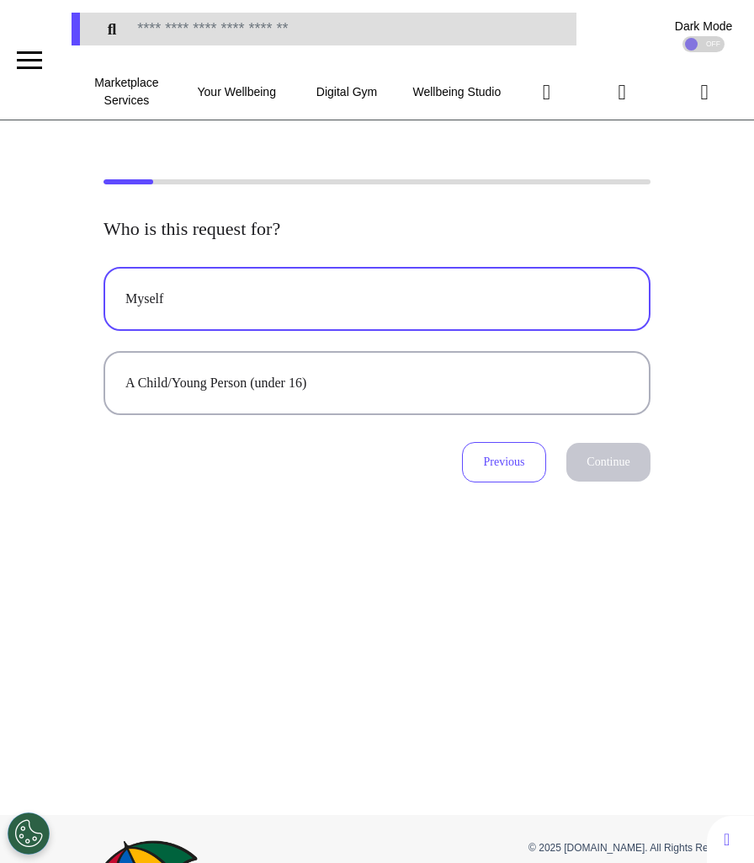
click at [521, 310] on button "Myself" at bounding box center [377, 299] width 547 height 64
click at [600, 469] on button "Continue" at bounding box center [609, 462] width 84 height 39
select select "******"
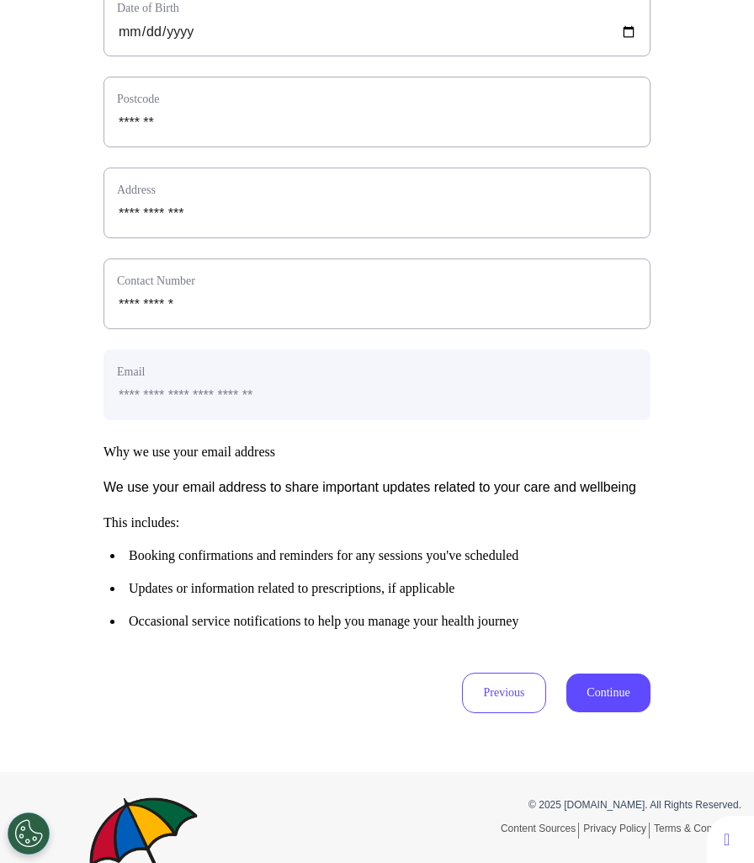
scroll to position [679, 0]
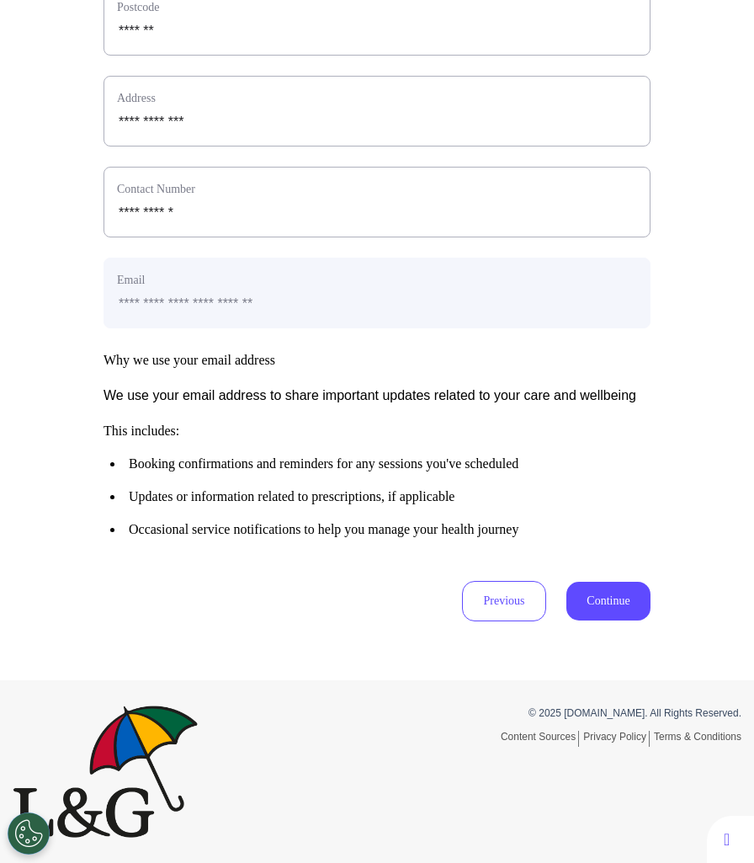
click at [601, 605] on button "Continue" at bounding box center [609, 601] width 84 height 39
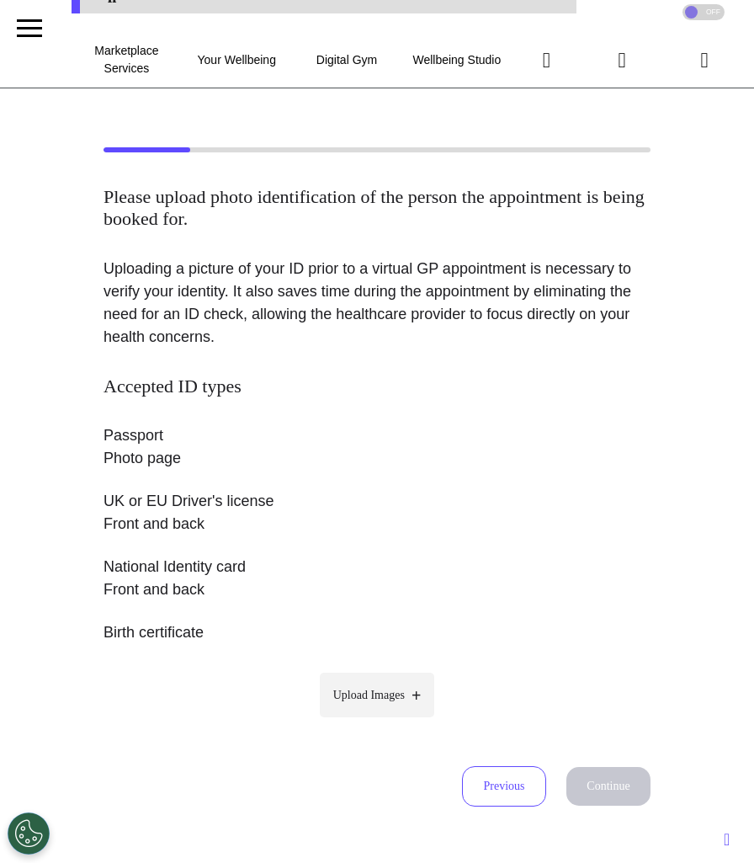
scroll to position [0, 0]
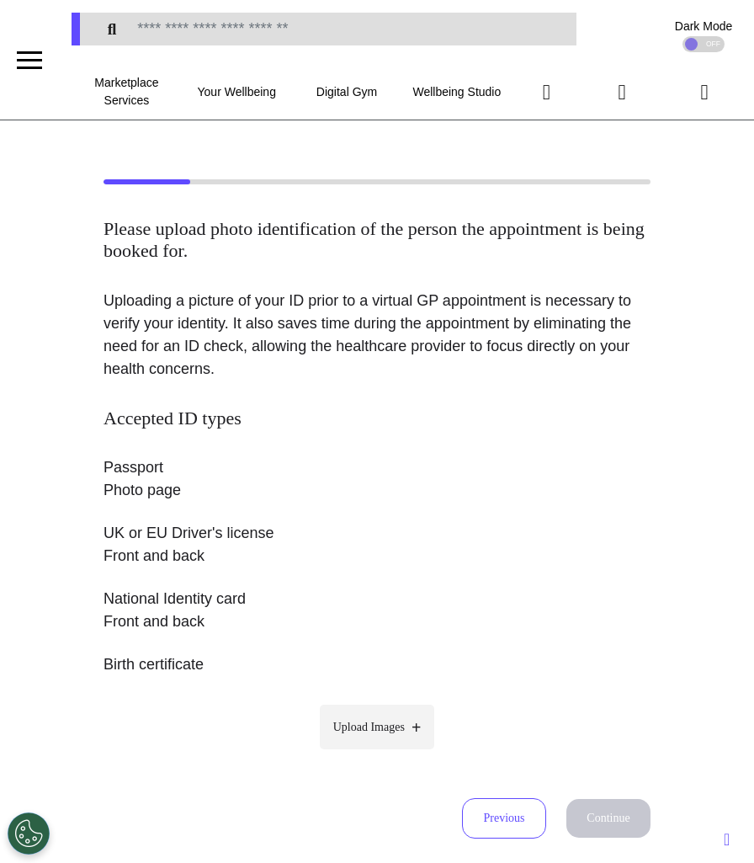
click at [367, 723] on span "Upload Images" at bounding box center [369, 727] width 72 height 18
click at [367, 754] on input "Upload Images" at bounding box center [377, 763] width 160 height 18
type input "**********"
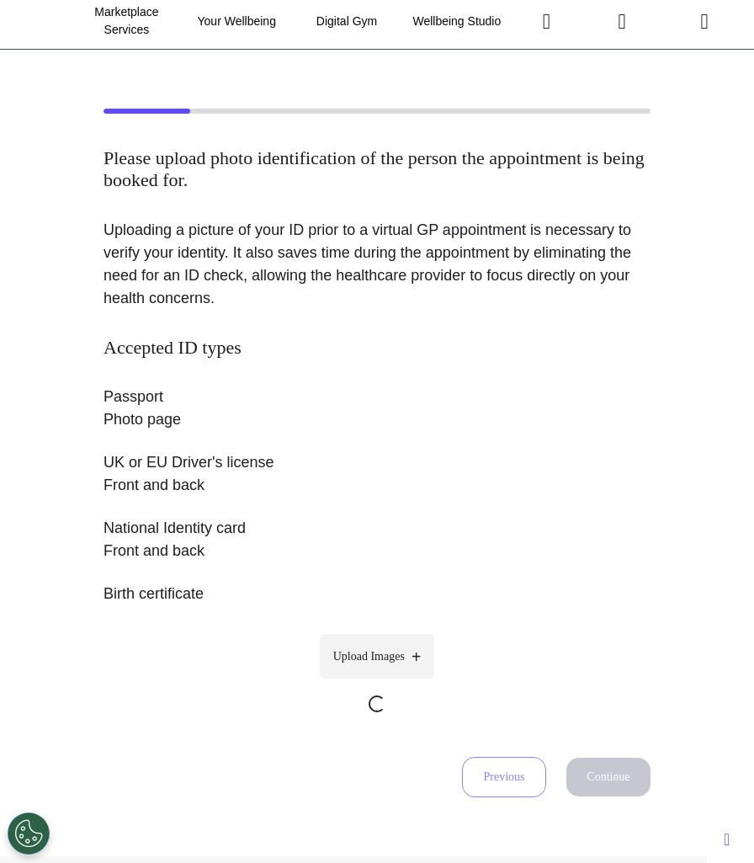
scroll to position [180, 0]
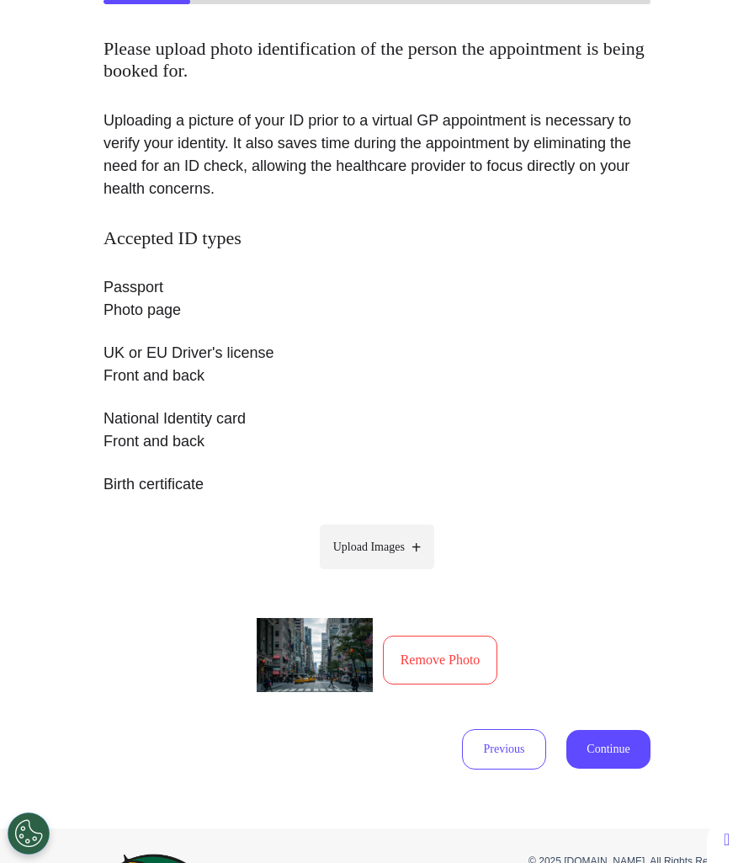
click at [583, 733] on button "Continue" at bounding box center [609, 749] width 84 height 39
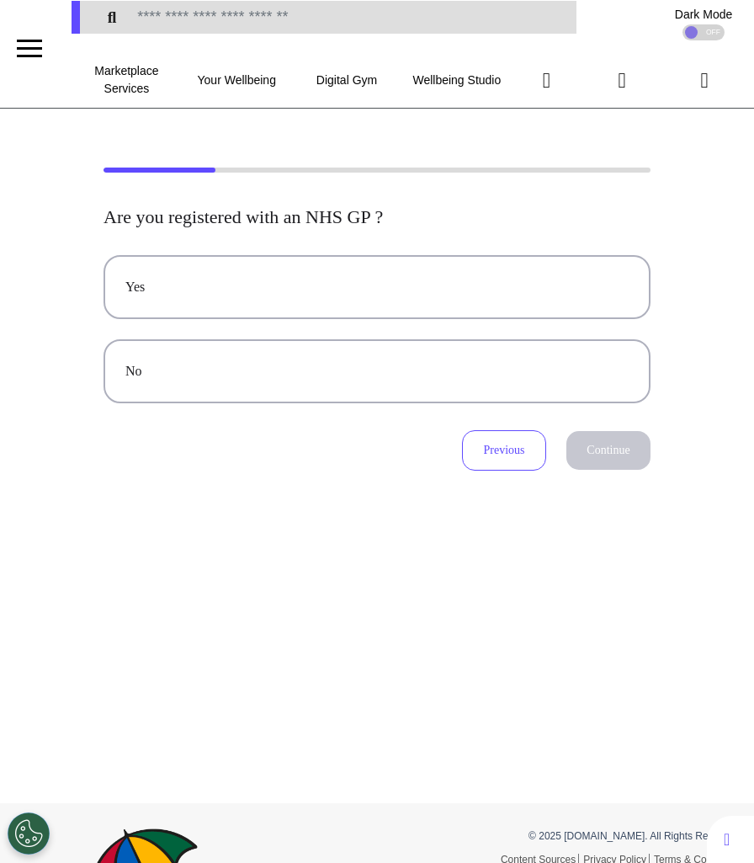
scroll to position [0, 0]
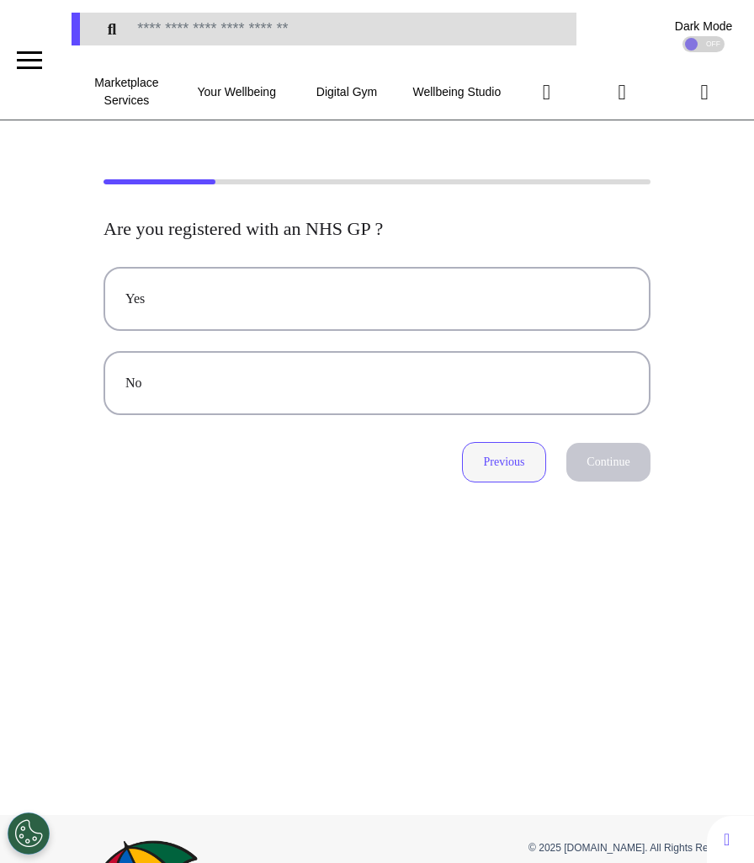
click at [493, 456] on button "Previous" at bounding box center [504, 462] width 84 height 40
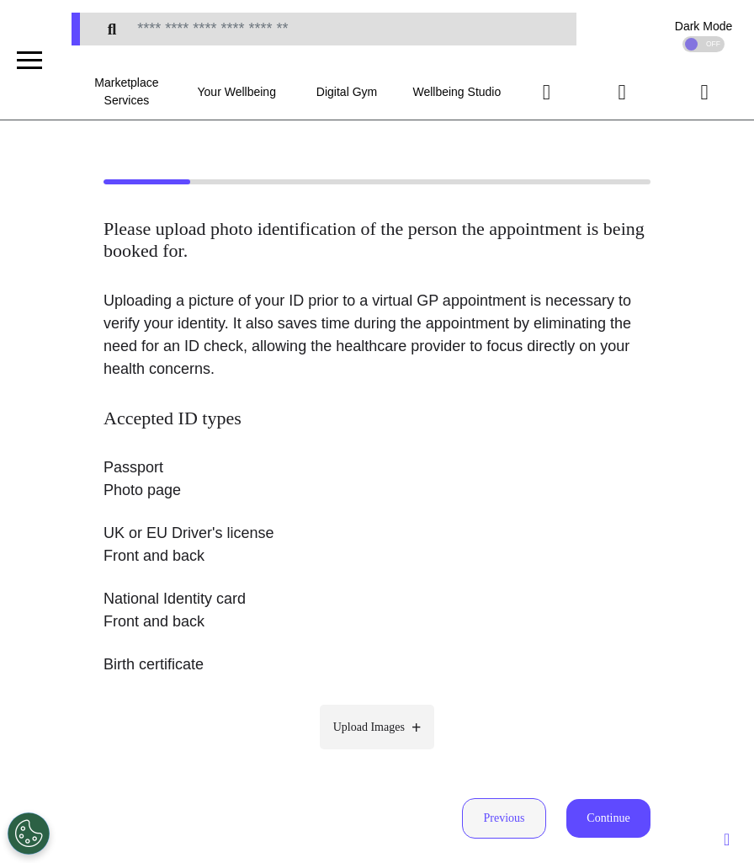
click at [487, 806] on button "Previous" at bounding box center [504, 818] width 84 height 40
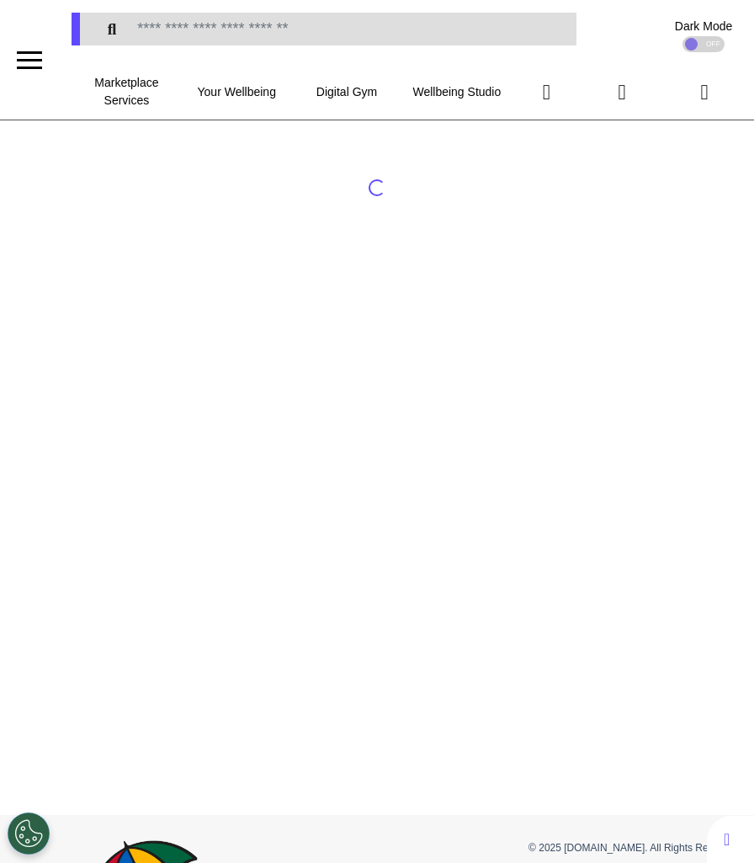
select select "******"
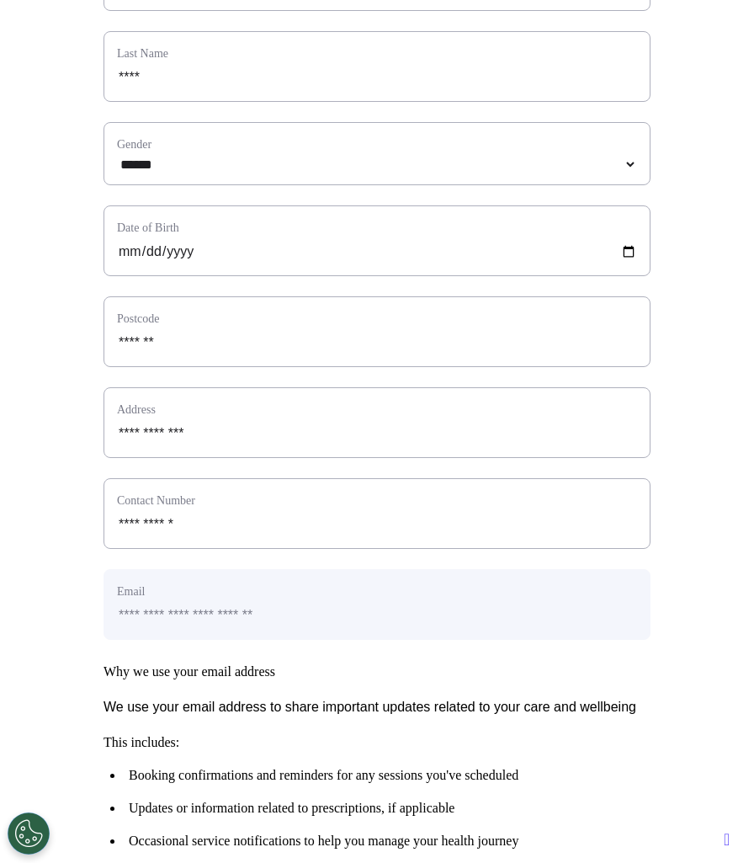
scroll to position [679, 0]
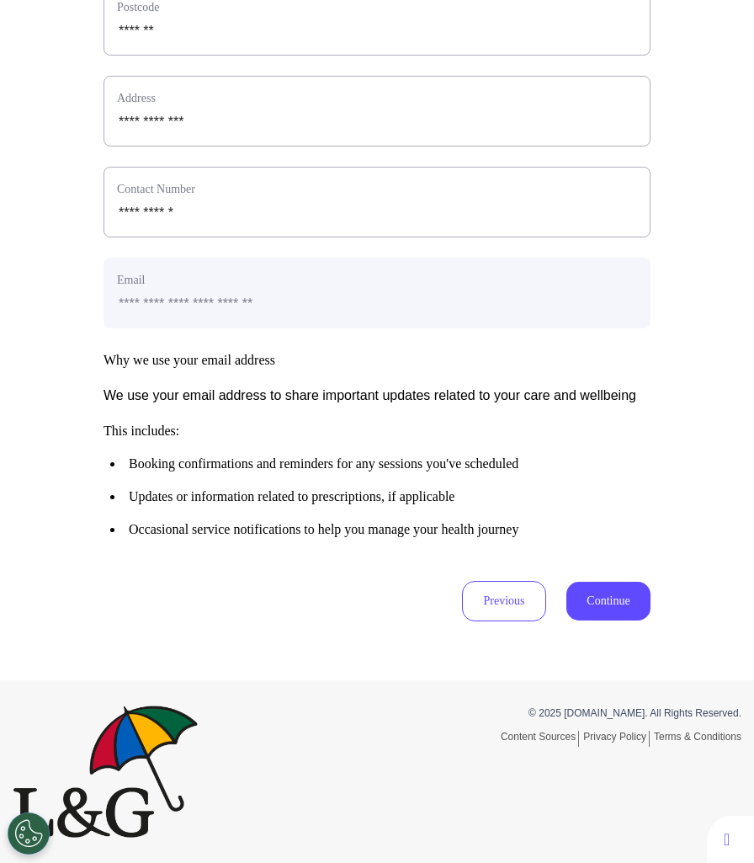
click at [593, 616] on button "Continue" at bounding box center [609, 601] width 84 height 39
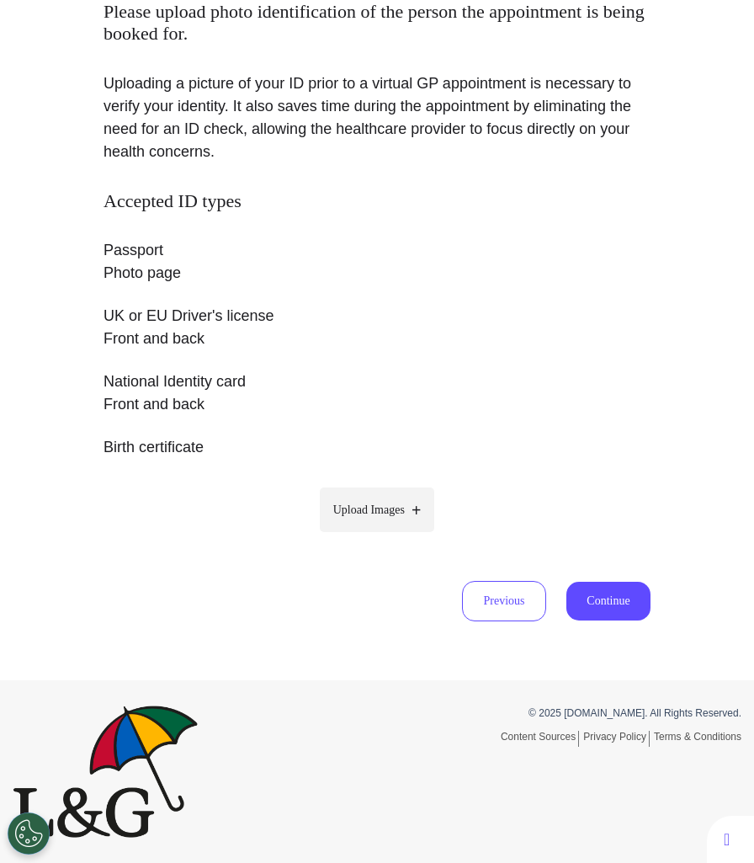
scroll to position [216, 0]
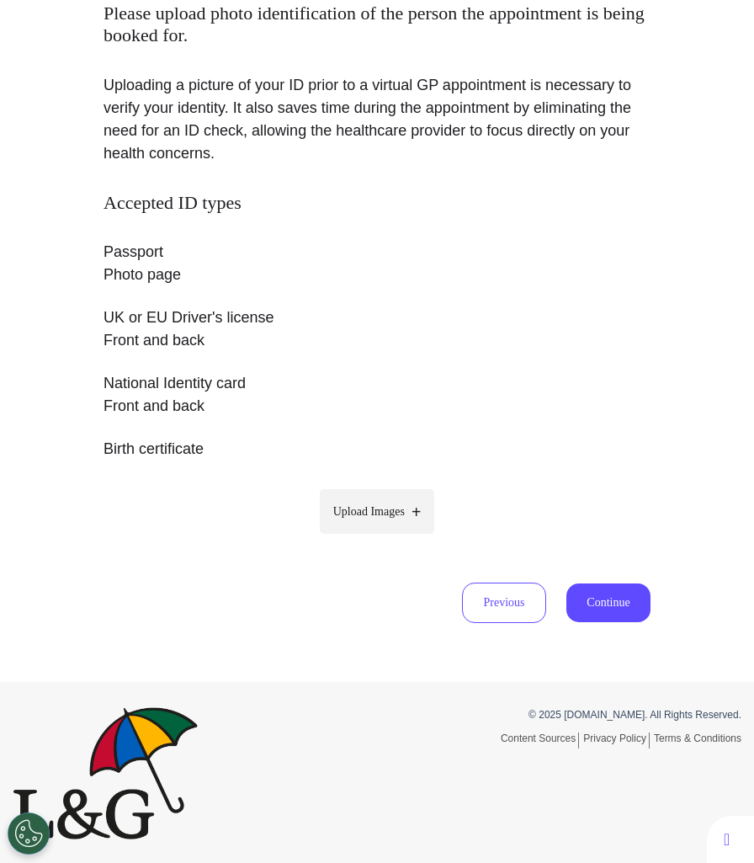
click at [380, 519] on span "Upload Images" at bounding box center [369, 512] width 72 height 18
click at [380, 538] on input "Upload Images" at bounding box center [377, 547] width 160 height 18
type input "**********"
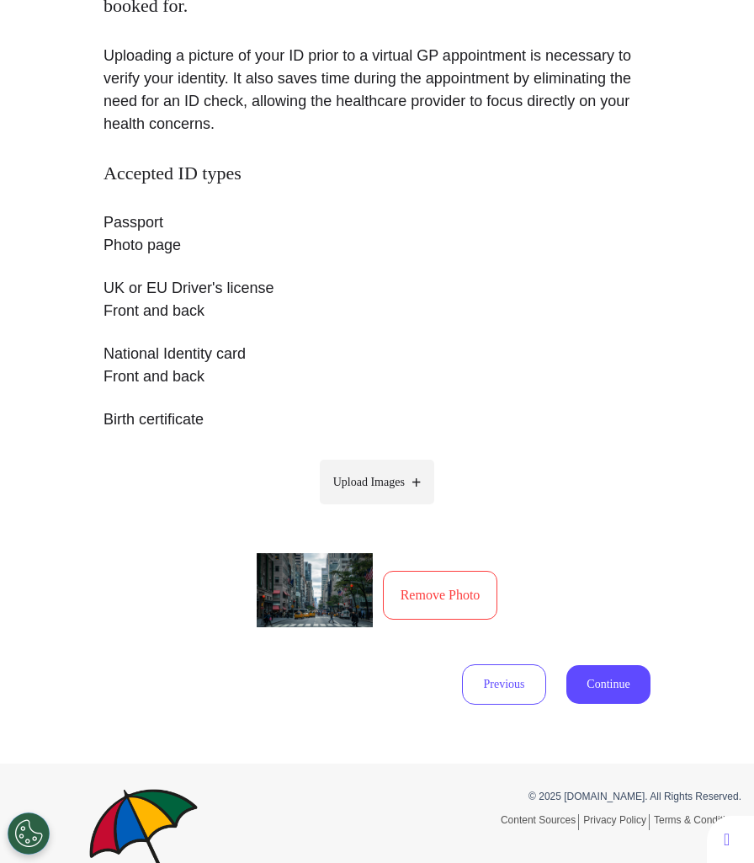
scroll to position [327, 0]
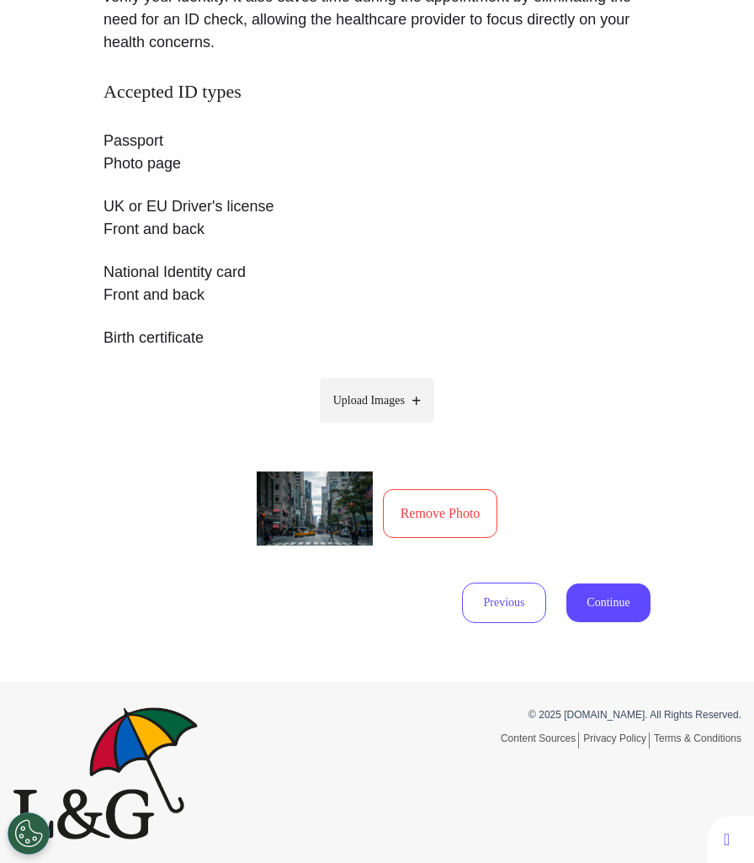
click at [609, 593] on button "Continue" at bounding box center [609, 602] width 84 height 39
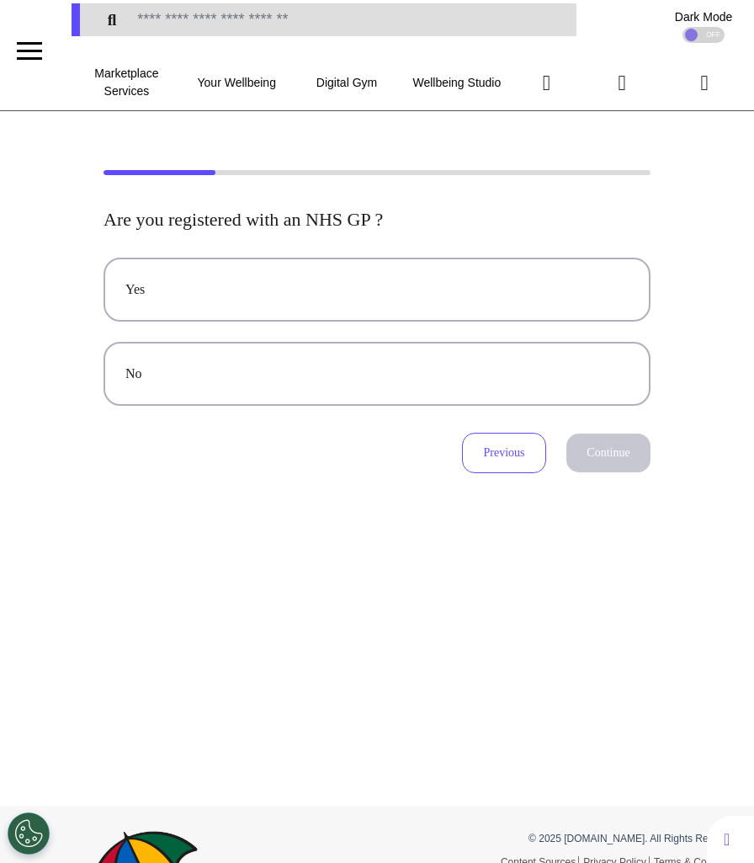
scroll to position [0, 0]
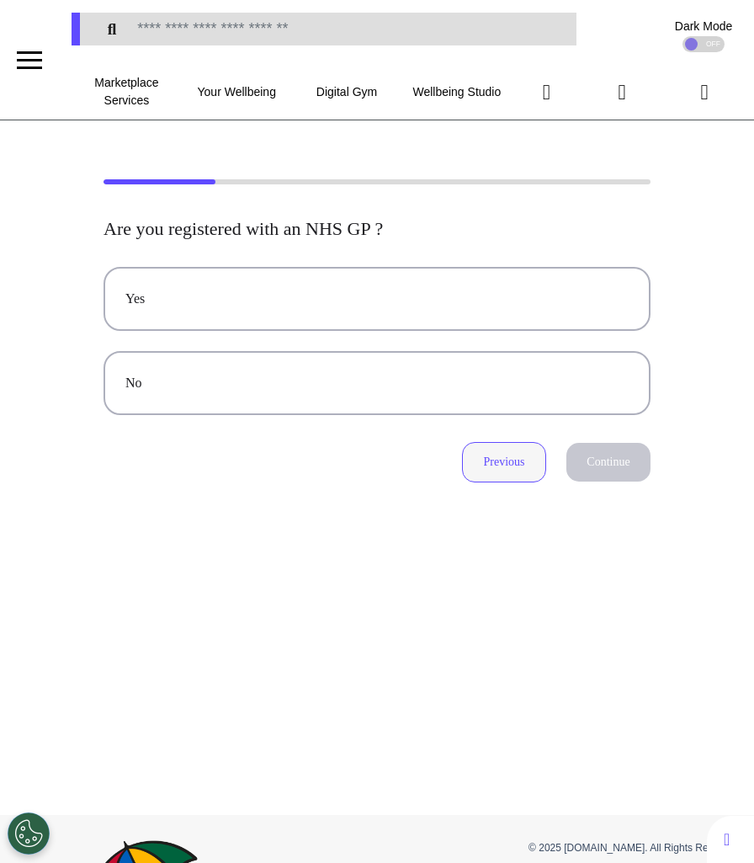
click at [504, 463] on button "Previous" at bounding box center [504, 462] width 84 height 40
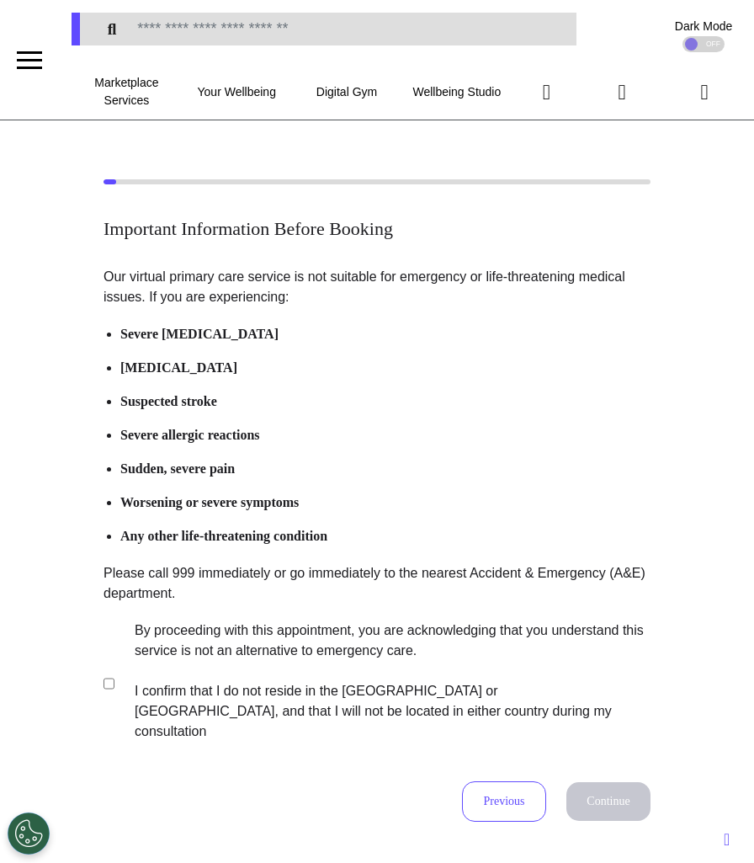
click at [193, 707] on label "By proceeding with this appointment, you are acknowledging that you understand …" at bounding box center [381, 681] width 527 height 121
click at [604, 789] on button "Continue" at bounding box center [609, 801] width 84 height 39
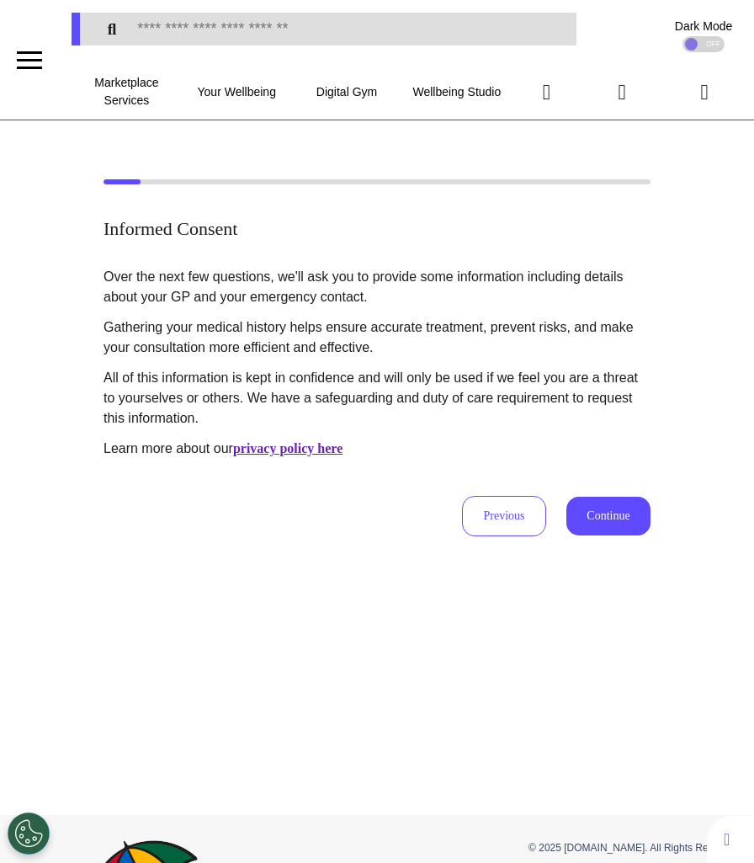
click at [610, 511] on button "Continue" at bounding box center [609, 516] width 84 height 39
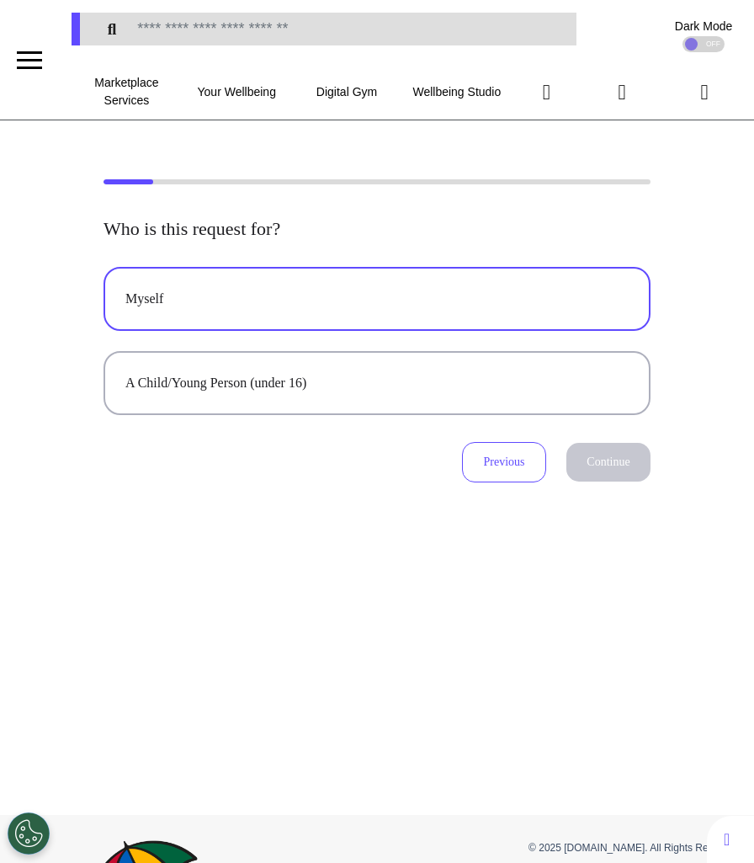
click at [545, 276] on button "Myself" at bounding box center [377, 299] width 547 height 64
click at [594, 461] on button "Continue" at bounding box center [609, 462] width 84 height 39
select select "******"
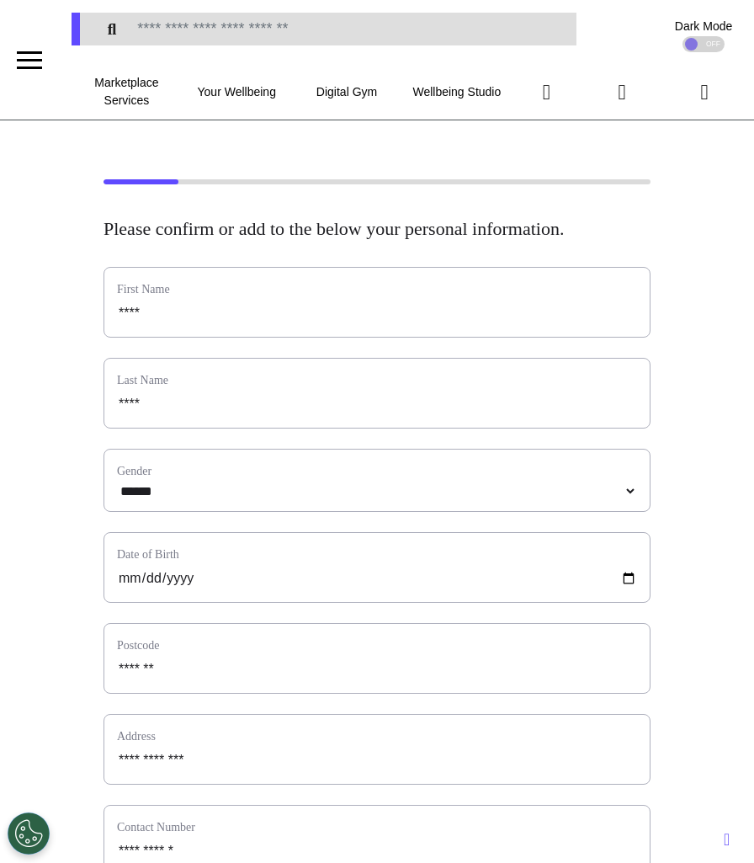
scroll to position [679, 0]
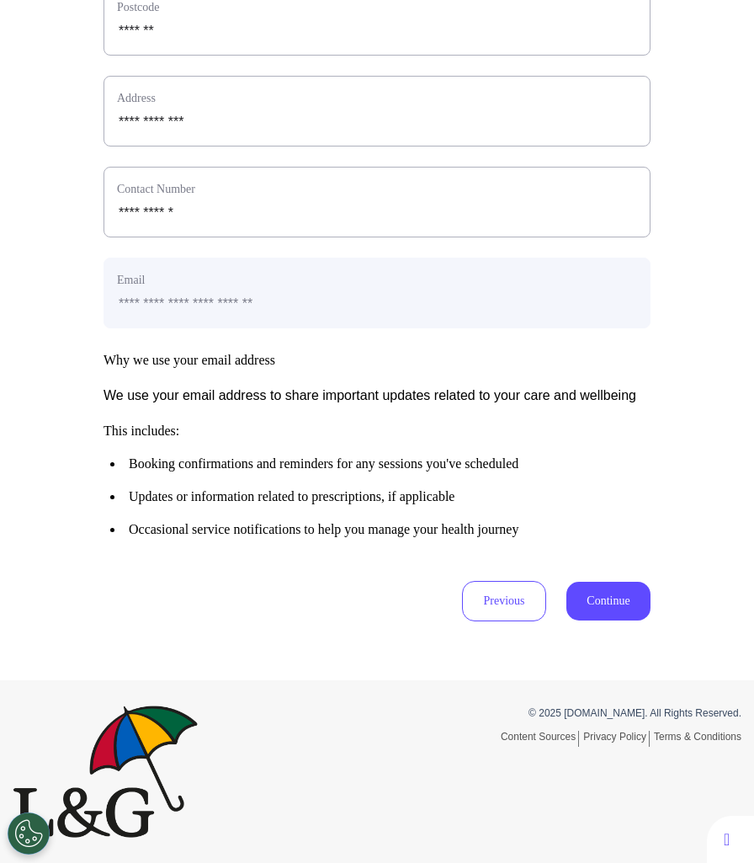
click at [608, 592] on button "Continue" at bounding box center [609, 601] width 84 height 39
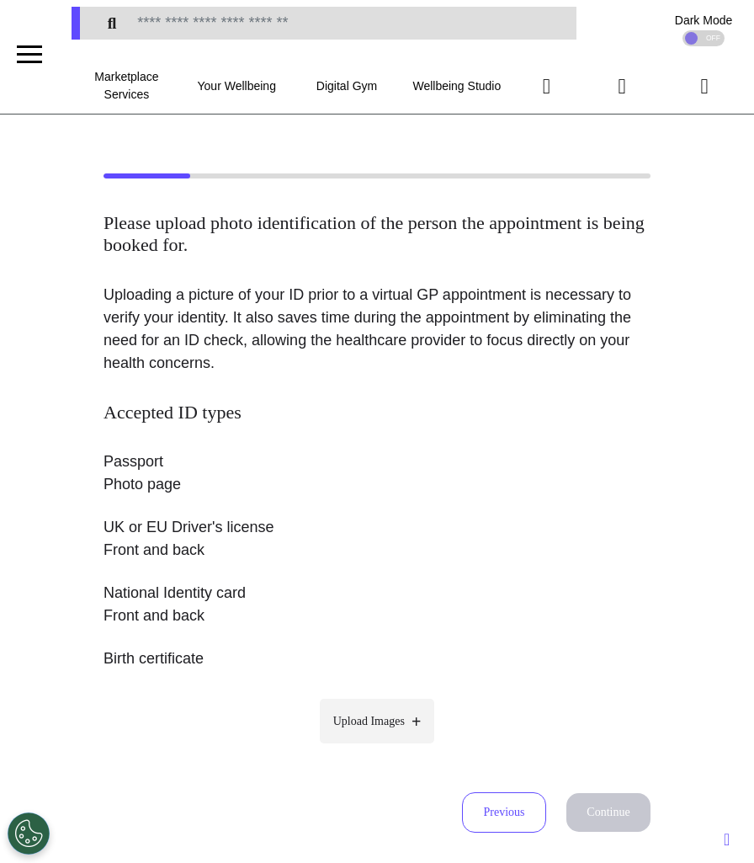
scroll to position [0, 0]
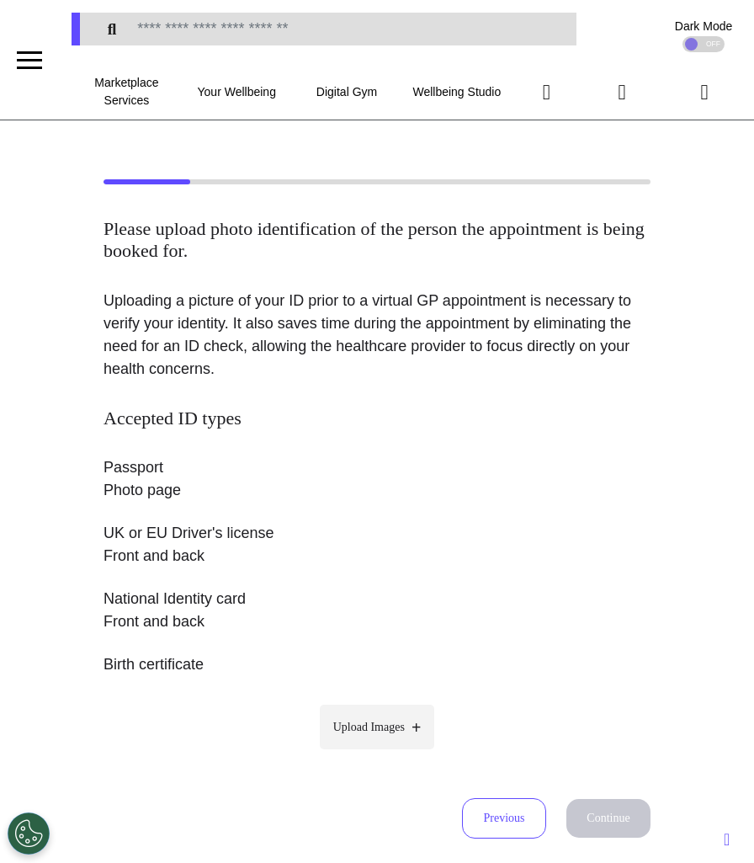
click at [382, 739] on label "Upload Images" at bounding box center [377, 727] width 115 height 45
click at [382, 754] on input "Upload Images" at bounding box center [377, 763] width 160 height 18
type input "**********"
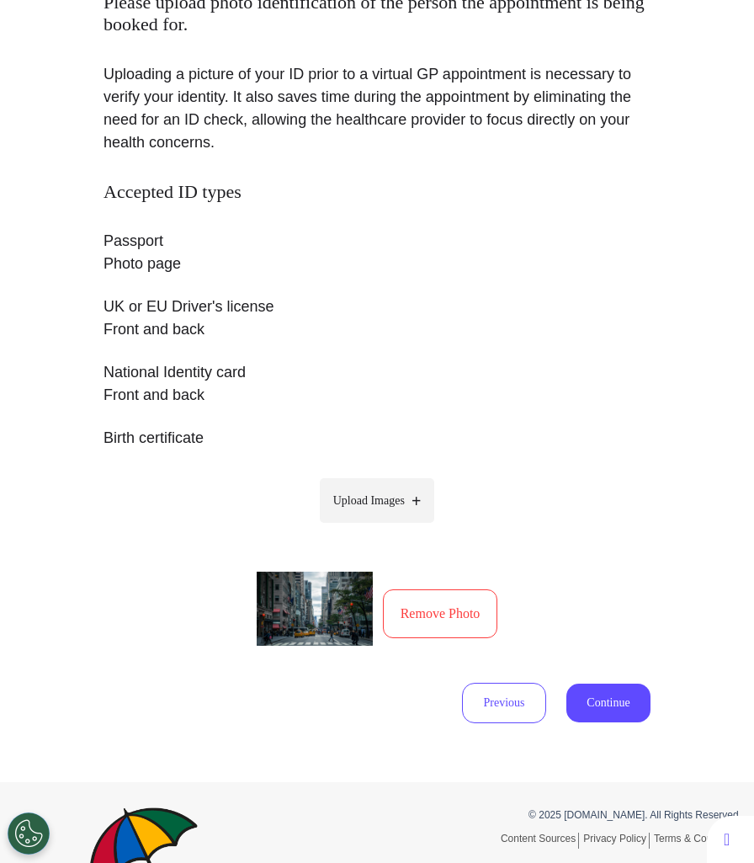
scroll to position [226, 0]
click at [602, 710] on button "Continue" at bounding box center [609, 703] width 84 height 39
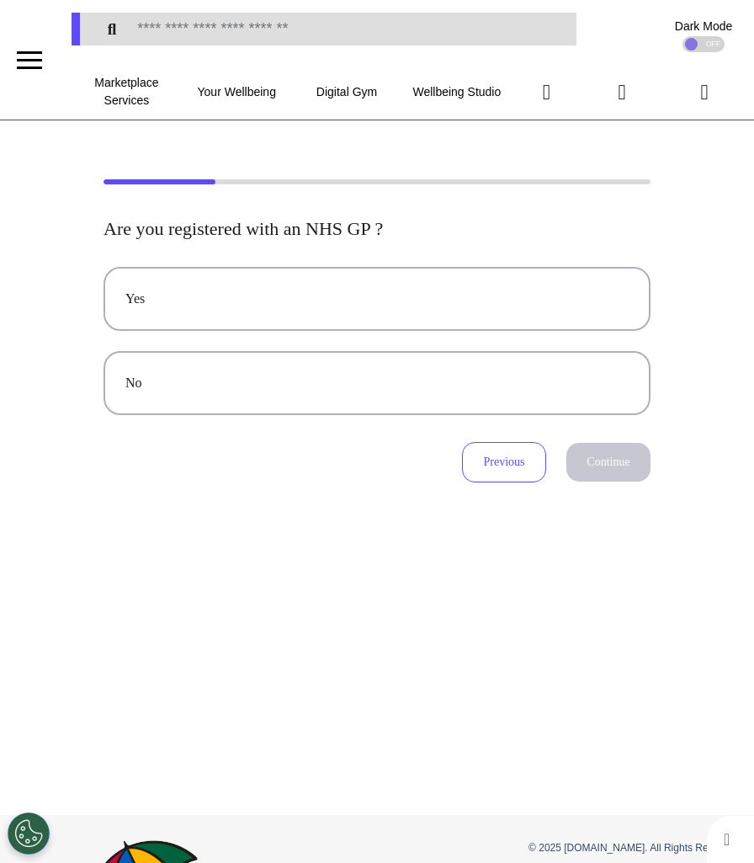
scroll to position [0, 0]
click at [498, 479] on button "Previous" at bounding box center [504, 462] width 84 height 40
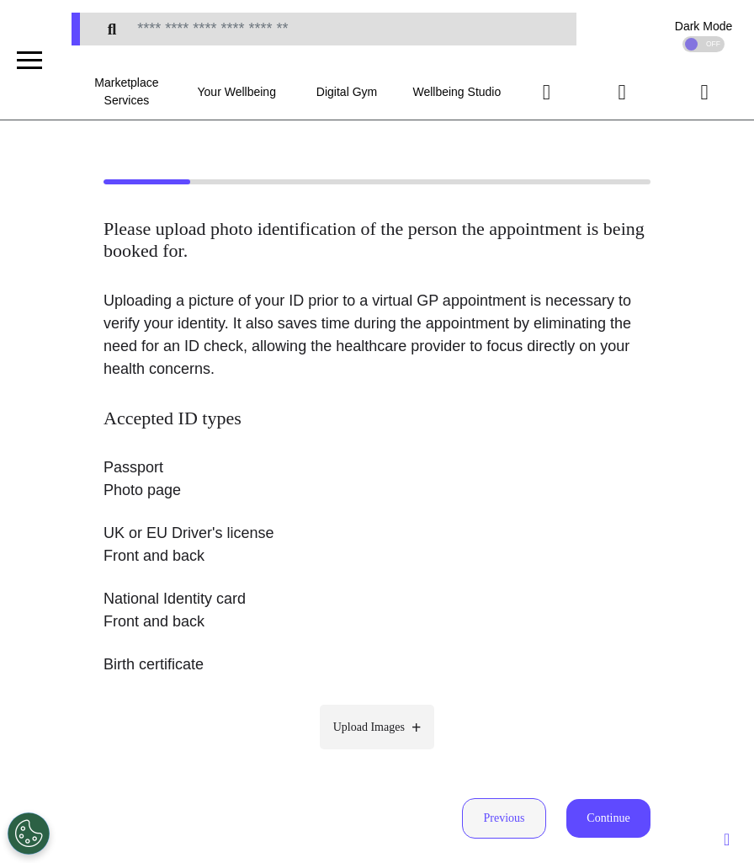
click at [503, 829] on button "Previous" at bounding box center [504, 818] width 84 height 40
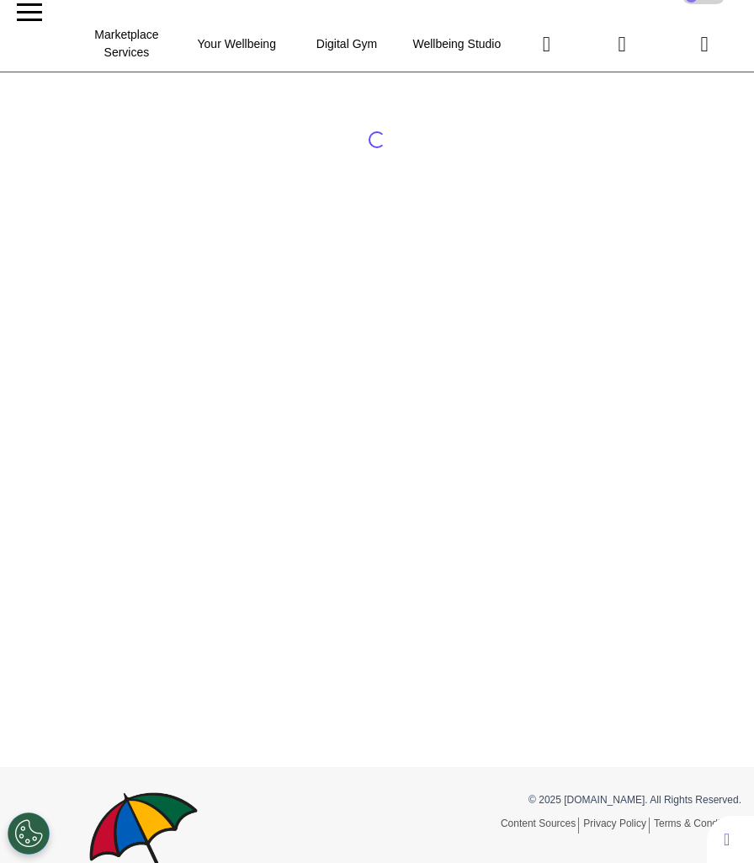
select select "******"
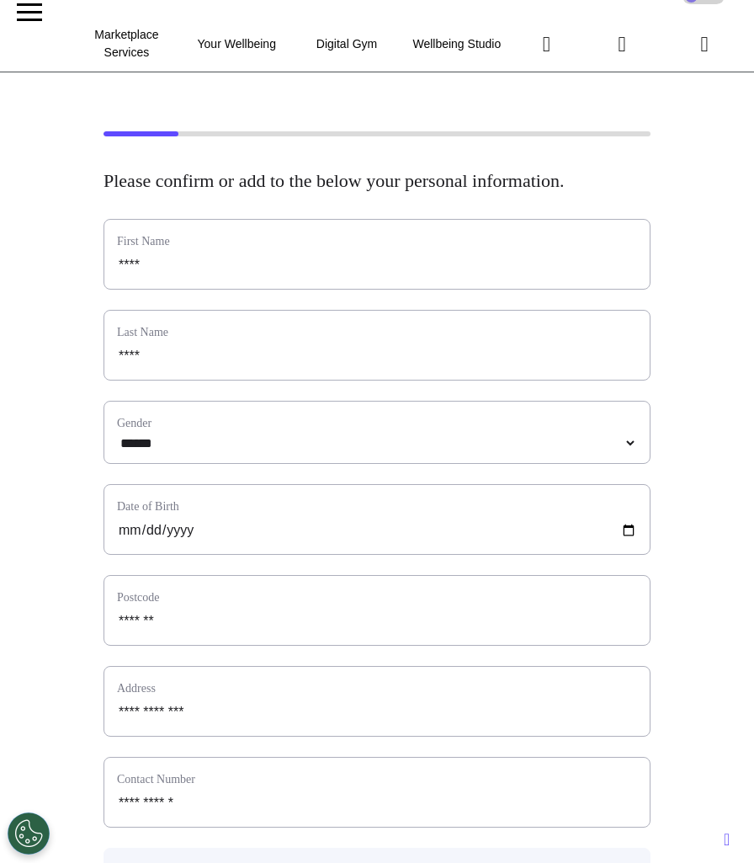
scroll to position [679, 0]
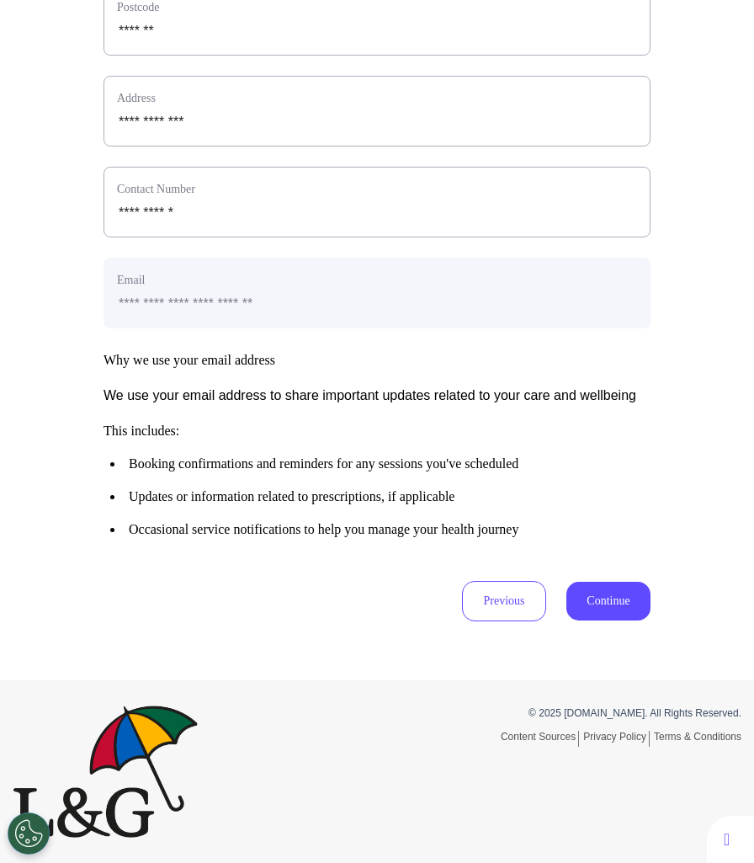
click at [615, 604] on button "Continue" at bounding box center [609, 601] width 84 height 39
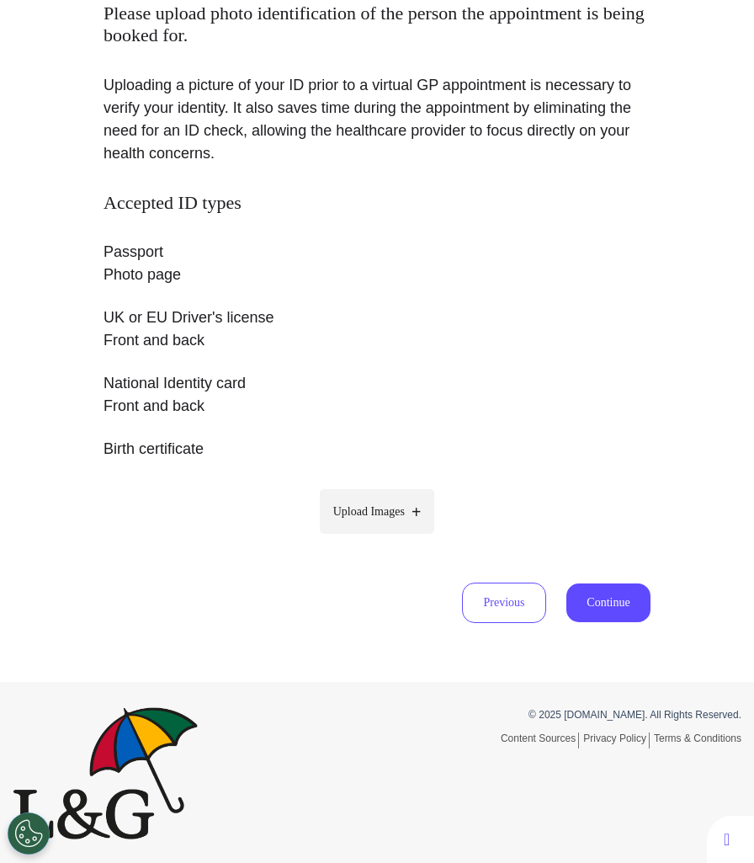
click at [358, 516] on span "Upload Images" at bounding box center [369, 512] width 72 height 18
click at [358, 538] on input "Upload Images" at bounding box center [377, 547] width 160 height 18
type input "**********"
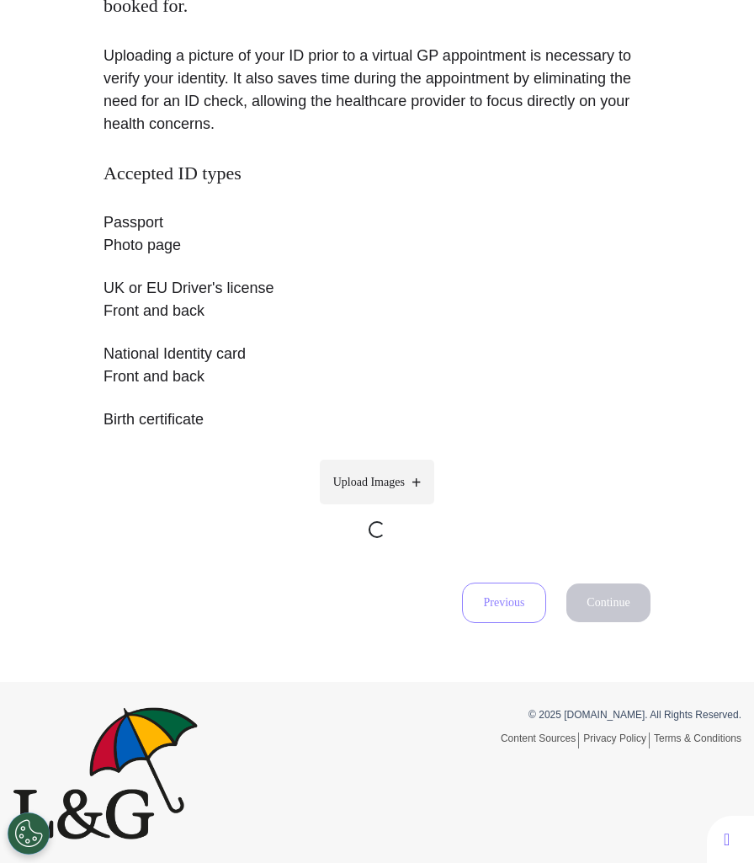
scroll to position [370, 0]
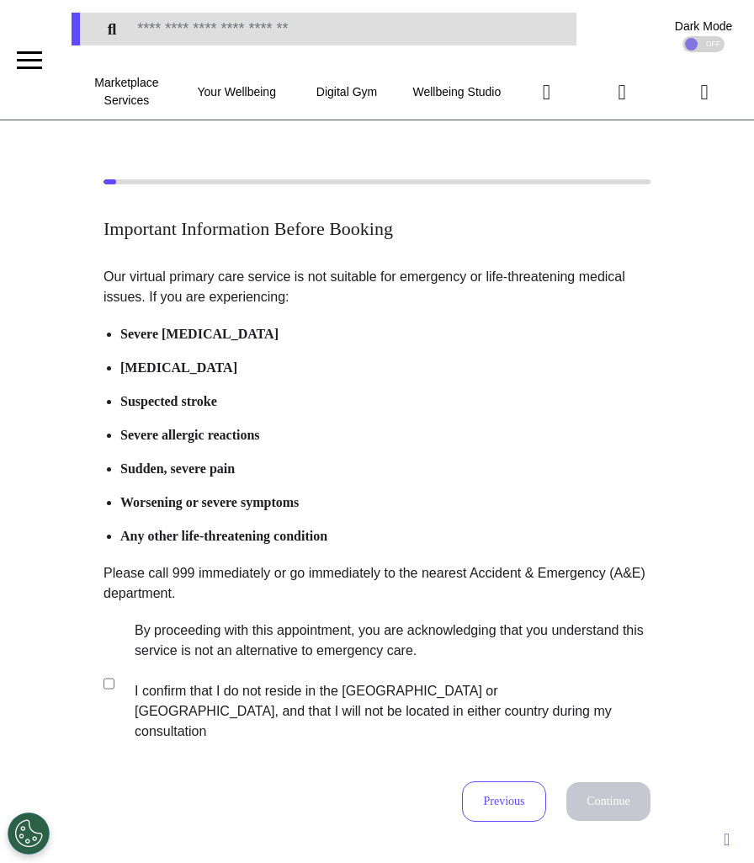
click at [360, 682] on label "By proceeding with this appointment, you are acknowledging that you understand …" at bounding box center [381, 681] width 527 height 121
click at [604, 782] on button "Continue" at bounding box center [609, 801] width 84 height 39
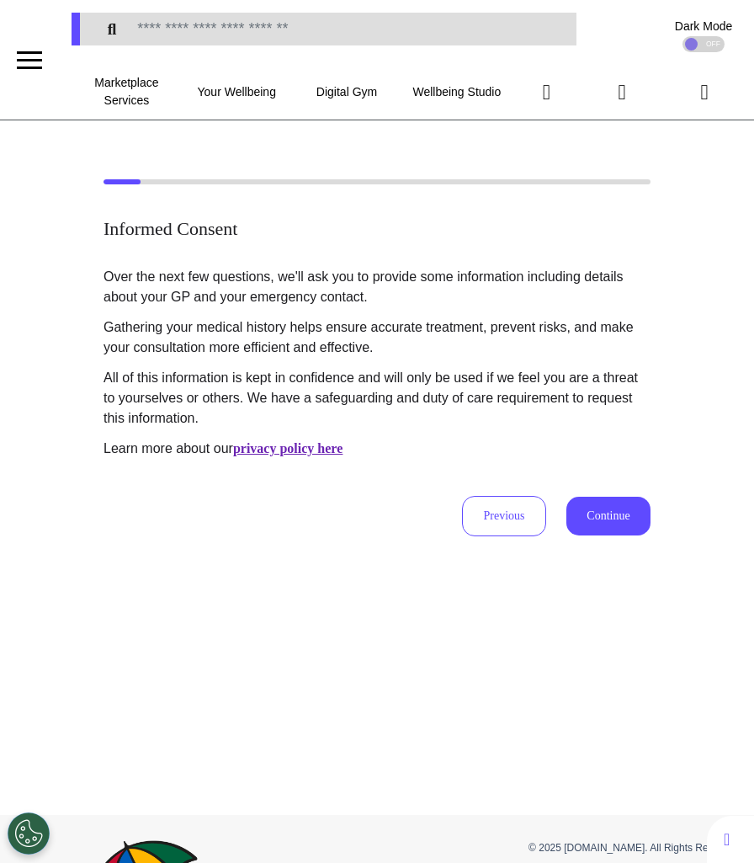
click at [567, 484] on div "Over the next few questions, we'll ask you to provide some information includin…" at bounding box center [377, 401] width 547 height 269
click at [597, 505] on button "Continue" at bounding box center [609, 516] width 84 height 39
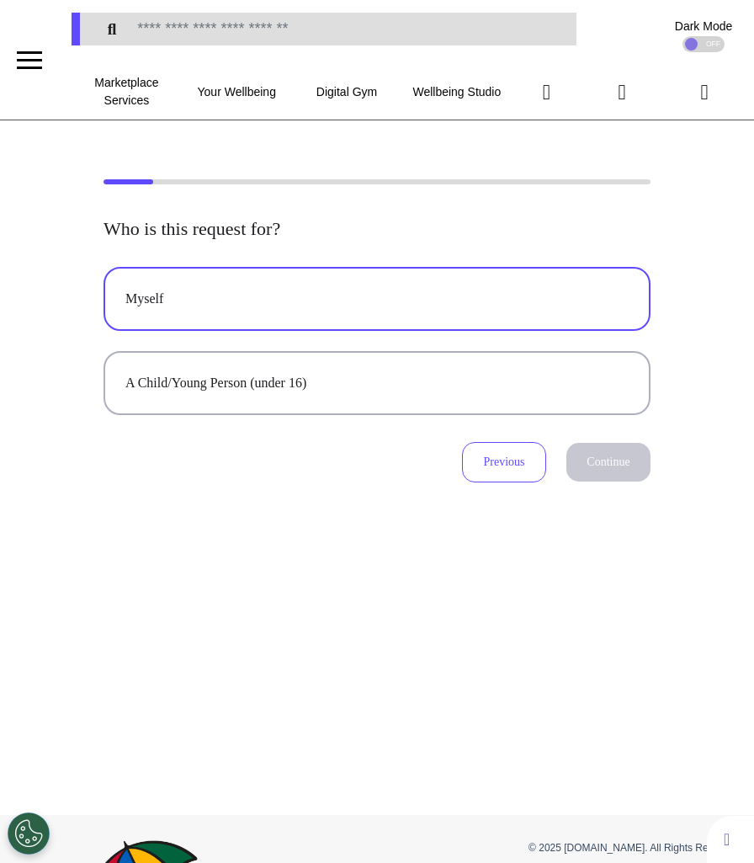
click at [447, 286] on button "Myself" at bounding box center [377, 299] width 547 height 64
click at [598, 445] on button "Continue" at bounding box center [609, 462] width 84 height 39
select select "******"
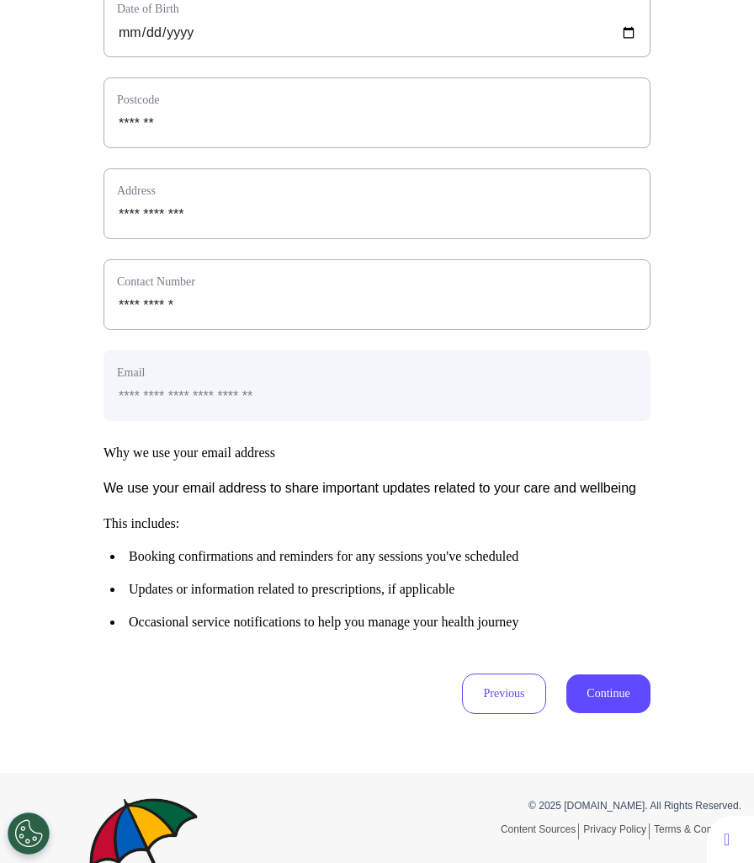
scroll to position [679, 0]
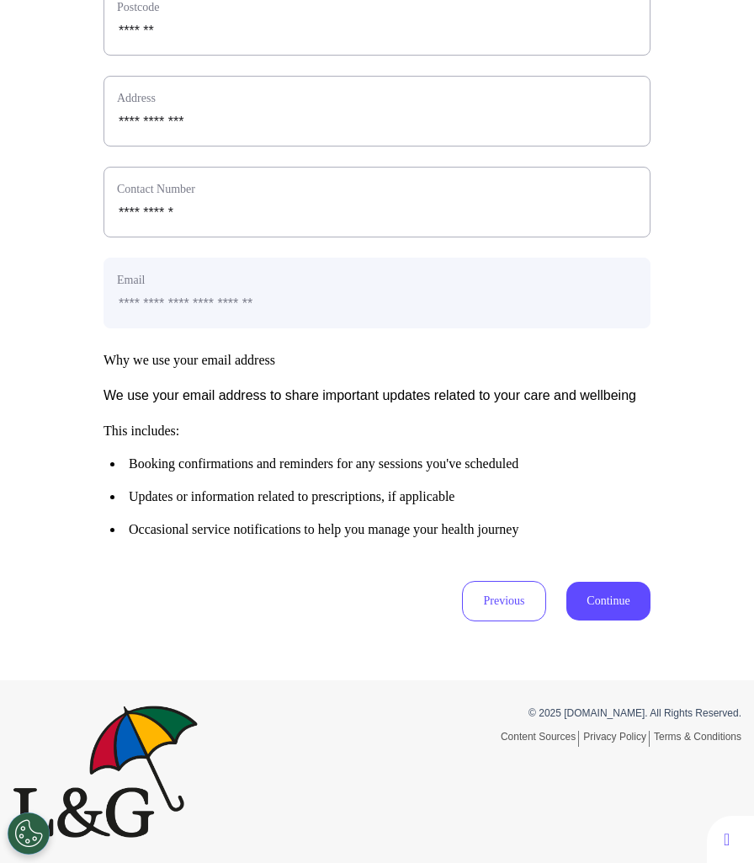
click at [615, 605] on button "Continue" at bounding box center [609, 601] width 84 height 39
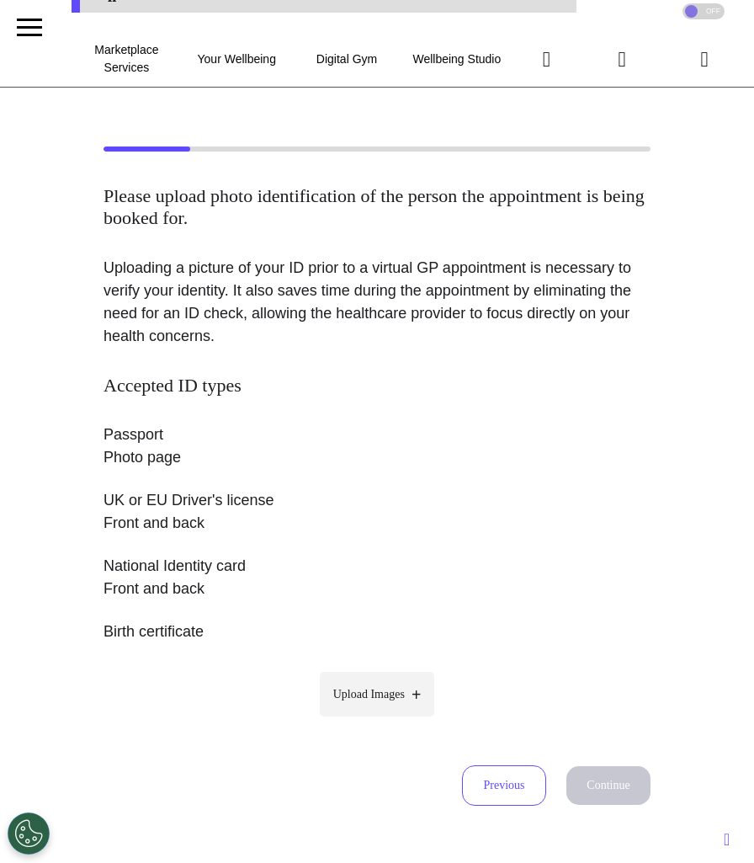
scroll to position [0, 0]
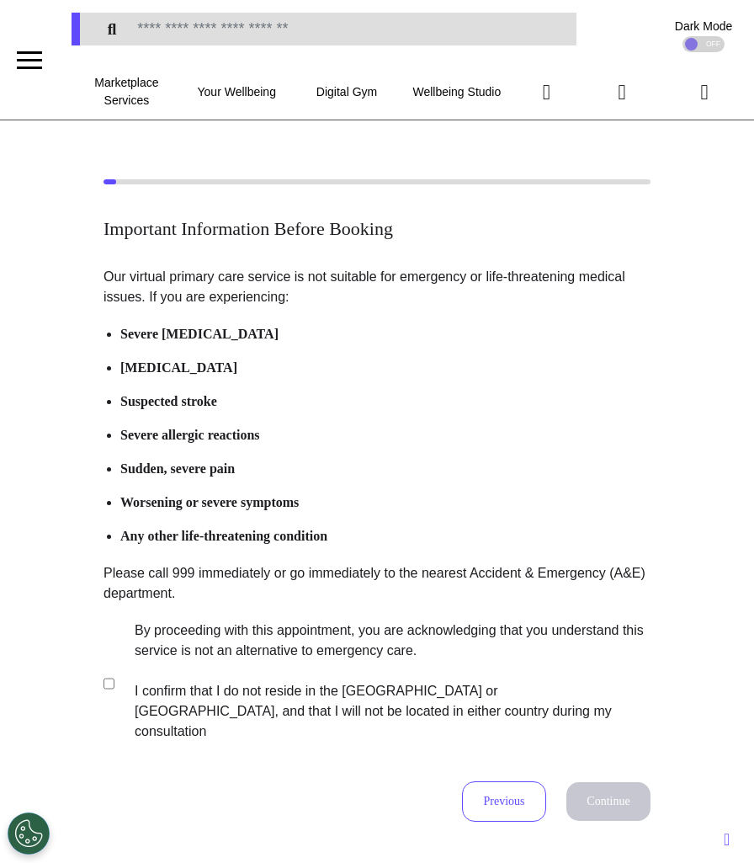
click at [261, 658] on label "By proceeding with this appointment, you are acknowledging that you understand …" at bounding box center [381, 681] width 527 height 121
click at [609, 782] on button "Continue" at bounding box center [609, 801] width 84 height 39
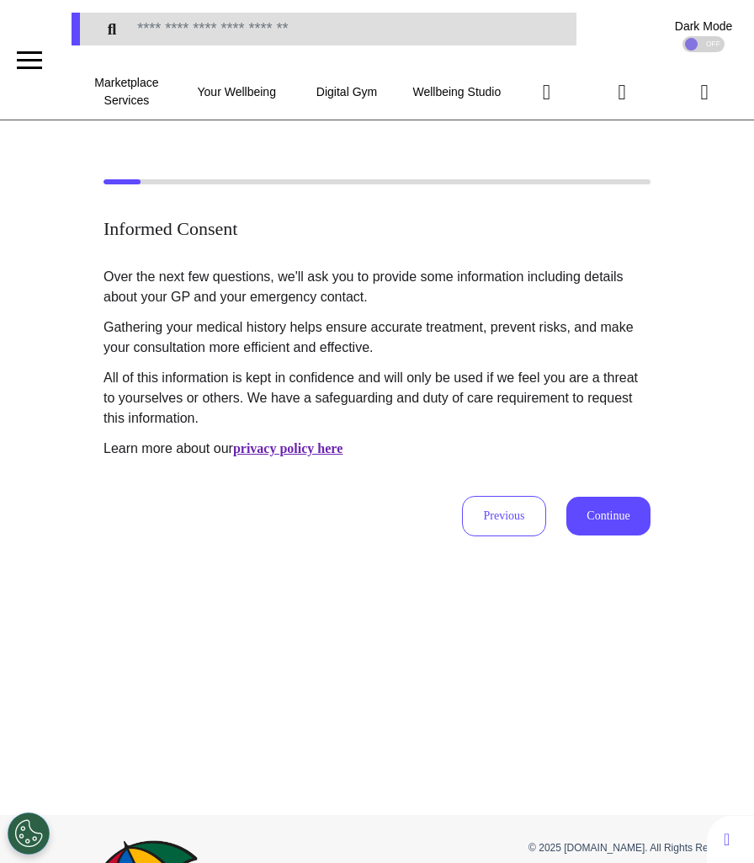
click at [612, 502] on button "Continue" at bounding box center [609, 516] width 84 height 39
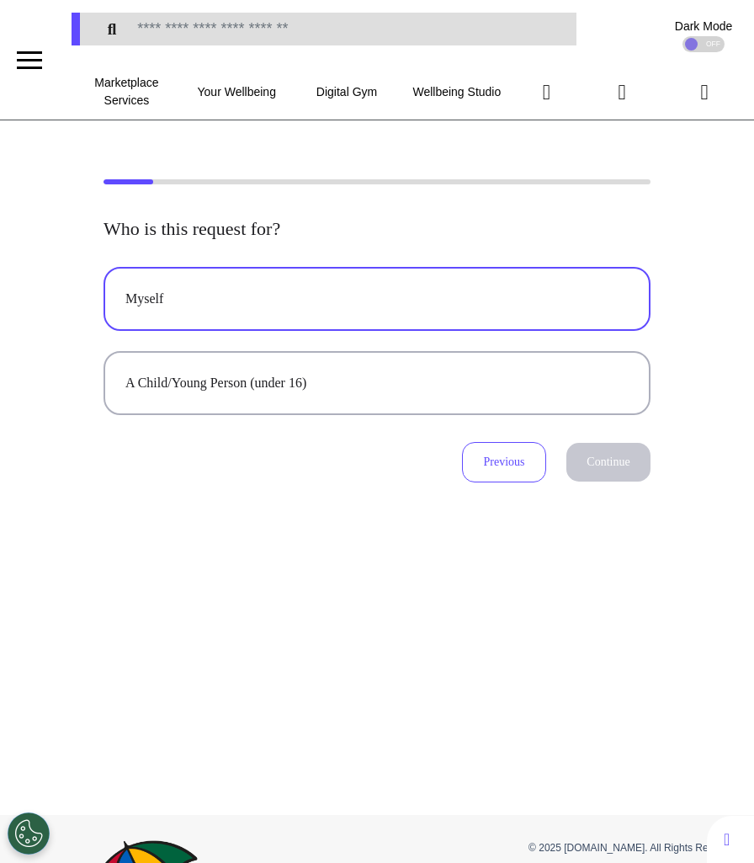
click at [457, 287] on button "Myself" at bounding box center [377, 299] width 547 height 64
click at [605, 466] on button "Continue" at bounding box center [609, 462] width 84 height 39
select select "******"
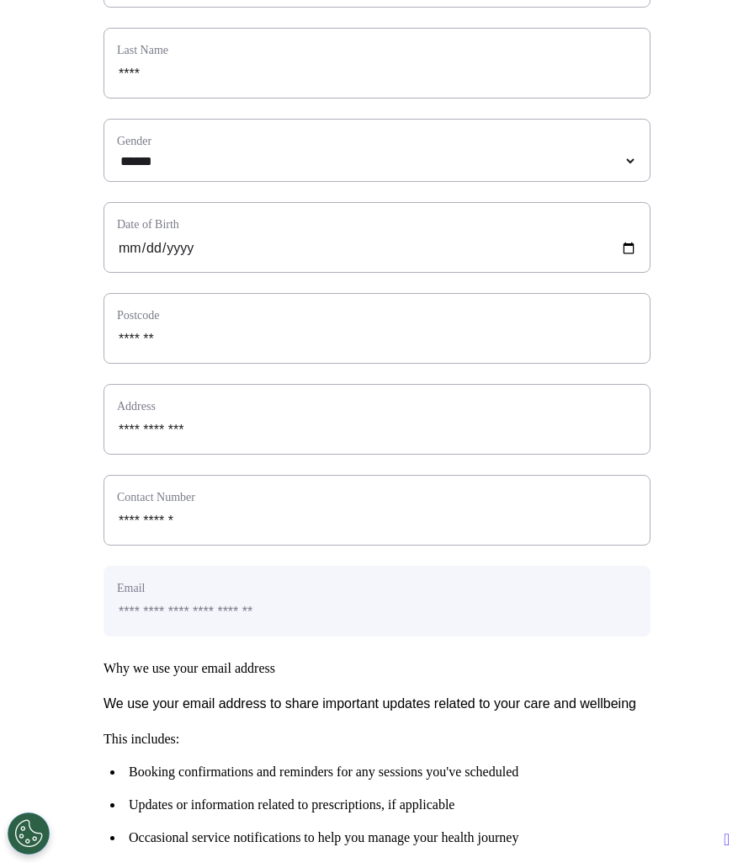
scroll to position [513, 0]
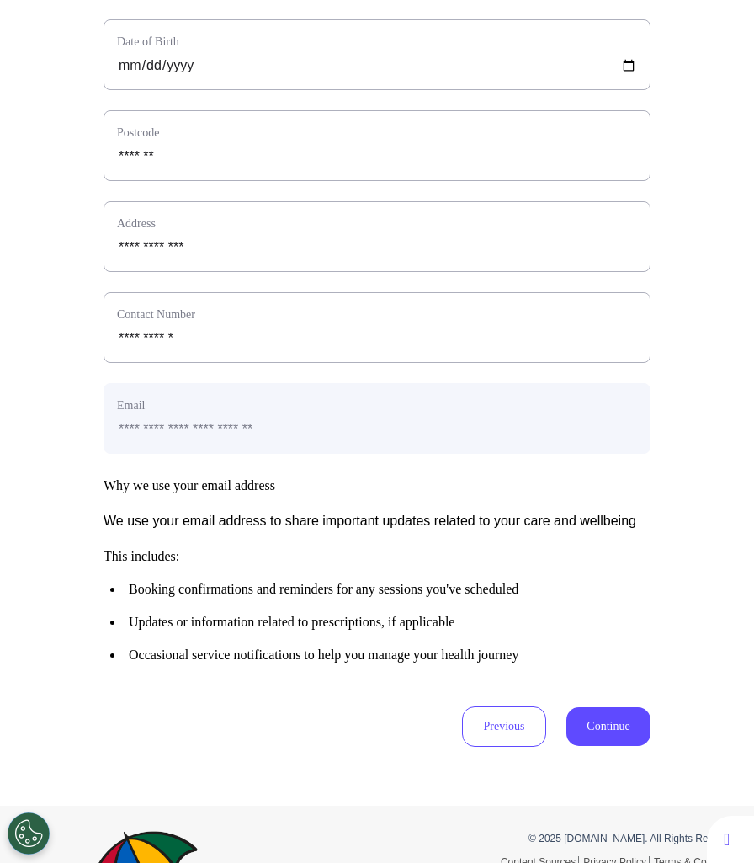
click at [621, 746] on button "Continue" at bounding box center [609, 726] width 84 height 39
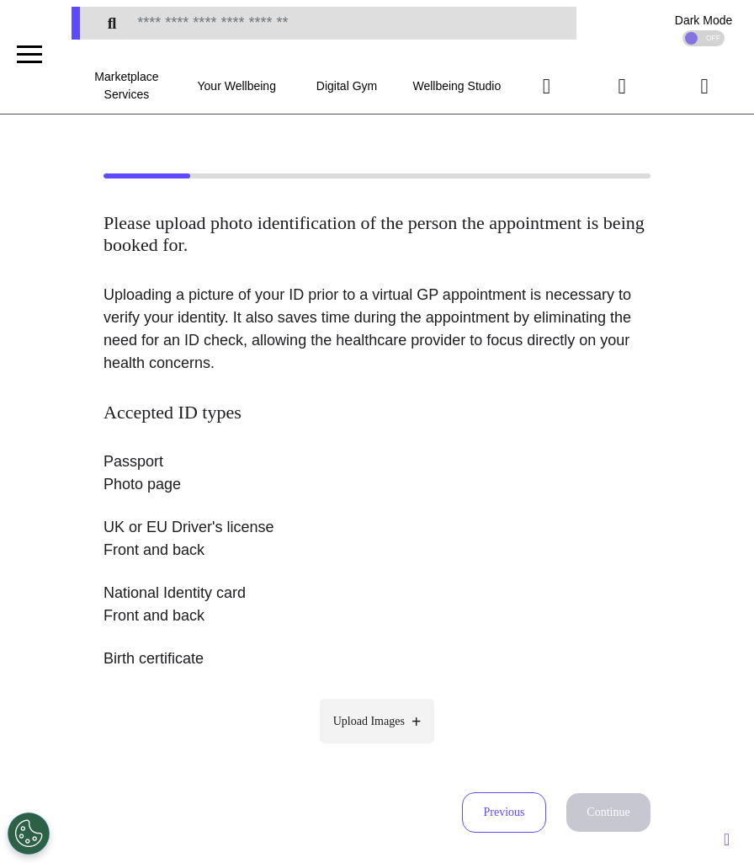
scroll to position [0, 0]
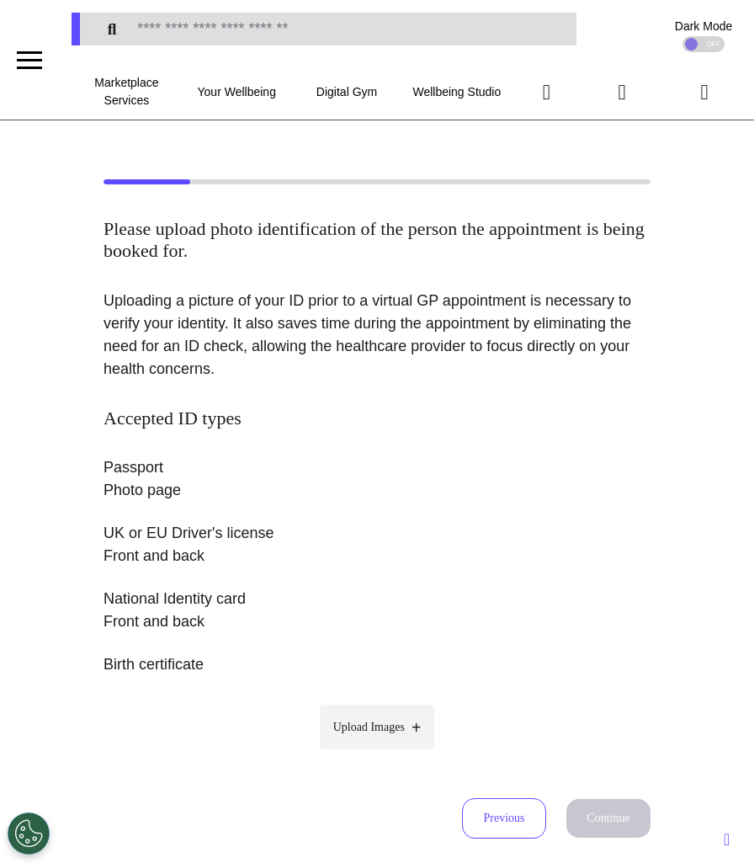
click at [365, 744] on label "Upload Images" at bounding box center [377, 727] width 115 height 45
click at [365, 754] on input "Upload Images" at bounding box center [377, 763] width 160 height 18
type input "**********"
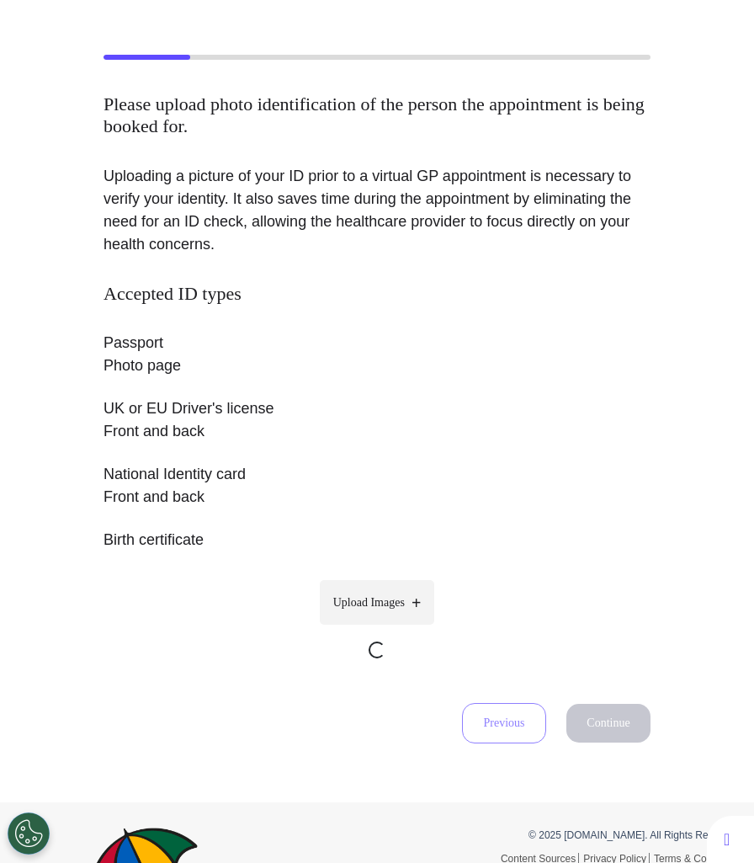
scroll to position [130, 0]
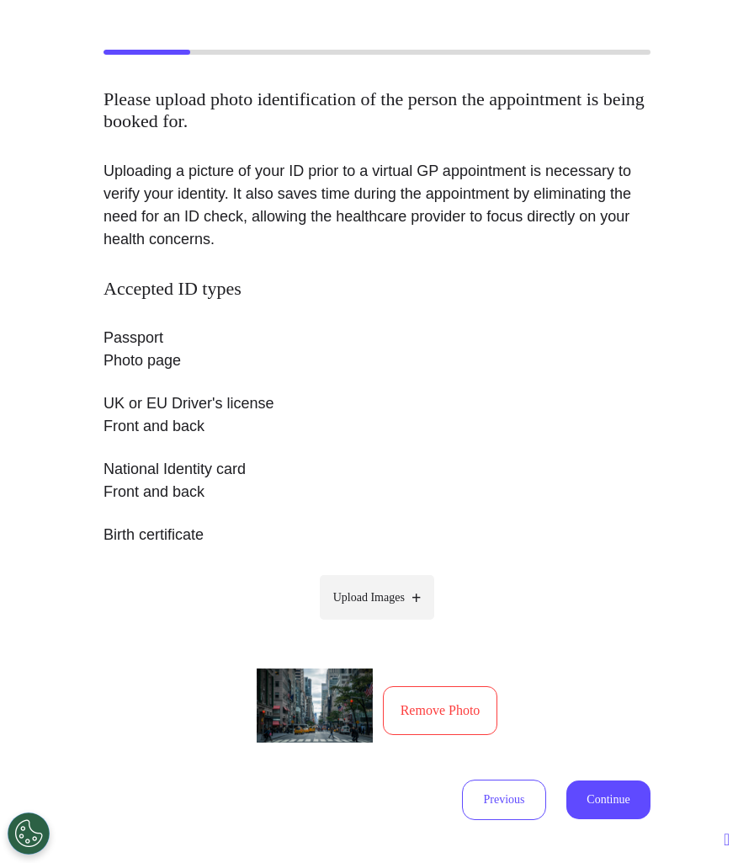
click at [370, 610] on label "Upload Images" at bounding box center [377, 597] width 115 height 45
click at [370, 624] on input "Upload Images" at bounding box center [377, 633] width 160 height 18
click at [414, 610] on label "Upload Images" at bounding box center [377, 597] width 115 height 45
click at [414, 624] on input "Upload Images" at bounding box center [377, 633] width 160 height 18
type input "**********"
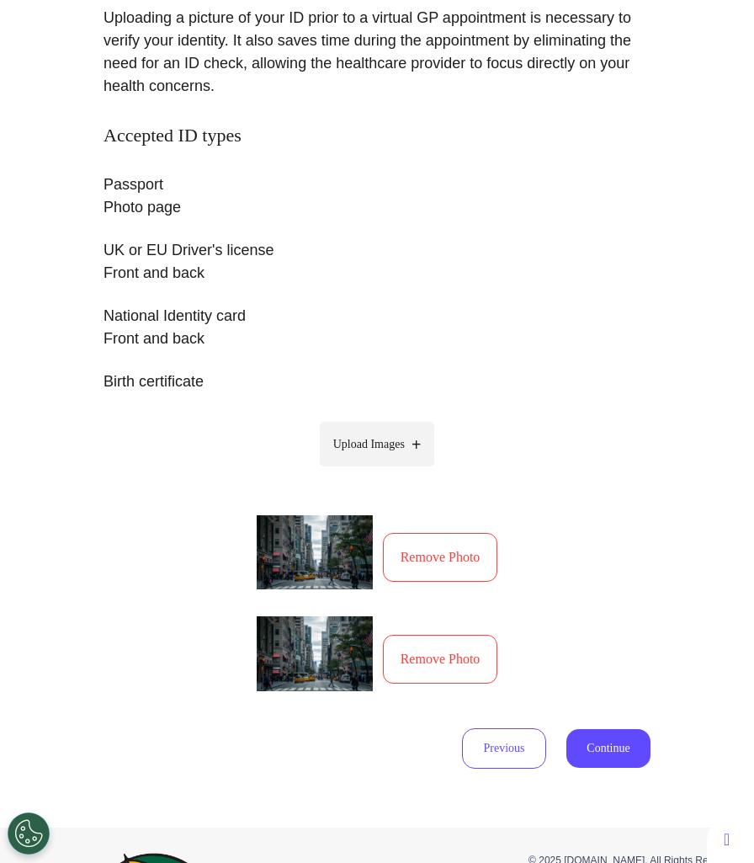
scroll to position [428, 0]
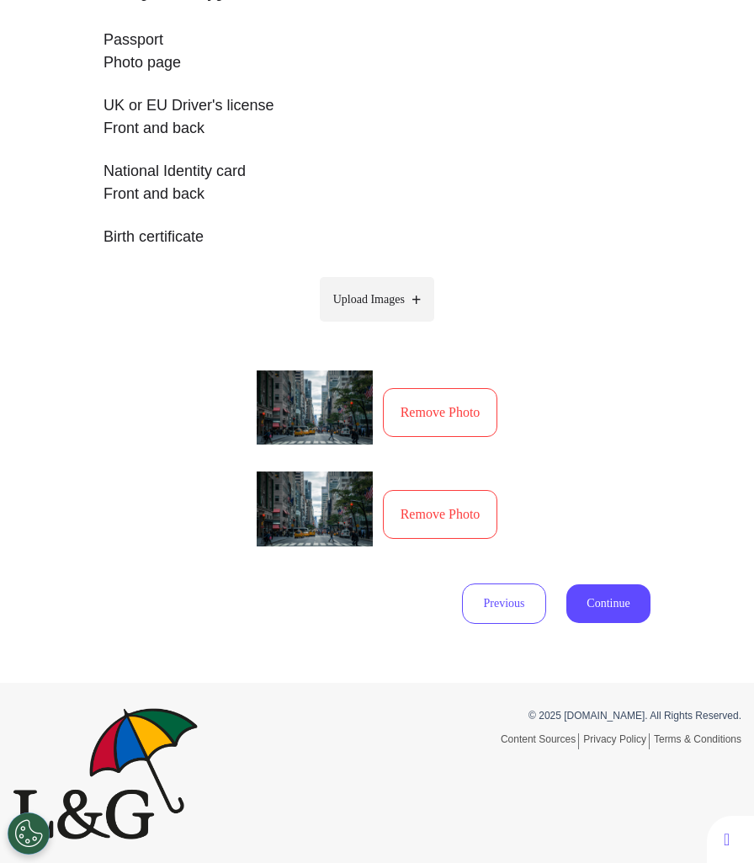
click at [452, 418] on button "Remove Photo" at bounding box center [440, 412] width 115 height 49
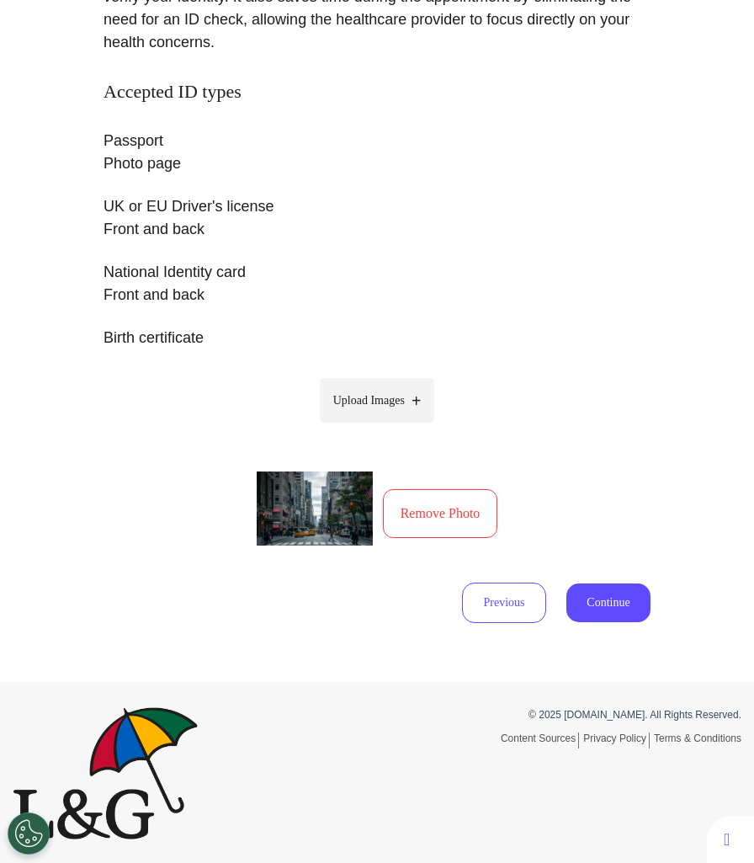
click at [623, 606] on button "Continue" at bounding box center [609, 602] width 84 height 39
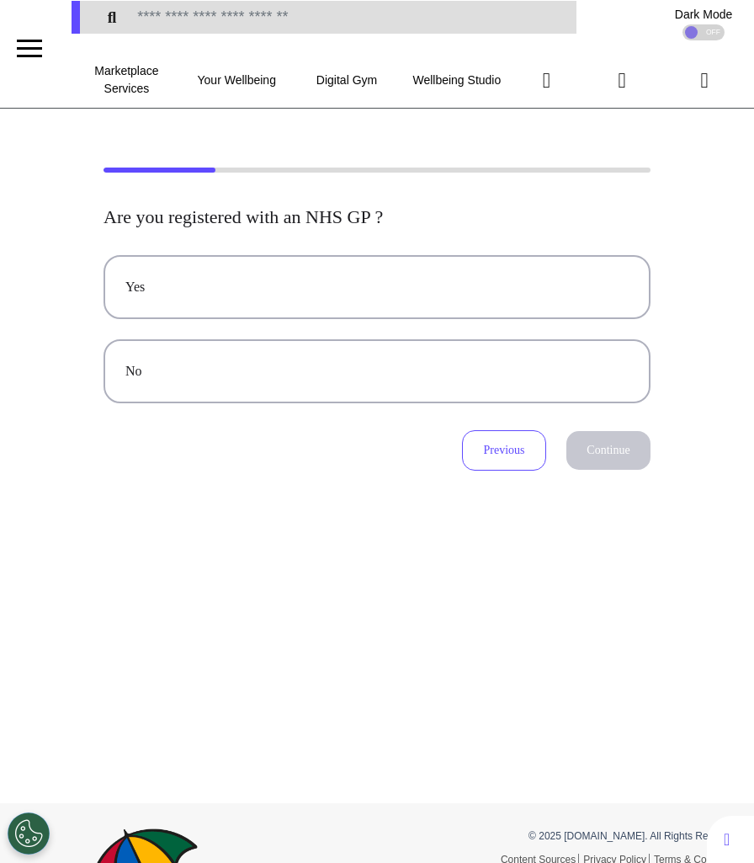
scroll to position [0, 0]
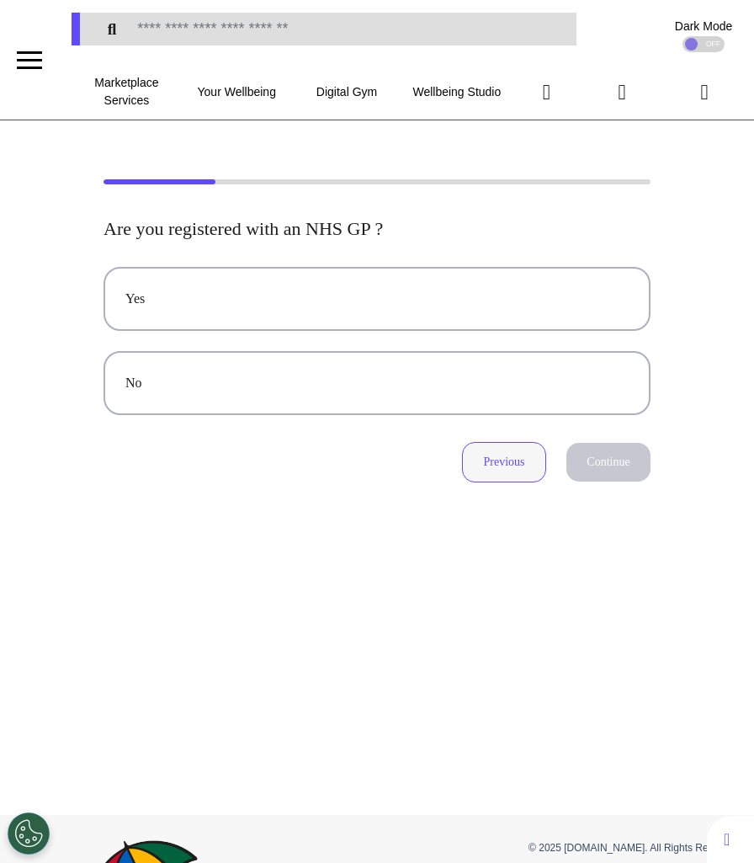
click at [503, 450] on button "Previous" at bounding box center [504, 462] width 84 height 40
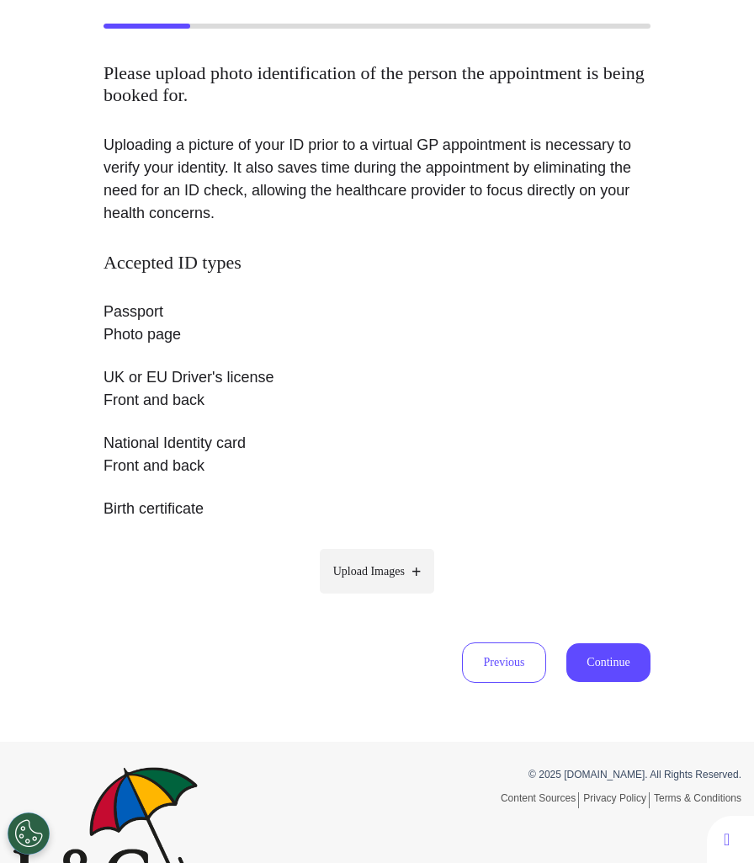
scroll to position [216, 0]
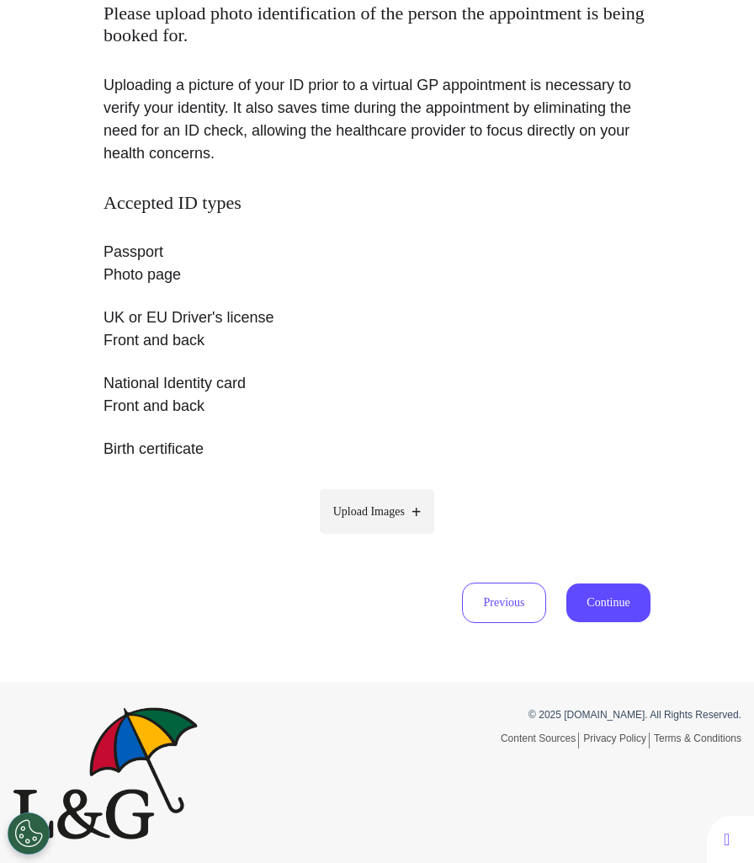
click at [599, 604] on button "Continue" at bounding box center [609, 602] width 84 height 39
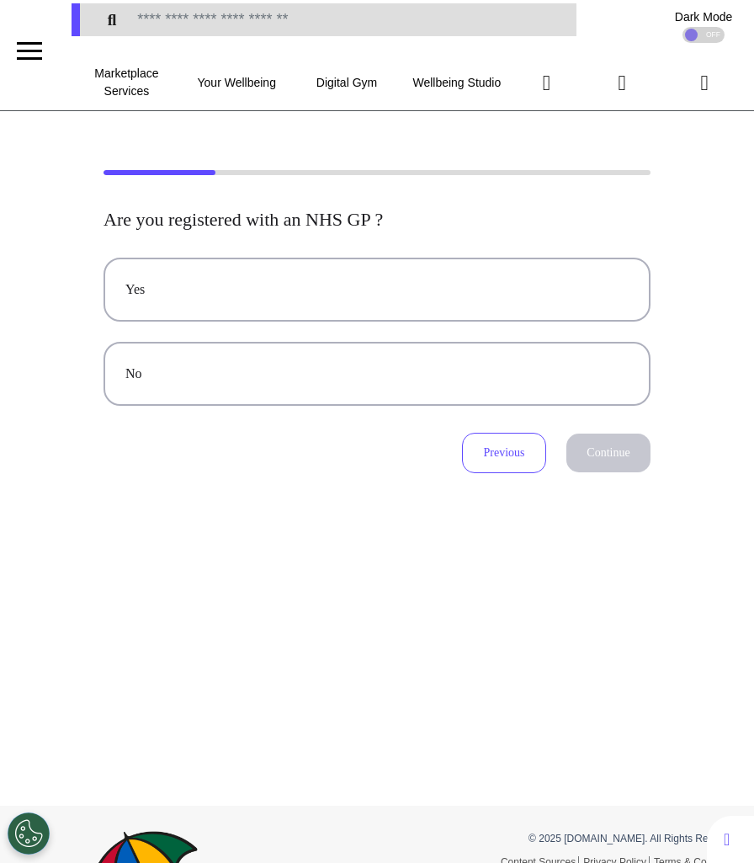
scroll to position [0, 0]
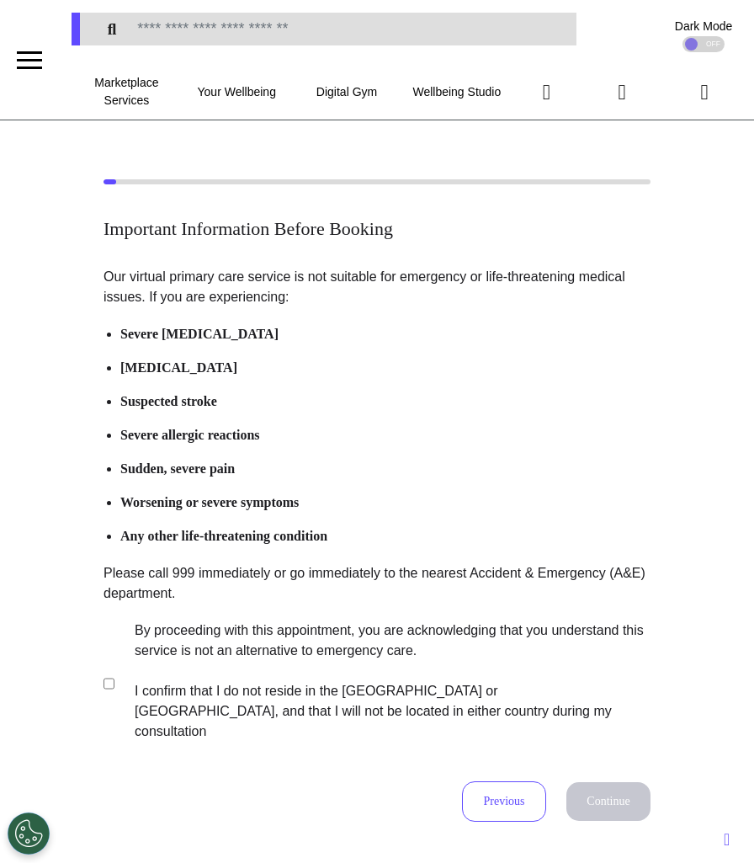
click at [248, 661] on label "By proceeding with this appointment, you are acknowledging that you understand …" at bounding box center [381, 681] width 527 height 121
click at [583, 782] on button "Continue" at bounding box center [609, 801] width 84 height 39
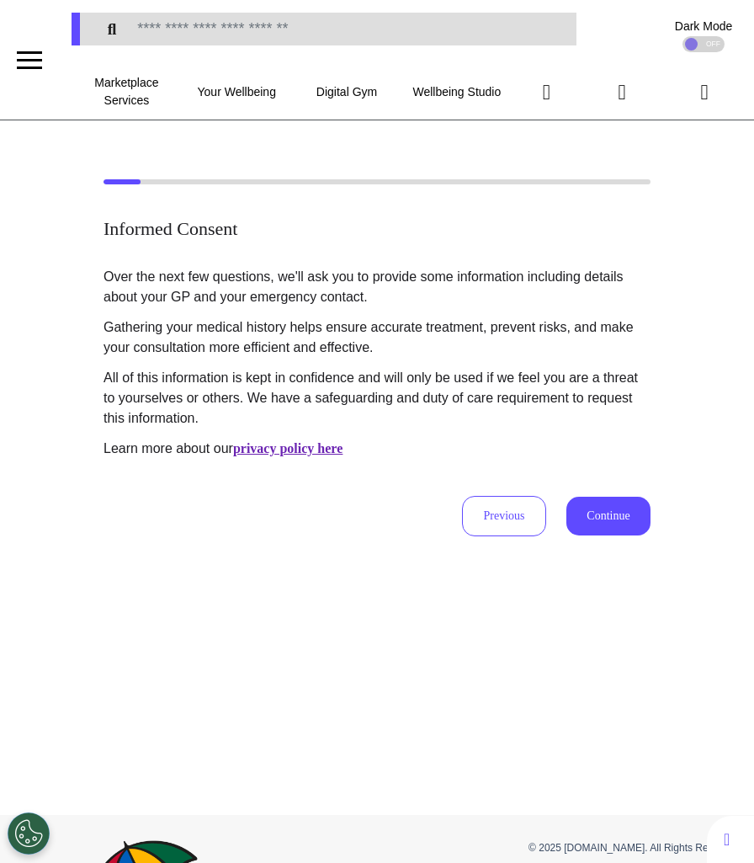
click at [612, 498] on button "Continue" at bounding box center [609, 516] width 84 height 39
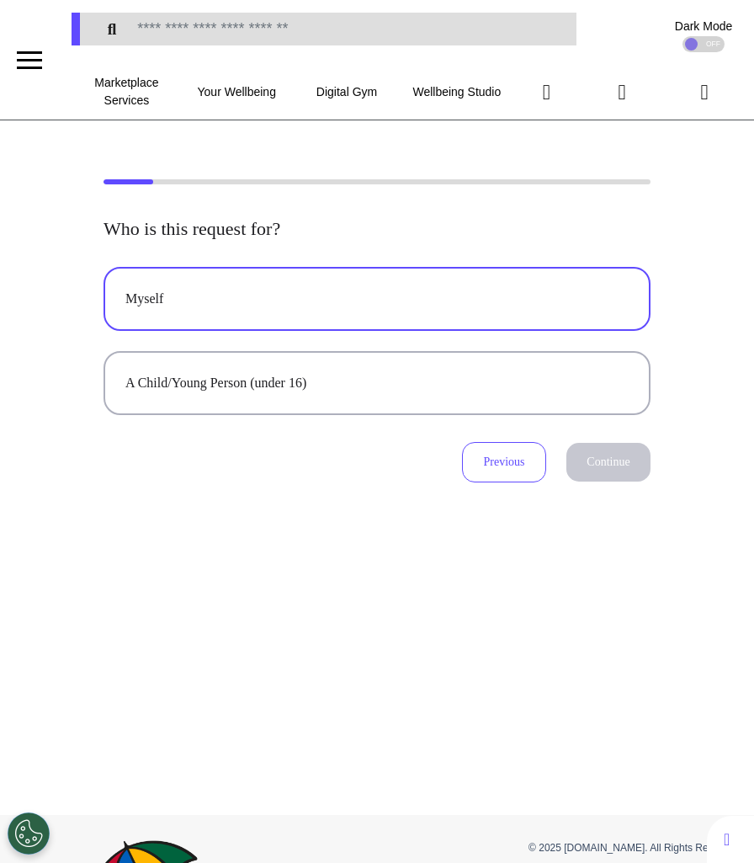
click at [380, 318] on button "Myself" at bounding box center [377, 299] width 547 height 64
click at [610, 461] on button "Continue" at bounding box center [609, 462] width 84 height 39
select select "******"
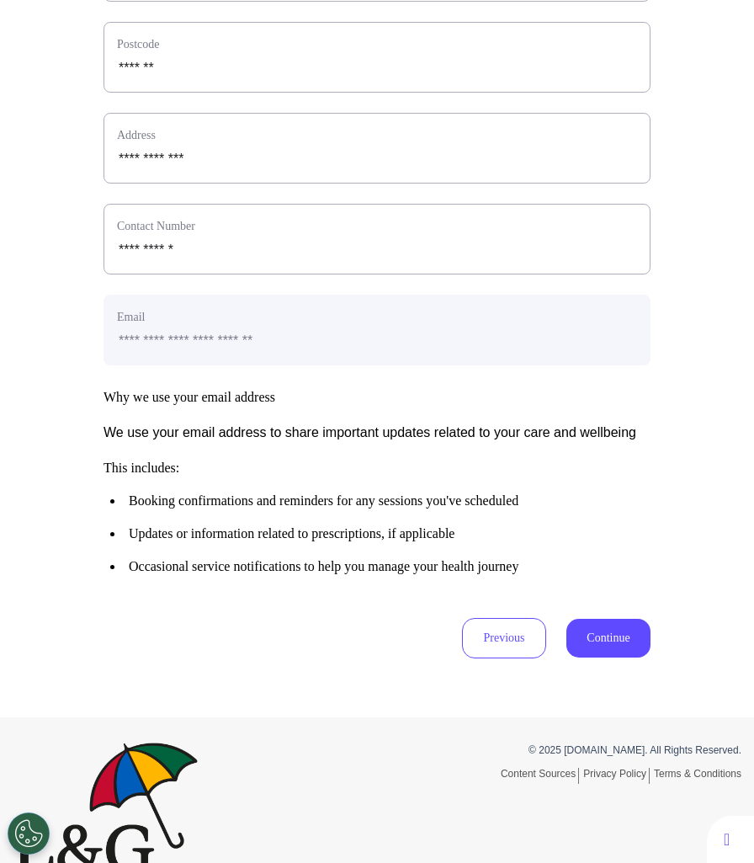
scroll to position [679, 0]
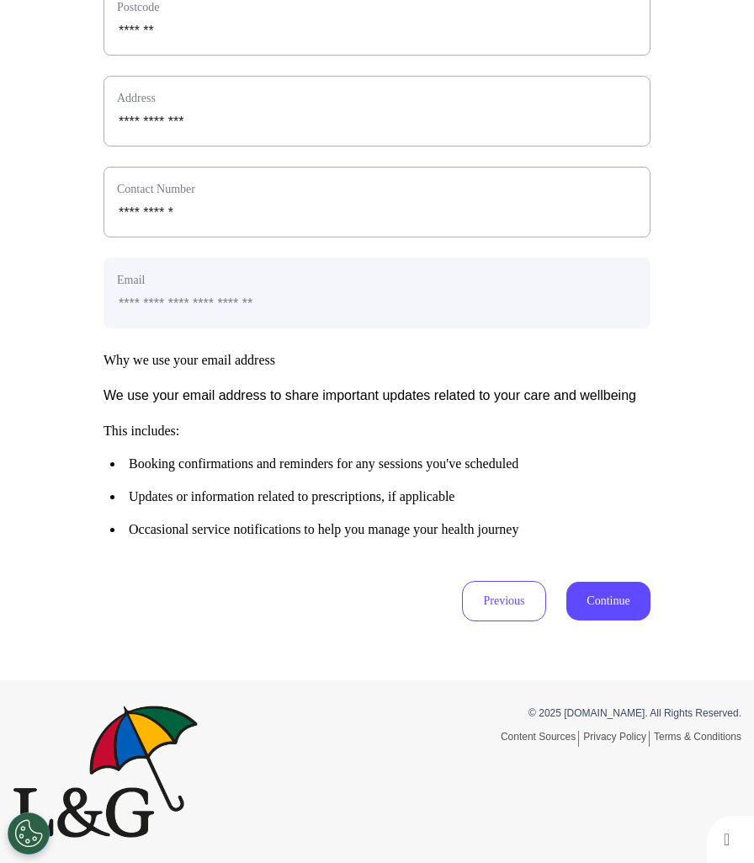
click at [610, 604] on button "Continue" at bounding box center [609, 601] width 84 height 39
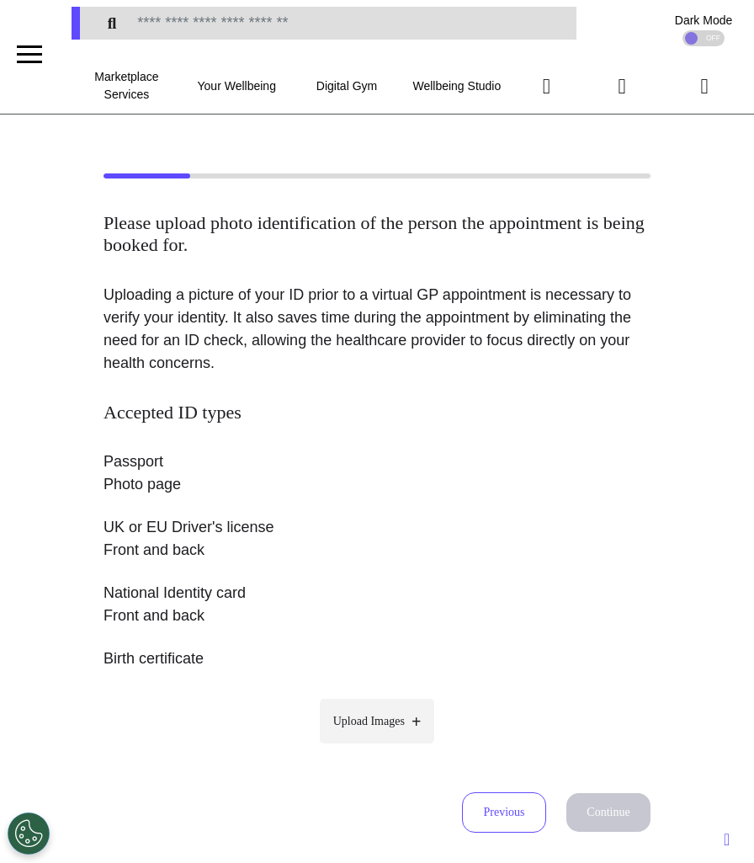
scroll to position [0, 0]
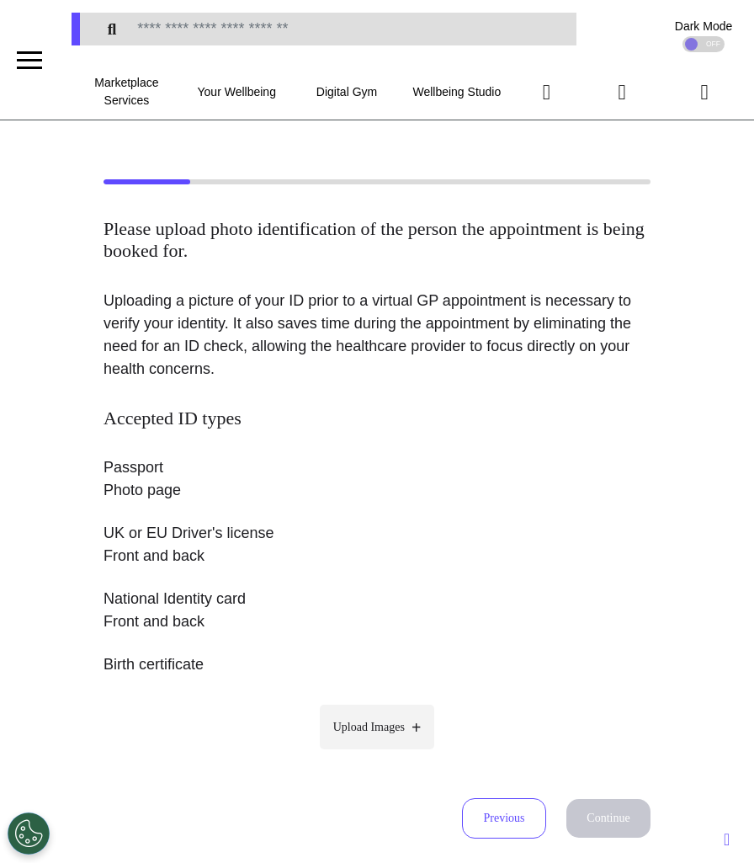
click at [402, 718] on span "Upload Images" at bounding box center [369, 727] width 72 height 18
click at [402, 754] on input "Upload Images" at bounding box center [377, 763] width 160 height 18
type input "**********"
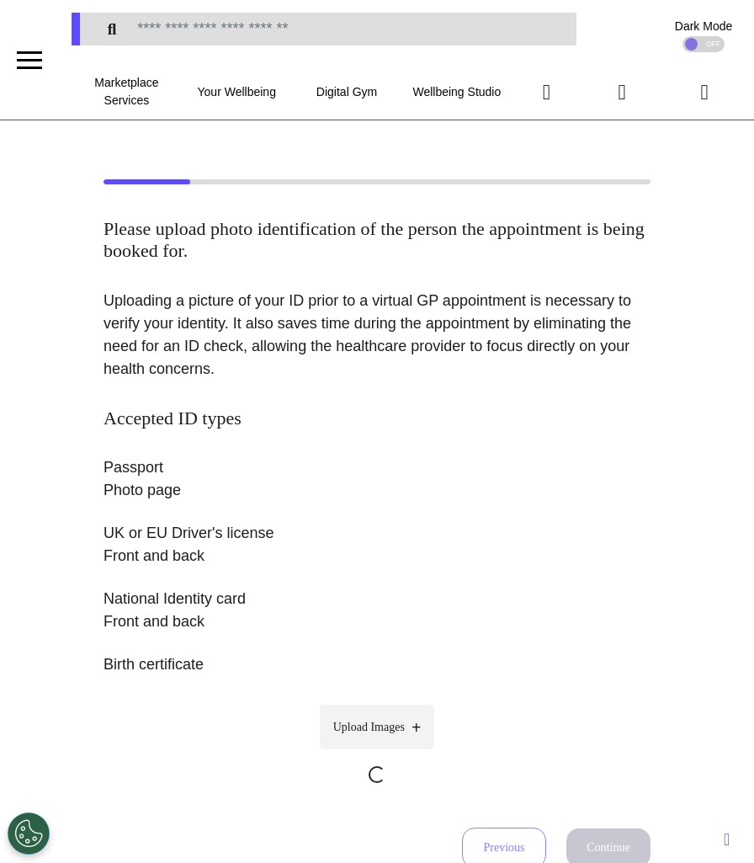
scroll to position [186, 0]
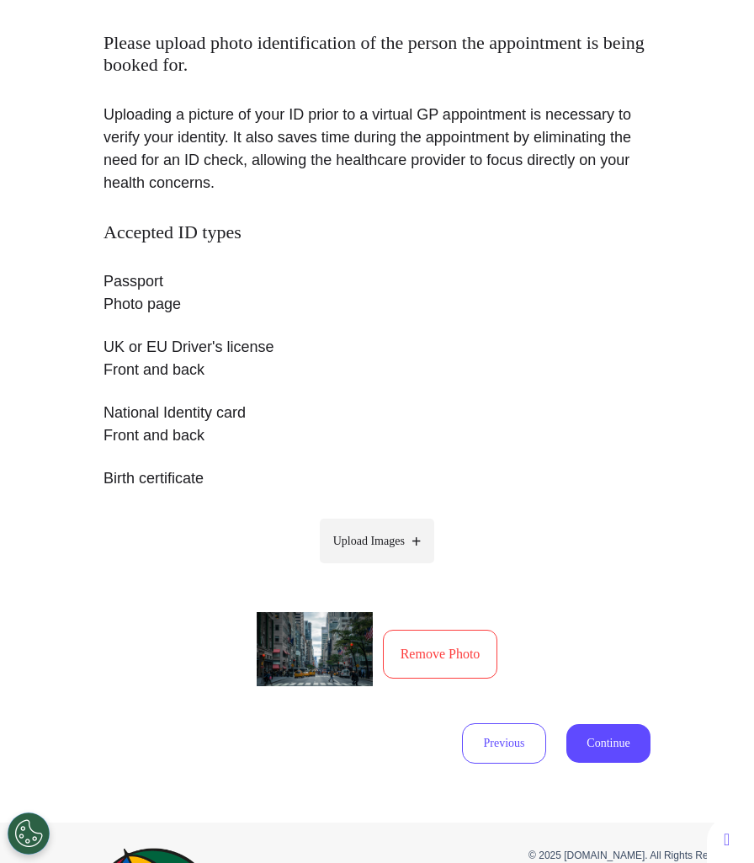
click at [580, 743] on button "Continue" at bounding box center [609, 743] width 84 height 39
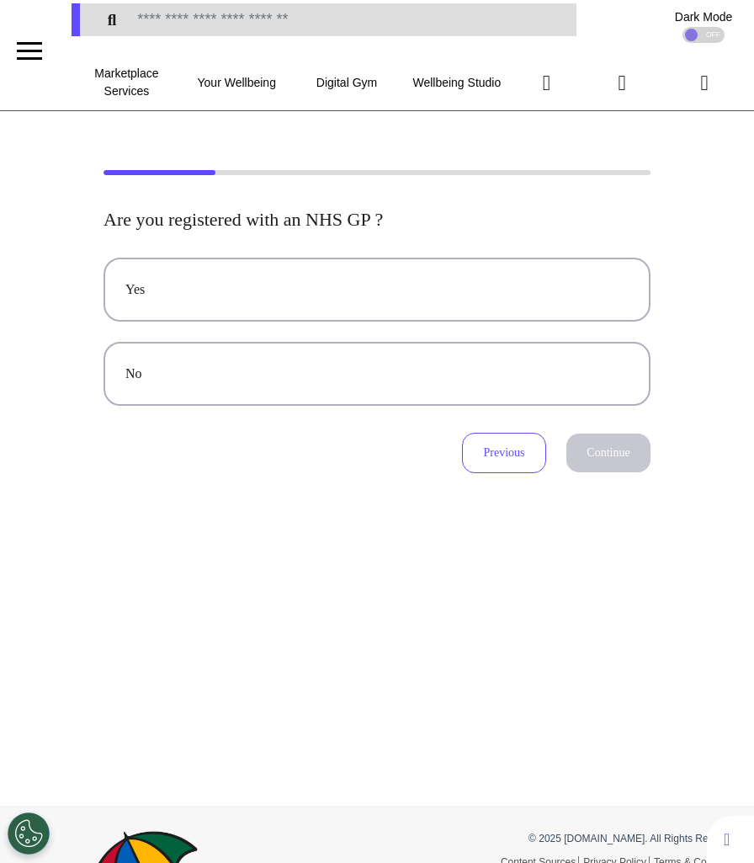
scroll to position [0, 0]
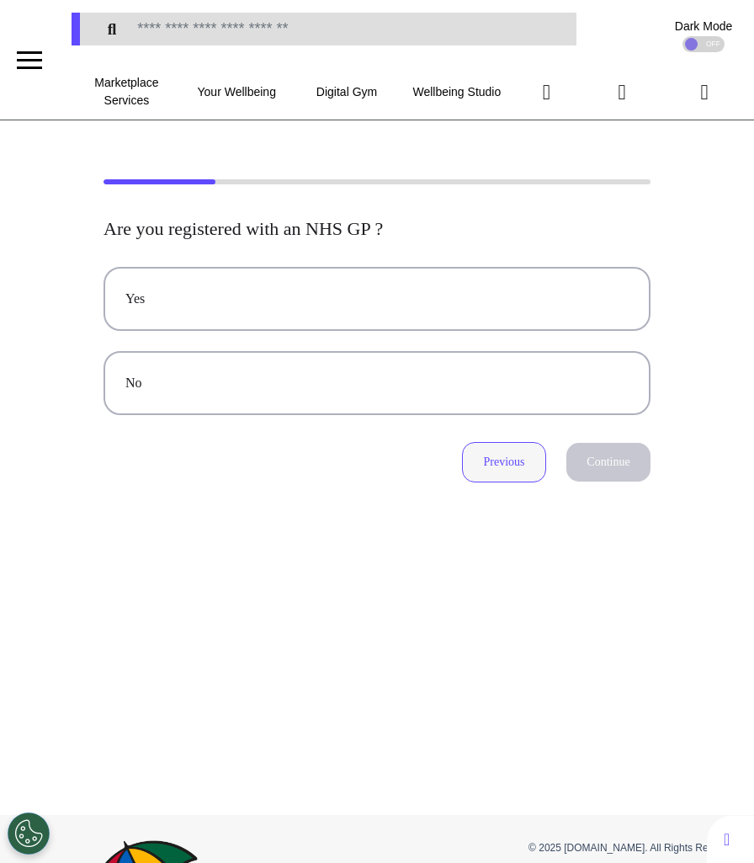
click at [497, 469] on button "Previous" at bounding box center [504, 462] width 84 height 40
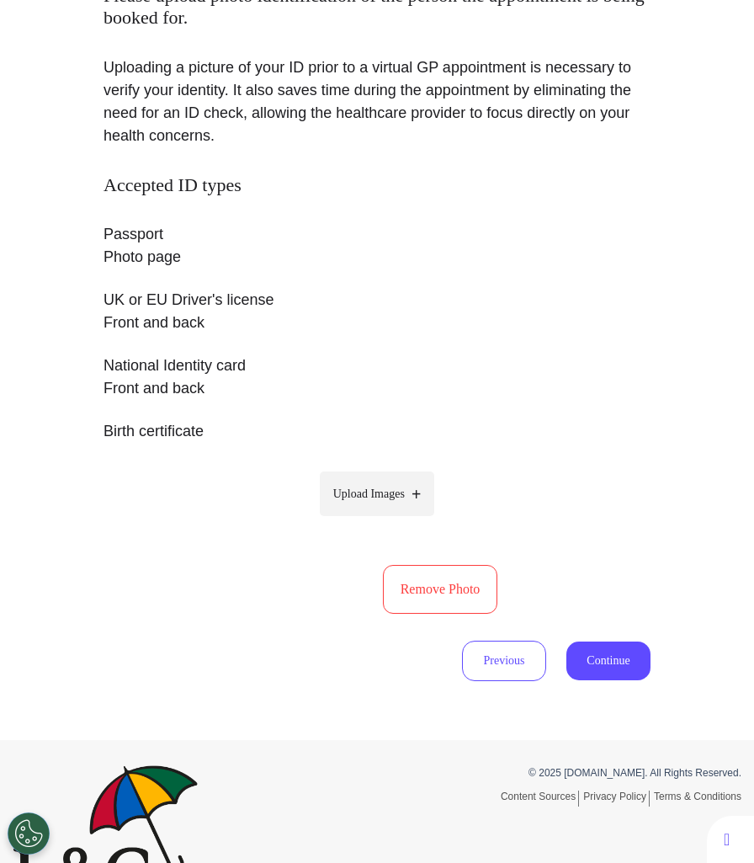
scroll to position [260, 0]
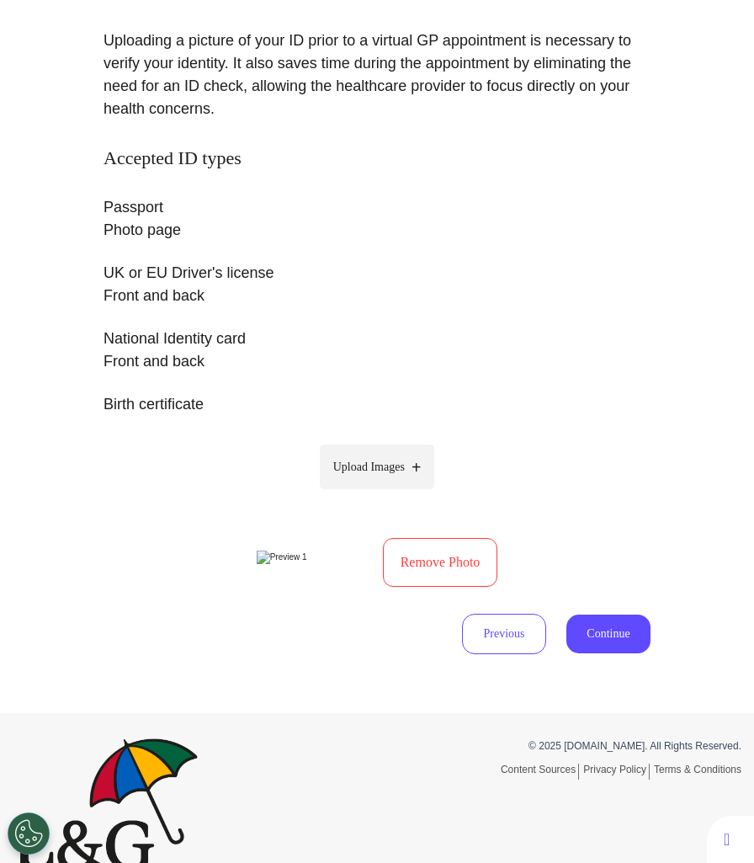
click at [450, 587] on button "Remove Photo" at bounding box center [440, 562] width 115 height 49
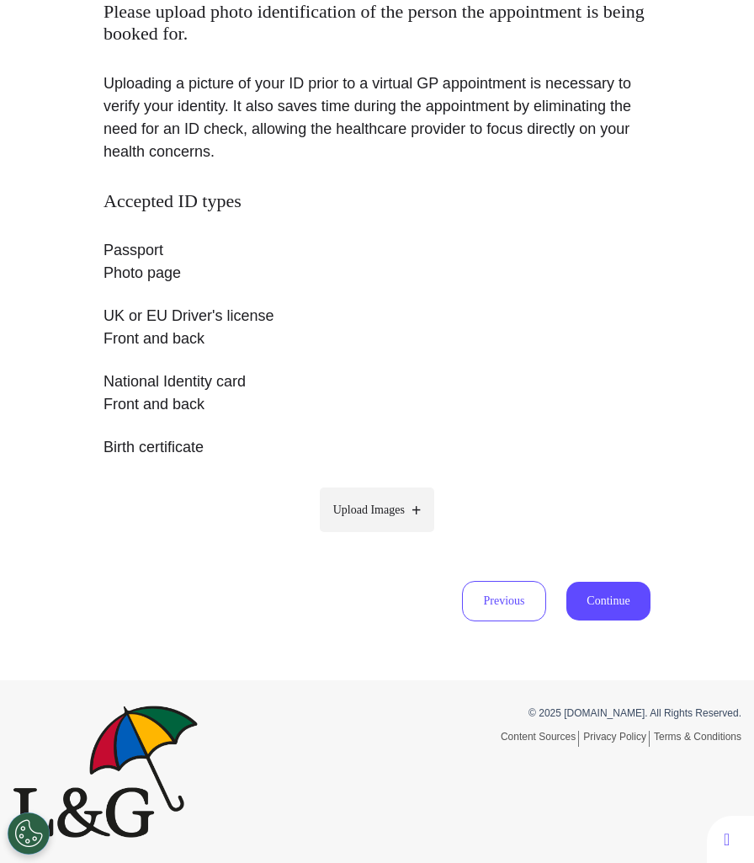
scroll to position [216, 0]
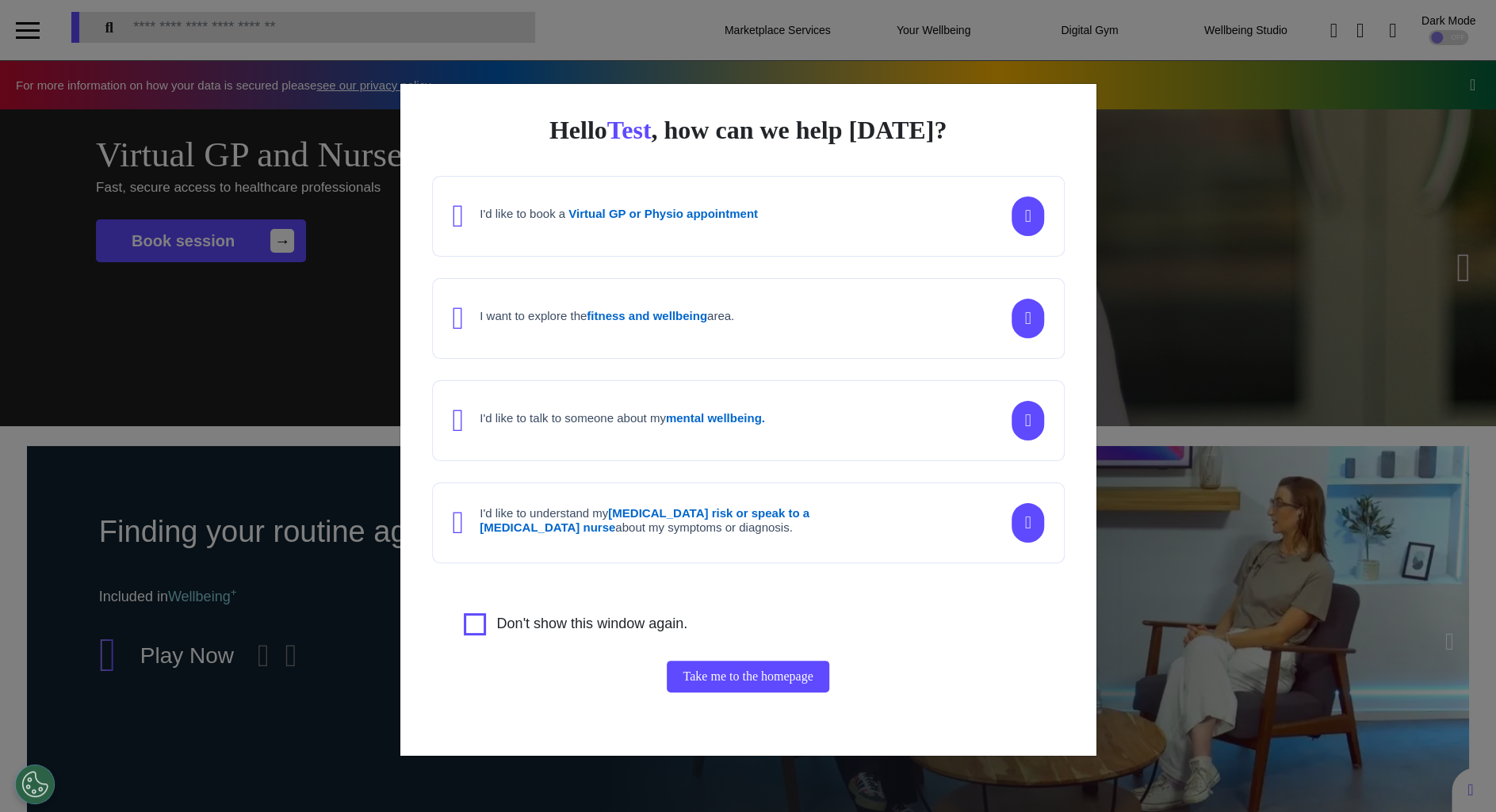
click at [1188, 215] on div "Hello Test , how can we help today? I'd like to book a Virtual GP or Physio app…" at bounding box center [748, 406] width 1496 height 812
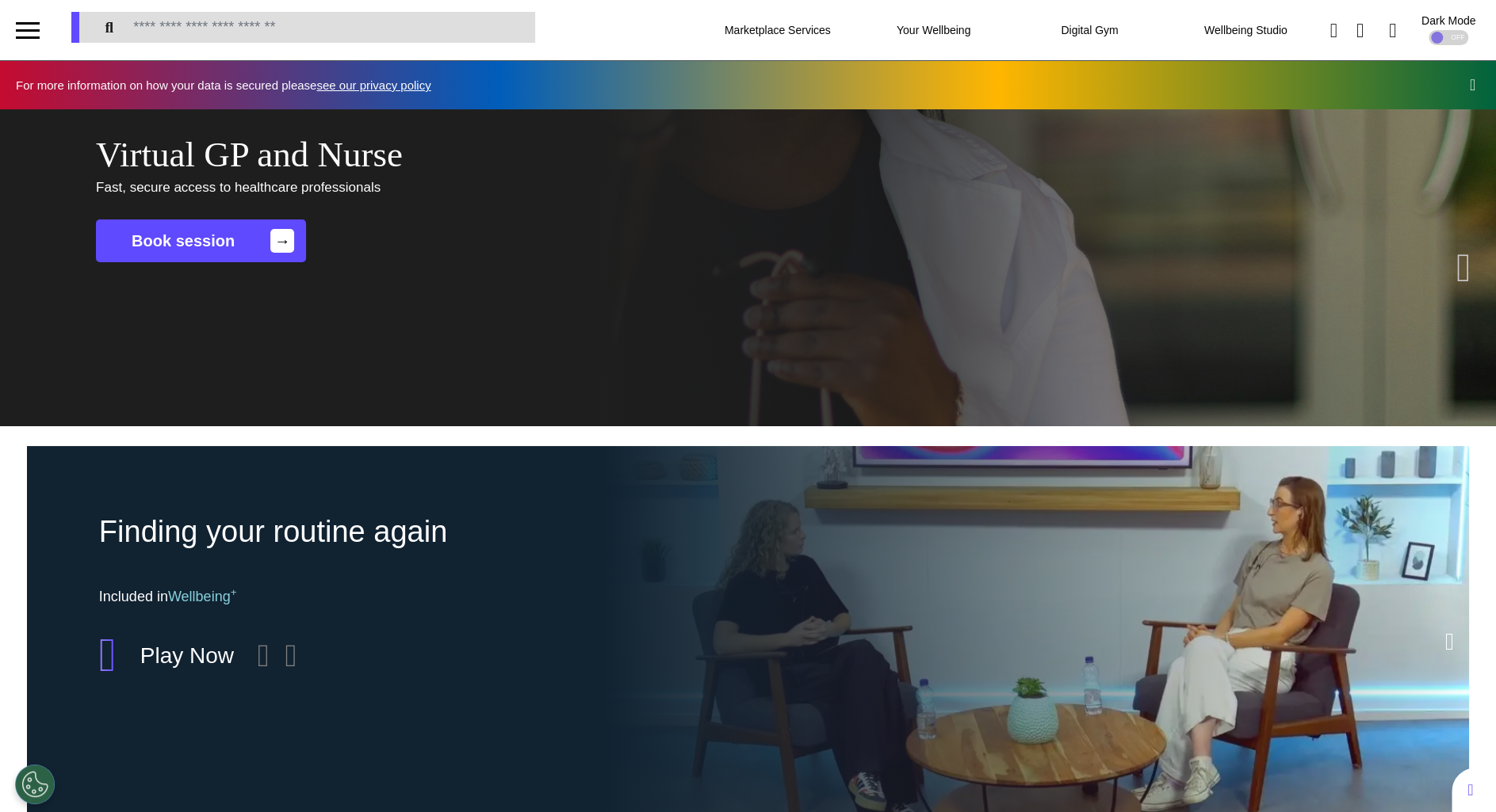
scroll to position [0, 747]
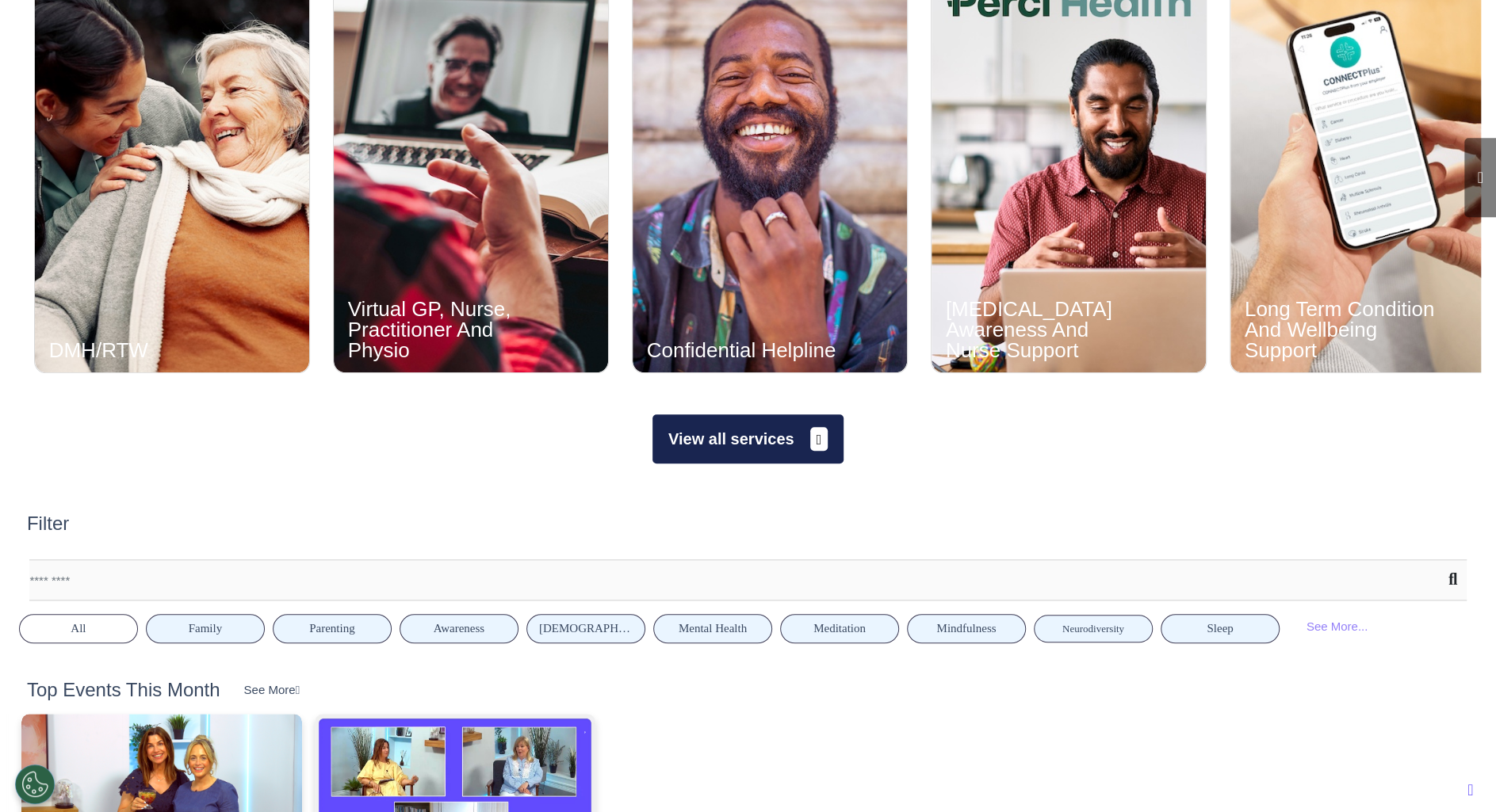
click at [796, 438] on button "View all services" at bounding box center [748, 438] width 191 height 49
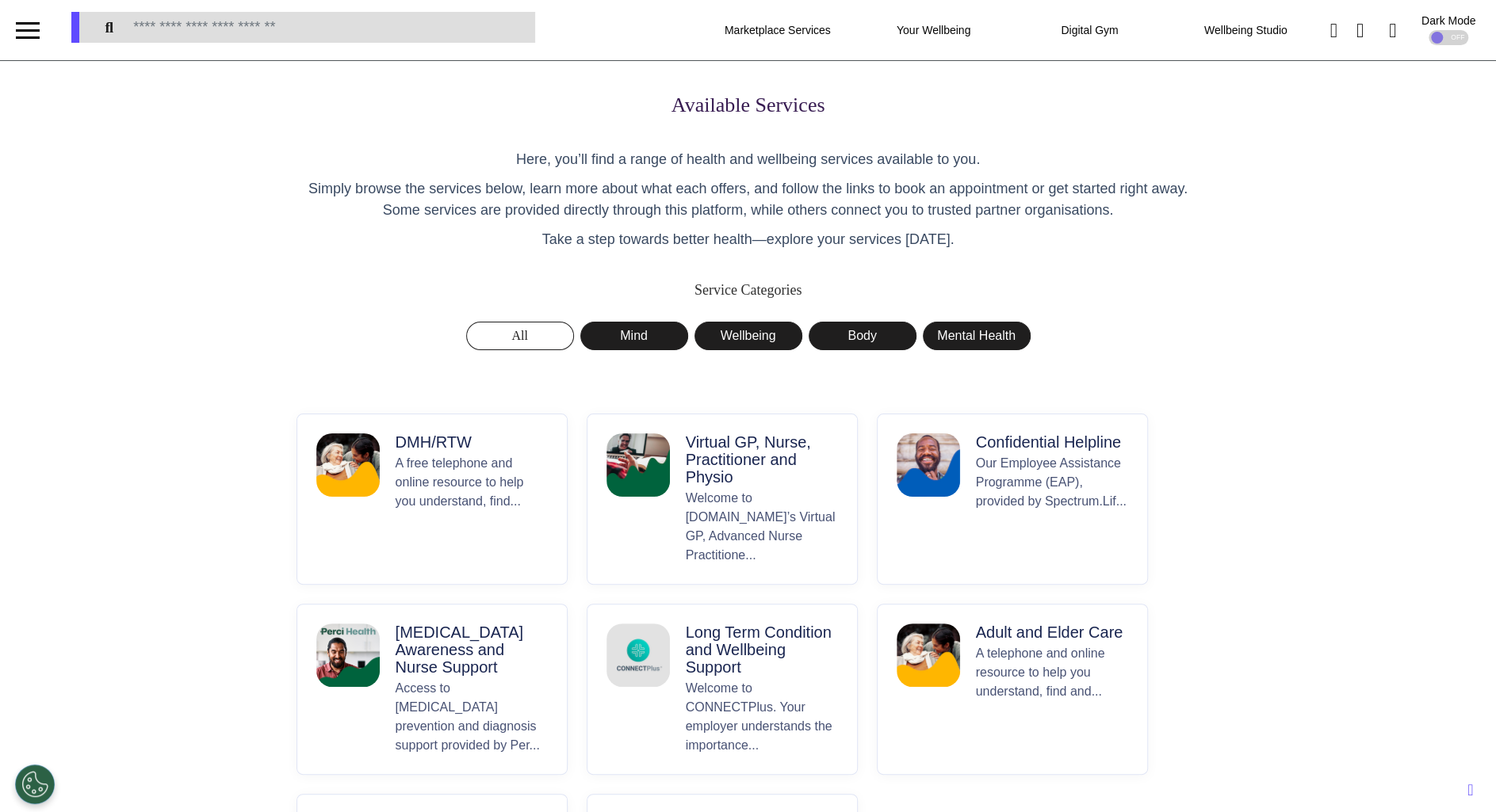
click at [381, 428] on div "Available Services Here, you’ll find a range of health and wellbeing services a…" at bounding box center [748, 511] width 927 height 836
click at [350, 221] on p "Simply browse the services below, learn more about what each offers, and follow…" at bounding box center [748, 199] width 904 height 42
click at [335, 335] on div "Available Services Here, you’ll find a range of health and wellbeing services a…" at bounding box center [748, 511] width 927 height 836
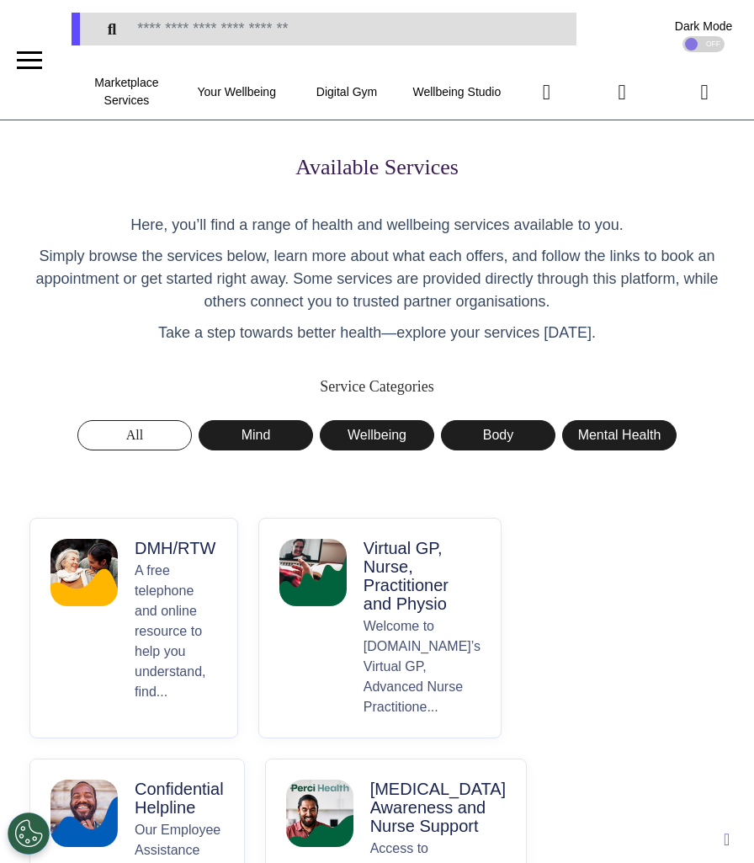
scroll to position [242, 0]
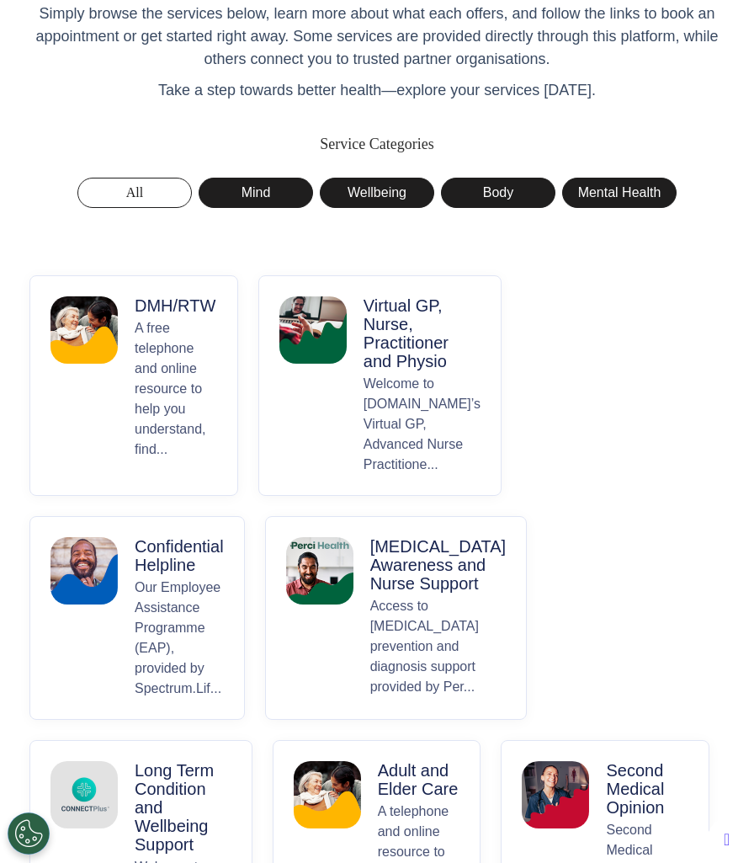
click at [374, 434] on p "Welcome to Spectrum.Life’s Virtual GP, Advanced Nurse Practitione..." at bounding box center [422, 424] width 117 height 101
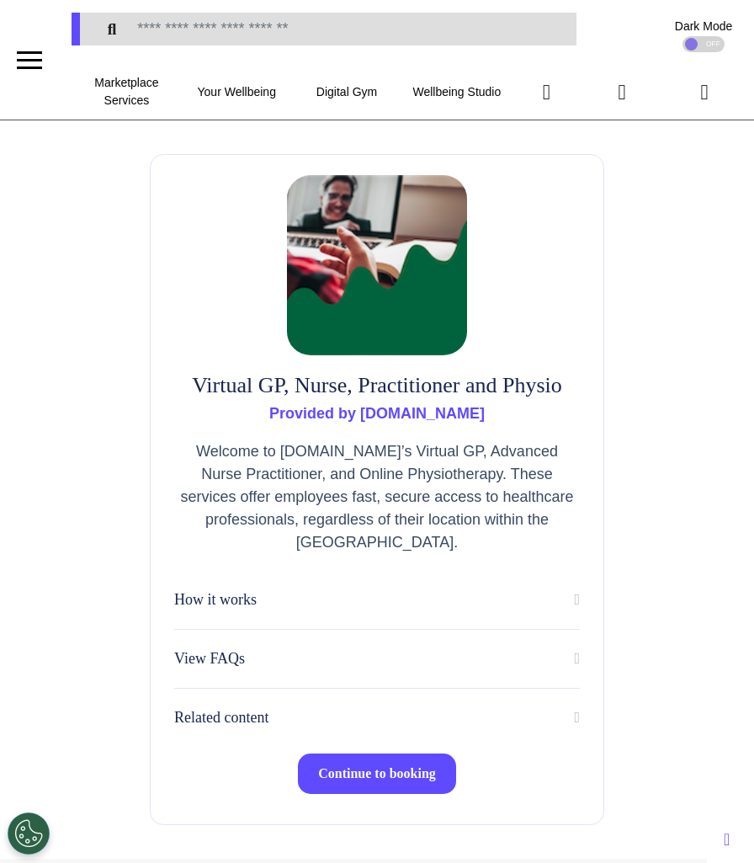
click at [417, 766] on button "Continue to booking" at bounding box center [377, 774] width 158 height 40
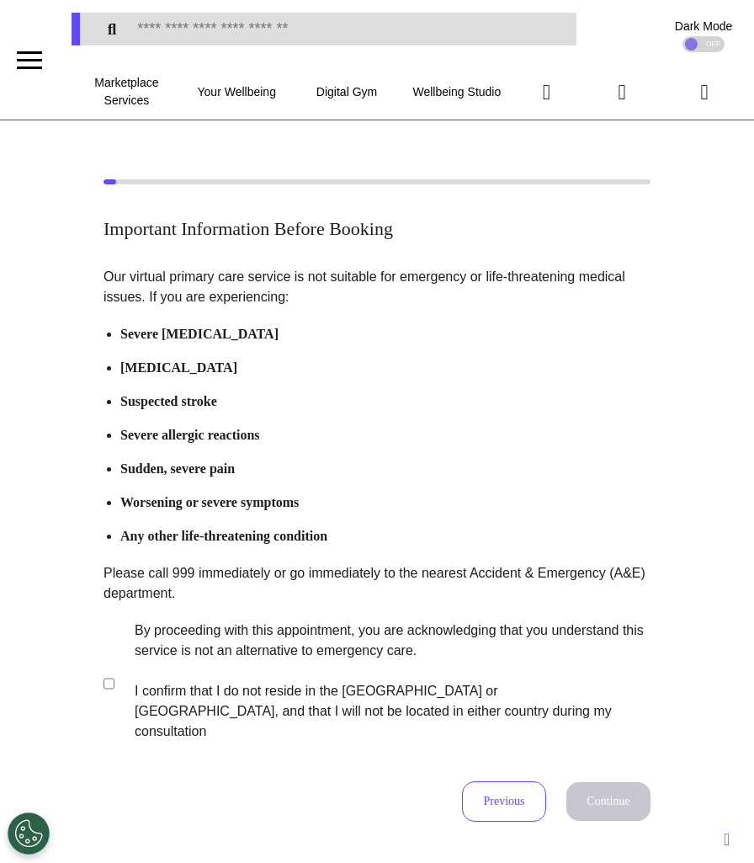
click at [340, 672] on label "By proceeding with this appointment, you are acknowledging that you understand …" at bounding box center [381, 681] width 527 height 121
click at [631, 782] on button "Continue" at bounding box center [609, 801] width 84 height 39
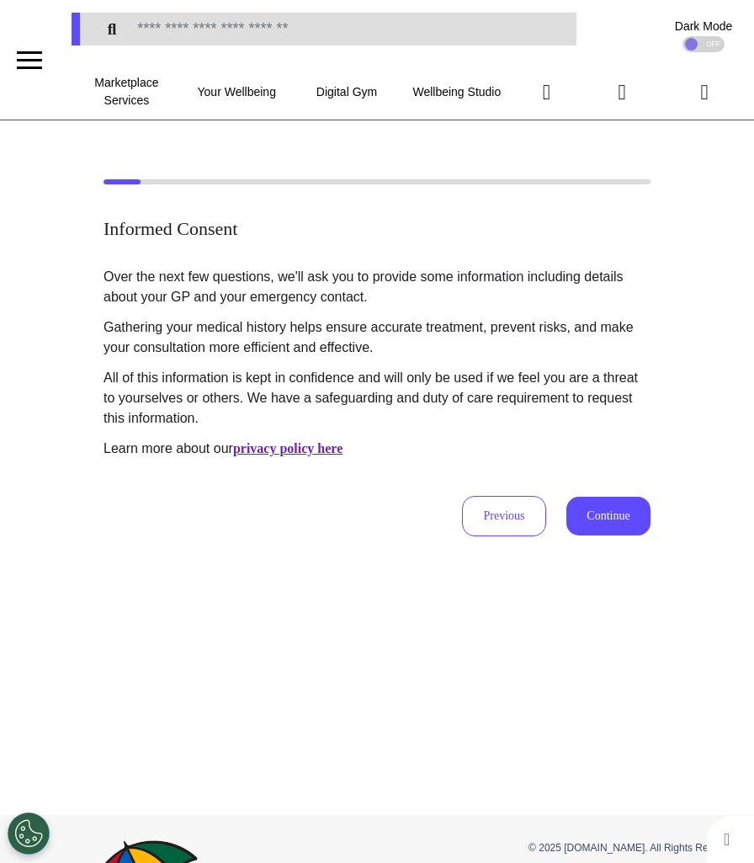
click at [594, 493] on div "Over the next few questions, we'll ask you to provide some information includin…" at bounding box center [377, 401] width 547 height 269
click at [596, 522] on button "Continue" at bounding box center [609, 516] width 84 height 39
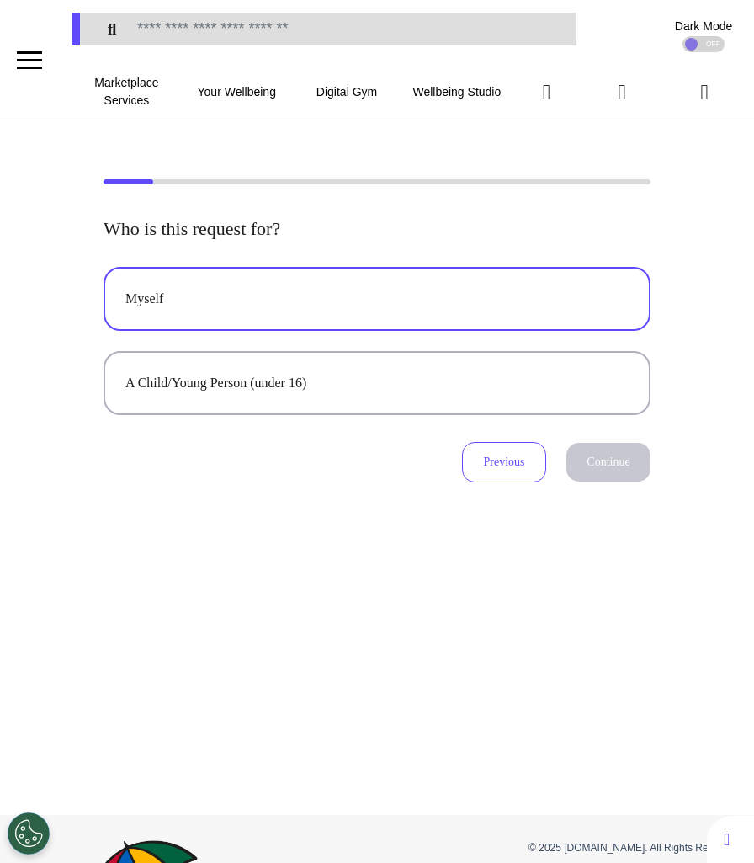
click at [306, 290] on div "Myself" at bounding box center [376, 299] width 503 height 20
click at [631, 438] on div "Myself A Child/Young Person (under 16) Previous Continue" at bounding box center [377, 375] width 547 height 216
click at [625, 455] on button "Continue" at bounding box center [609, 462] width 84 height 39
select select "******"
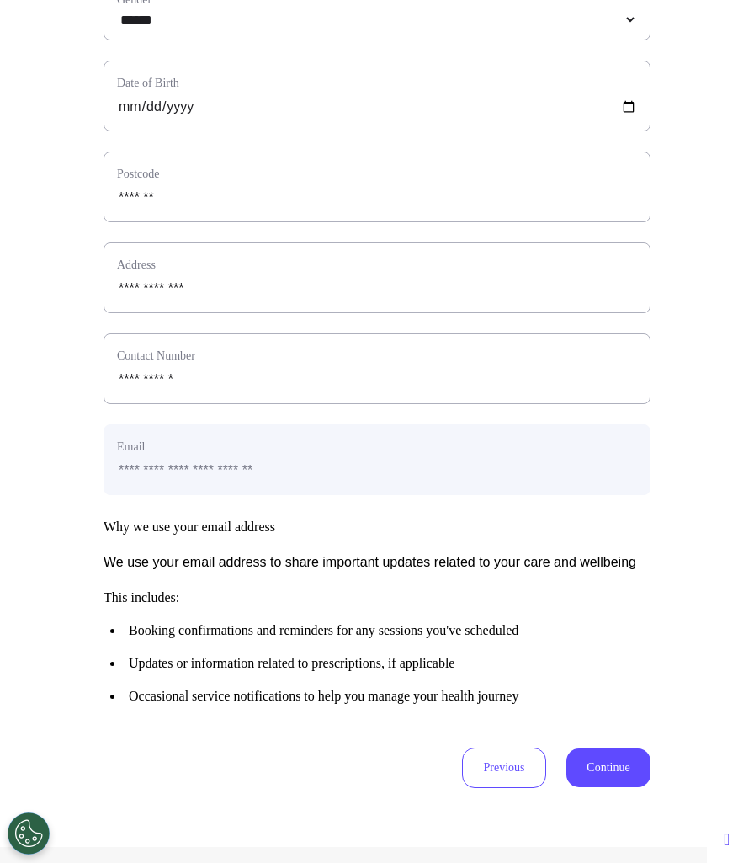
scroll to position [679, 0]
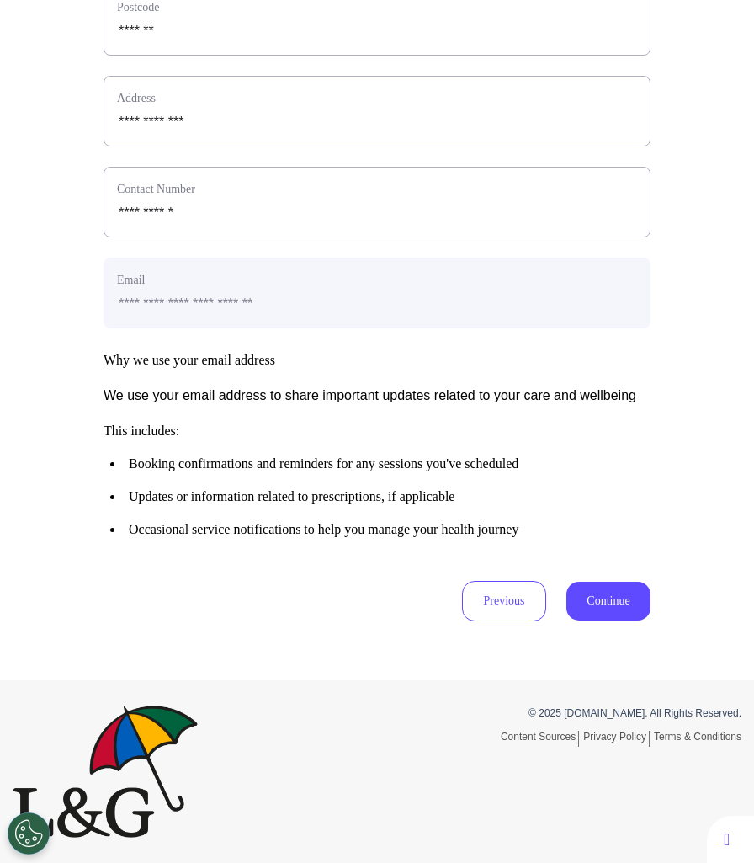
click at [609, 583] on button "Continue" at bounding box center [609, 601] width 84 height 39
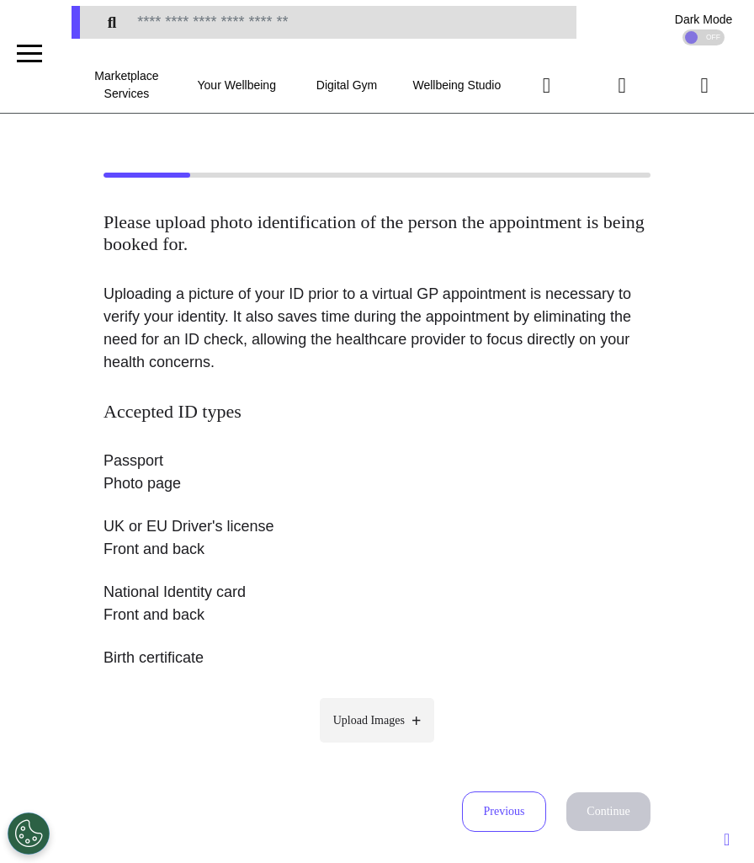
scroll to position [0, 0]
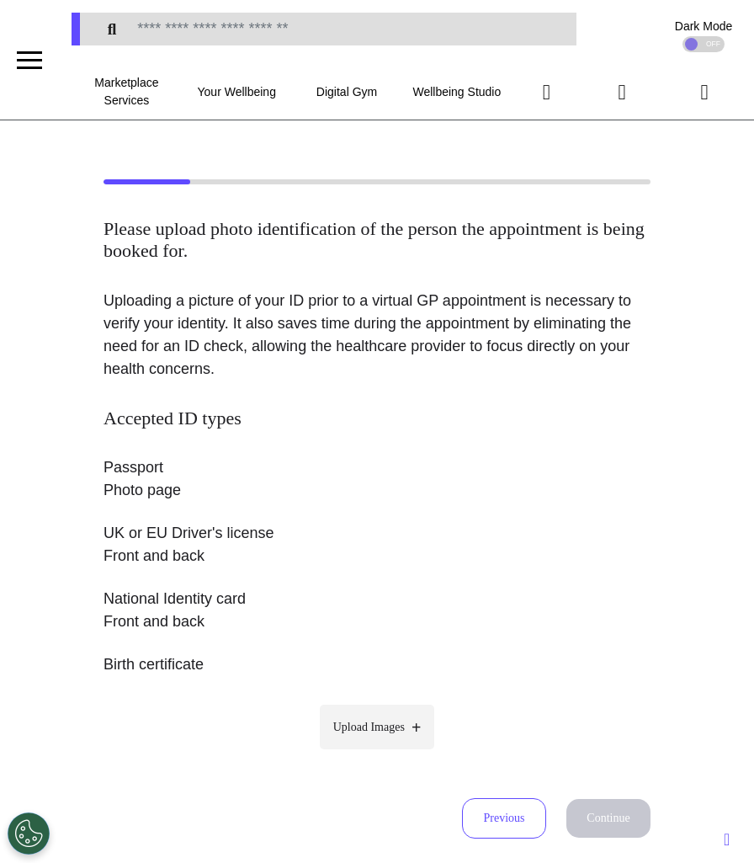
click at [359, 719] on span "Upload Images" at bounding box center [369, 727] width 72 height 18
click at [359, 754] on input "Upload Images" at bounding box center [377, 763] width 160 height 18
type input "**********"
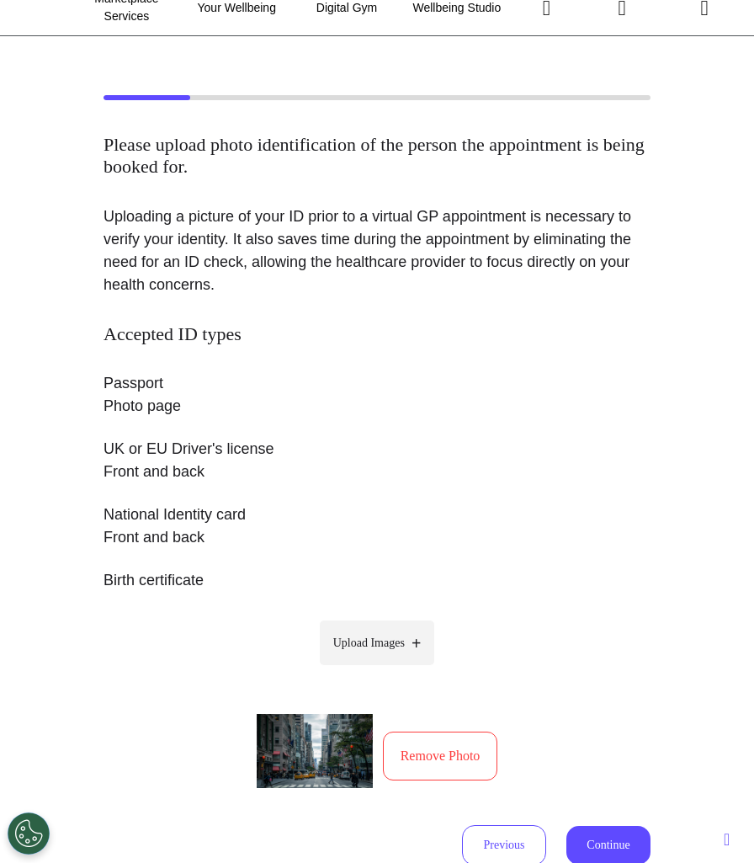
scroll to position [248, 0]
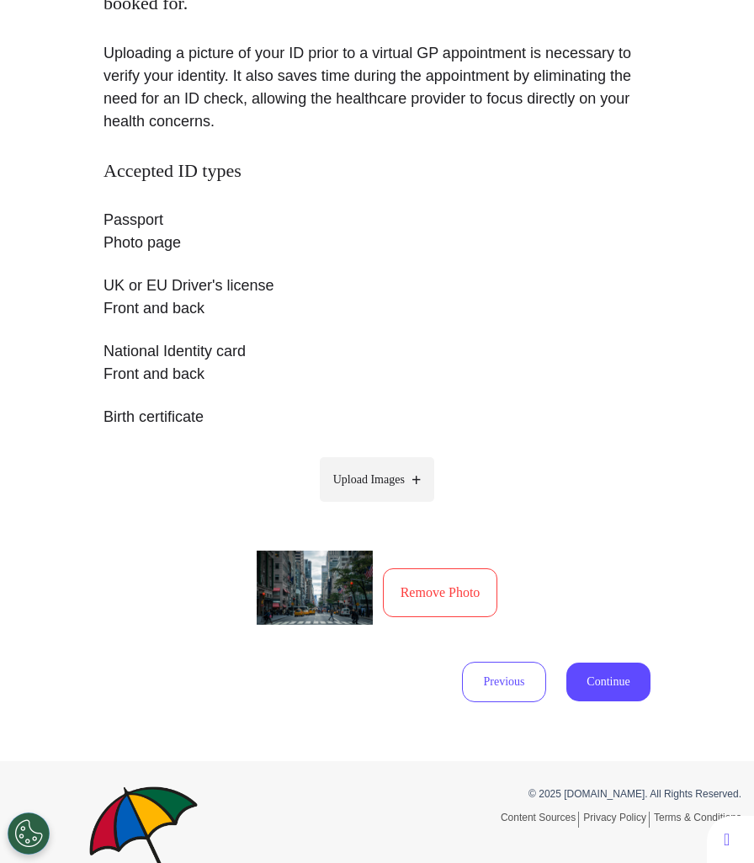
click at [405, 487] on span "Upload Images" at bounding box center [369, 480] width 72 height 18
click at [408, 506] on input "Upload Images" at bounding box center [377, 515] width 160 height 18
type input "**********"
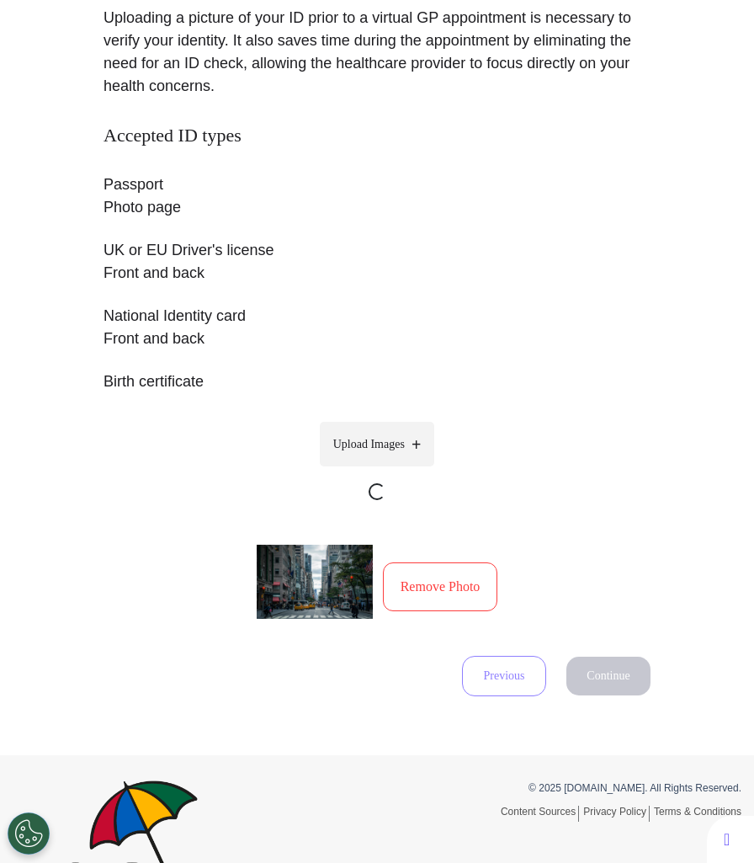
scroll to position [307, 0]
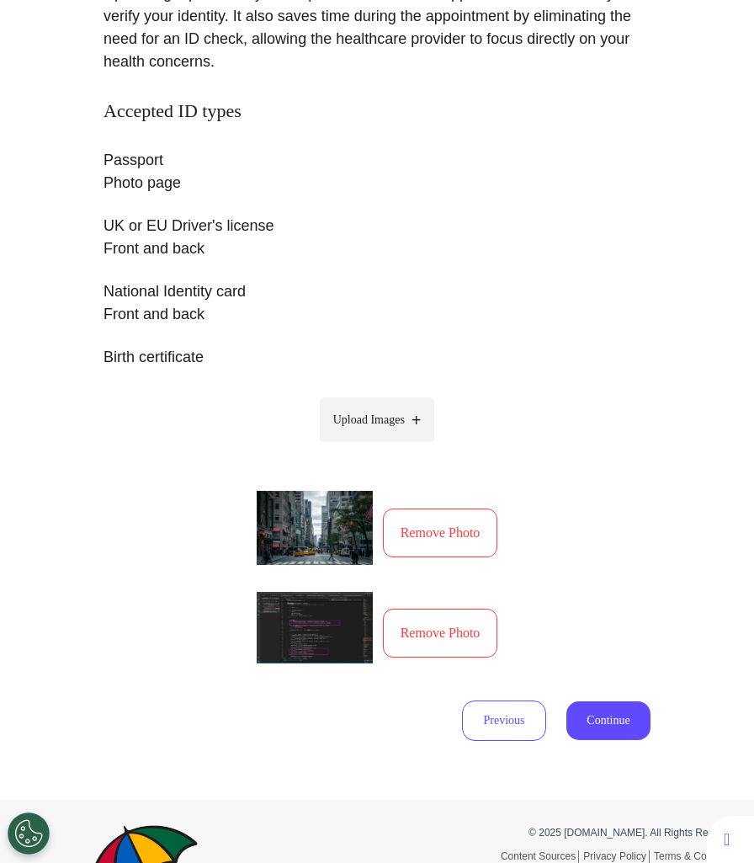
click at [414, 425] on label "Upload Images" at bounding box center [377, 419] width 115 height 45
click at [414, 446] on input "Upload Images" at bounding box center [377, 455] width 160 height 18
type input "**********"
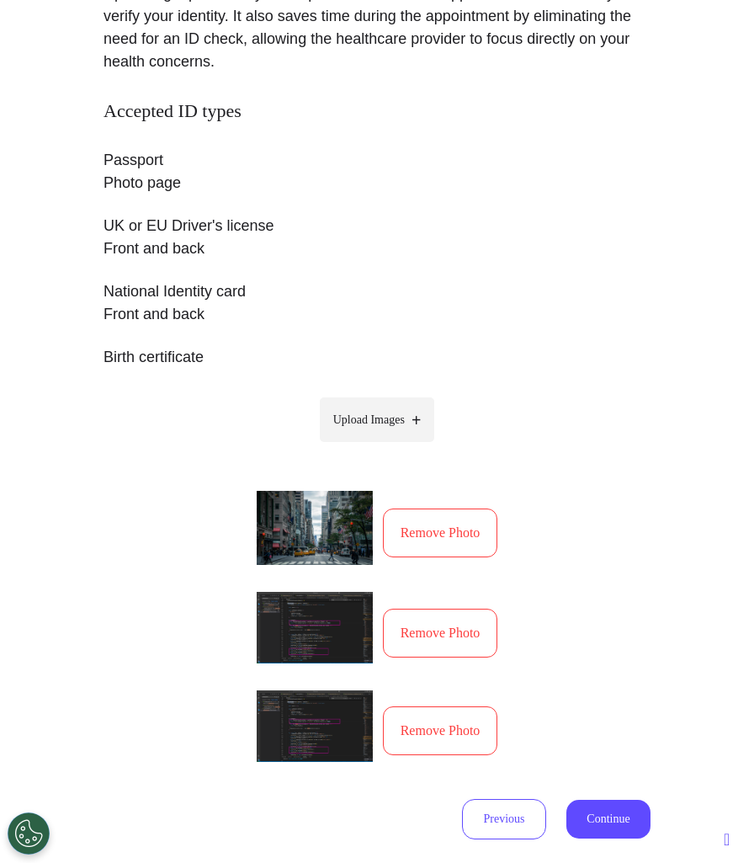
click at [385, 417] on span "Upload Images" at bounding box center [369, 420] width 72 height 18
click at [385, 446] on input "Upload Images" at bounding box center [377, 455] width 160 height 18
type input "**********"
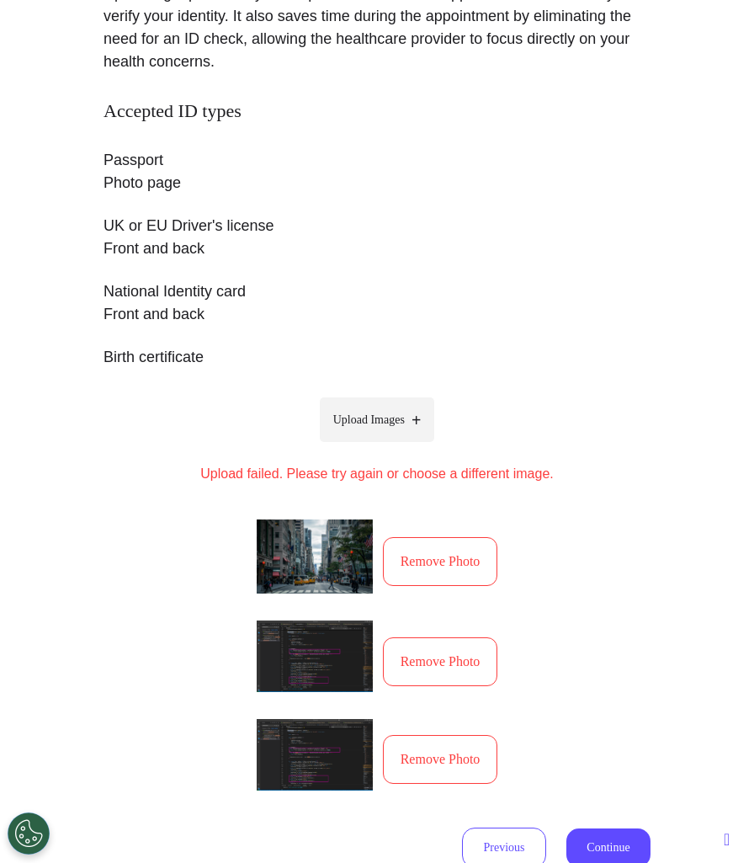
click at [386, 427] on span "Upload Images" at bounding box center [369, 420] width 72 height 18
click at [386, 446] on input "Upload Images" at bounding box center [377, 455] width 160 height 18
type input "**********"
click at [392, 420] on span "Upload Images" at bounding box center [369, 420] width 72 height 18
click at [392, 446] on input "Upload Images" at bounding box center [377, 455] width 160 height 18
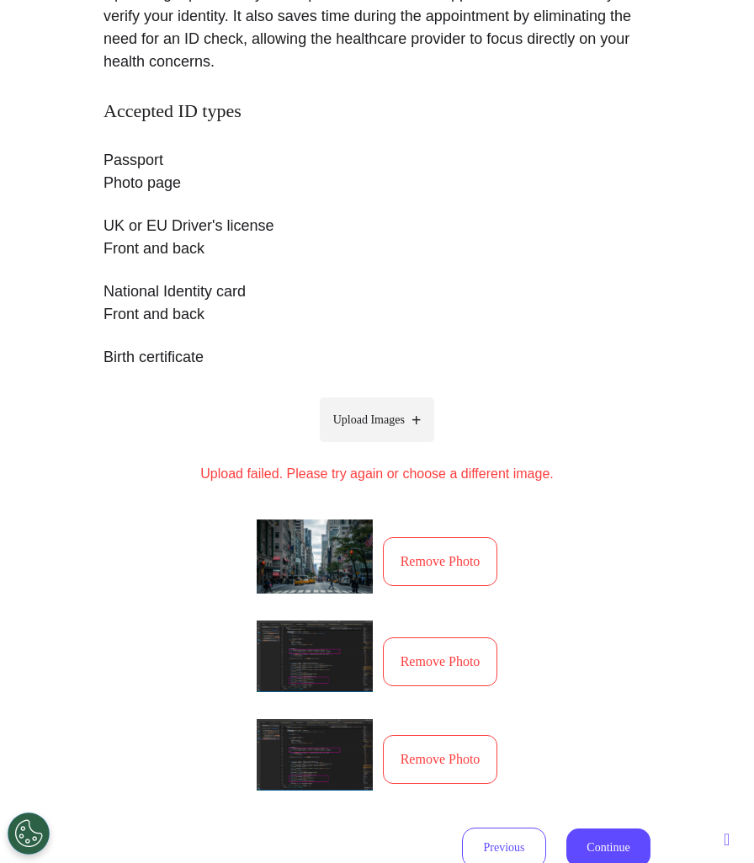
type input "**********"
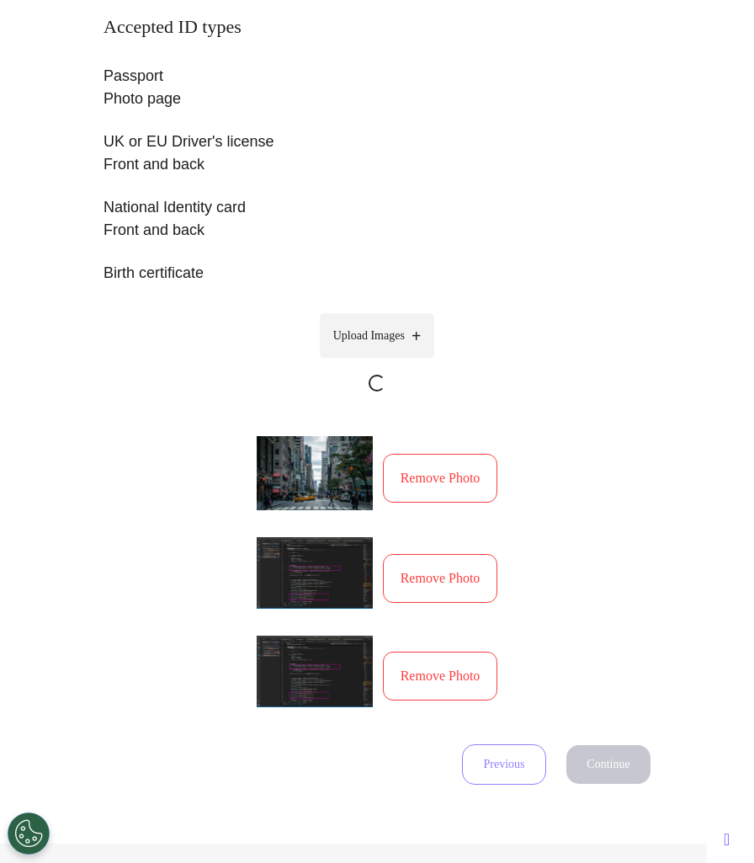
scroll to position [394, 0]
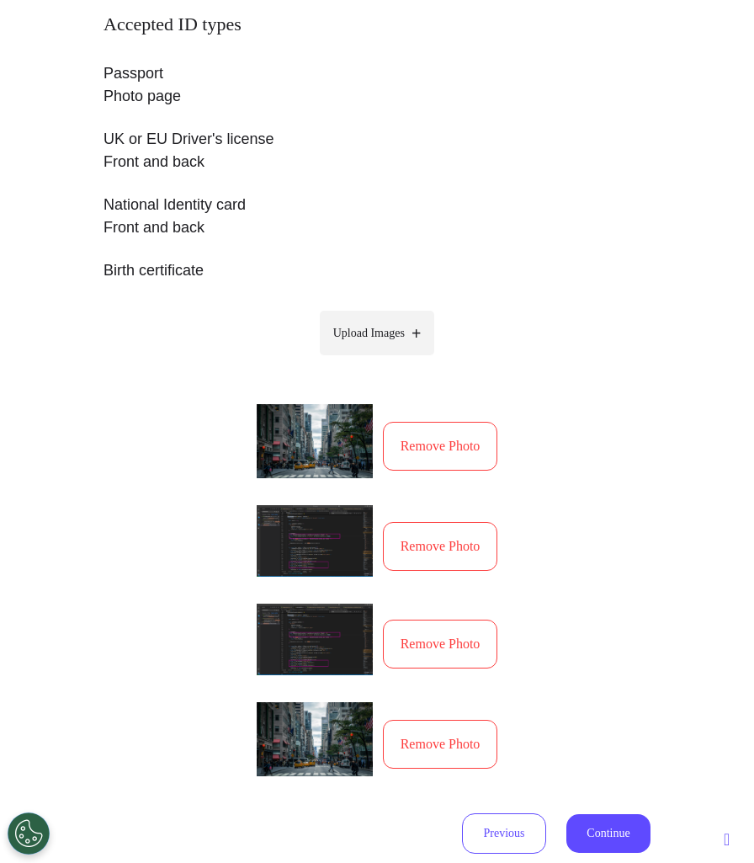
click at [407, 349] on label "Upload Images" at bounding box center [377, 333] width 115 height 45
click at [407, 360] on input "Upload Images" at bounding box center [377, 369] width 160 height 18
type input "**********"
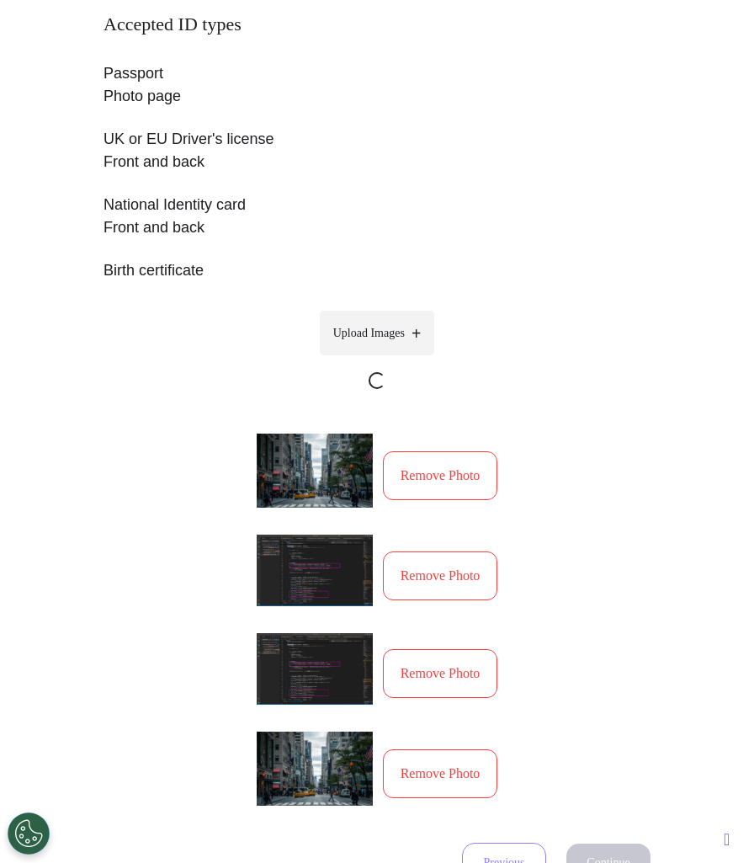
click at [386, 340] on span "Upload Images" at bounding box center [369, 333] width 72 height 18
click at [386, 389] on input "Upload Images" at bounding box center [377, 398] width 160 height 18
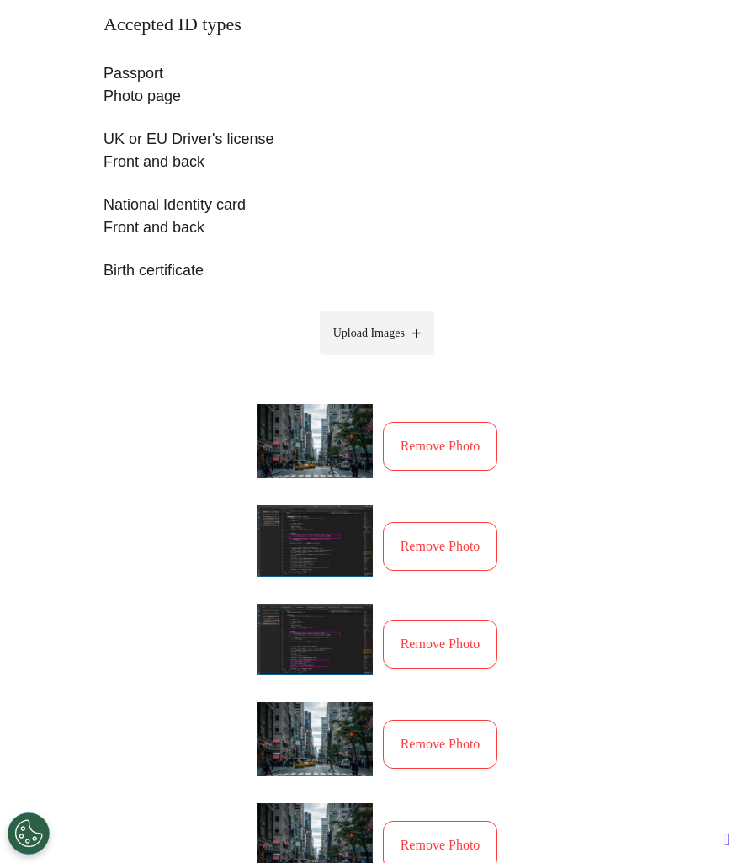
type input "**********"
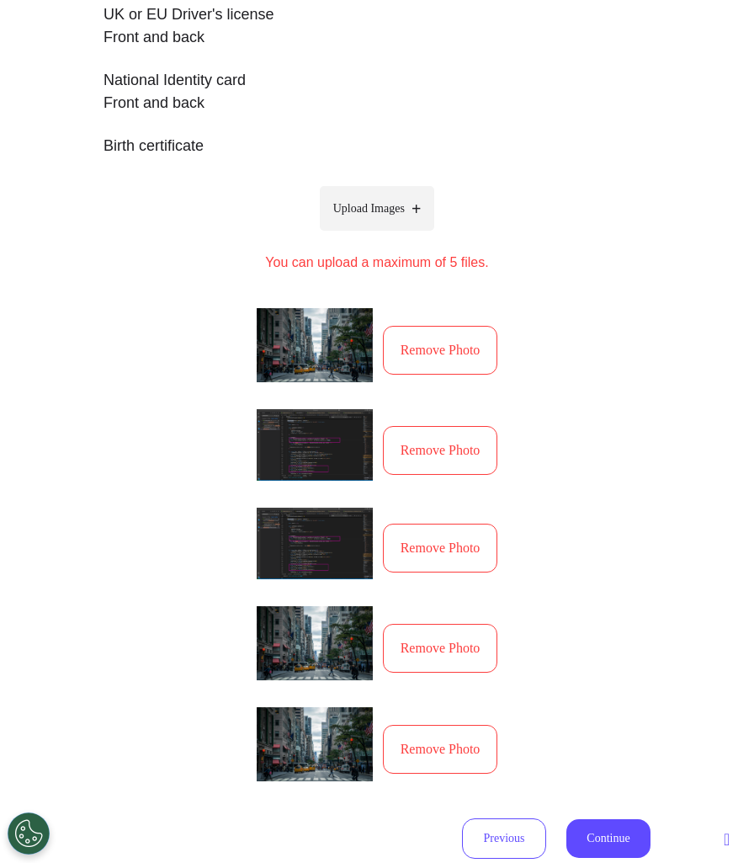
scroll to position [525, 0]
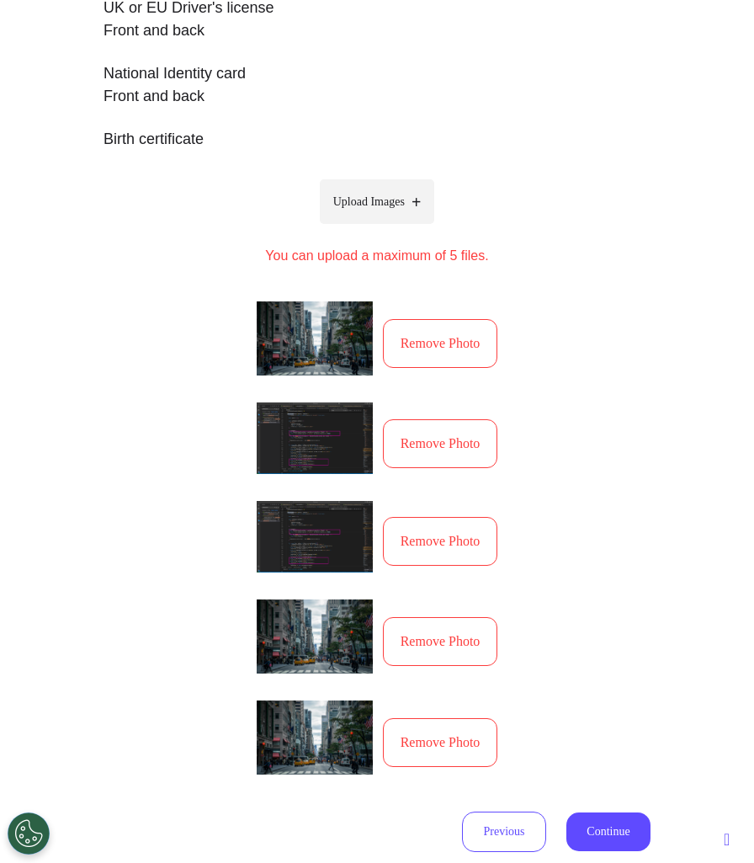
click at [446, 743] on button "Remove Photo" at bounding box center [440, 742] width 115 height 49
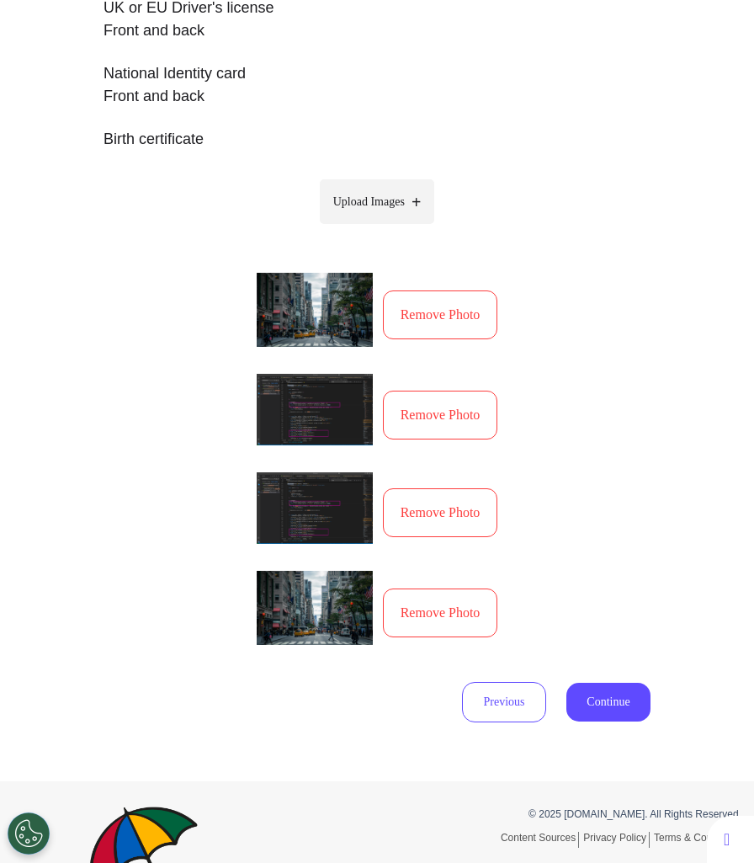
click at [428, 610] on button "Remove Photo" at bounding box center [440, 613] width 115 height 49
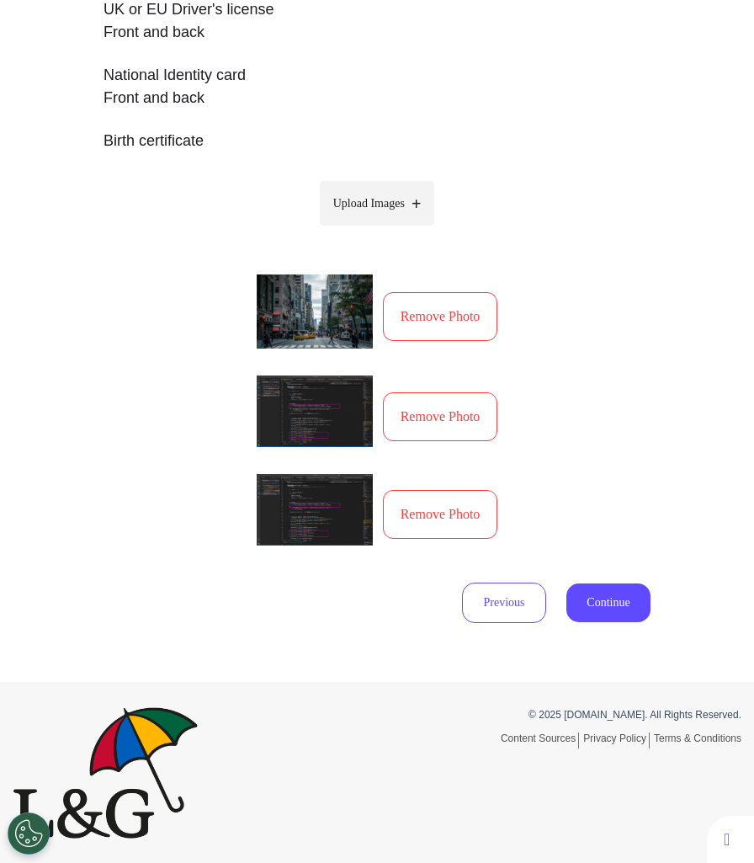
click at [433, 525] on button "Remove Photo" at bounding box center [440, 514] width 115 height 49
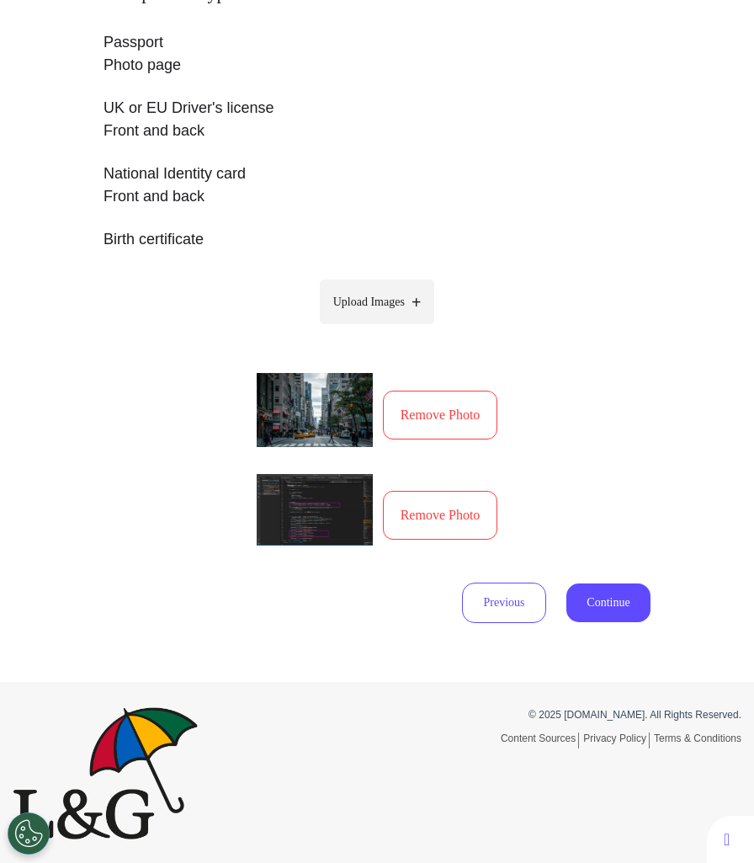
click at [444, 415] on button "Remove Photo" at bounding box center [440, 415] width 115 height 49
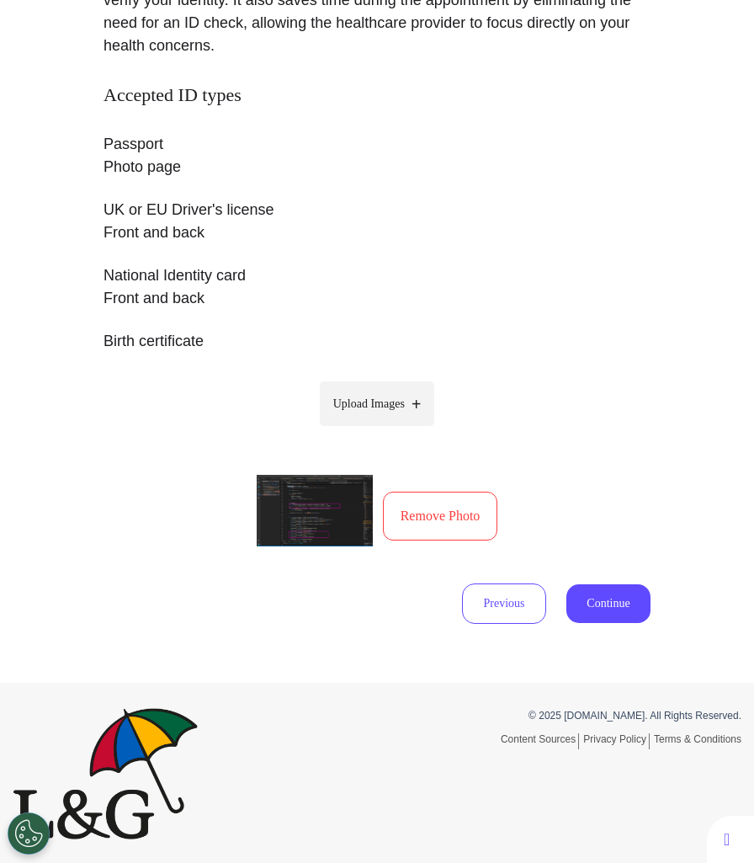
click at [430, 503] on button "Remove Photo" at bounding box center [440, 516] width 115 height 49
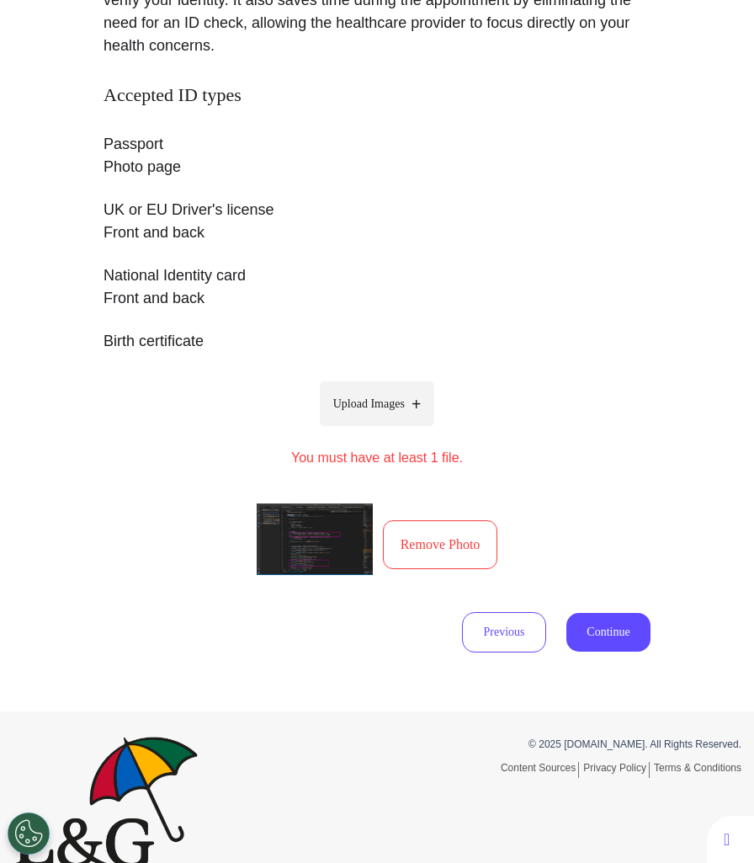
scroll to position [352, 0]
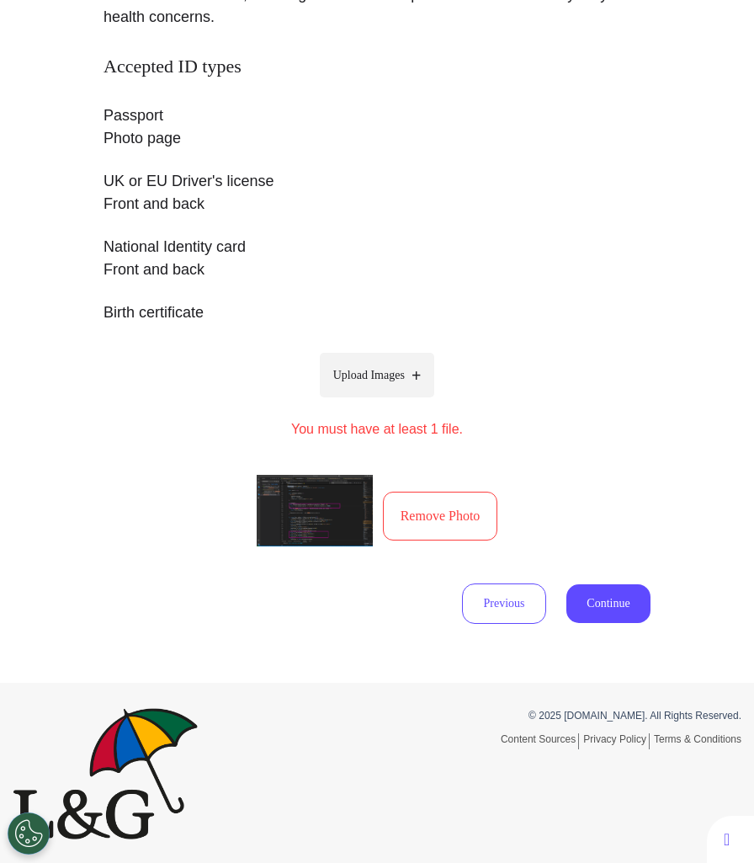
click at [400, 376] on span "Upload Images" at bounding box center [369, 375] width 72 height 18
click at [400, 402] on input "Upload Images" at bounding box center [377, 411] width 160 height 18
type input "**********"
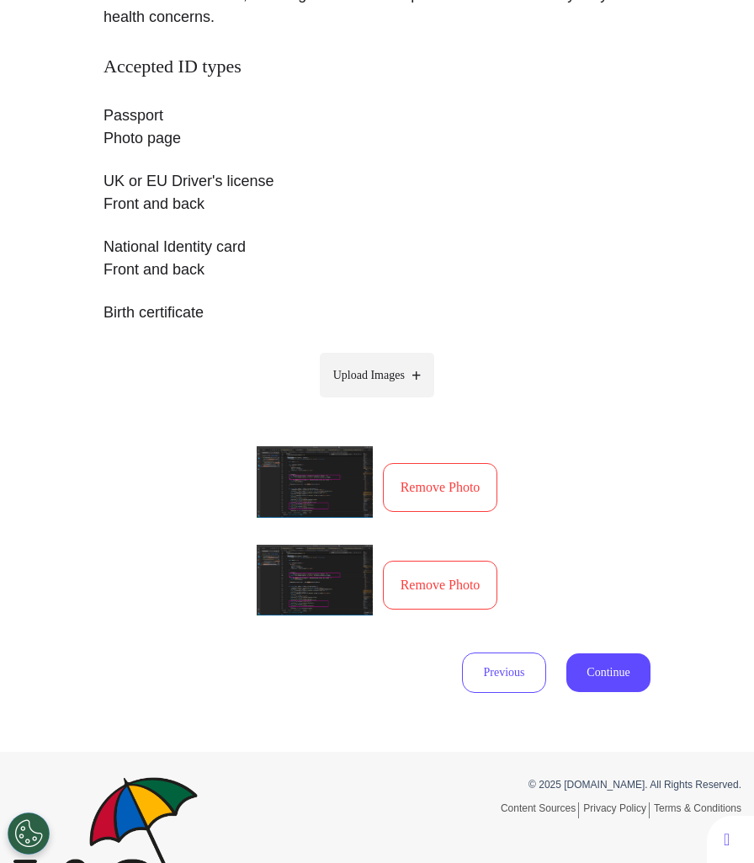
click at [619, 661] on button "Continue" at bounding box center [609, 672] width 84 height 39
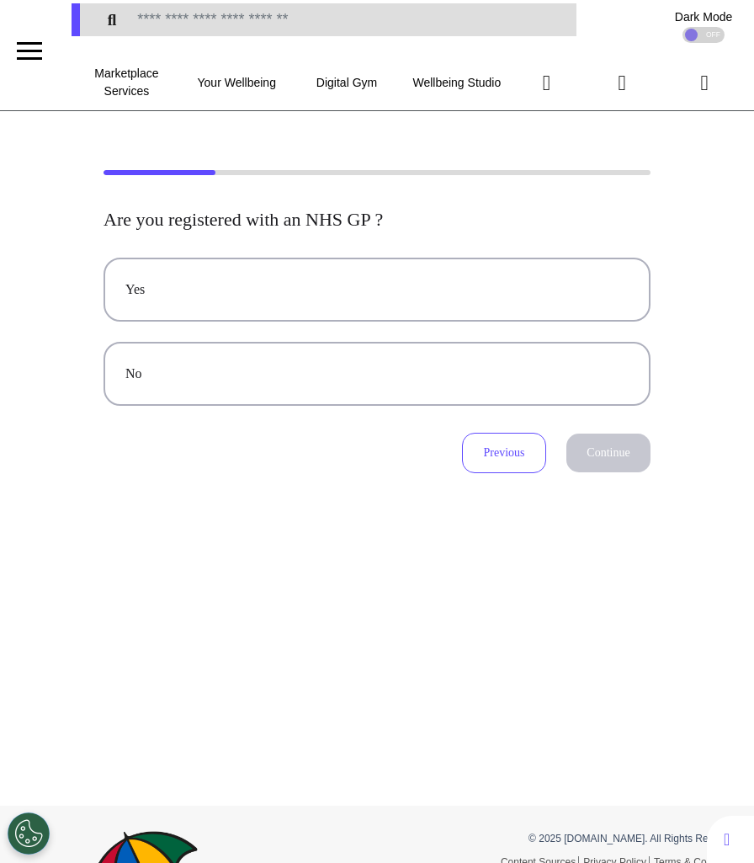
scroll to position [0, 0]
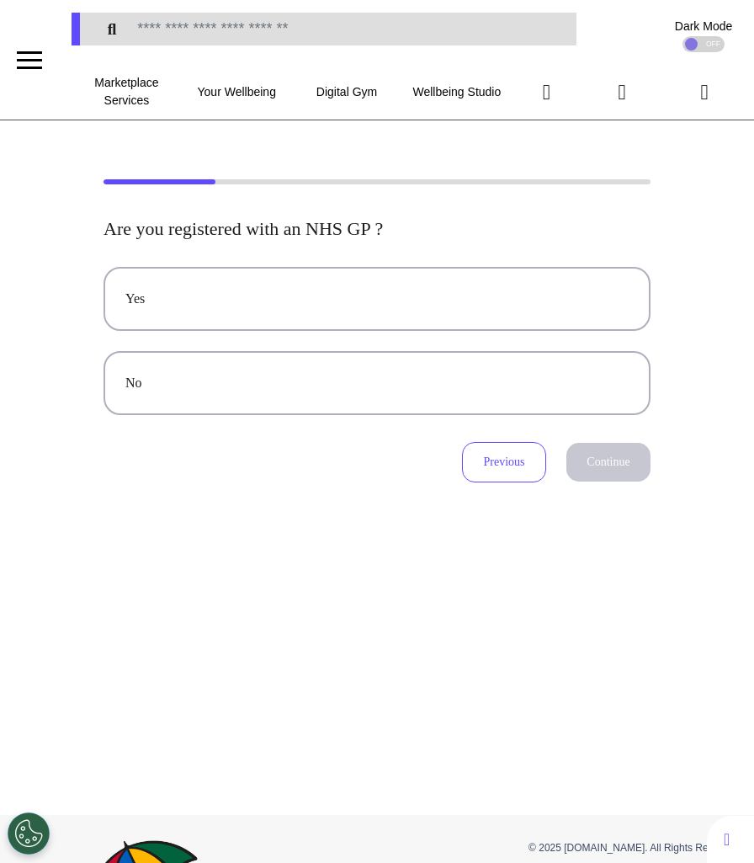
click at [508, 539] on div "Are you registered with an NHS GP ? Yes No Previous Continue" at bounding box center [377, 467] width 754 height 695
click at [513, 476] on button "Previous" at bounding box center [504, 462] width 84 height 40
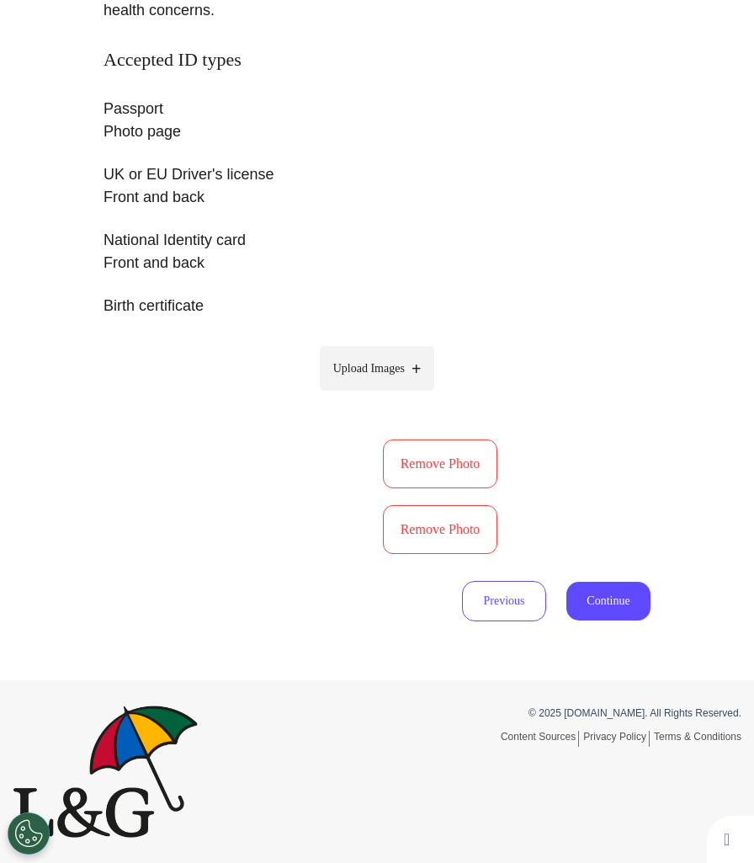
scroll to position [391, 0]
click at [429, 350] on label "Upload Images" at bounding box center [377, 368] width 115 height 45
click at [429, 395] on input "Upload Images" at bounding box center [377, 404] width 160 height 18
type input "**********"
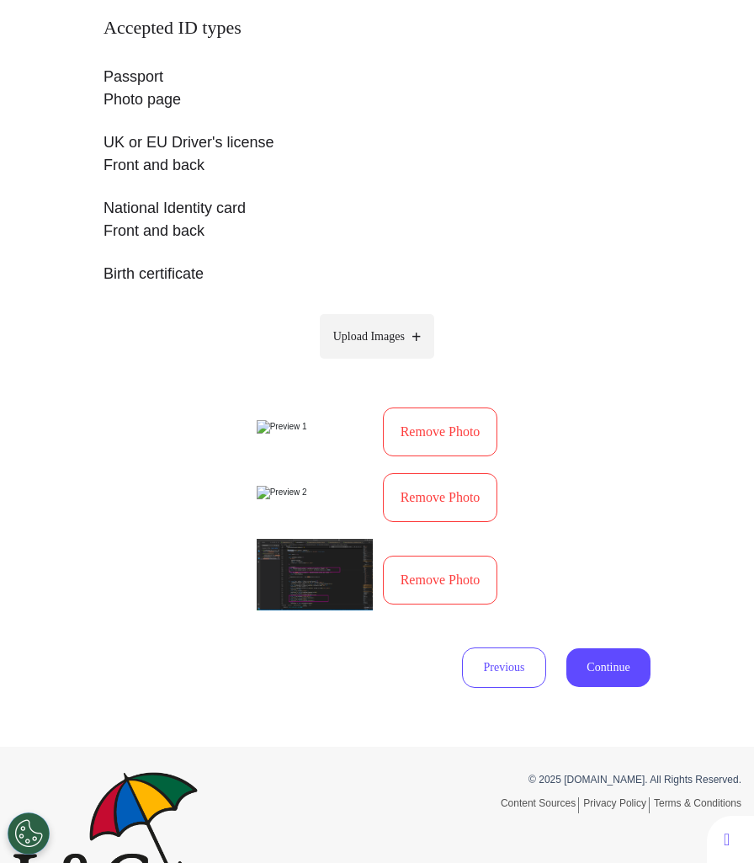
click at [440, 522] on button "Remove Photo" at bounding box center [440, 497] width 115 height 49
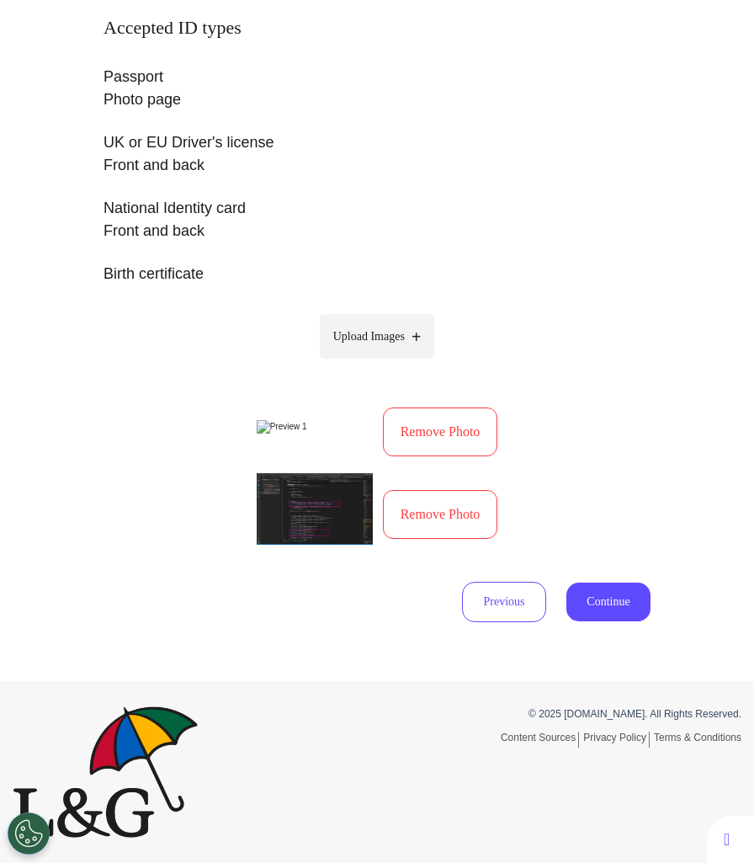
click at [440, 530] on button "Remove Photo" at bounding box center [440, 514] width 115 height 49
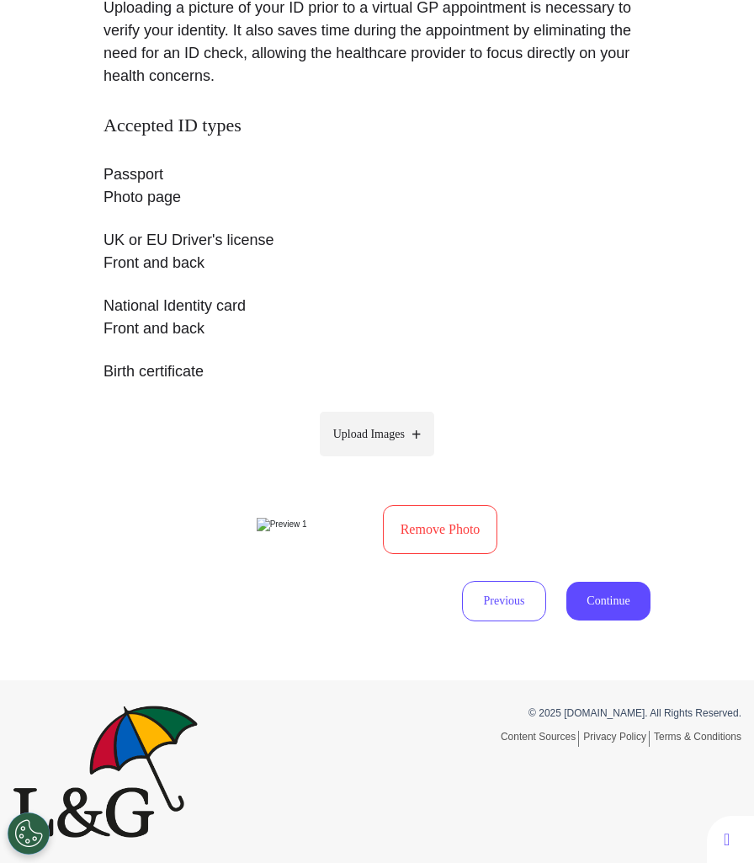
click at [610, 594] on button "Continue" at bounding box center [609, 601] width 84 height 39
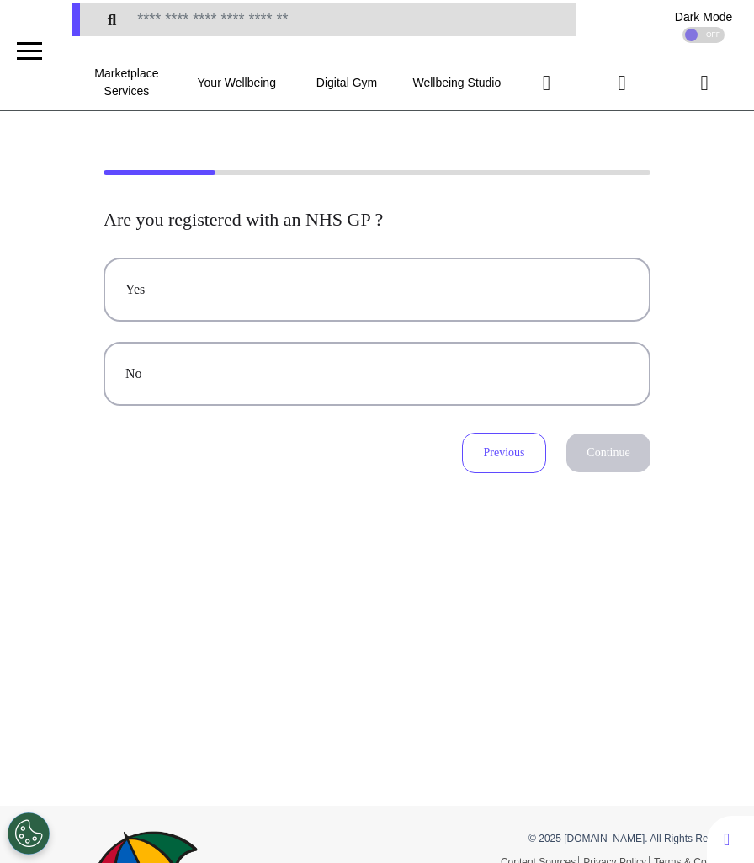
scroll to position [0, 0]
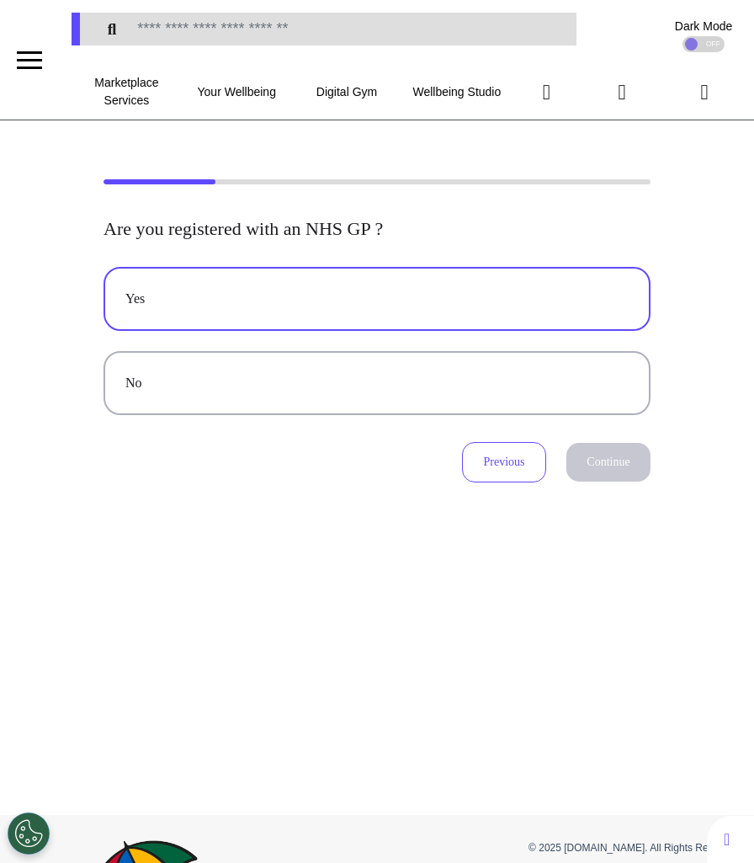
click at [402, 299] on div "Yes" at bounding box center [376, 299] width 503 height 20
click at [618, 446] on button "Continue" at bounding box center [609, 462] width 84 height 39
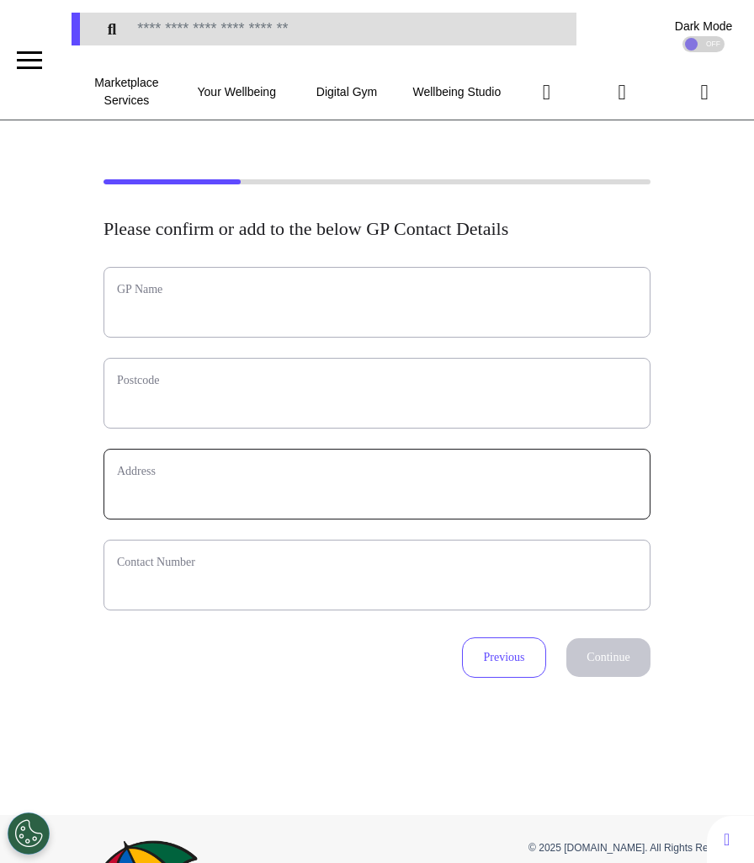
click at [392, 502] on input "text_area" at bounding box center [377, 495] width 520 height 22
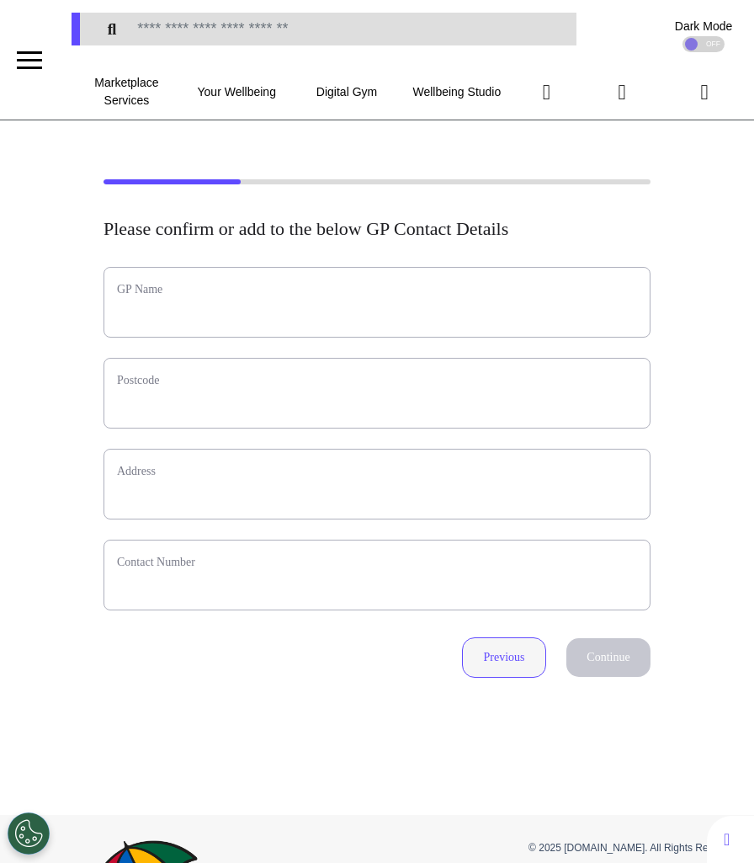
click at [488, 642] on button "Previous" at bounding box center [504, 657] width 84 height 40
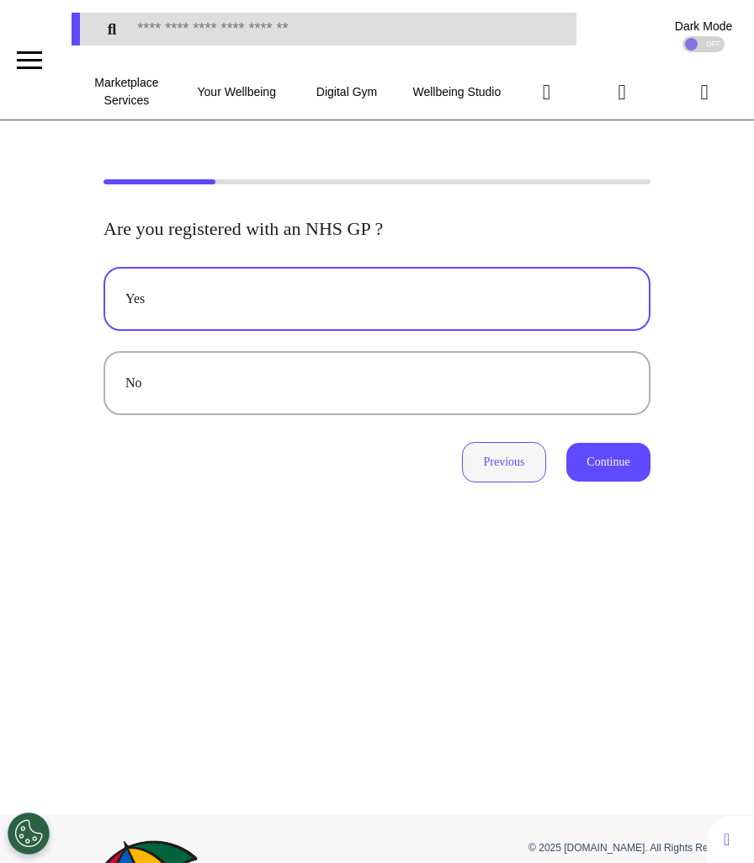
click at [510, 457] on button "Previous" at bounding box center [504, 462] width 84 height 40
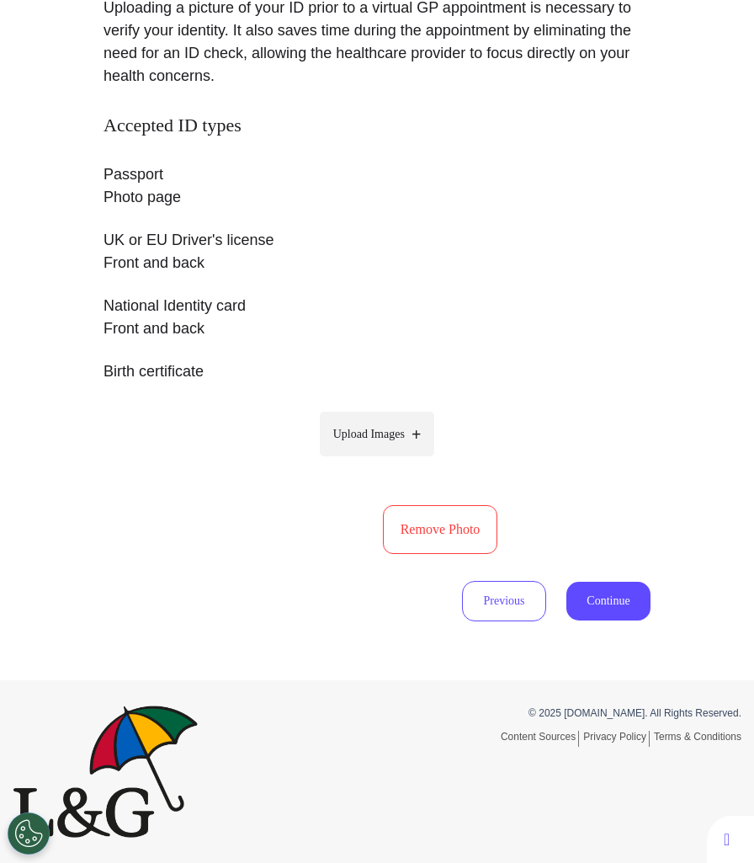
scroll to position [323, 0]
click at [590, 585] on button "Continue" at bounding box center [609, 601] width 84 height 39
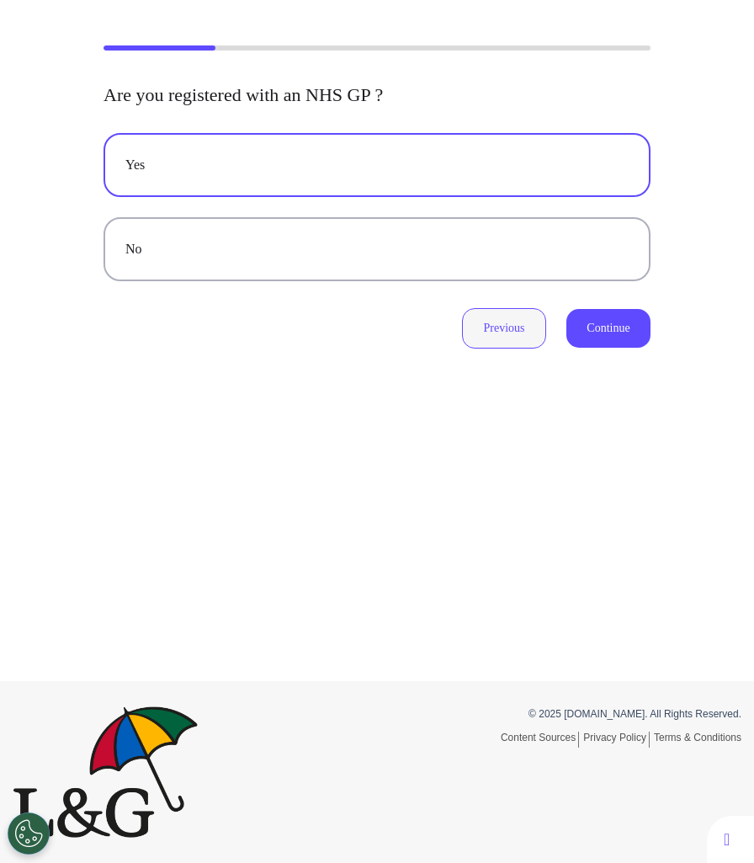
click at [507, 334] on button "Previous" at bounding box center [504, 328] width 84 height 40
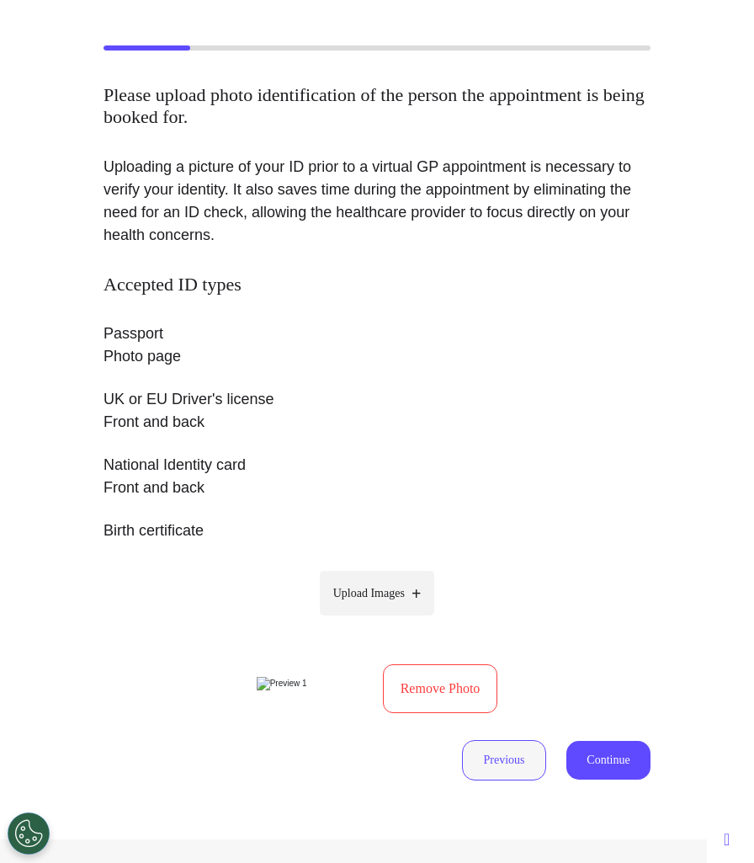
click at [497, 781] on button "Previous" at bounding box center [504, 760] width 84 height 40
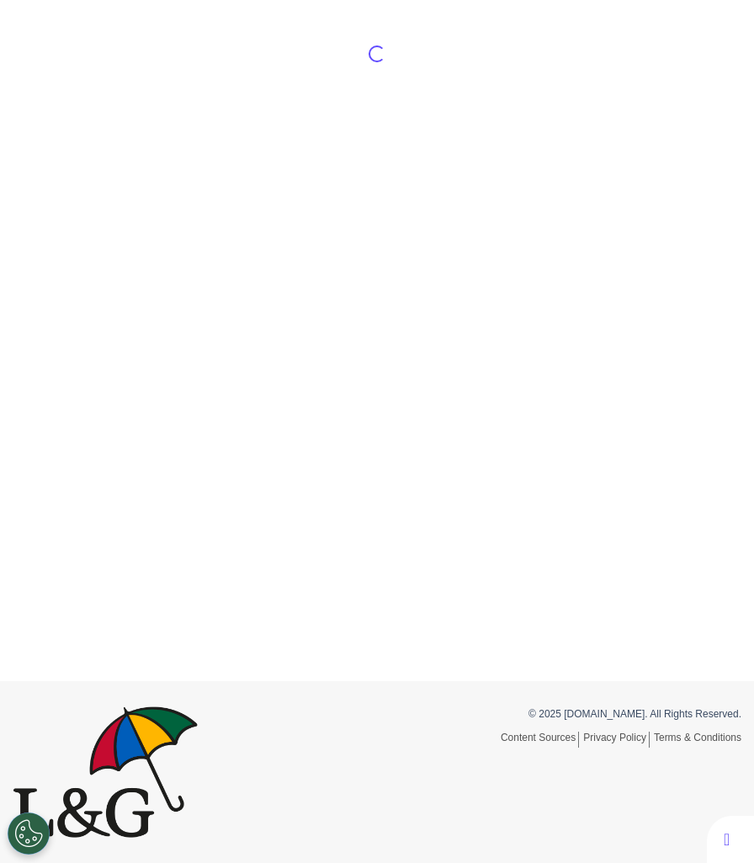
select select "******"
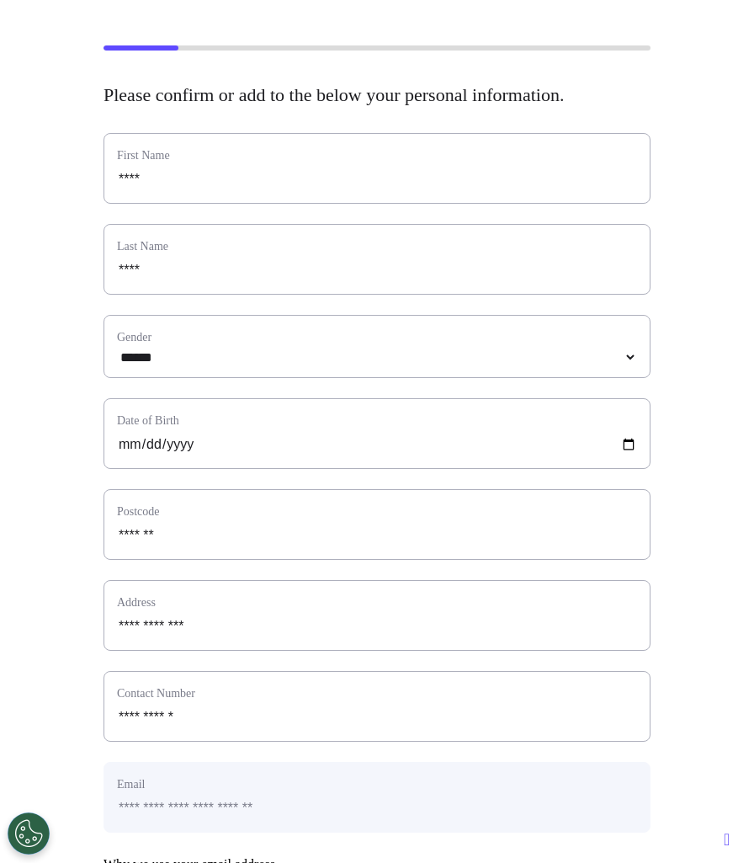
scroll to position [679, 0]
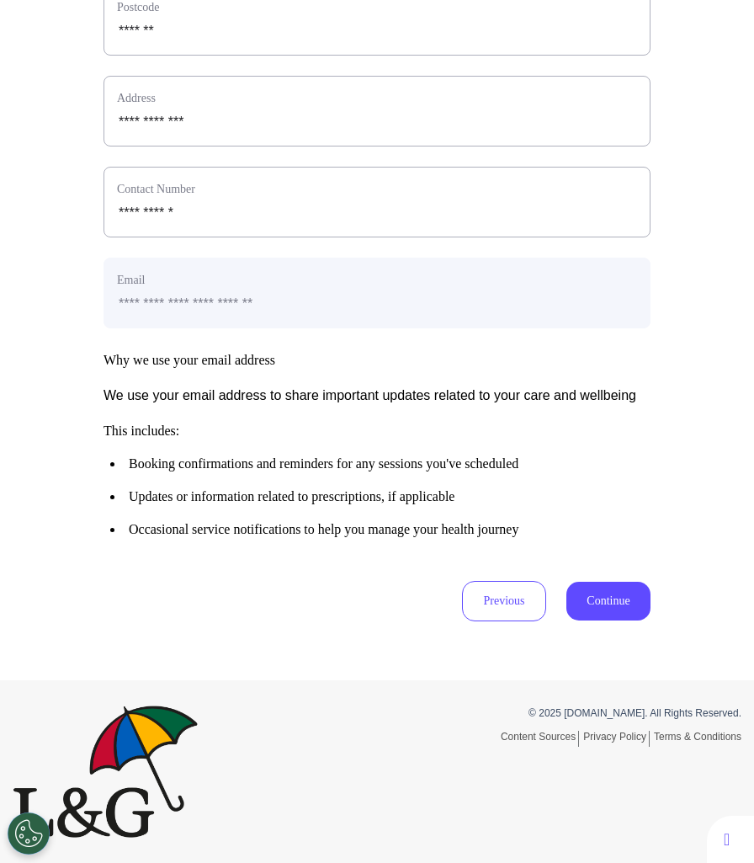
click at [615, 614] on button "Continue" at bounding box center [609, 601] width 84 height 39
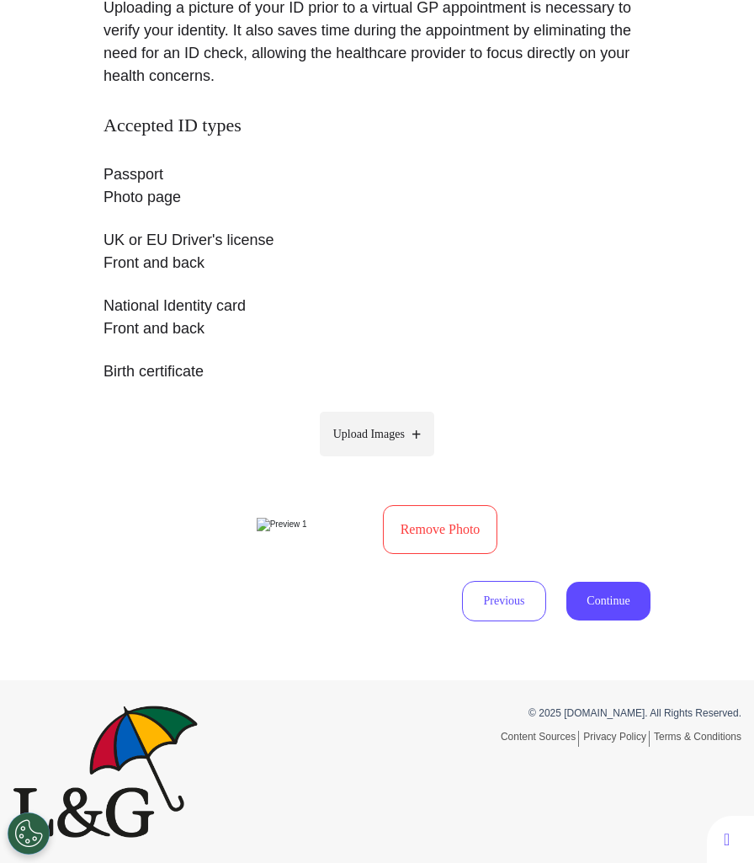
scroll to position [0, 0]
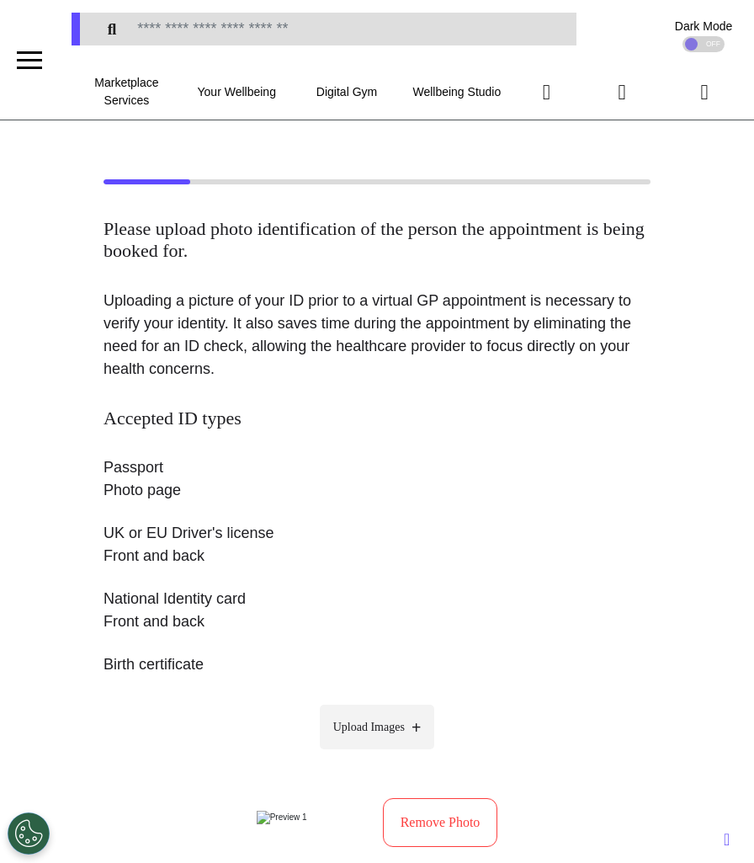
click at [405, 732] on span "Upload Images" at bounding box center [369, 727] width 72 height 18
click at [406, 754] on input "Upload Images" at bounding box center [377, 763] width 160 height 18
type input "**********"
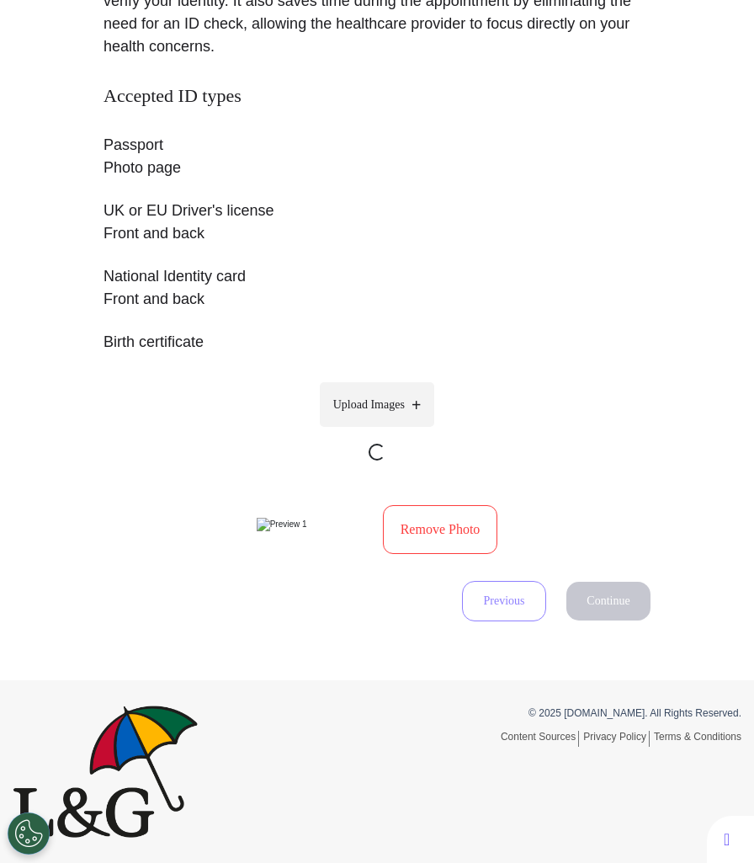
scroll to position [354, 0]
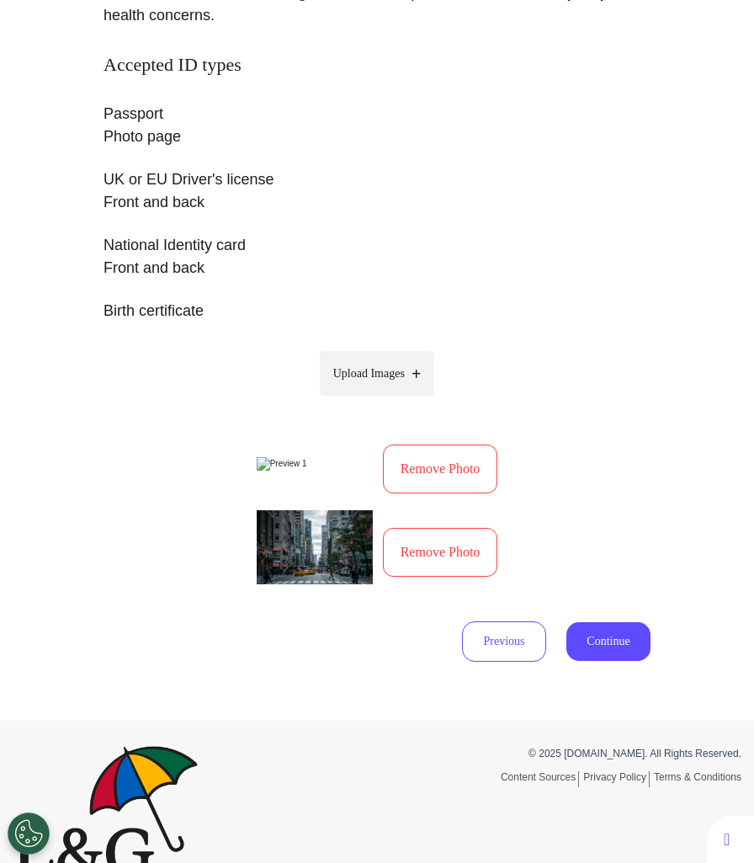
click at [462, 490] on button "Remove Photo" at bounding box center [440, 469] width 115 height 49
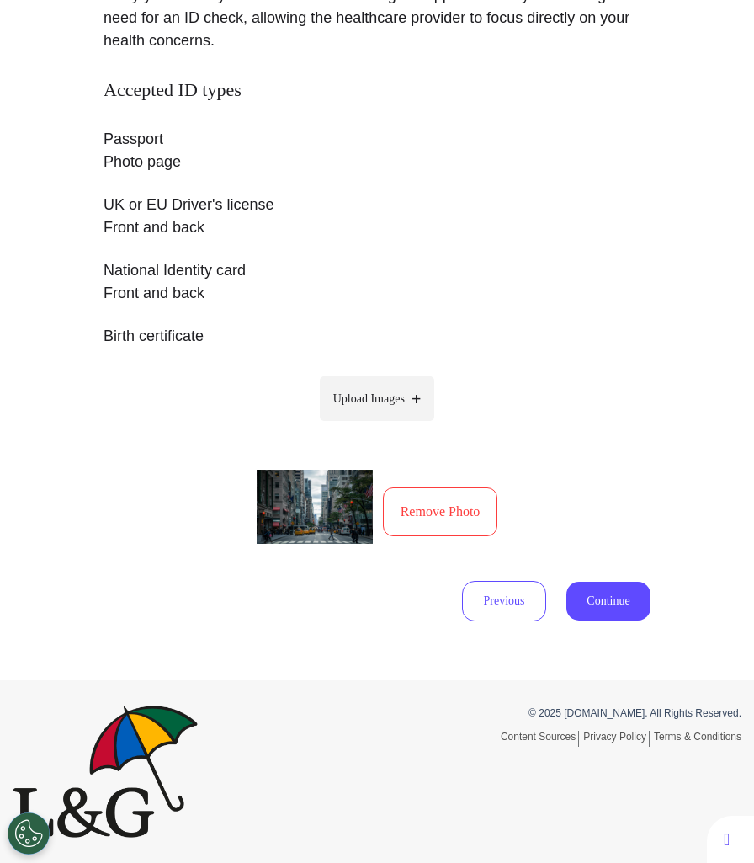
scroll to position [327, 0]
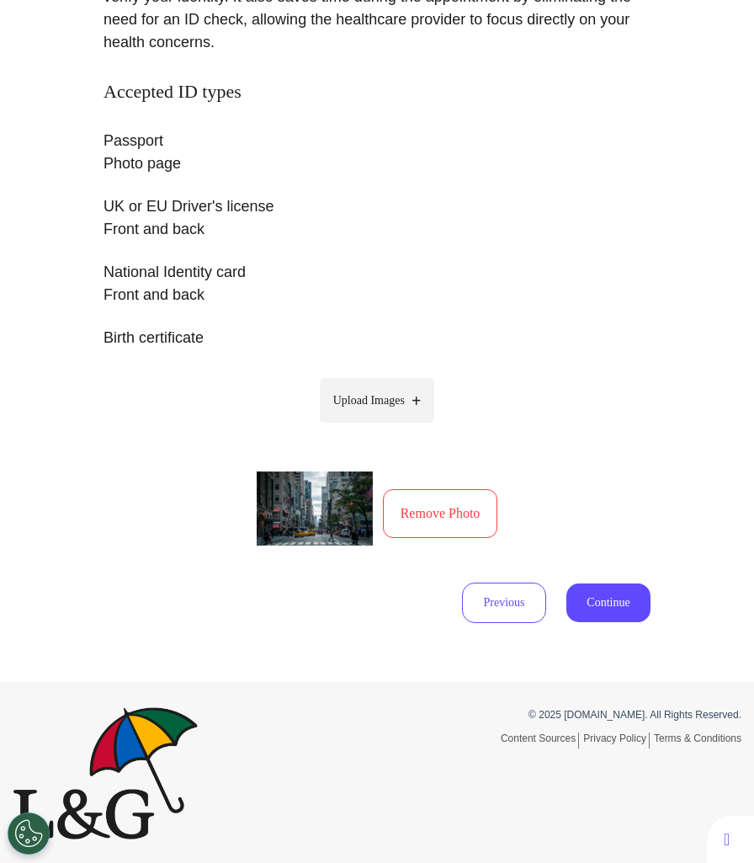
click at [397, 410] on label "Upload Images" at bounding box center [377, 400] width 115 height 45
click at [397, 427] on input "Upload Images" at bounding box center [377, 436] width 160 height 18
type input "**********"
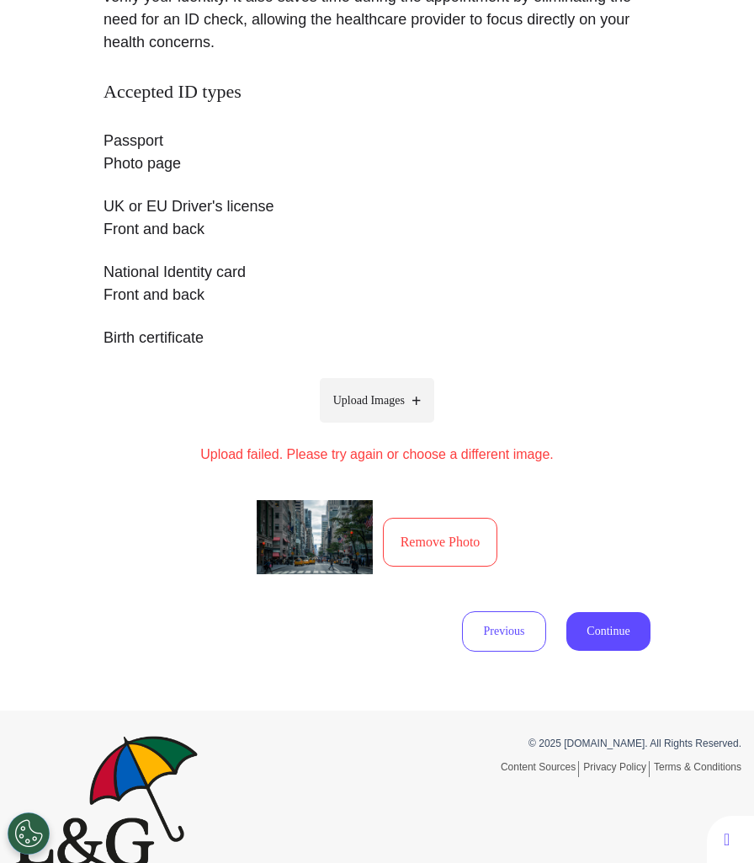
click at [380, 402] on span "Upload Images" at bounding box center [369, 401] width 72 height 18
click at [380, 427] on input "Upload Images" at bounding box center [377, 436] width 160 height 18
type input "**********"
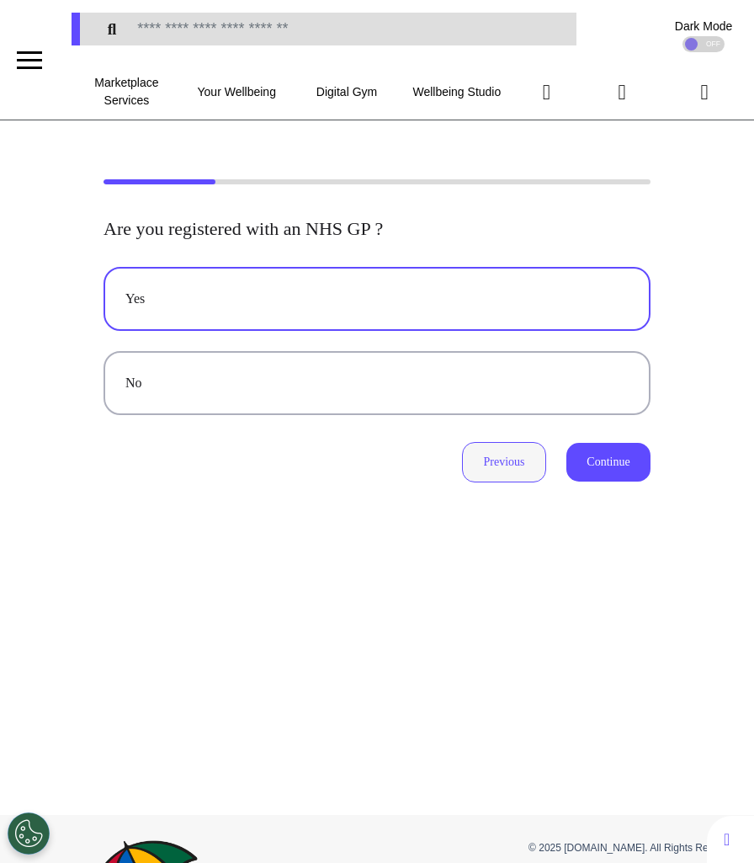
click at [498, 460] on button "Previous" at bounding box center [504, 462] width 84 height 40
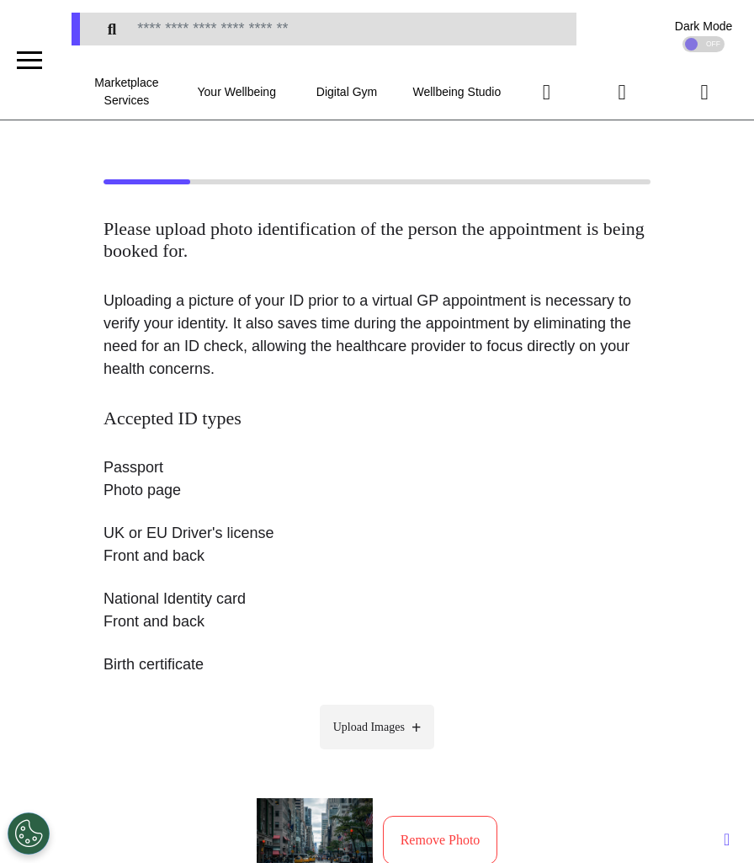
click at [374, 719] on span "Upload Images" at bounding box center [369, 727] width 72 height 18
click at [374, 754] on input "Upload Images" at bounding box center [377, 763] width 160 height 18
type input "**********"
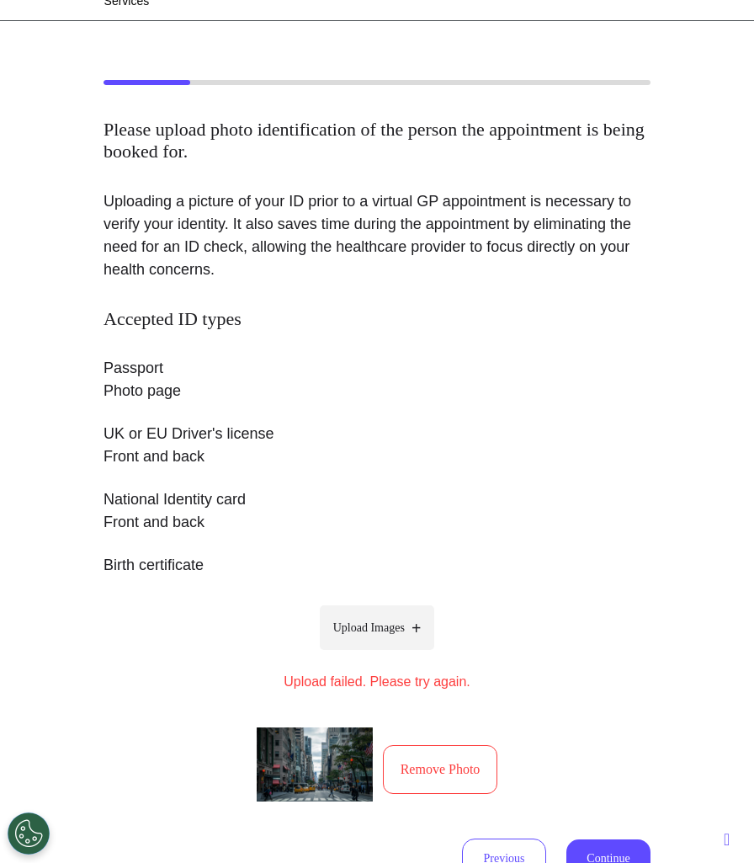
scroll to position [234, 0]
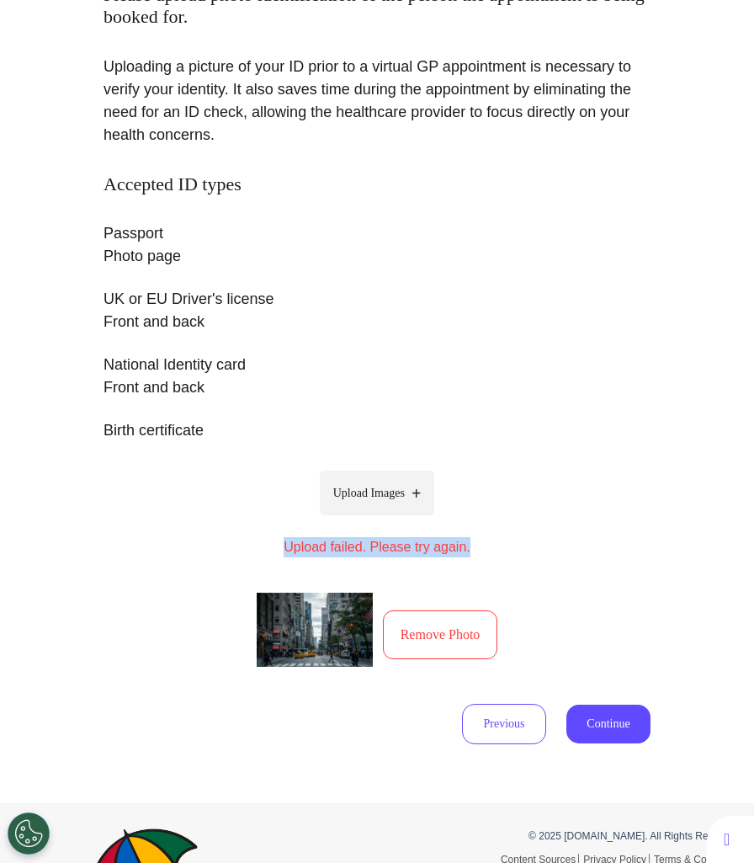
drag, startPoint x: 277, startPoint y: 550, endPoint x: 481, endPoint y: 550, distance: 203.8
click at [481, 550] on div "Accepted ID types Passport Photo page UK or EU Driver's license Front and back …" at bounding box center [377, 425] width 547 height 504
copy p "Upload failed. Please try again."
click at [414, 629] on button "Remove Photo" at bounding box center [440, 634] width 115 height 49
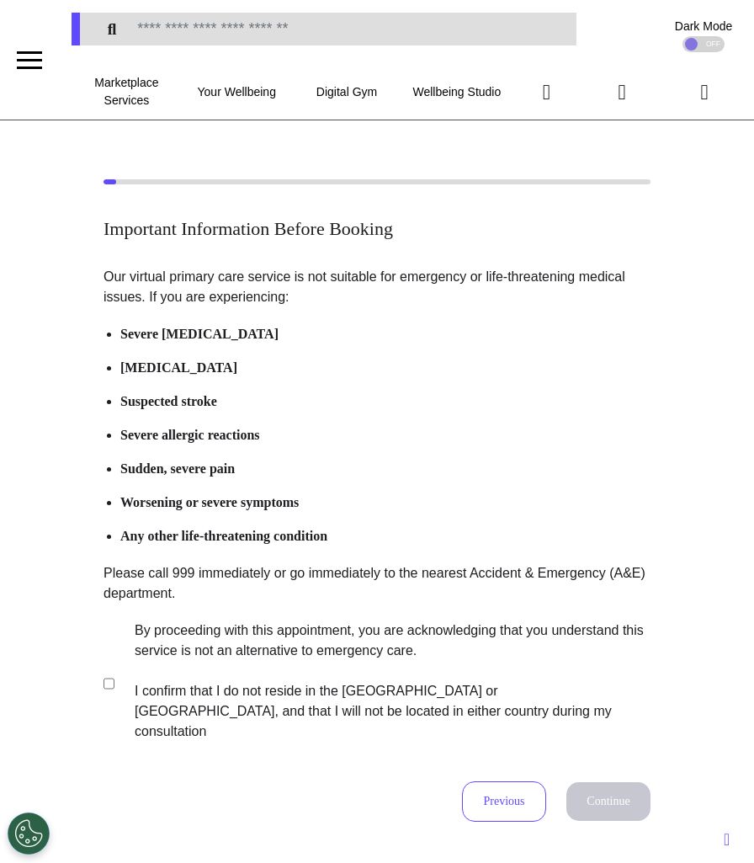
click at [296, 668] on label "By proceeding with this appointment, you are acknowledging that you understand …" at bounding box center [381, 681] width 527 height 121
click at [620, 782] on button "Continue" at bounding box center [609, 801] width 84 height 39
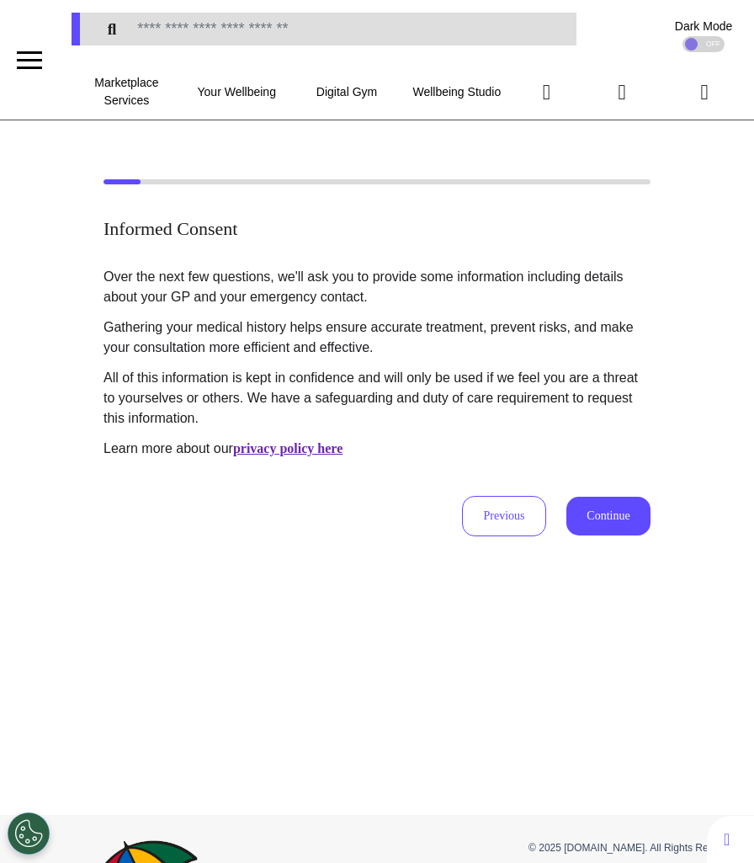
click at [595, 515] on button "Continue" at bounding box center [609, 516] width 84 height 39
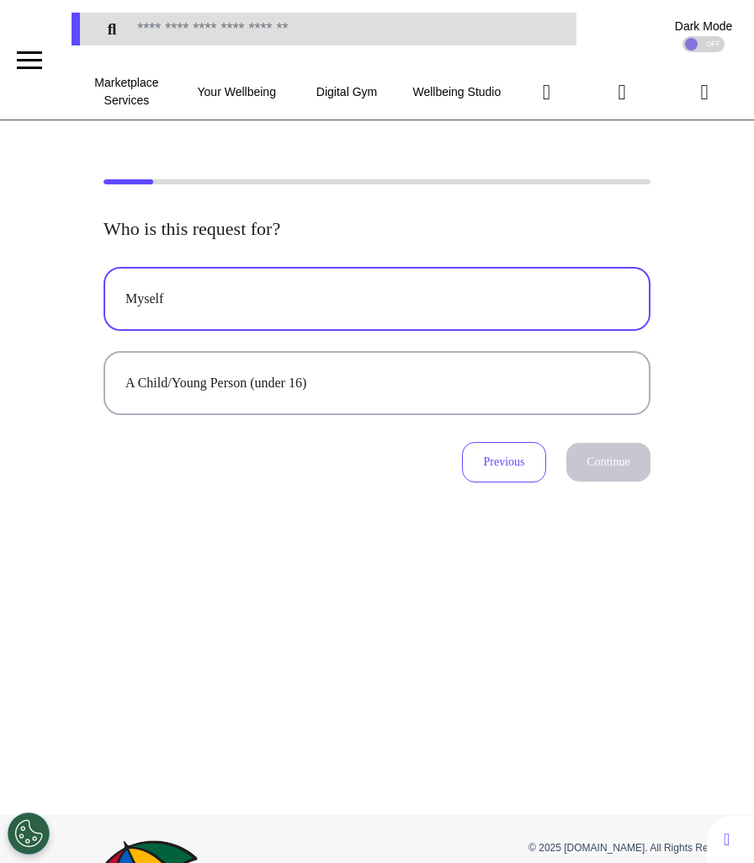
click at [487, 301] on div "Myself" at bounding box center [376, 299] width 503 height 20
click at [603, 491] on div "Who is this request for? Myself A Child/Young Person (under 16) Previous Contin…" at bounding box center [377, 467] width 754 height 695
click at [603, 479] on button "Continue" at bounding box center [609, 462] width 84 height 39
select select "******"
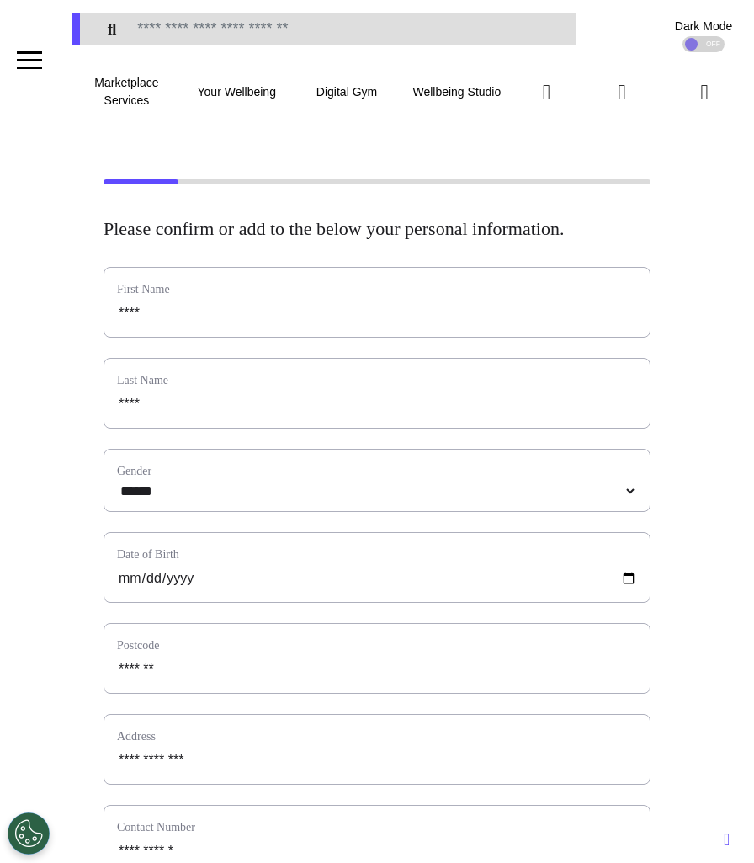
scroll to position [679, 0]
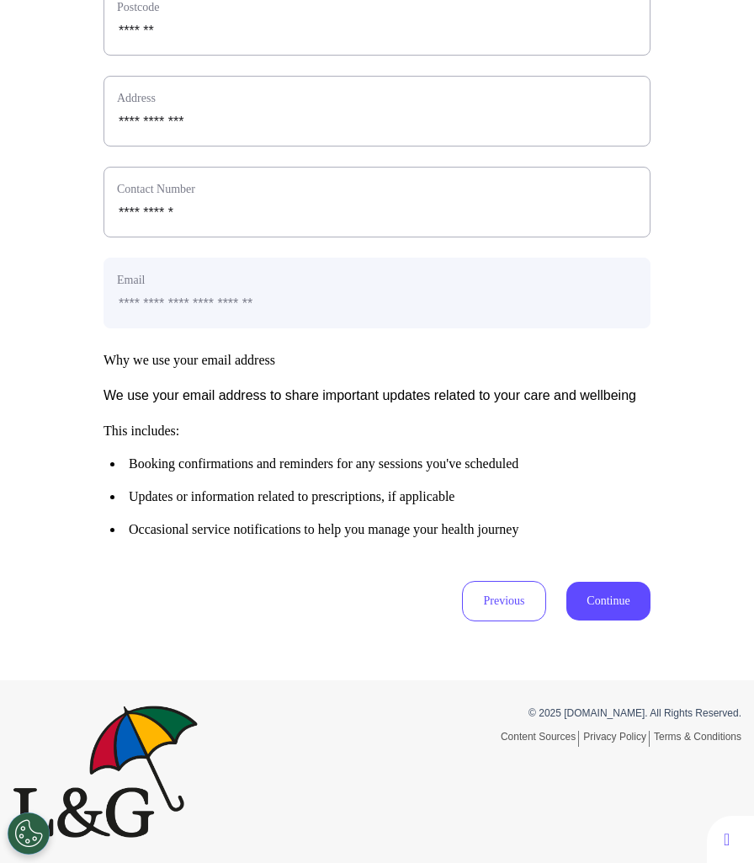
click at [598, 601] on button "Continue" at bounding box center [609, 601] width 84 height 39
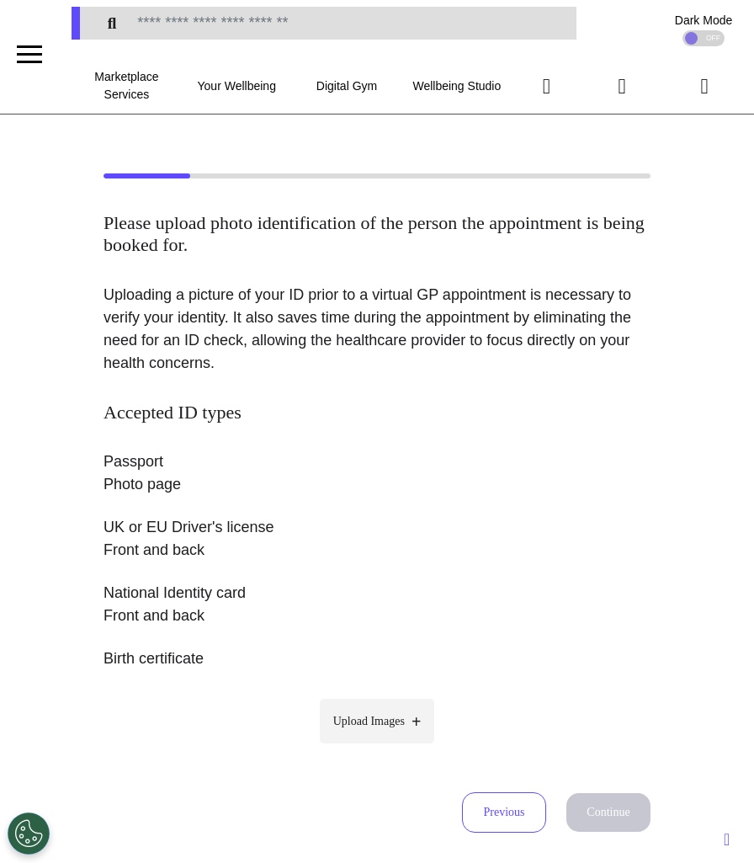
scroll to position [0, 0]
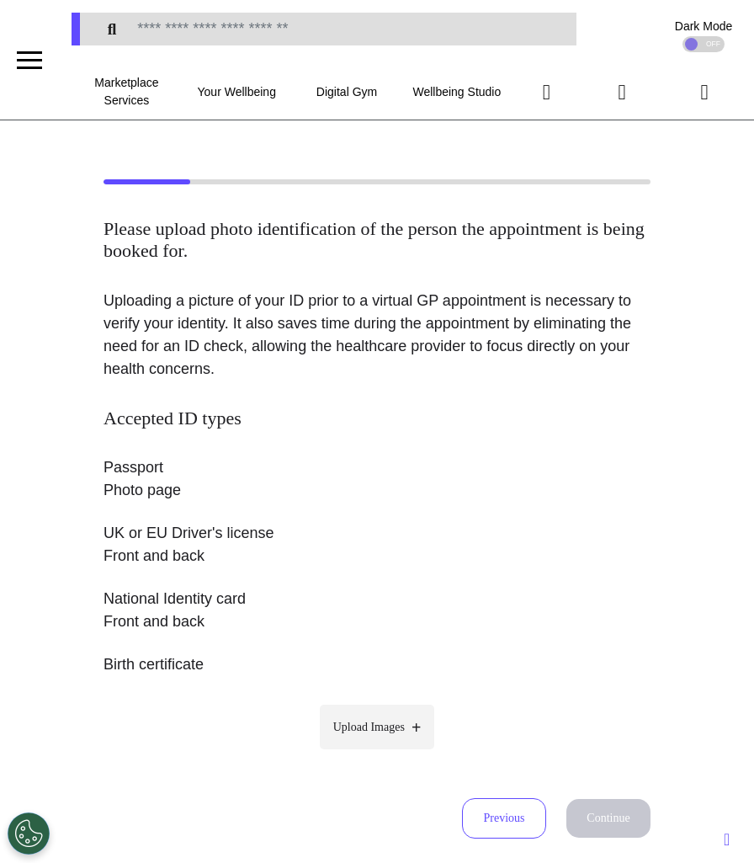
click at [378, 712] on label "Upload Images" at bounding box center [377, 727] width 115 height 45
click at [378, 754] on input "Upload Images" at bounding box center [377, 763] width 160 height 18
type input "**********"
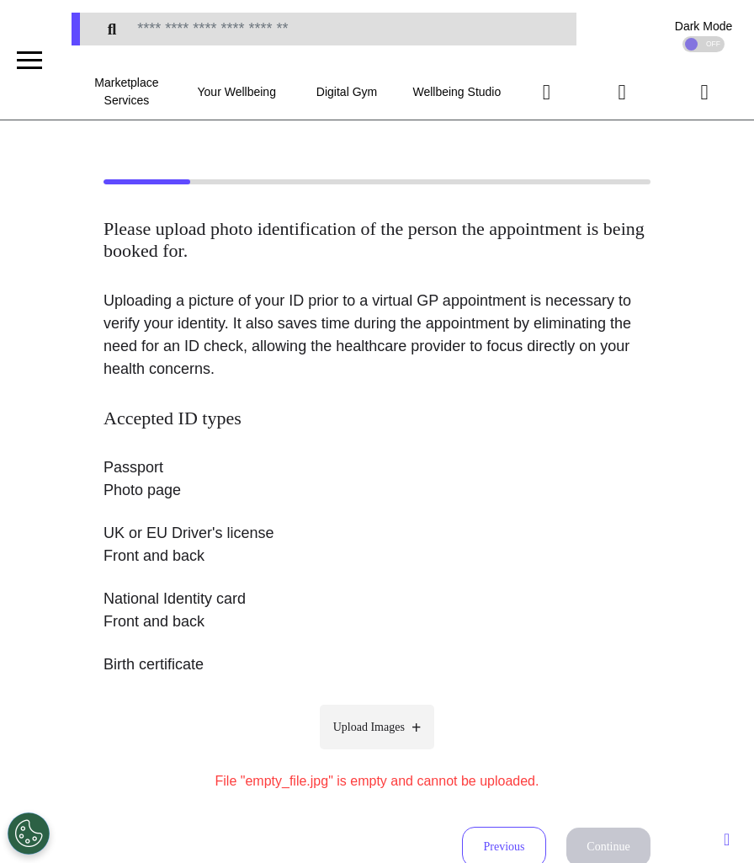
scroll to position [98, 0]
